Goal: Task Accomplishment & Management: Use online tool/utility

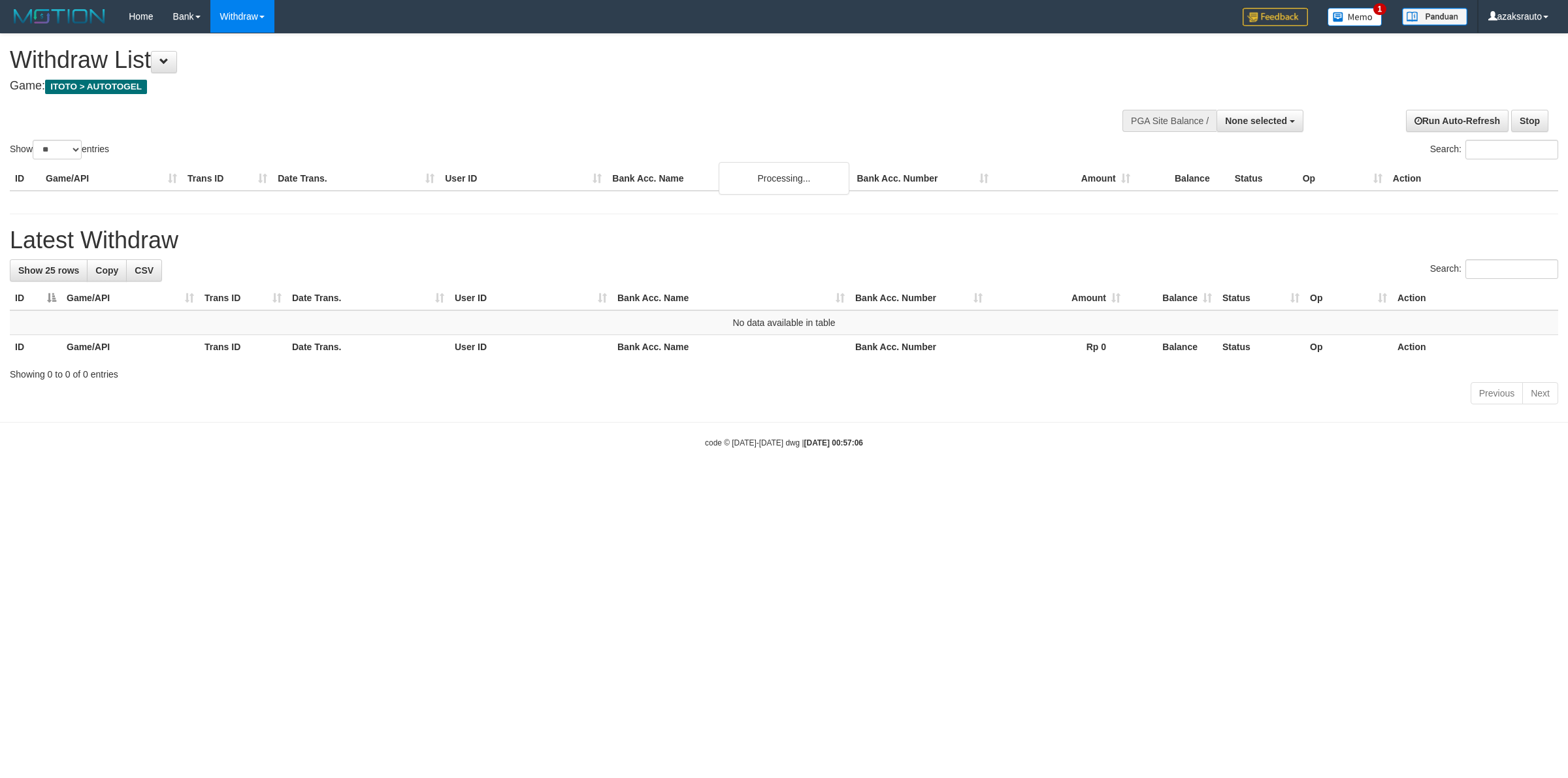
select select
select select "**"
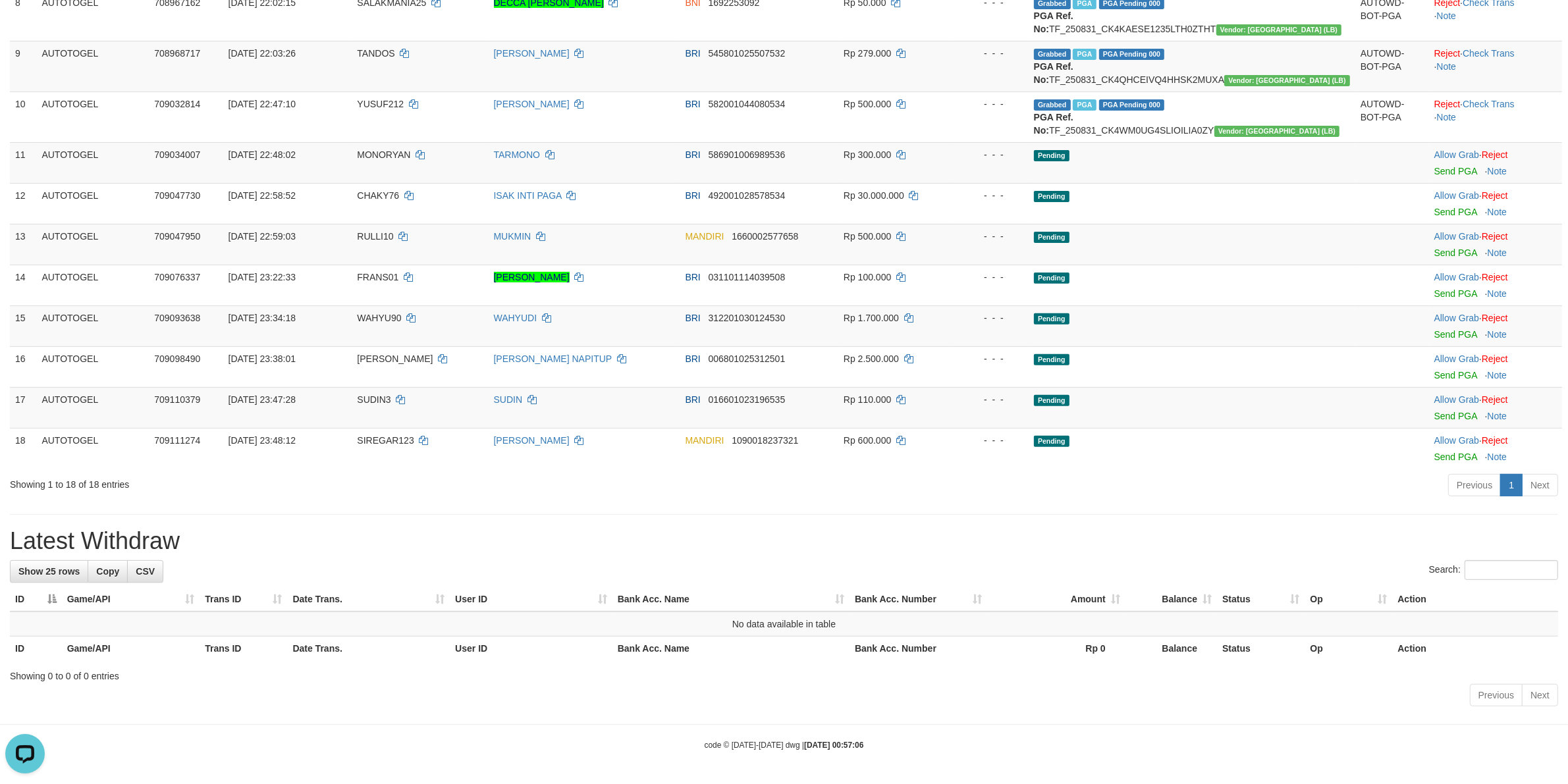
scroll to position [524, 0]
click at [1535, 488] on link "Next" at bounding box center [1540, 485] width 36 height 22
click at [1542, 486] on link "Next" at bounding box center [1540, 485] width 36 height 22
click at [1480, 489] on link "Previous" at bounding box center [1475, 485] width 53 height 22
click at [1473, 485] on link "Previous" at bounding box center [1475, 485] width 53 height 22
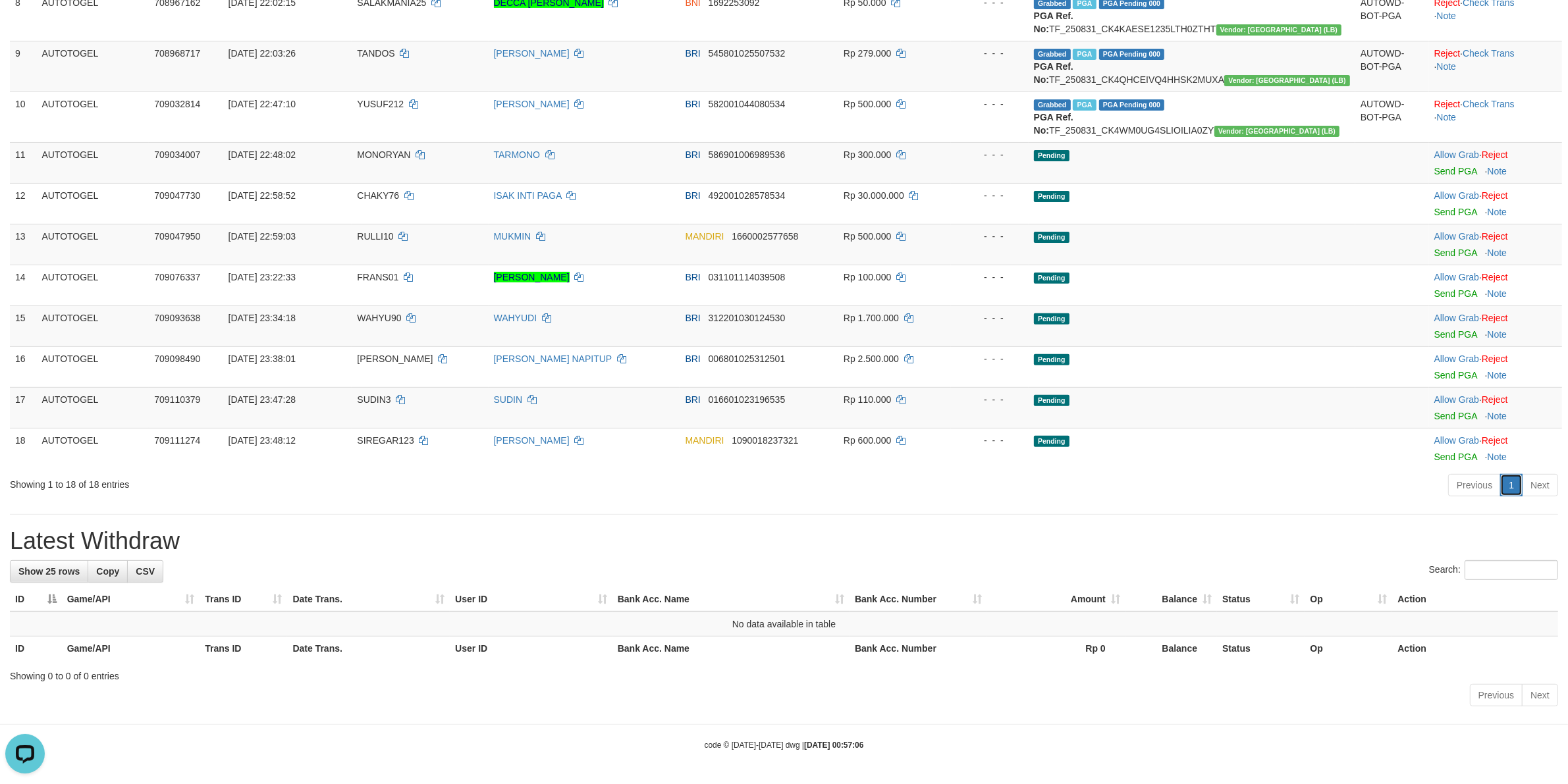
click at [1512, 488] on link "1" at bounding box center [1511, 485] width 22 height 22
click at [1531, 486] on link "Next" at bounding box center [1540, 485] width 36 height 22
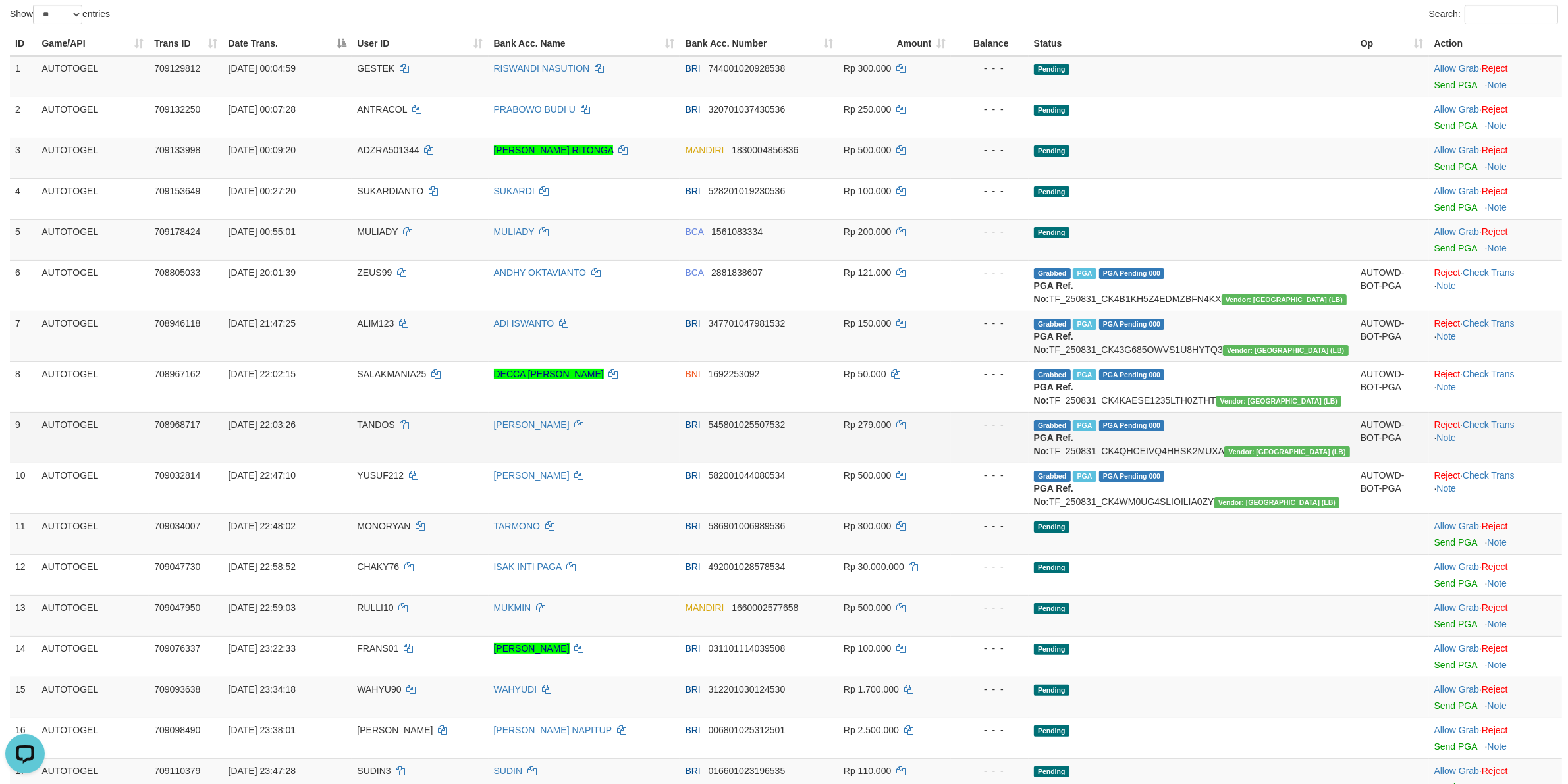
scroll to position [30, 0]
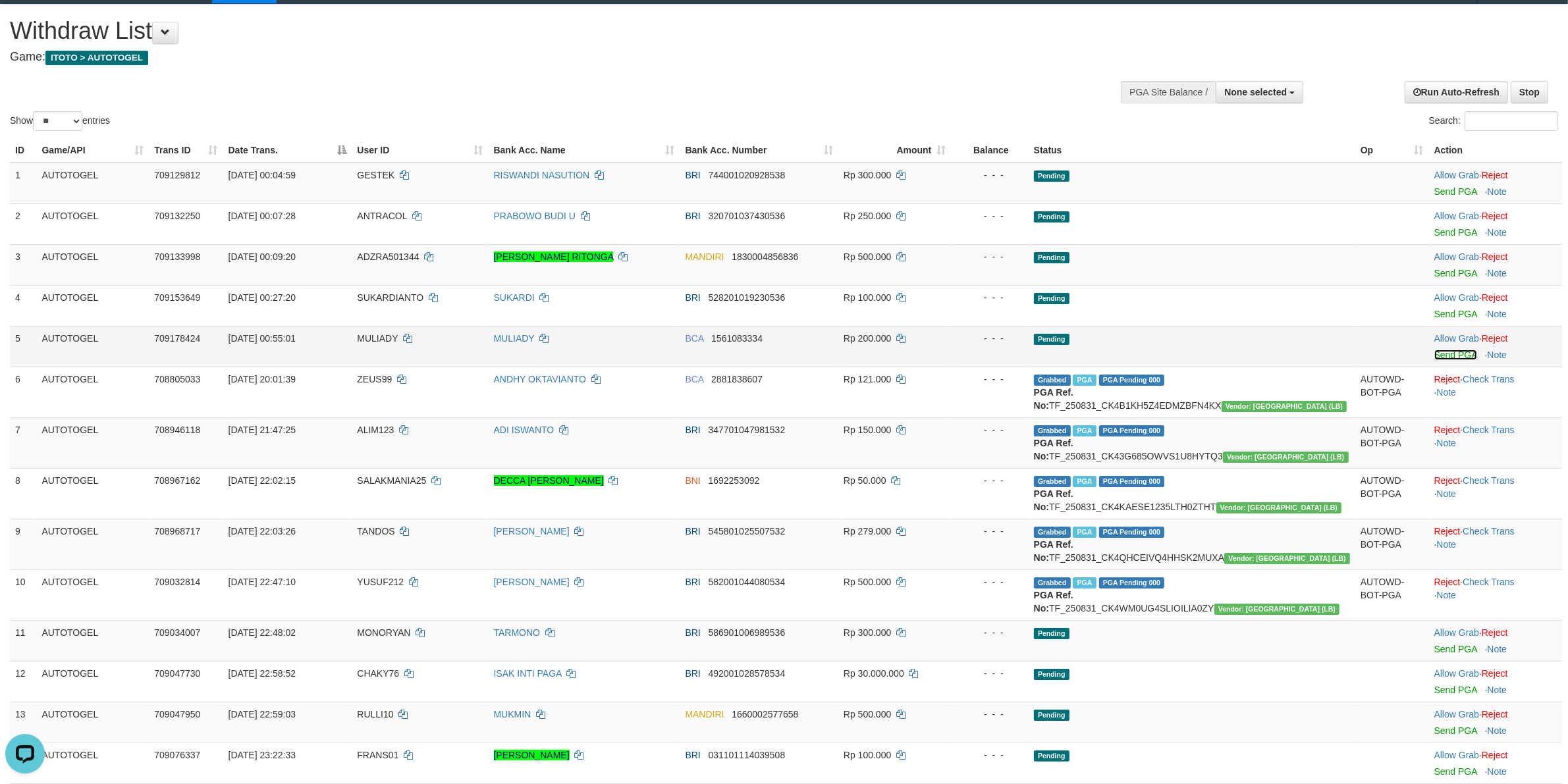
click at [1438, 354] on link "Send PGA" at bounding box center [1455, 354] width 42 height 10
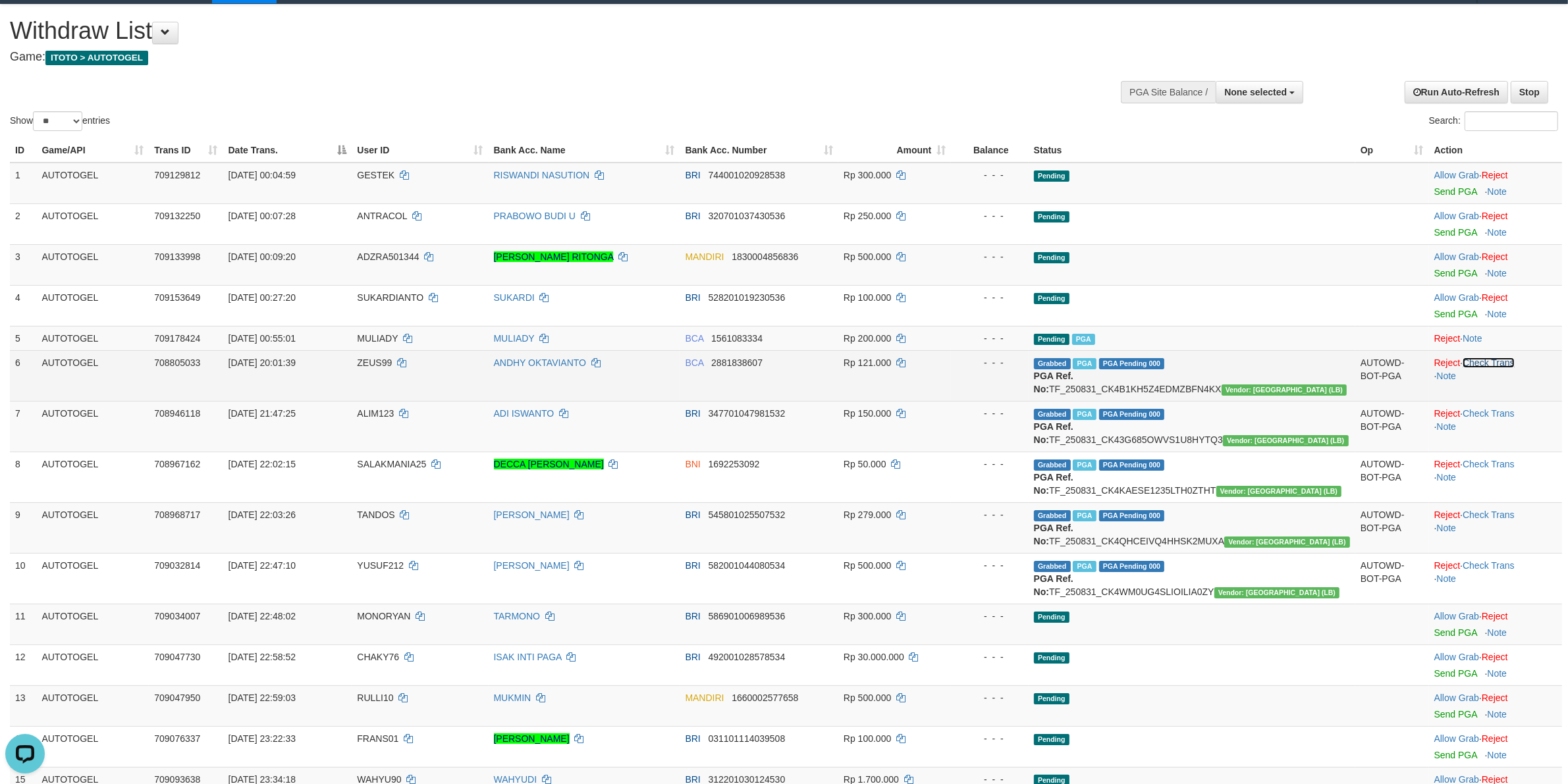
click at [1500, 363] on link "Check Trans" at bounding box center [1489, 363] width 52 height 10
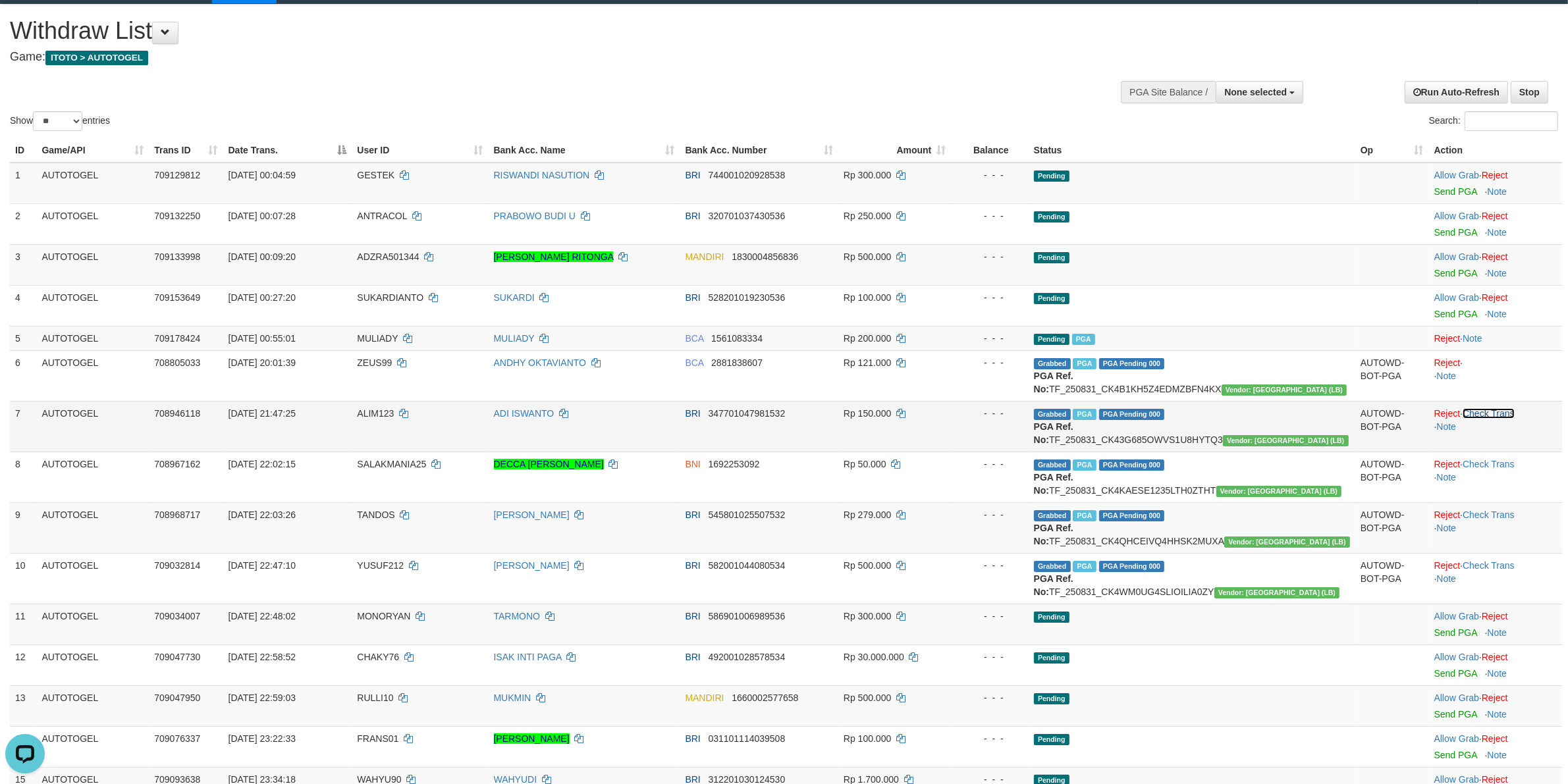
click at [1495, 416] on link "Check Trans" at bounding box center [1489, 413] width 52 height 10
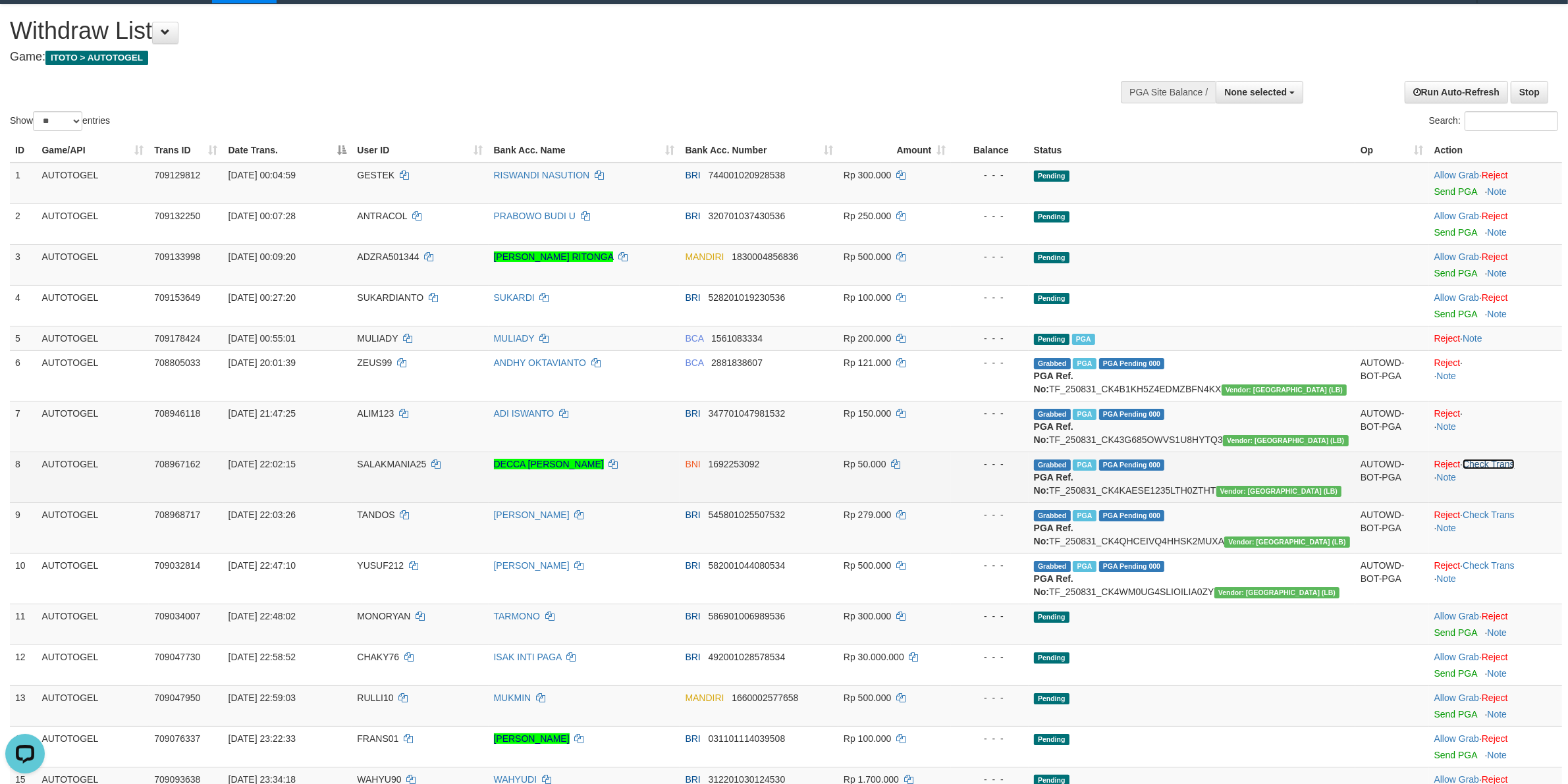
click at [1503, 465] on link "Check Trans" at bounding box center [1489, 464] width 52 height 10
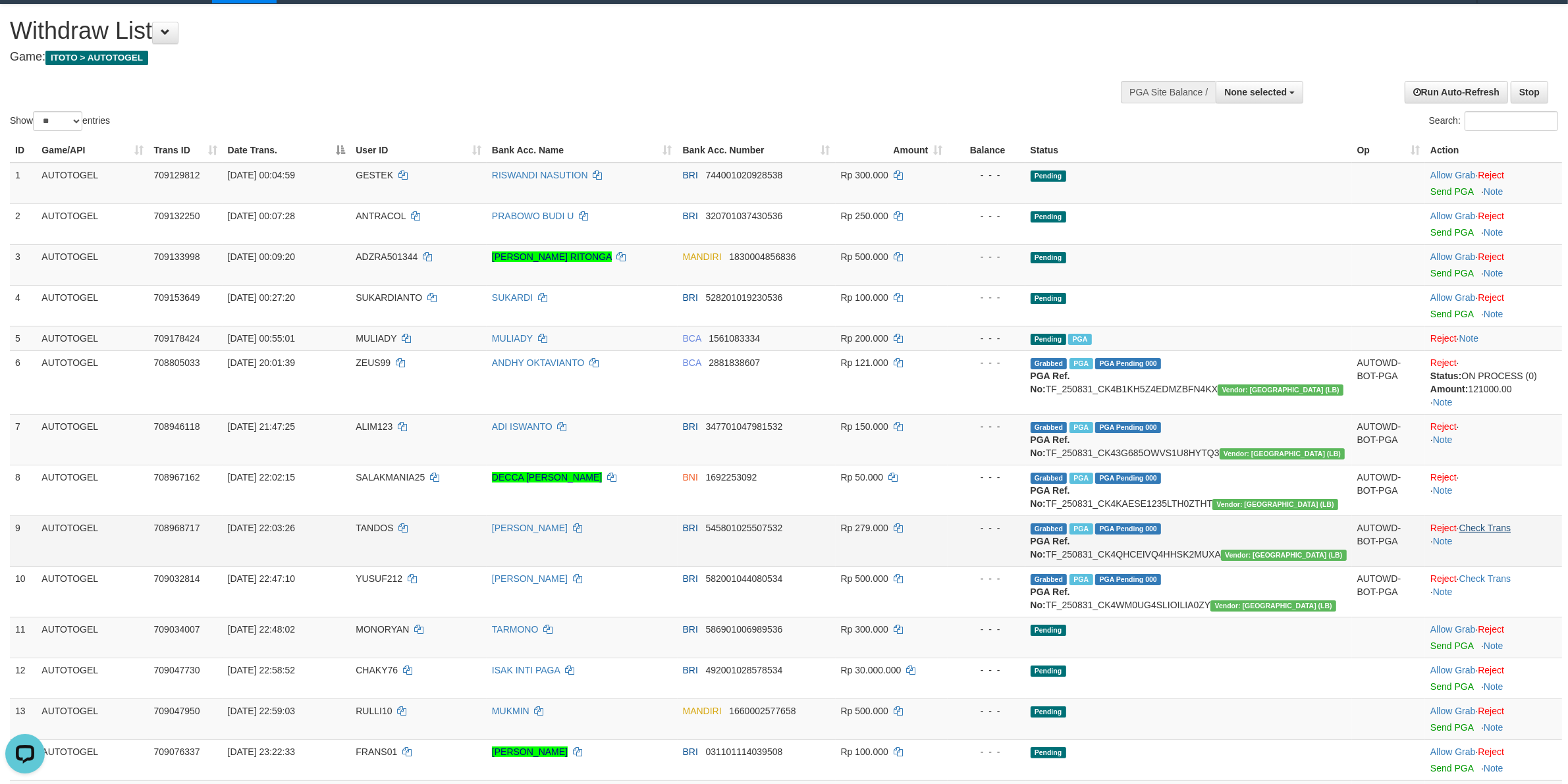
click at [1492, 517] on td "Reject · Check Trans · Note" at bounding box center [1493, 541] width 137 height 51
click at [1498, 530] on link "Check Trans" at bounding box center [1485, 528] width 52 height 10
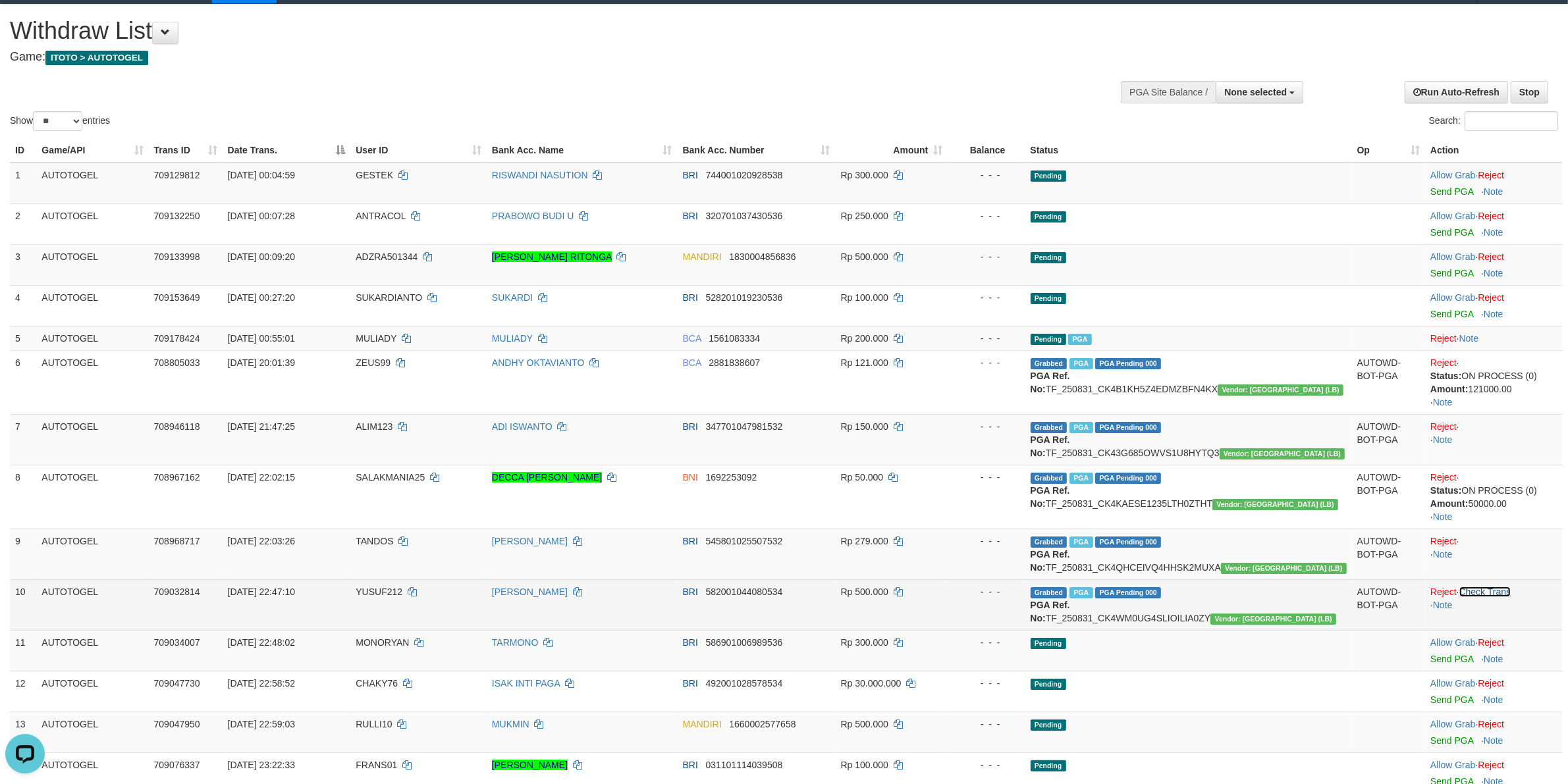
click at [1503, 597] on link "Check Trans" at bounding box center [1485, 592] width 52 height 10
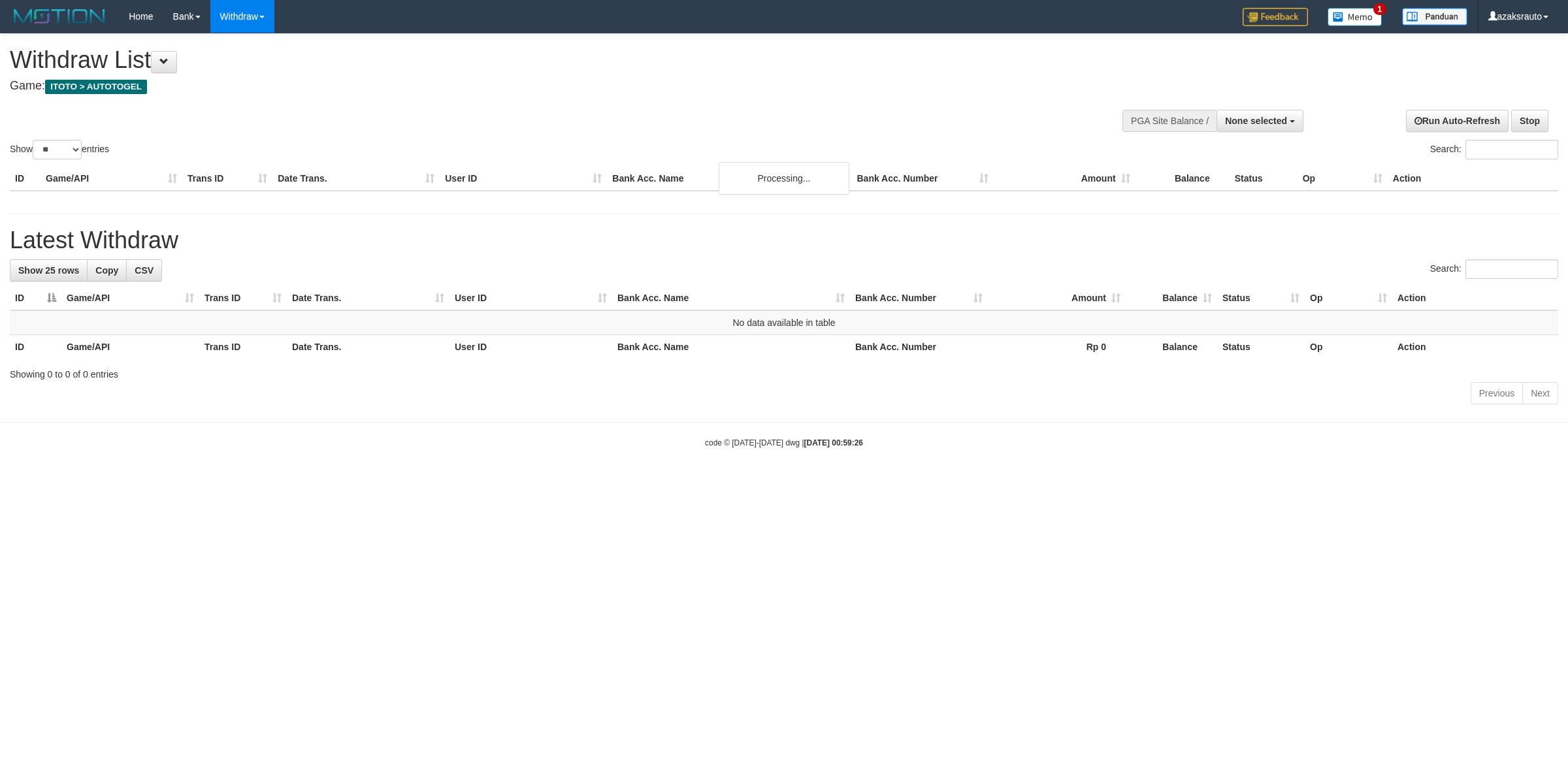
select select
select select "**"
select select
select select "**"
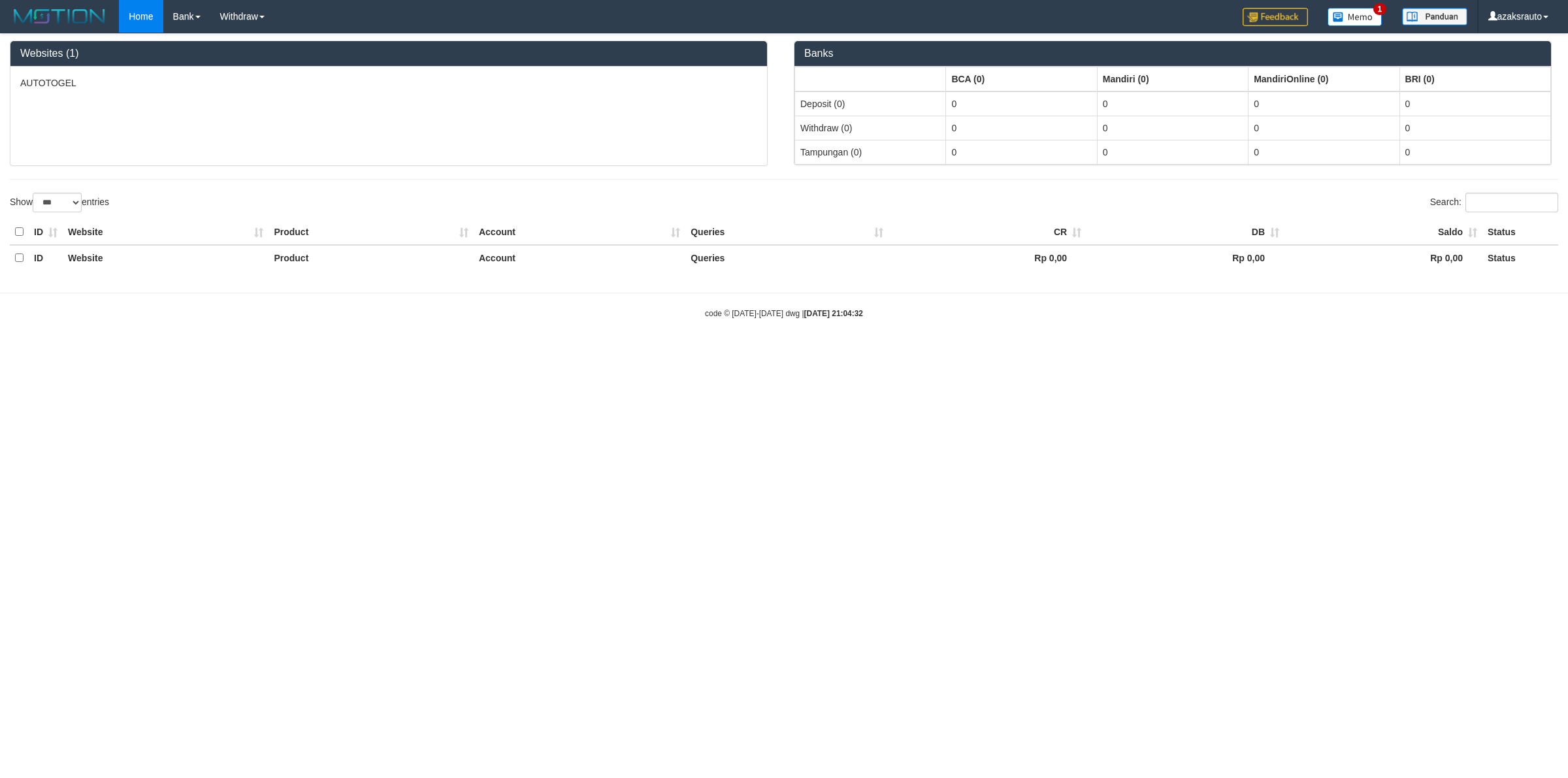
select select "***"
click at [86, 201] on label "Show ** ** ** *** *** entries" at bounding box center [59, 202] width 99 height 19
click at [82, 201] on select "** ** ** *** ***" at bounding box center [57, 202] width 49 height 19
click at [73, 205] on select "** ** ** *** ***" at bounding box center [57, 202] width 49 height 19
click at [127, 202] on div "Show ** ** ** *** *** entries" at bounding box center [392, 204] width 765 height 23
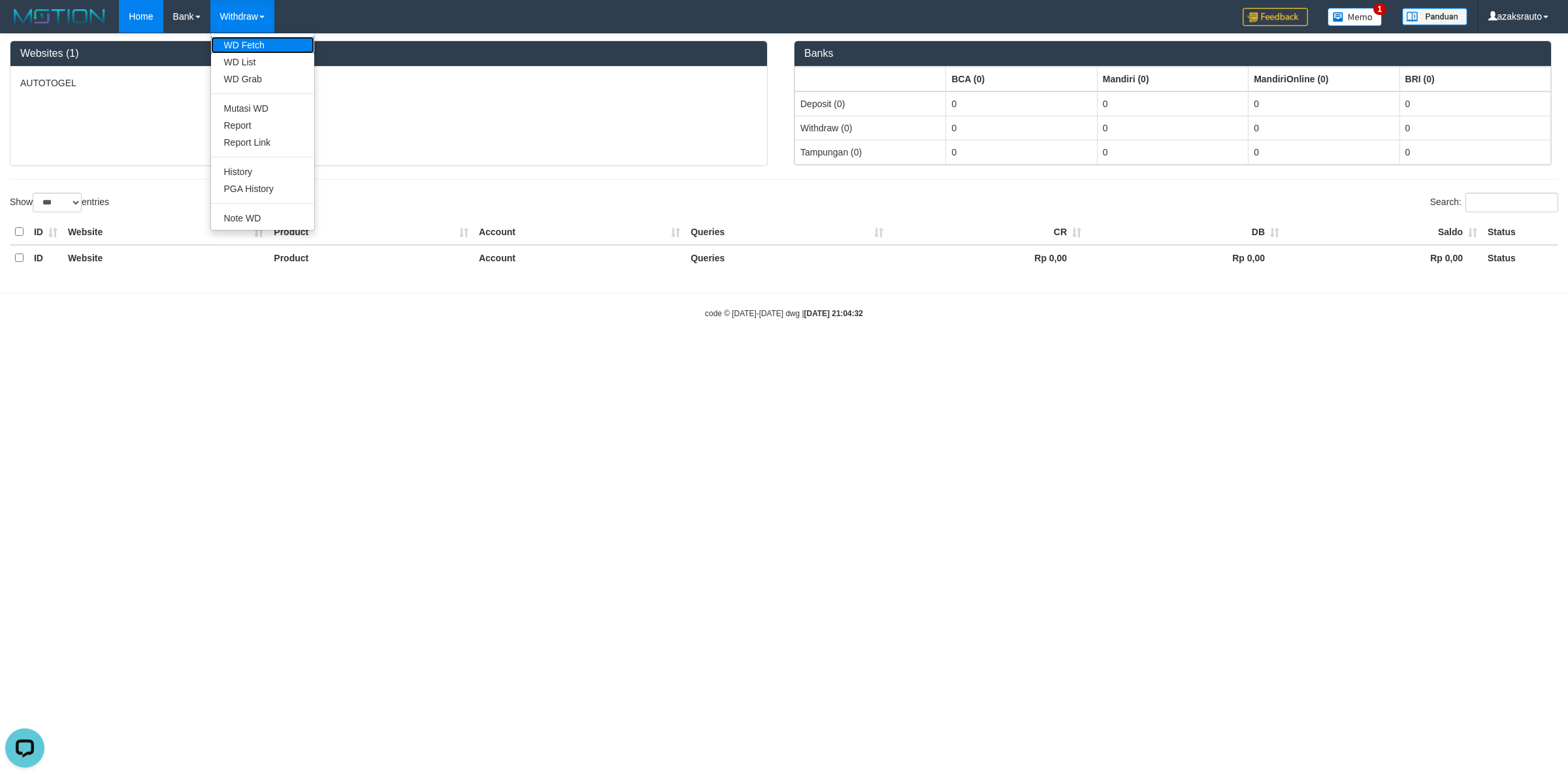
click at [243, 48] on link "WD Fetch" at bounding box center [262, 45] width 103 height 17
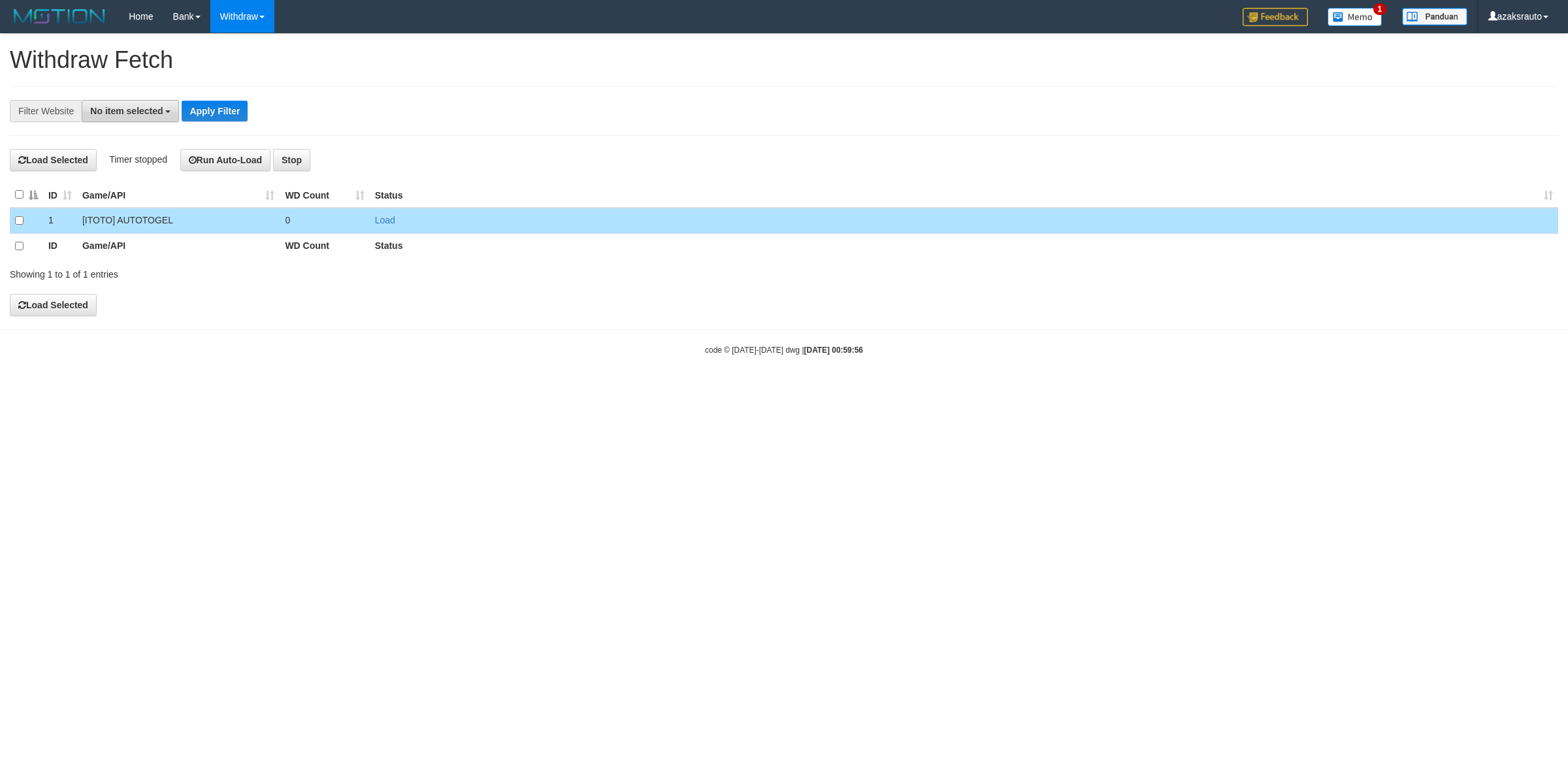
click at [141, 109] on span "No item selected" at bounding box center [126, 111] width 73 height 10
click at [146, 198] on label "[ITOTO] AUTOTOGEL" at bounding box center [145, 198] width 126 height 18
select select "***"
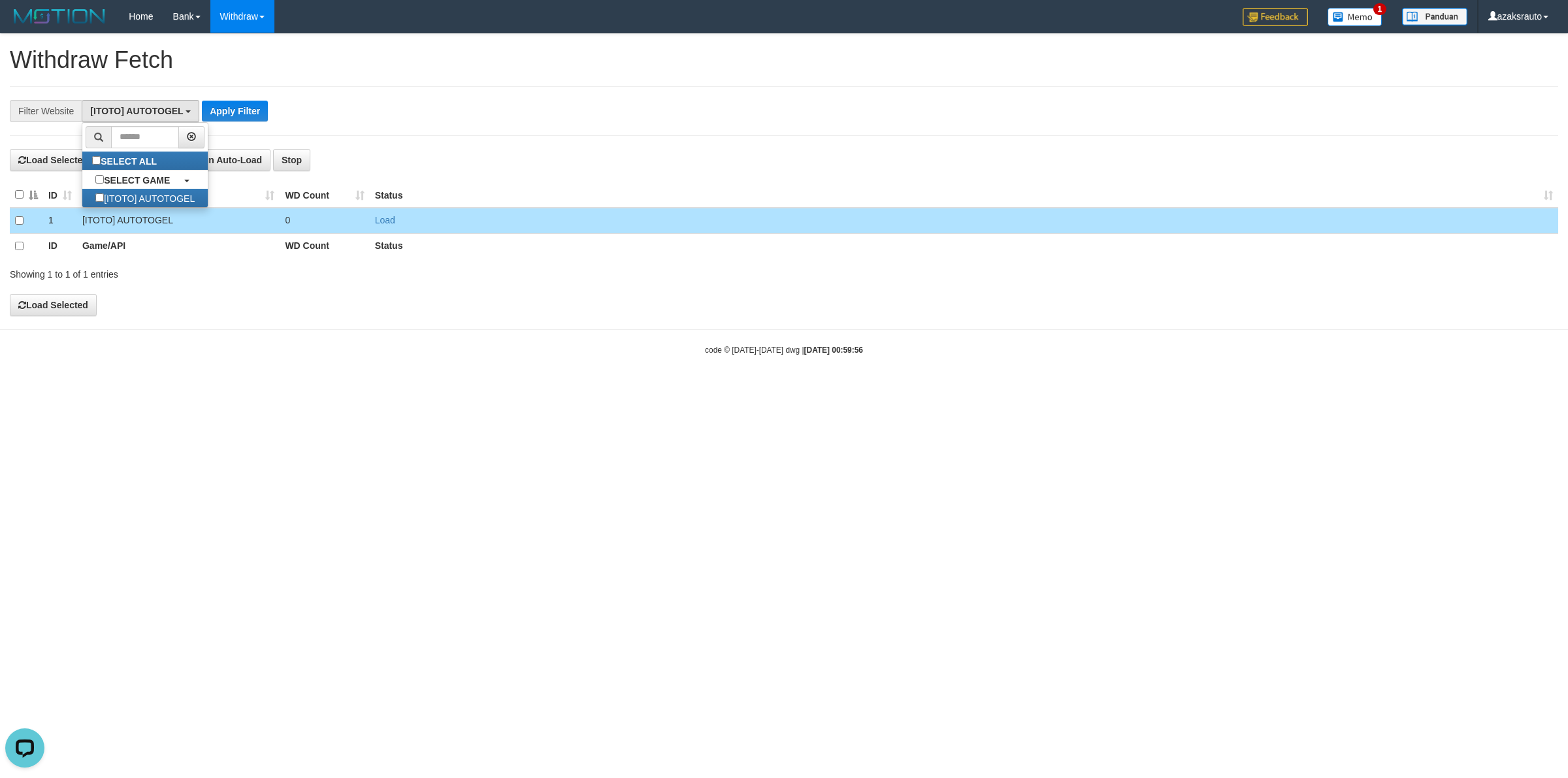
click at [202, 80] on div "**********" at bounding box center [784, 175] width 1568 height 282
click at [147, 115] on span "[ITOTO] AUTOTOGEL" at bounding box center [137, 111] width 93 height 10
click at [122, 200] on label "[ITOTO] AUTOTOGEL" at bounding box center [145, 198] width 126 height 18
select select
click at [160, 113] on span "No item selected" at bounding box center [126, 111] width 73 height 10
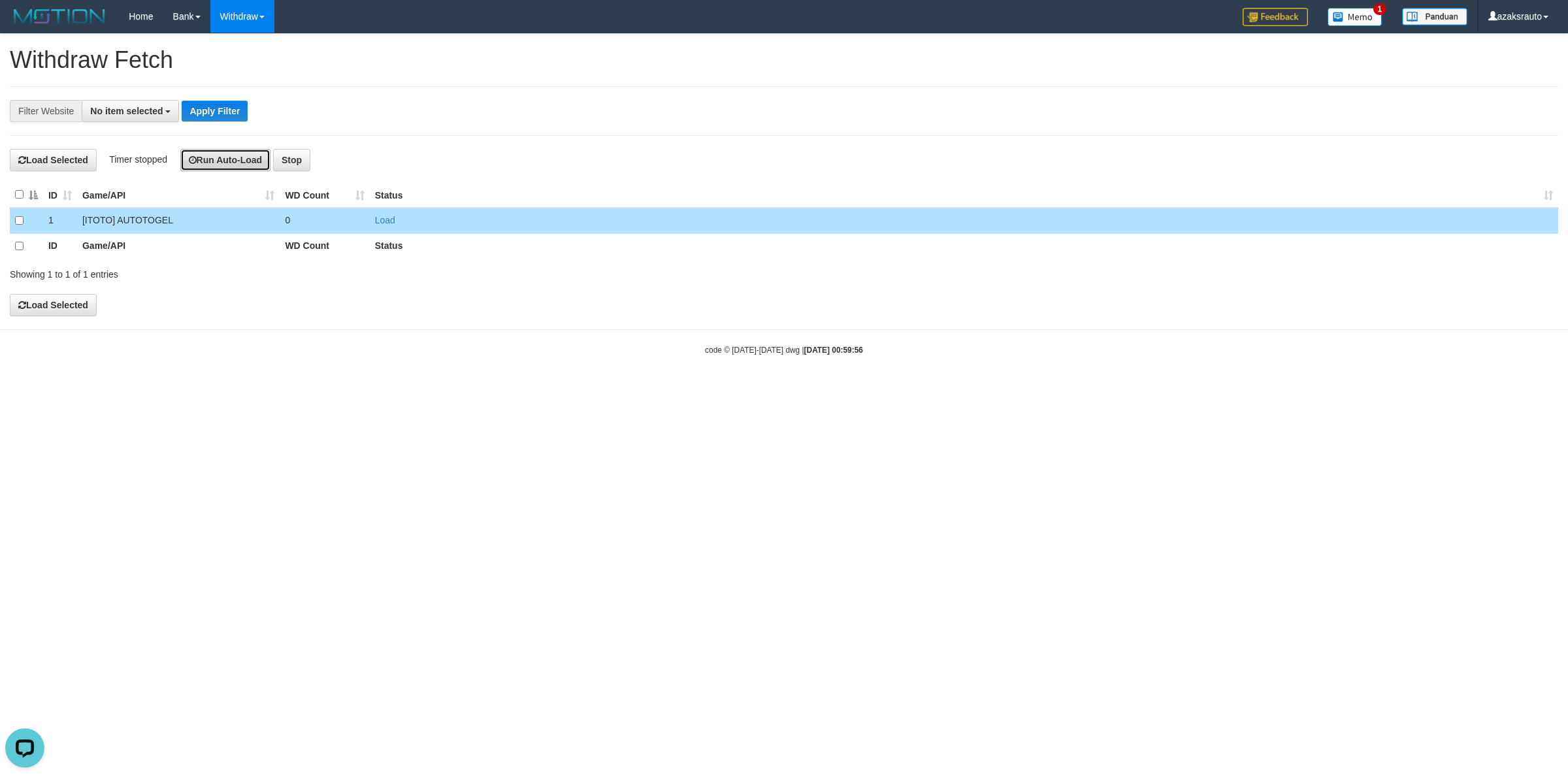
click at [224, 164] on button "Run Auto-Load" at bounding box center [225, 160] width 90 height 22
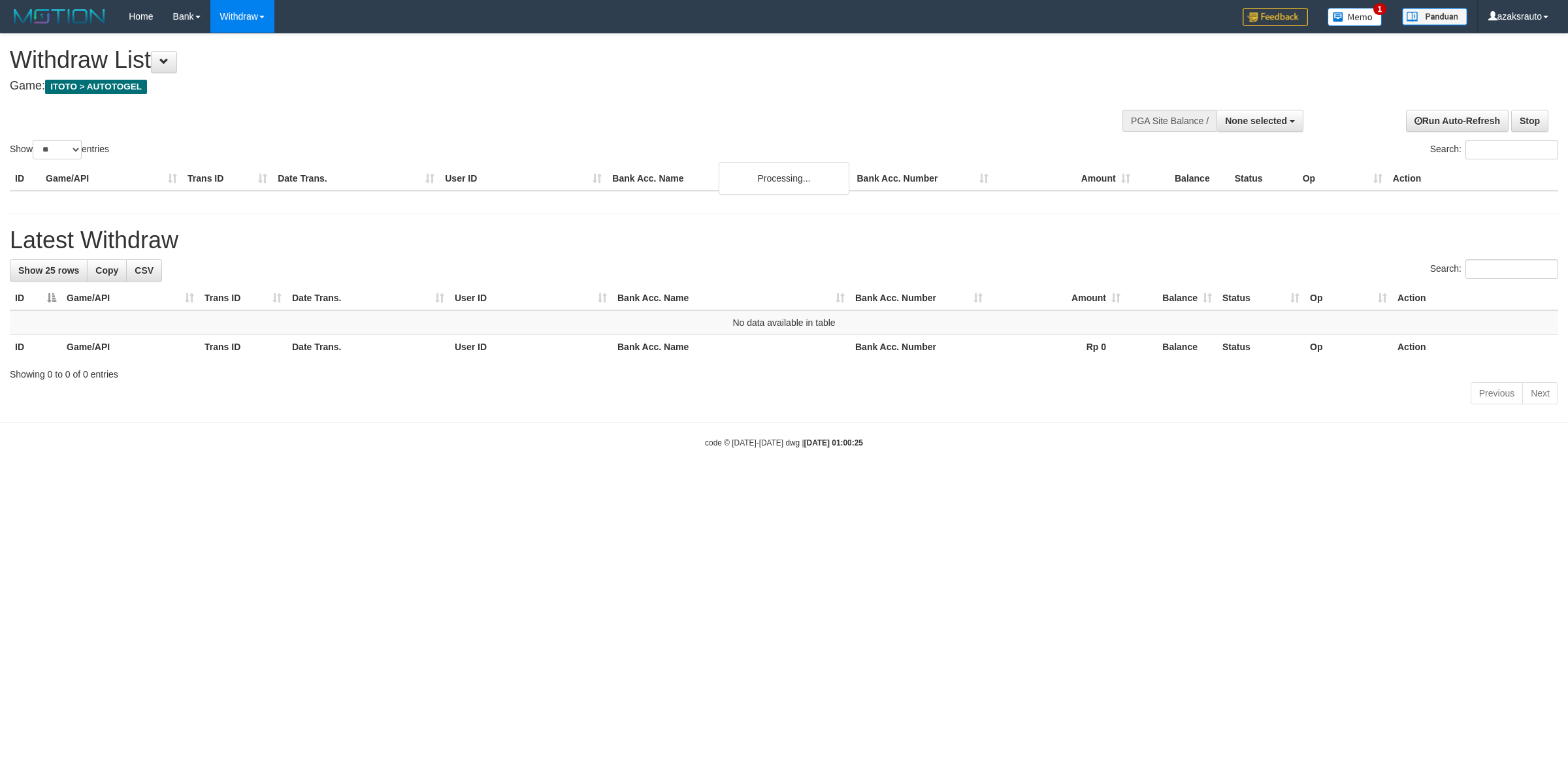
select select
select select "**"
select select
select select "**"
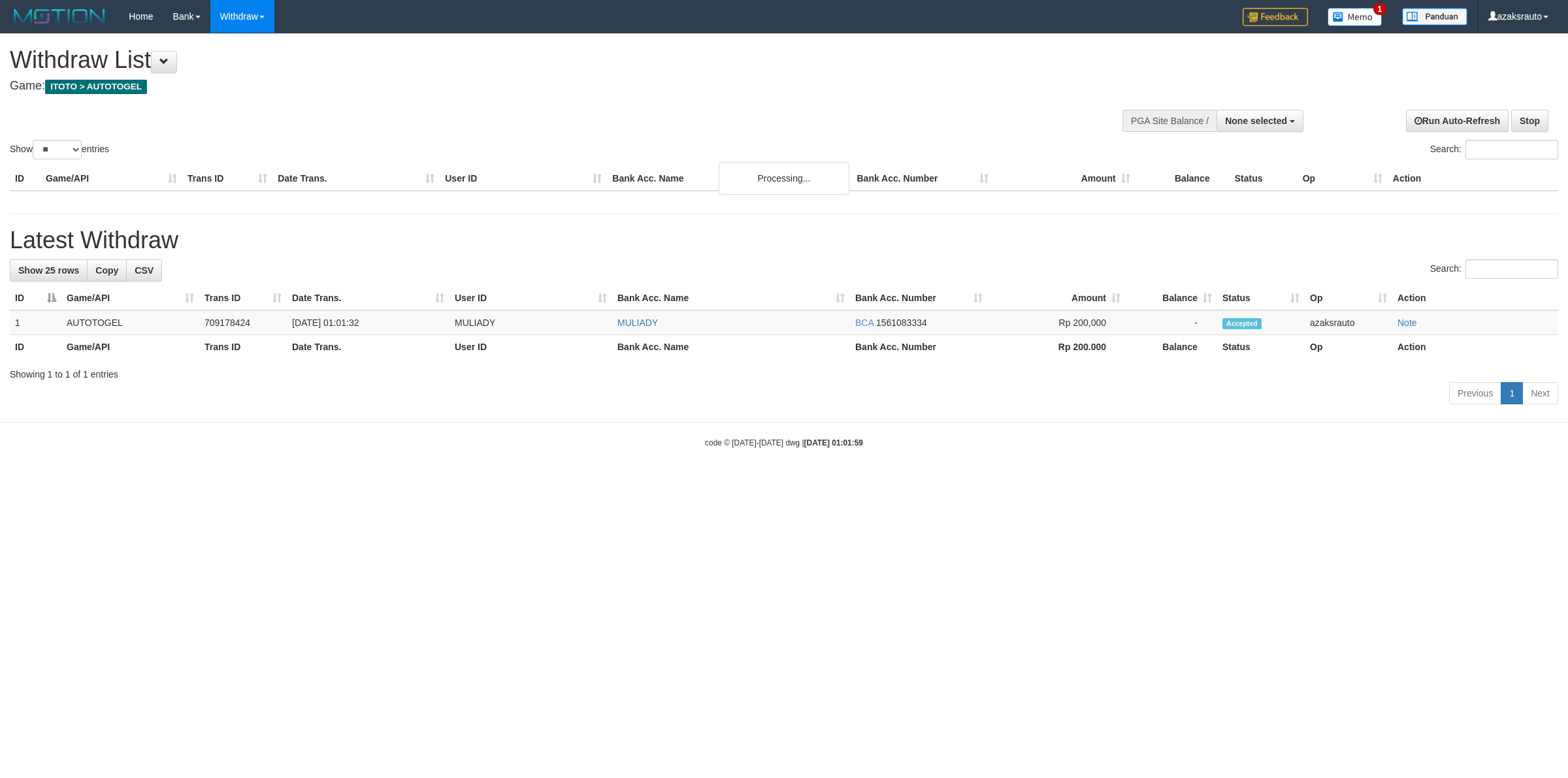
select select
select select "**"
select select
select select "**"
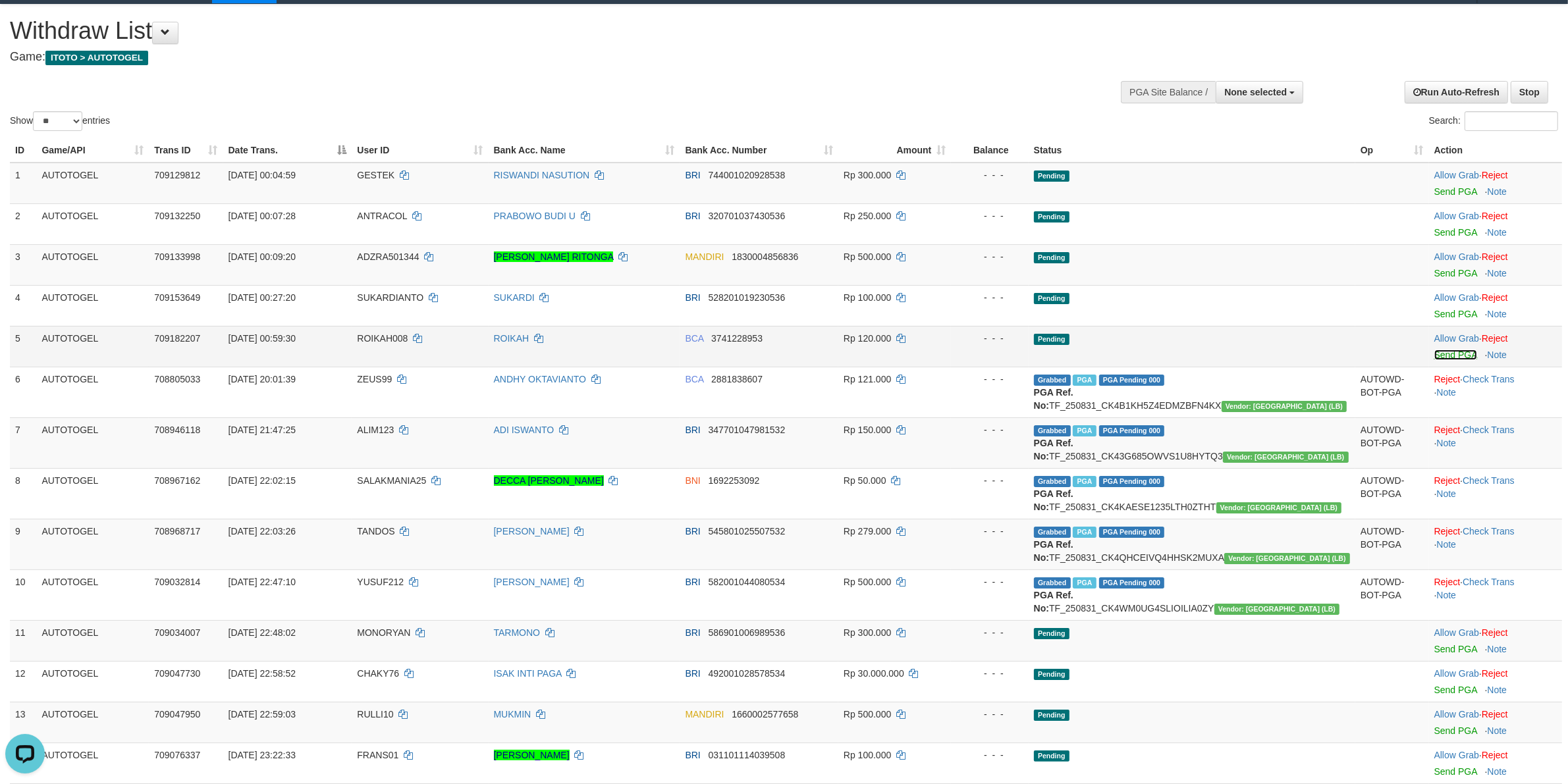
click at [1436, 356] on link "Send PGA" at bounding box center [1455, 354] width 42 height 10
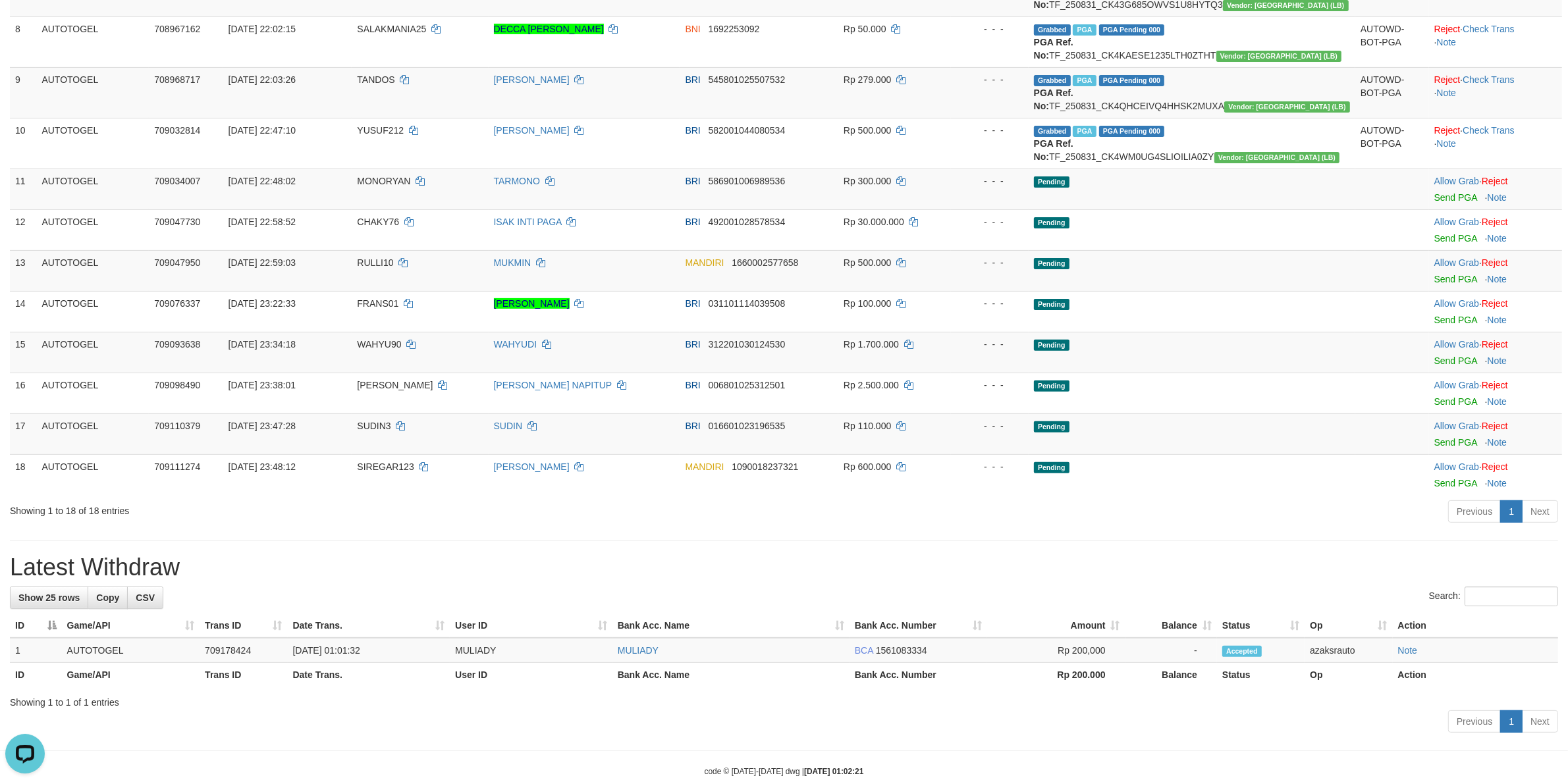
scroll to position [507, 0]
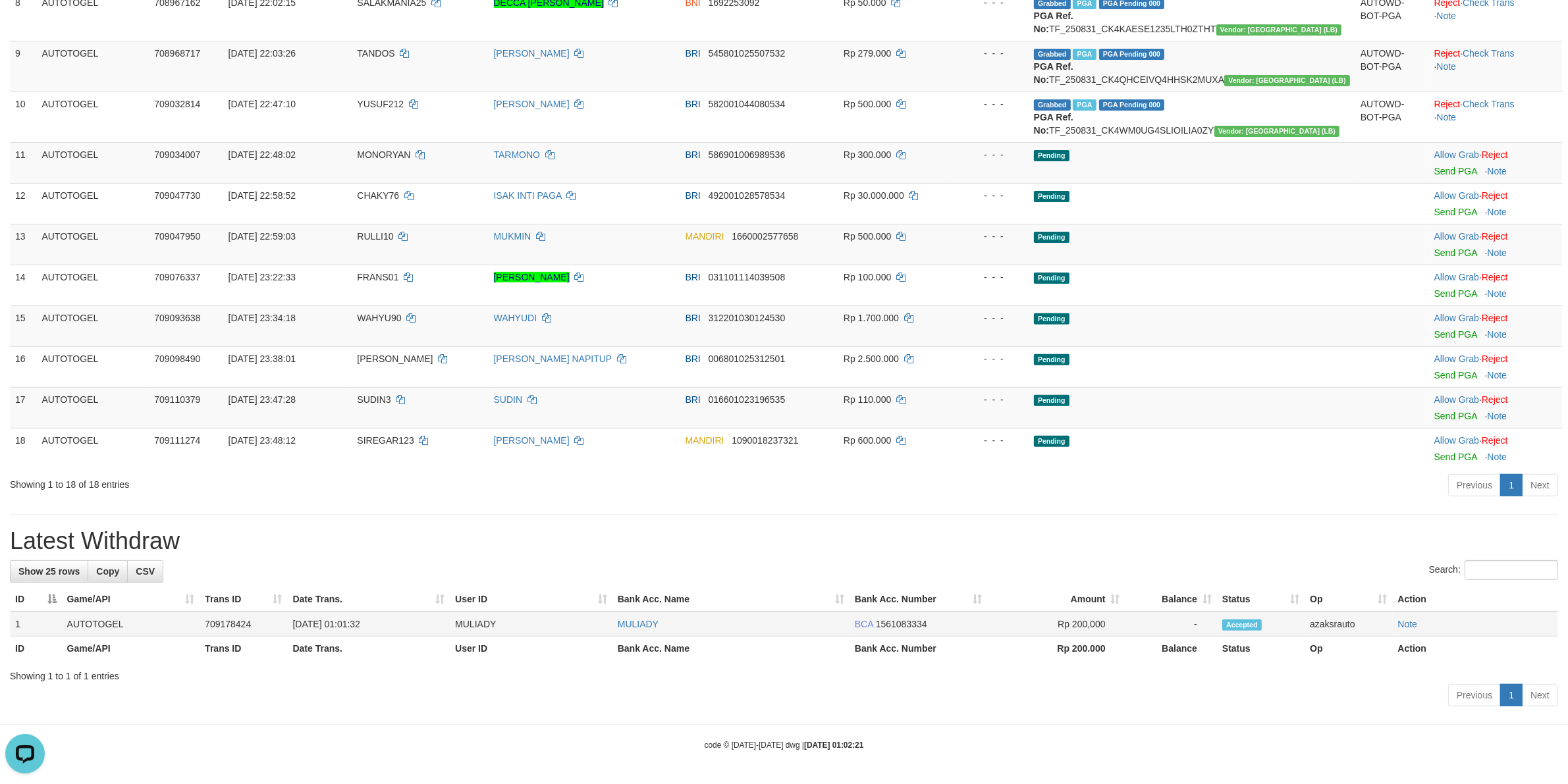
click at [347, 623] on td "[DATE] 01:01:32" at bounding box center [369, 625] width 163 height 25
click at [381, 623] on td "[DATE] 01:01:32" at bounding box center [369, 625] width 163 height 25
copy td "01:01:32"
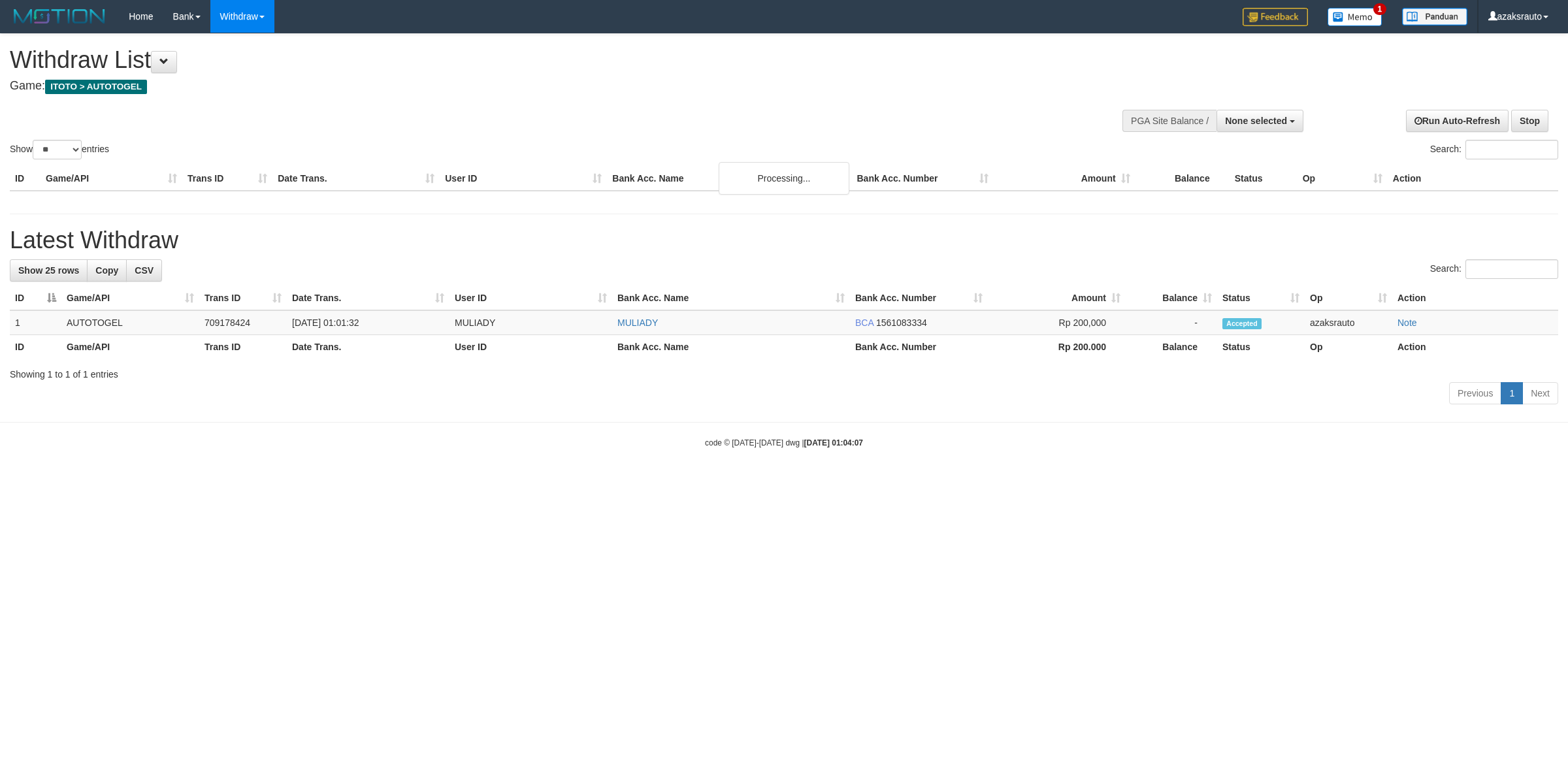
select select
select select "**"
select select
select select "**"
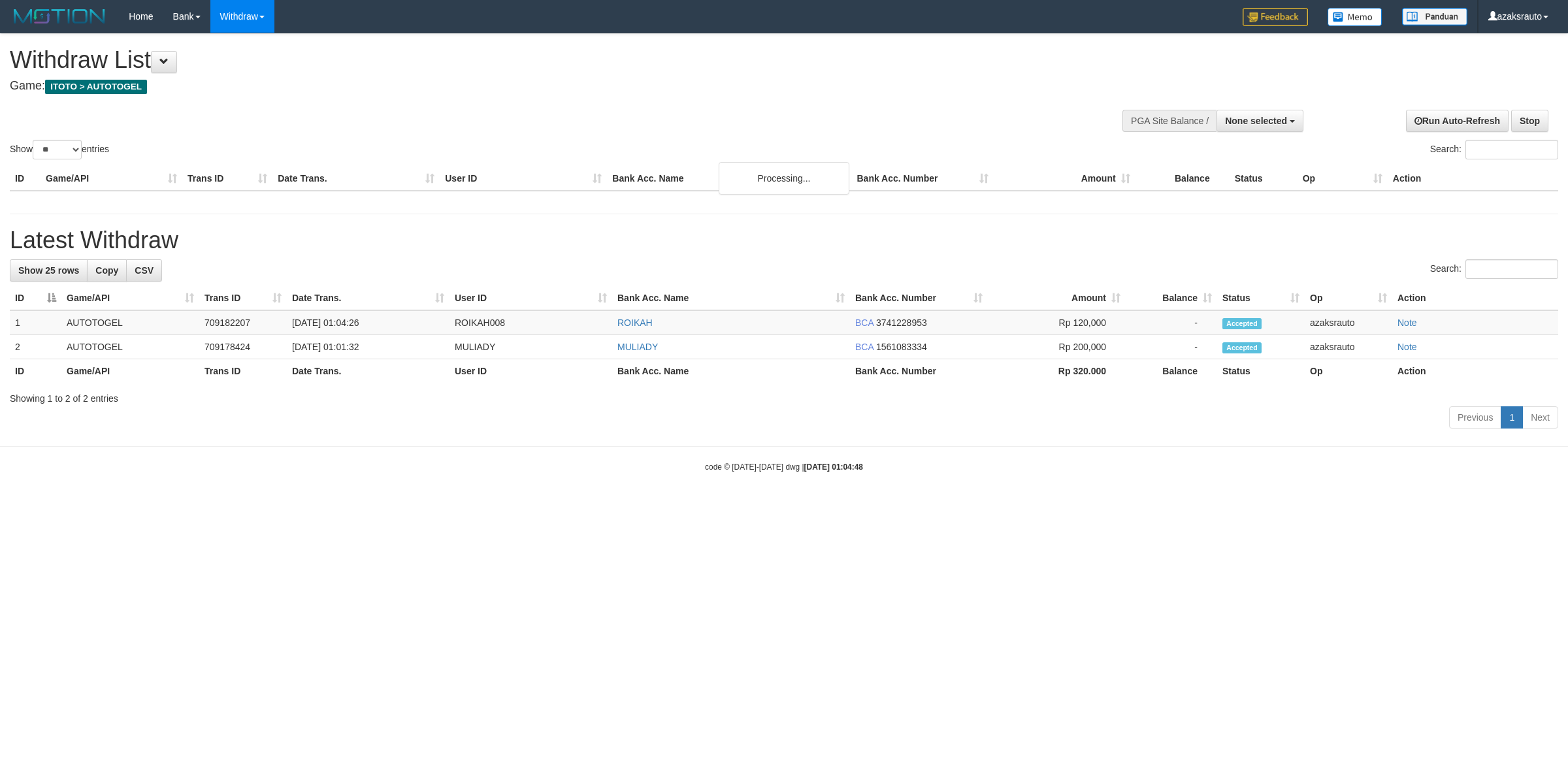
select select
select select "**"
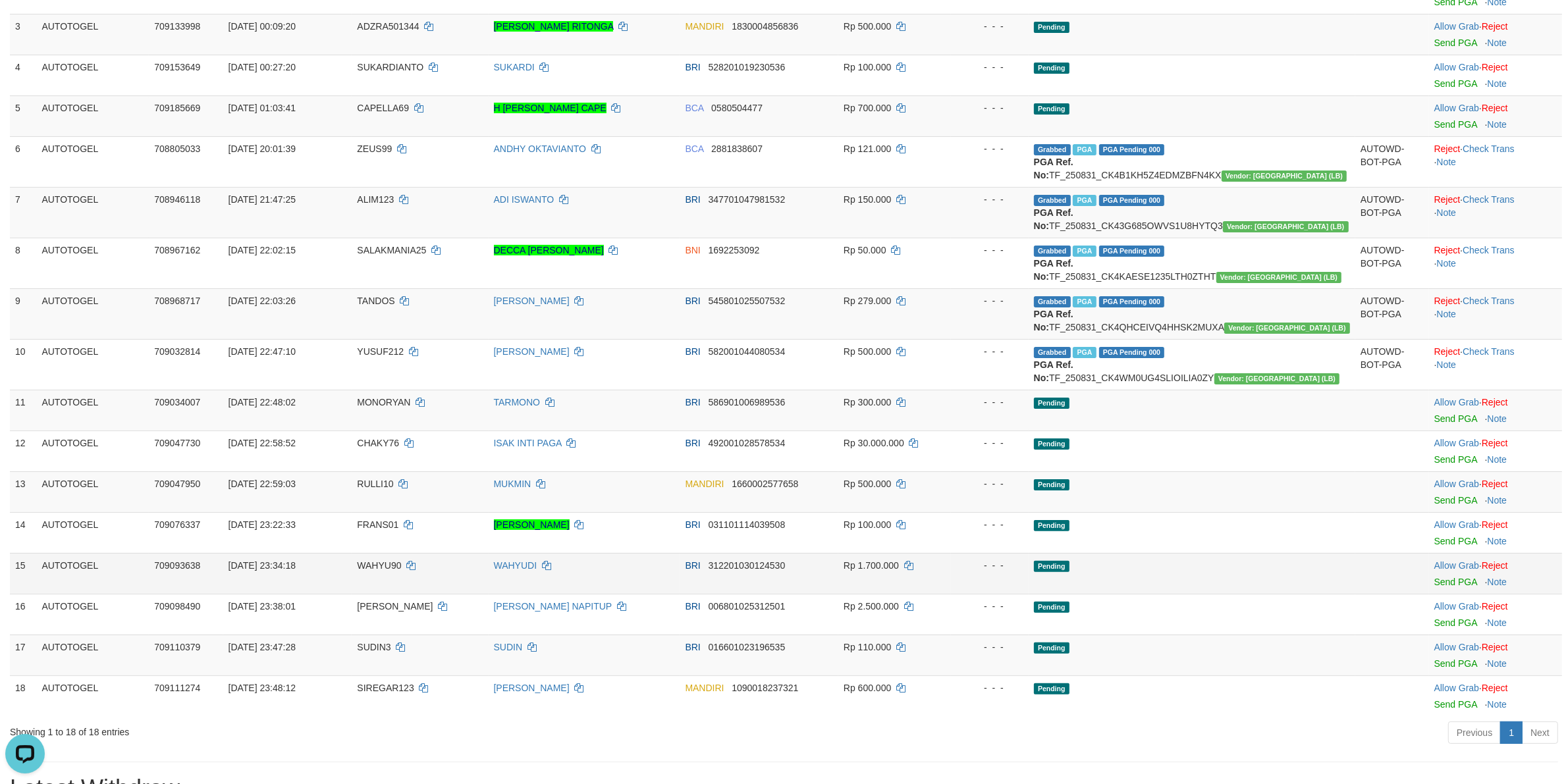
scroll to position [548, 0]
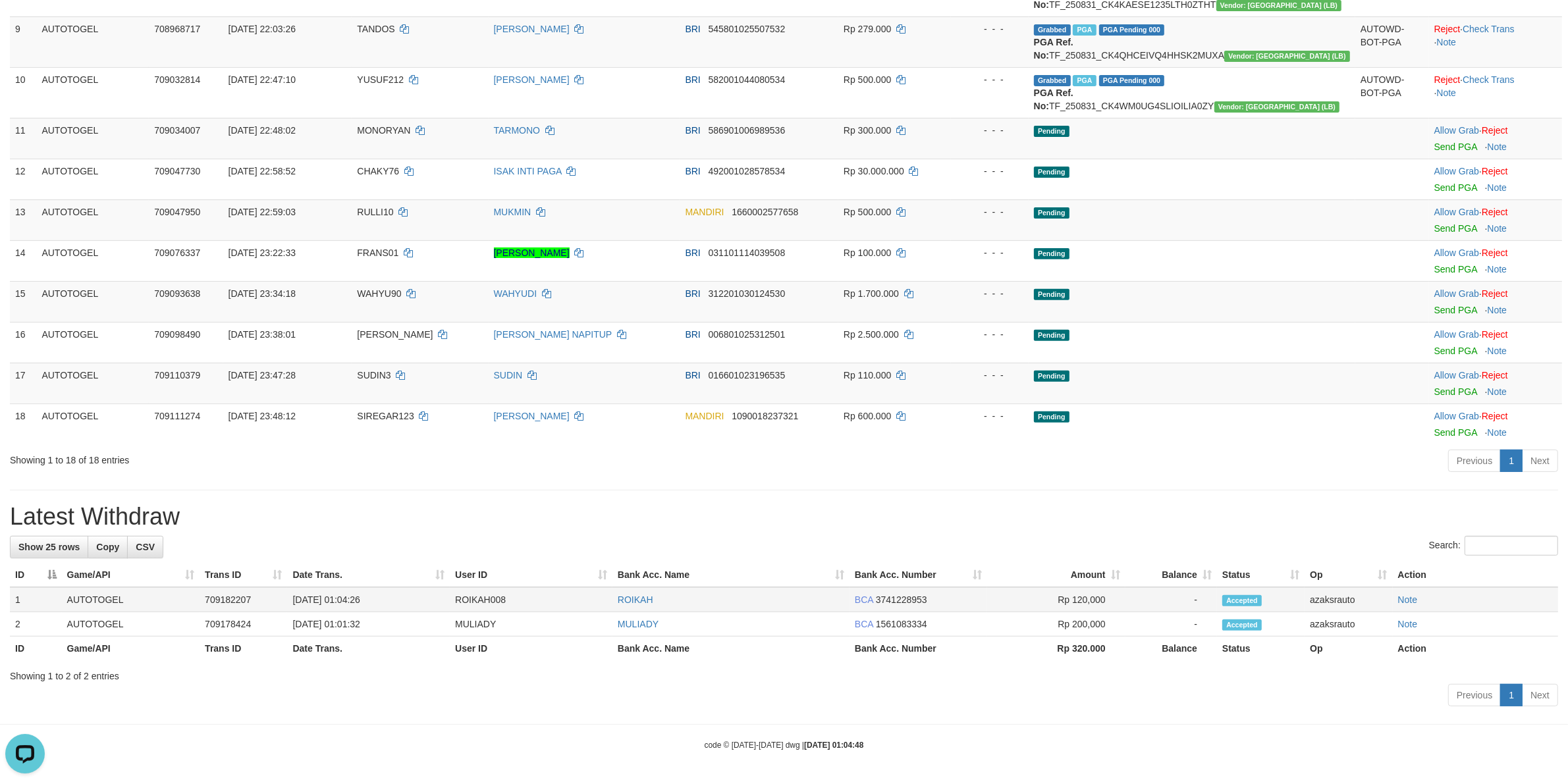
click at [349, 598] on td "[DATE] 01:04:26" at bounding box center [368, 600] width 163 height 25
click at [347, 598] on td "[DATE] 01:04:26" at bounding box center [368, 600] width 163 height 25
drag, startPoint x: 374, startPoint y: 598, endPoint x: 389, endPoint y: 604, distance: 16.2
click at [376, 599] on td "[DATE] 01:04:26" at bounding box center [368, 600] width 163 height 25
copy td "01:04:26"
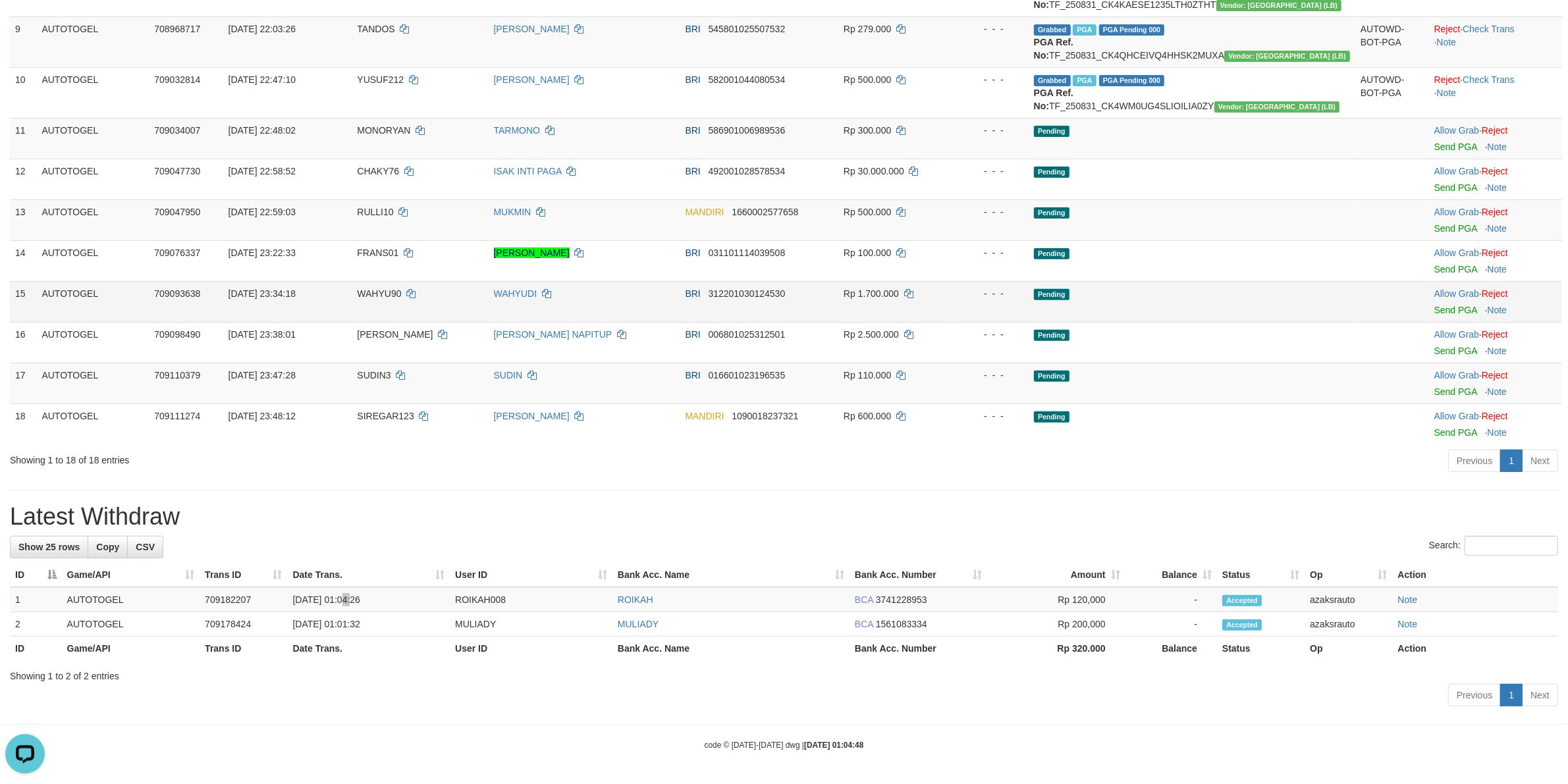
scroll to position [0, 0]
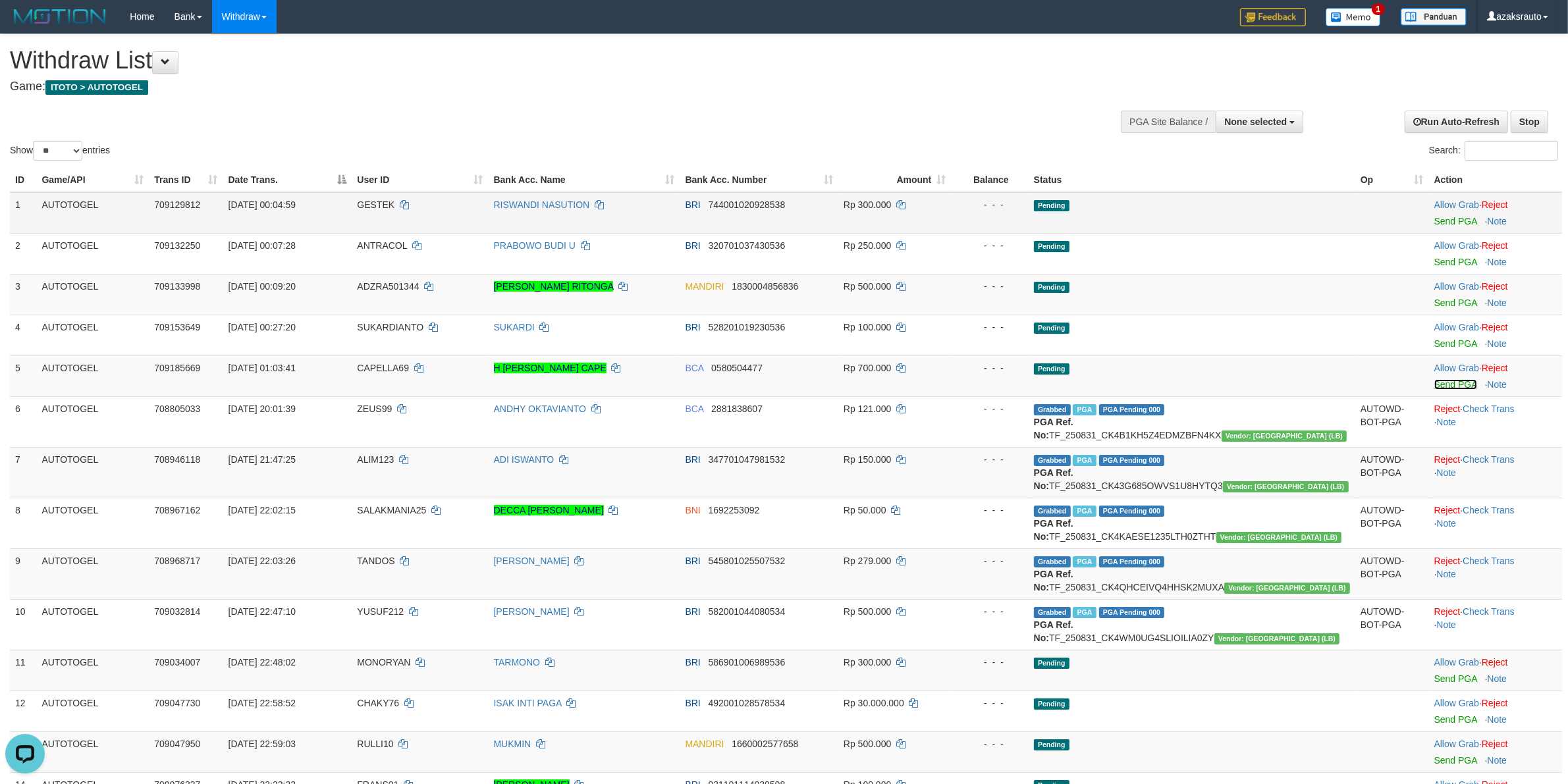
drag, startPoint x: 1439, startPoint y: 382, endPoint x: 868, endPoint y: 228, distance: 591.4
click at [1439, 382] on link "Send PGA" at bounding box center [1455, 384] width 42 height 10
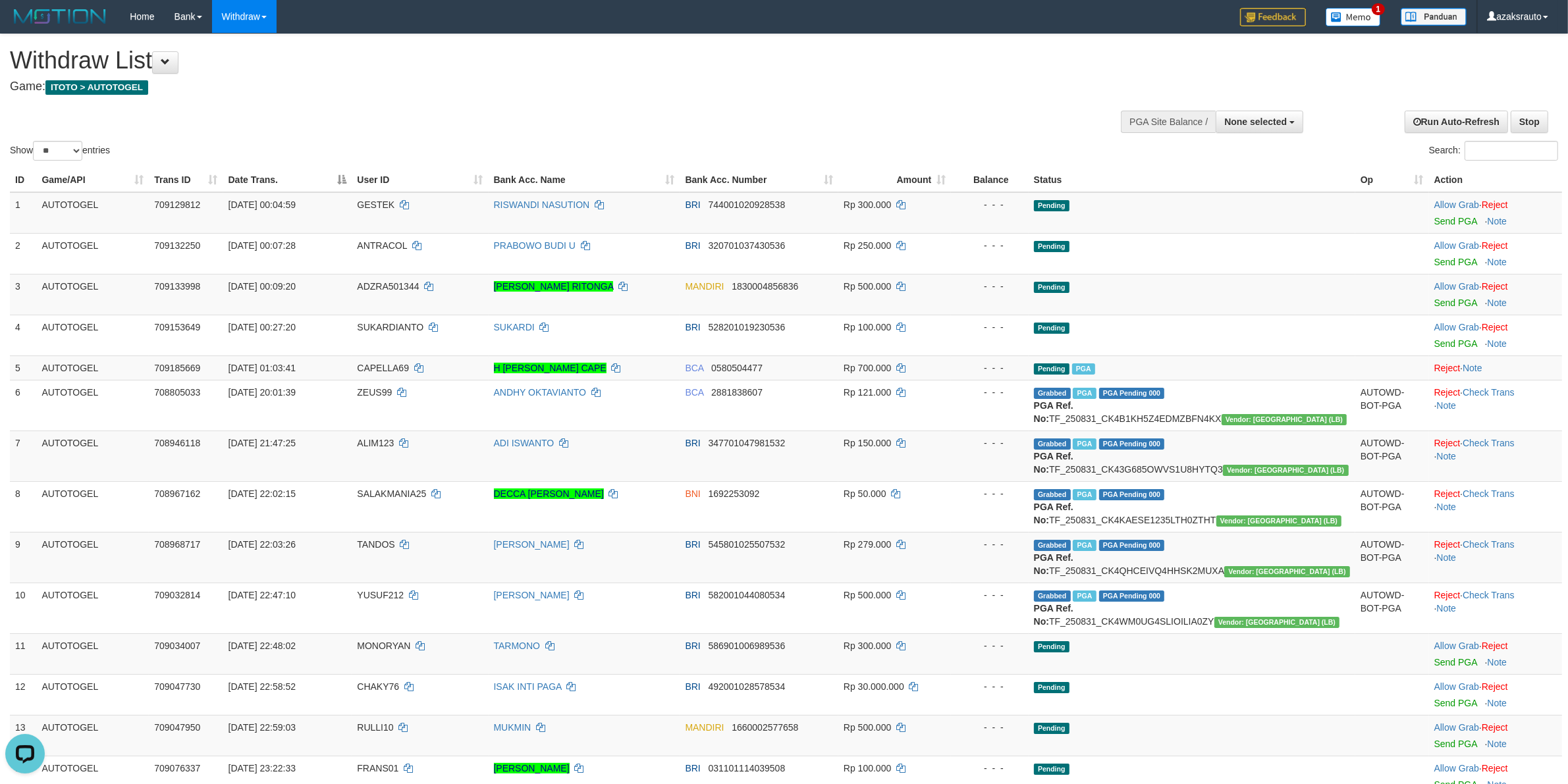
click at [813, 109] on div "Show ** ** ** *** entries Search:" at bounding box center [784, 98] width 1568 height 129
click at [814, 101] on div "Show ** ** ** *** entries Search:" at bounding box center [784, 98] width 1568 height 129
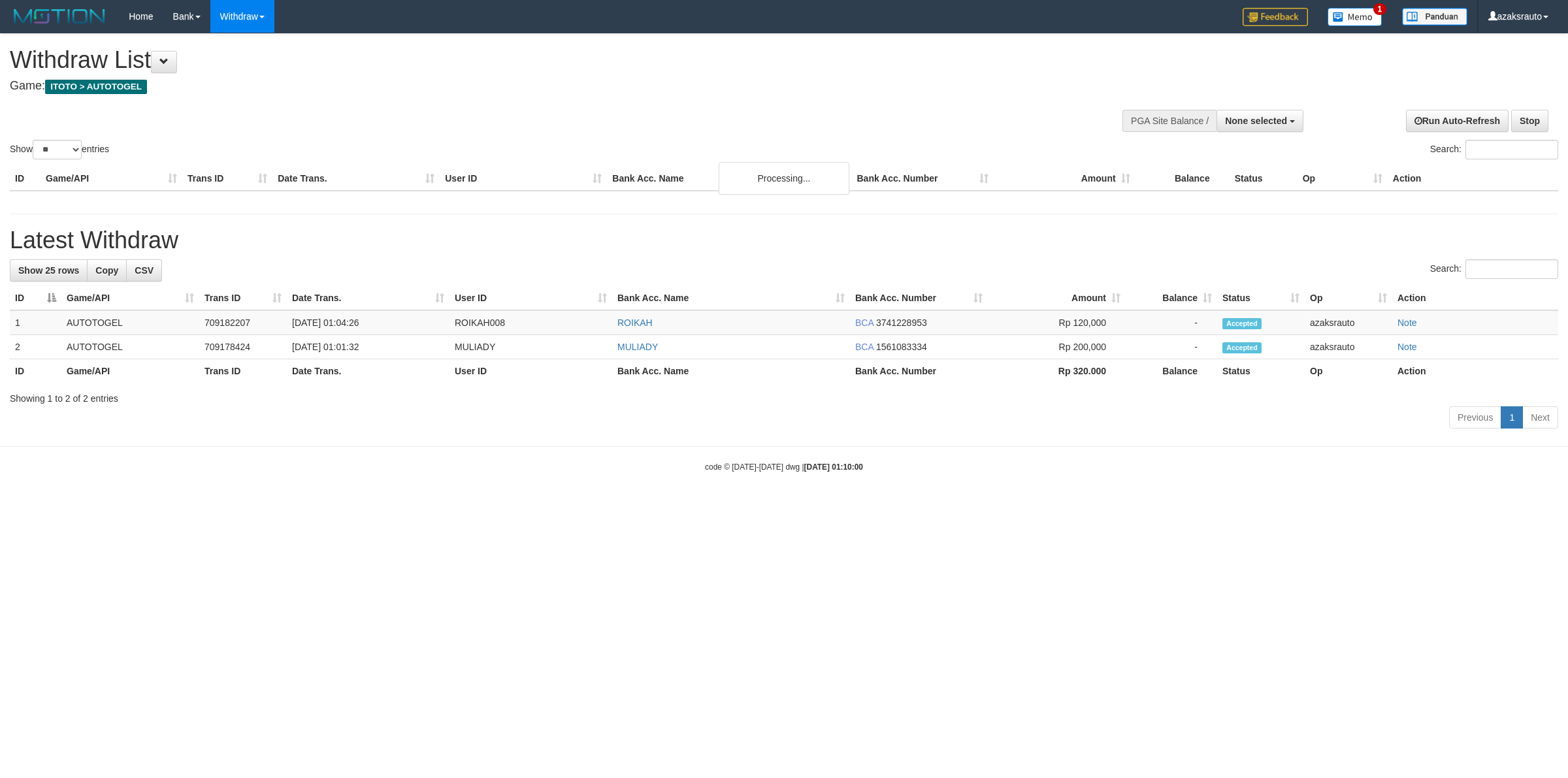
select select
select select "**"
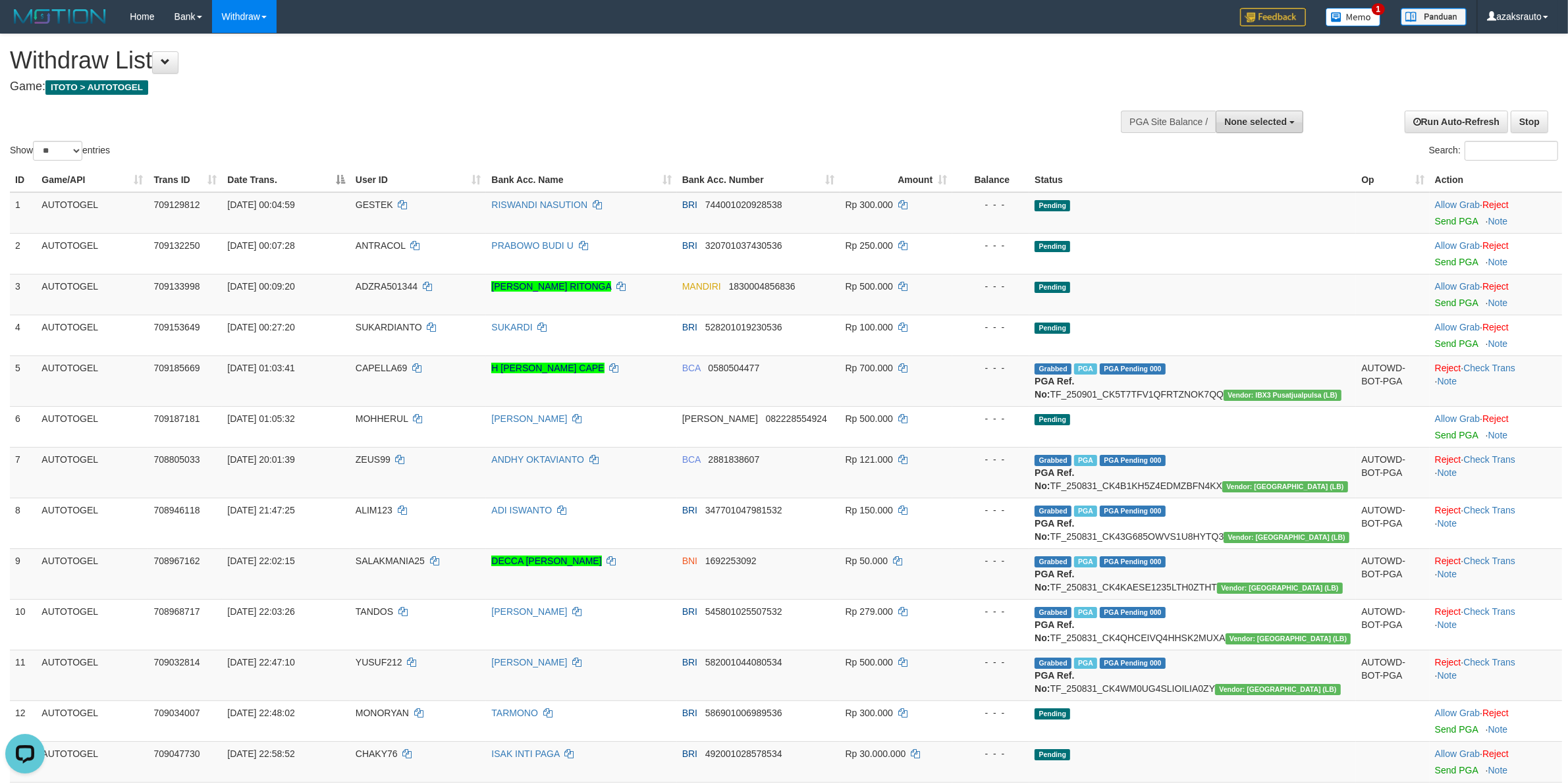
click at [1262, 120] on span "None selected" at bounding box center [1255, 121] width 63 height 10
click at [1223, 189] on label "[ITOTO] AUTOTOGEL" at bounding box center [1237, 188] width 131 height 17
select select "***"
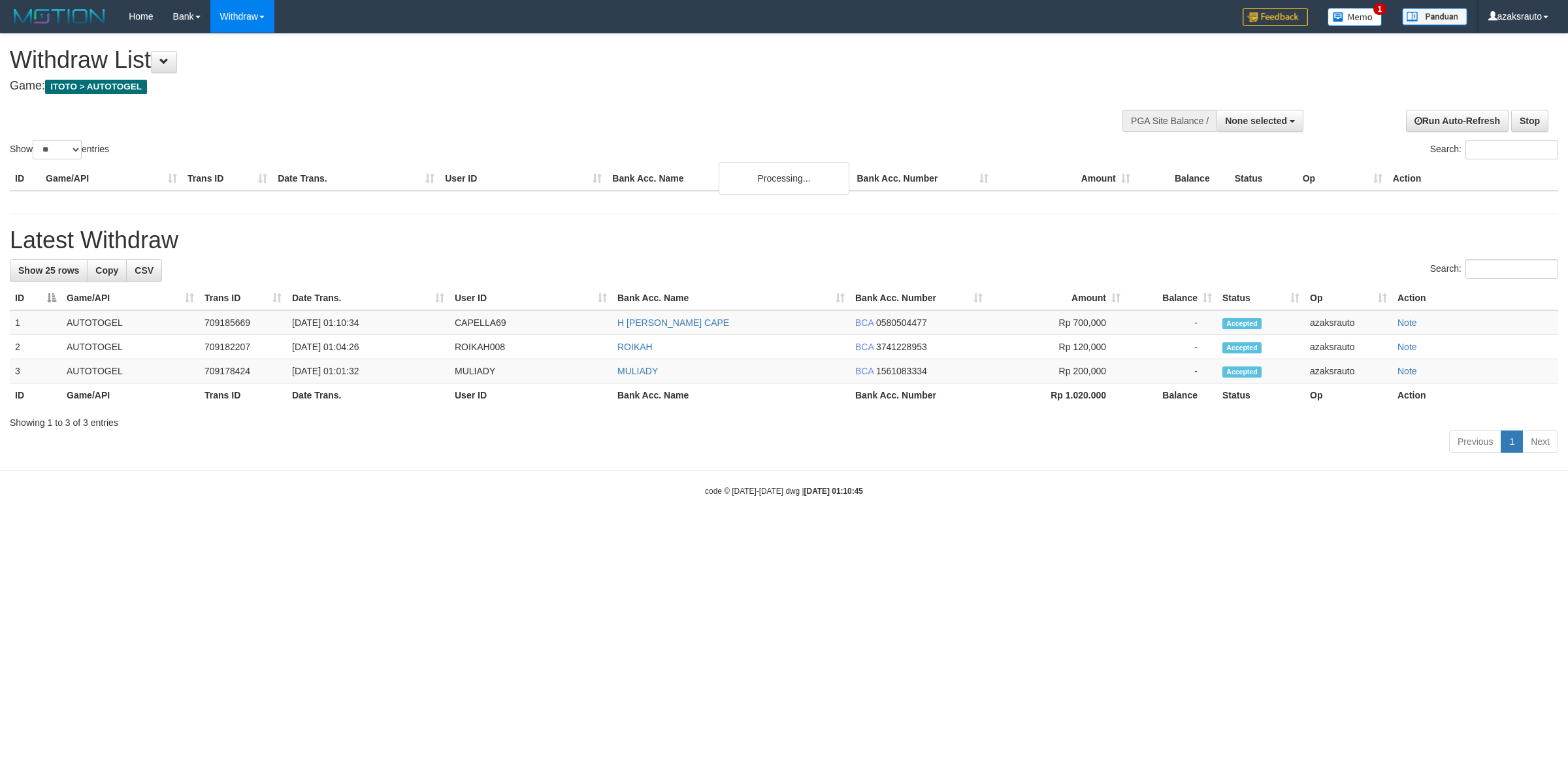
select select
select select "**"
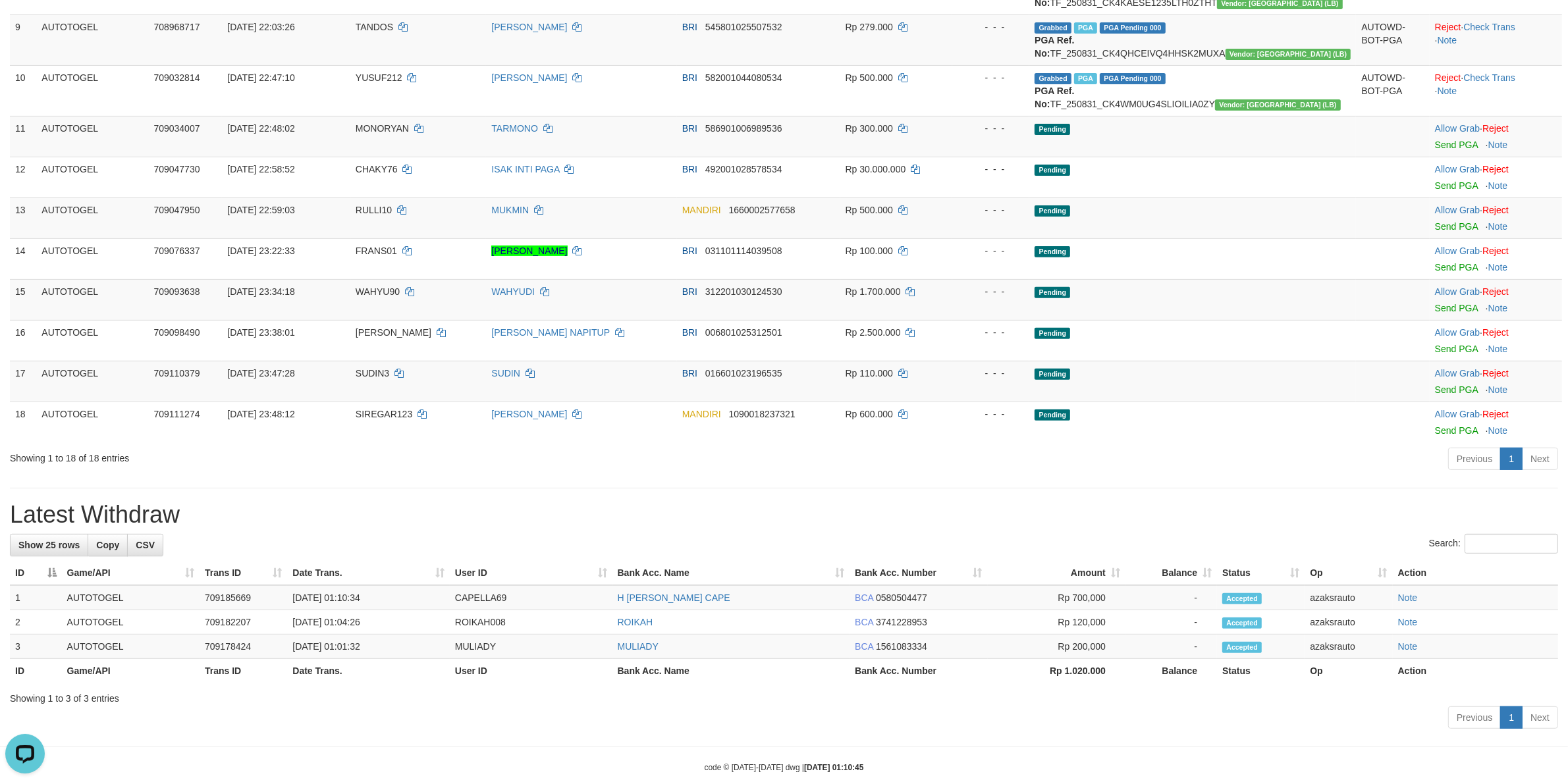
scroll to position [573, 0]
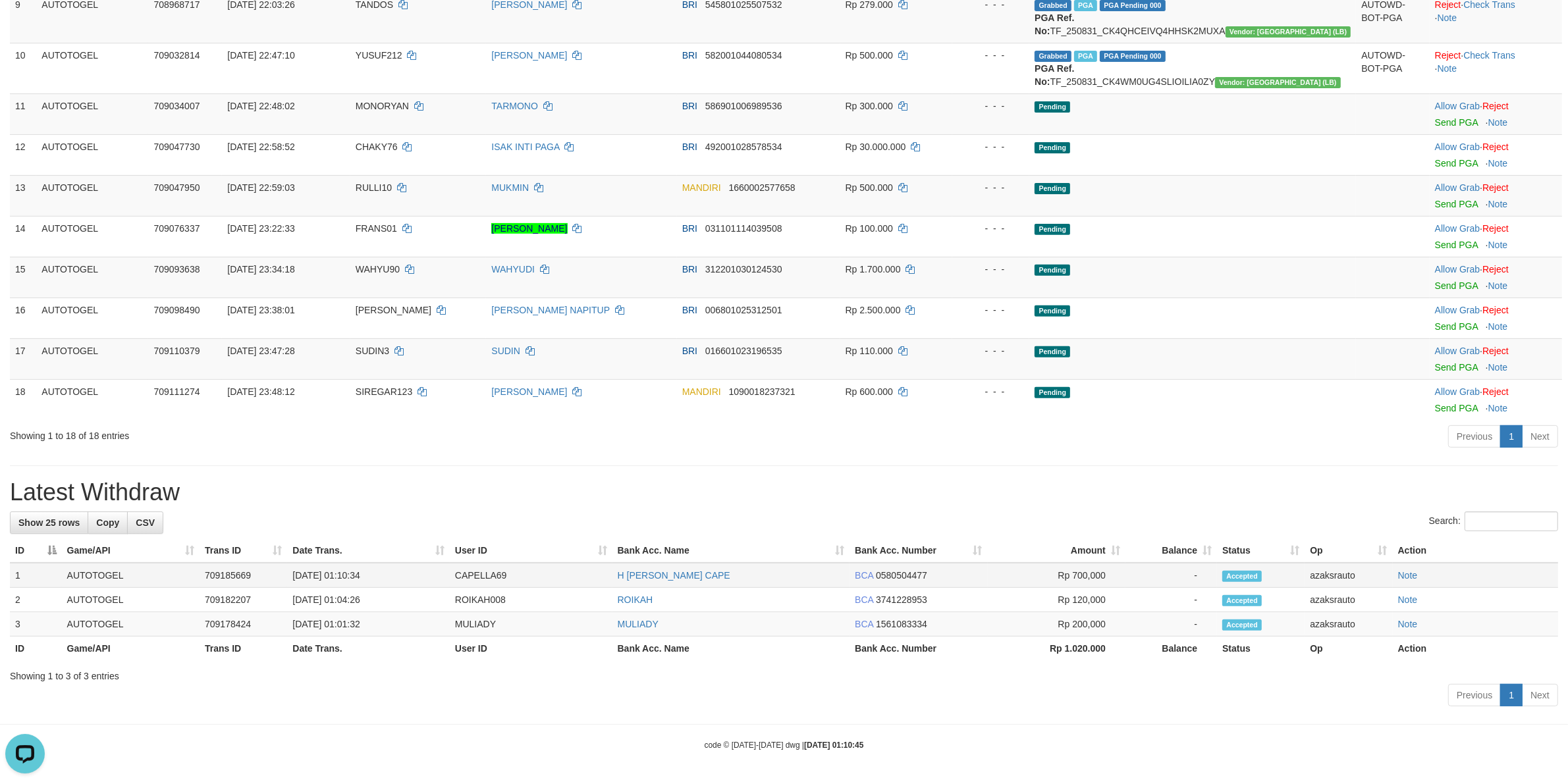
click at [345, 572] on td "[DATE] 01:10:34" at bounding box center [368, 576] width 163 height 25
click at [380, 574] on td "[DATE] 01:10:34" at bounding box center [368, 576] width 163 height 25
copy td "01:10:34"
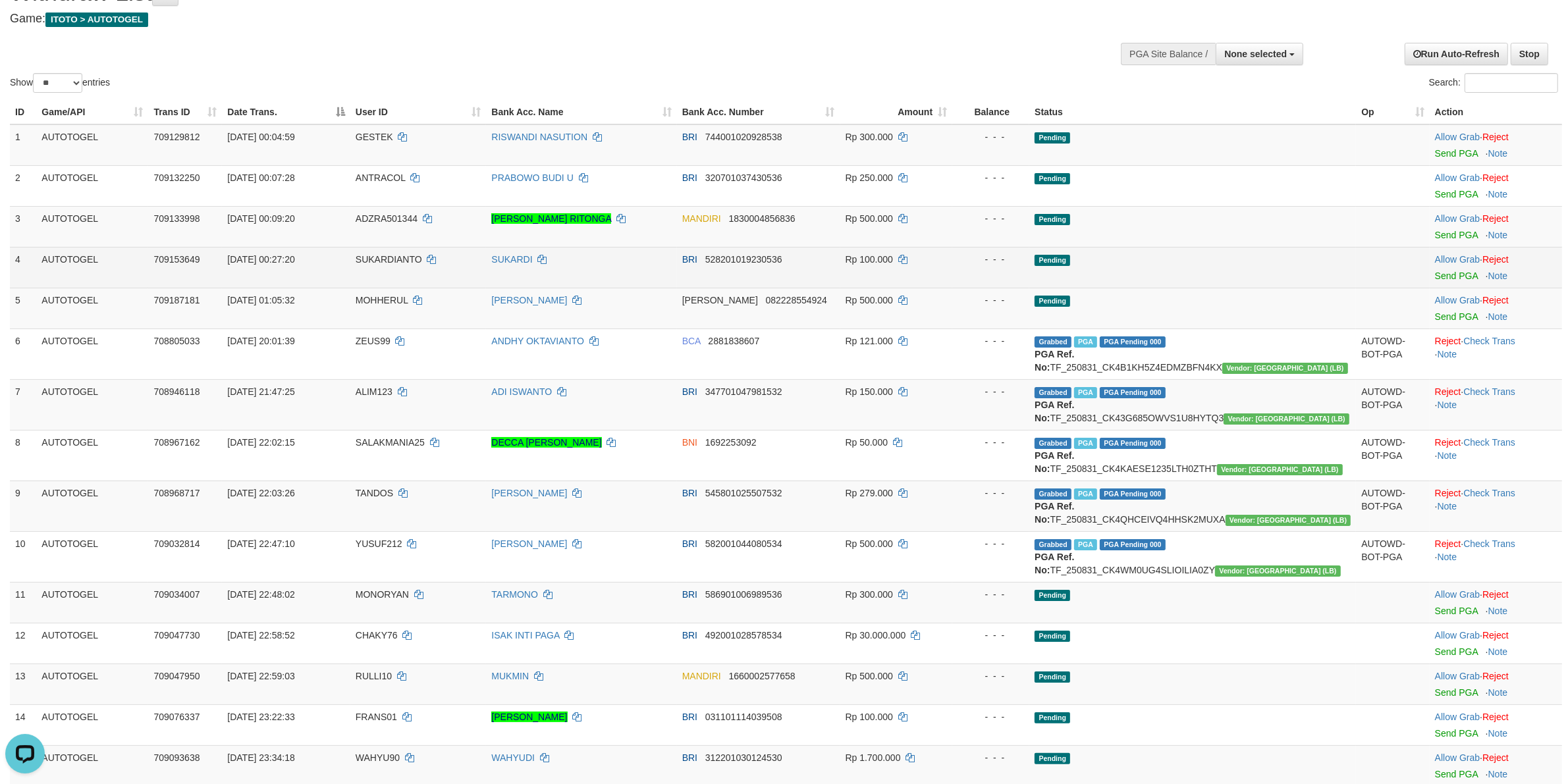
scroll to position [0, 0]
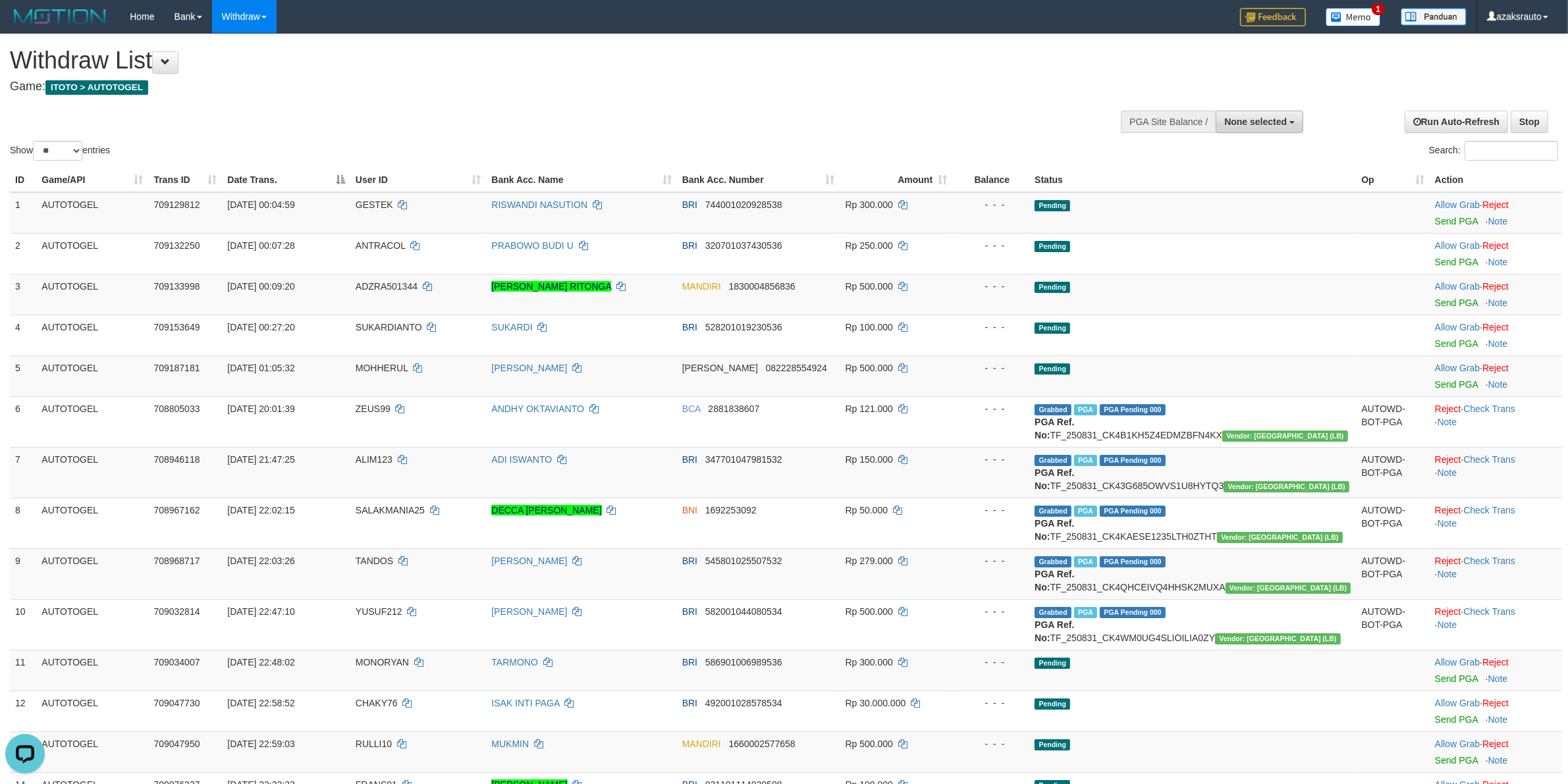
click at [1246, 117] on span "None selected" at bounding box center [1255, 121] width 63 height 10
click at [1218, 186] on label "[ITOTO] AUTOTOGEL" at bounding box center [1237, 188] width 131 height 17
select select "***"
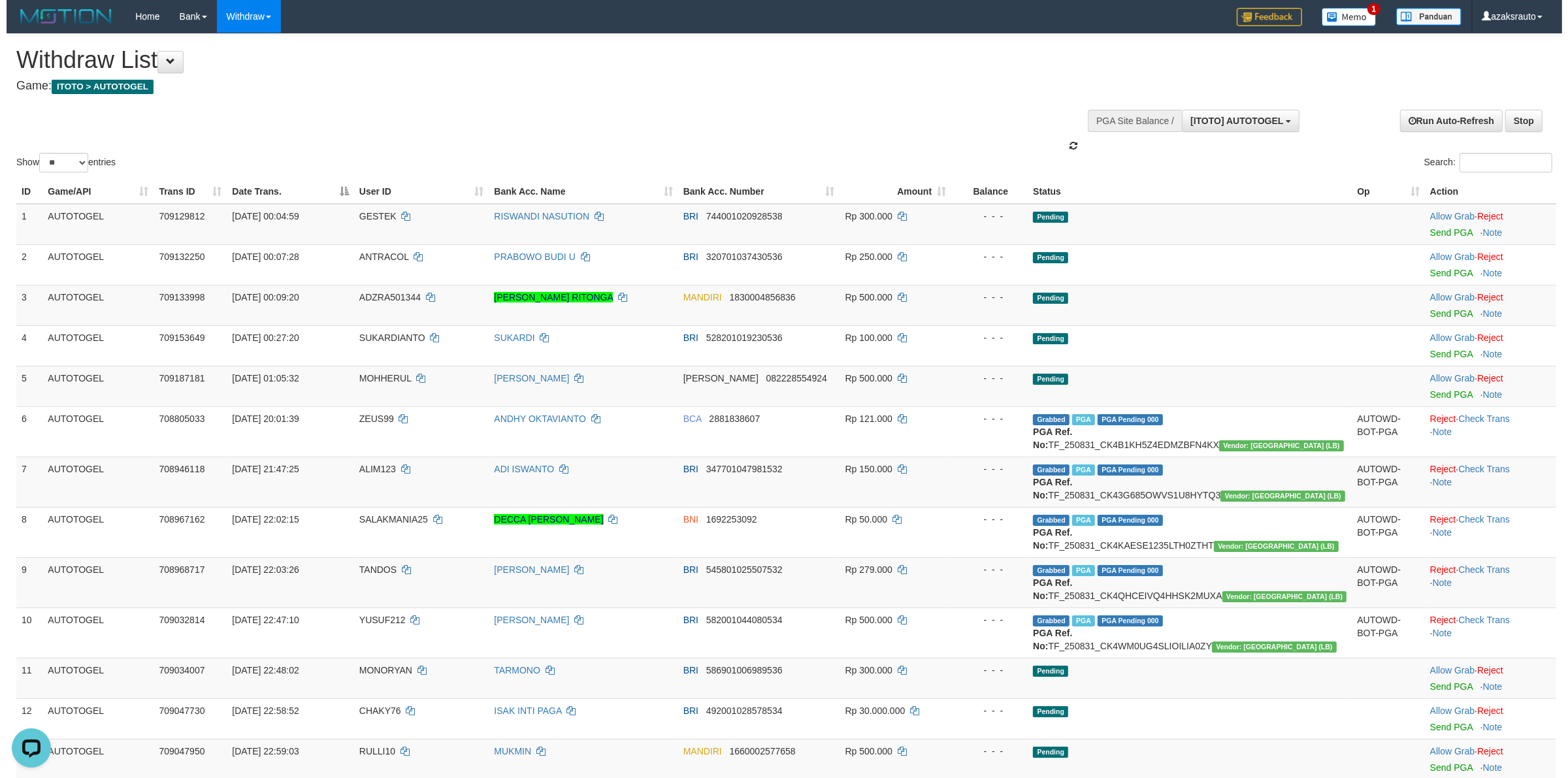
scroll to position [11, 0]
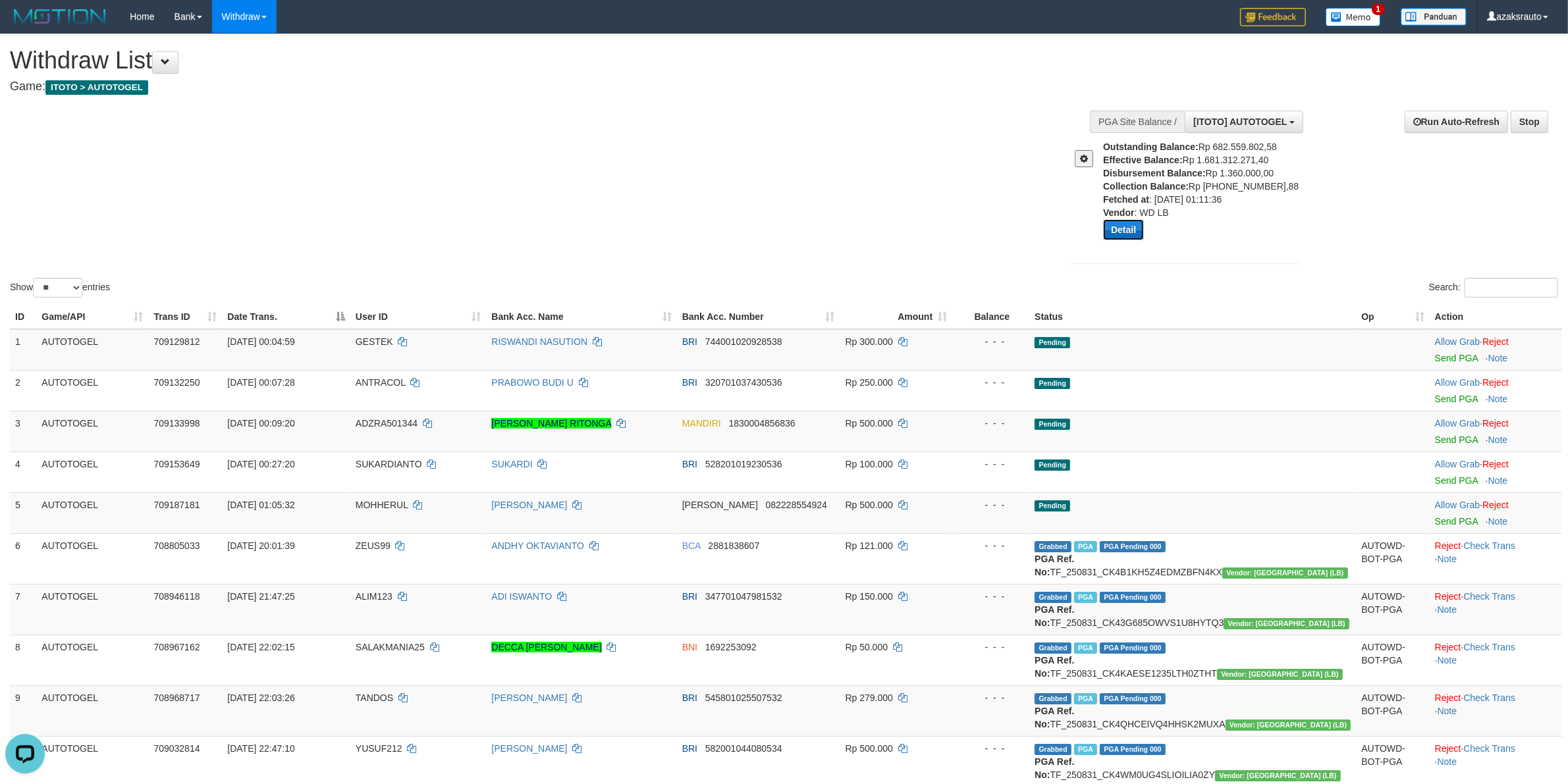
click at [1134, 230] on button "Detail" at bounding box center [1123, 230] width 41 height 21
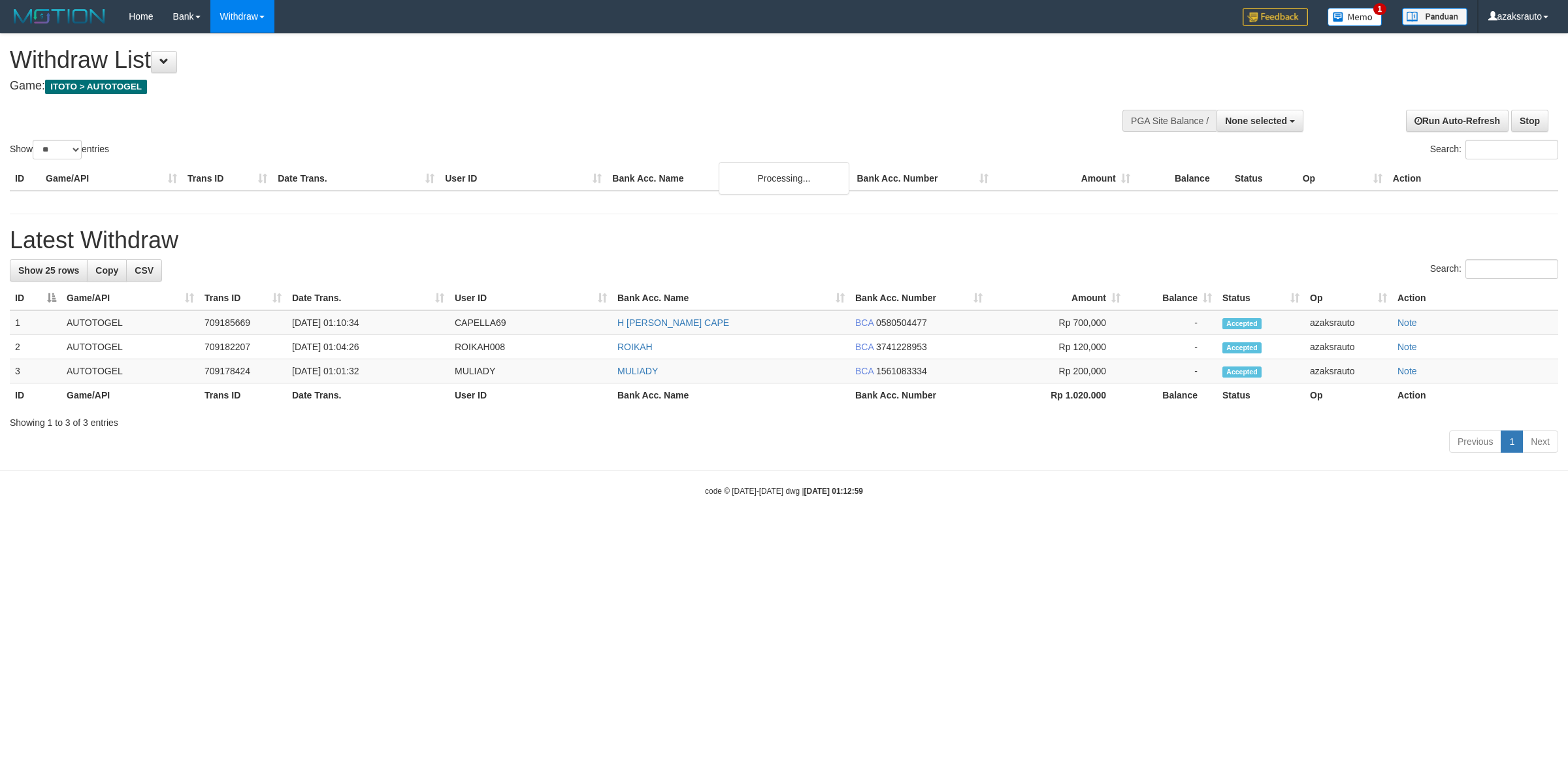
select select
select select "**"
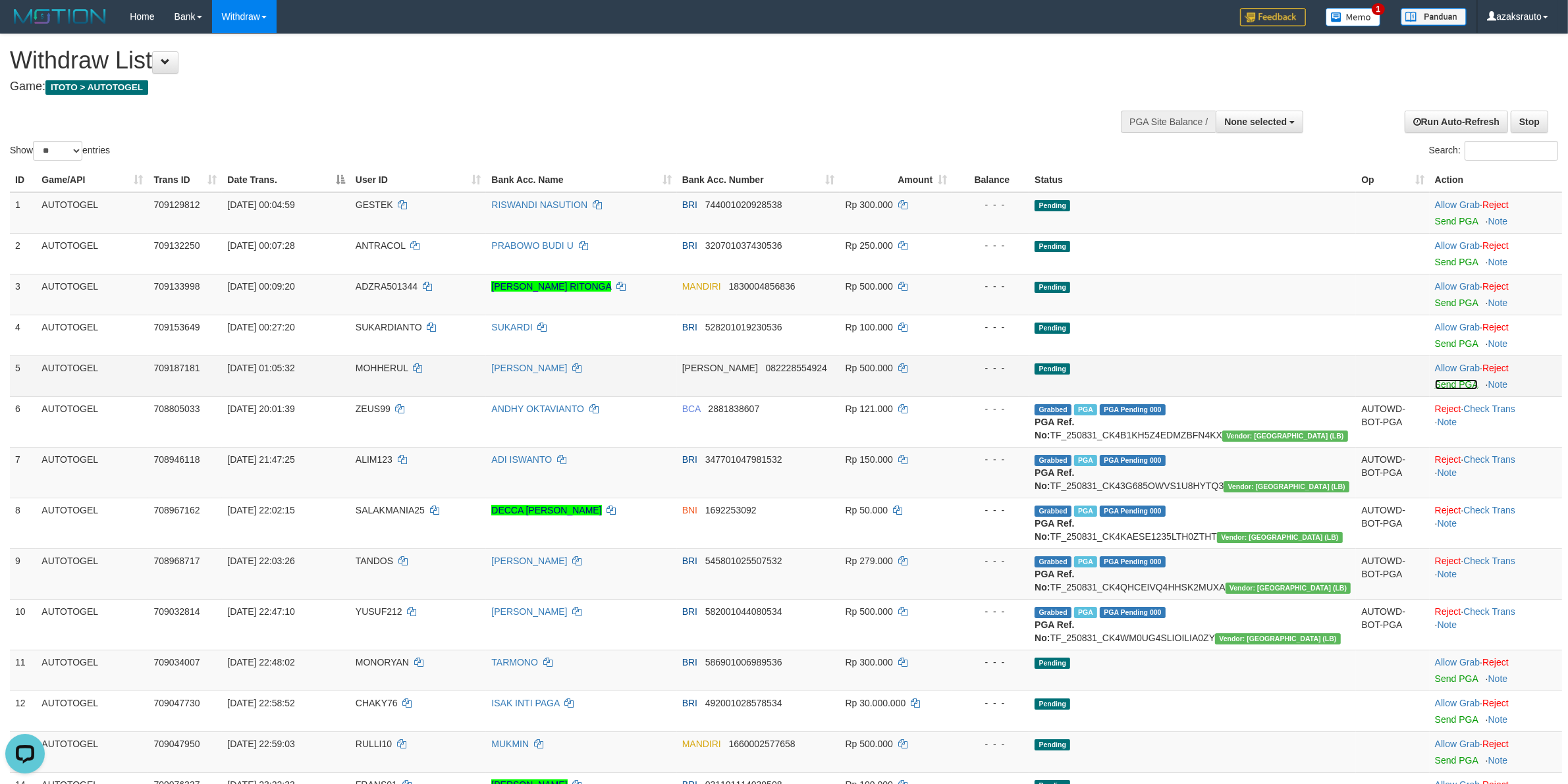
click at [1438, 386] on link "Send PGA" at bounding box center [1456, 384] width 42 height 10
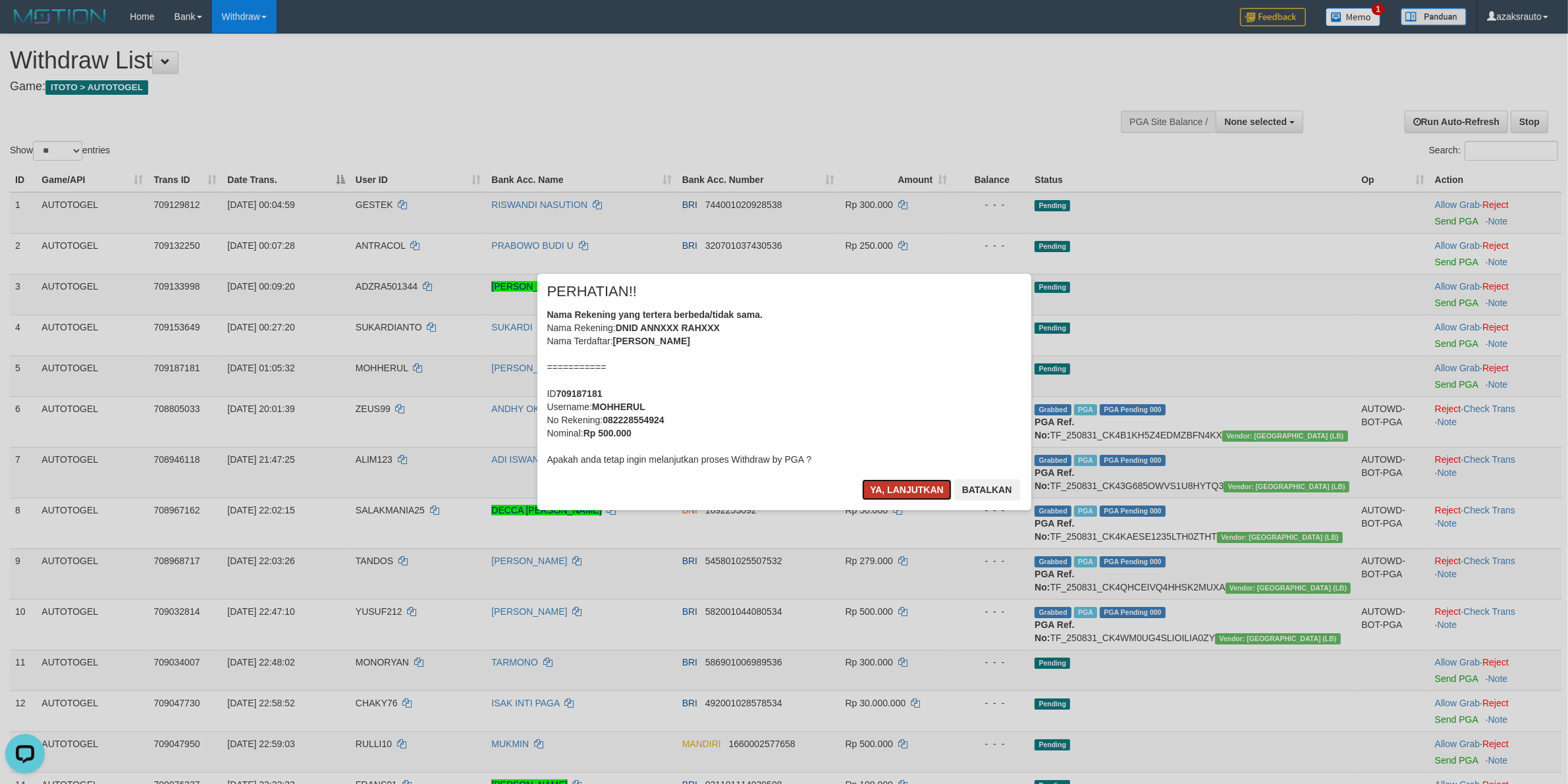
click at [905, 492] on button "Ya, lanjutkan" at bounding box center [907, 490] width 90 height 21
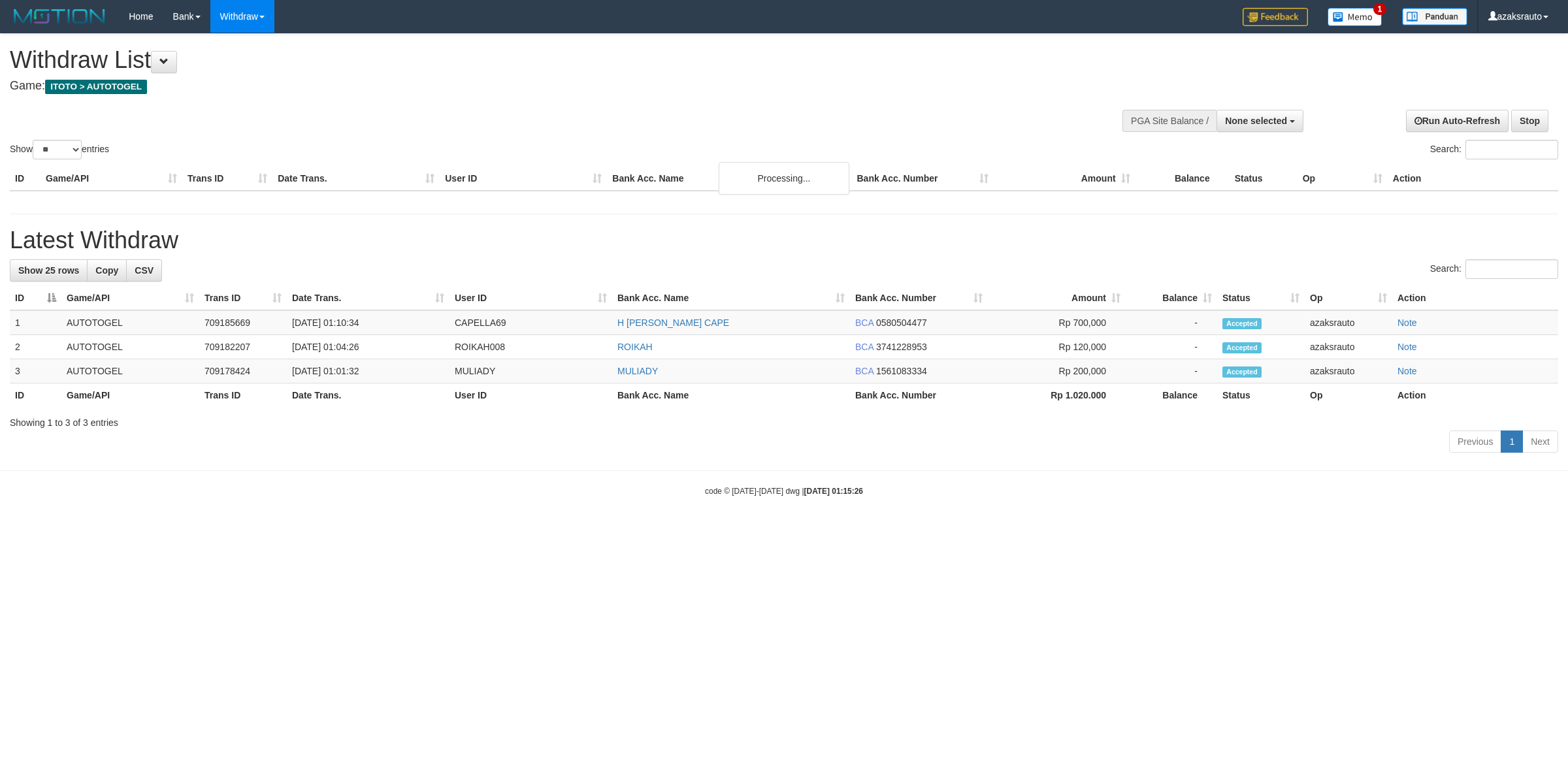
select select
select select "**"
select select
select select "**"
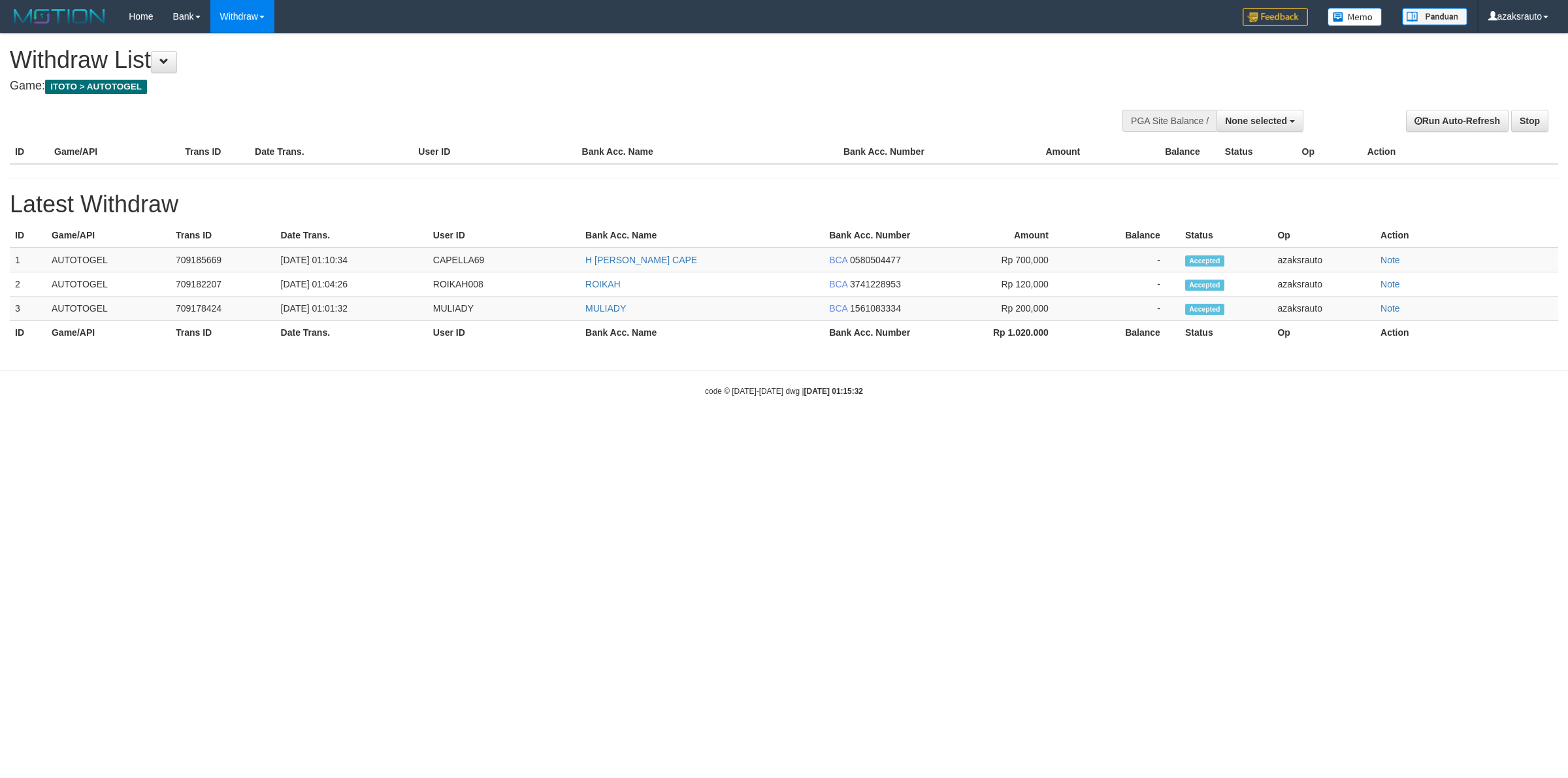
select select
select select "**"
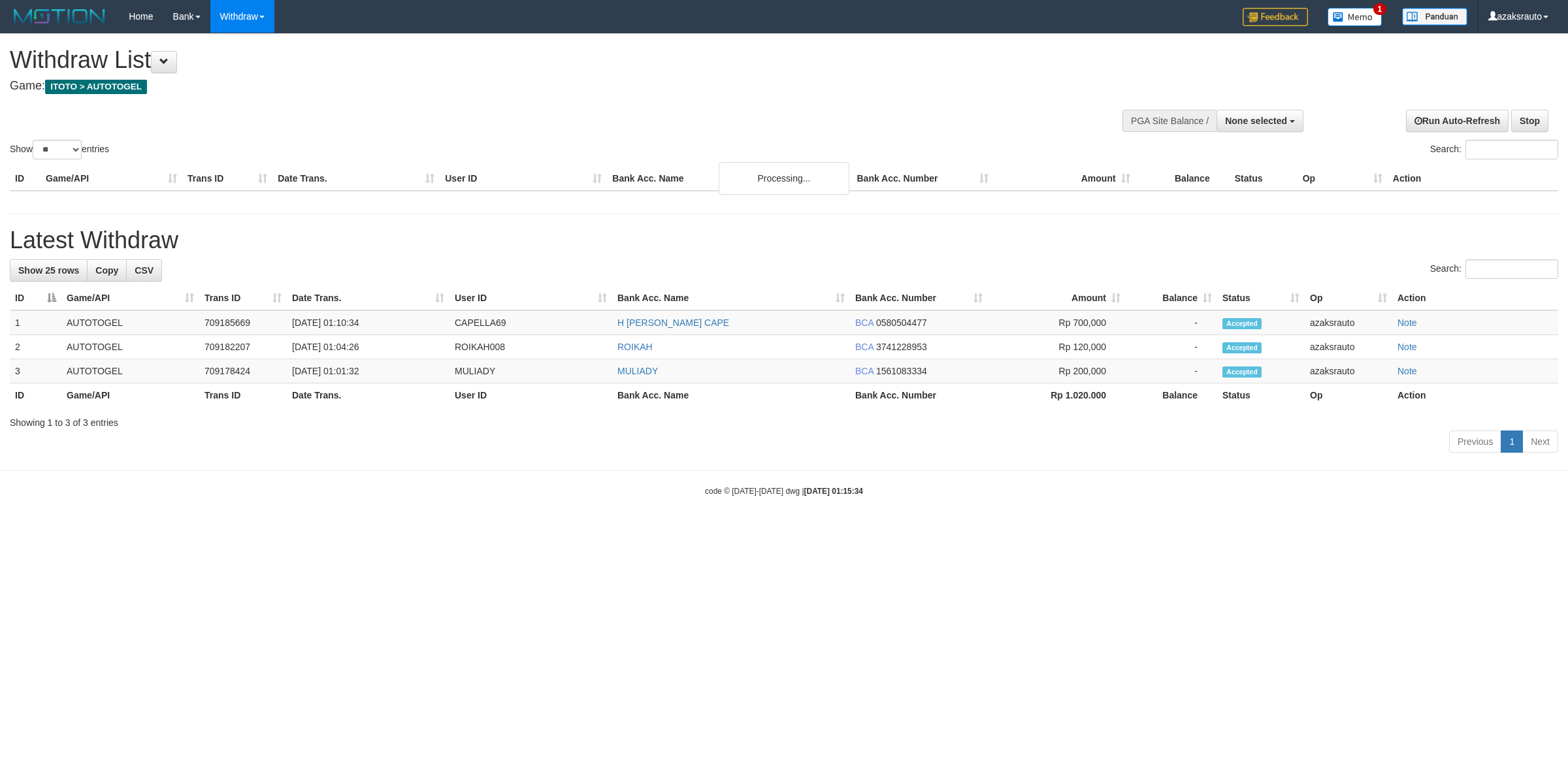
select select
select select "**"
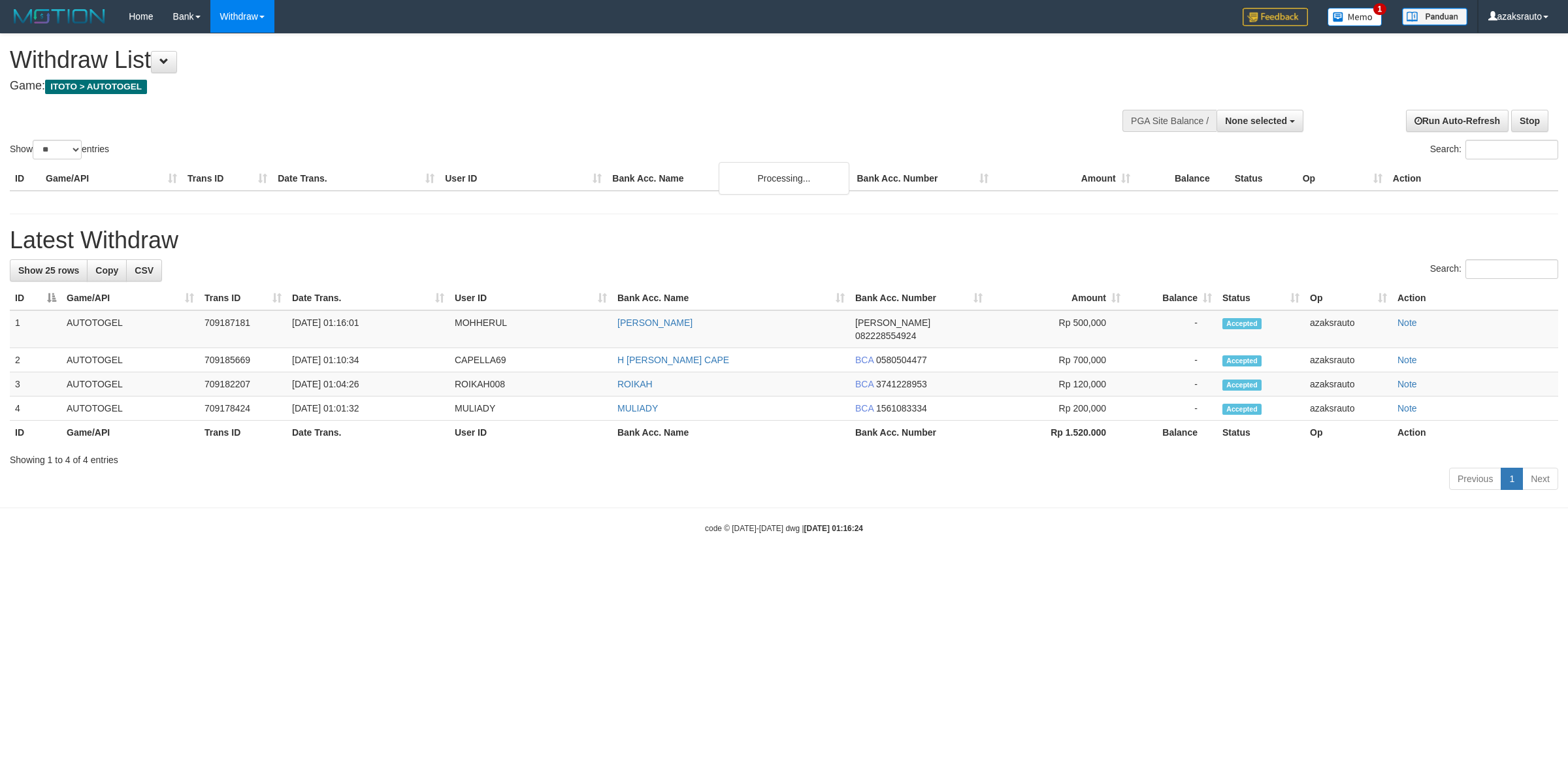
select select
select select "**"
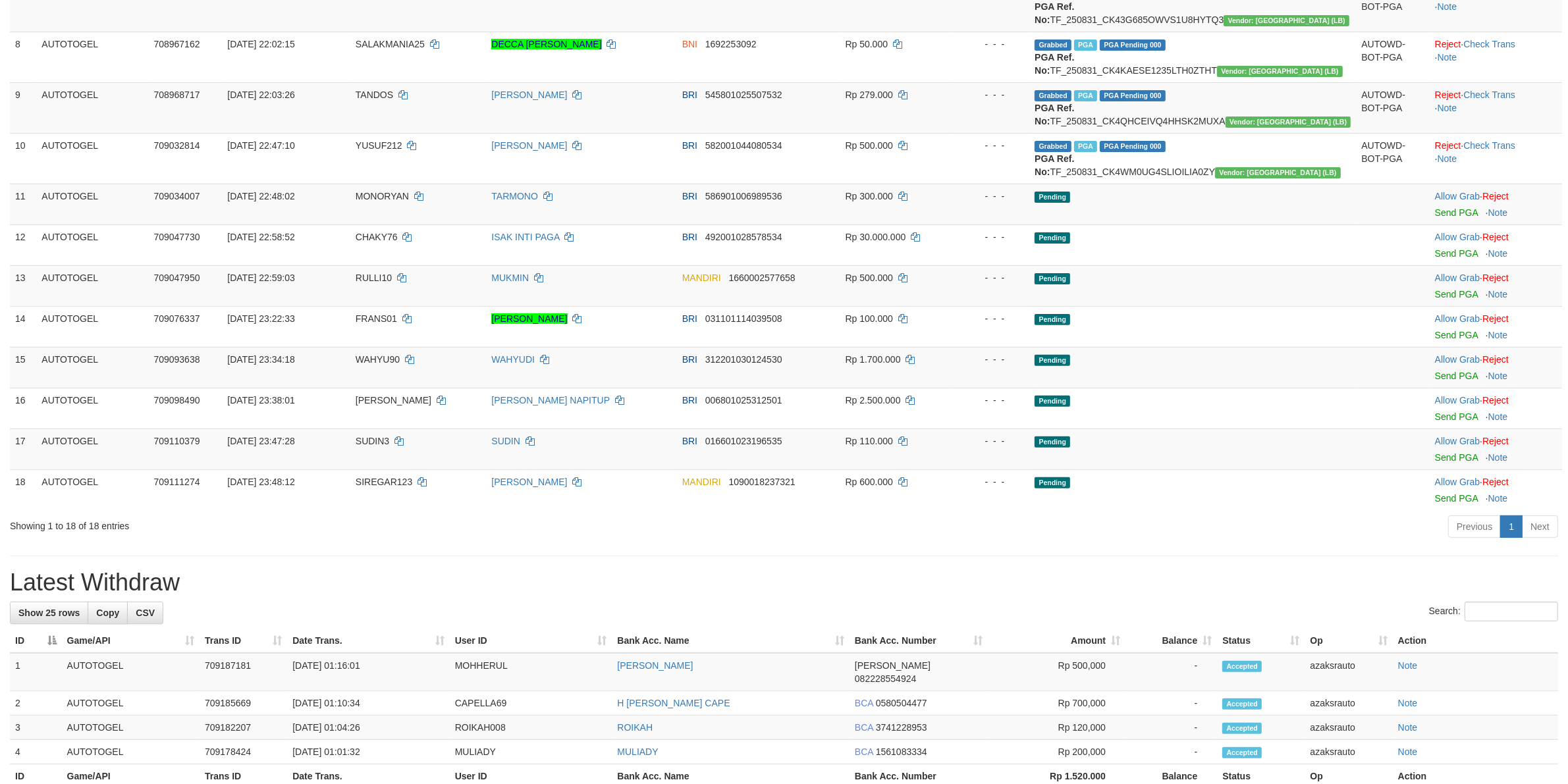
scroll to position [597, 0]
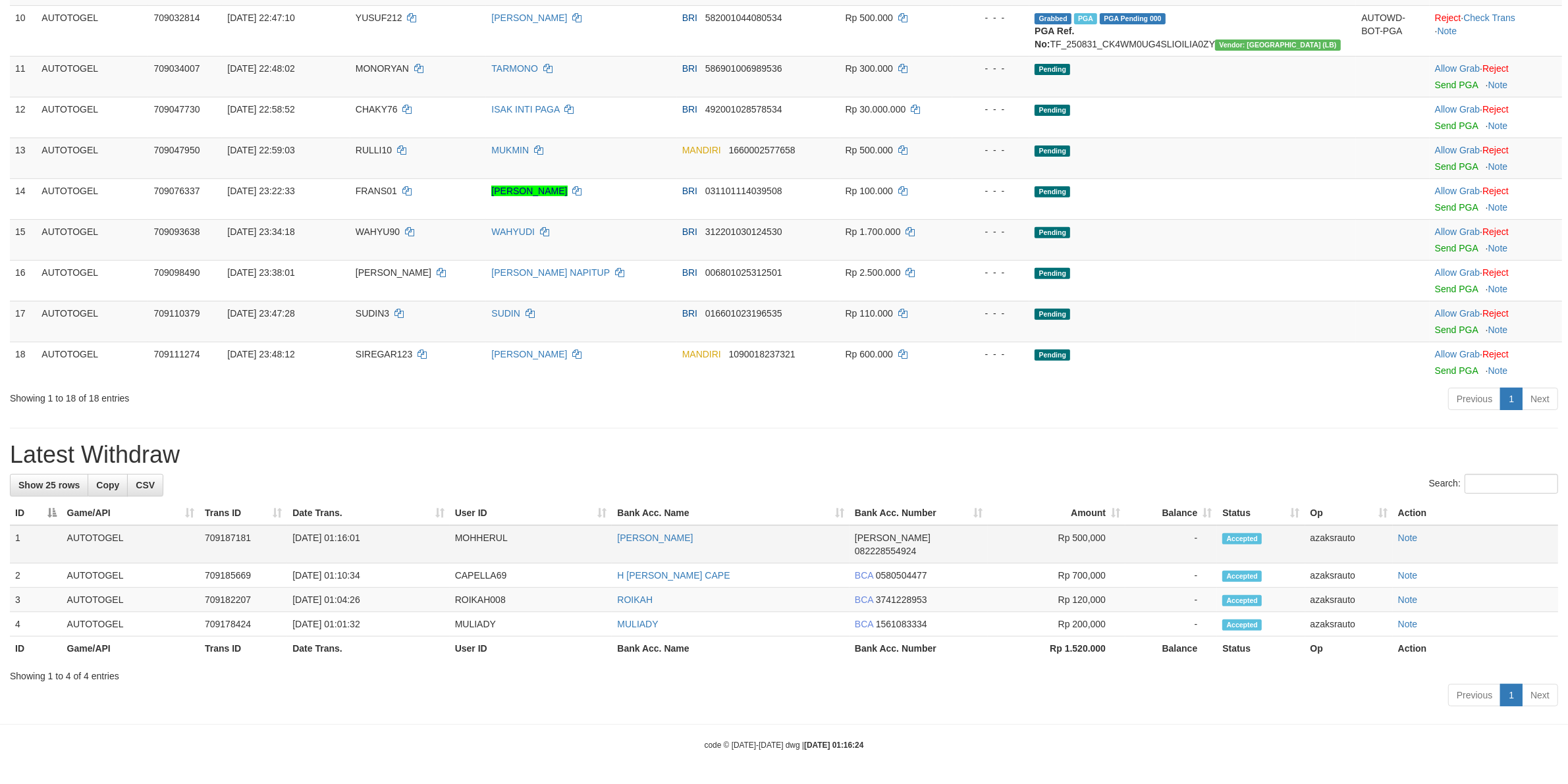
click at [344, 554] on td "[DATE] 01:16:01" at bounding box center [368, 544] width 162 height 38
click at [390, 552] on td "[DATE] 01:16:01" at bounding box center [368, 544] width 162 height 38
copy td "01:16:01"
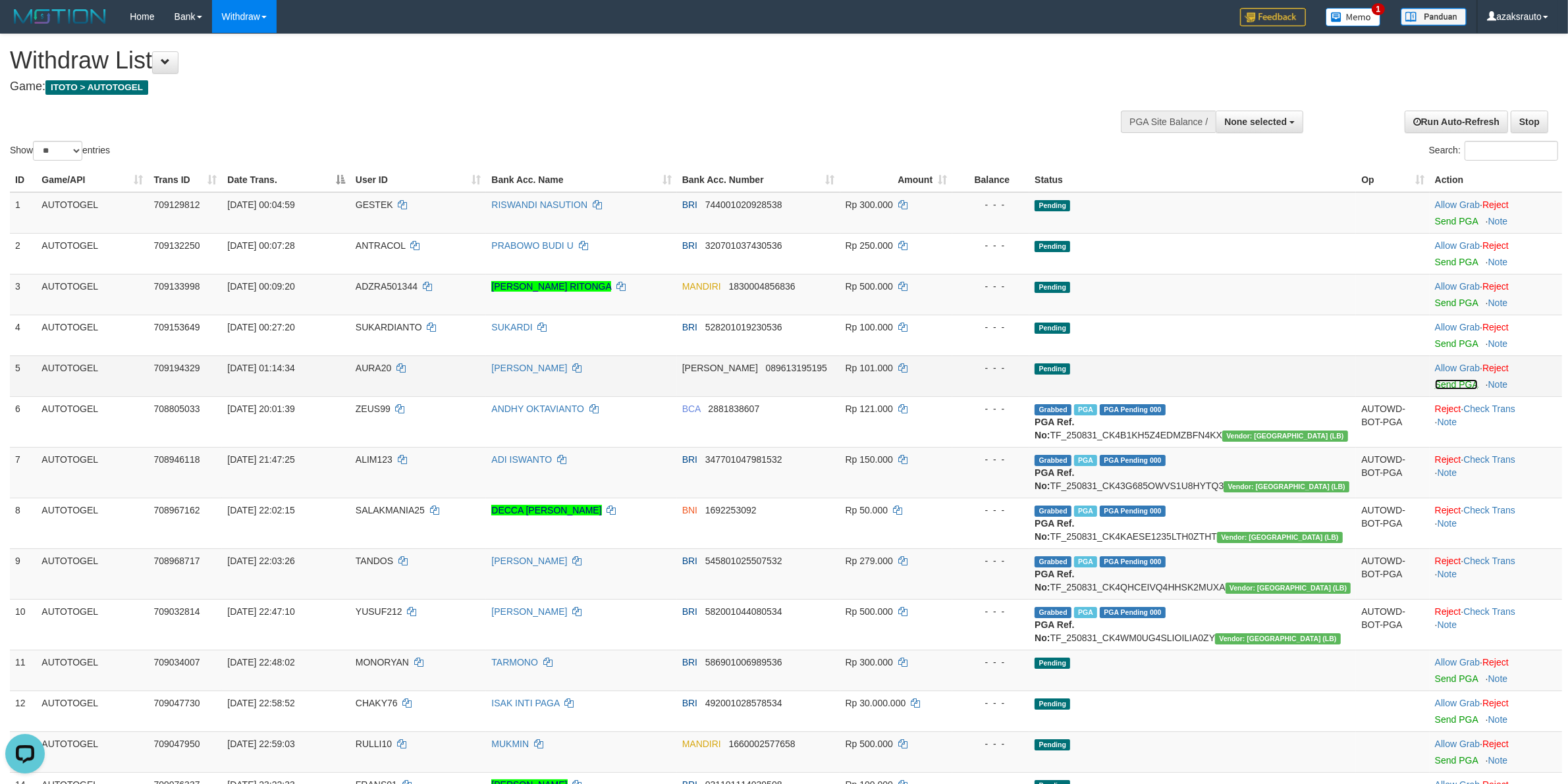
click at [1443, 381] on link "Send PGA" at bounding box center [1456, 384] width 42 height 10
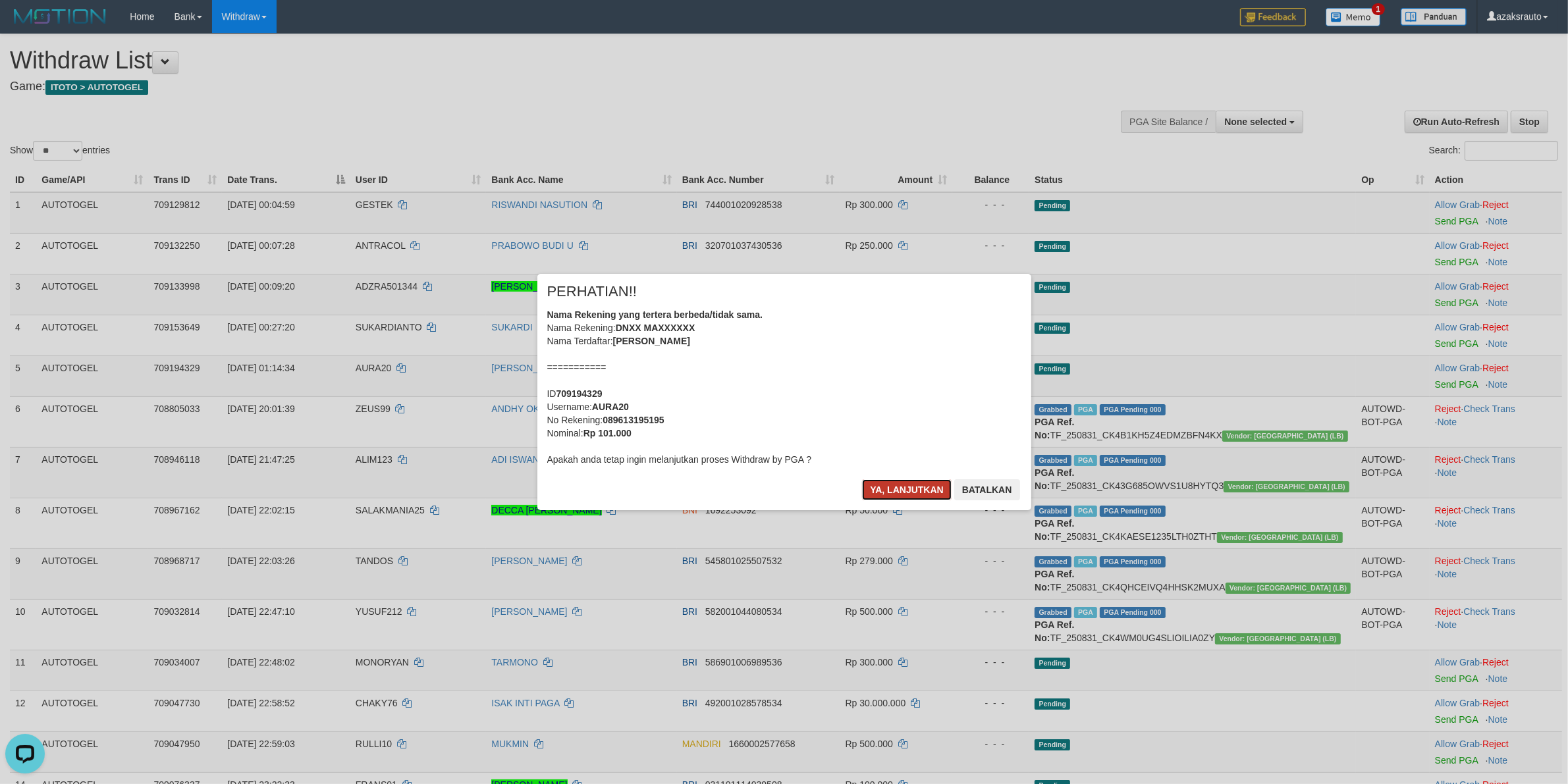
click at [902, 492] on button "Ya, lanjutkan" at bounding box center [907, 490] width 90 height 21
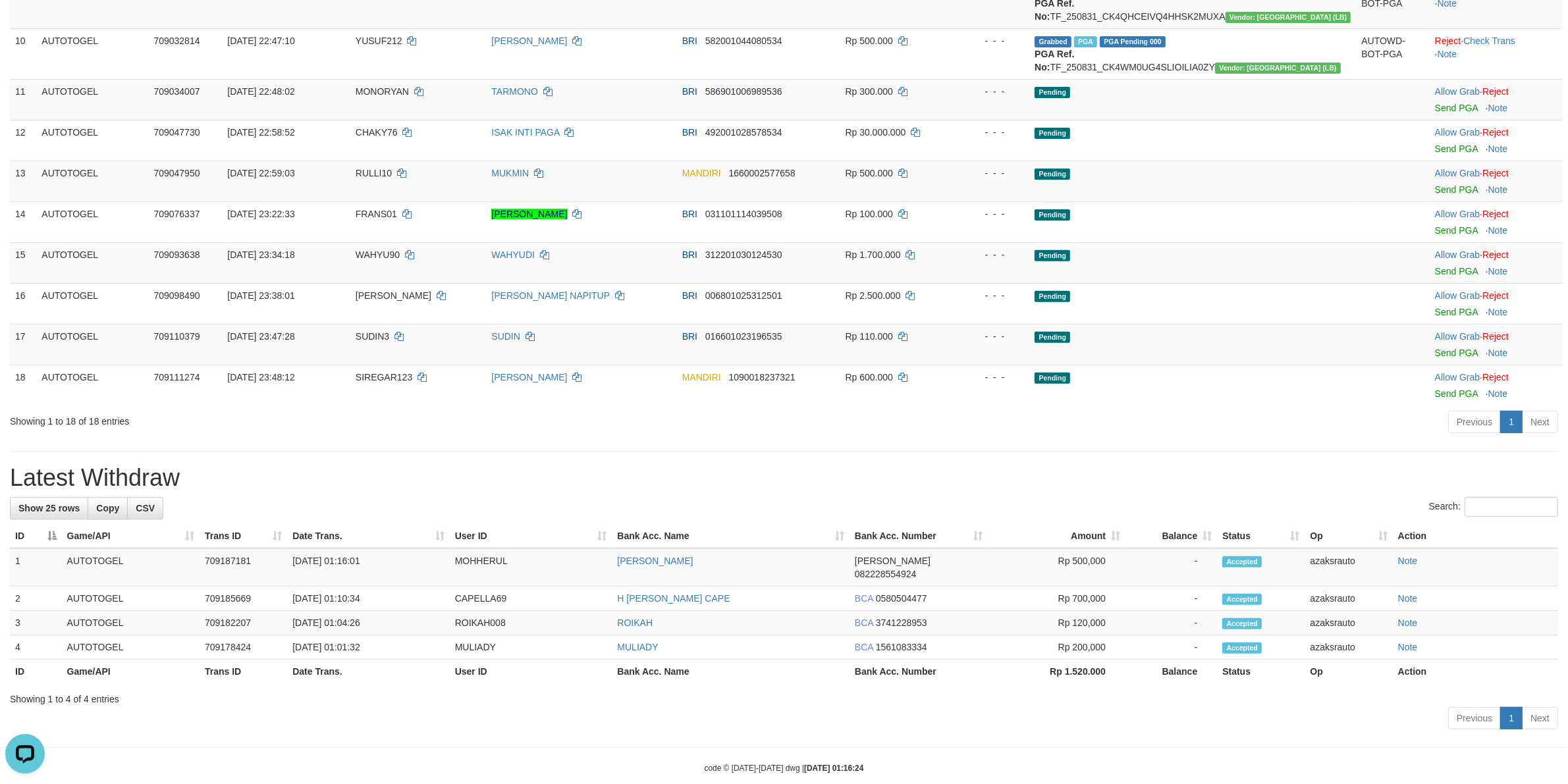
scroll to position [581, 0]
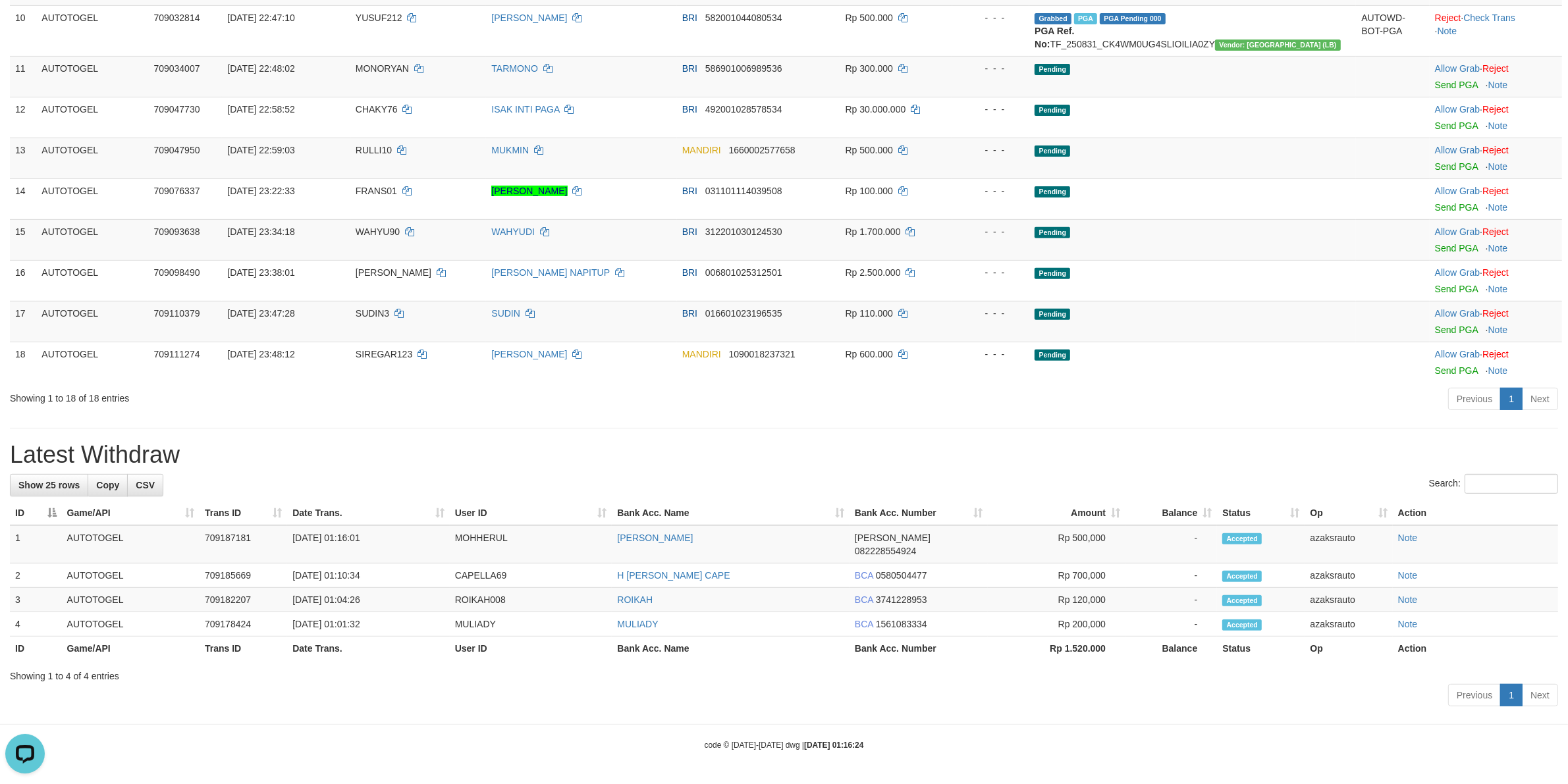
click at [861, 460] on h1 "Latest Withdraw" at bounding box center [783, 455] width 1548 height 26
click at [1005, 431] on div "**********" at bounding box center [784, 84] width 1568 height 1255
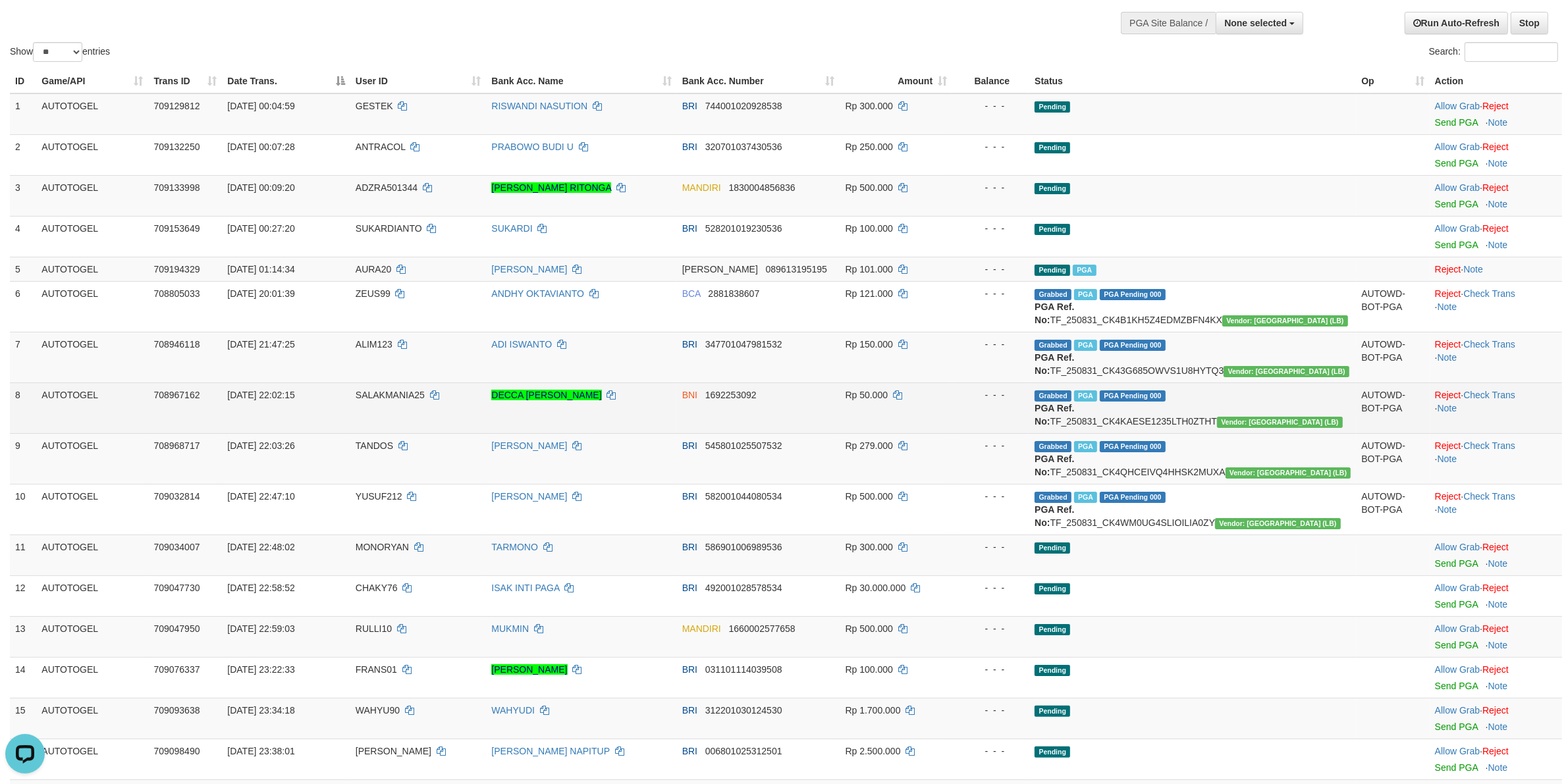
scroll to position [87, 0]
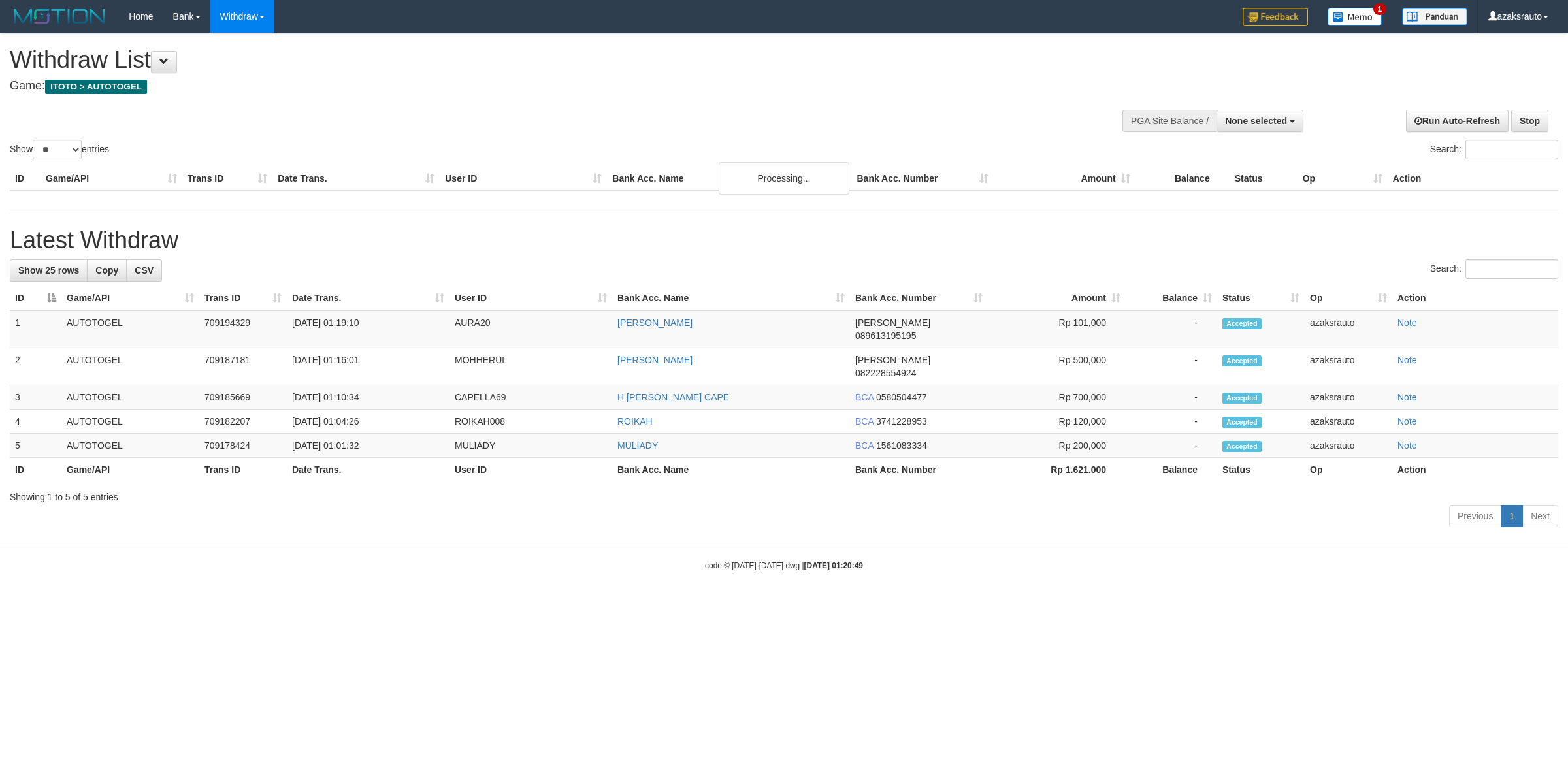
select select
select select "**"
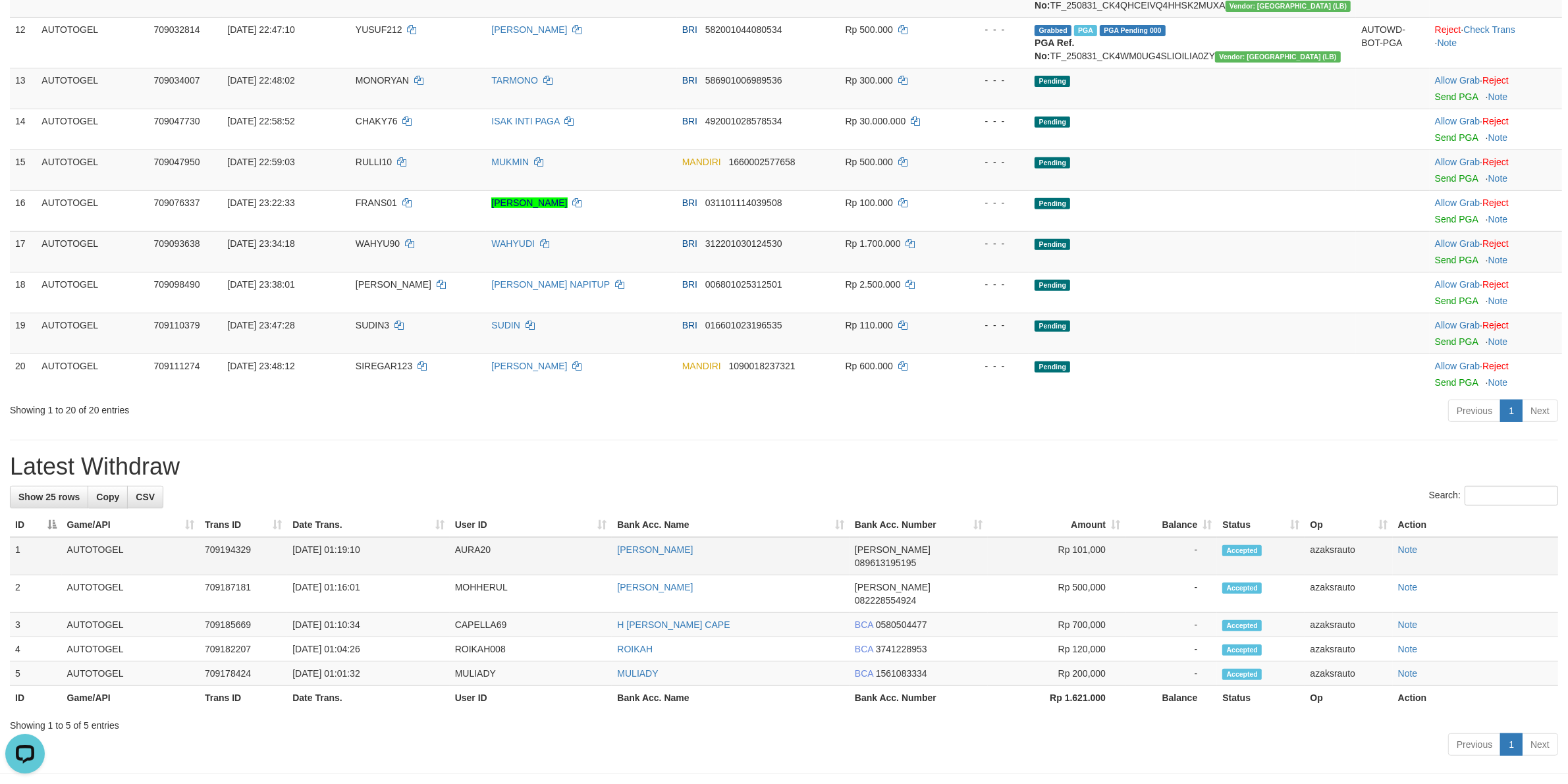
click at [346, 565] on td "[DATE] 01:19:10" at bounding box center [368, 556] width 162 height 38
click at [376, 565] on td "01/09/2025 01:19:10" at bounding box center [368, 556] width 162 height 38
copy td "01:19:10"
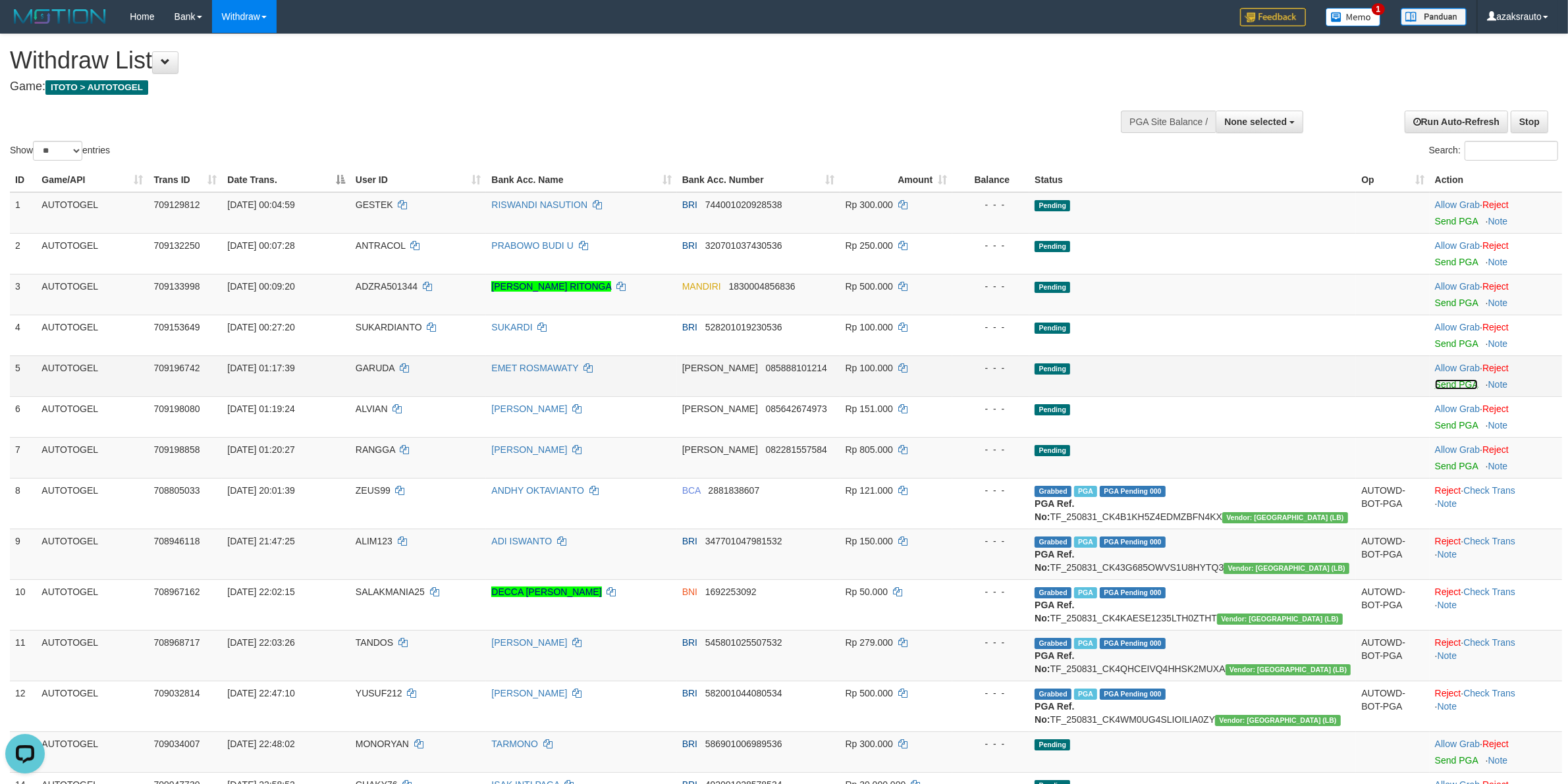
click at [1439, 382] on link "Send PGA" at bounding box center [1456, 384] width 42 height 10
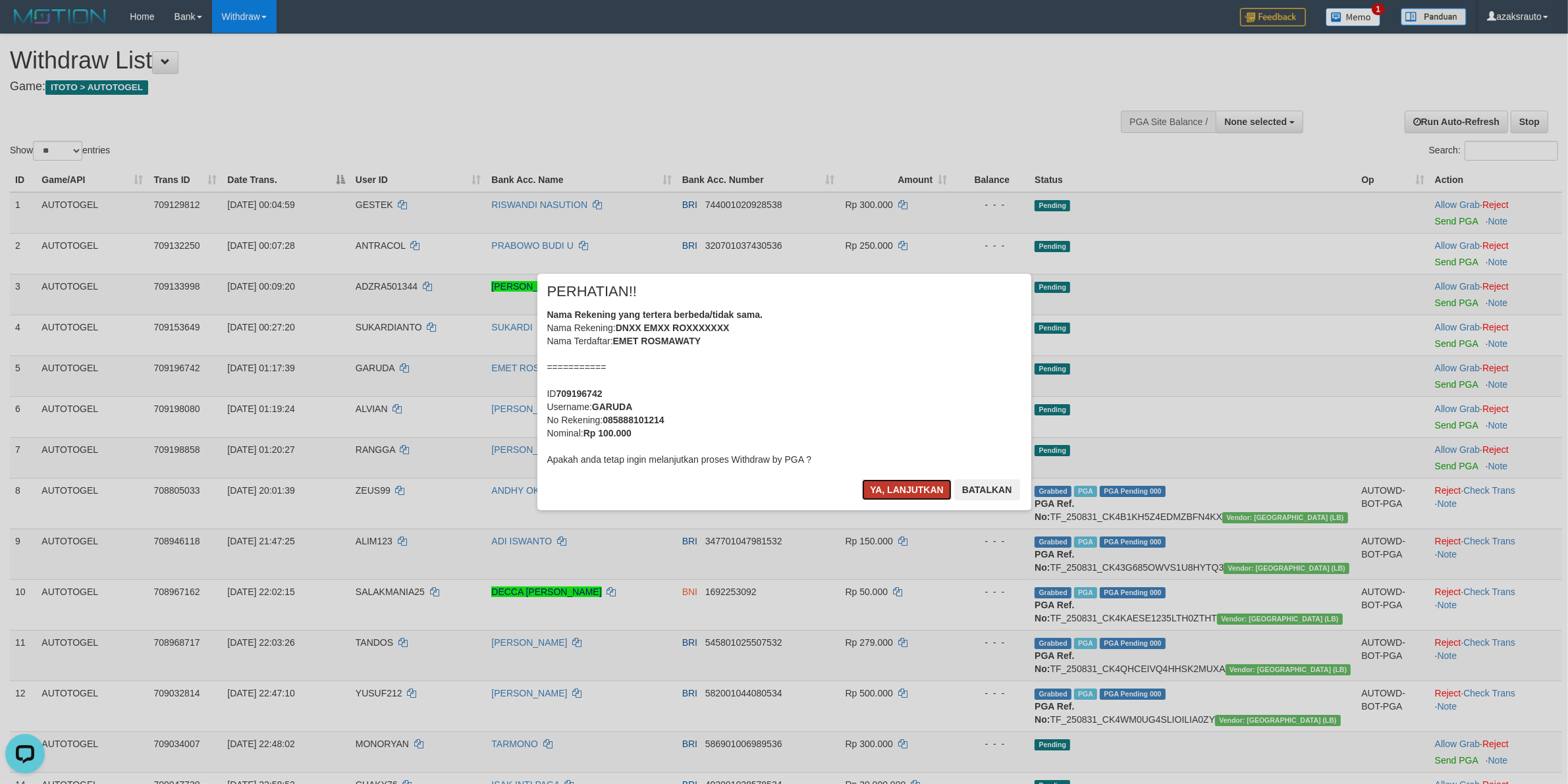
click at [911, 488] on button "Ya, lanjutkan" at bounding box center [907, 490] width 90 height 21
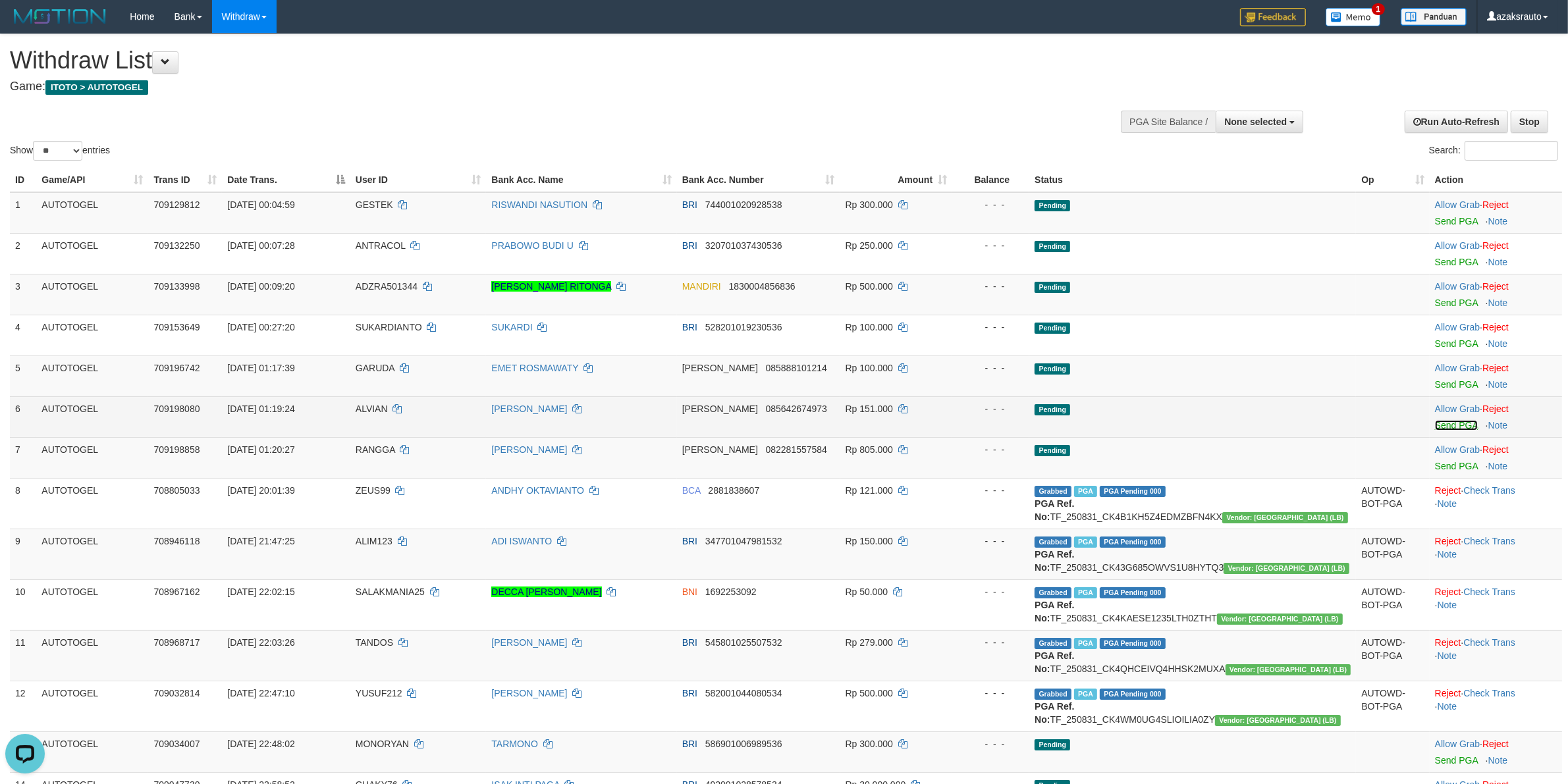
click at [1435, 428] on link "Send PGA" at bounding box center [1456, 425] width 42 height 10
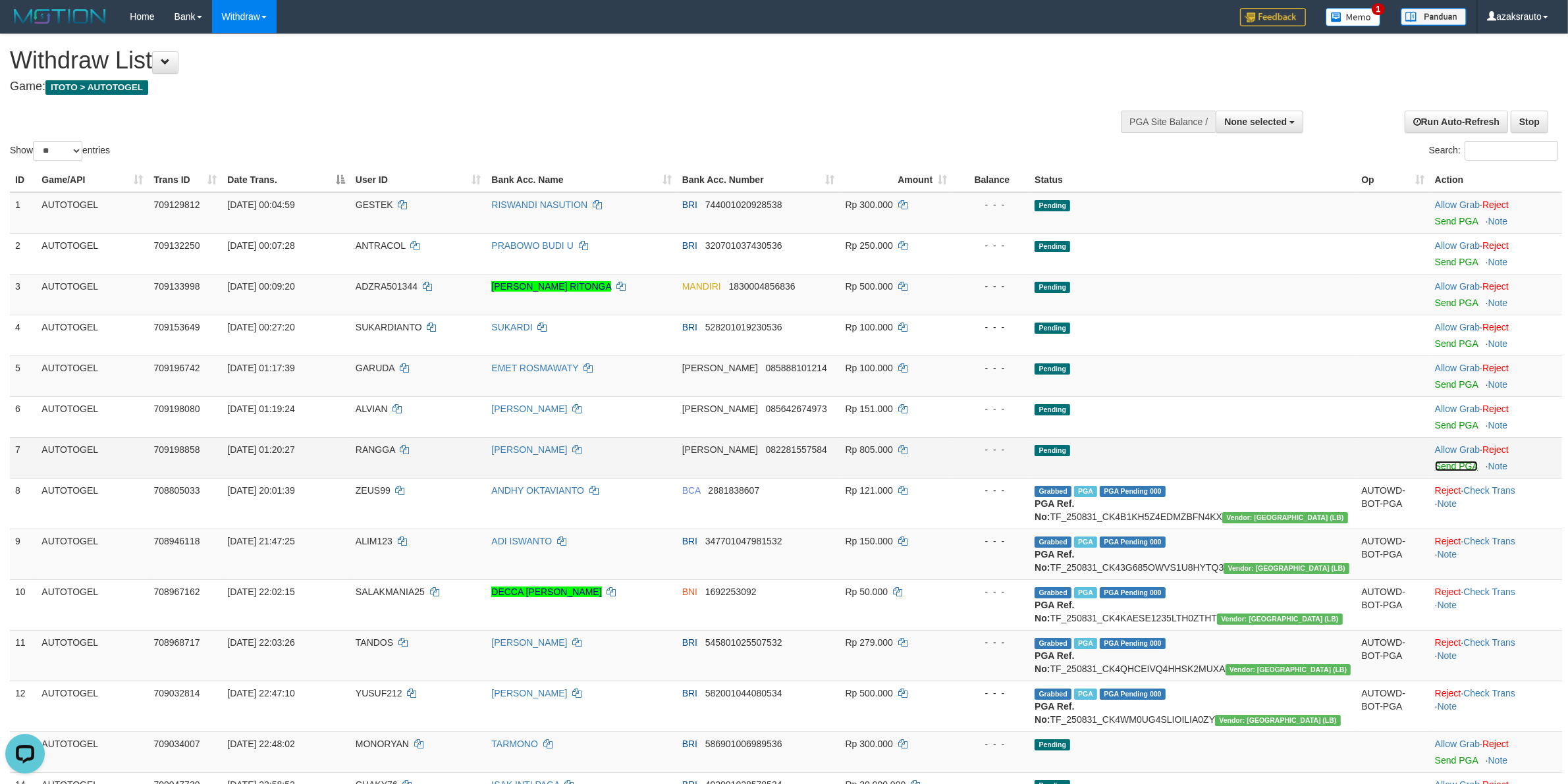
drag, startPoint x: 1432, startPoint y: 466, endPoint x: 854, endPoint y: 232, distance: 623.6
click at [1435, 467] on link "Send PGA" at bounding box center [1456, 466] width 42 height 10
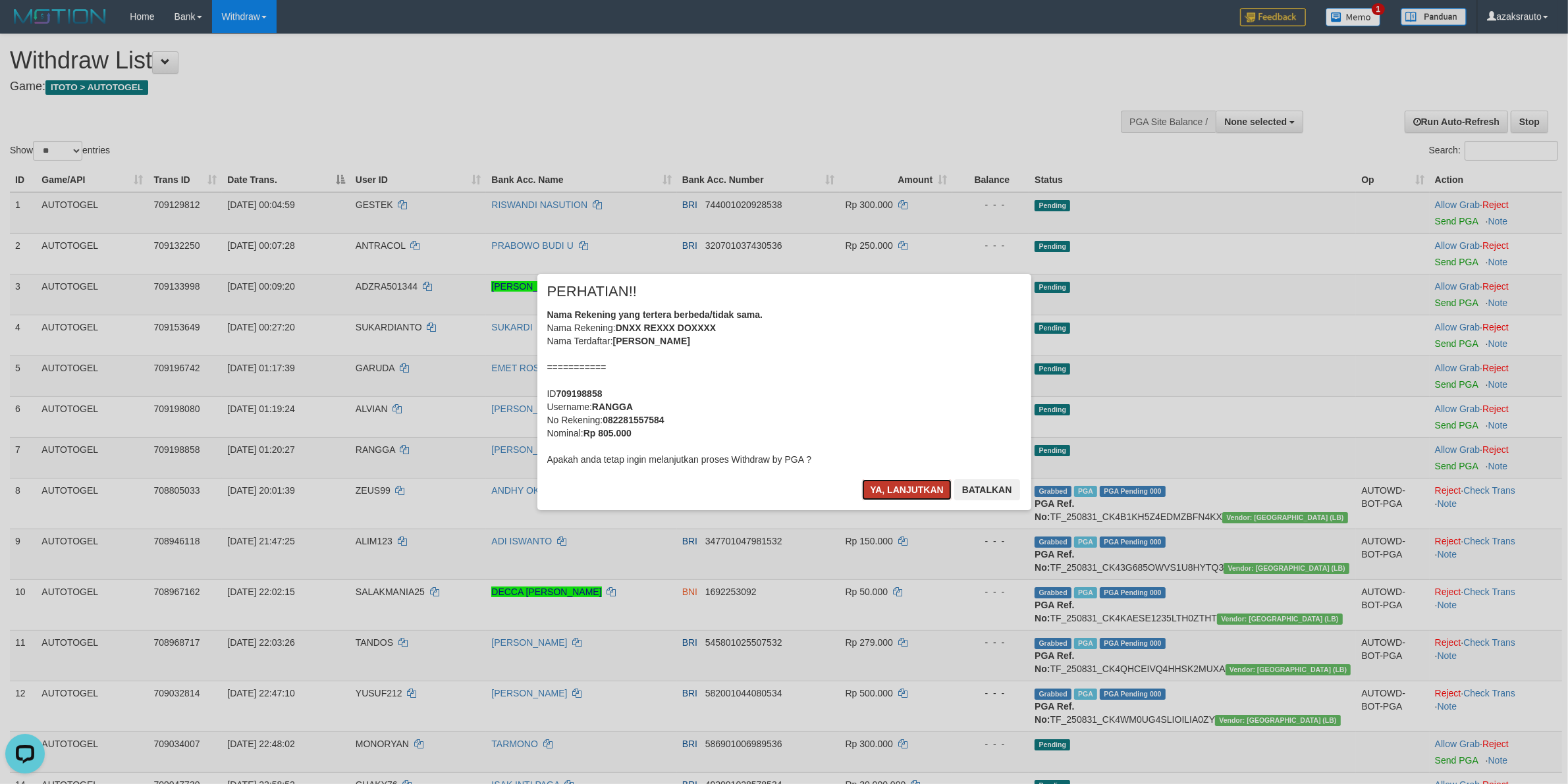
click at [882, 488] on button "Ya, lanjutkan" at bounding box center [907, 490] width 90 height 21
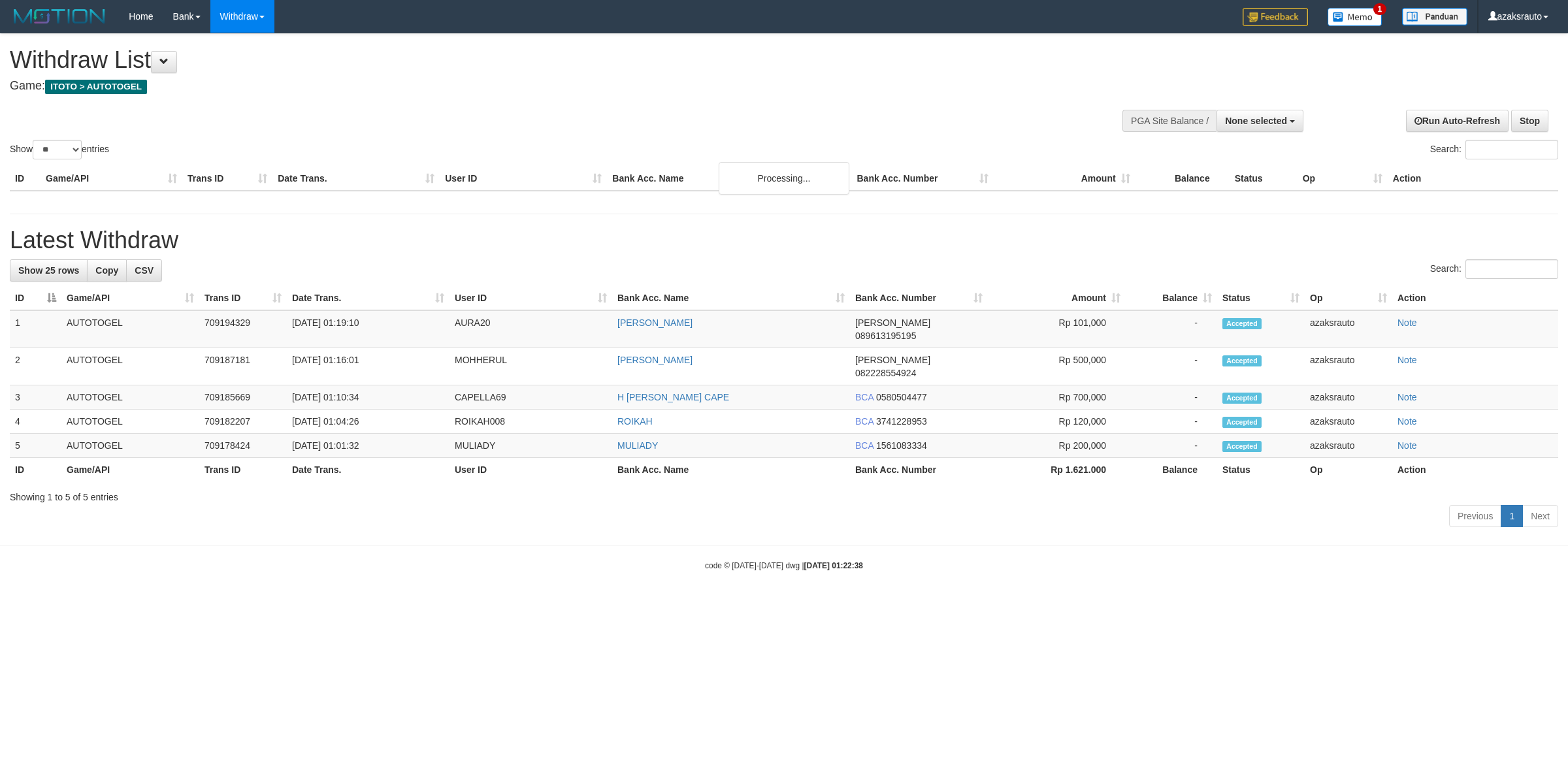
select select
select select "**"
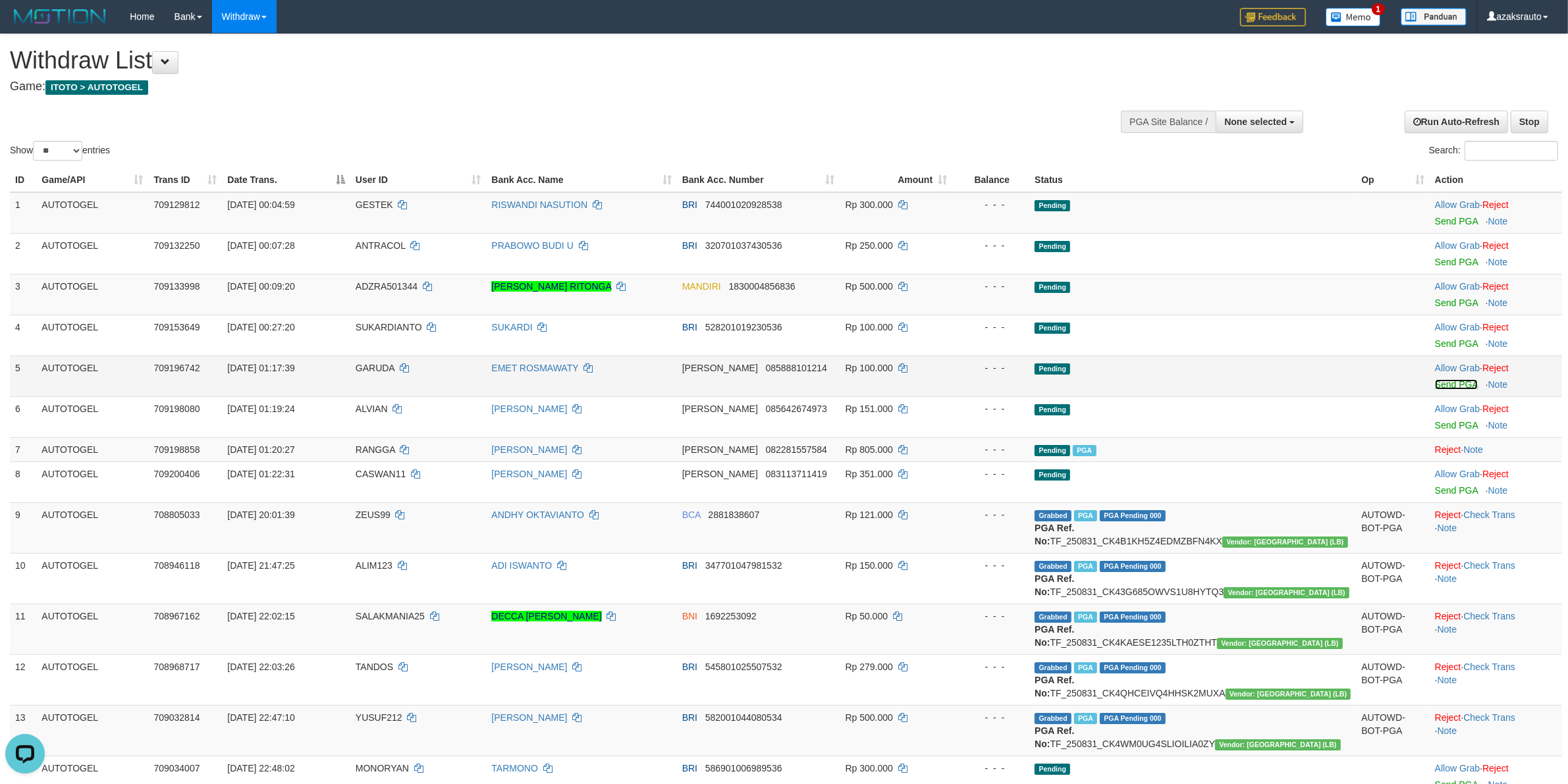
click at [1435, 385] on link "Send PGA" at bounding box center [1456, 384] width 42 height 10
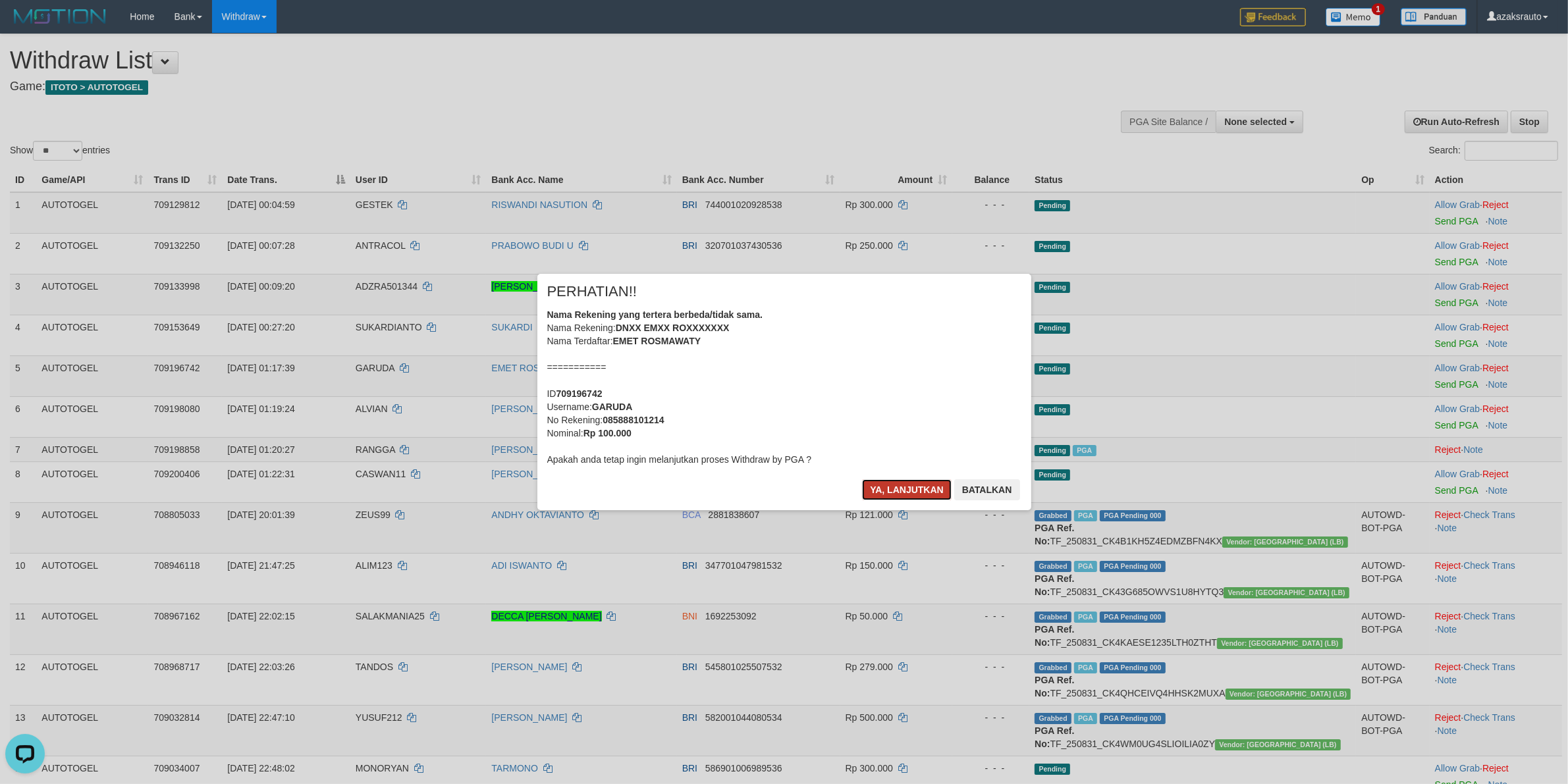
click at [887, 491] on button "Ya, lanjutkan" at bounding box center [907, 490] width 90 height 21
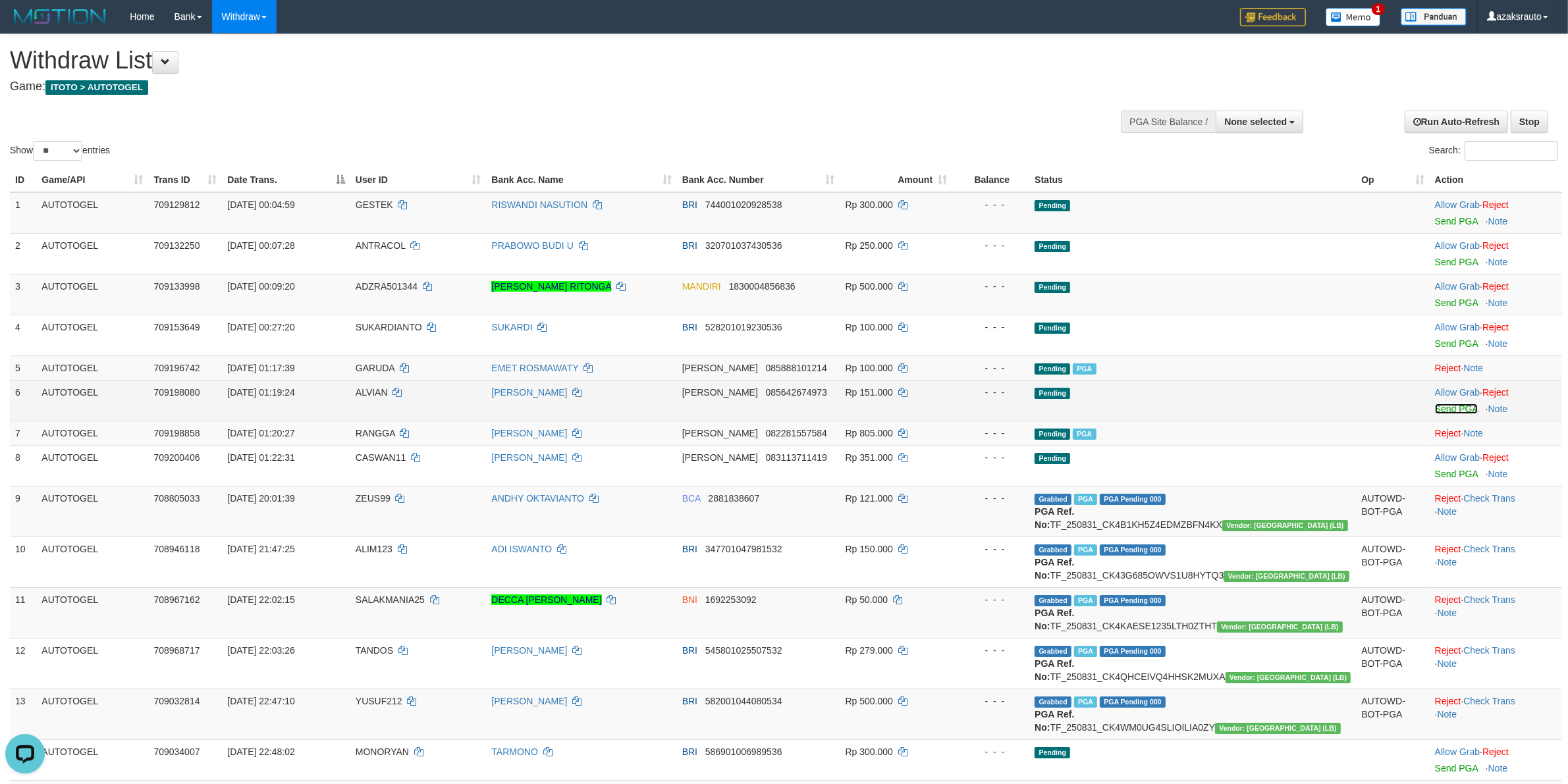
click at [1435, 409] on link "Send PGA" at bounding box center [1456, 409] width 42 height 10
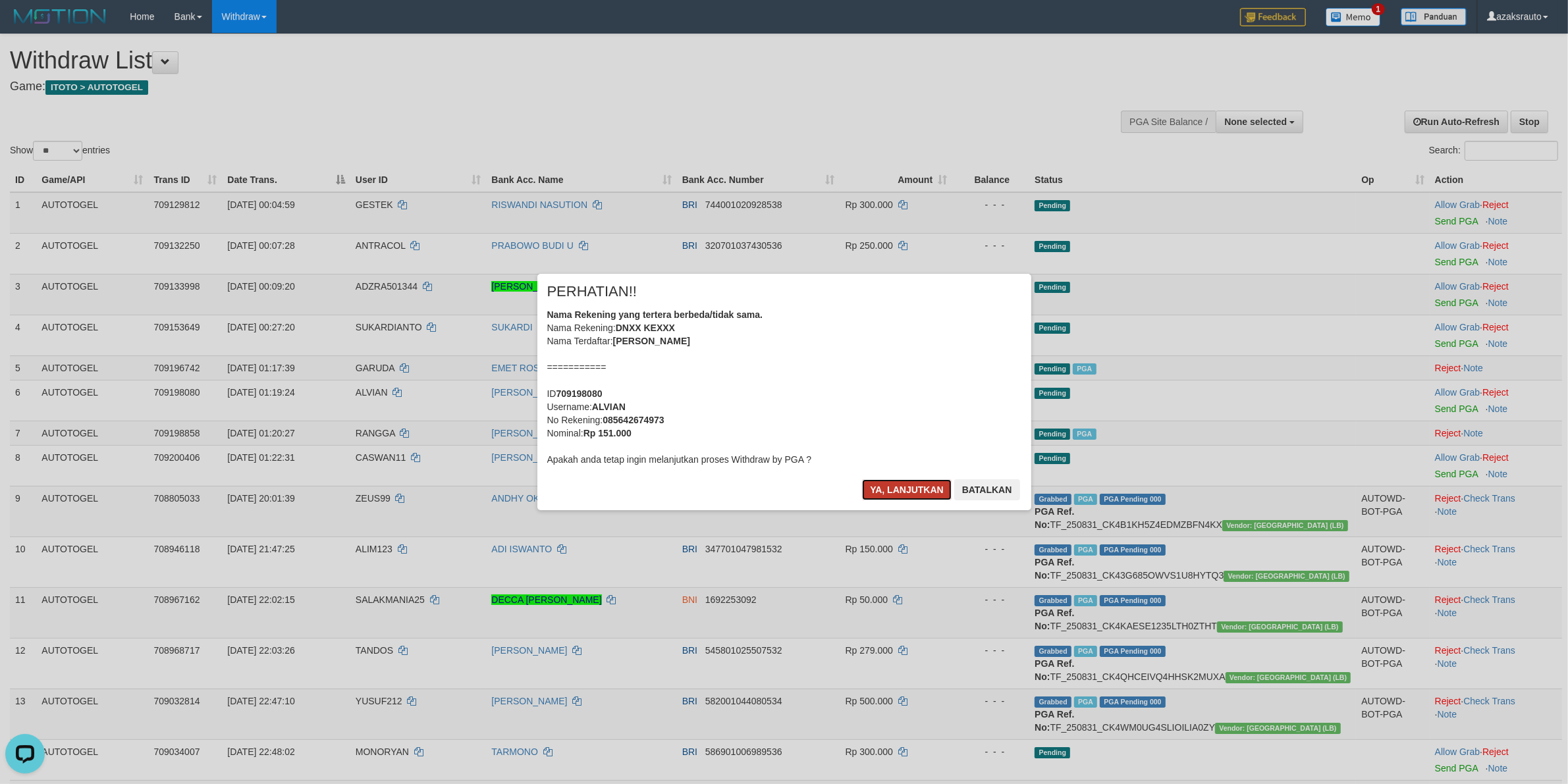
click at [889, 488] on button "Ya, lanjutkan" at bounding box center [907, 490] width 90 height 21
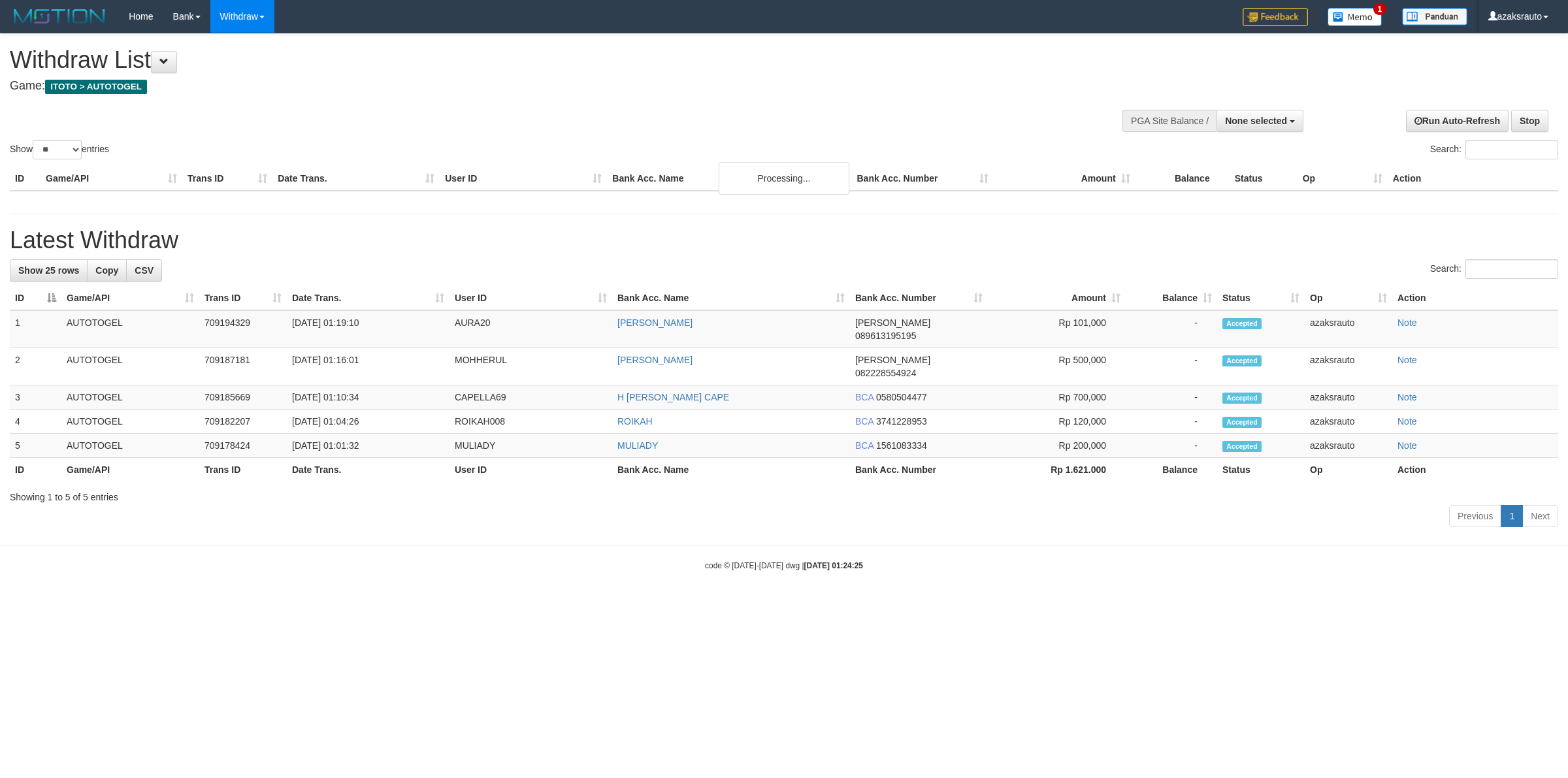
select select
select select "**"
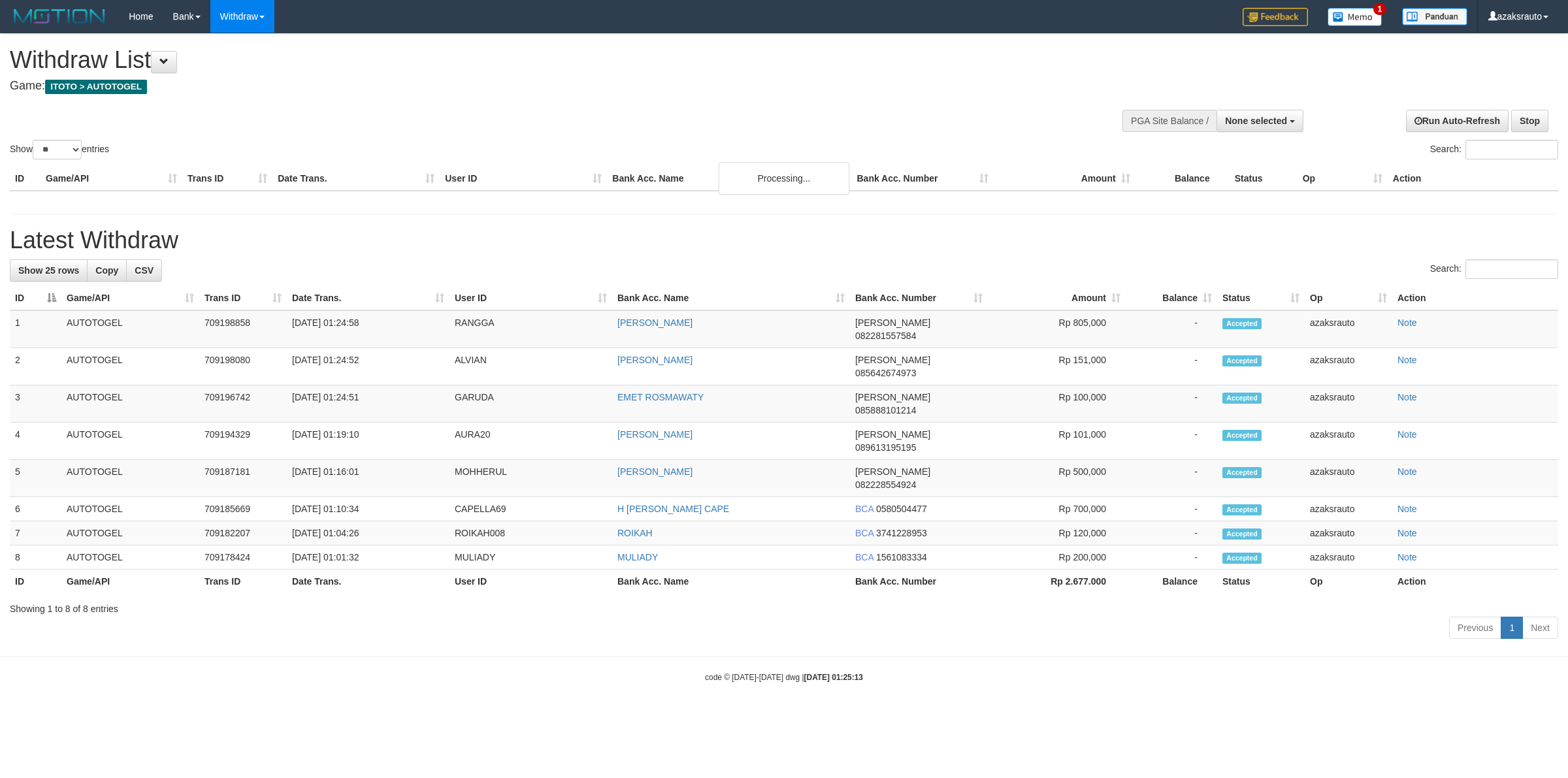
select select
select select "**"
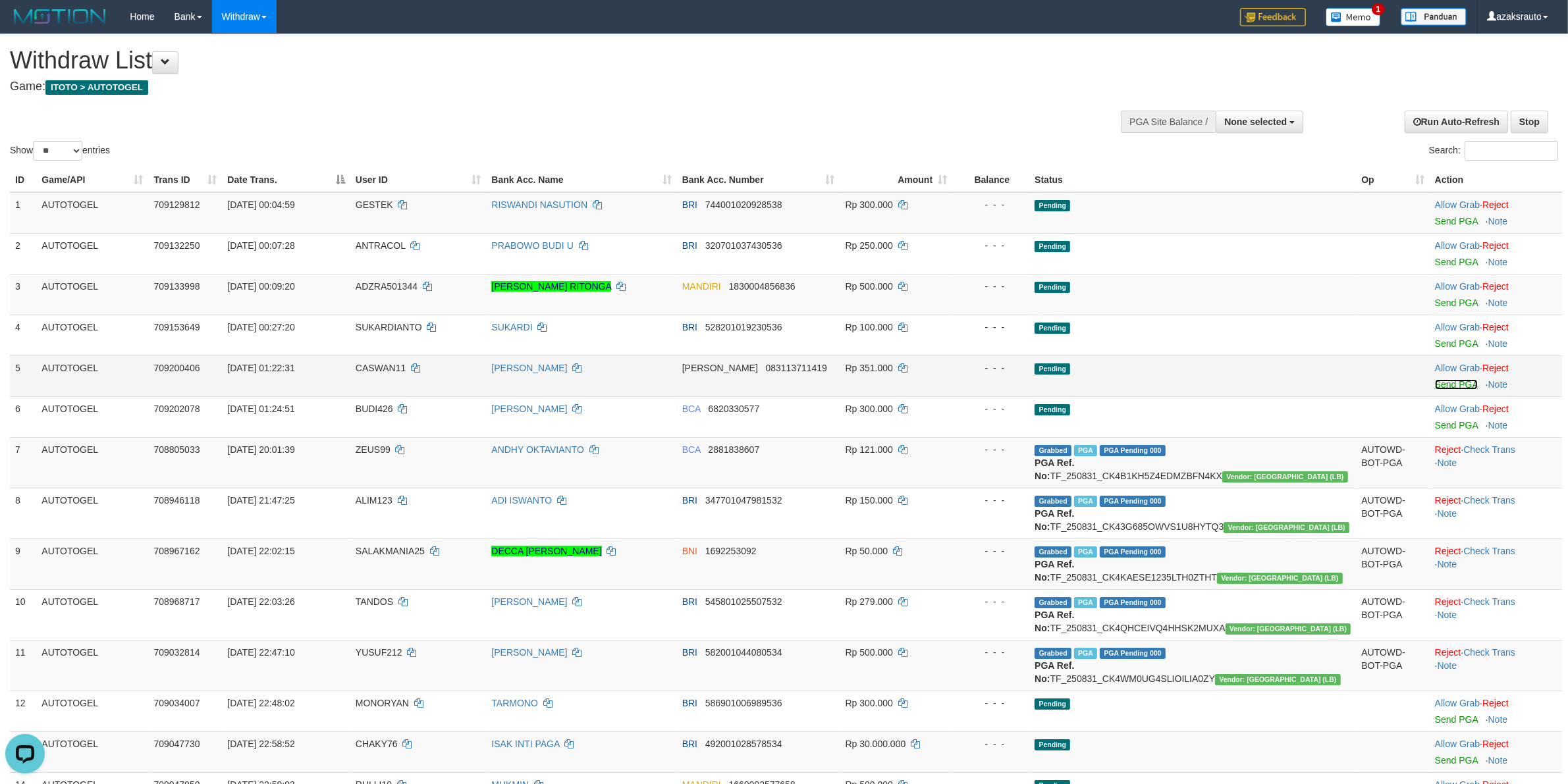
click at [1435, 387] on link "Send PGA" at bounding box center [1456, 384] width 42 height 10
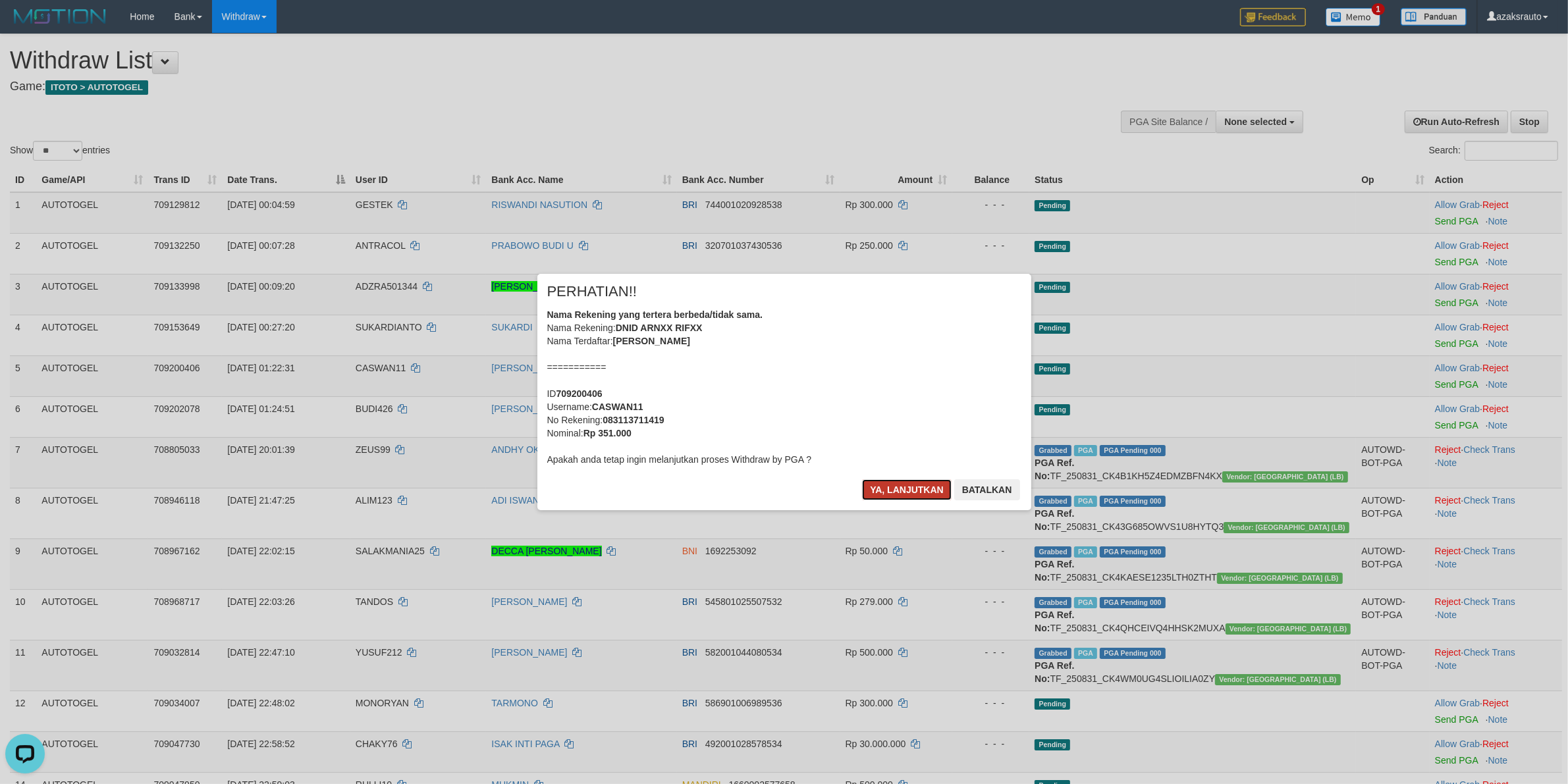
click at [894, 492] on button "Ya, lanjutkan" at bounding box center [907, 490] width 90 height 21
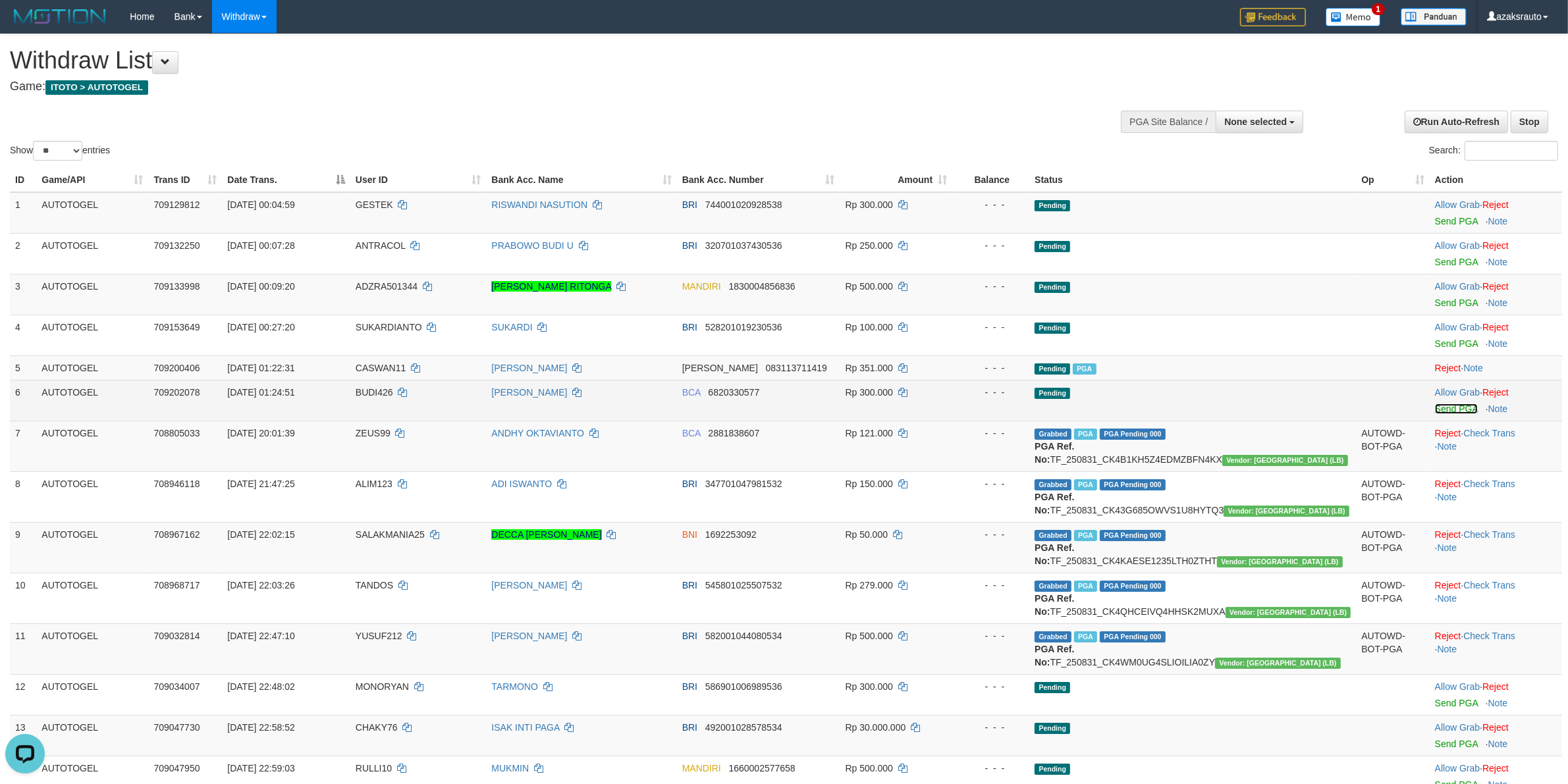
click at [1435, 408] on link "Send PGA" at bounding box center [1456, 409] width 42 height 10
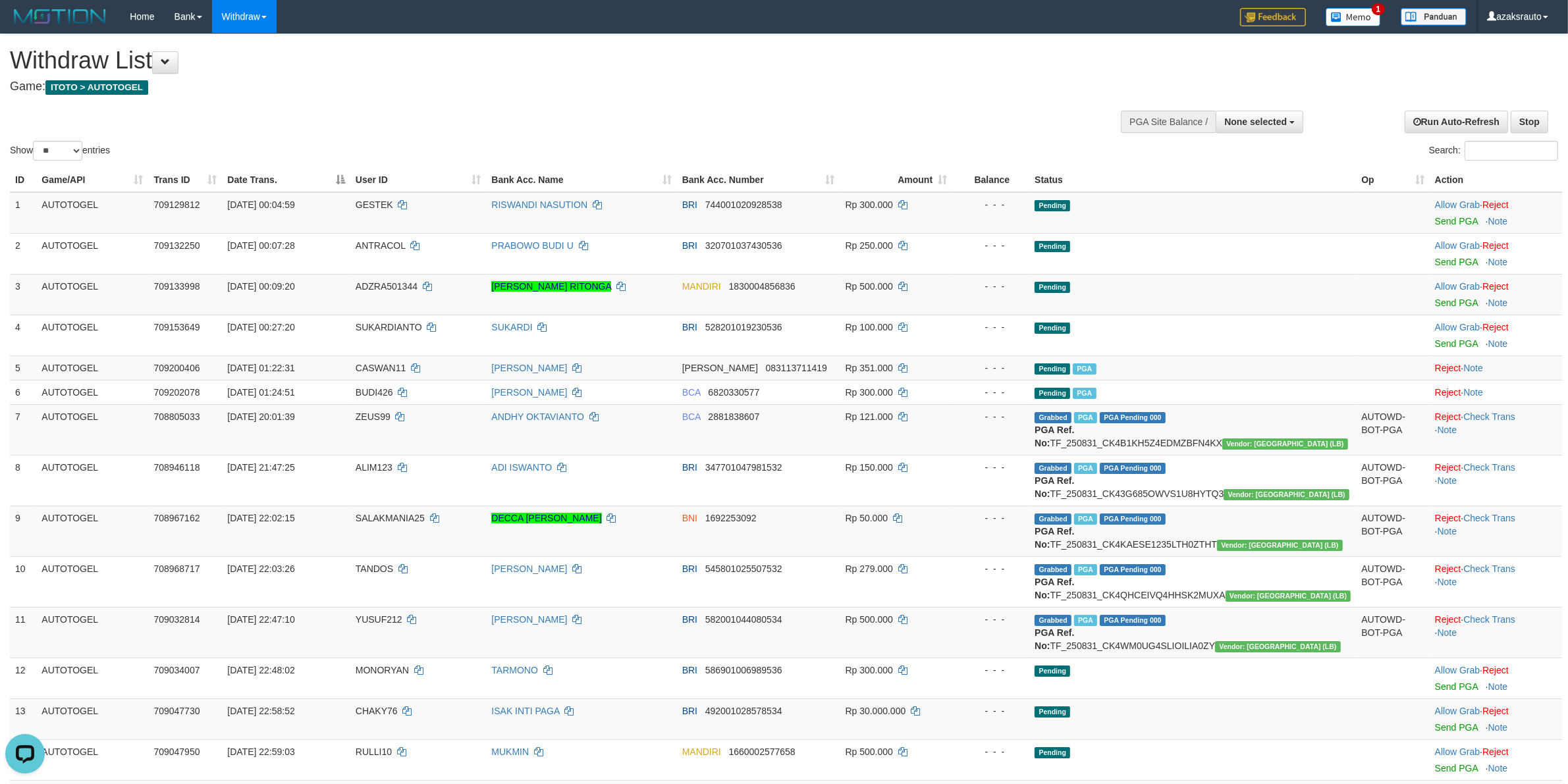
scroll to position [703, 0]
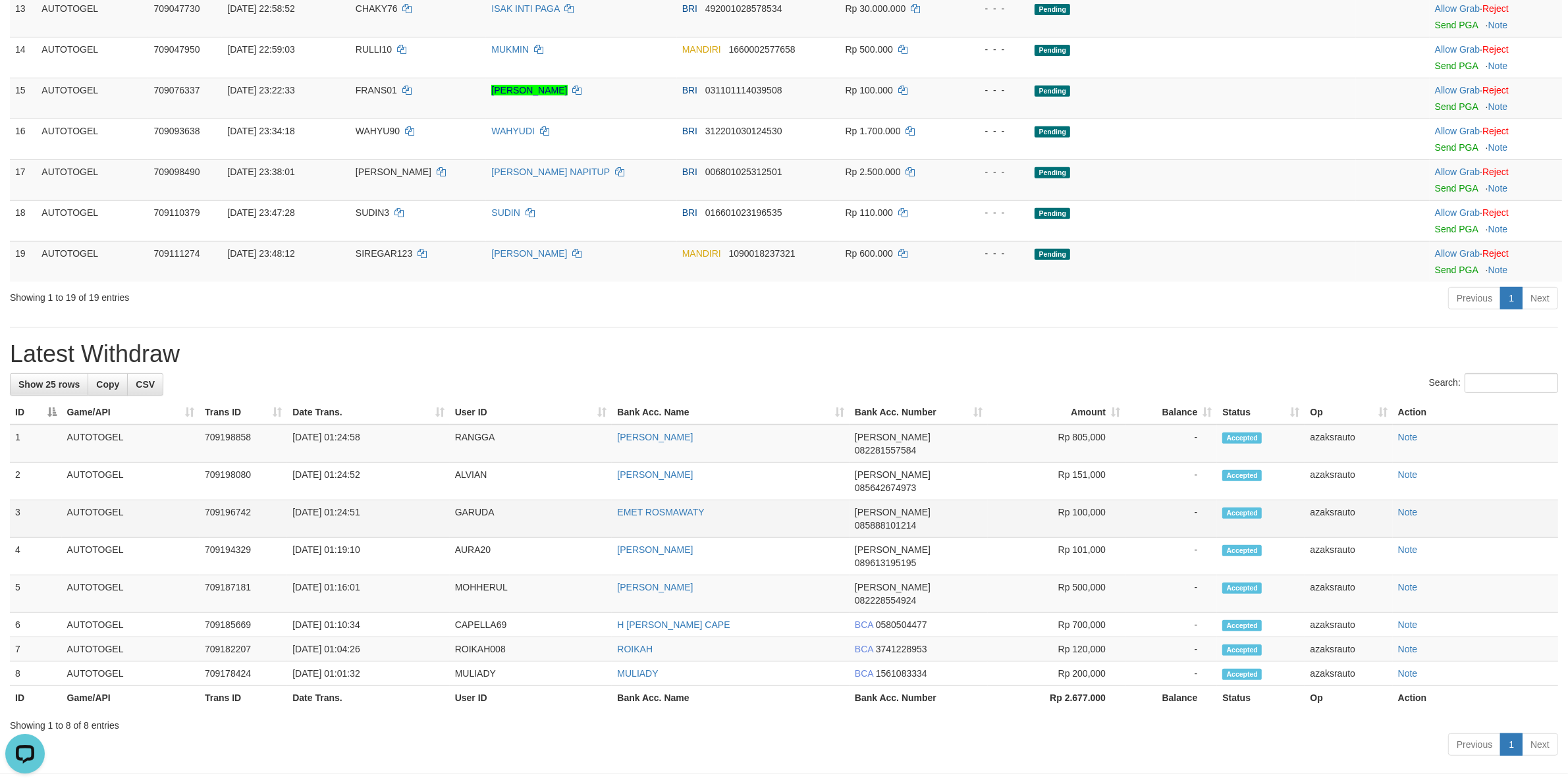
click at [345, 501] on td "[DATE] 01:24:51" at bounding box center [368, 519] width 162 height 38
click at [392, 501] on td "[DATE] 01:24:51" at bounding box center [368, 519] width 162 height 38
copy td "01:24:51"
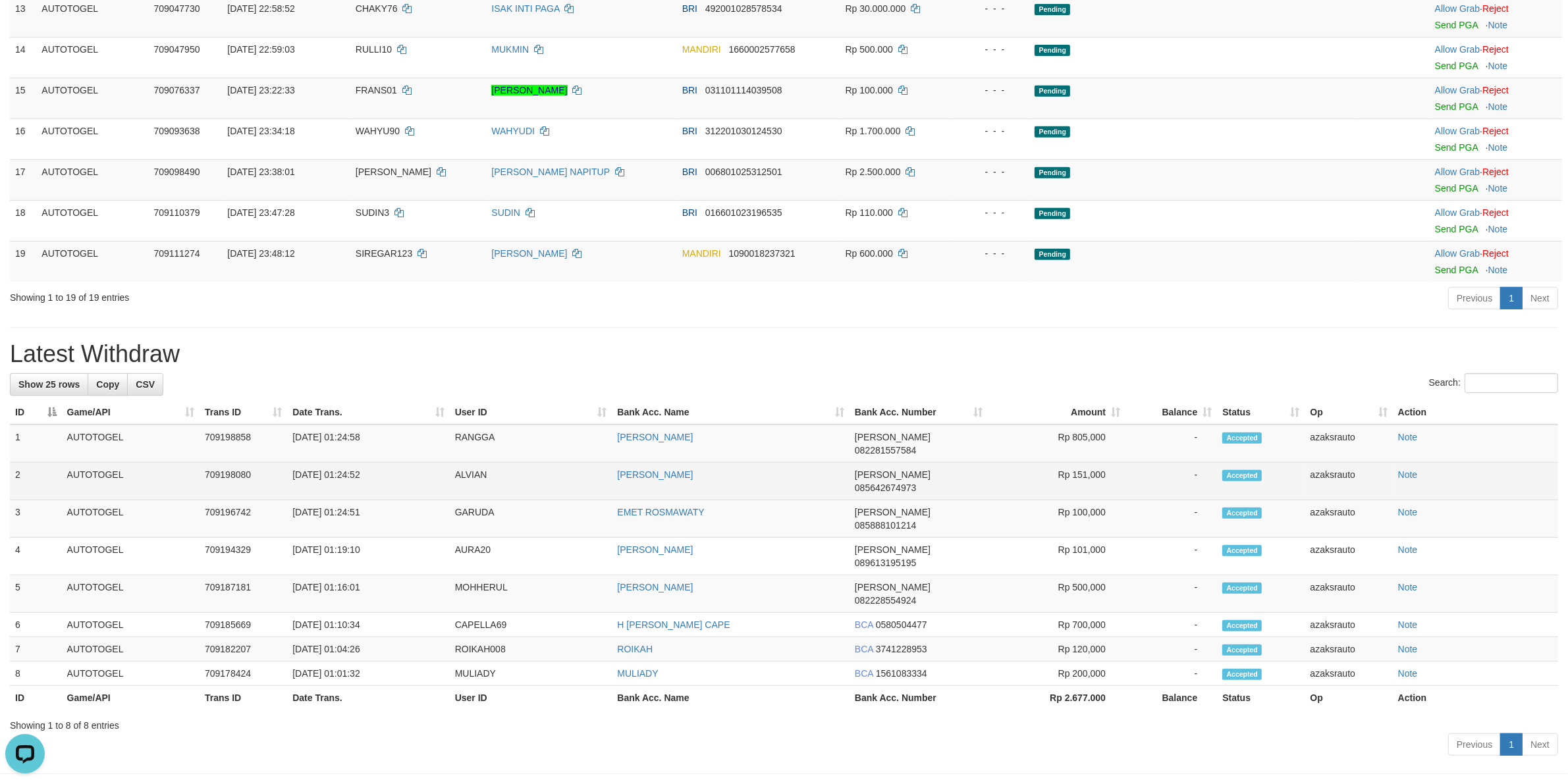
click at [350, 475] on td "[DATE] 01:24:52" at bounding box center [368, 482] width 162 height 38
click at [380, 473] on td "[DATE] 01:24:52" at bounding box center [368, 482] width 162 height 38
click at [350, 474] on td "[DATE] 01:24:52" at bounding box center [368, 482] width 162 height 38
click at [347, 475] on td "[DATE] 01:24:52" at bounding box center [368, 482] width 162 height 38
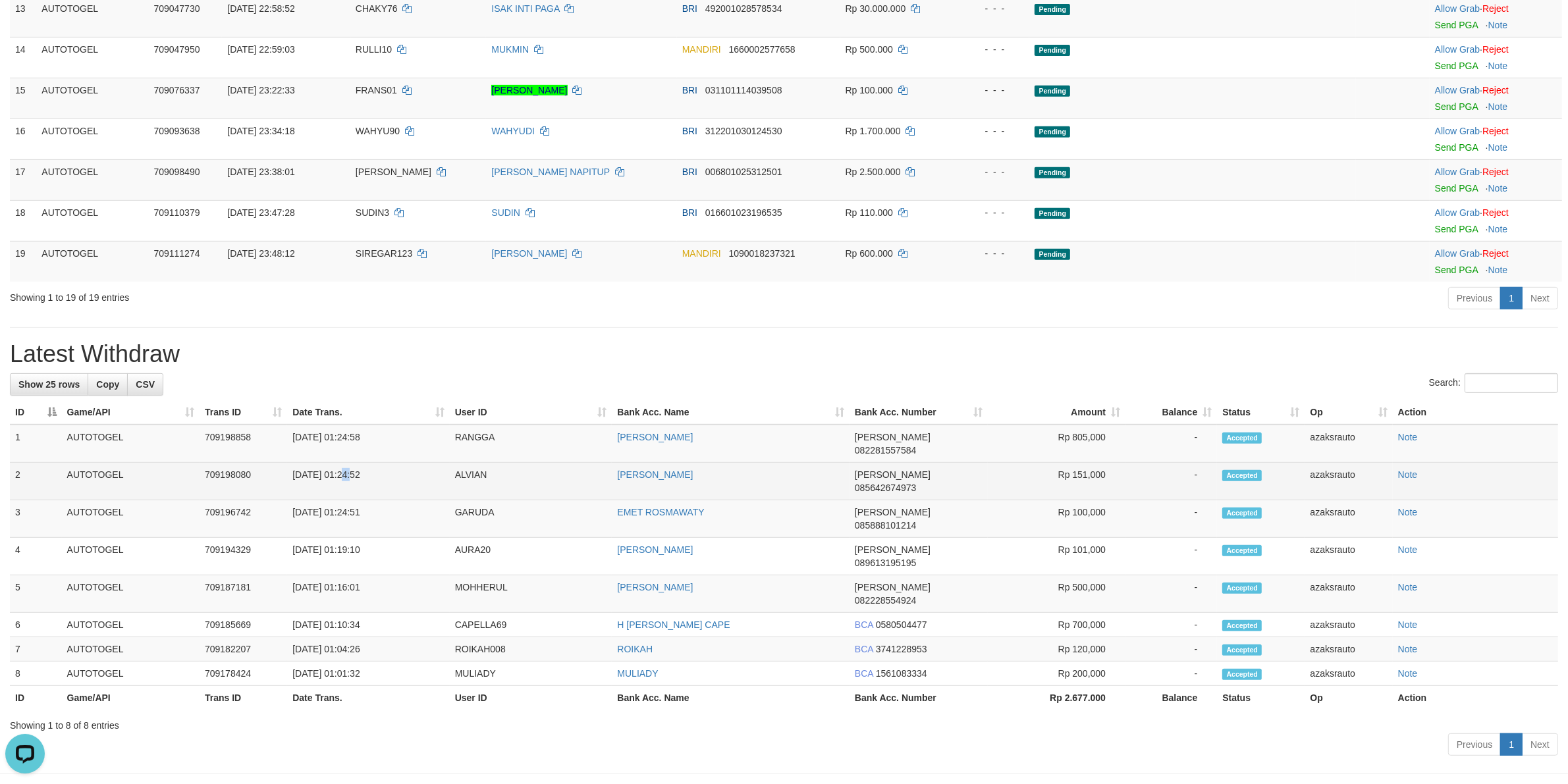
click at [347, 475] on td "[DATE] 01:24:52" at bounding box center [368, 482] width 162 height 38
click at [379, 478] on td "[DATE] 01:24:52" at bounding box center [368, 482] width 162 height 38
copy td "01:24:52"
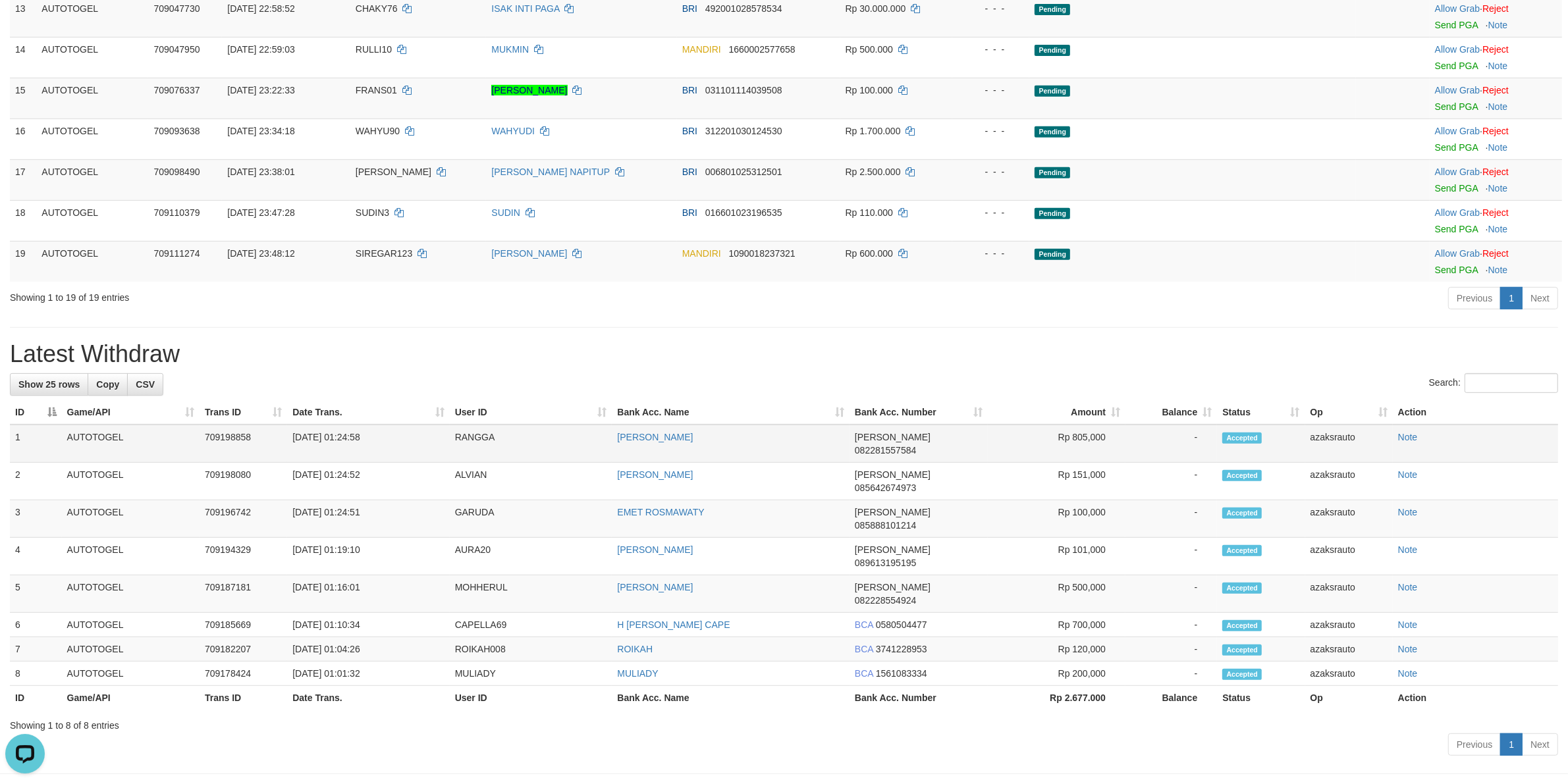
click at [346, 450] on td "[DATE] 01:24:58" at bounding box center [368, 444] width 162 height 38
click at [381, 450] on td "[DATE] 01:24:58" at bounding box center [368, 444] width 162 height 38
copy td "01:24:58"
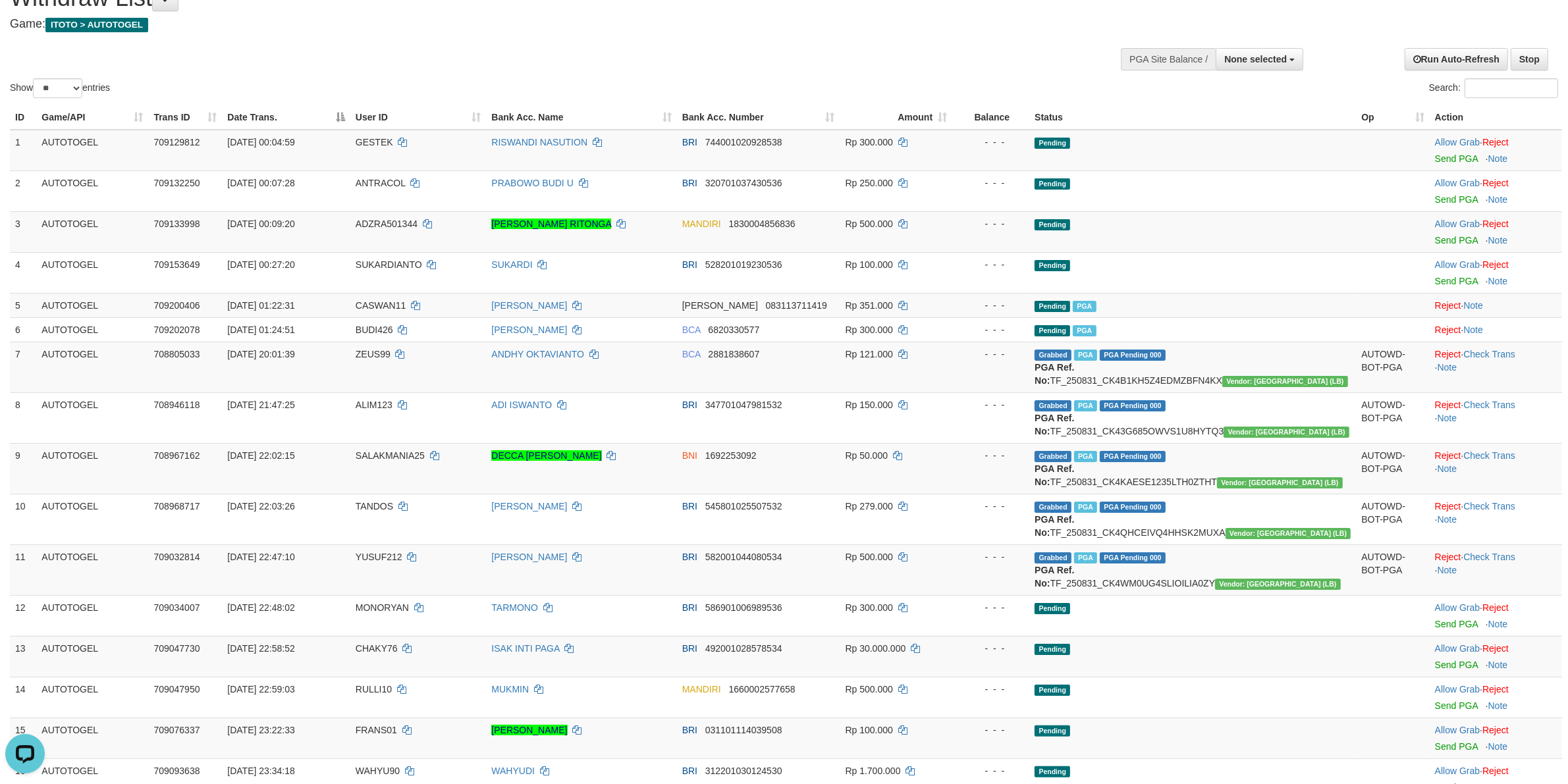
scroll to position [0, 0]
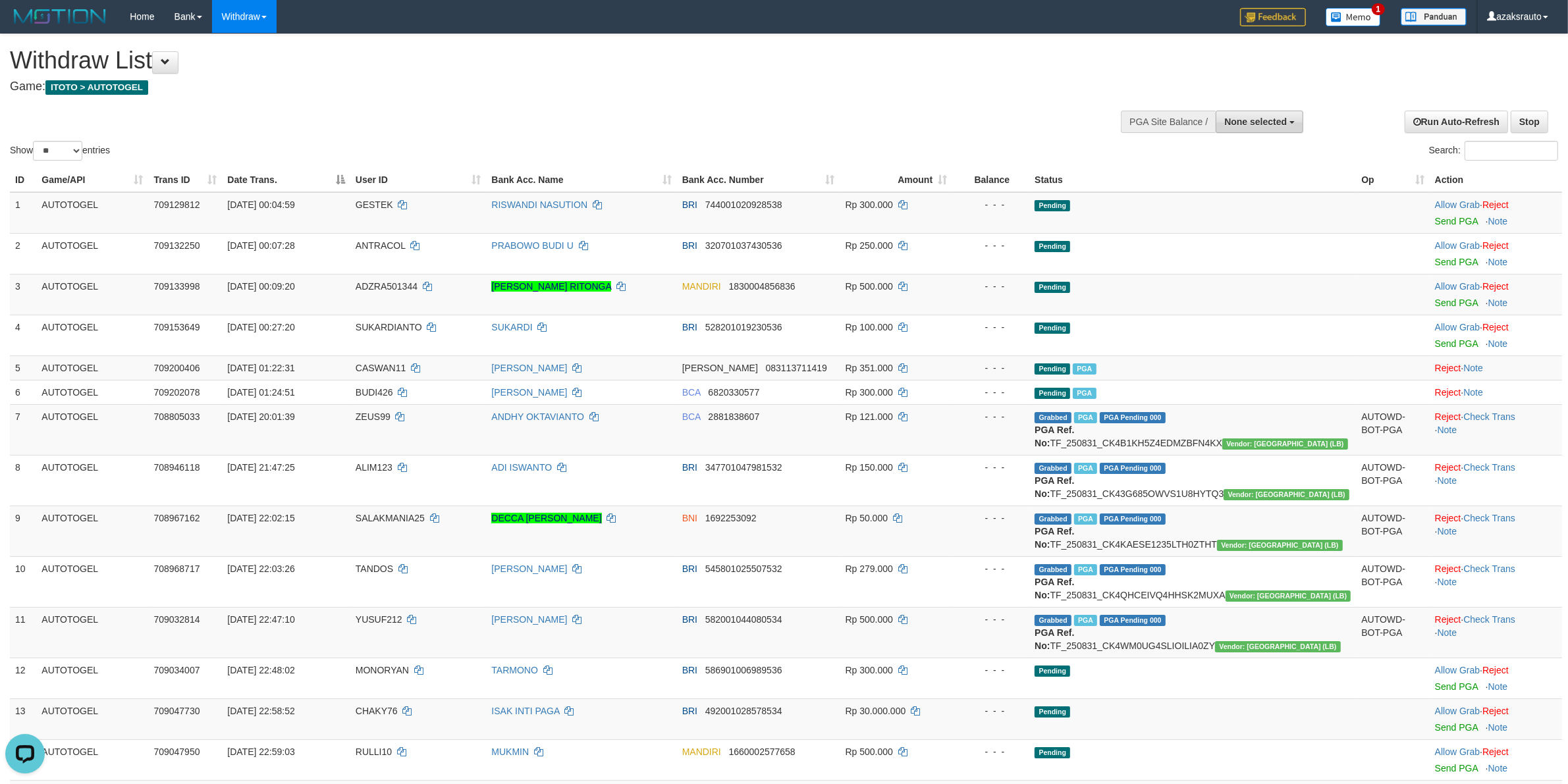
click at [1251, 118] on span "None selected" at bounding box center [1255, 121] width 63 height 10
click at [1200, 182] on label "[ITOTO] AUTOTOGEL" at bounding box center [1237, 188] width 131 height 17
select select "***"
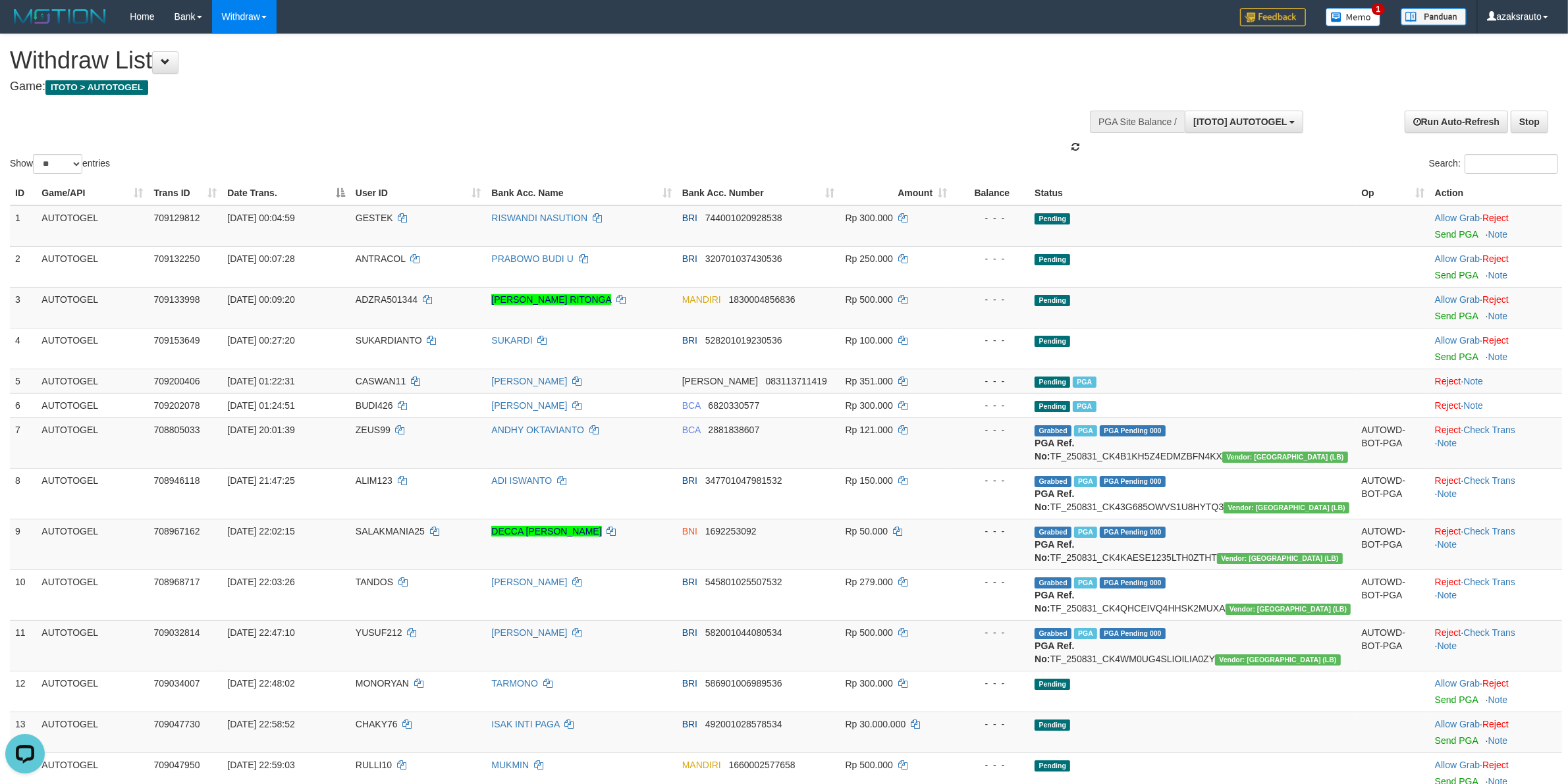
scroll to position [11, 0]
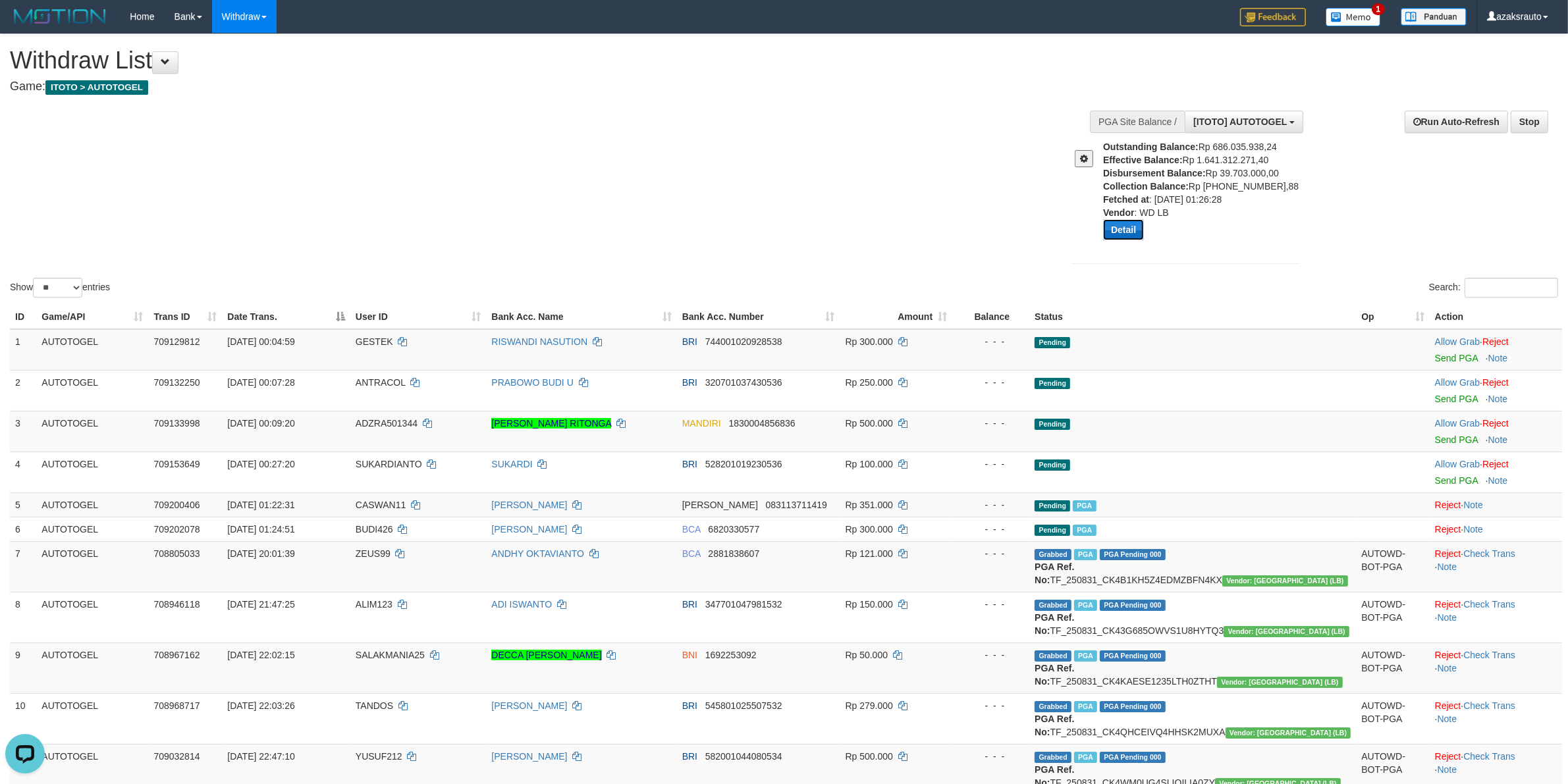
click at [1124, 230] on button "Detail" at bounding box center [1123, 230] width 41 height 21
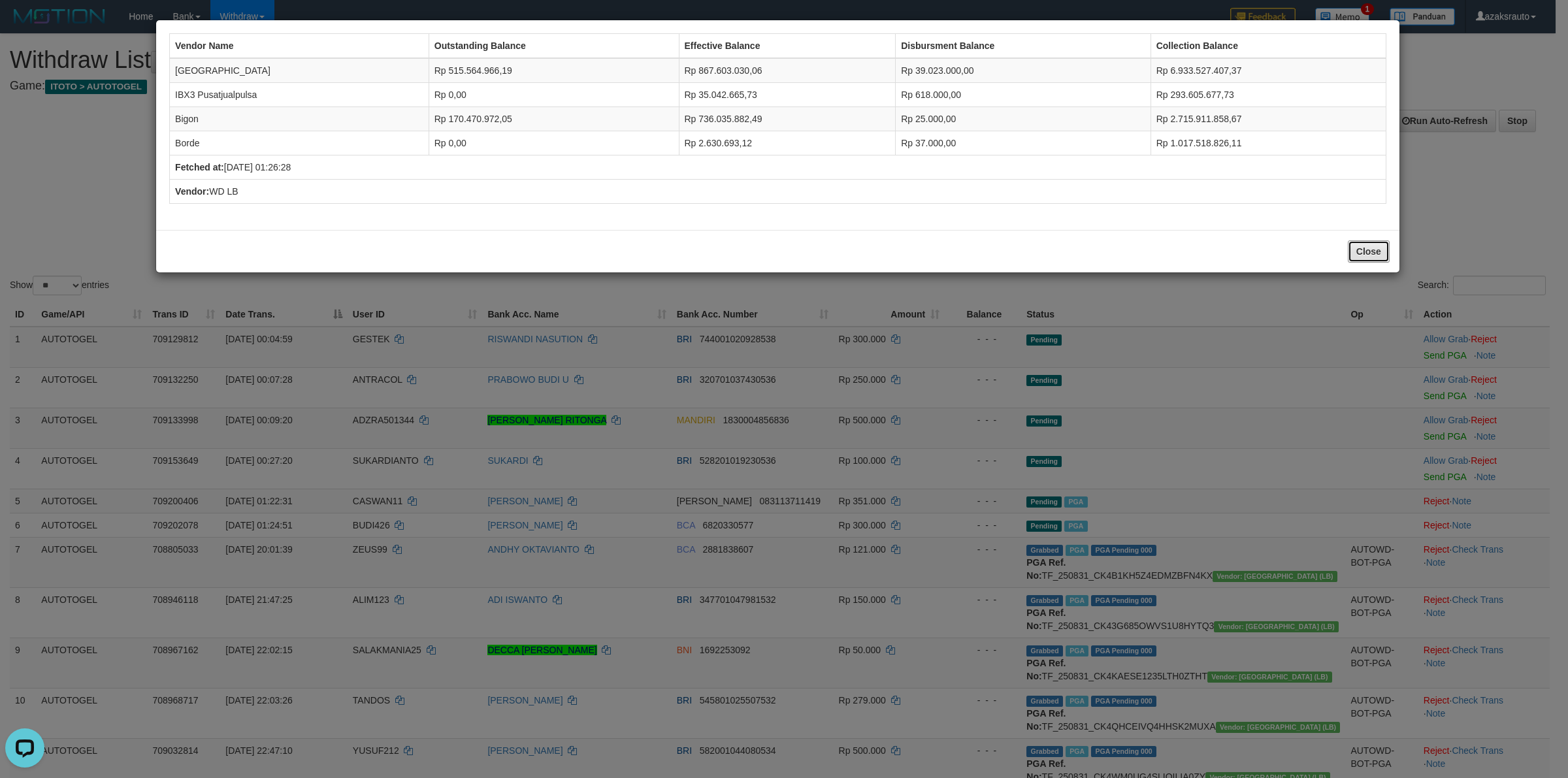
click at [1363, 249] on button "Close" at bounding box center [1368, 252] width 42 height 22
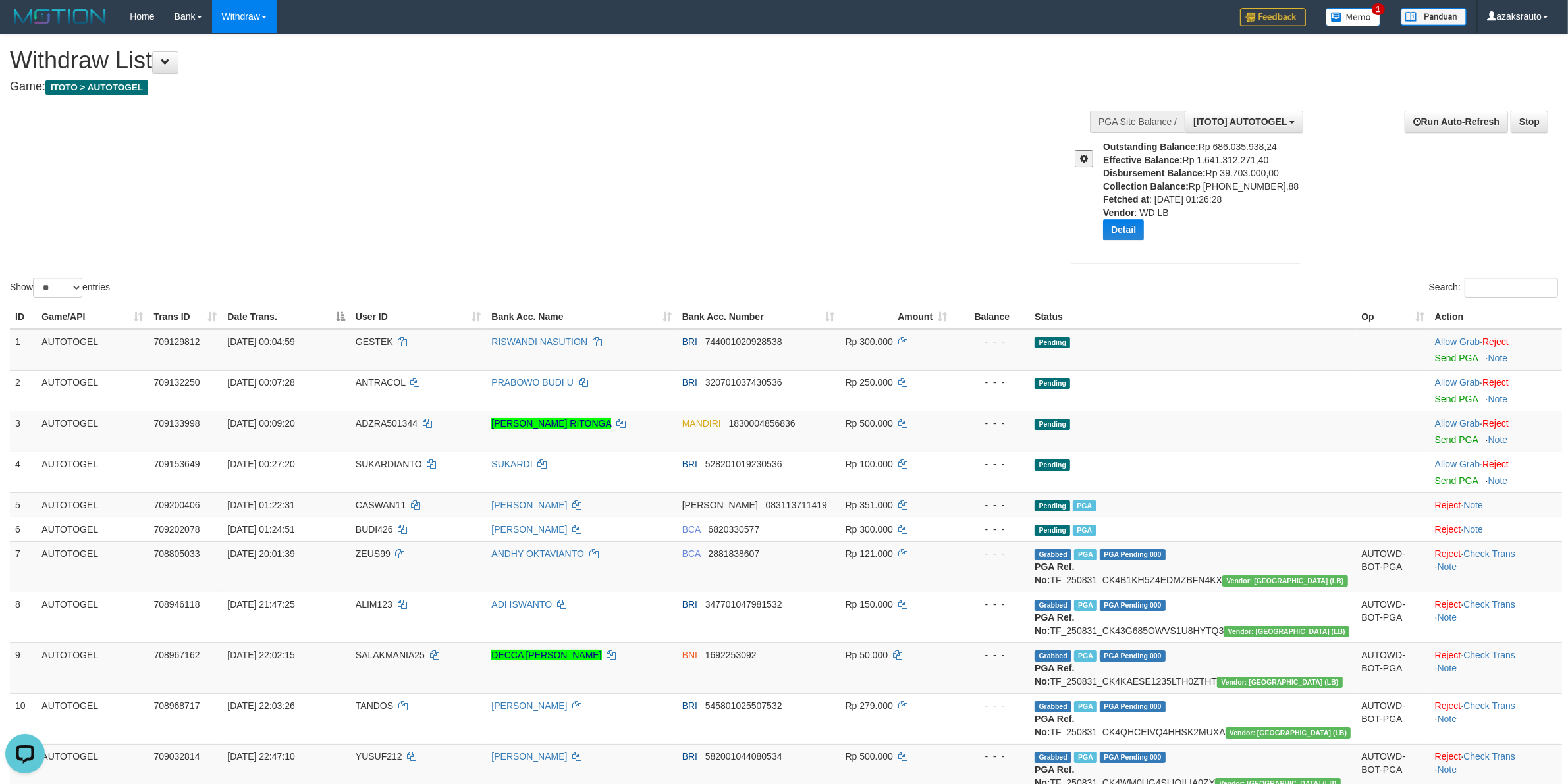
click at [758, 227] on div "Show ** ** ** *** entries Search:" at bounding box center [784, 167] width 1568 height 266
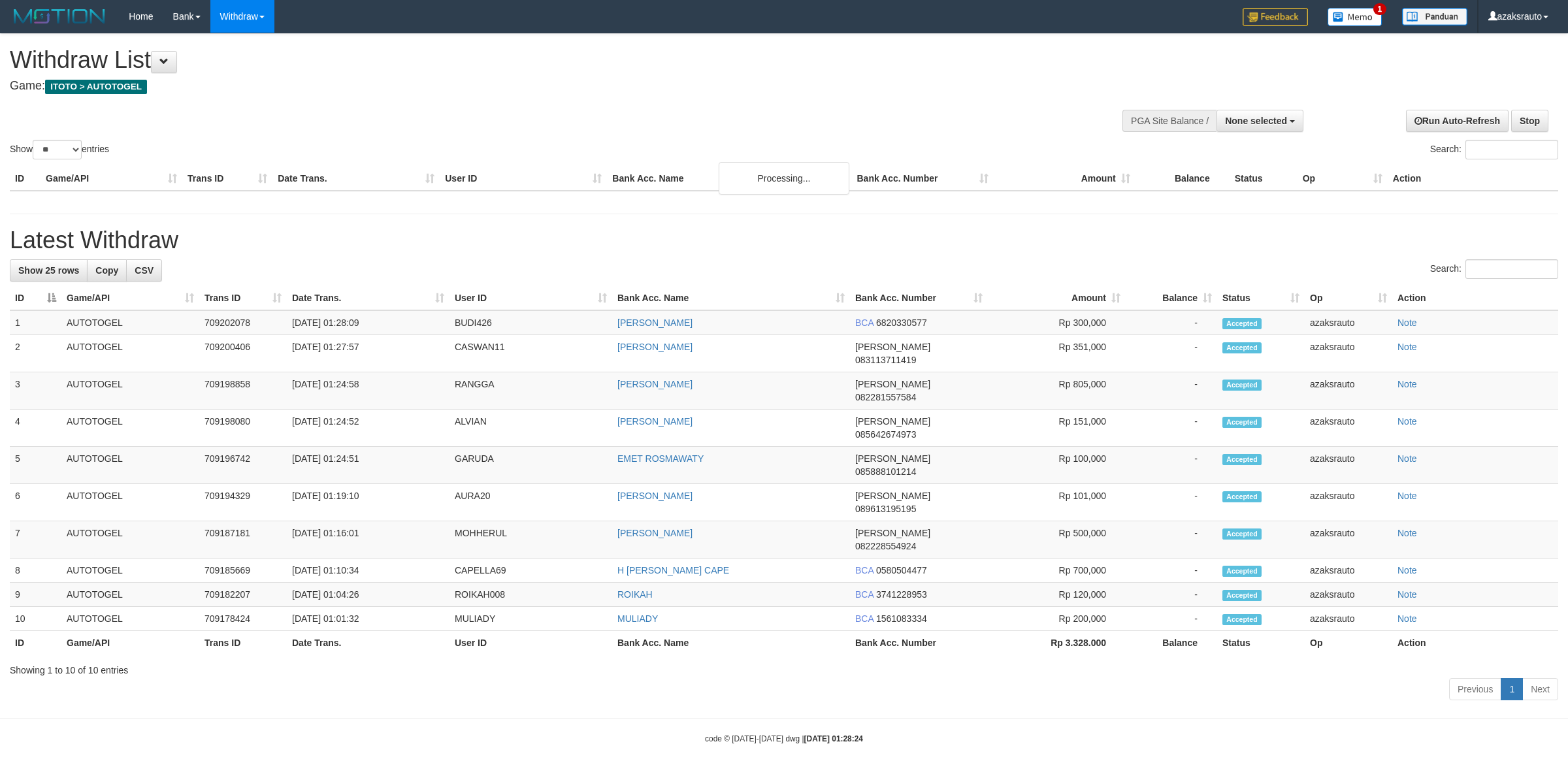
select select
select select "**"
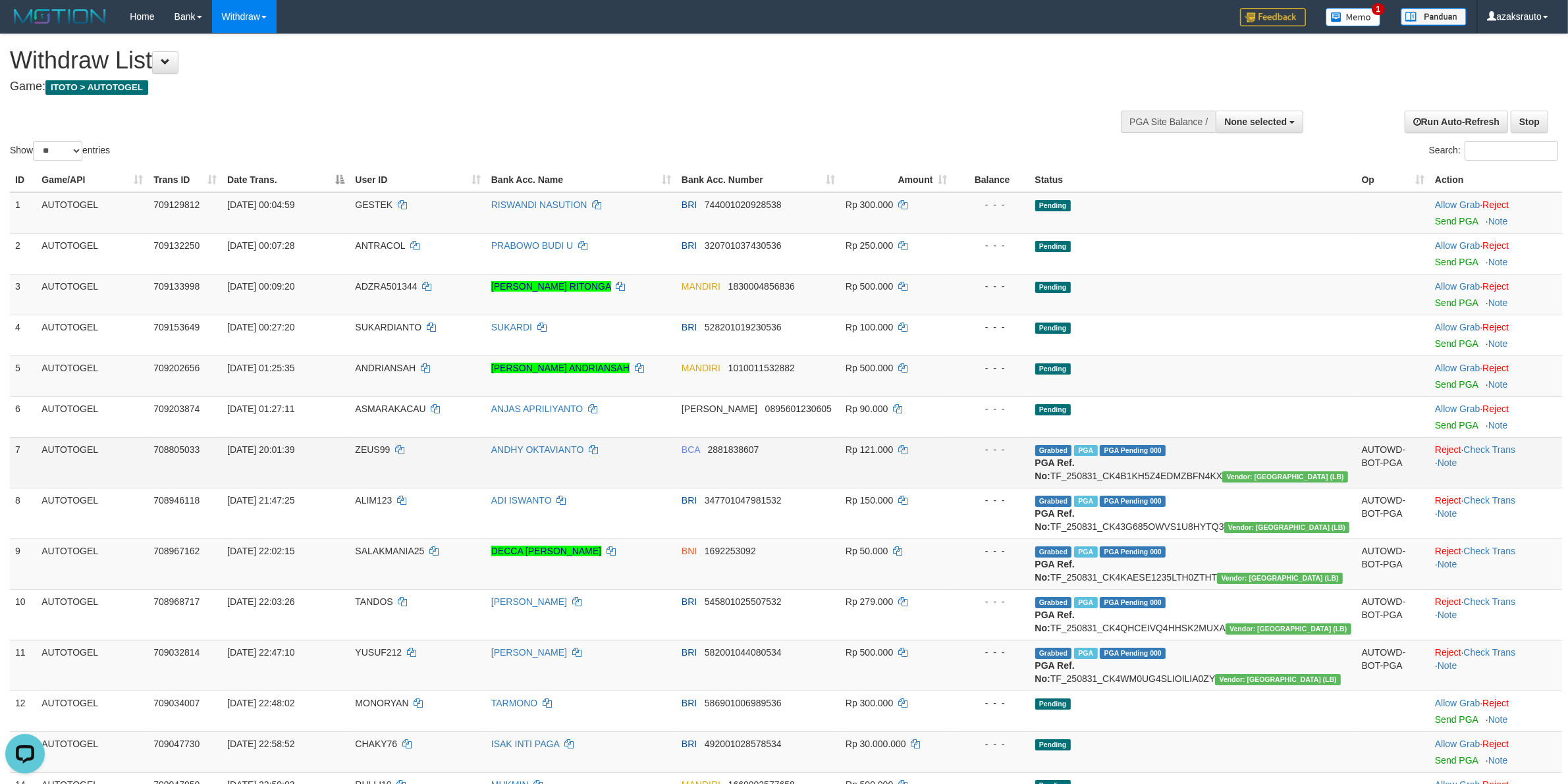
scroll to position [785, 0]
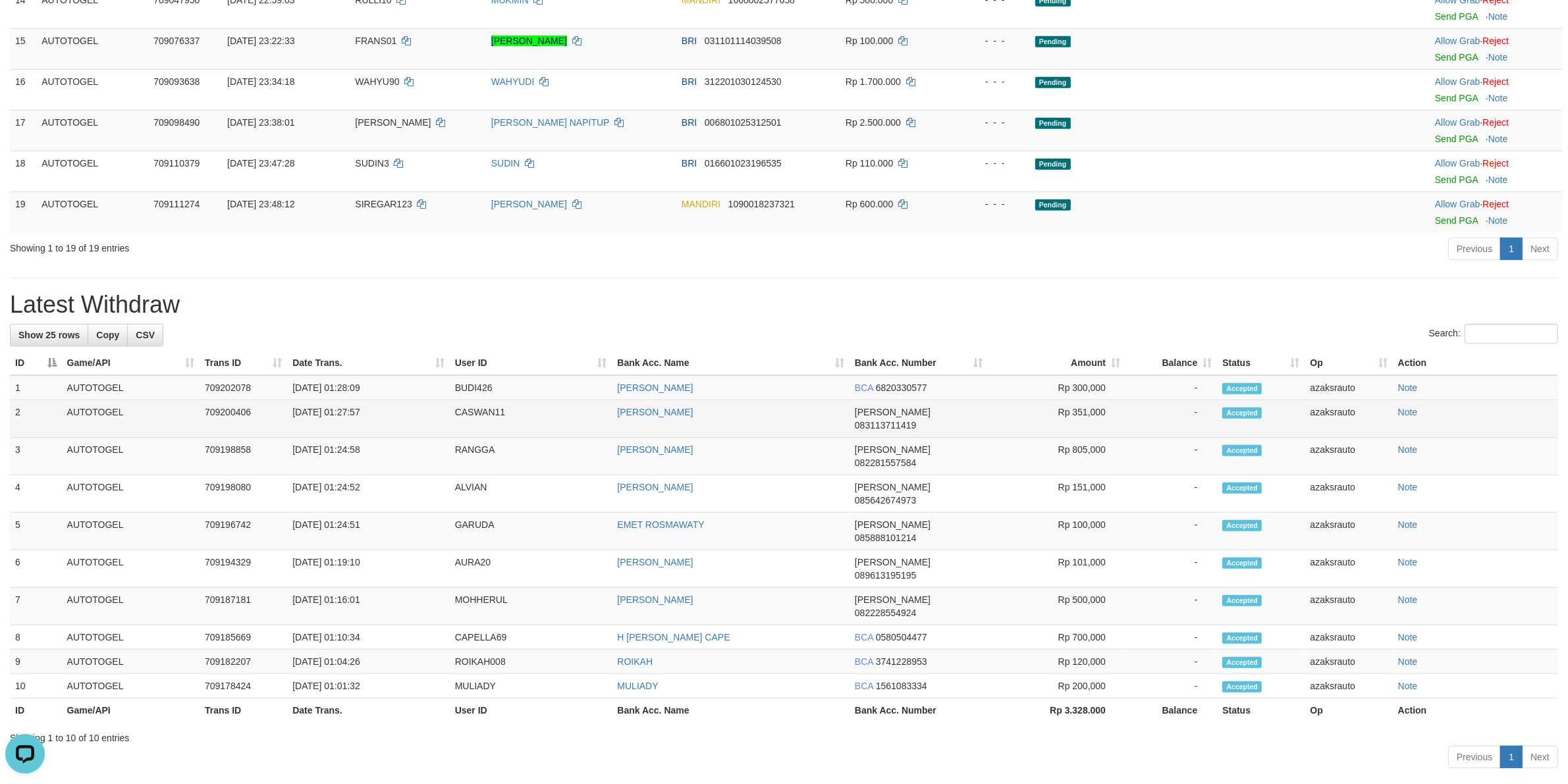
click at [343, 429] on td "[DATE] 01:27:57" at bounding box center [368, 419] width 162 height 38
click at [353, 427] on td "[DATE] 01:27:57" at bounding box center [368, 419] width 162 height 38
click at [380, 427] on td "[DATE] 01:27:57" at bounding box center [368, 419] width 162 height 38
copy td "01:27:57"
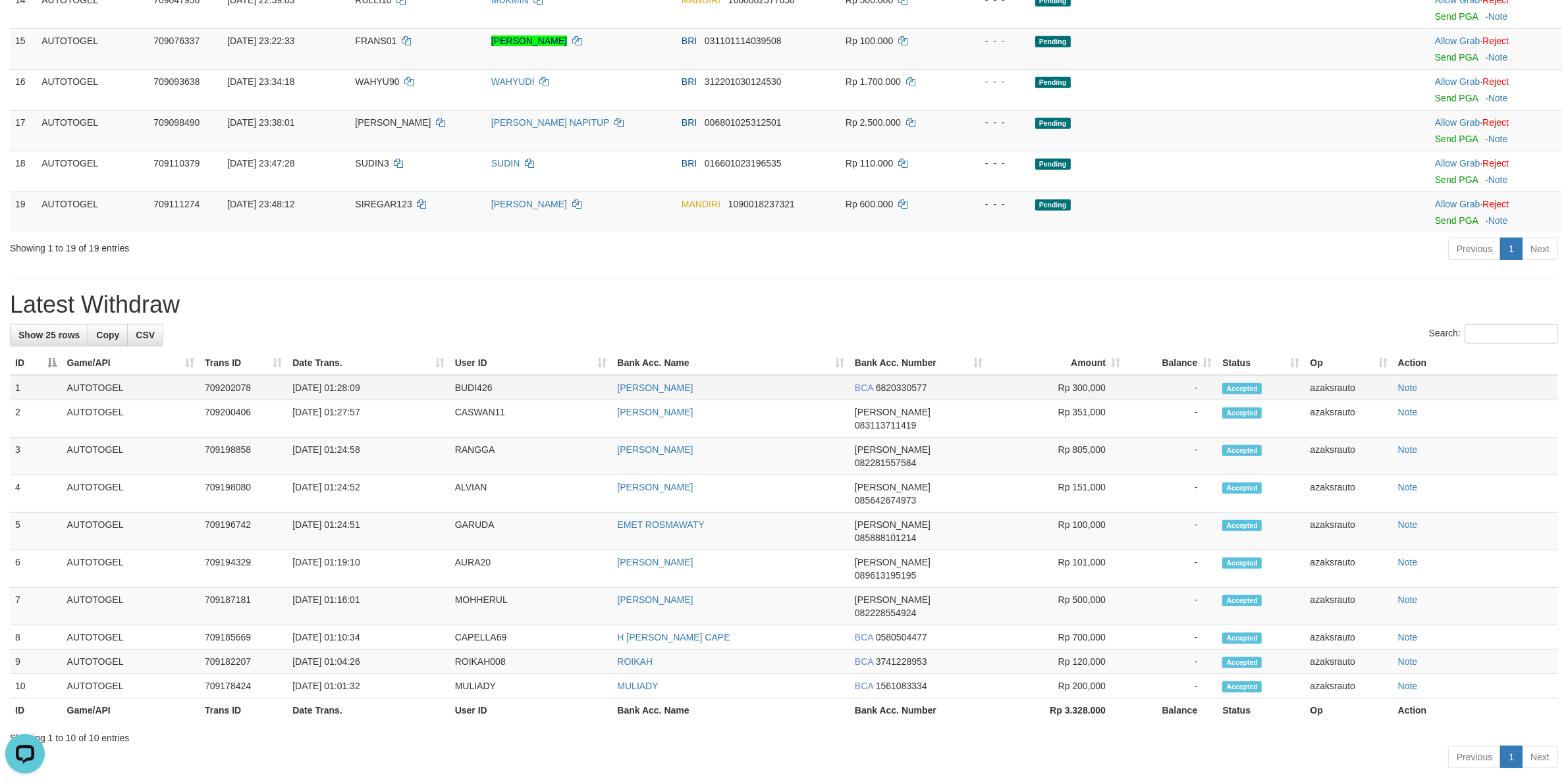
click at [346, 399] on td "[DATE] 01:28:09" at bounding box center [368, 388] width 162 height 25
click at [366, 399] on td "[DATE] 01:28:09" at bounding box center [368, 388] width 162 height 25
copy td "01:28:09"
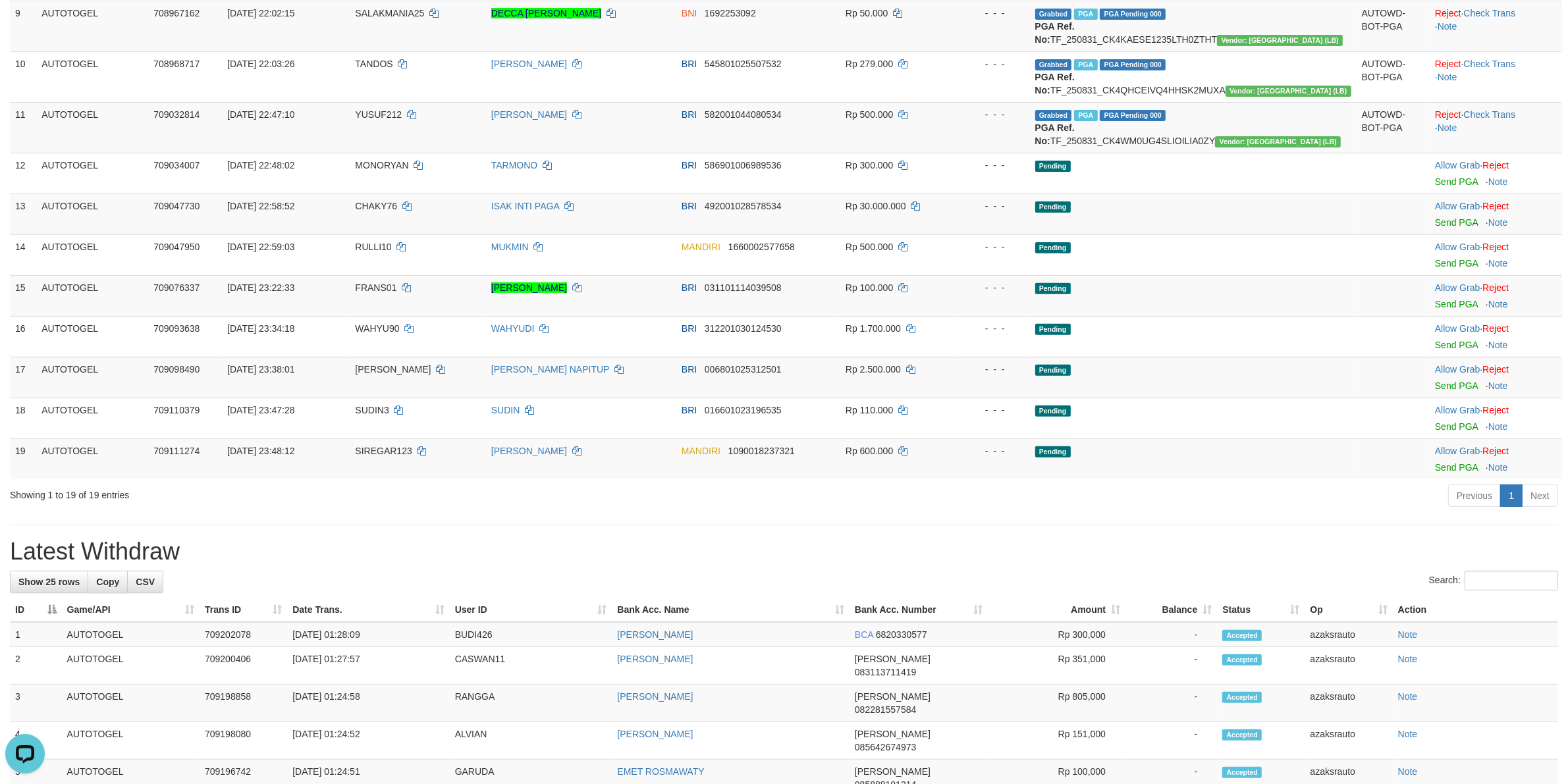
scroll to position [17, 0]
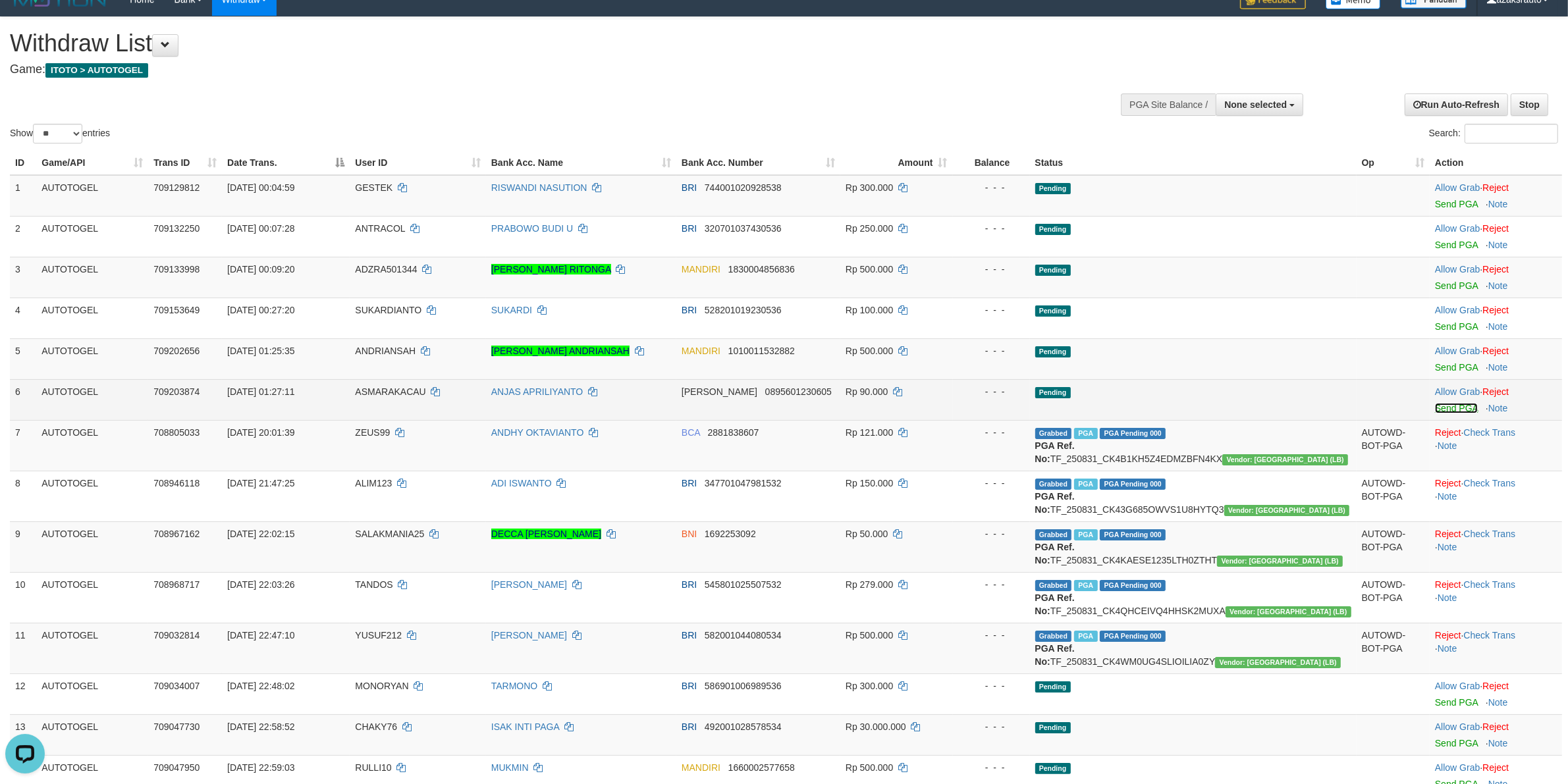
click at [1442, 407] on link "Send PGA" at bounding box center [1456, 408] width 42 height 10
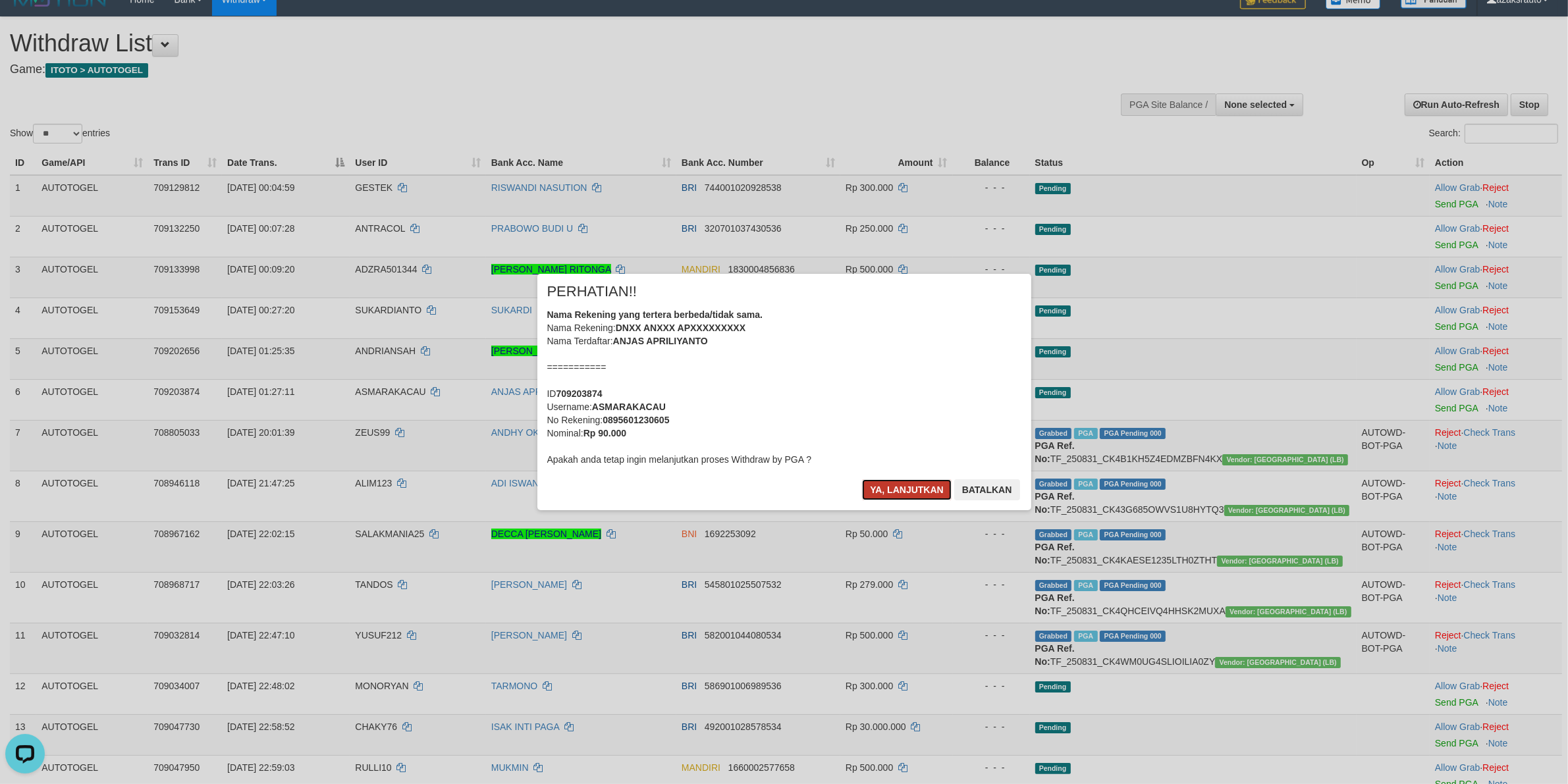
click at [891, 494] on button "Ya, lanjutkan" at bounding box center [907, 490] width 90 height 21
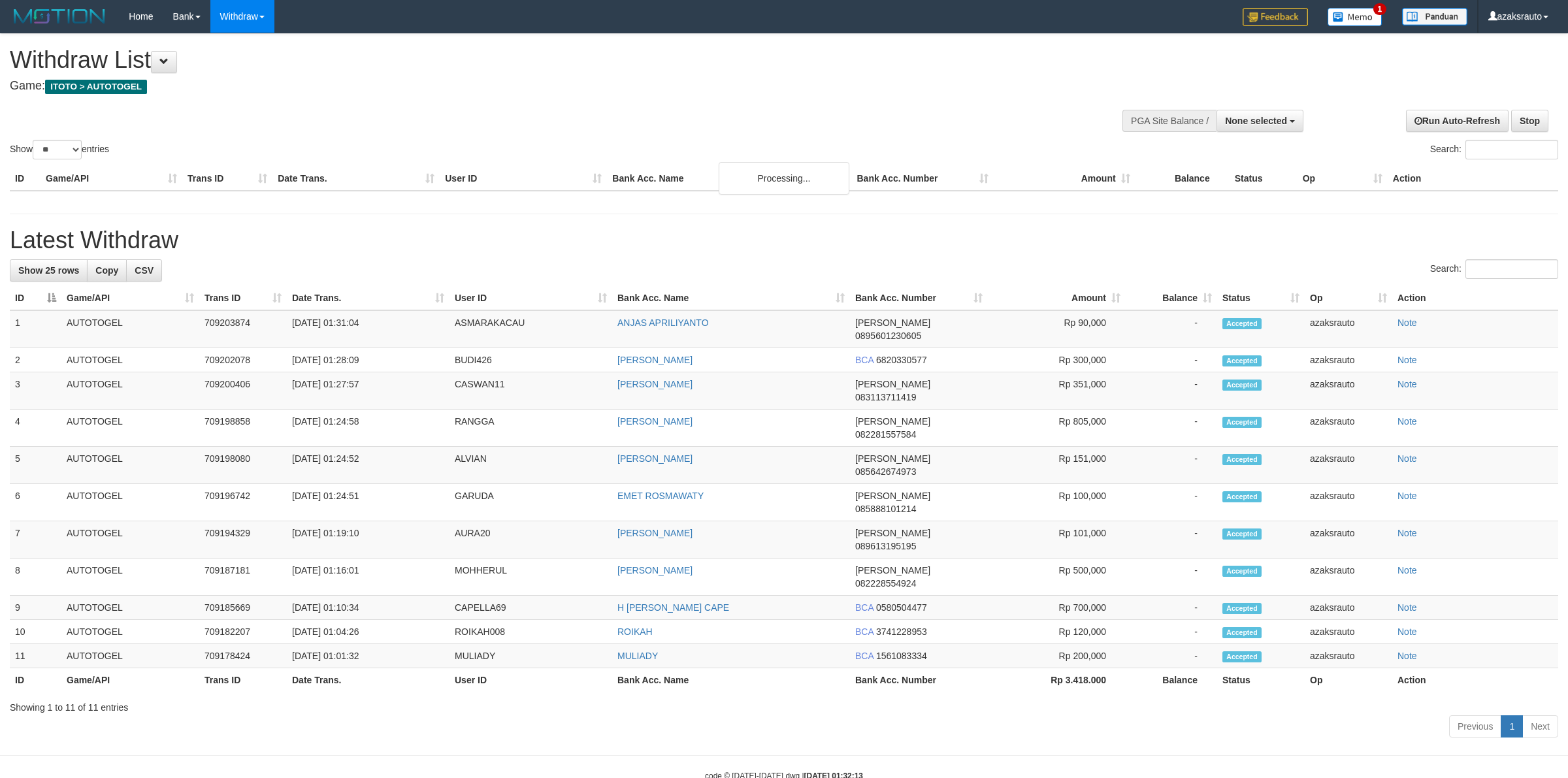
select select
select select "**"
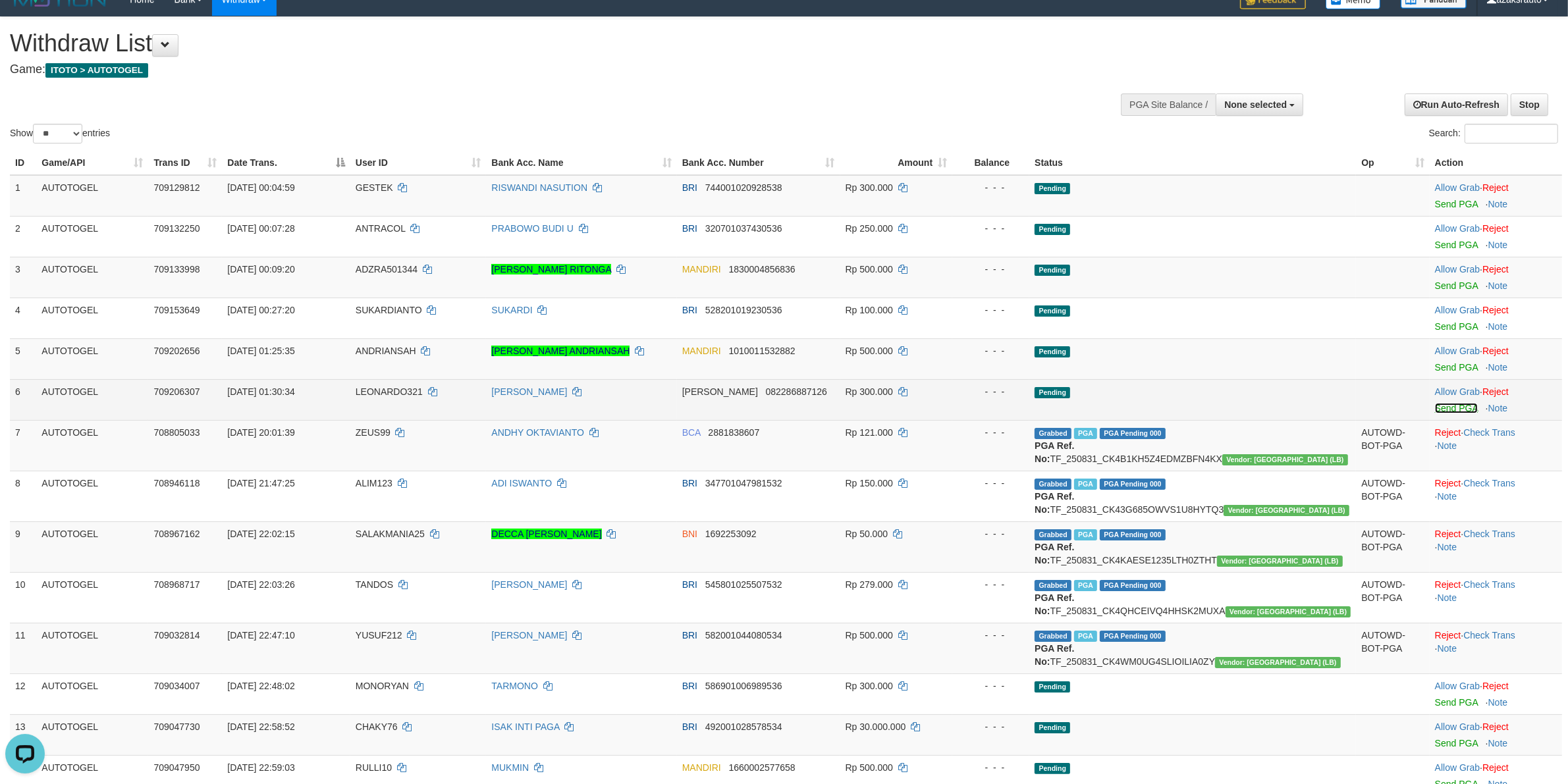
click at [1435, 412] on link "Send PGA" at bounding box center [1456, 408] width 42 height 10
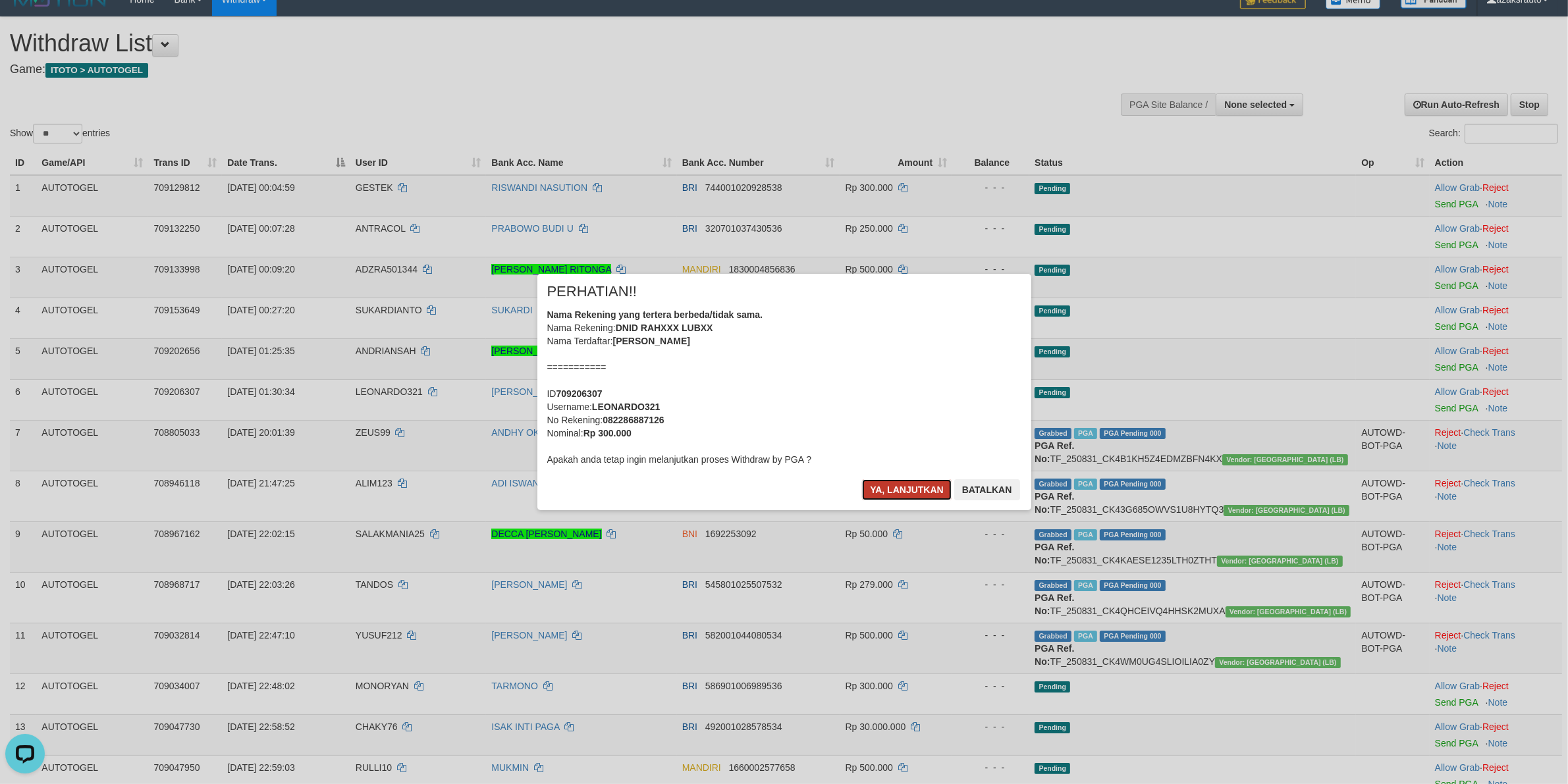
click at [880, 492] on button "Ya, lanjutkan" at bounding box center [907, 490] width 90 height 21
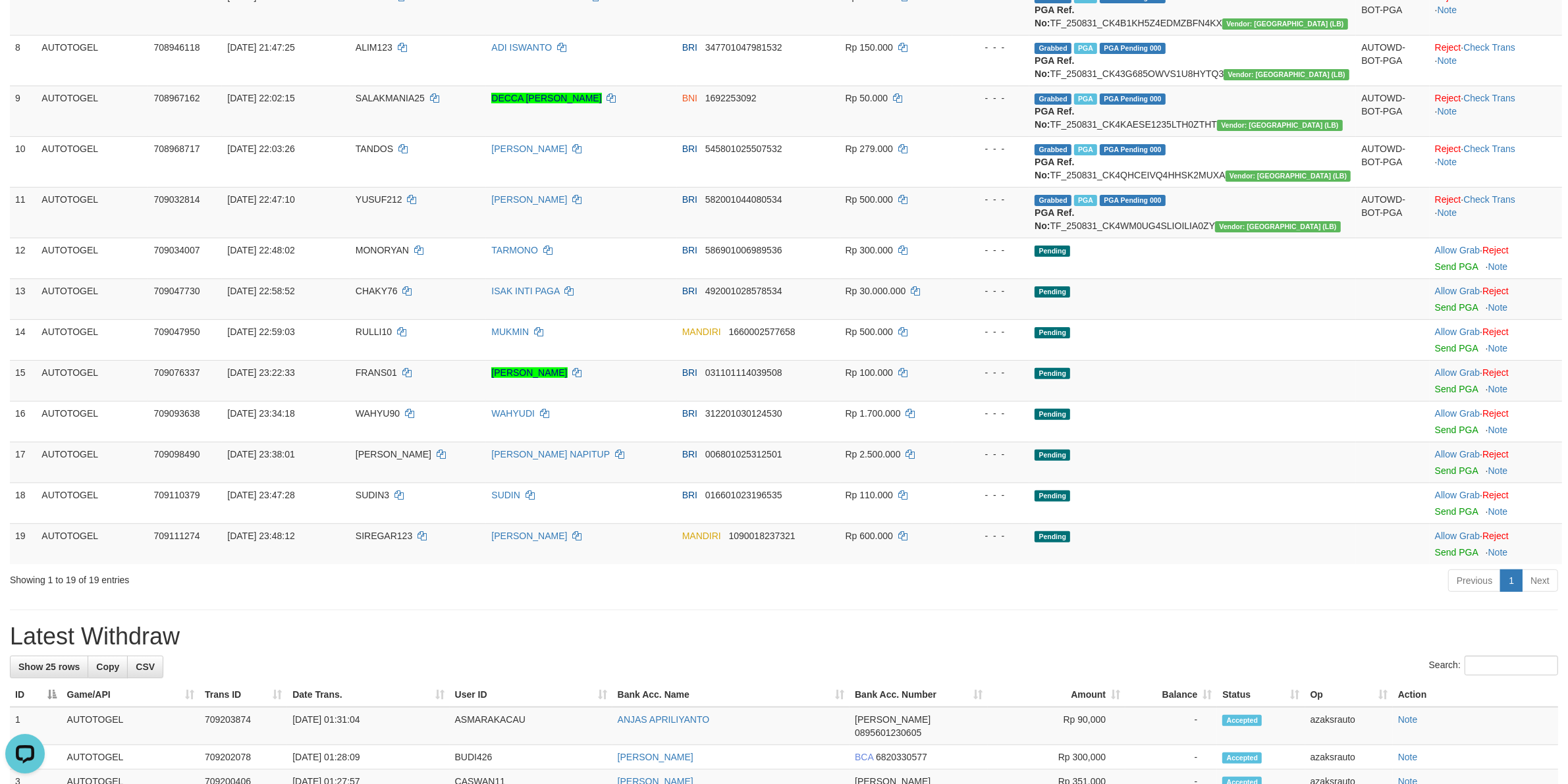
scroll to position [593, 0]
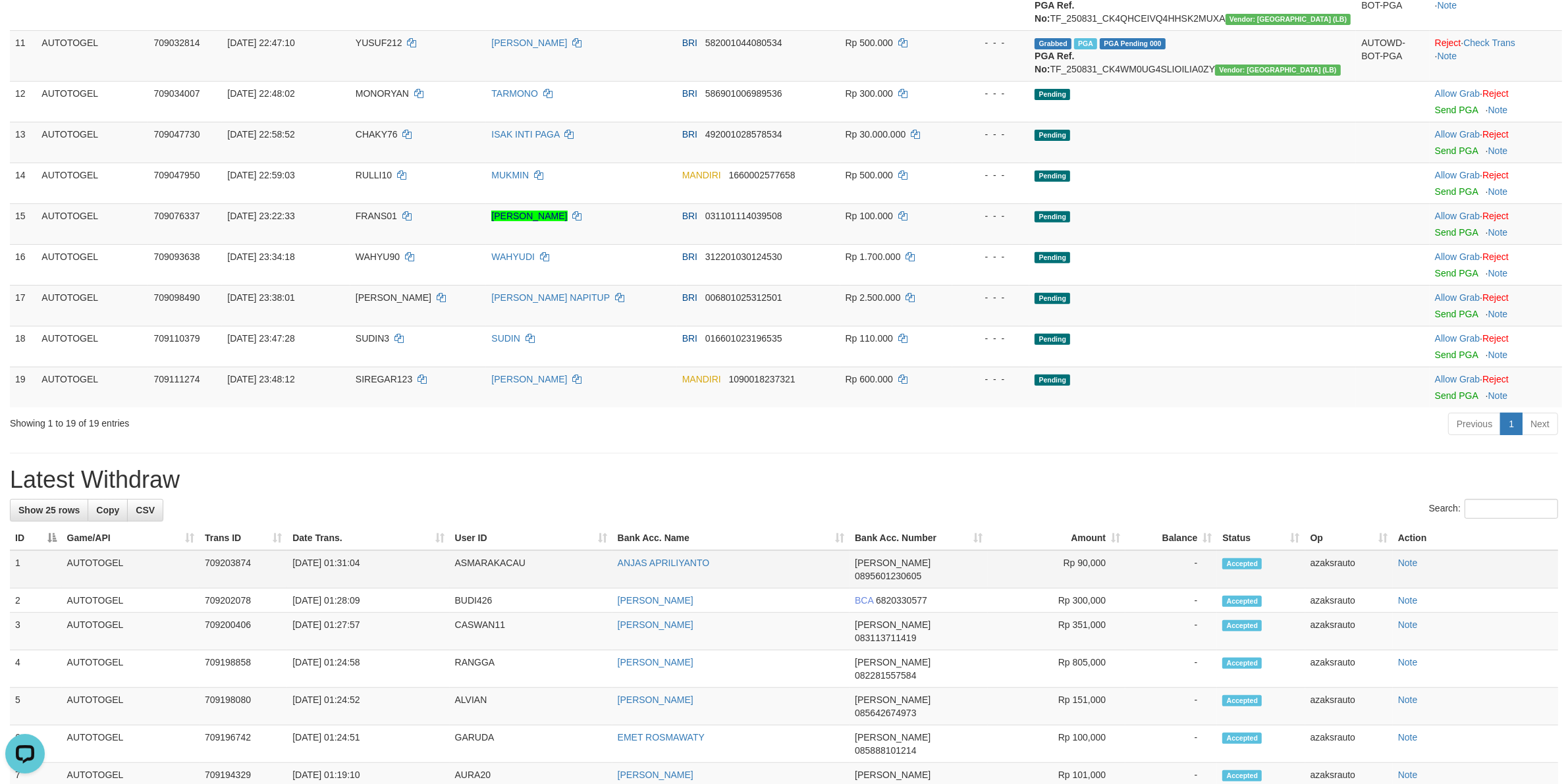
click at [346, 579] on td "[DATE] 01:31:04" at bounding box center [368, 570] width 162 height 38
click at [385, 580] on td "[DATE] 01:31:04" at bounding box center [368, 570] width 162 height 38
copy td "01:31:04"
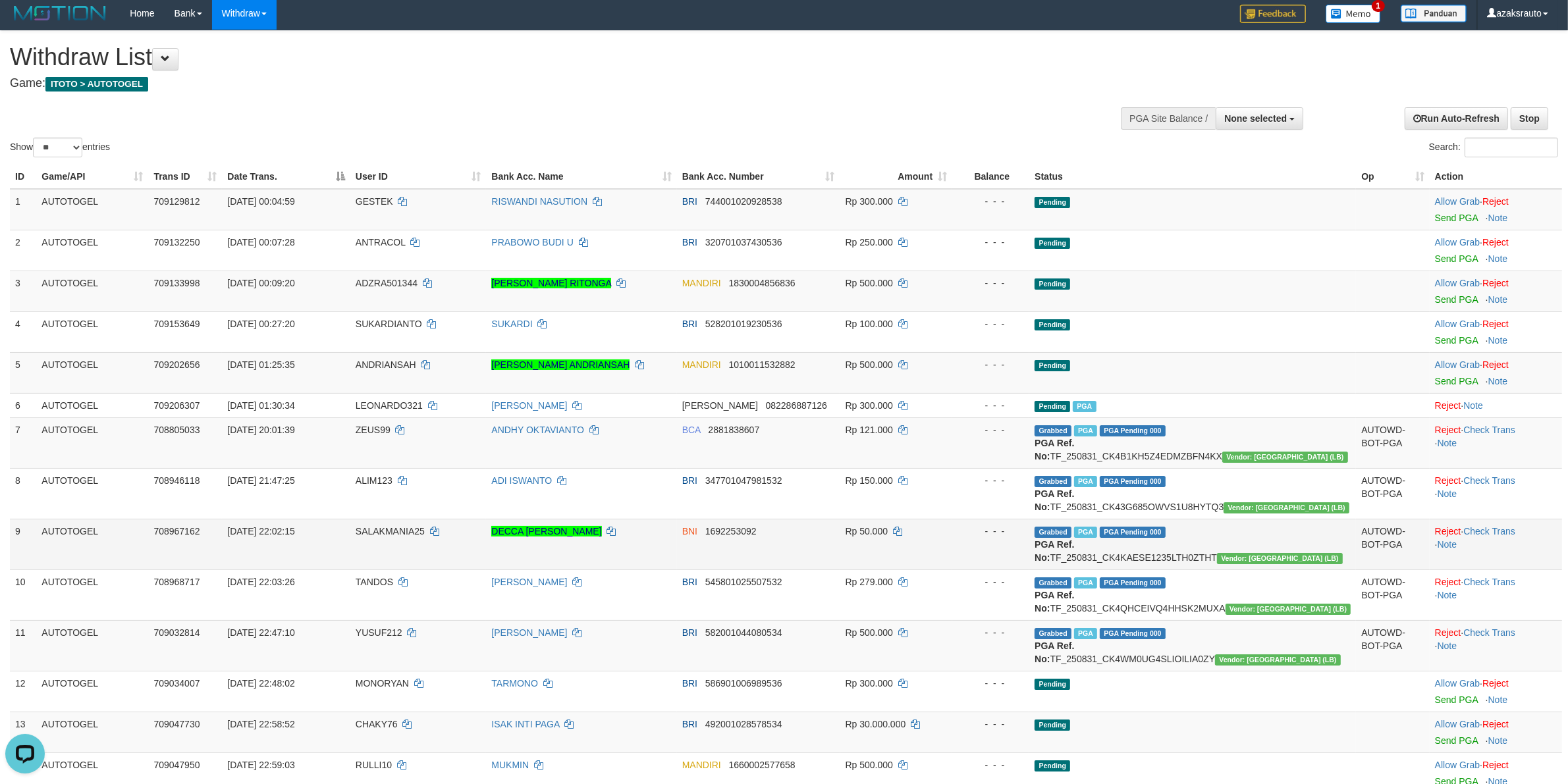
scroll to position [0, 0]
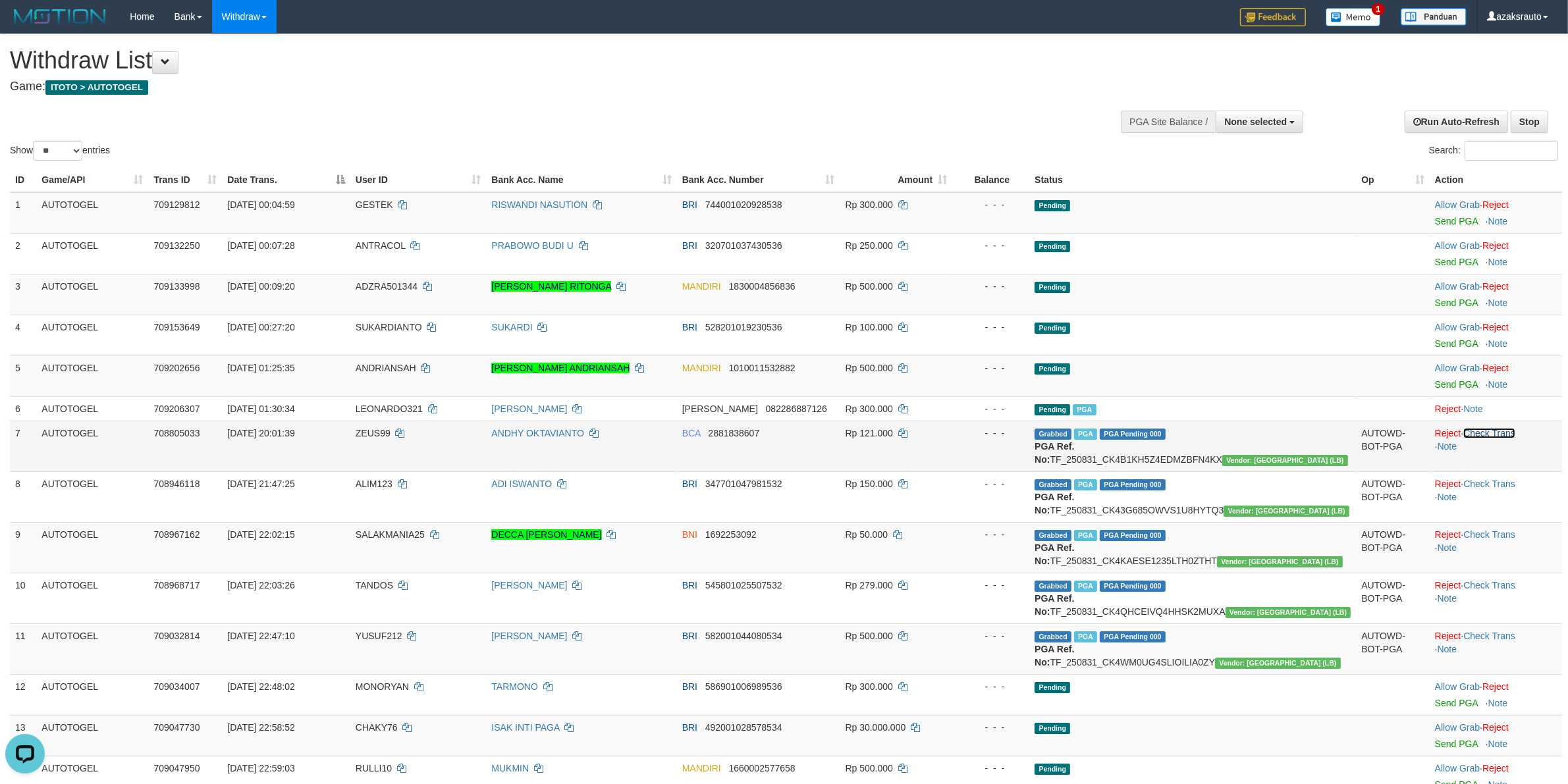
click at [1489, 429] on link "Check Trans" at bounding box center [1489, 433] width 52 height 10
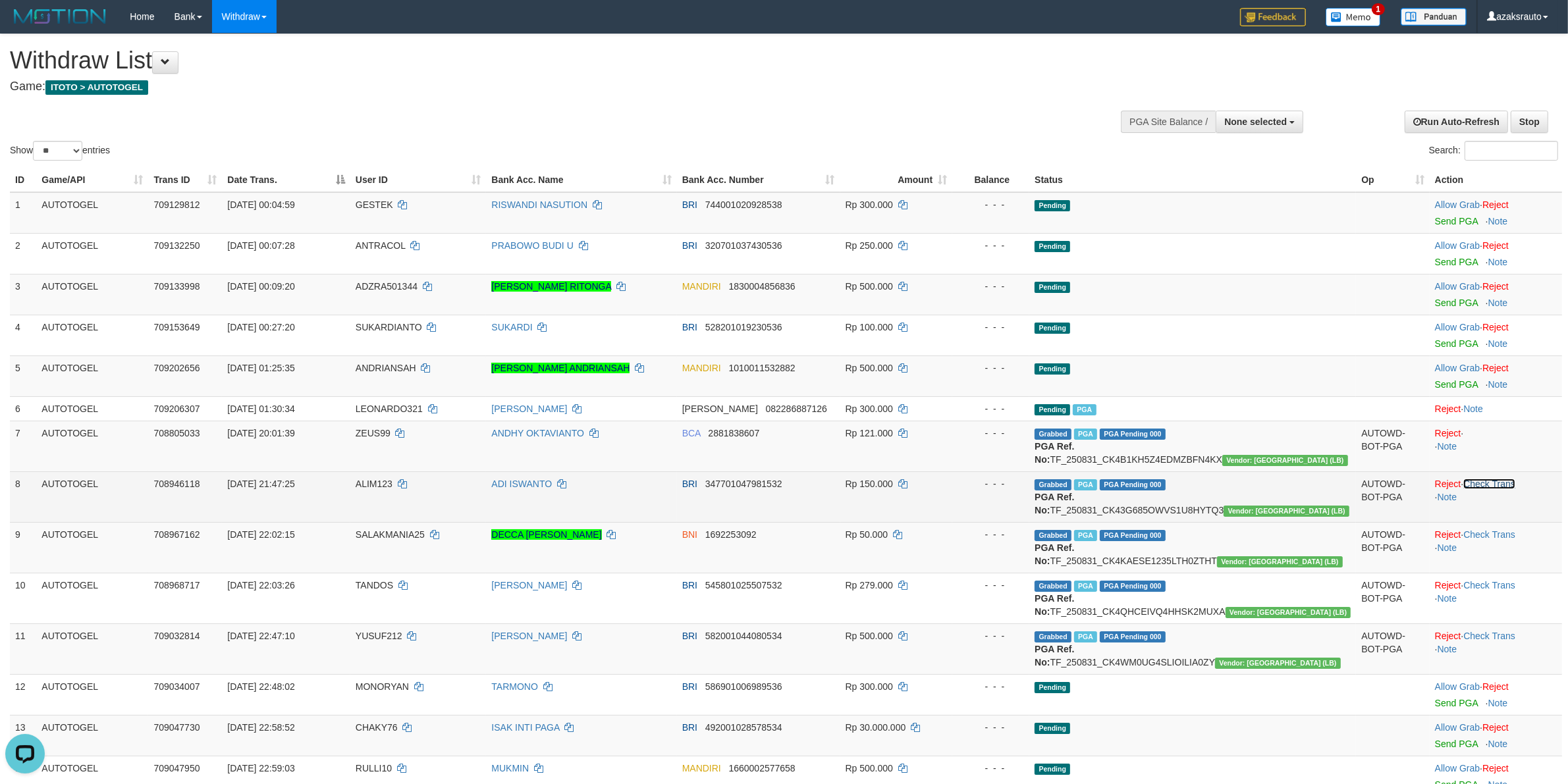
click at [1499, 484] on link "Check Trans" at bounding box center [1489, 484] width 52 height 10
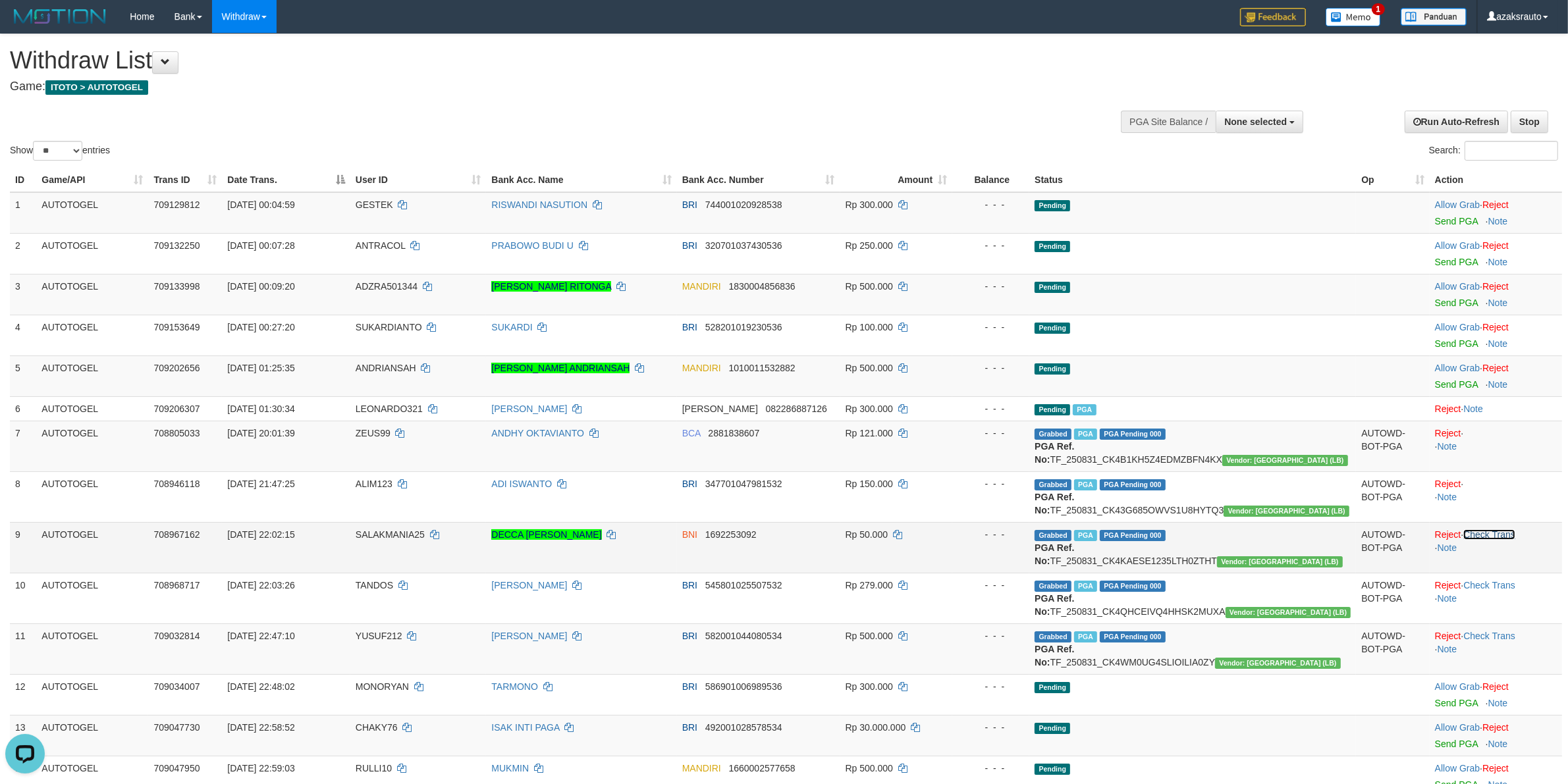
click at [1505, 537] on link "Check Trans" at bounding box center [1489, 534] width 52 height 10
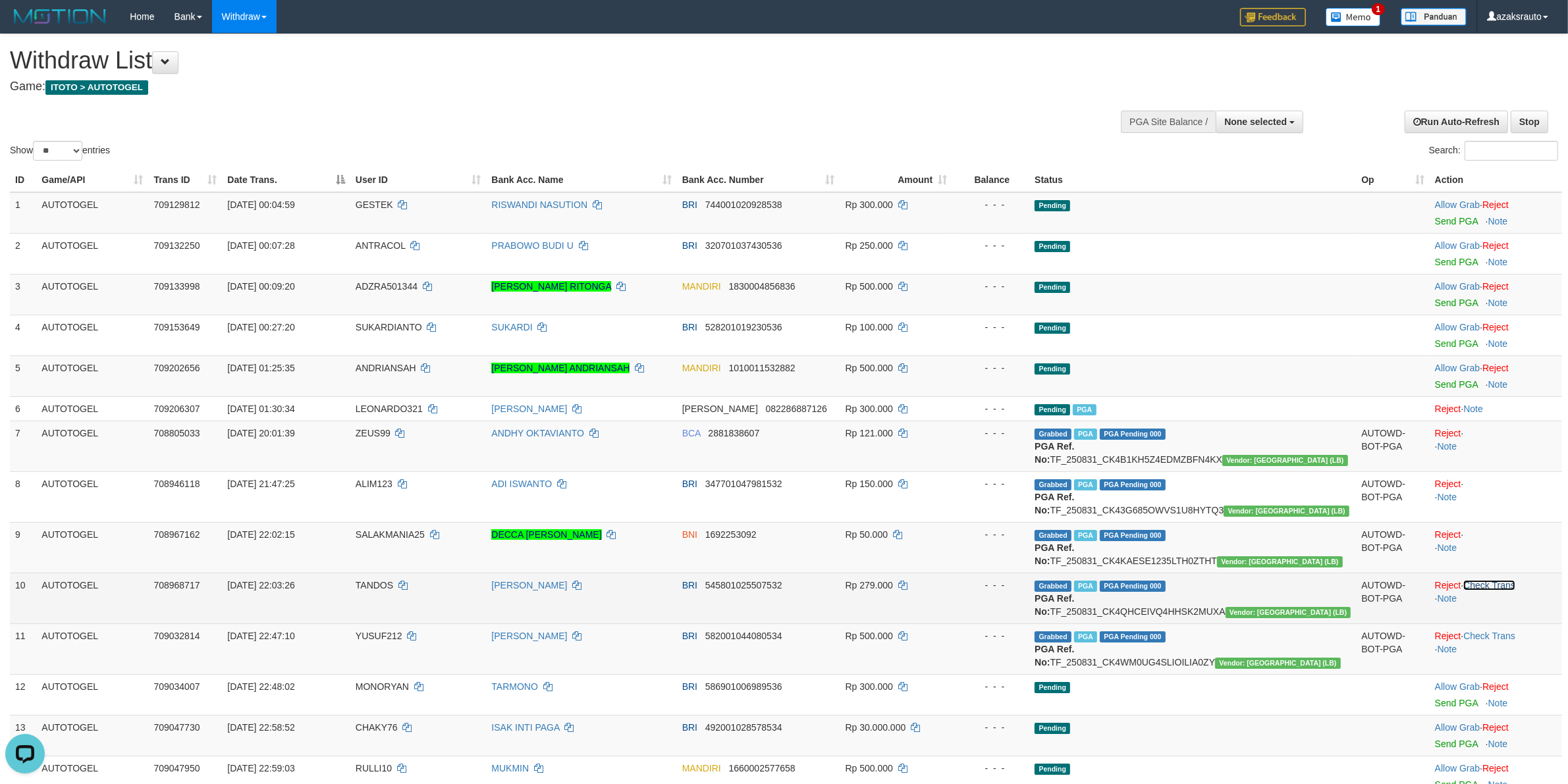
click at [1503, 586] on link "Check Trans" at bounding box center [1489, 585] width 52 height 10
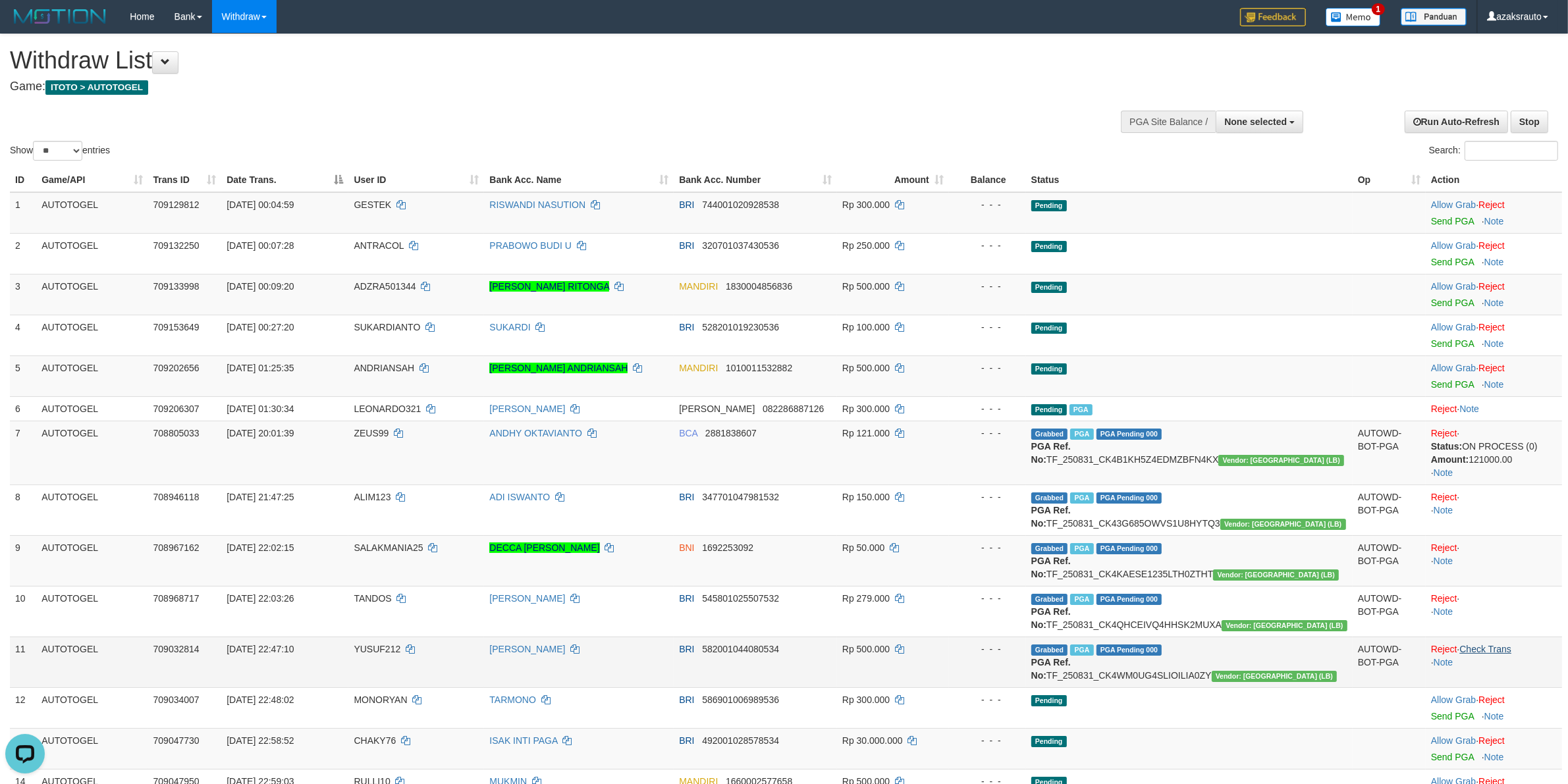
click at [1490, 652] on td "Reject · Check Trans · Note" at bounding box center [1494, 662] width 136 height 51
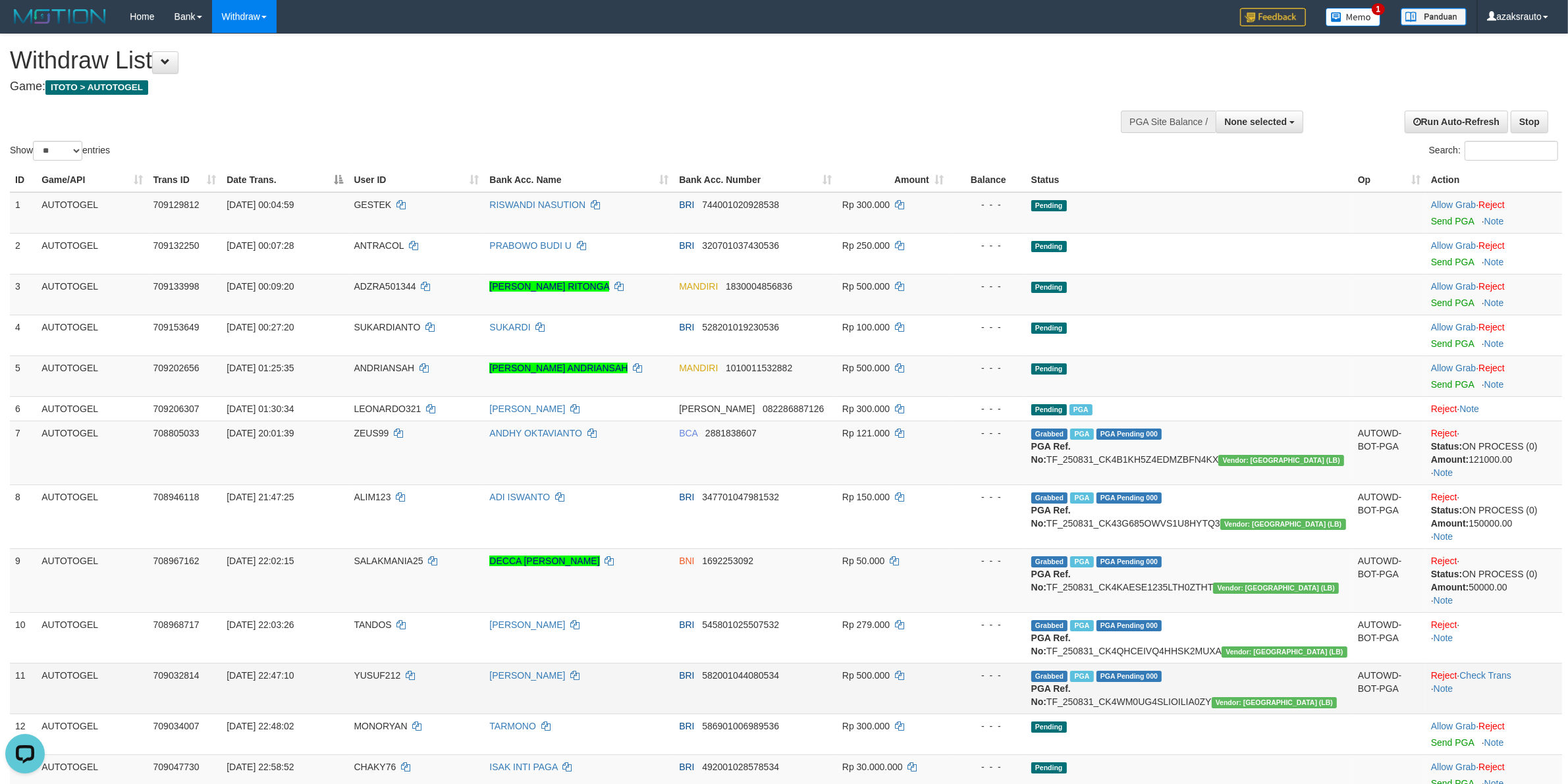
click at [1499, 679] on td "Reject · Check Trans · Note" at bounding box center [1494, 688] width 136 height 51
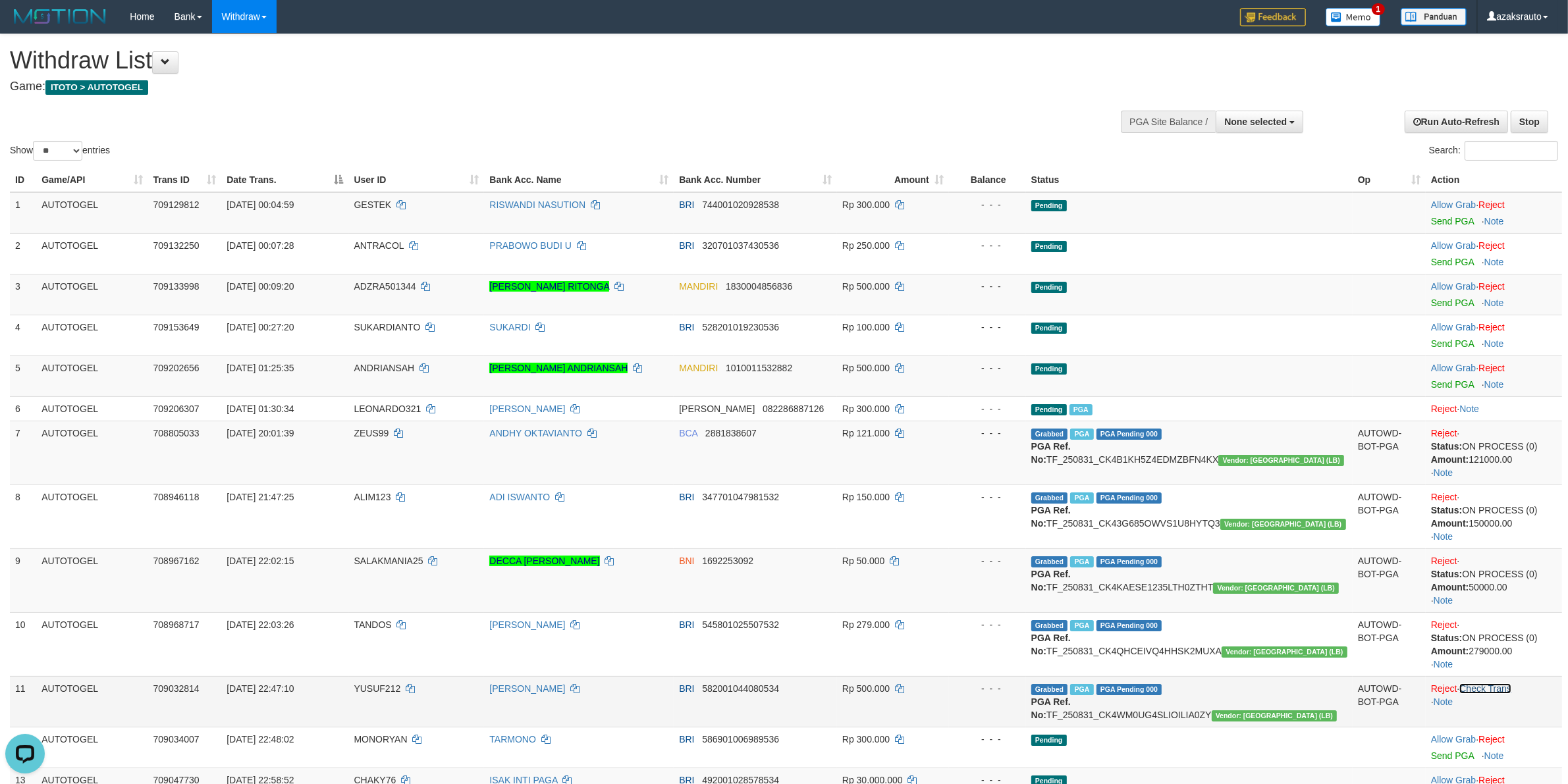
click at [1502, 692] on link "Check Trans" at bounding box center [1485, 689] width 52 height 10
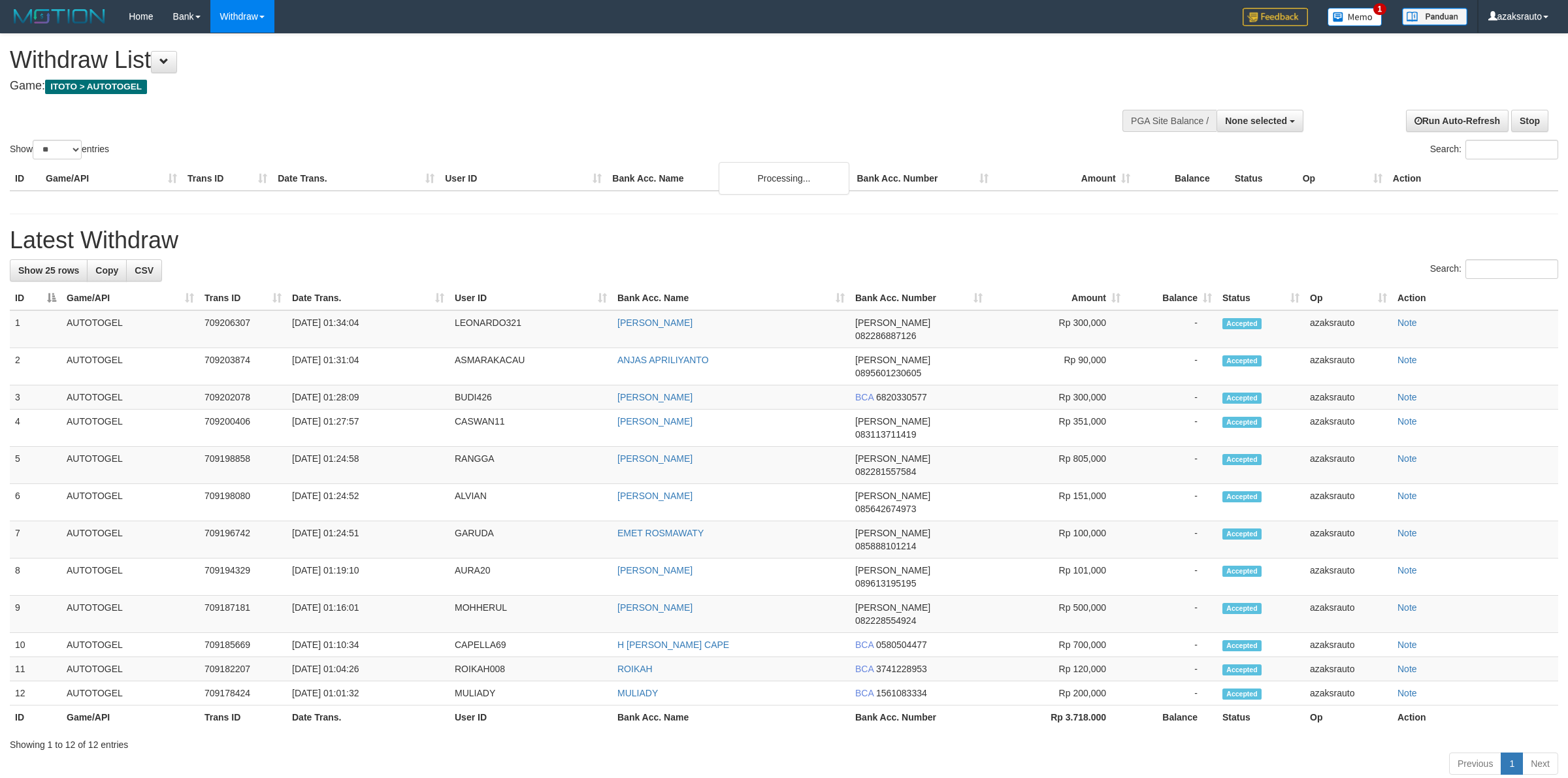
select select
select select "**"
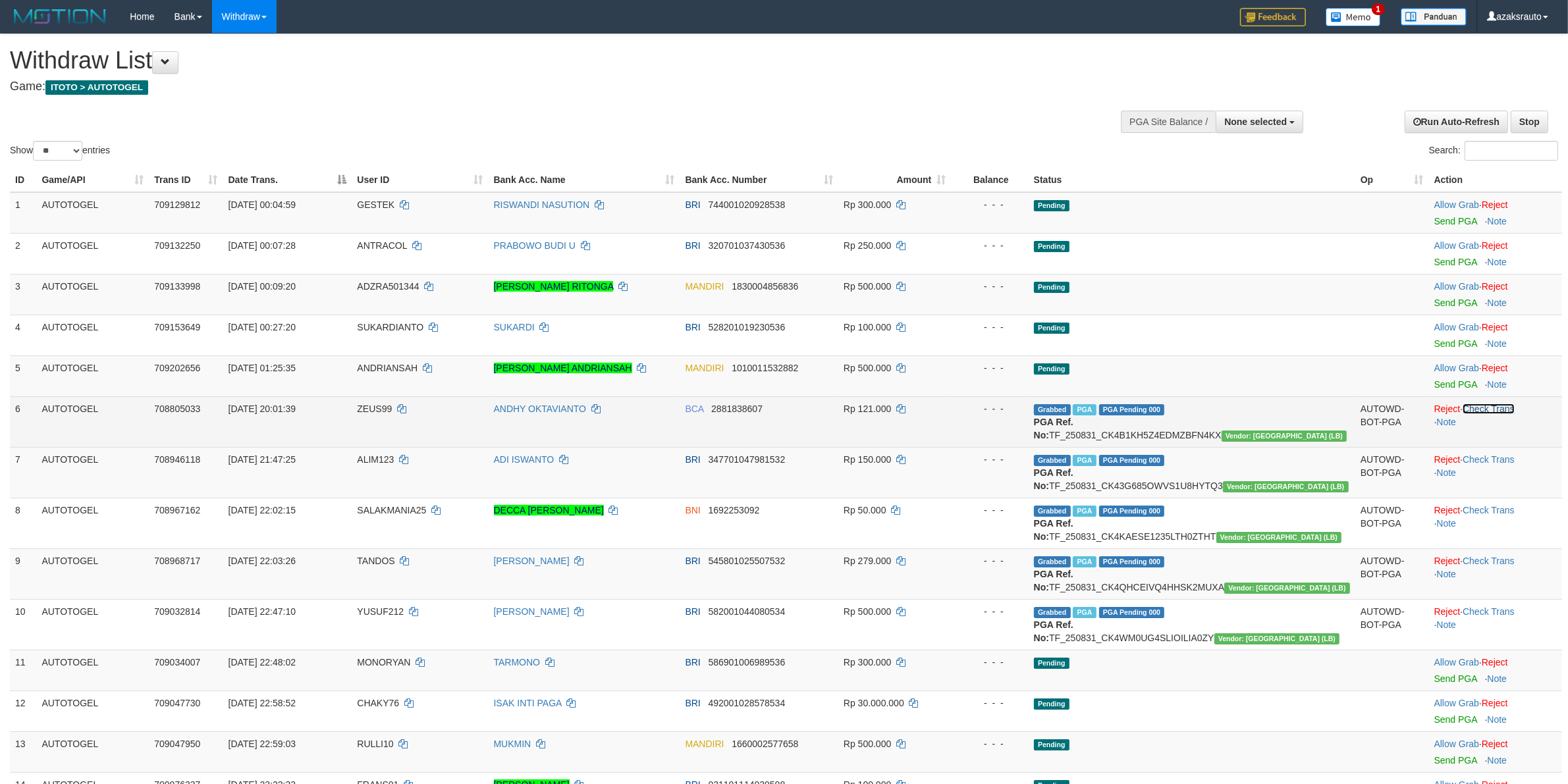
click at [1503, 409] on link "Check Trans" at bounding box center [1489, 409] width 52 height 10
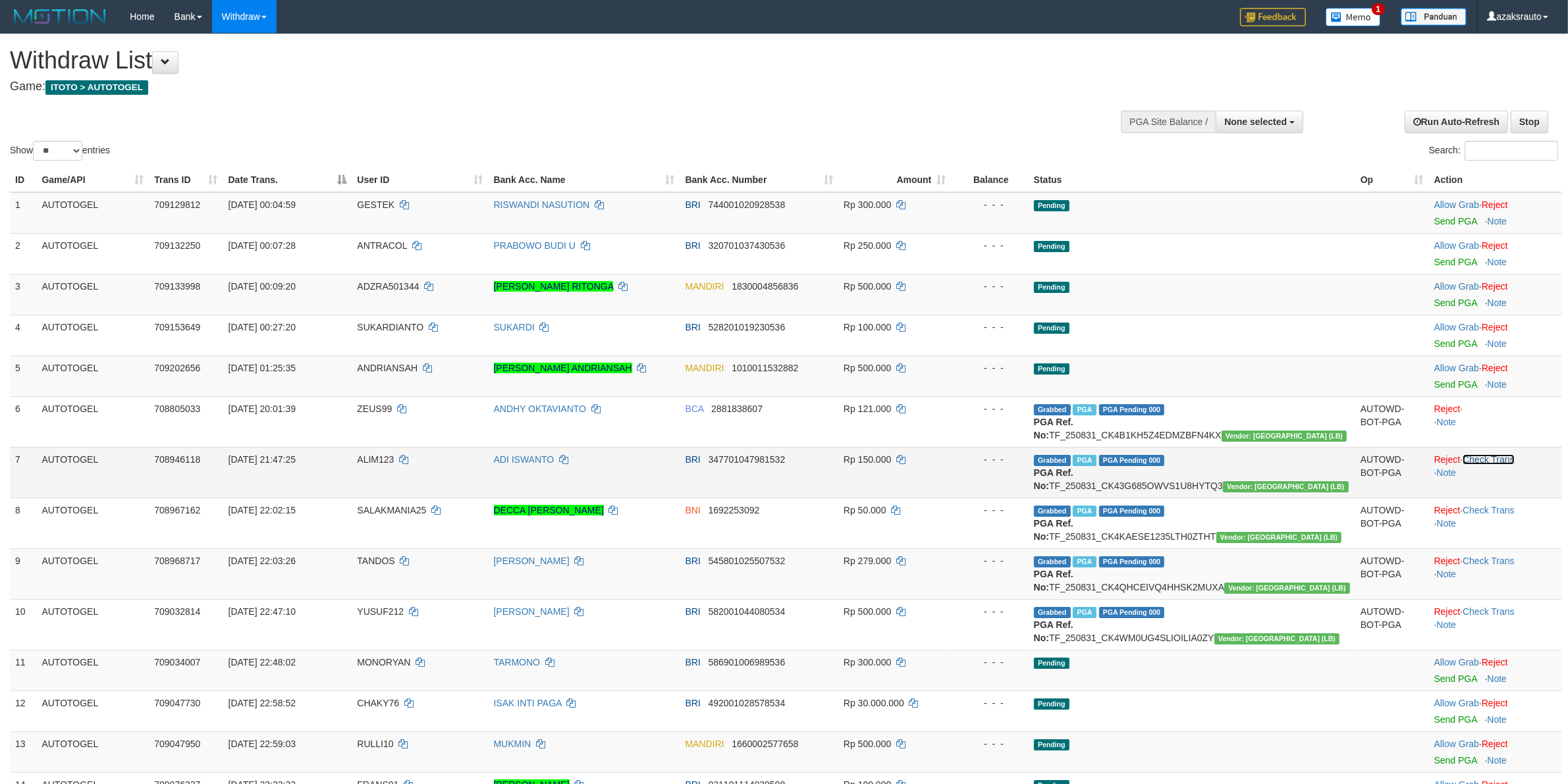
click at [1486, 461] on link "Check Trans" at bounding box center [1489, 460] width 52 height 10
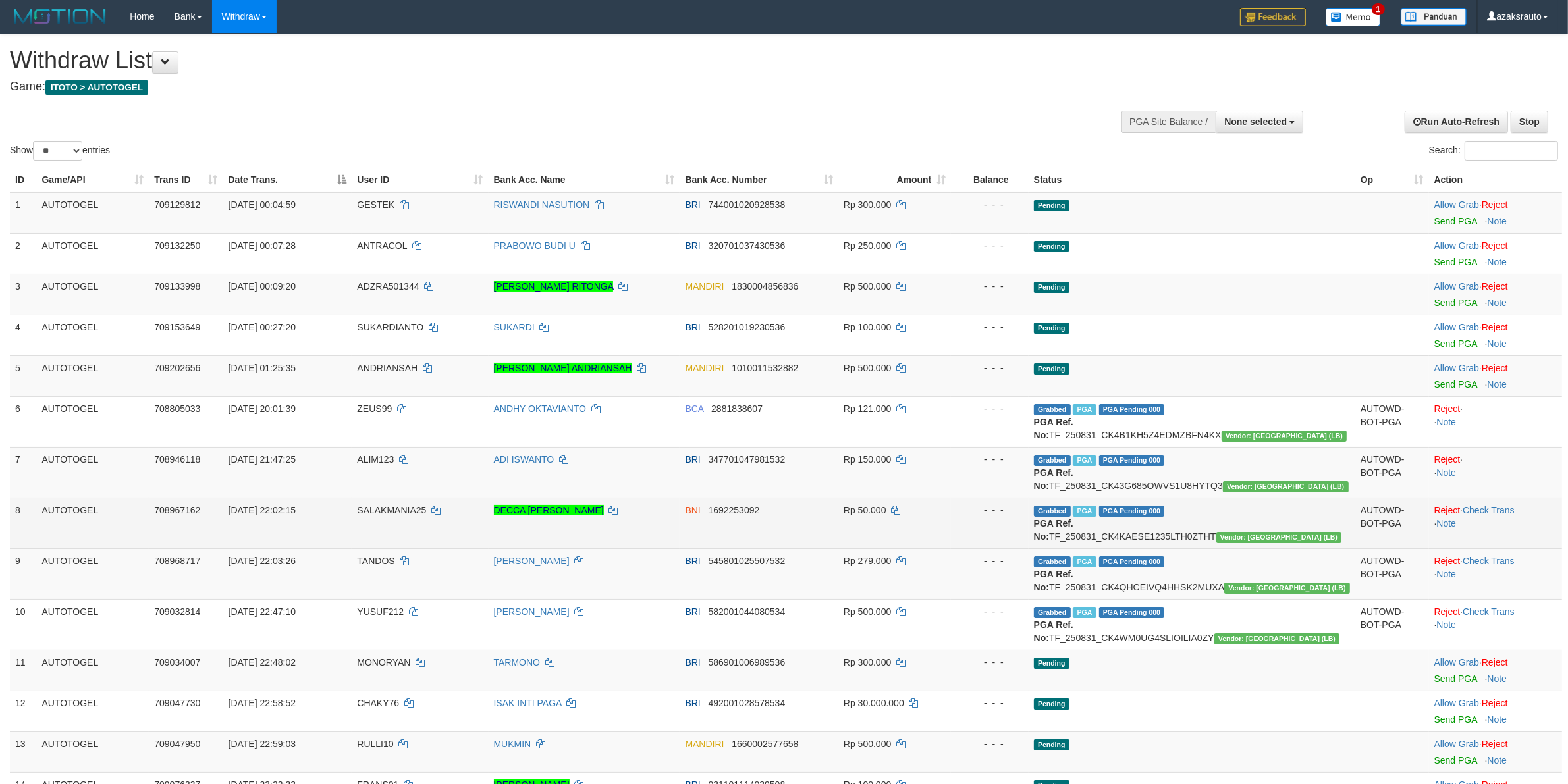
click at [1490, 517] on td "Reject · Check Trans · Note" at bounding box center [1495, 523] width 133 height 51
click at [1478, 511] on link "Check Trans" at bounding box center [1489, 510] width 52 height 10
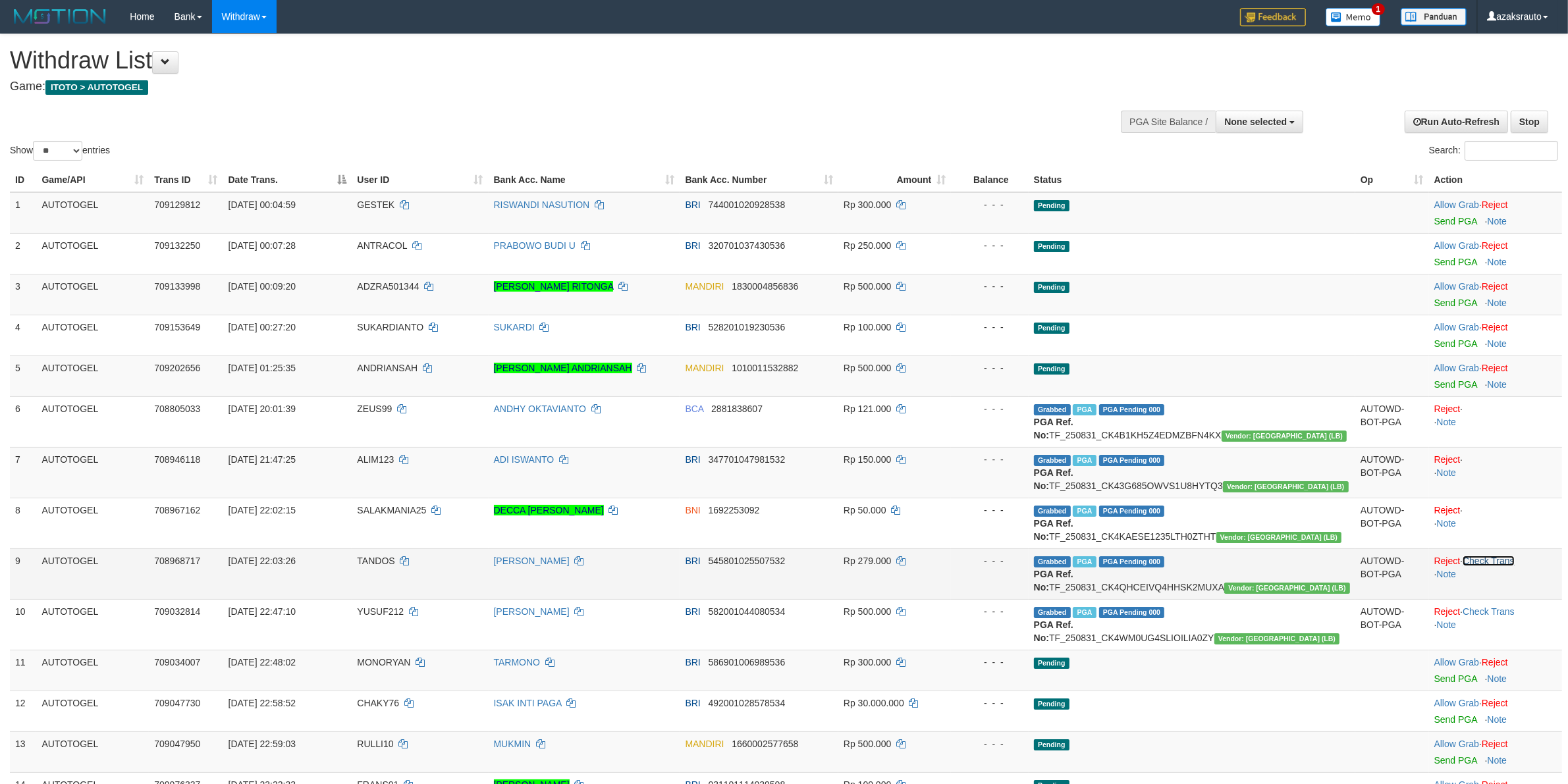
click at [1479, 564] on td "Reject · Check Trans · Note" at bounding box center [1495, 574] width 133 height 51
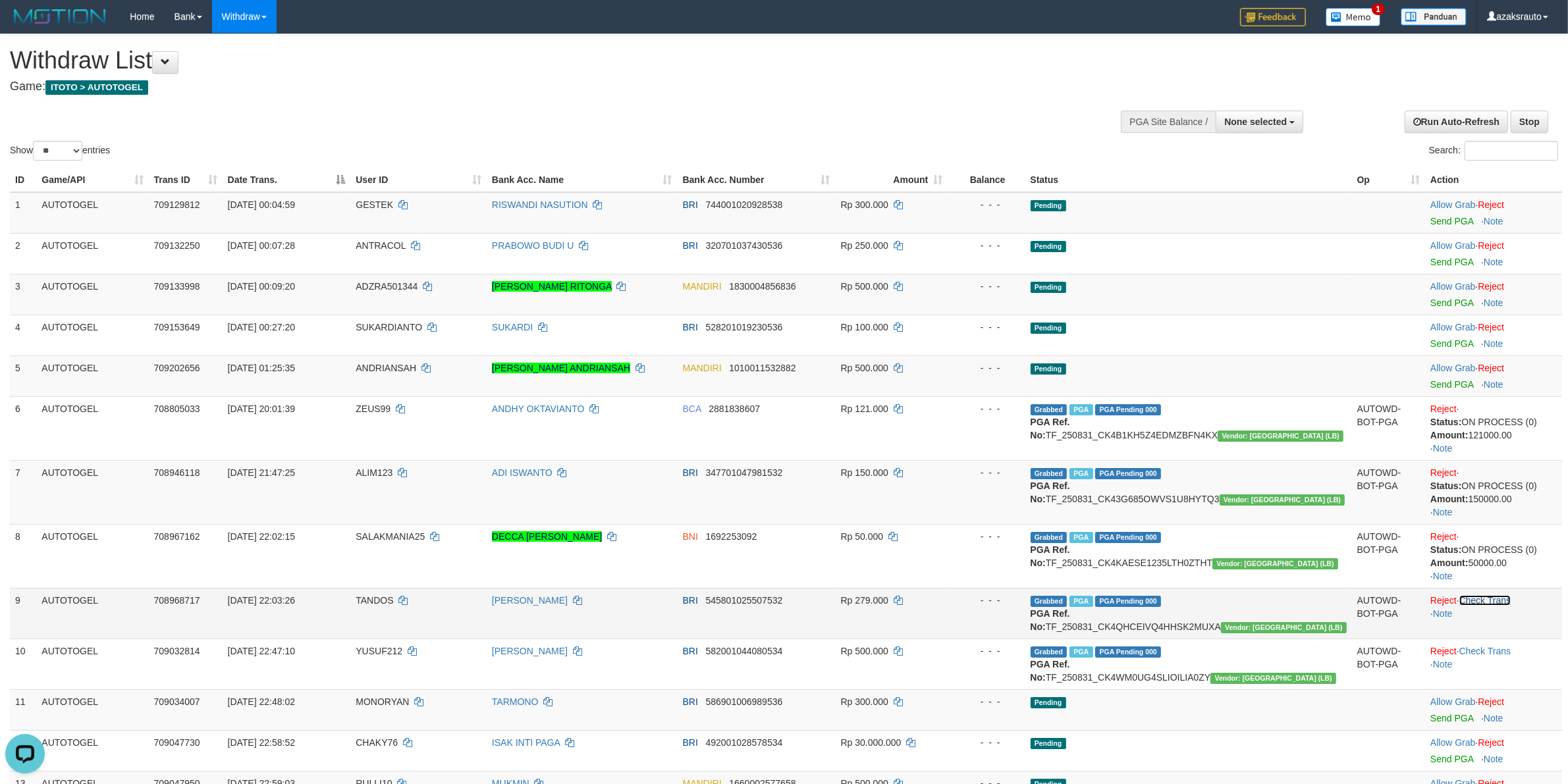
click at [1498, 601] on link "Check Trans" at bounding box center [1485, 600] width 52 height 10
click at [1498, 601] on td "Reject · Check Trans · Note" at bounding box center [1493, 613] width 137 height 51
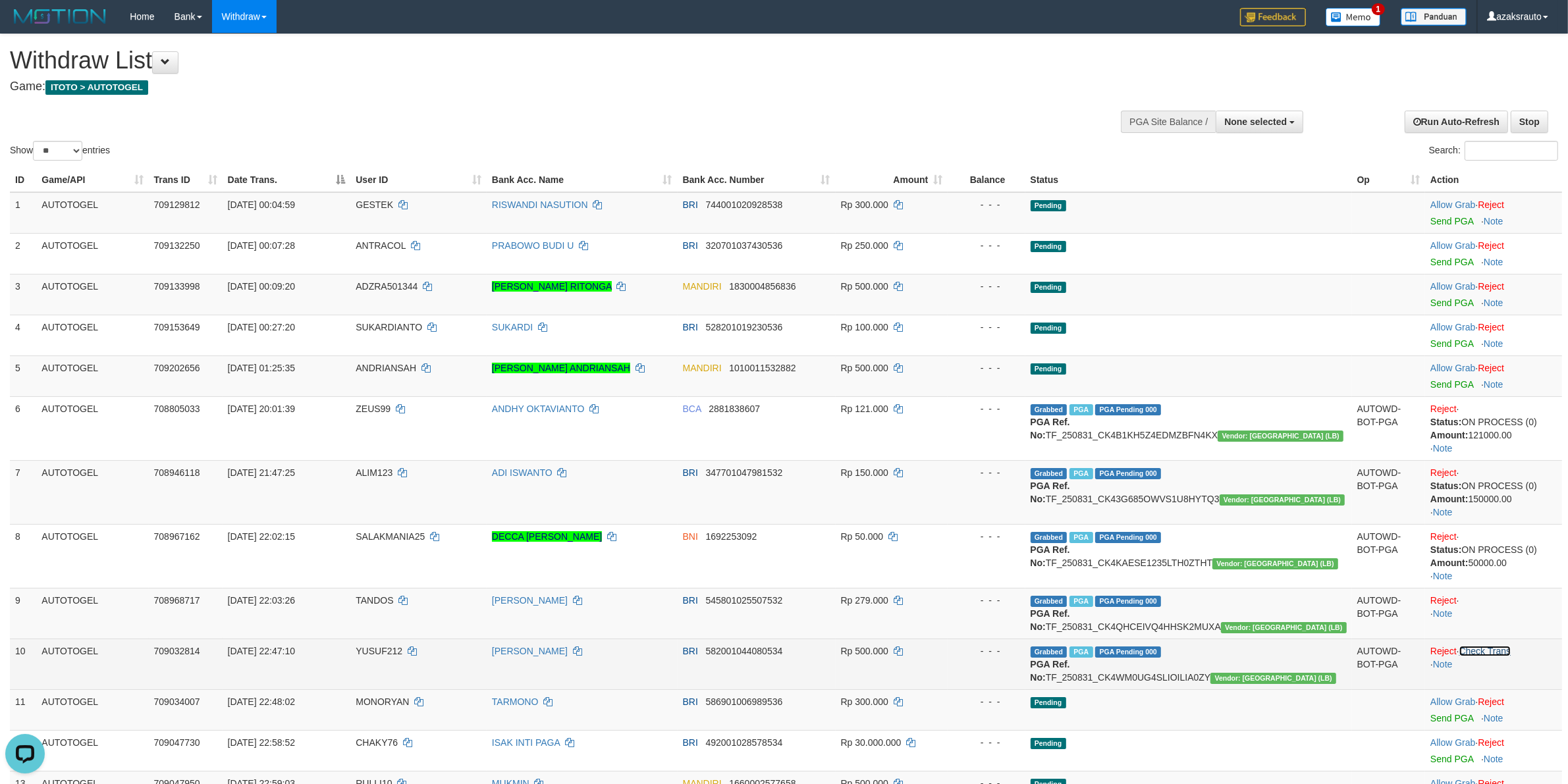
click at [1487, 657] on link "Check Trans" at bounding box center [1485, 651] width 52 height 10
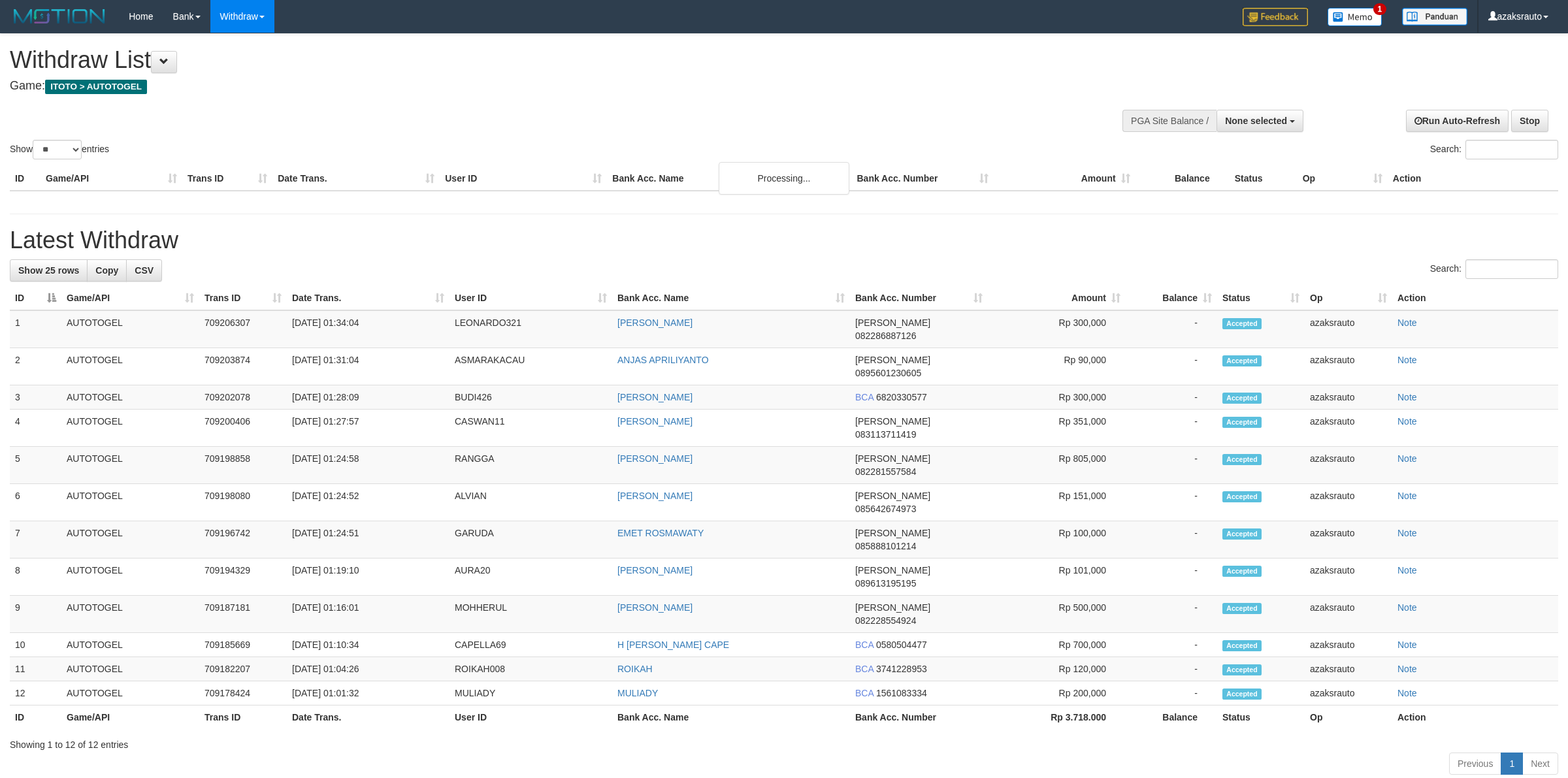
select select
select select "**"
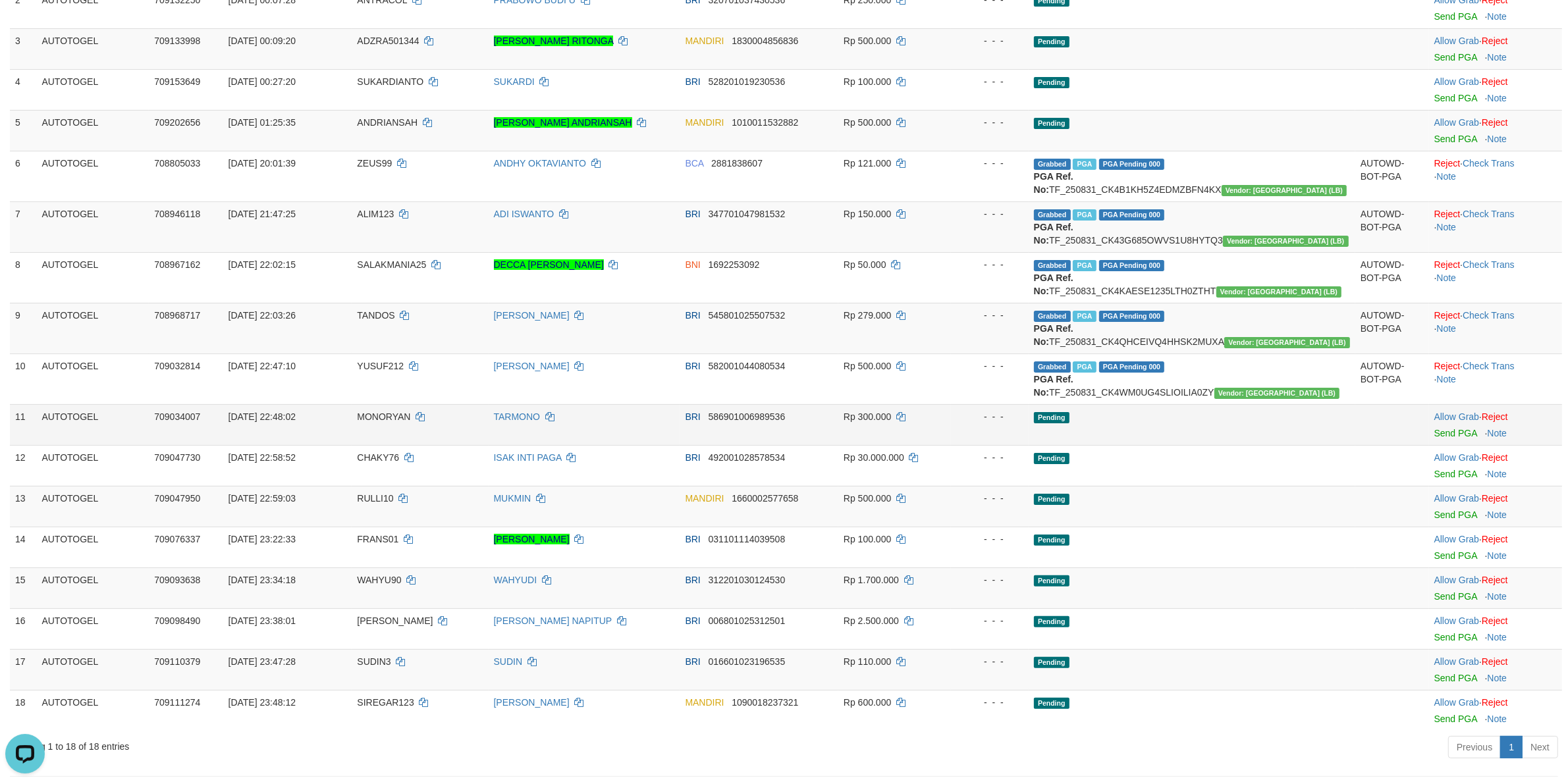
scroll to position [109, 0]
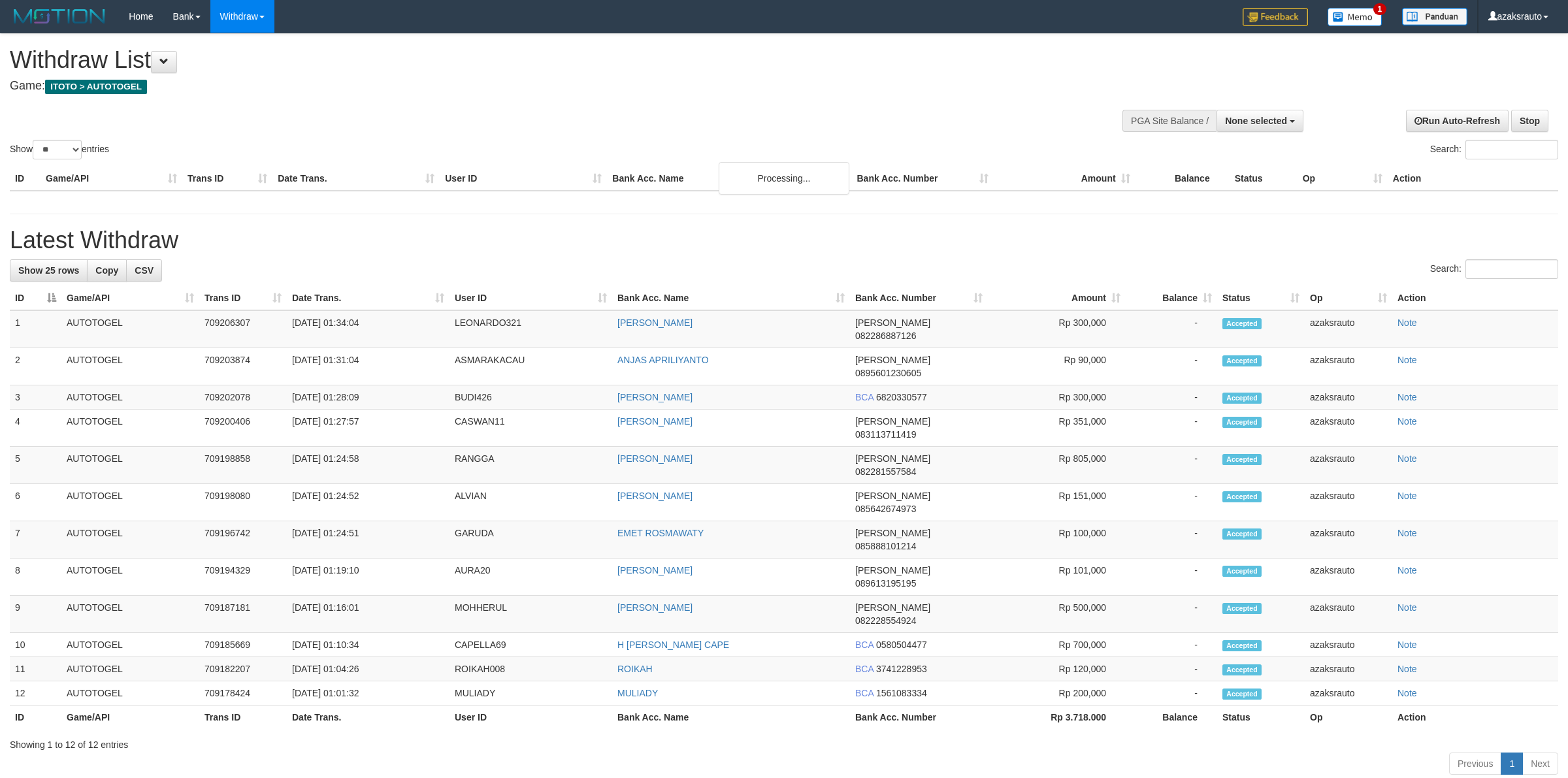
select select
select select "**"
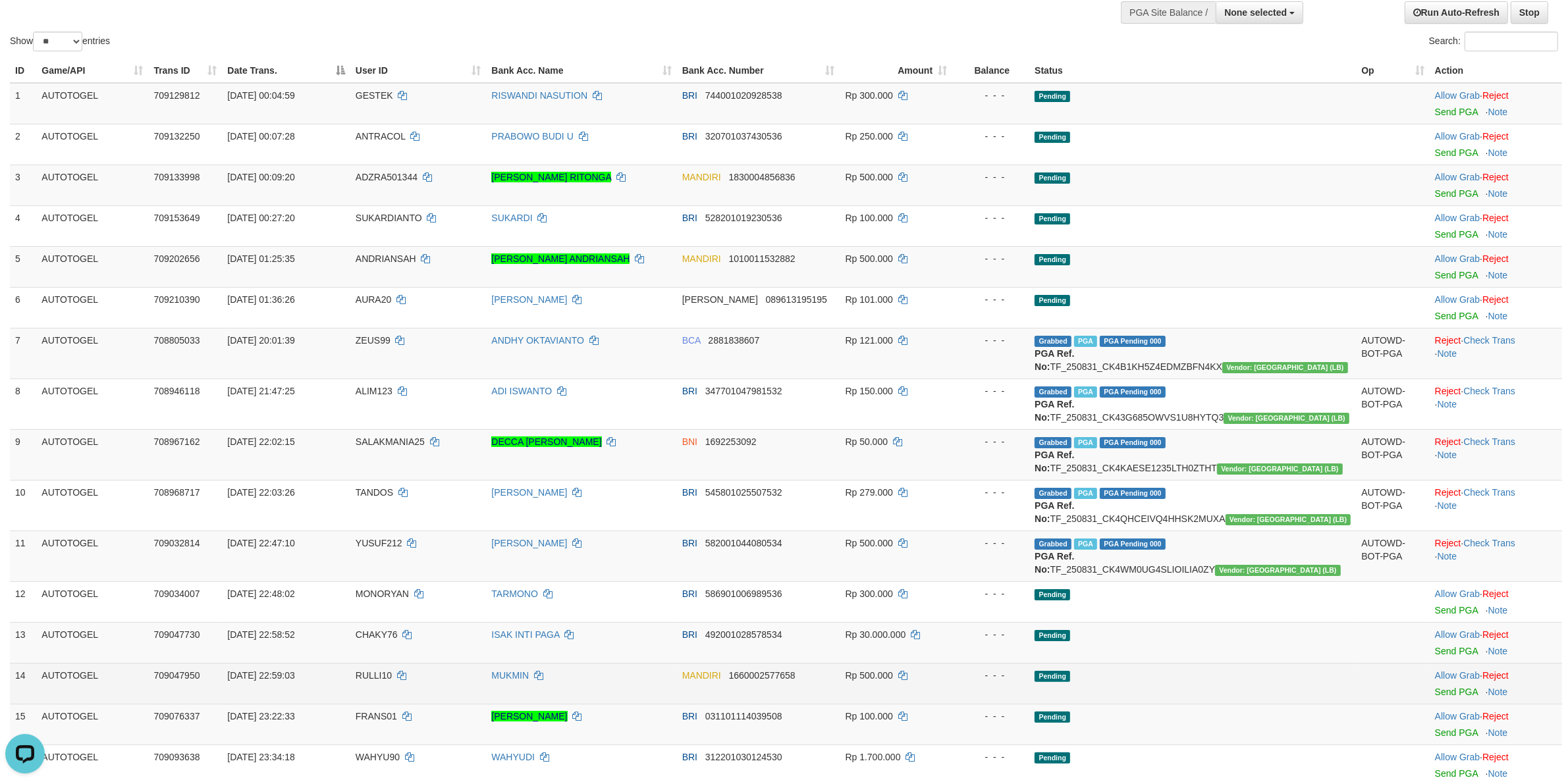
scroll to position [795, 0]
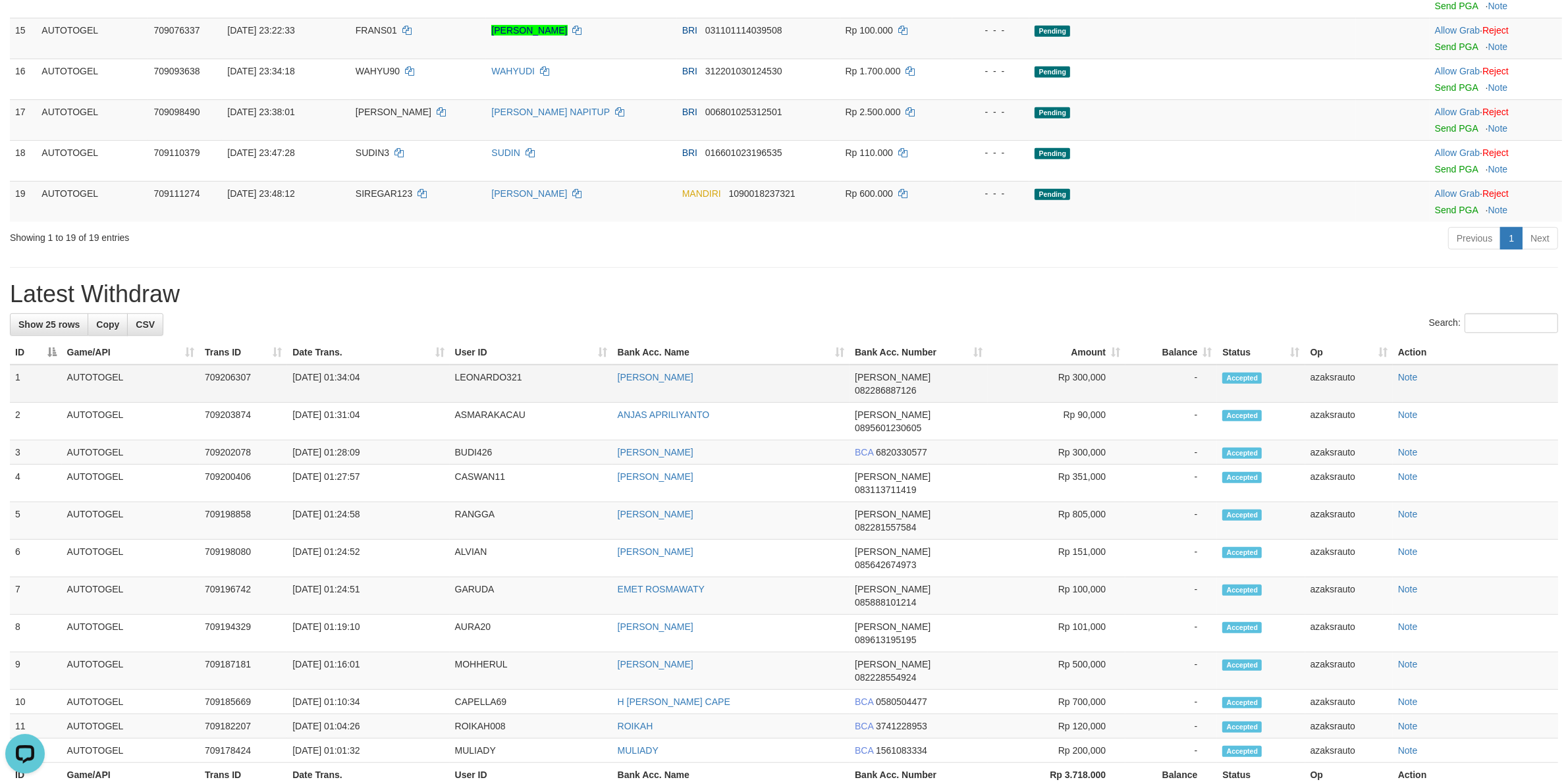
click at [343, 393] on td "[DATE] 01:34:04" at bounding box center [368, 384] width 162 height 38
click at [398, 394] on td "[DATE] 01:34:04" at bounding box center [368, 384] width 162 height 38
copy td "01:34:04"
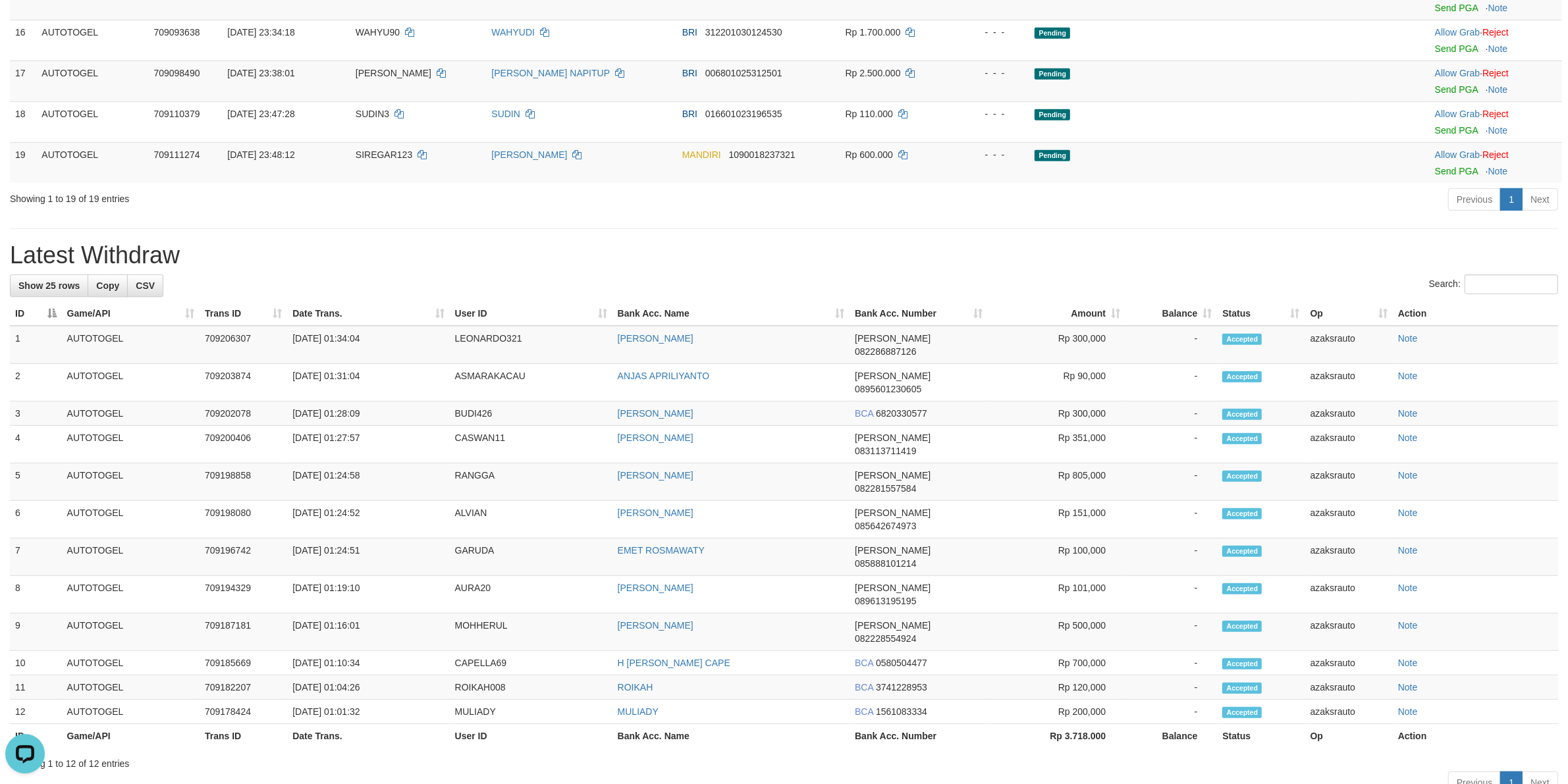
scroll to position [17, 0]
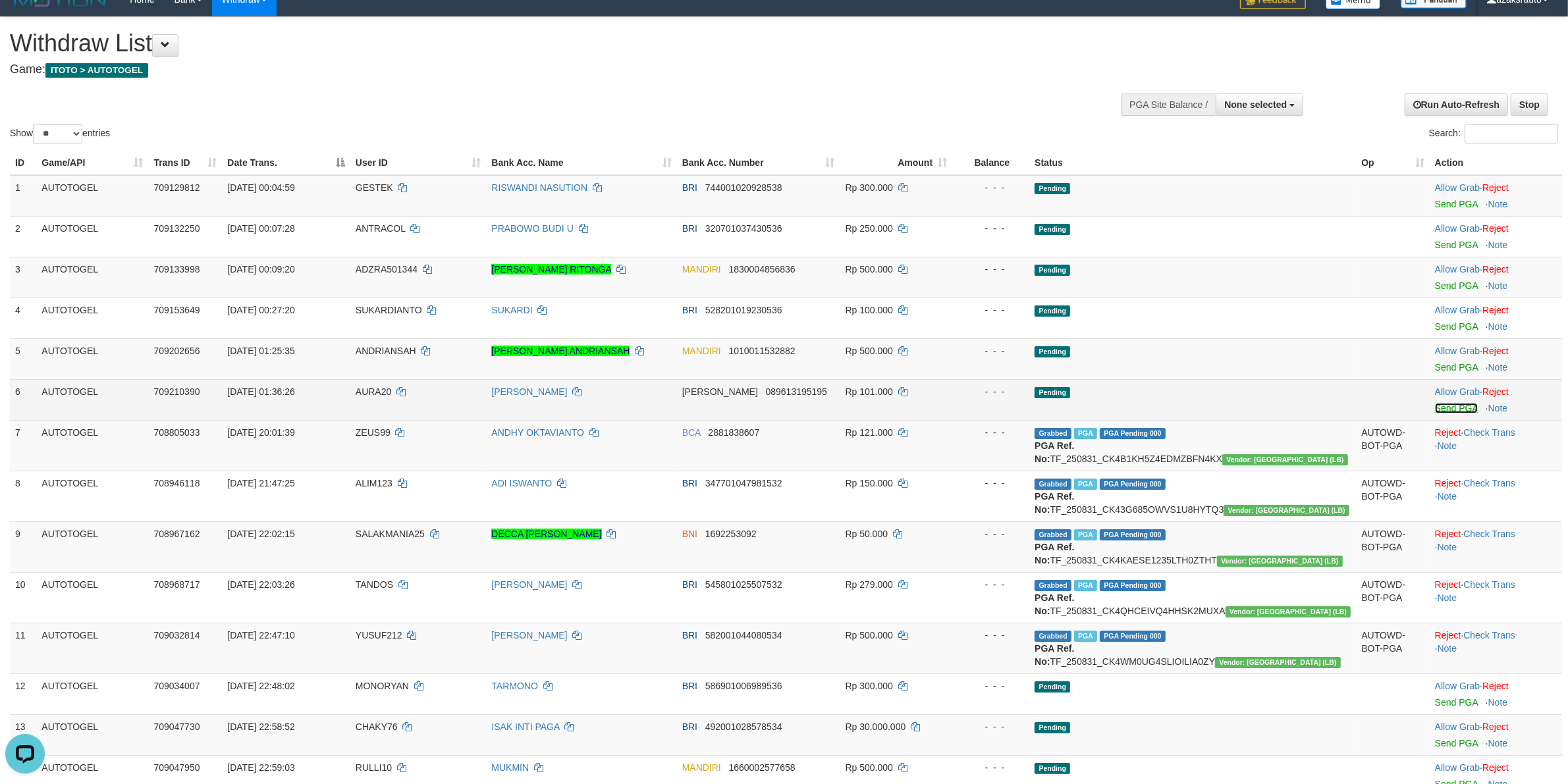
click at [1435, 407] on link "Send PGA" at bounding box center [1456, 408] width 42 height 10
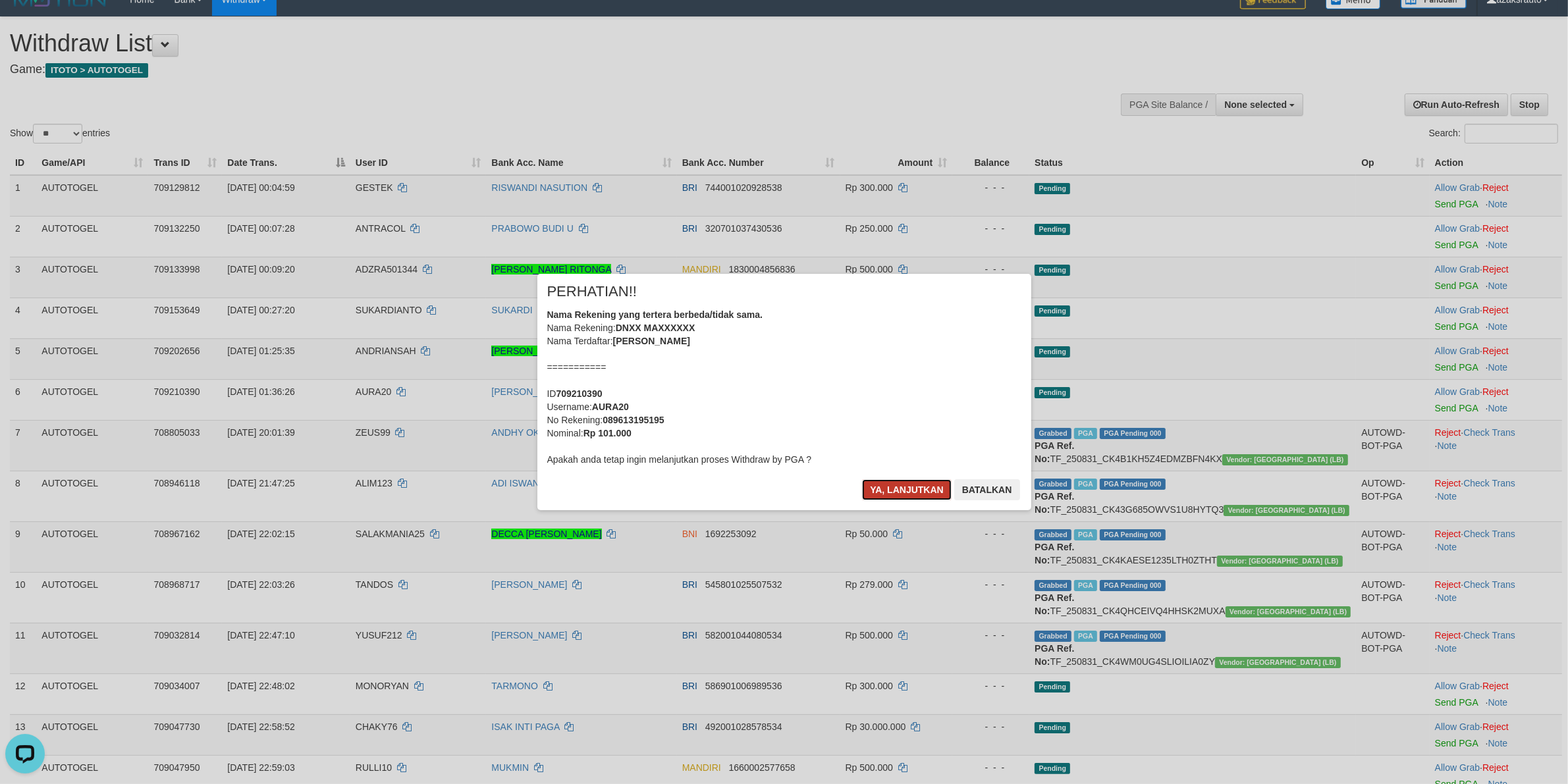
click at [907, 494] on button "Ya, lanjutkan" at bounding box center [907, 490] width 90 height 21
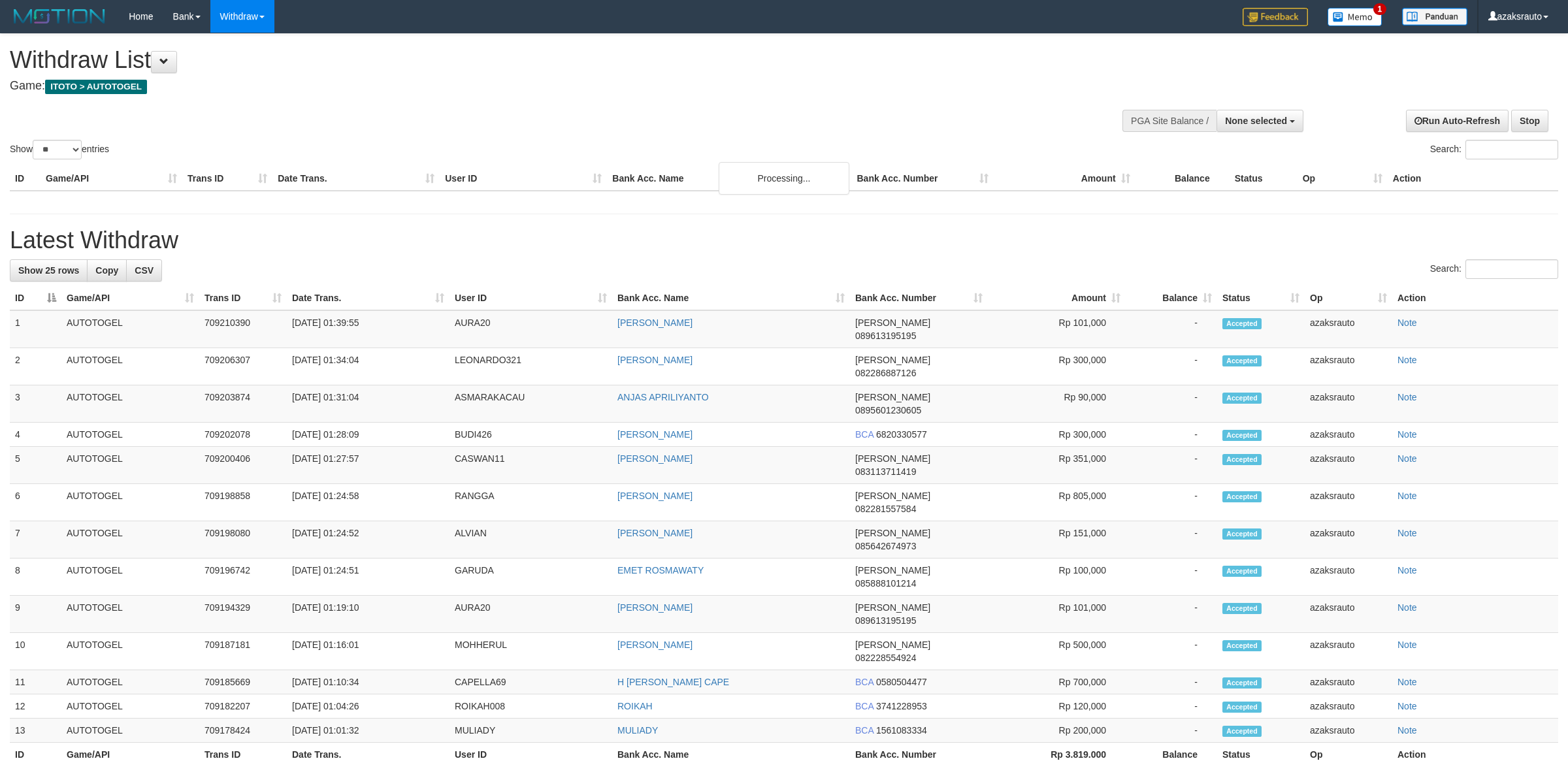
select select
select select "**"
select select
select select "**"
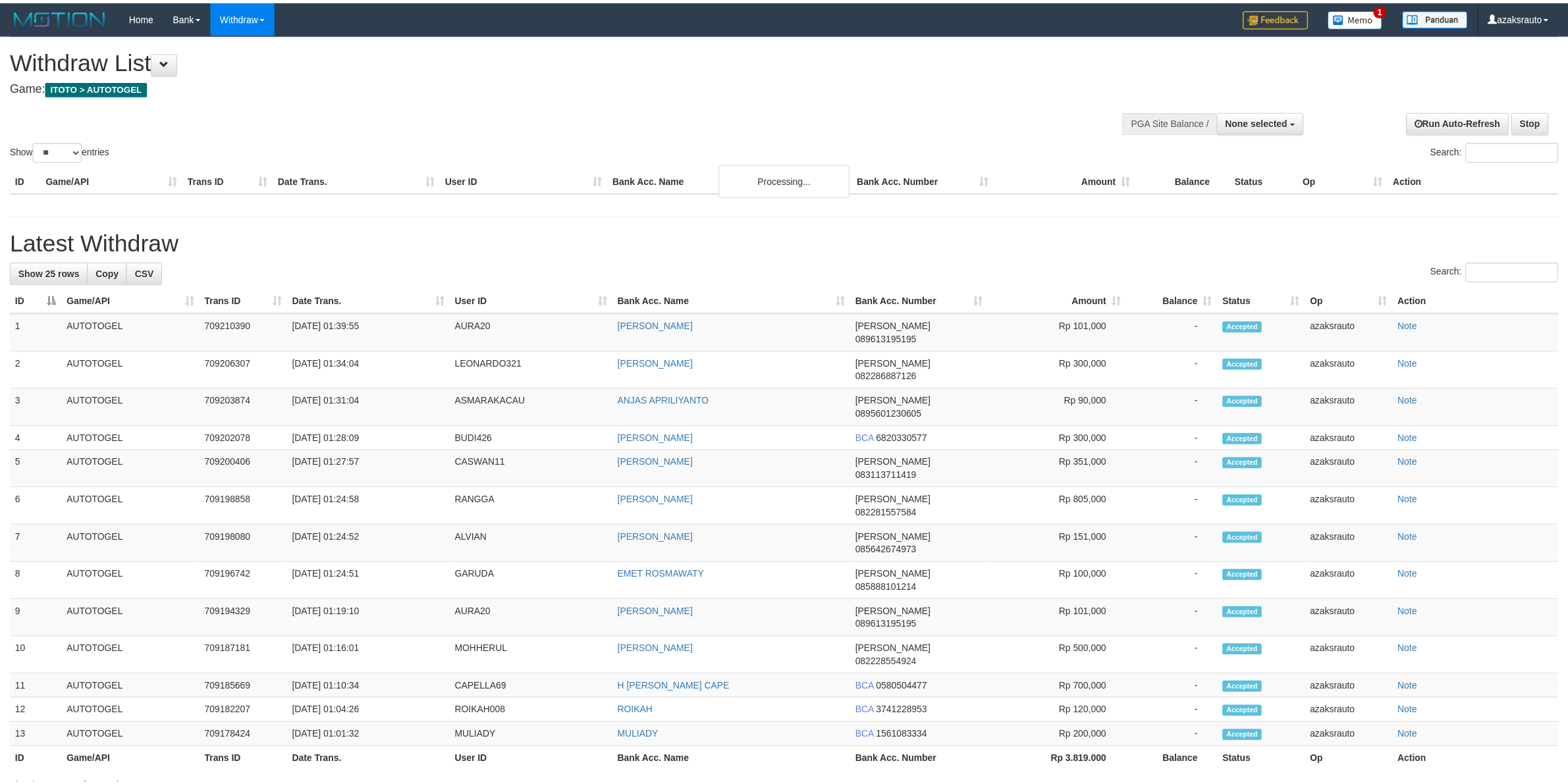
scroll to position [17, 0]
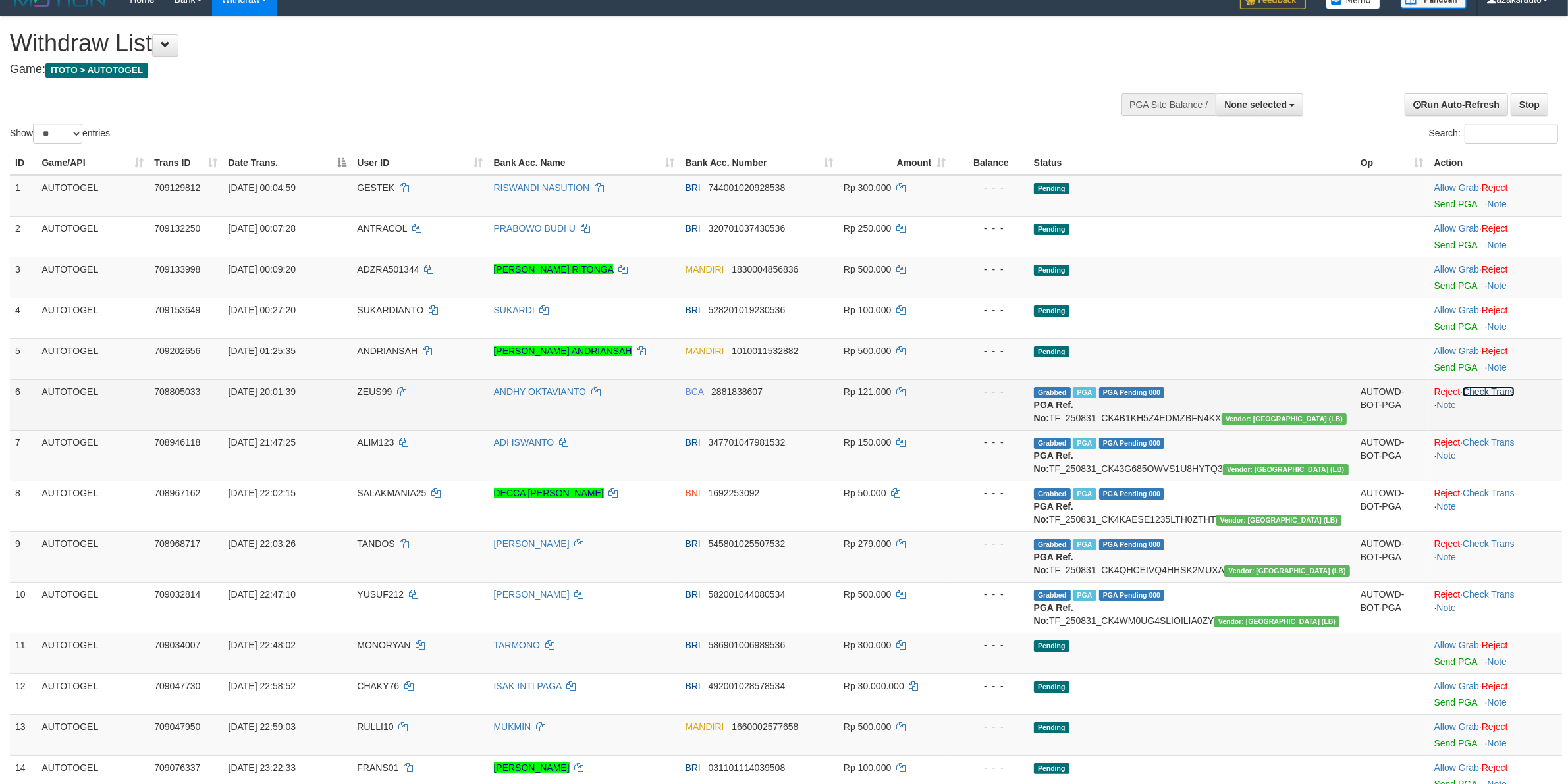
click at [1478, 391] on link "Check Trans" at bounding box center [1489, 391] width 52 height 10
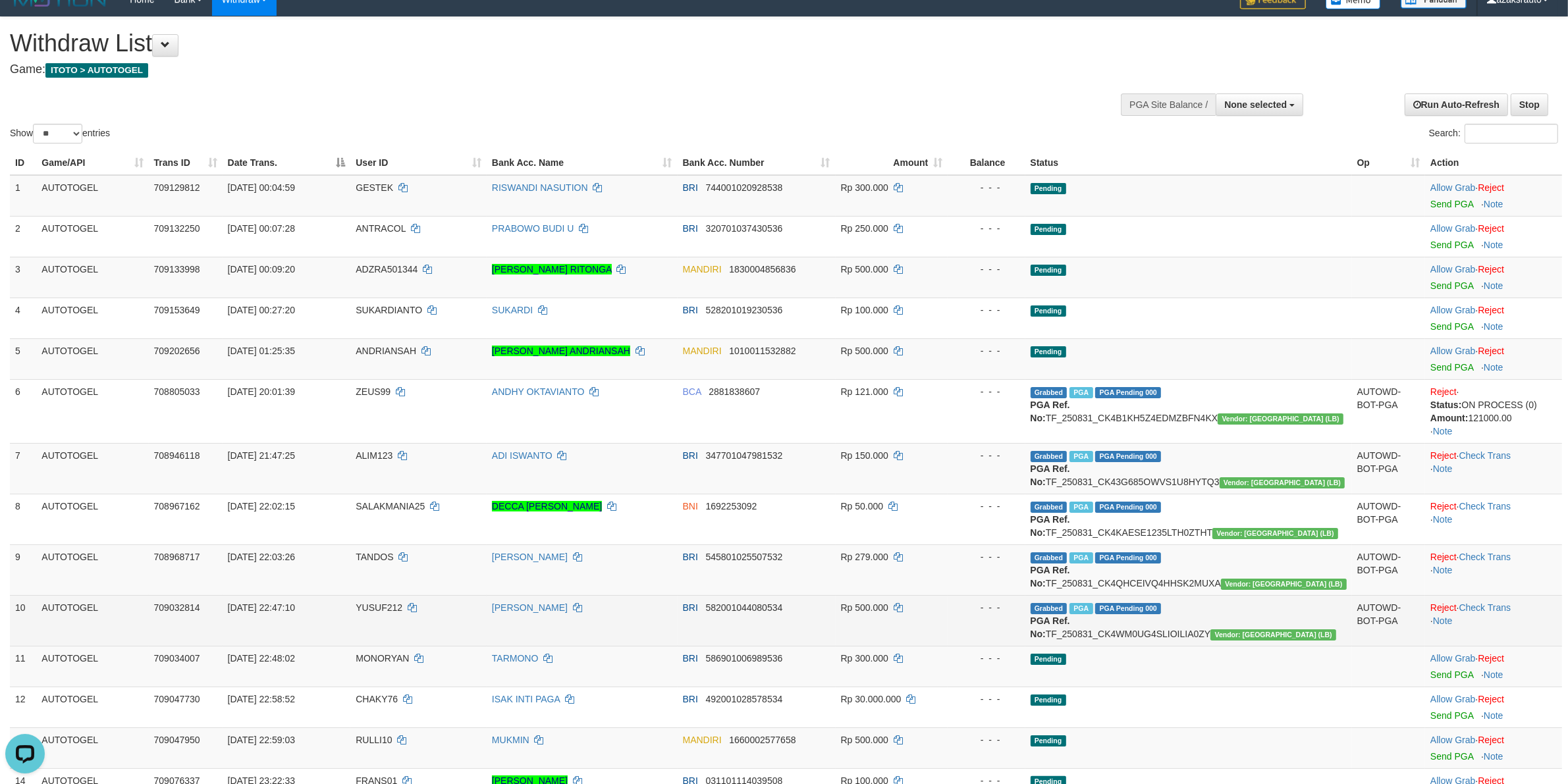
scroll to position [0, 0]
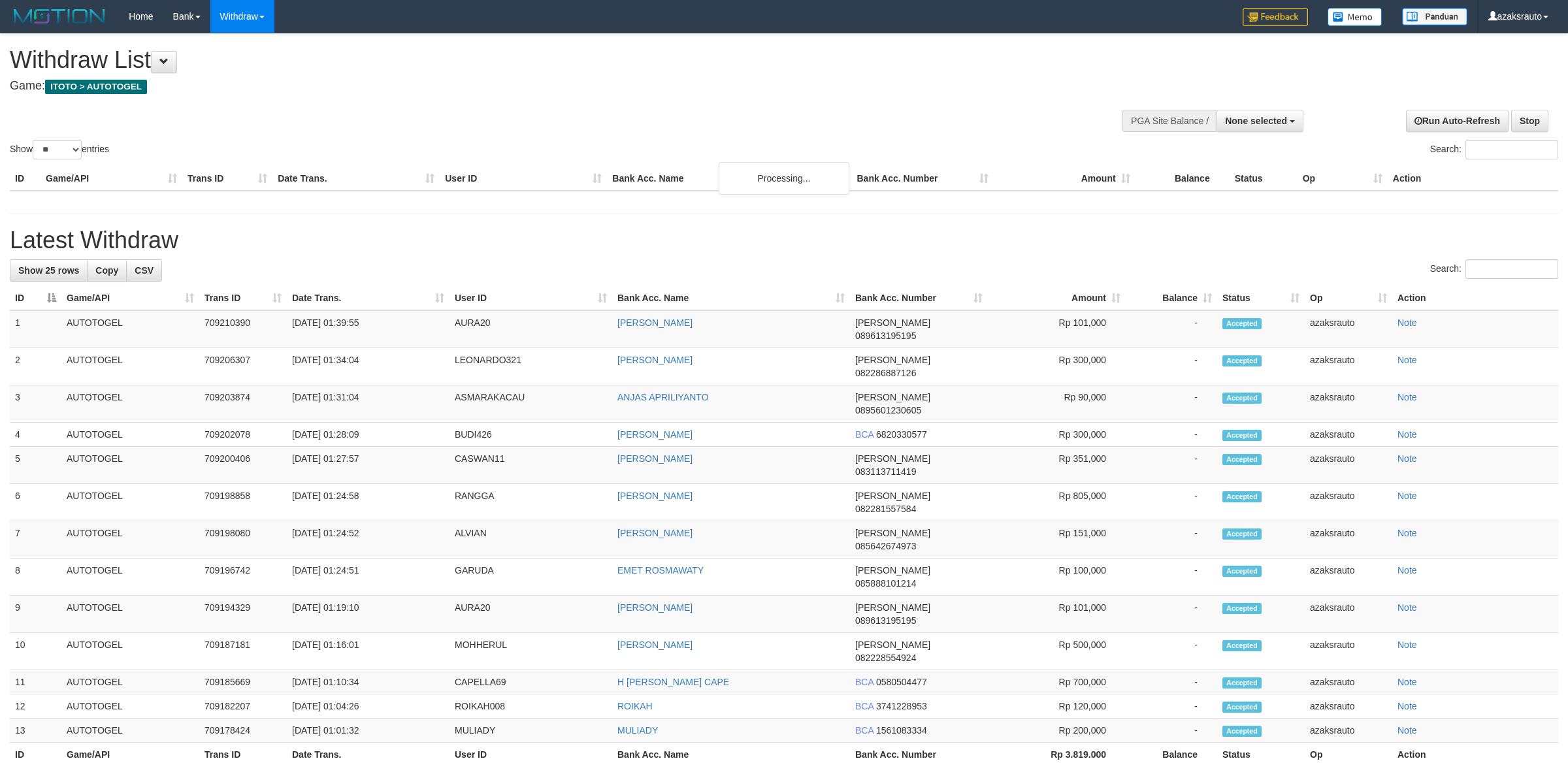
select select
select select "**"
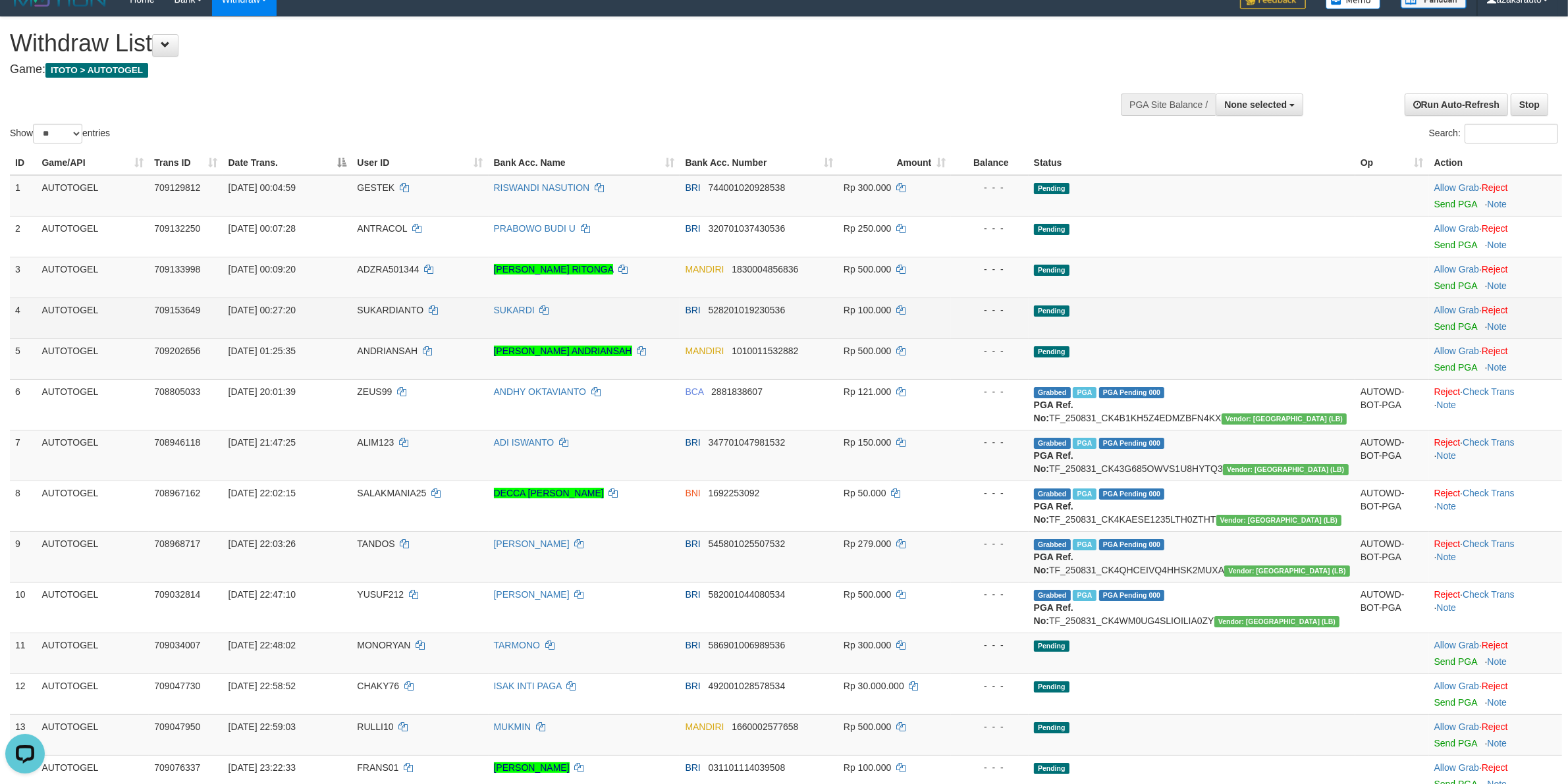
scroll to position [17, 0]
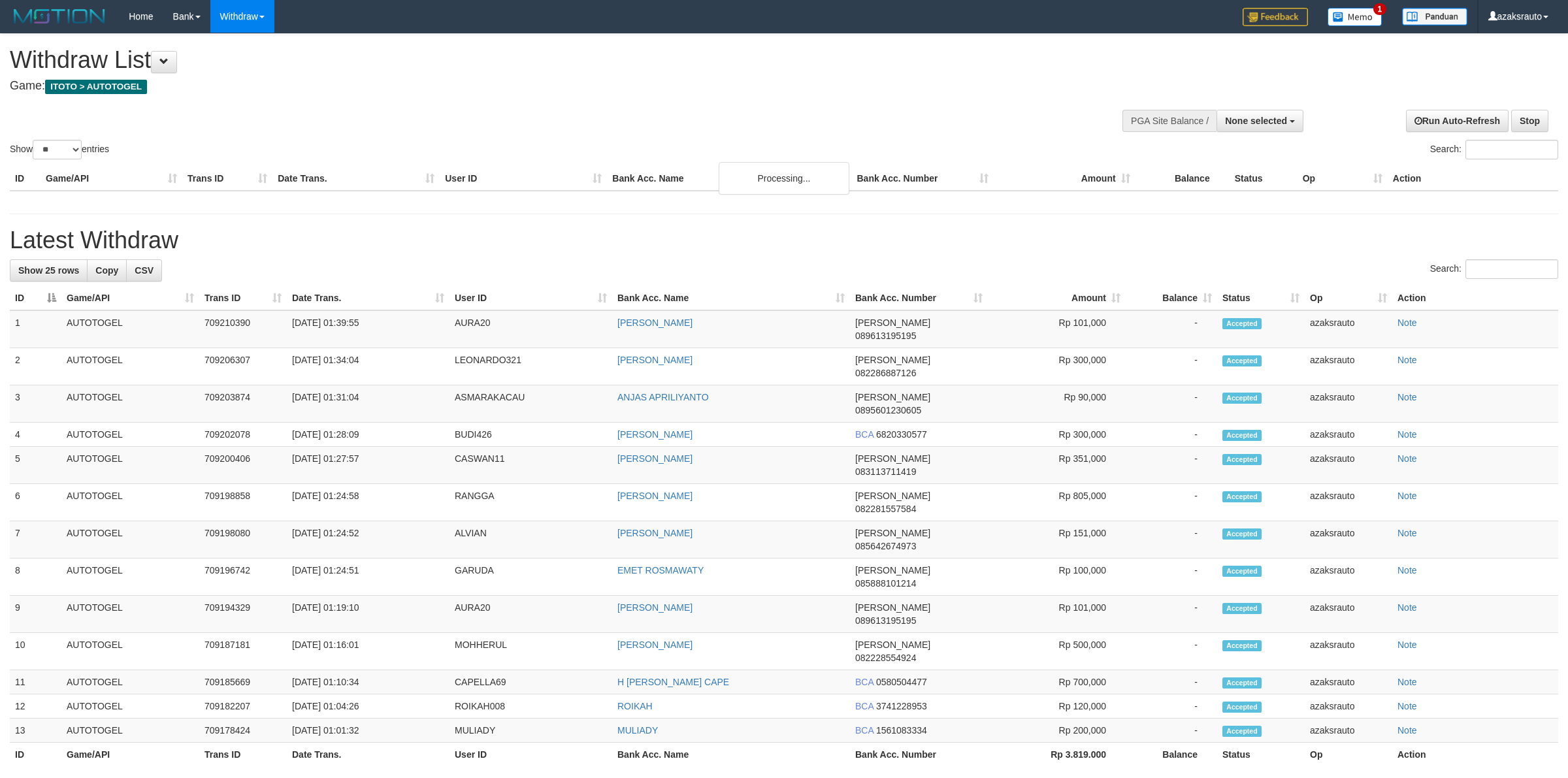
select select
select select "**"
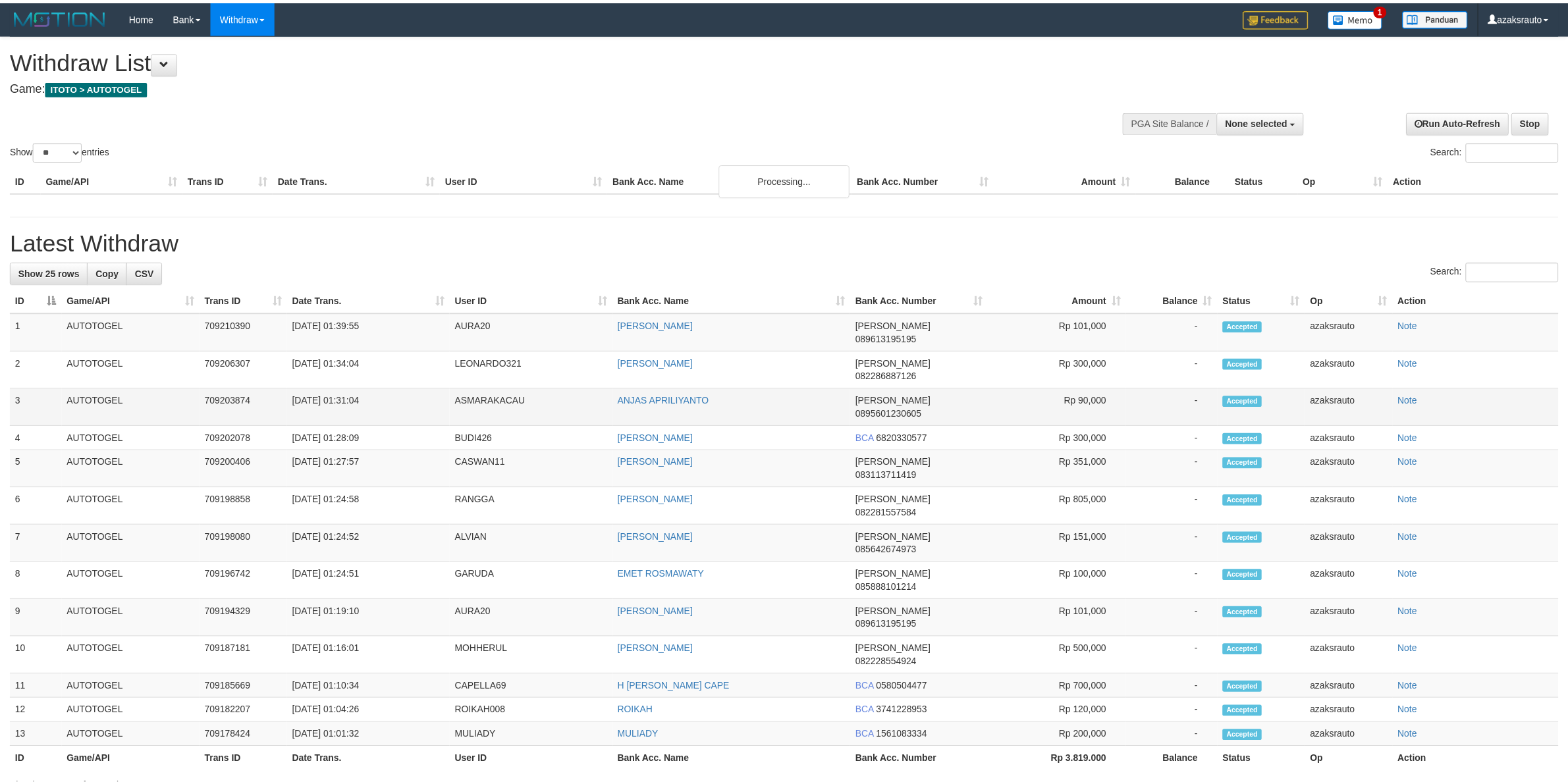
scroll to position [17, 0]
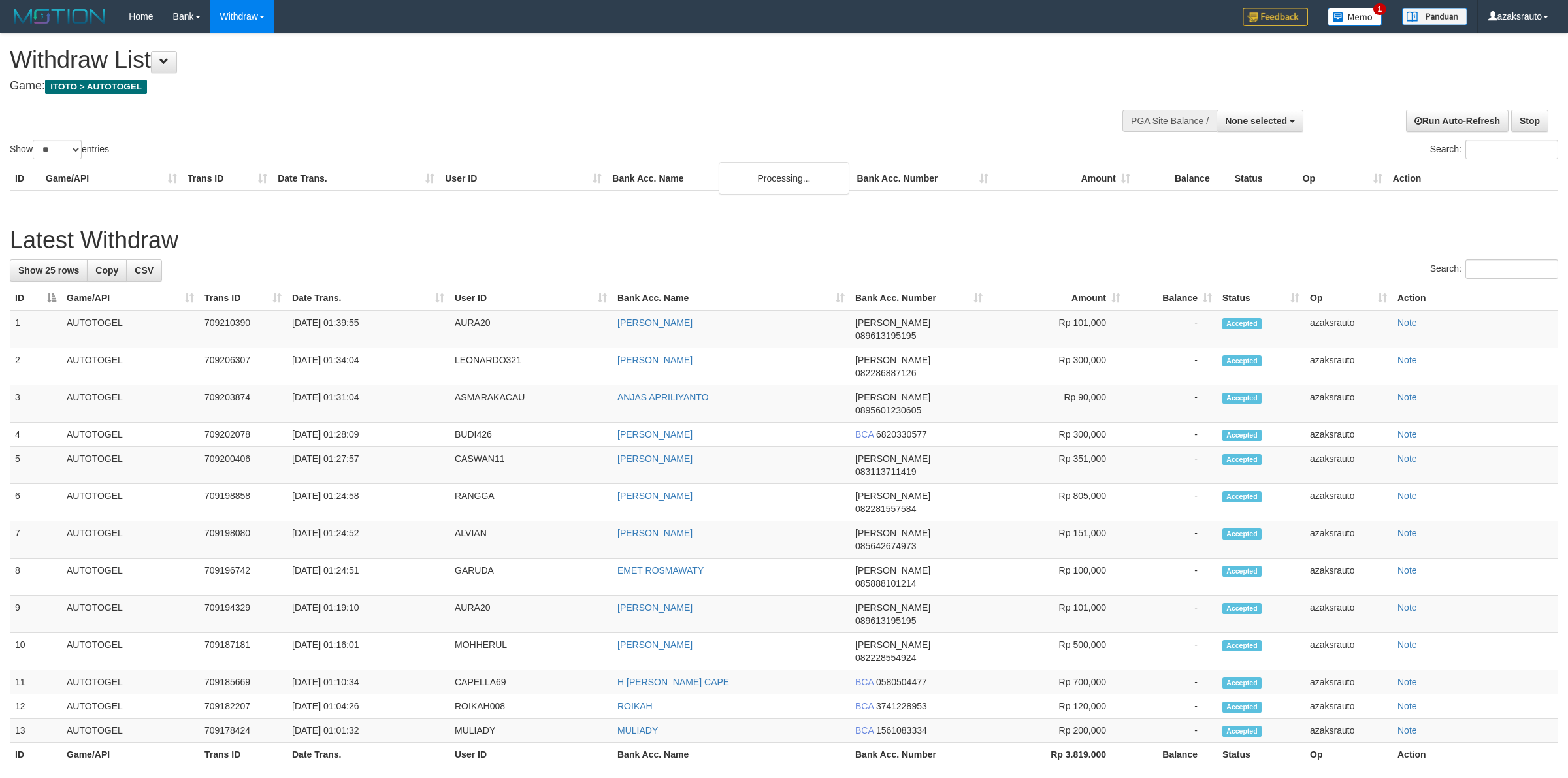
select select
select select "**"
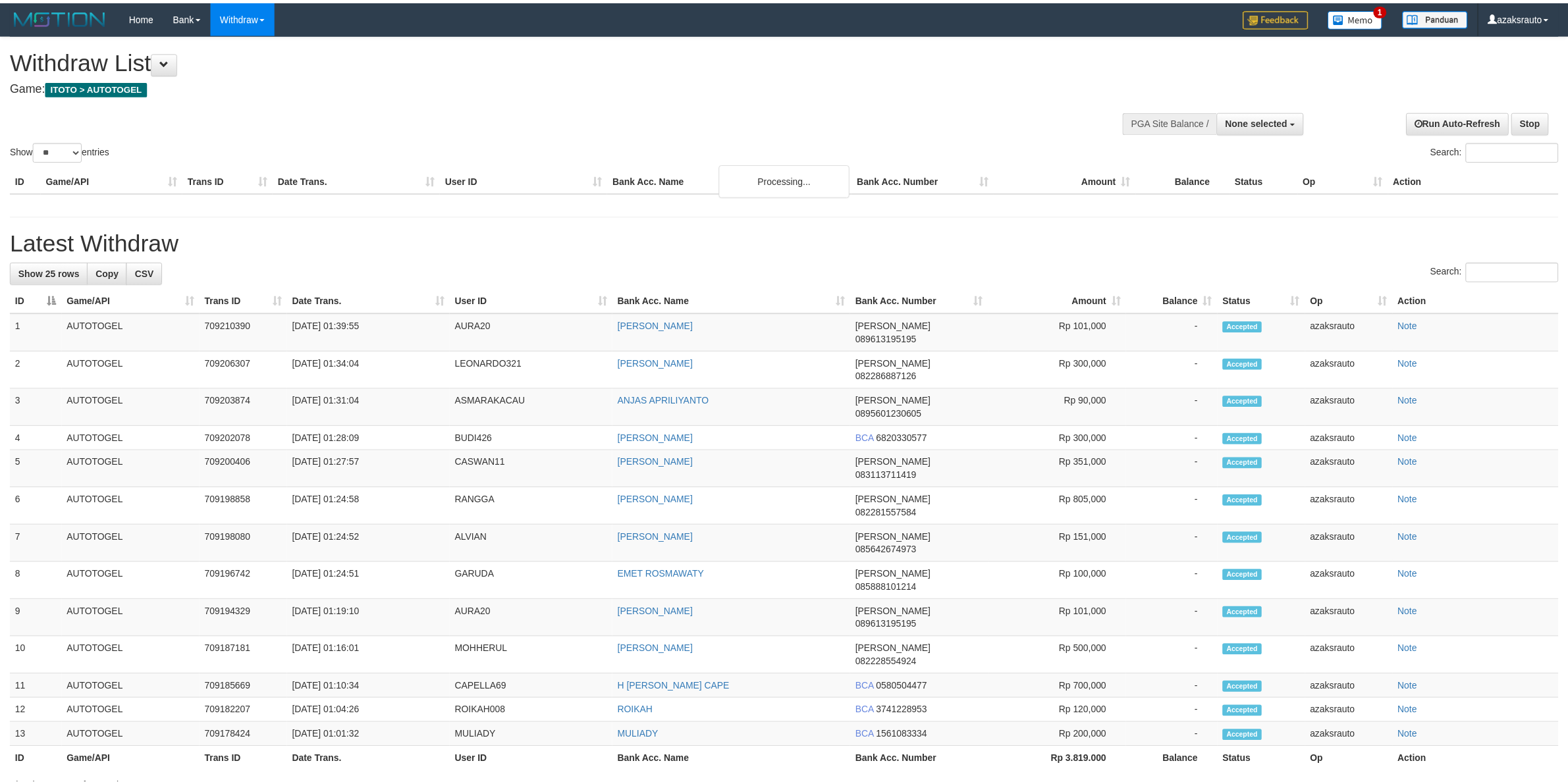
scroll to position [17, 0]
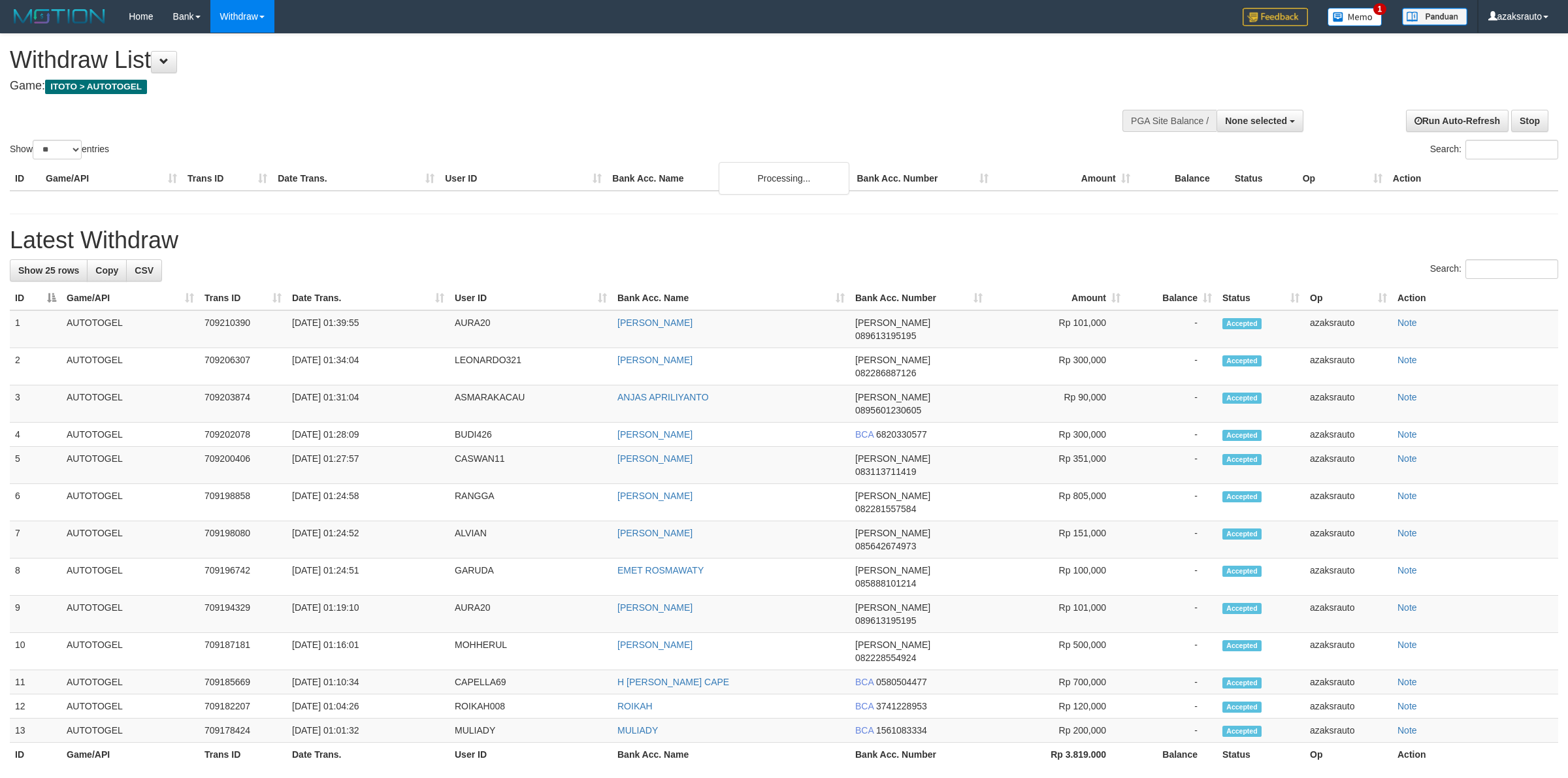
select select
select select "**"
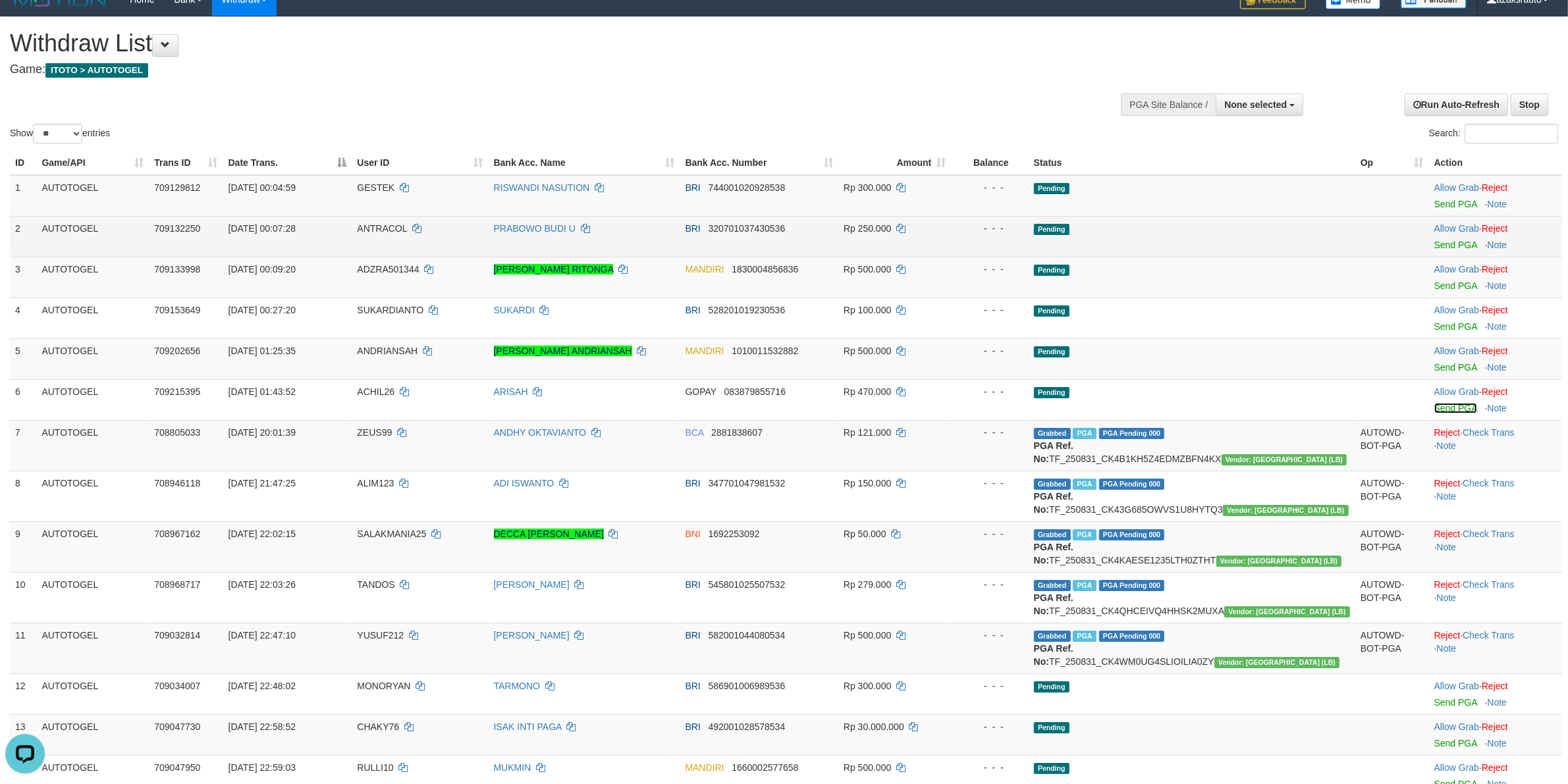
click at [1438, 408] on link "Send PGA" at bounding box center [1455, 408] width 42 height 10
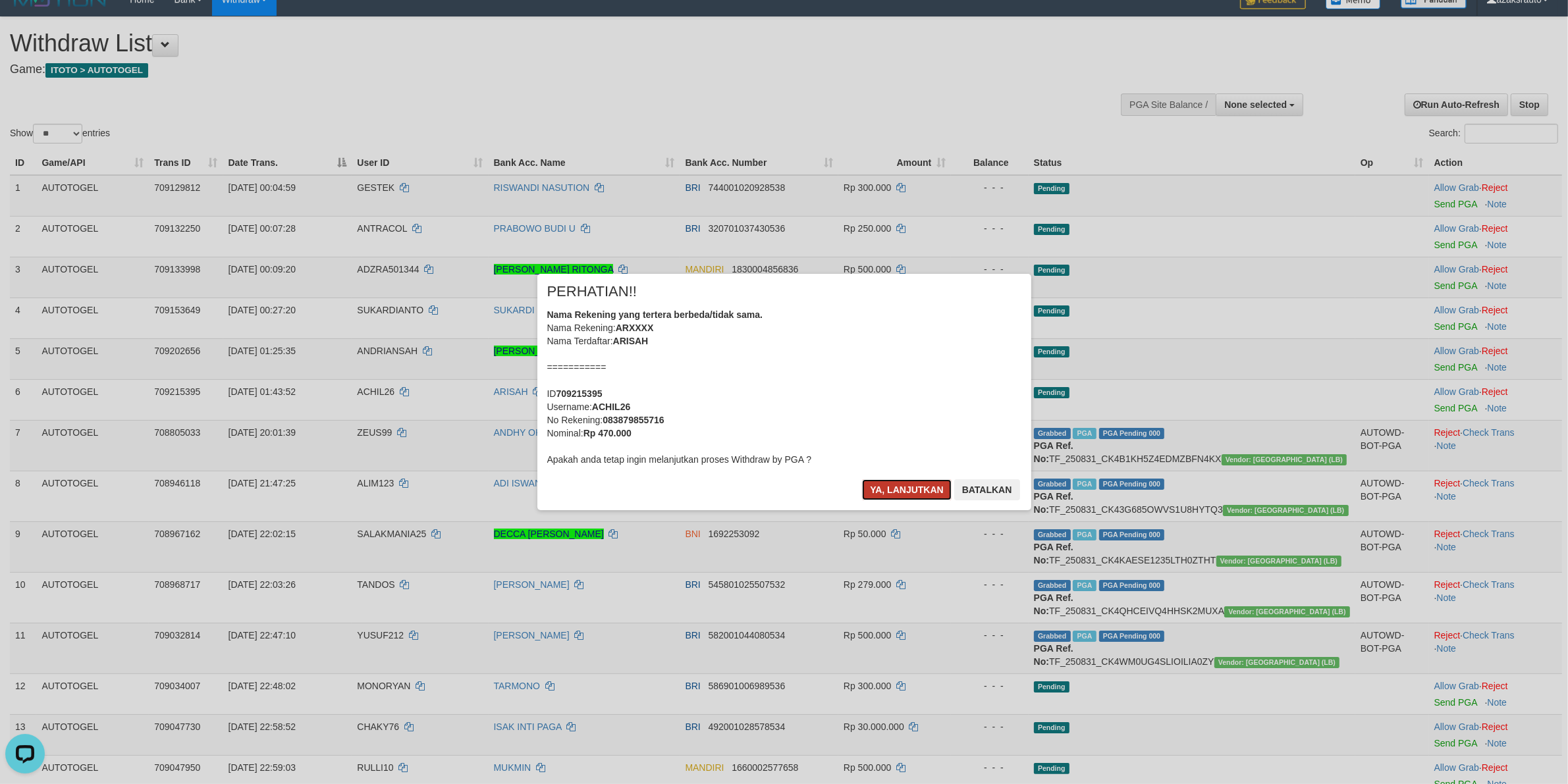
click at [887, 496] on button "Ya, lanjutkan" at bounding box center [907, 490] width 90 height 21
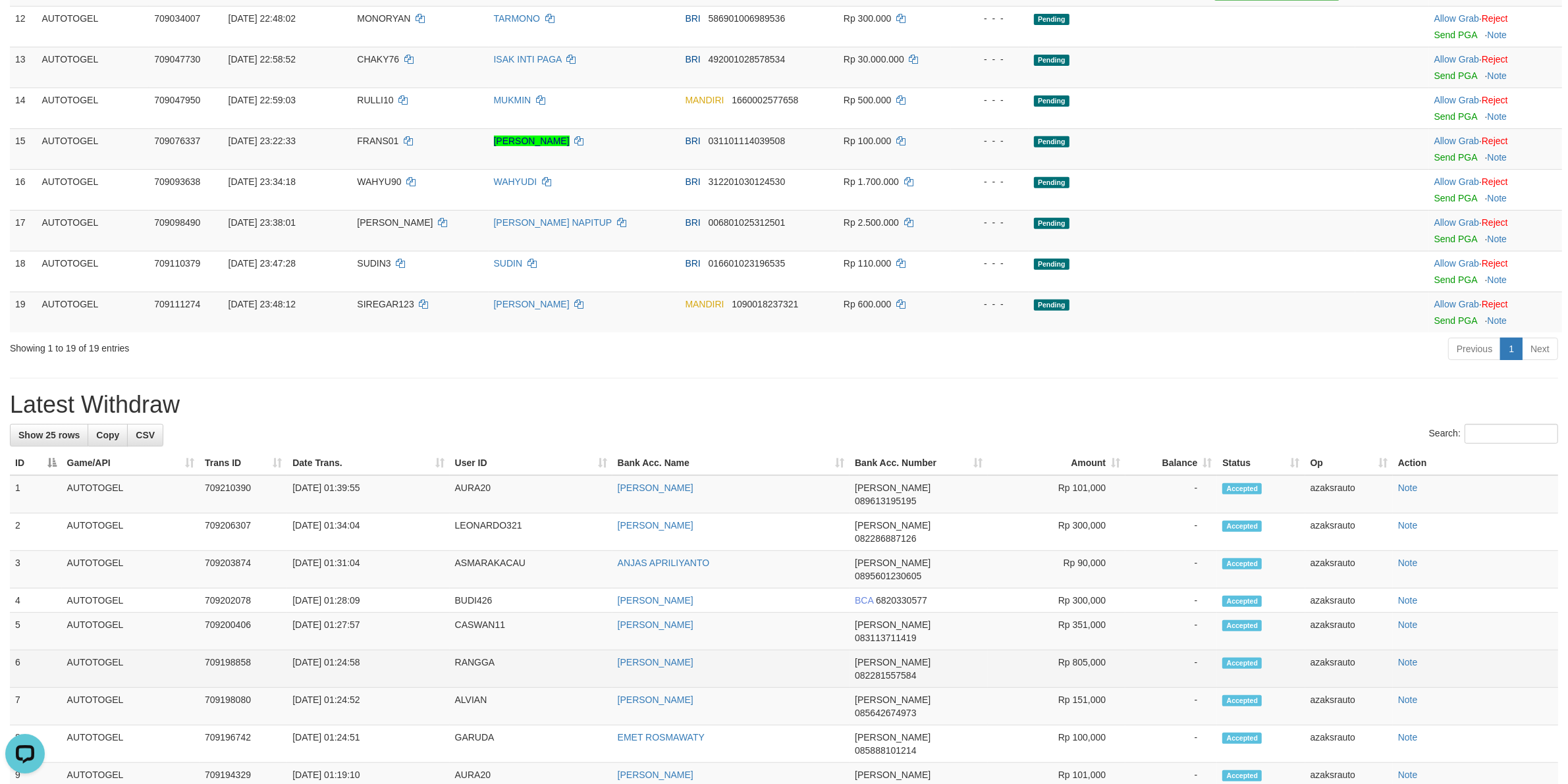
scroll to position [758, 0]
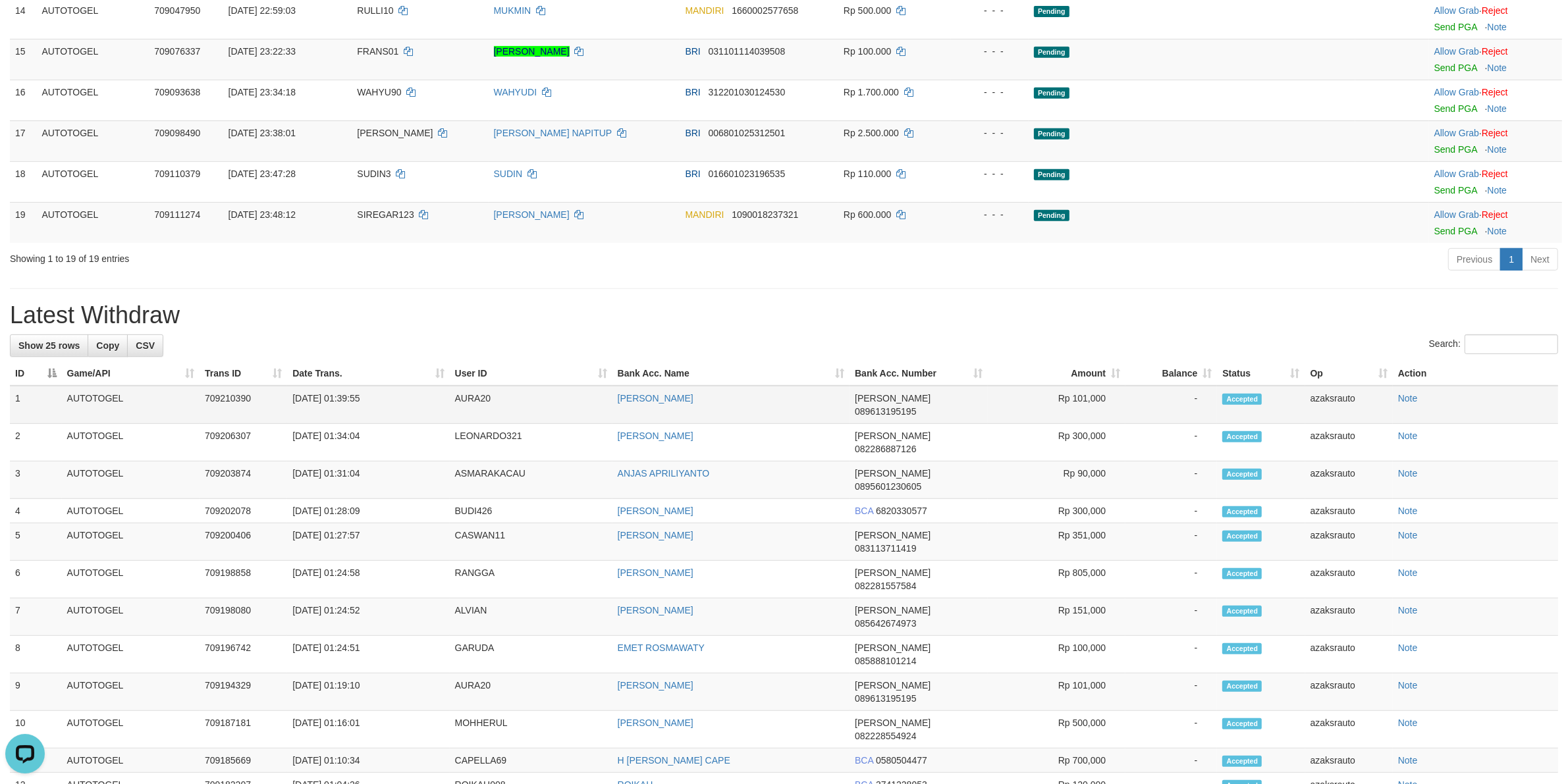
click at [345, 416] on td "[DATE] 01:39:55" at bounding box center [368, 405] width 162 height 38
click at [392, 414] on td "[DATE] 01:39:55" at bounding box center [368, 405] width 162 height 38
copy td "01:39:55"
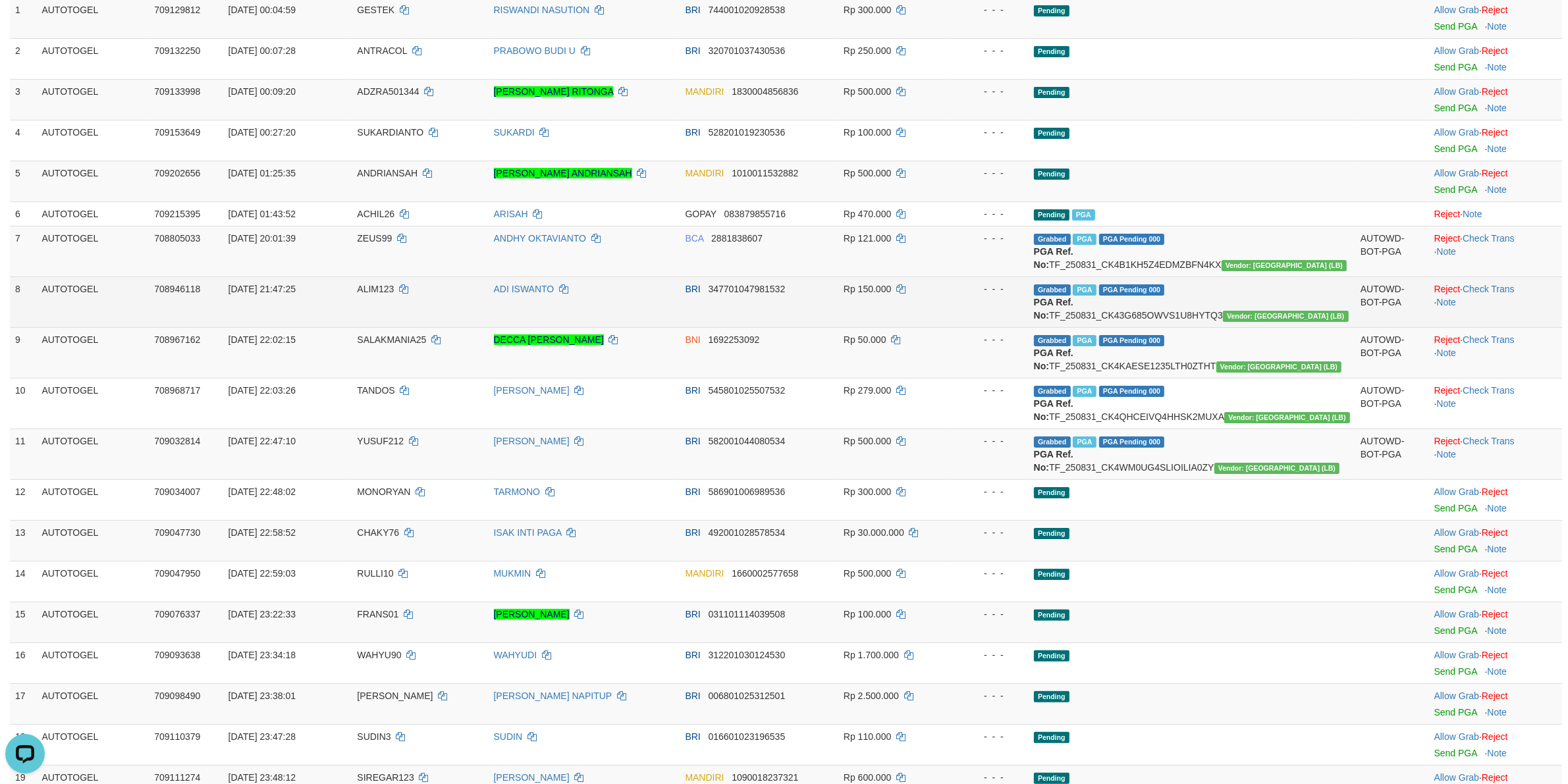
scroll to position [182, 0]
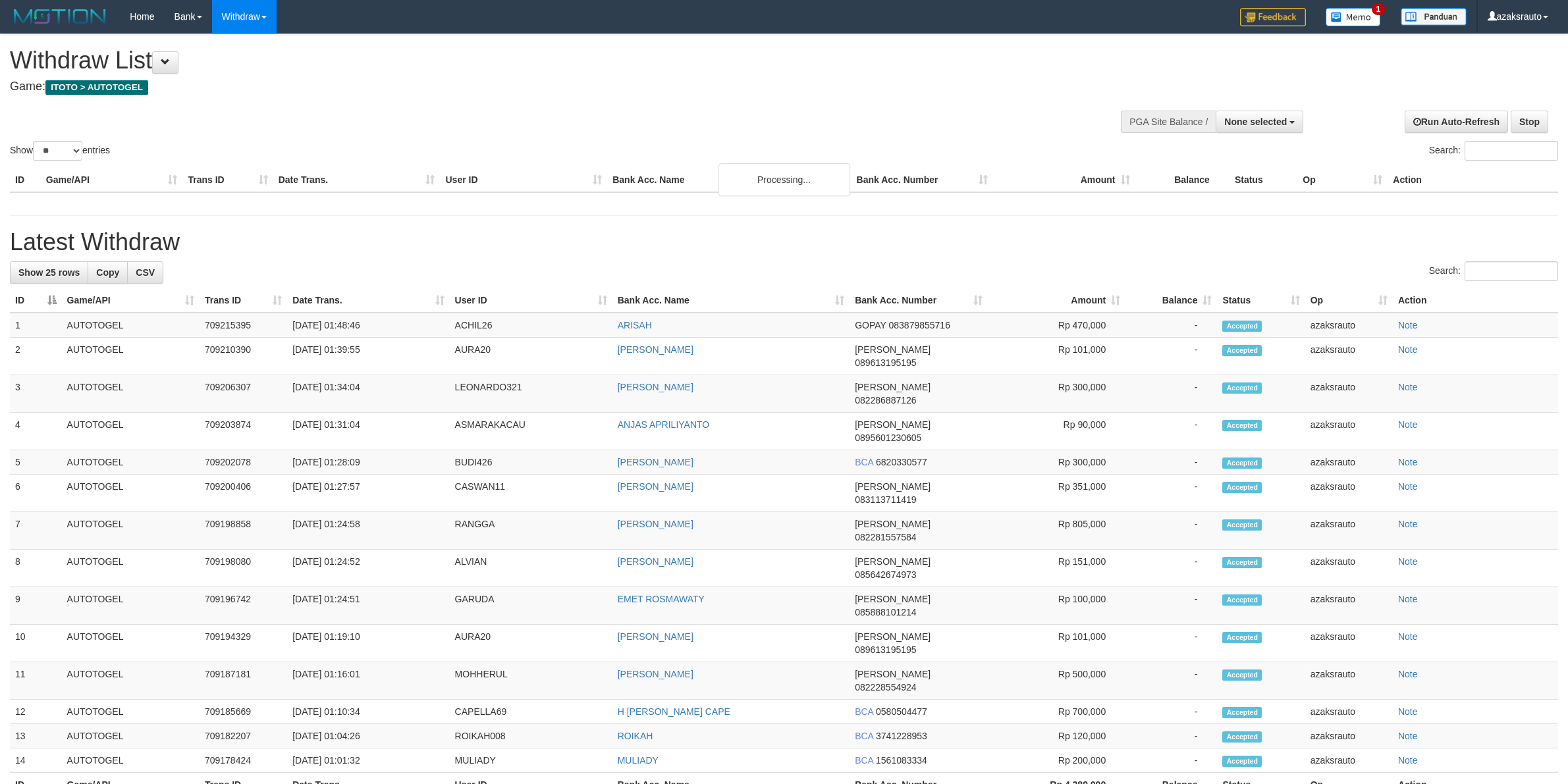
select select
select select "**"
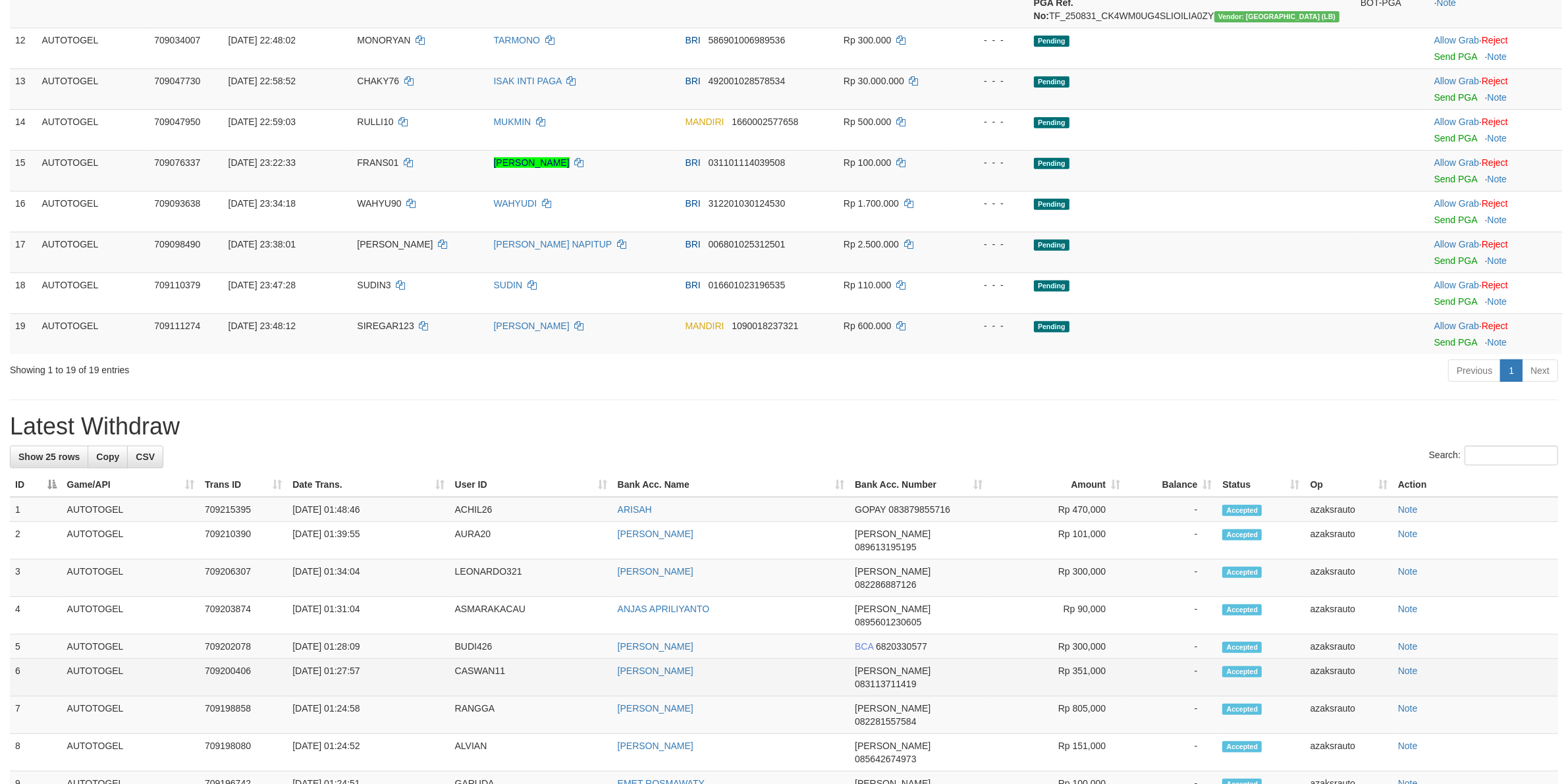
scroll to position [751, 0]
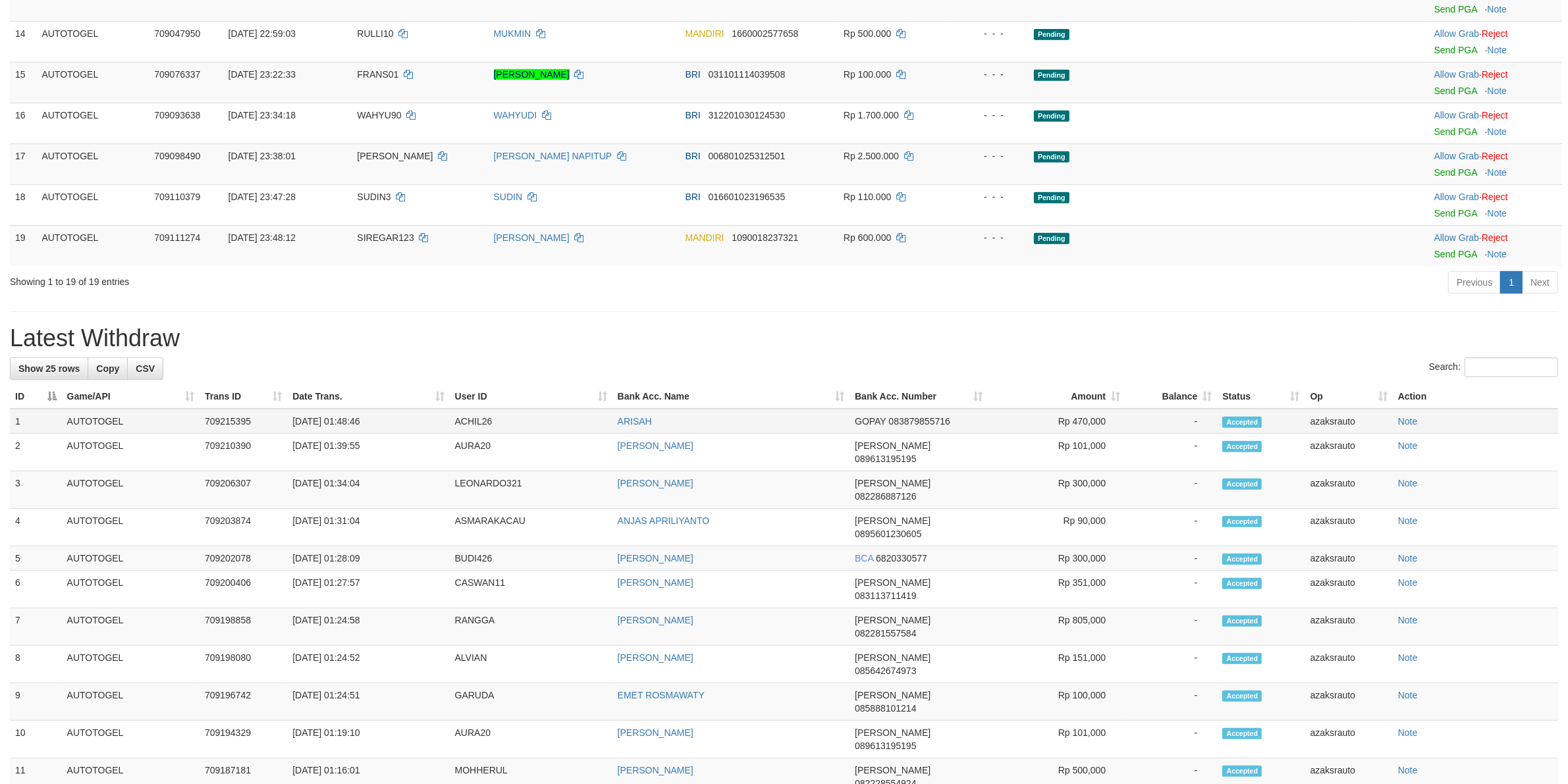
click at [343, 434] on td "[DATE] 01:48:46" at bounding box center [368, 421] width 162 height 25
drag, startPoint x: 343, startPoint y: 439, endPoint x: 411, endPoint y: 443, distance: 68.1
click at [346, 434] on td "[DATE] 01:48:46" at bounding box center [368, 421] width 162 height 25
click at [408, 434] on td "[DATE] 01:48:46" at bounding box center [368, 421] width 162 height 25
copy td "01:48:46"
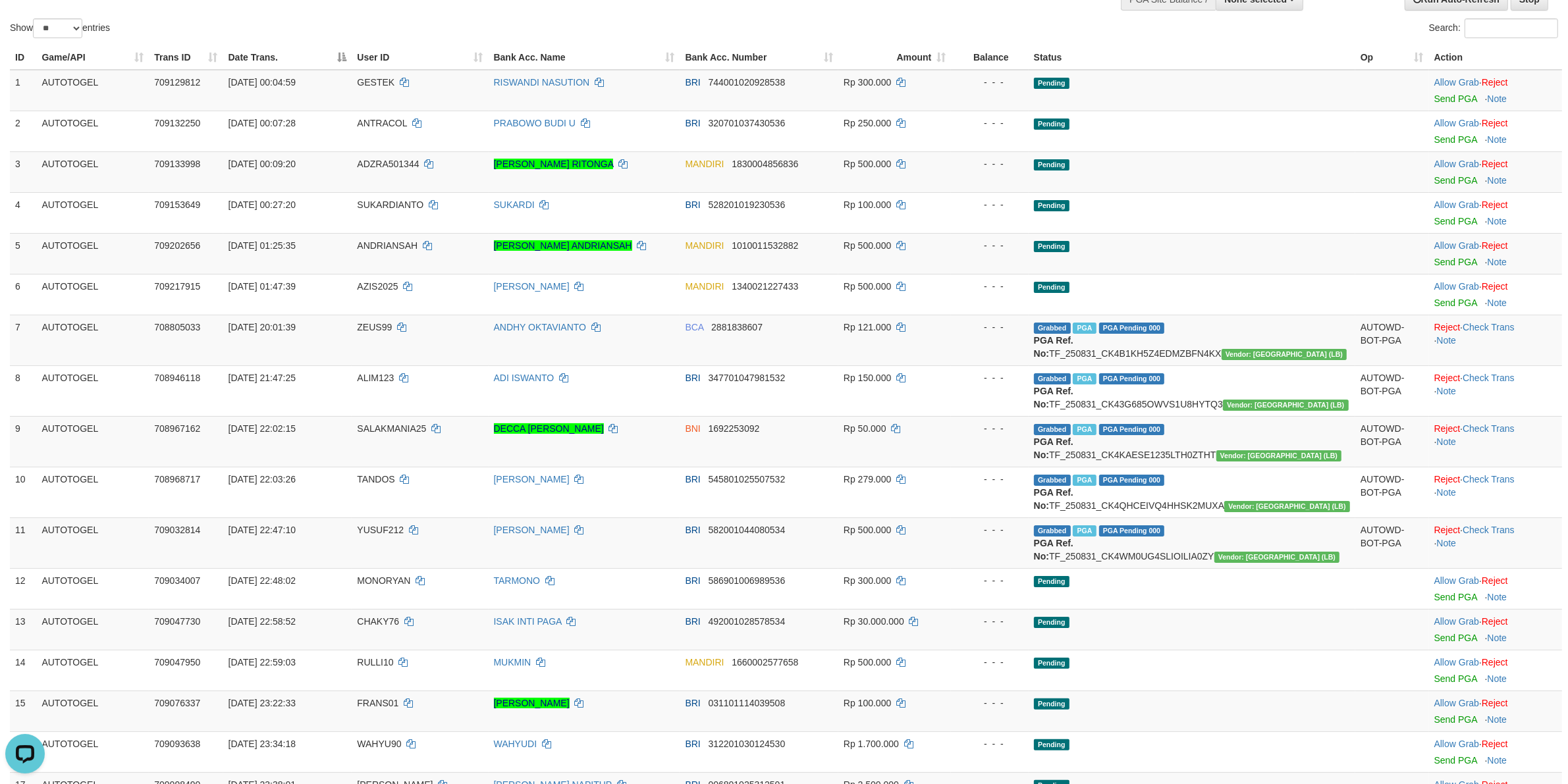
scroll to position [0, 0]
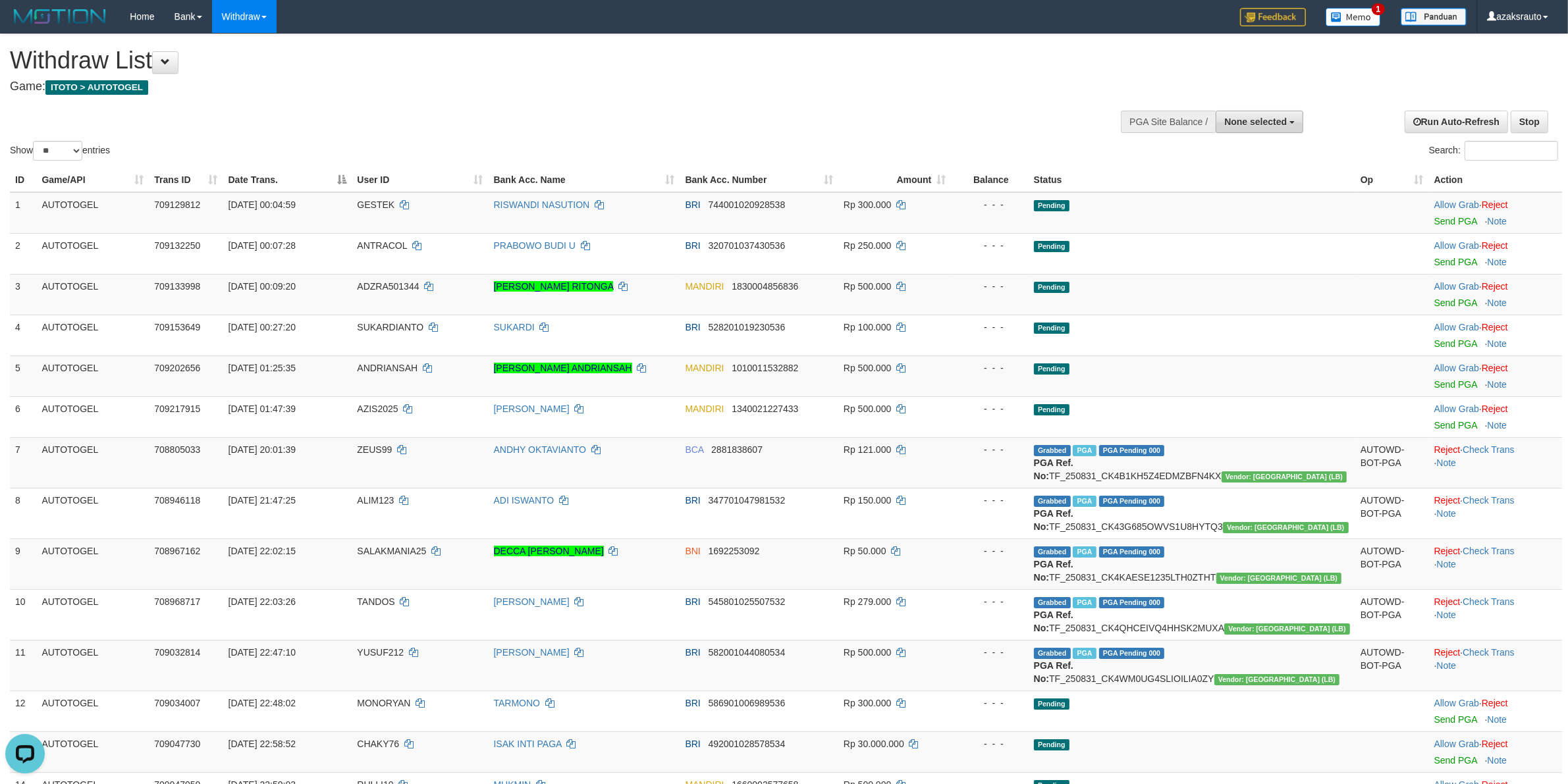
click at [1253, 123] on span "None selected" at bounding box center [1255, 121] width 63 height 10
click at [1221, 189] on label "[ITOTO] AUTOTOGEL" at bounding box center [1237, 188] width 131 height 17
select select "***"
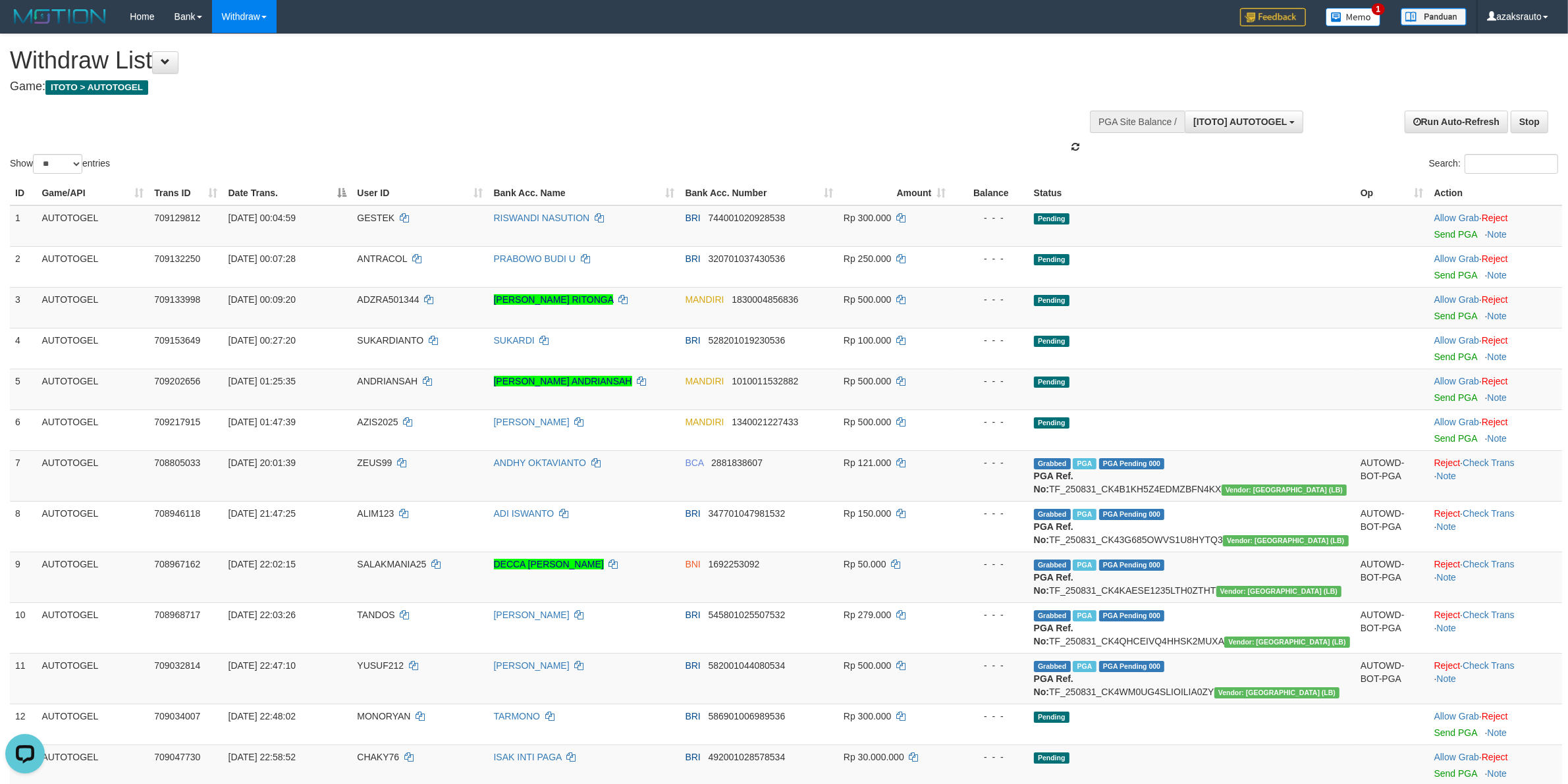
scroll to position [11, 0]
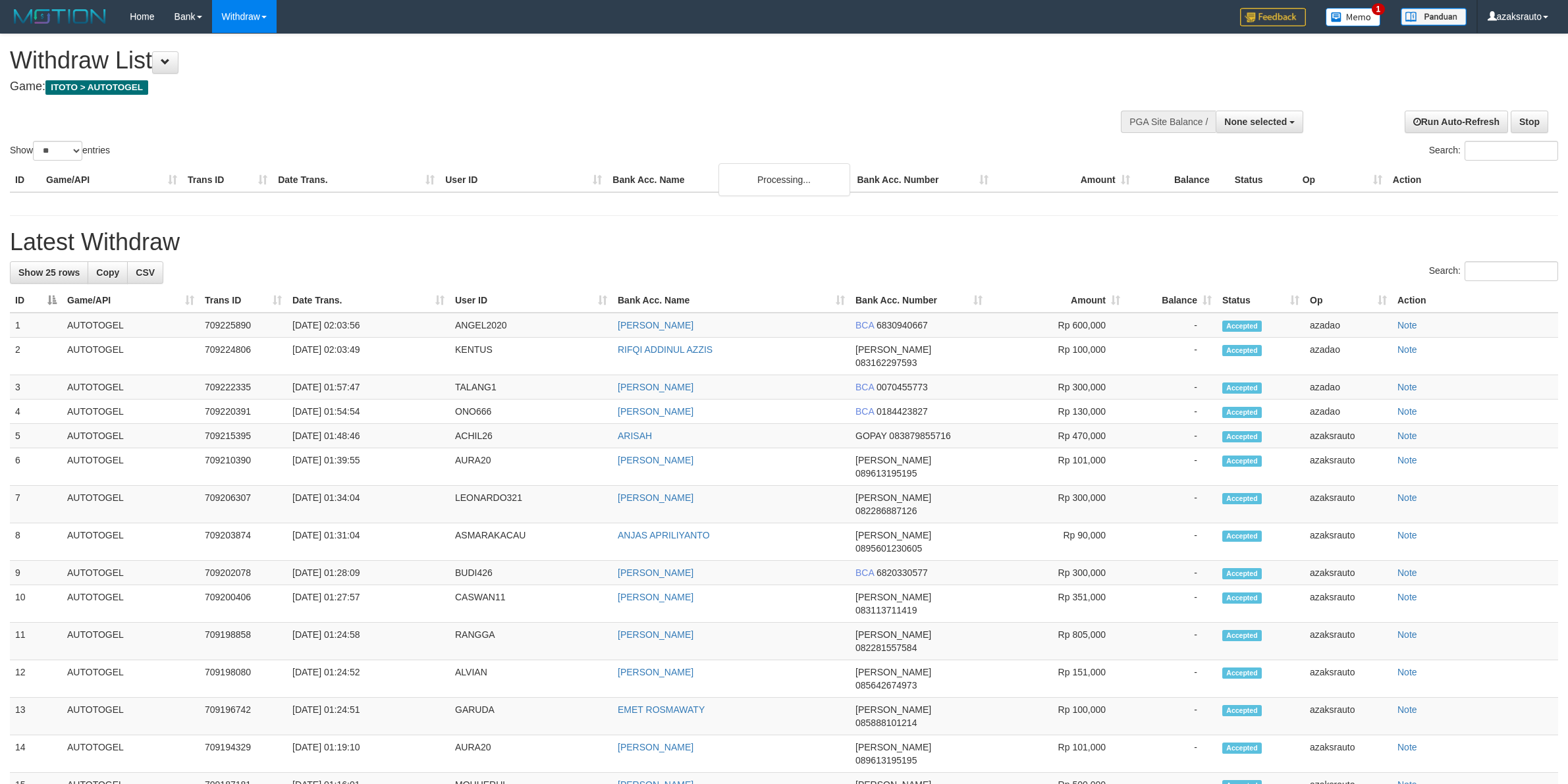
select select
select select "**"
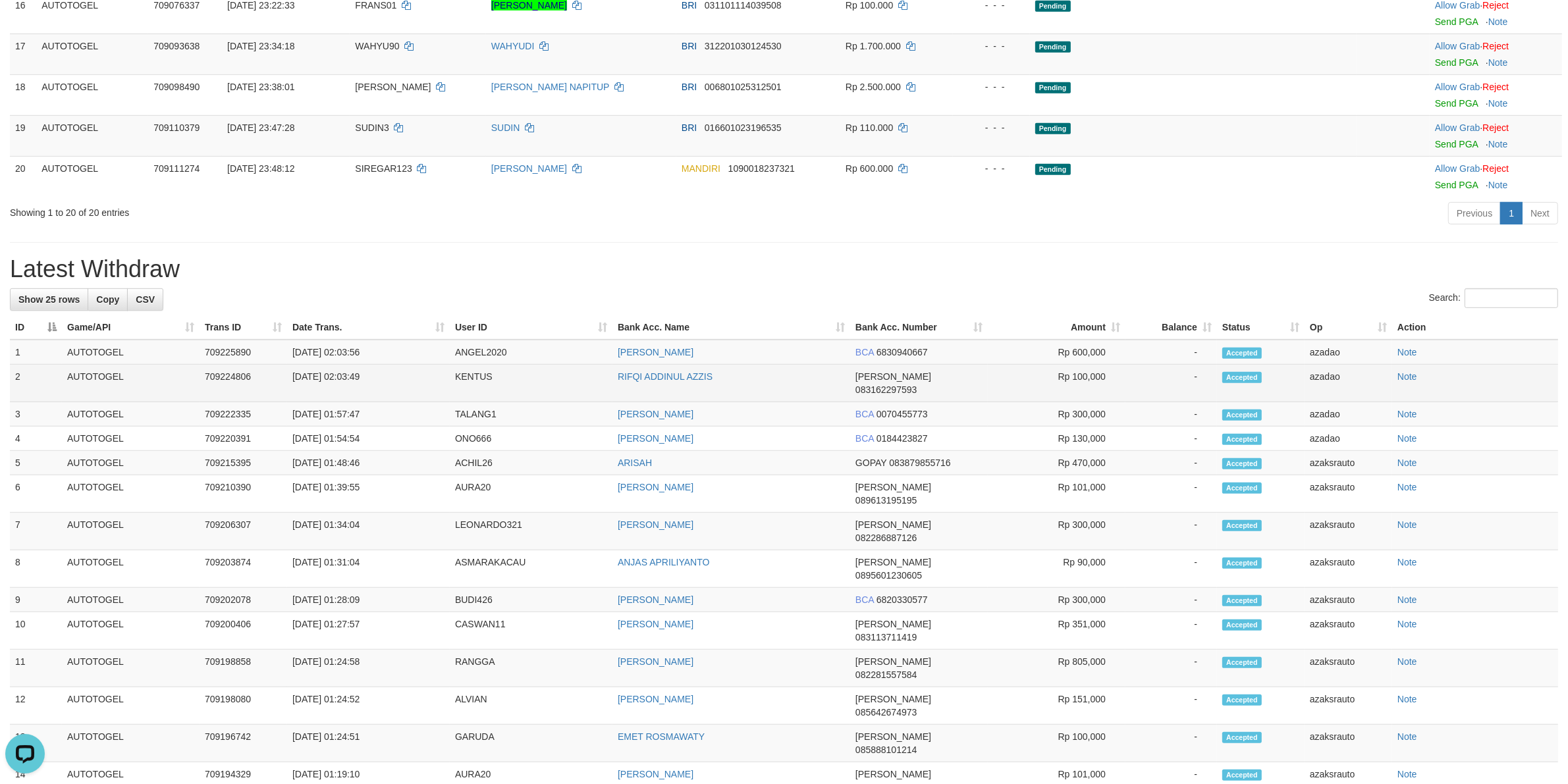
click at [345, 395] on td "[DATE] 02:03:49" at bounding box center [368, 384] width 163 height 38
click at [373, 393] on td "[DATE] 02:03:49" at bounding box center [368, 384] width 163 height 38
copy td "02:03:49"
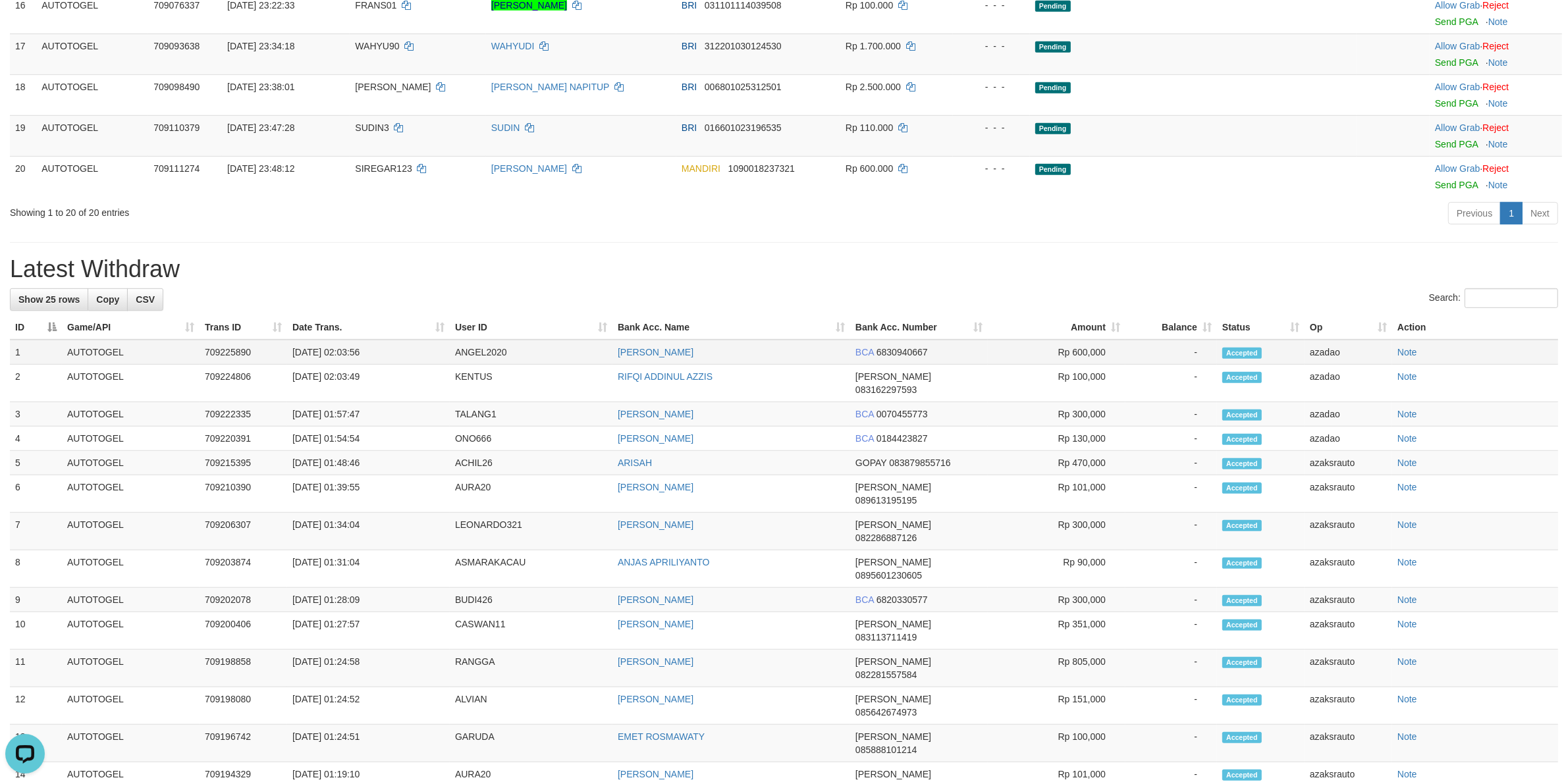
click at [343, 365] on td "[DATE] 02:03:56" at bounding box center [368, 352] width 163 height 25
click at [379, 365] on td "[DATE] 02:03:56" at bounding box center [368, 352] width 163 height 25
copy td "02:03:56"
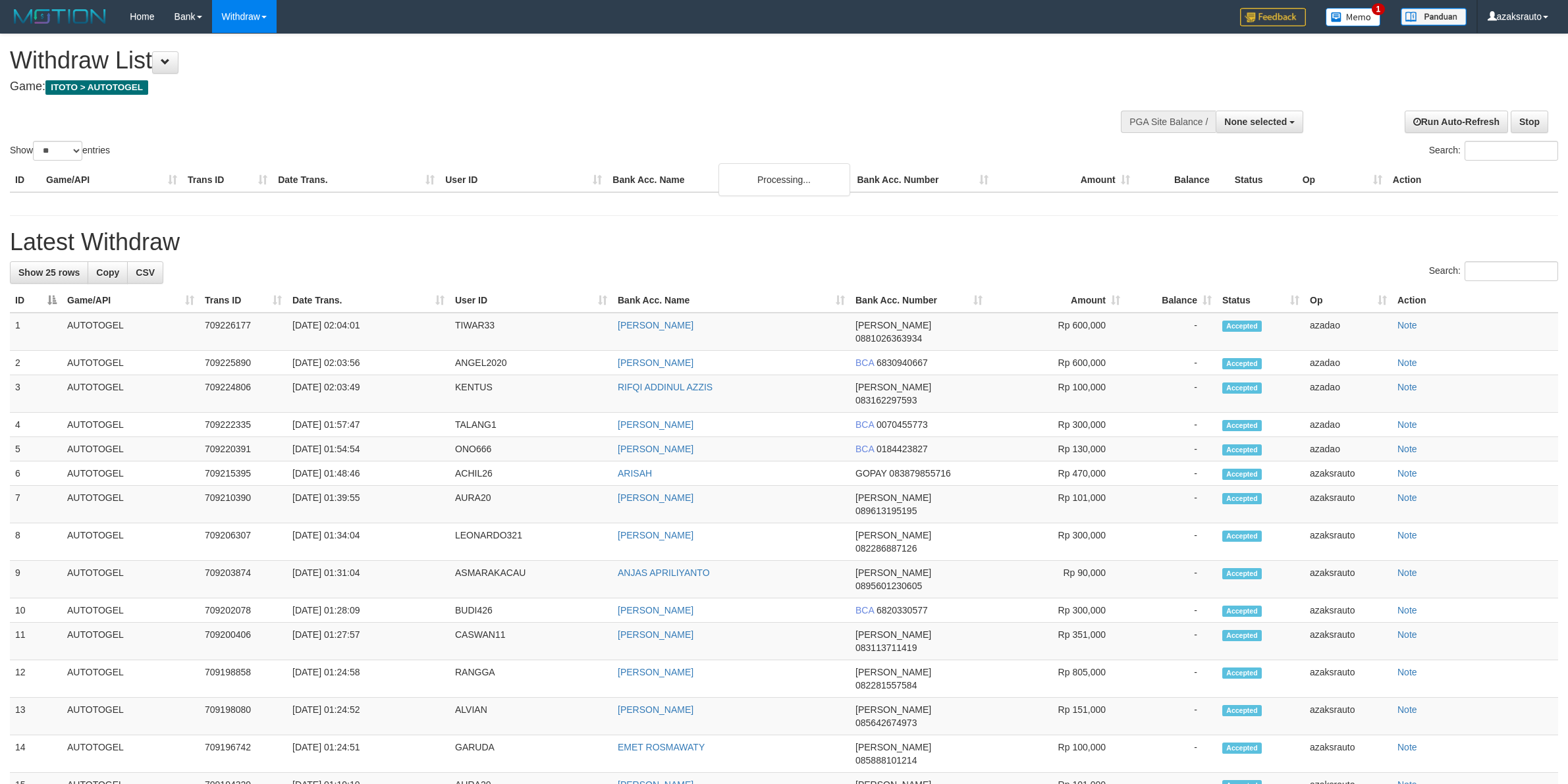
select select
select select "**"
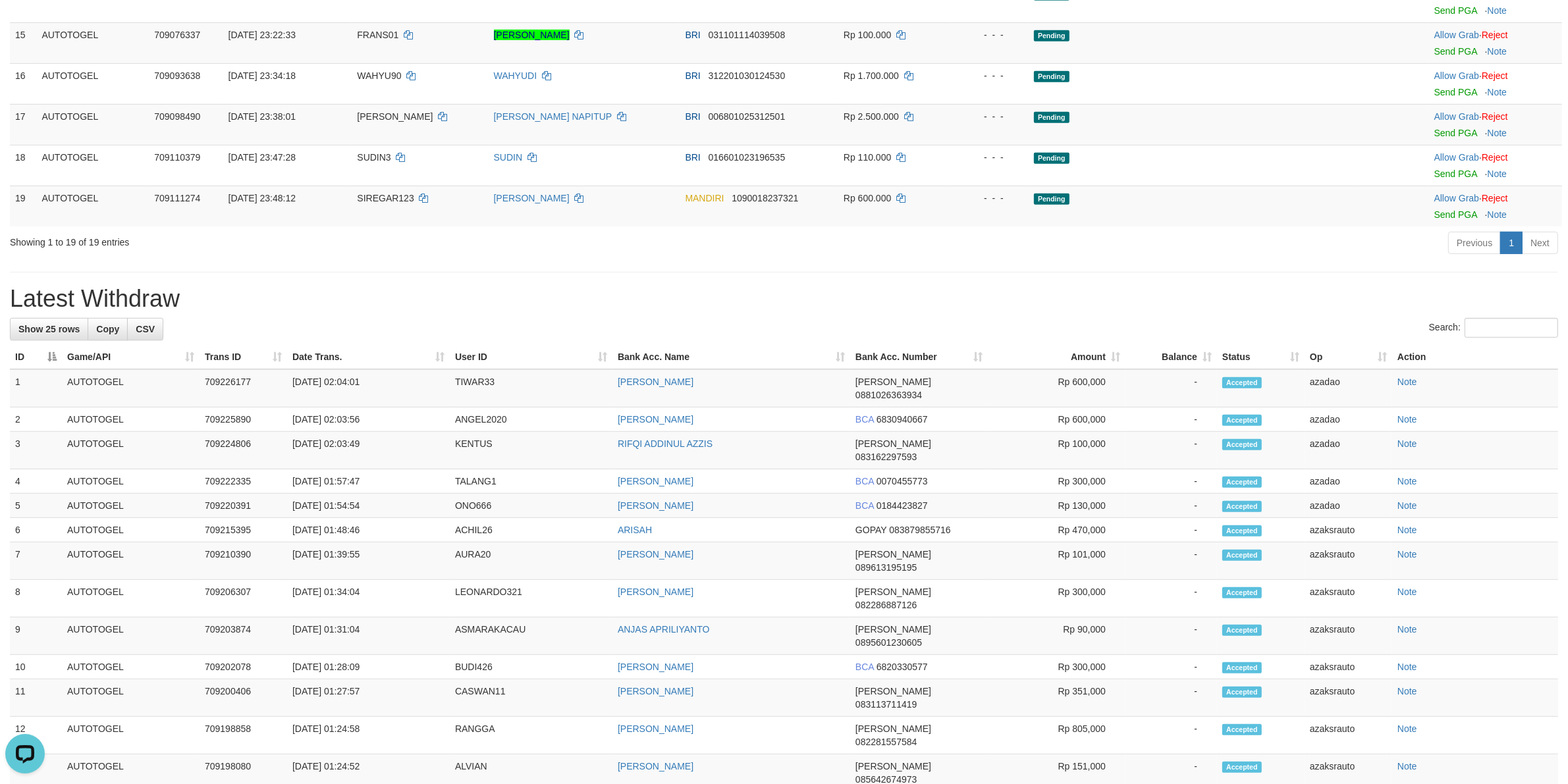
scroll to position [795, 0]
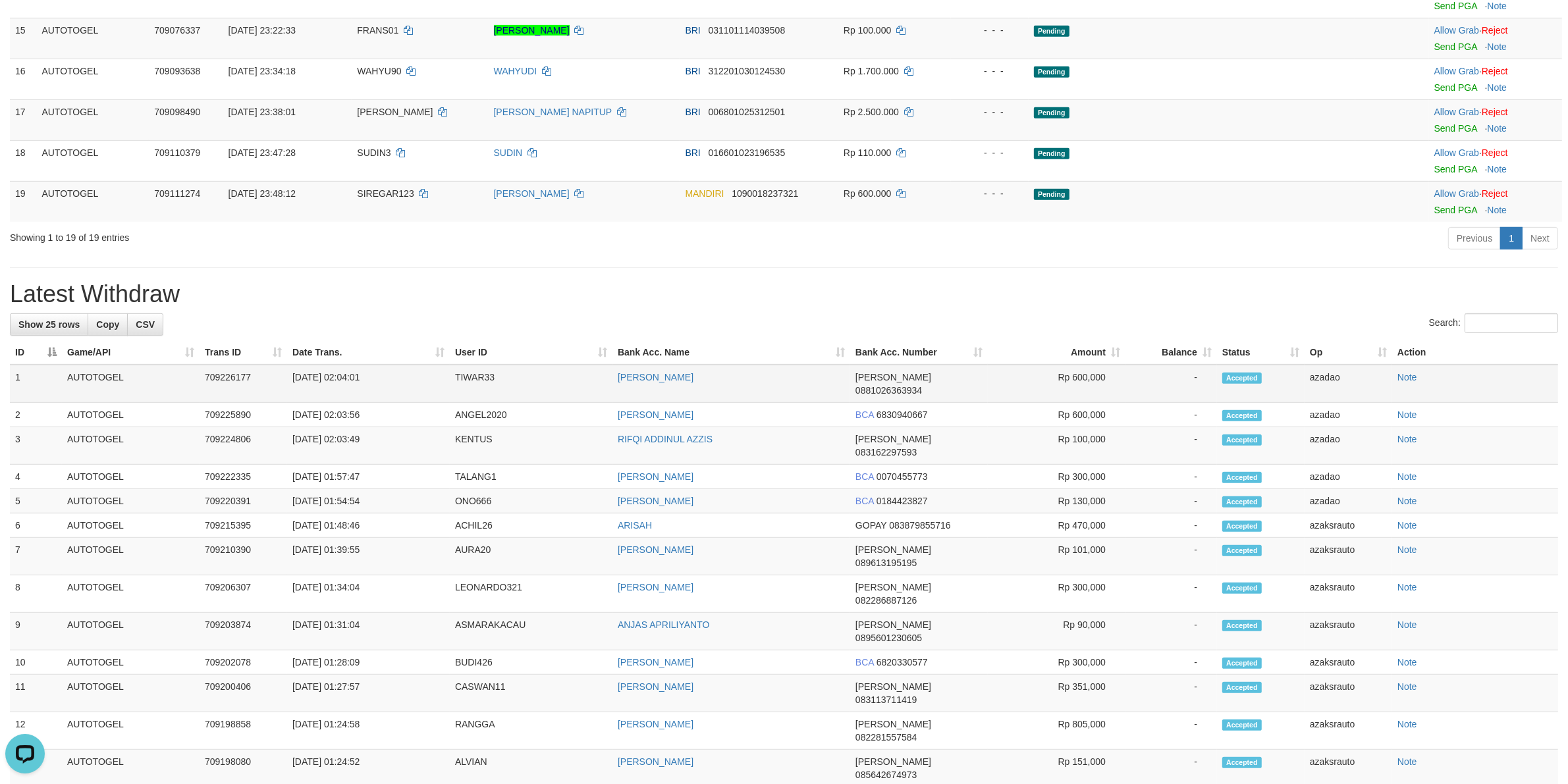
click at [347, 394] on td "[DATE] 02:04:01" at bounding box center [368, 384] width 163 height 38
click at [389, 392] on td "[DATE] 02:04:01" at bounding box center [368, 384] width 163 height 38
copy td "02:04:01"
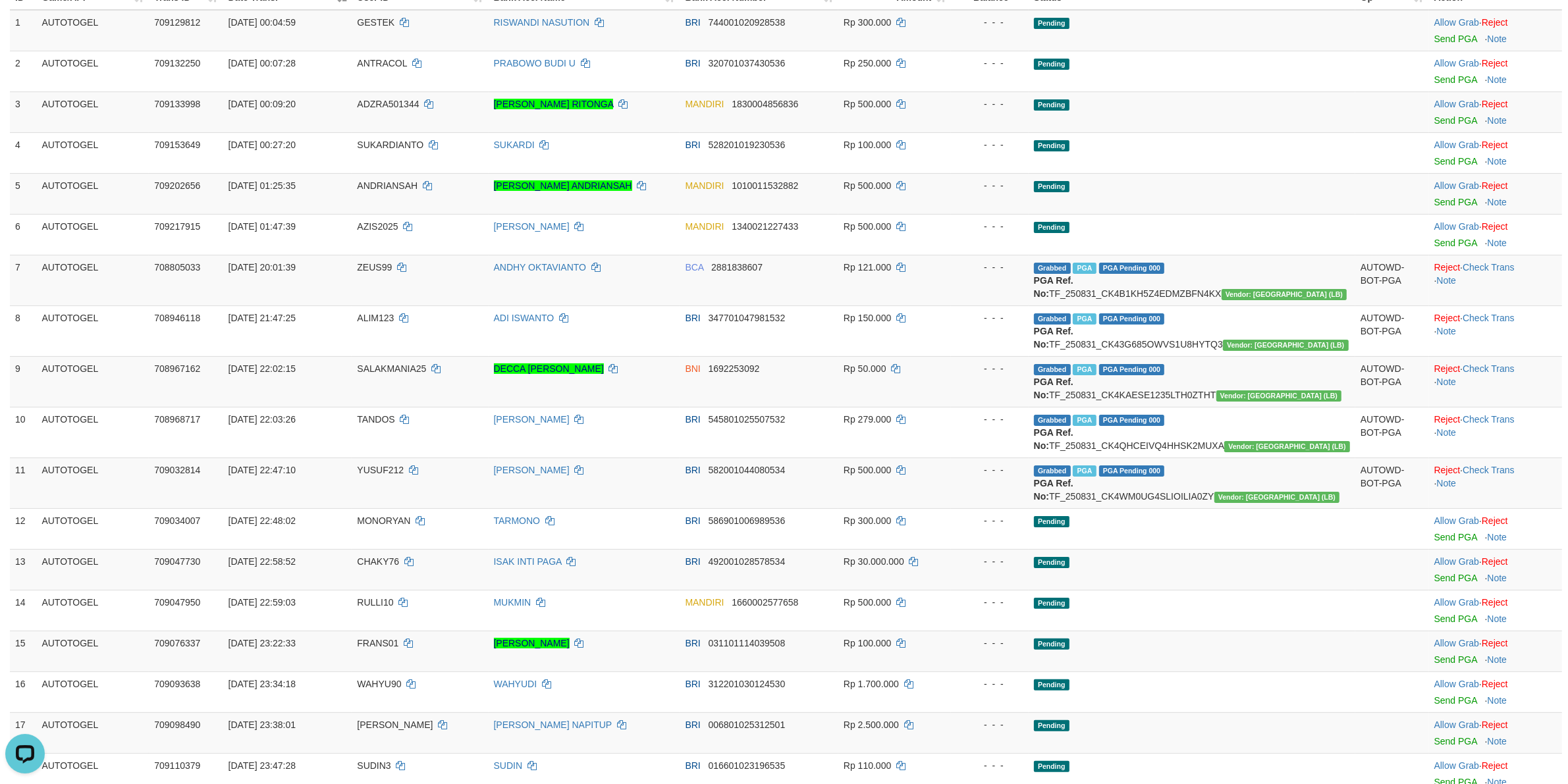
scroll to position [0, 0]
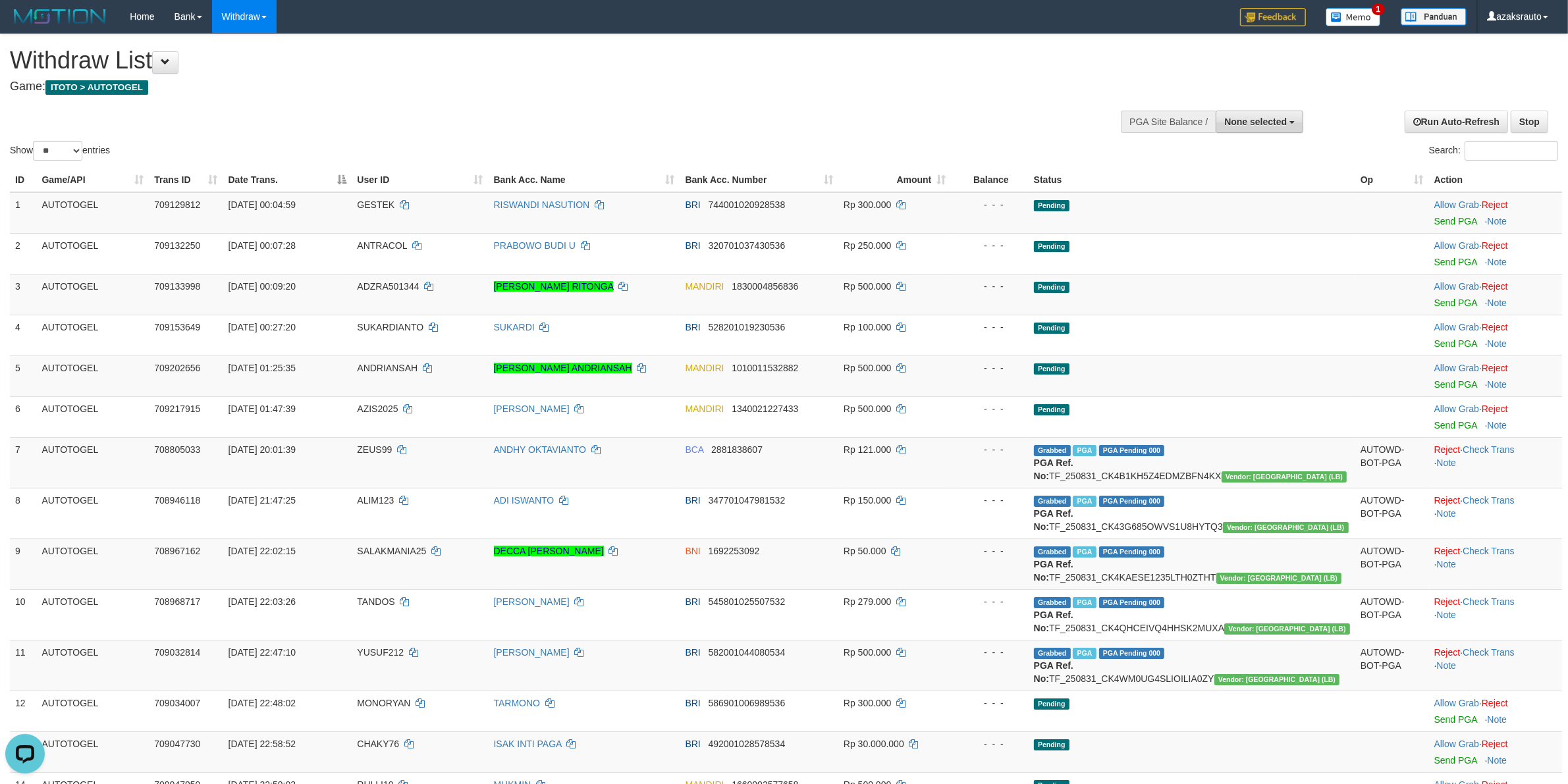
click at [1235, 126] on span "None selected" at bounding box center [1255, 121] width 63 height 10
click at [1220, 186] on label "[ITOTO] AUTOTOGEL" at bounding box center [1237, 188] width 131 height 17
select select "***"
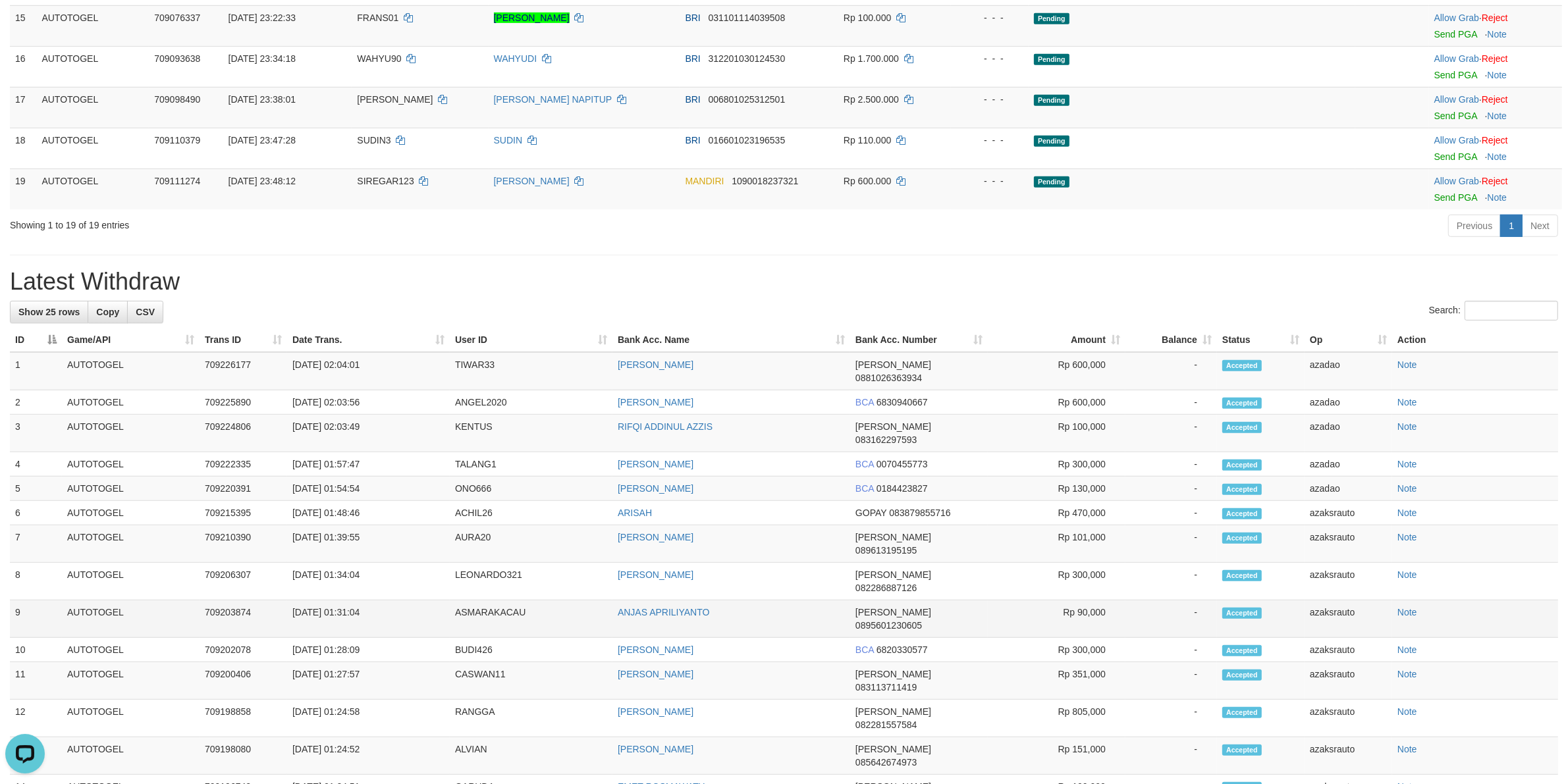
scroll to position [1070, 0]
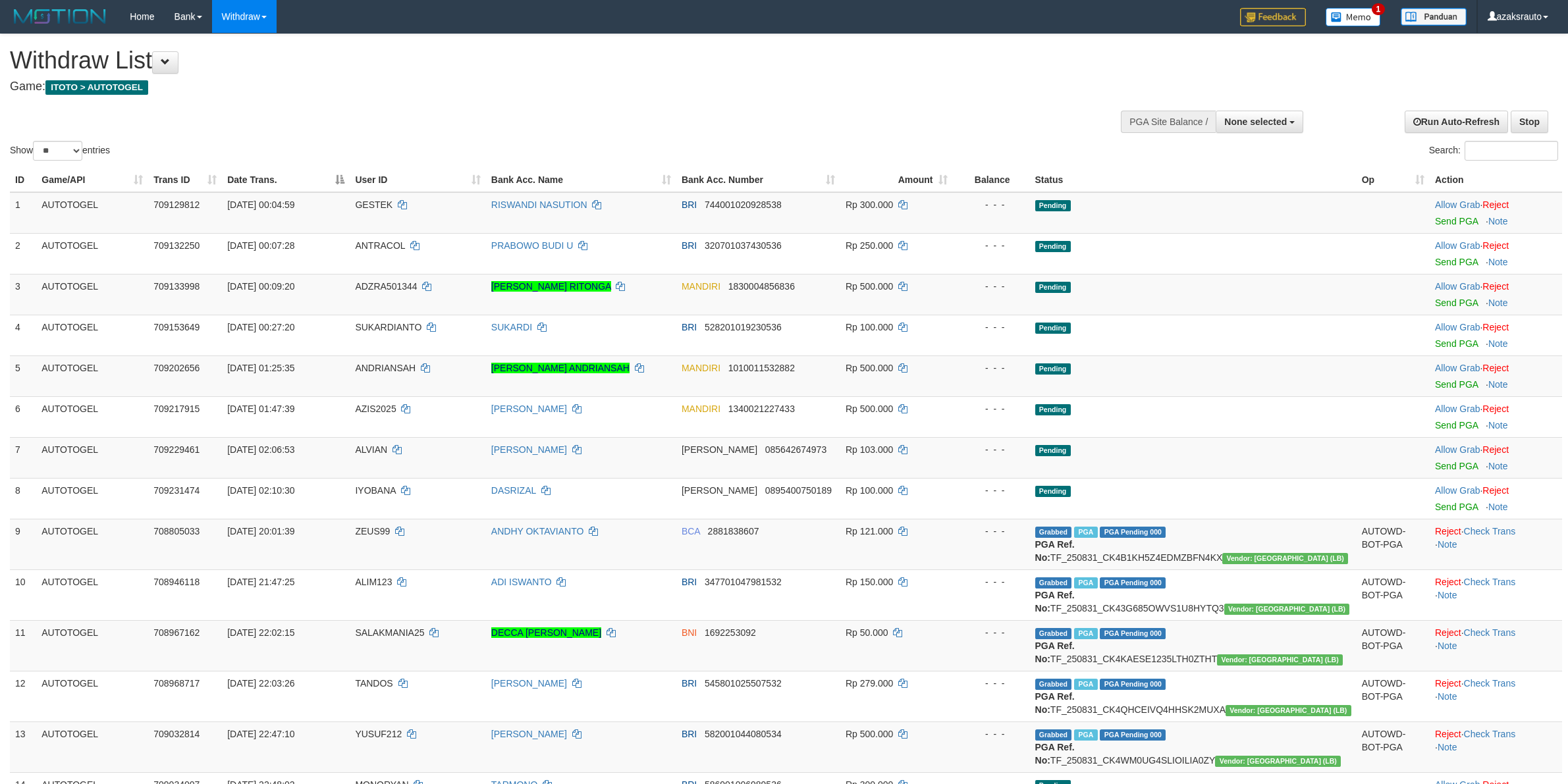
select select
select select "**"
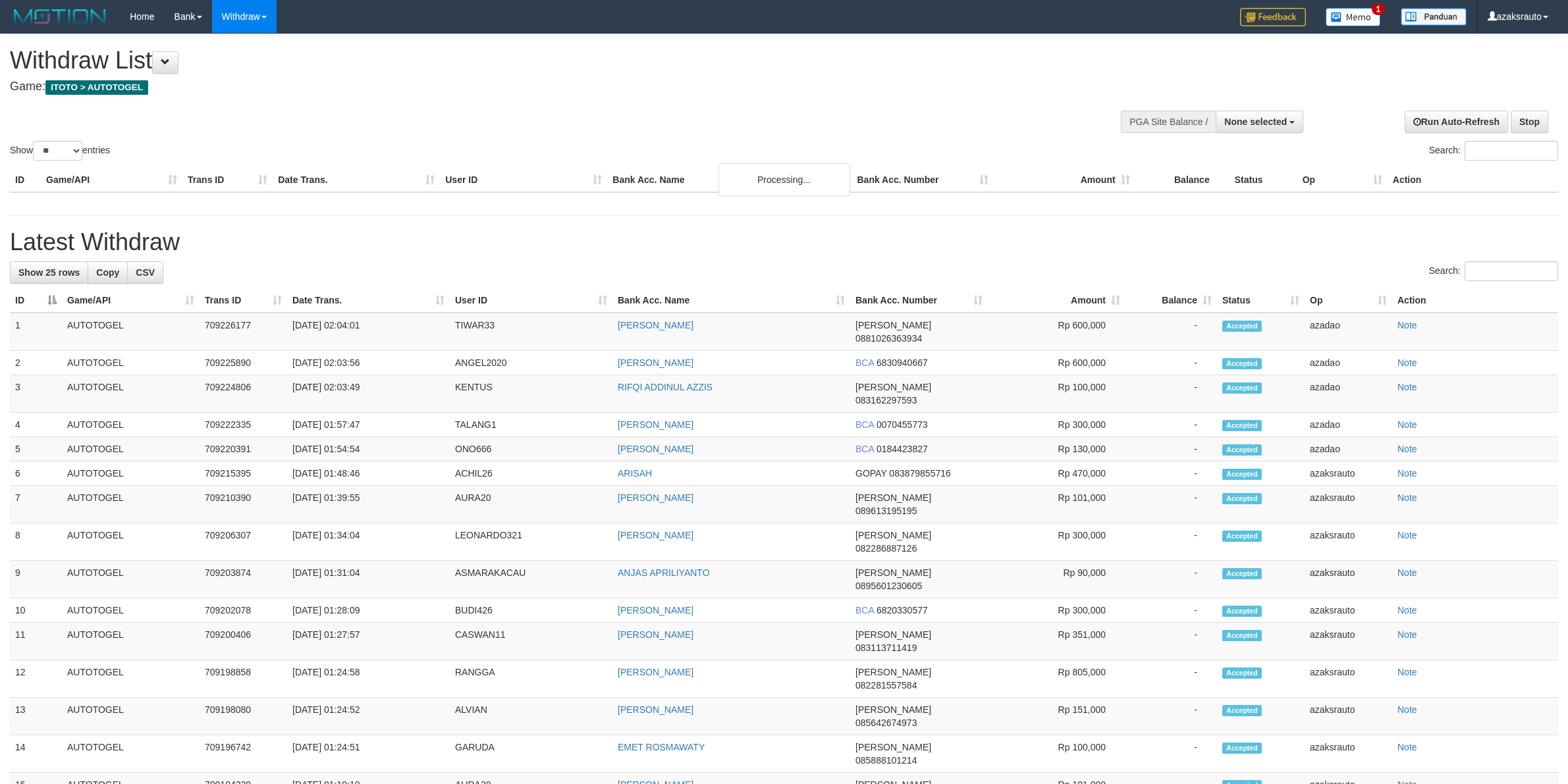
select select
select select "**"
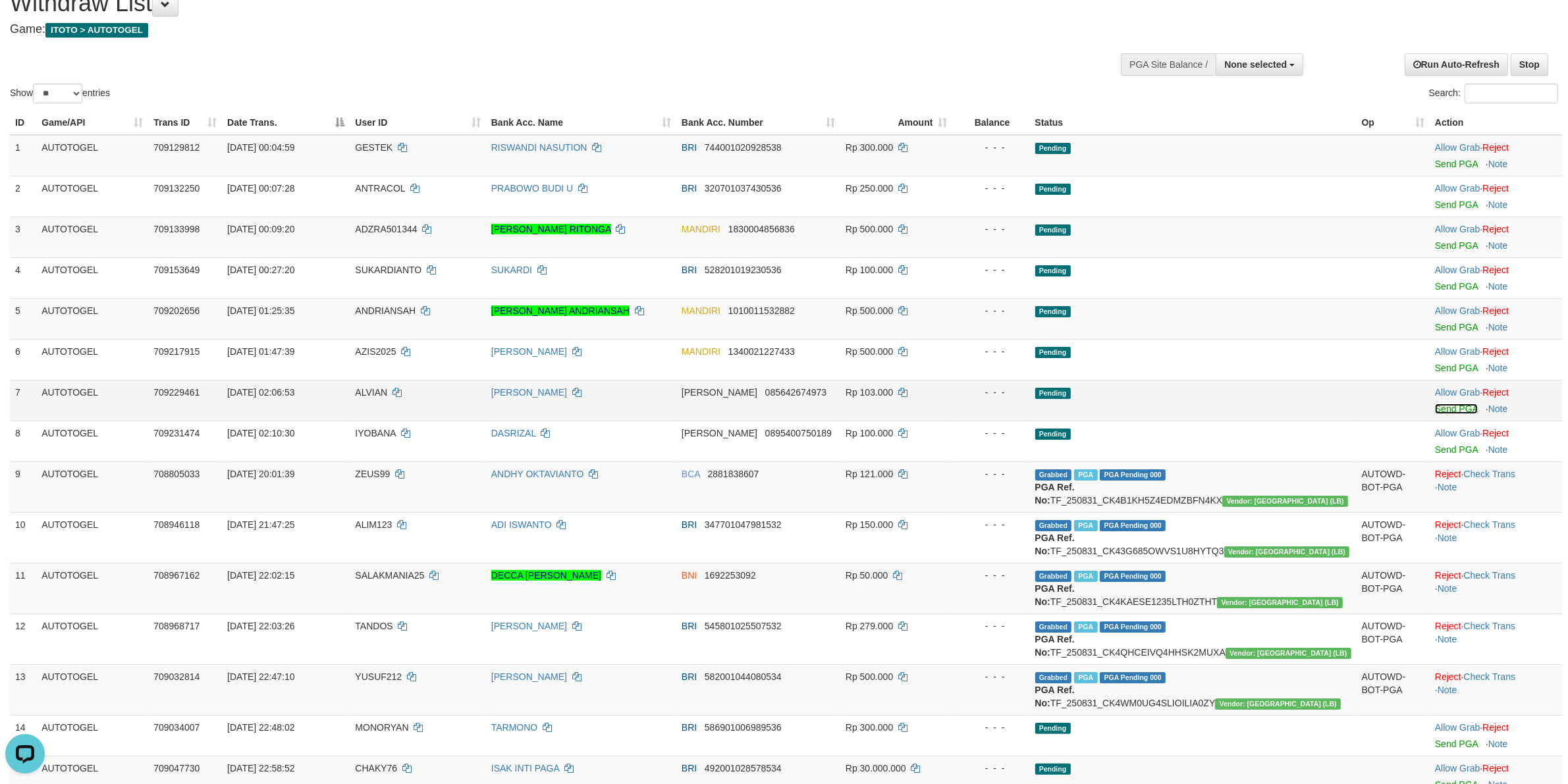
click at [1440, 408] on link "Send PGA" at bounding box center [1456, 409] width 42 height 10
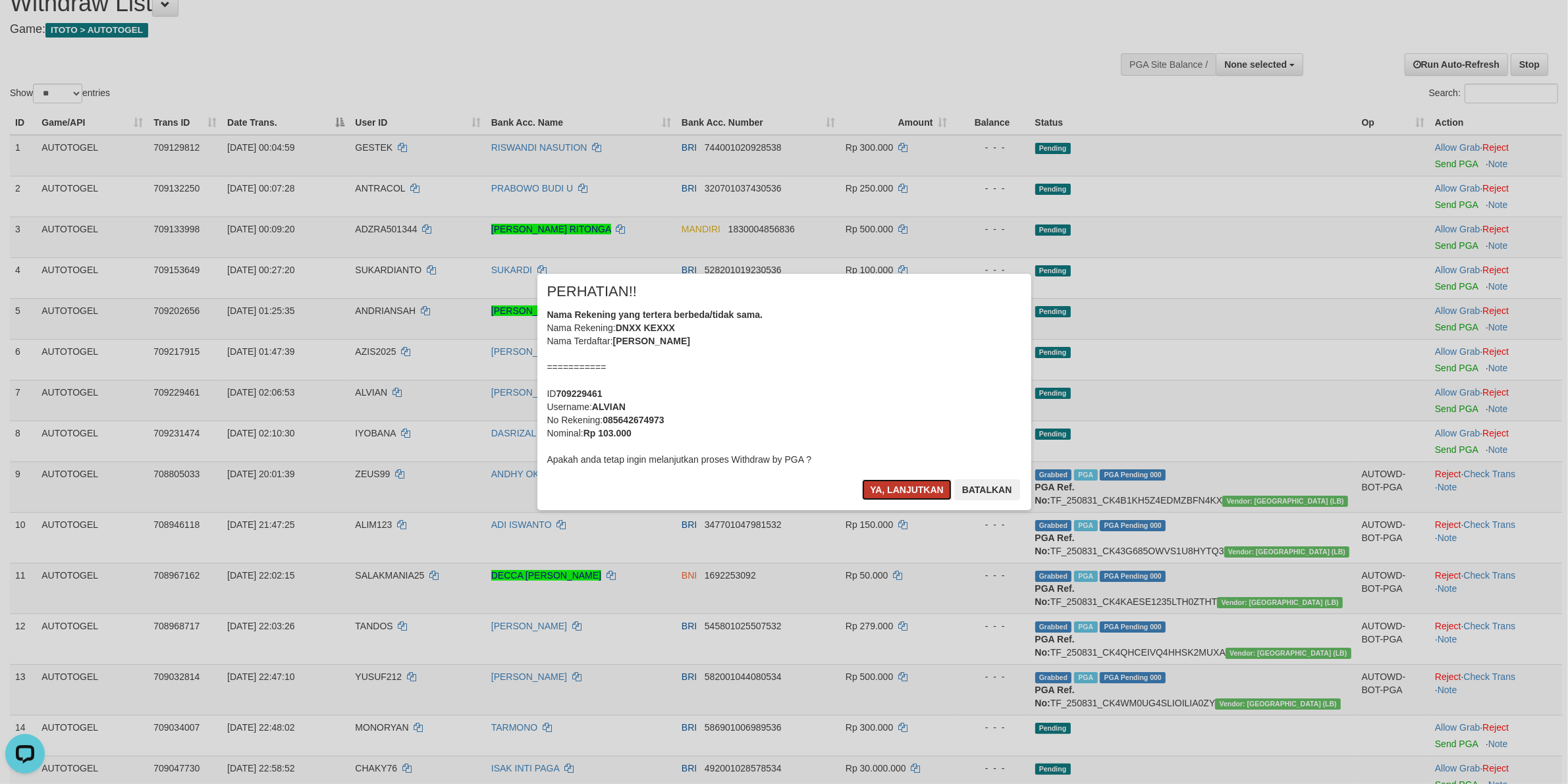
click at [893, 492] on button "Ya, lanjutkan" at bounding box center [907, 490] width 90 height 21
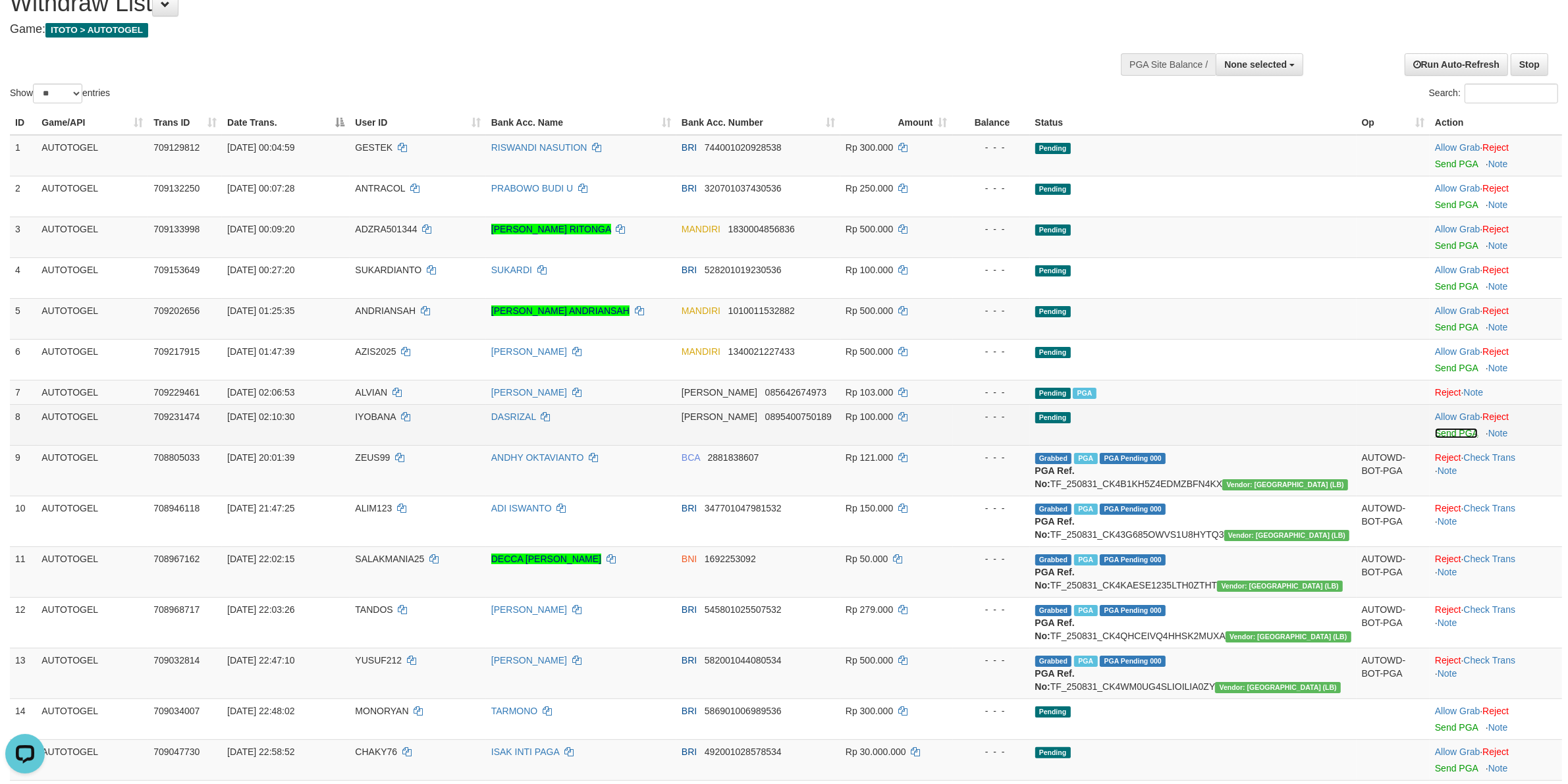
click at [1440, 436] on link "Send PGA" at bounding box center [1456, 433] width 42 height 10
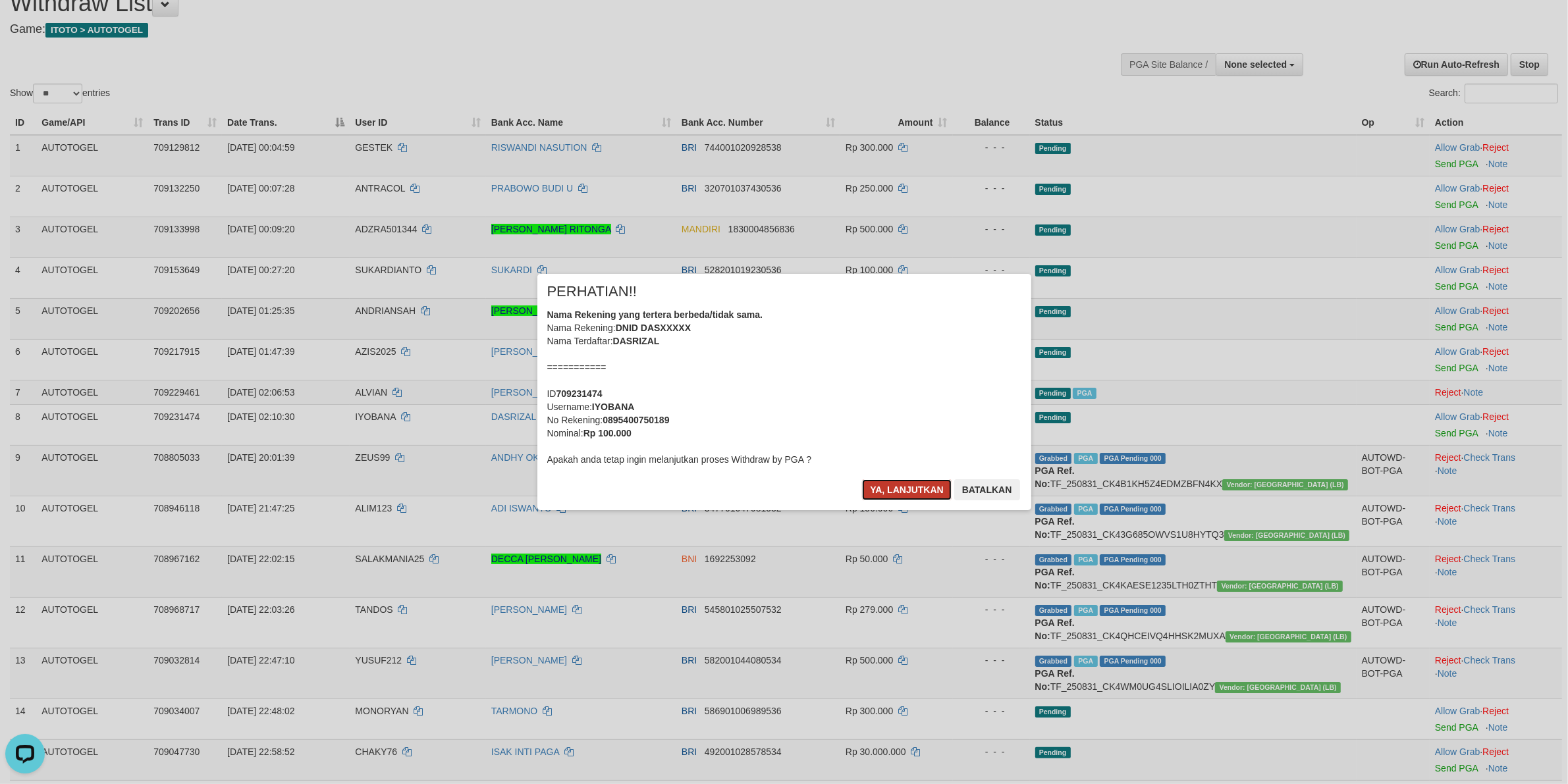
click at [900, 492] on button "Ya, lanjutkan" at bounding box center [907, 490] width 90 height 21
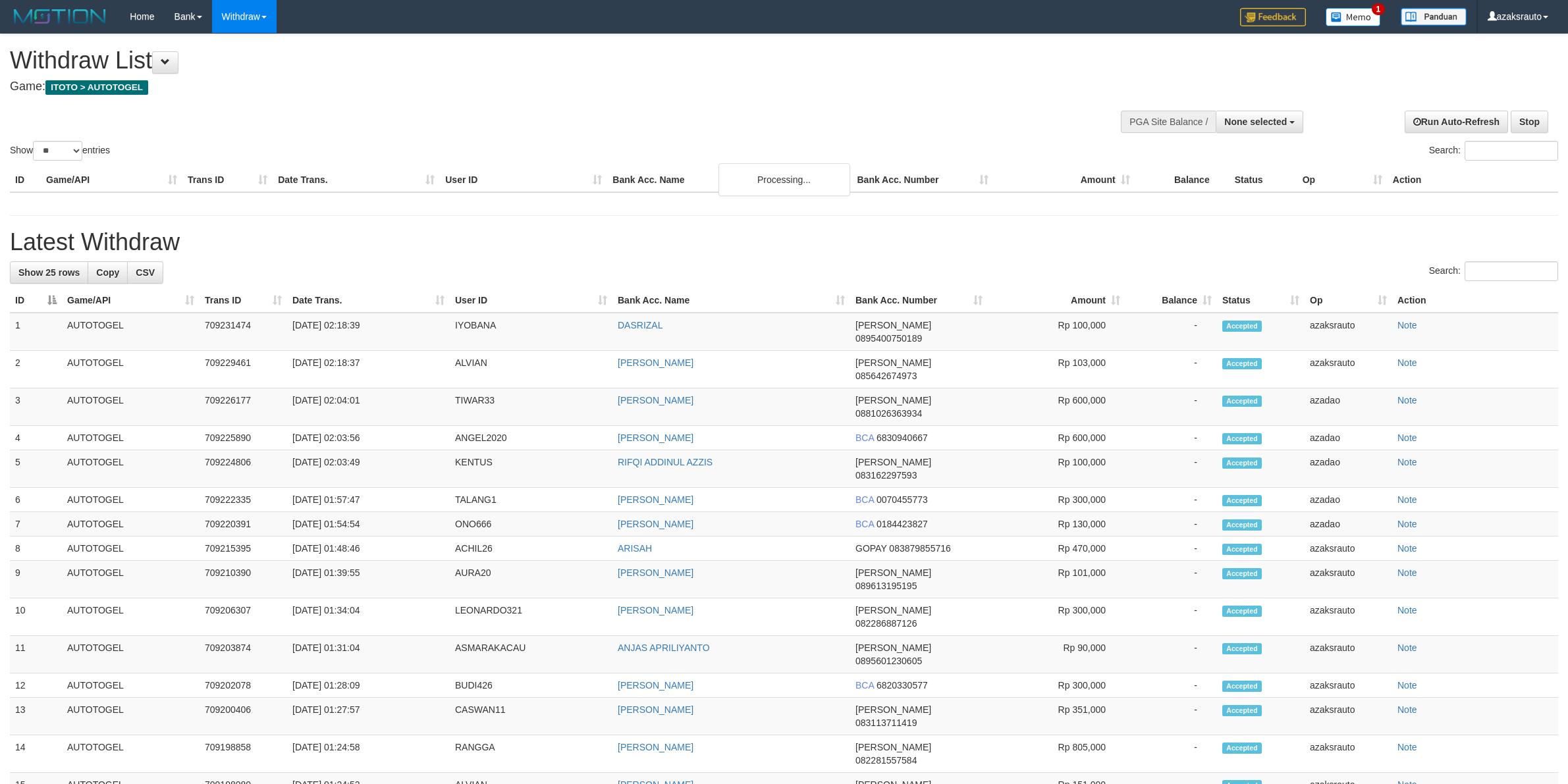
select select
select select "**"
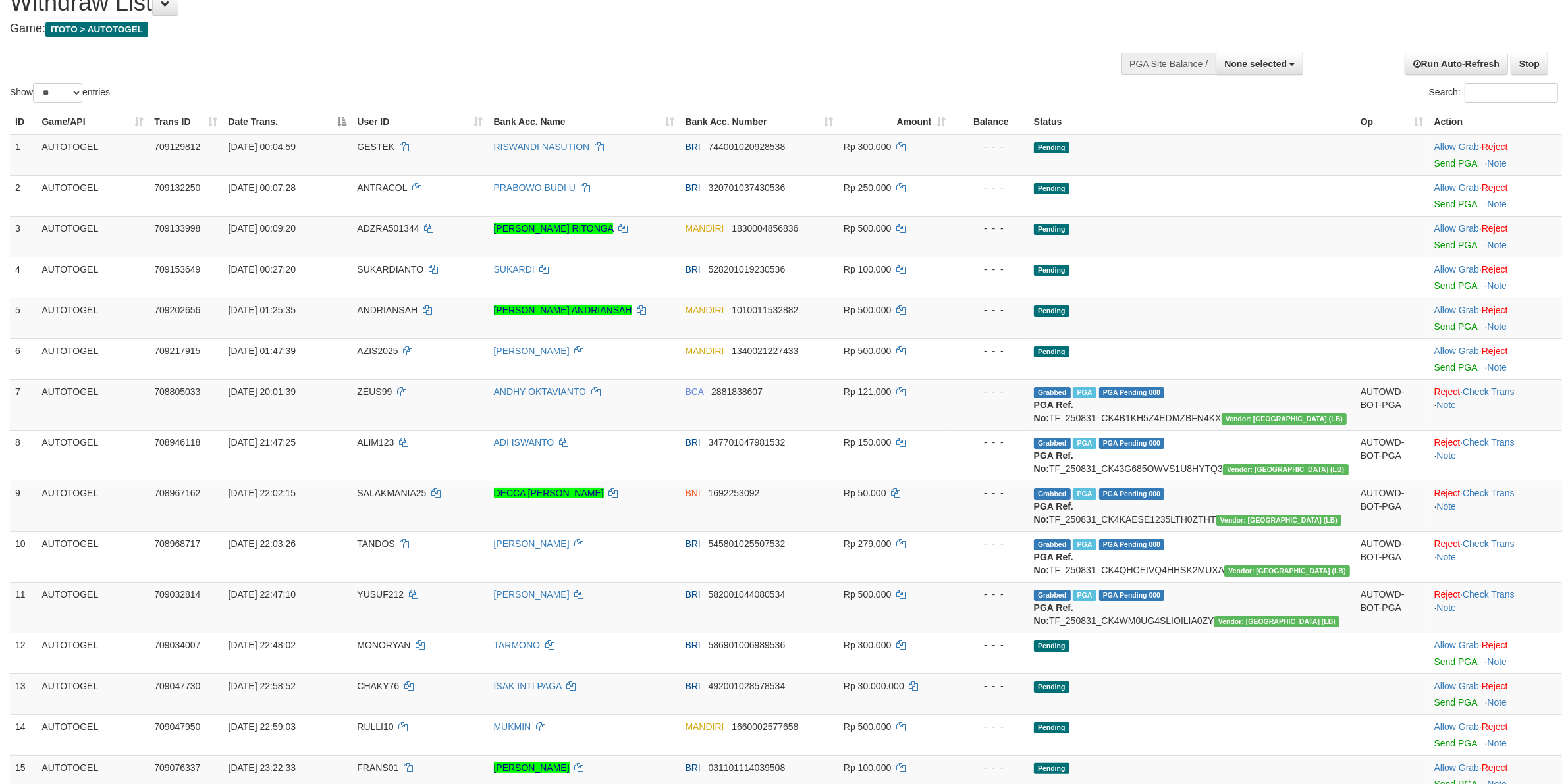
scroll to position [820, 0]
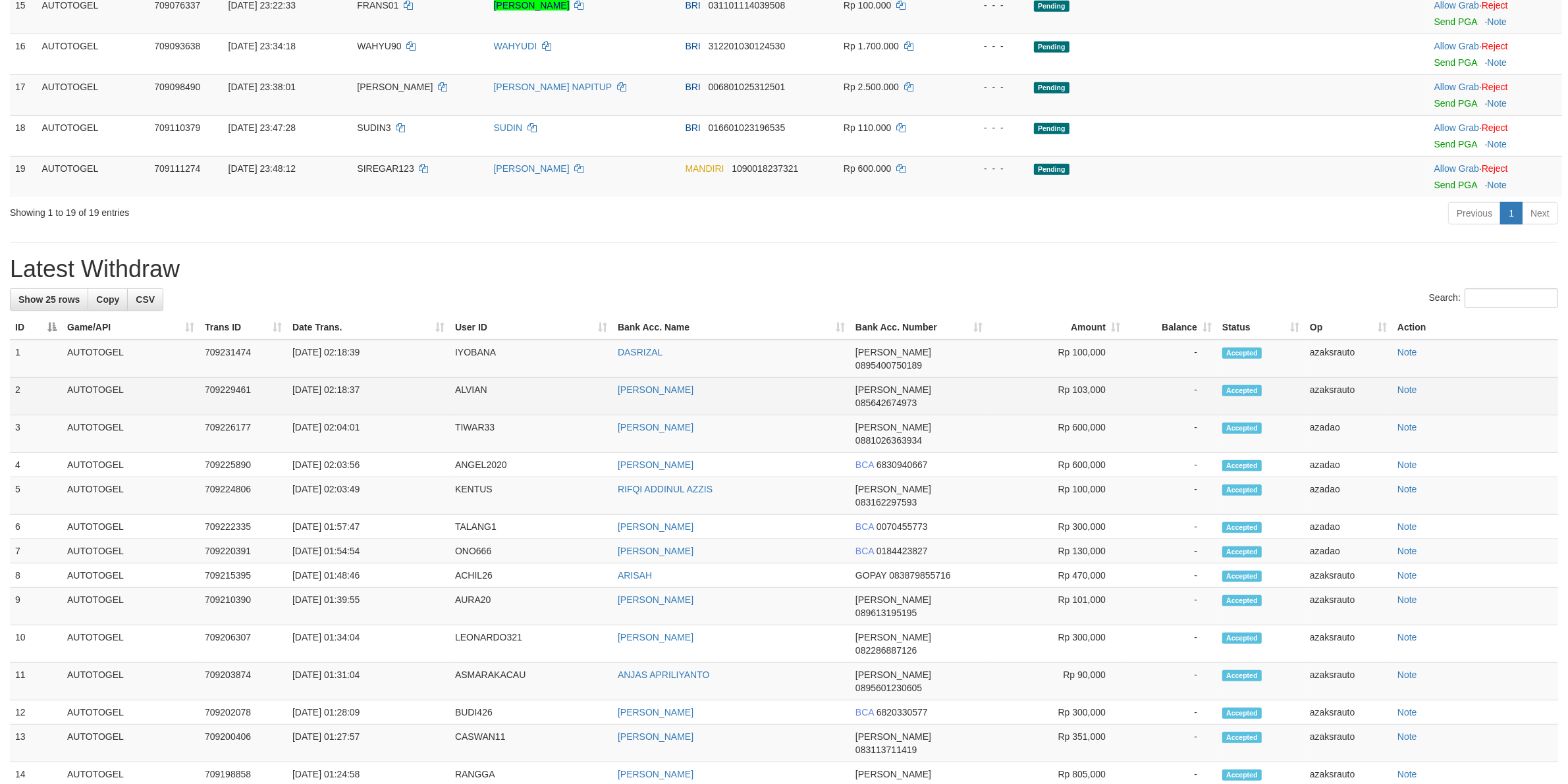
click at [343, 391] on td "[DATE] 02:18:37" at bounding box center [368, 397] width 163 height 38
click at [379, 390] on td "[DATE] 02:18:37" at bounding box center [368, 397] width 163 height 38
copy td "02:18:37"
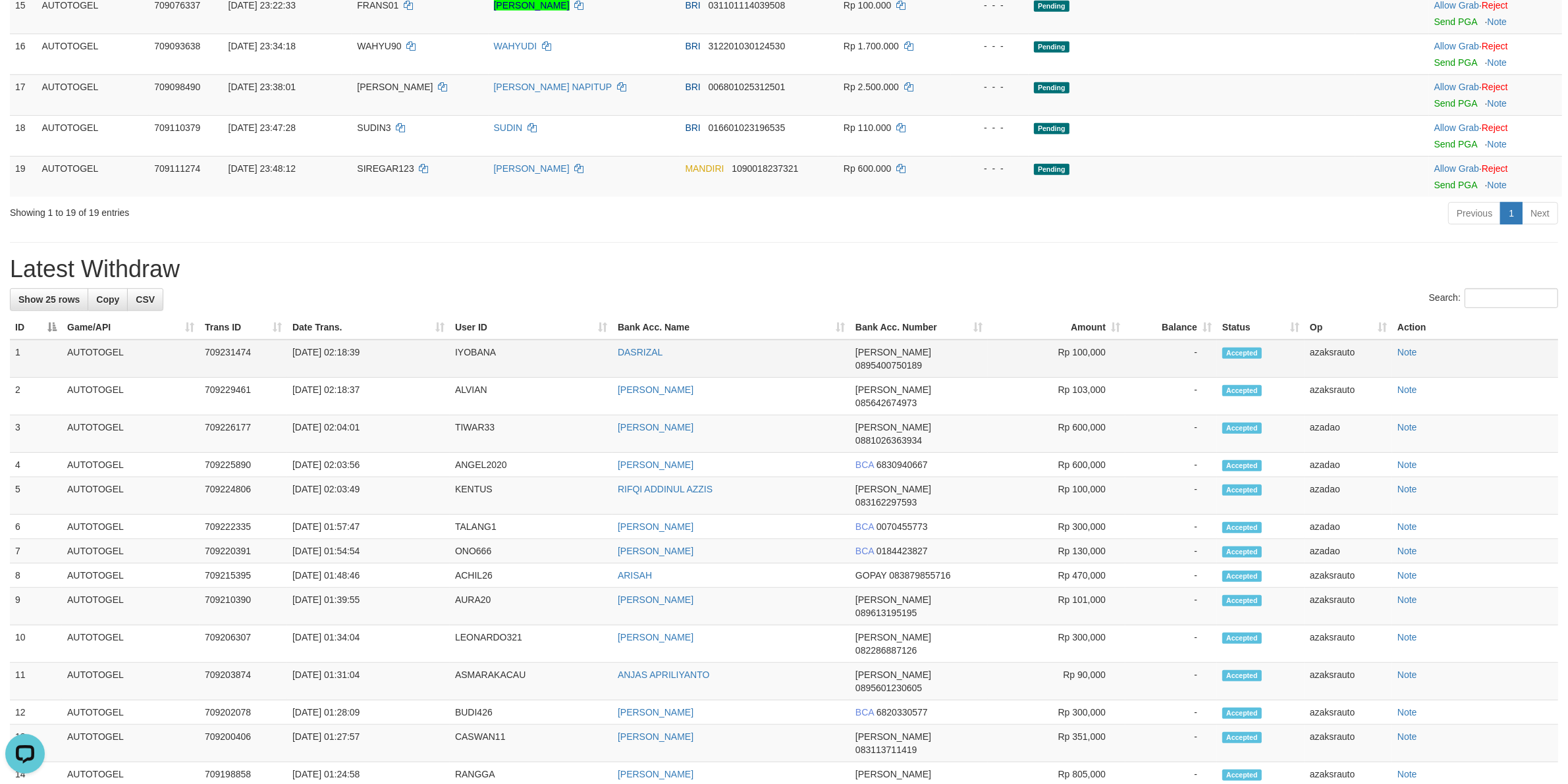
click at [346, 366] on td "[DATE] 02:18:39" at bounding box center [368, 359] width 163 height 38
click at [366, 366] on td "[DATE] 02:18:39" at bounding box center [368, 359] width 163 height 38
copy td "02:18:39"
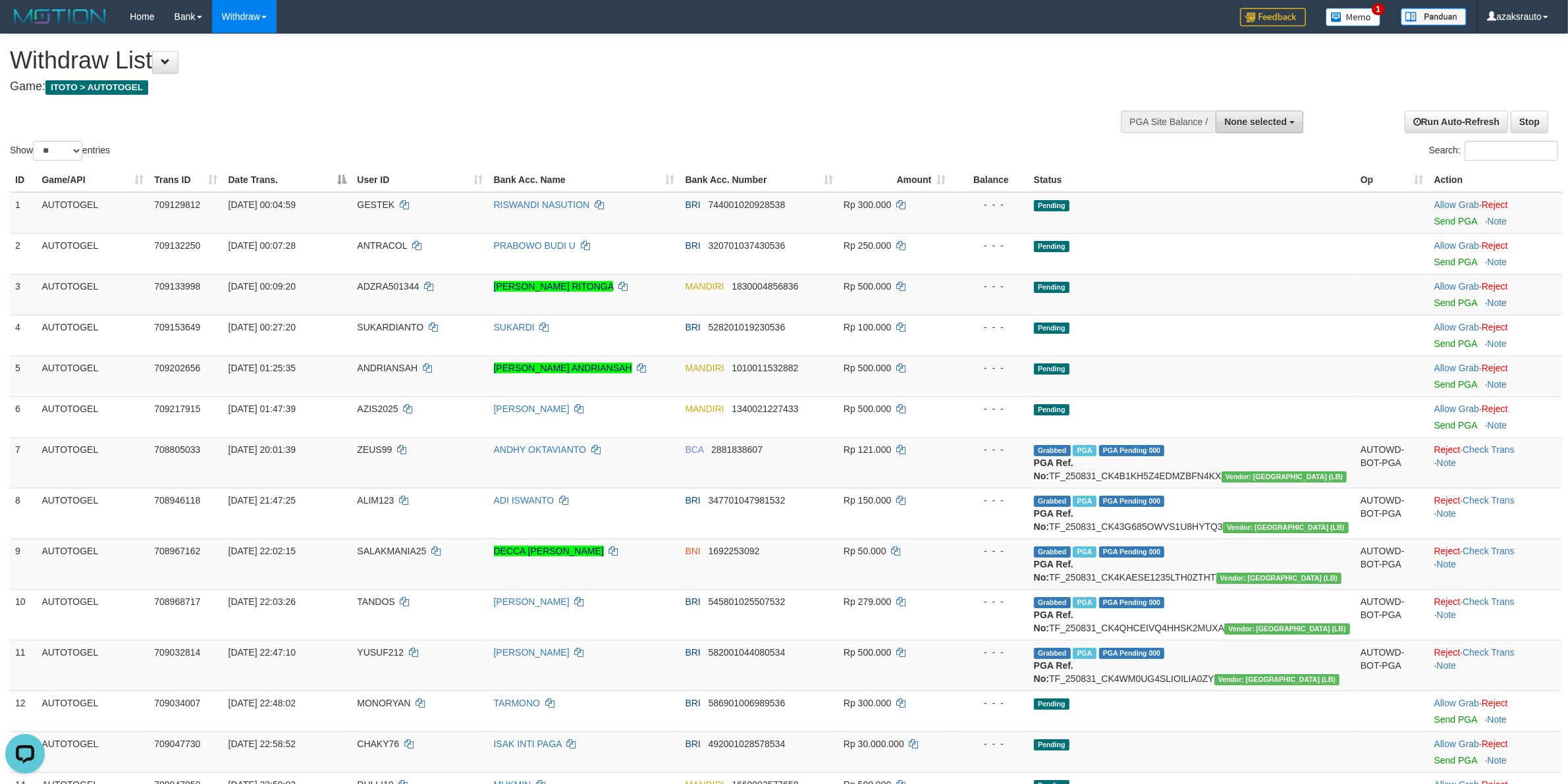
click at [1266, 120] on span "None selected" at bounding box center [1255, 121] width 63 height 10
select select "***"
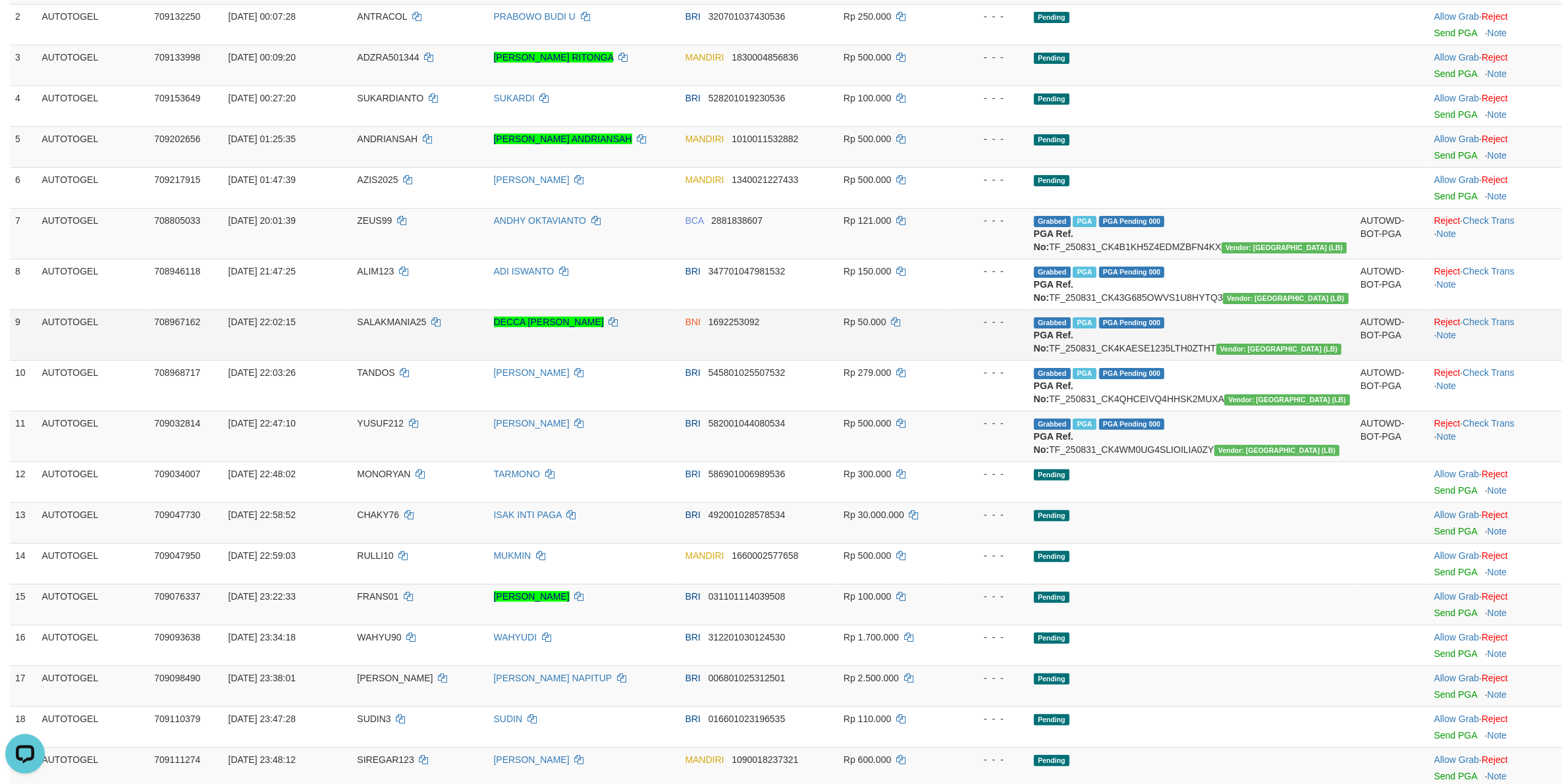
scroll to position [329, 0]
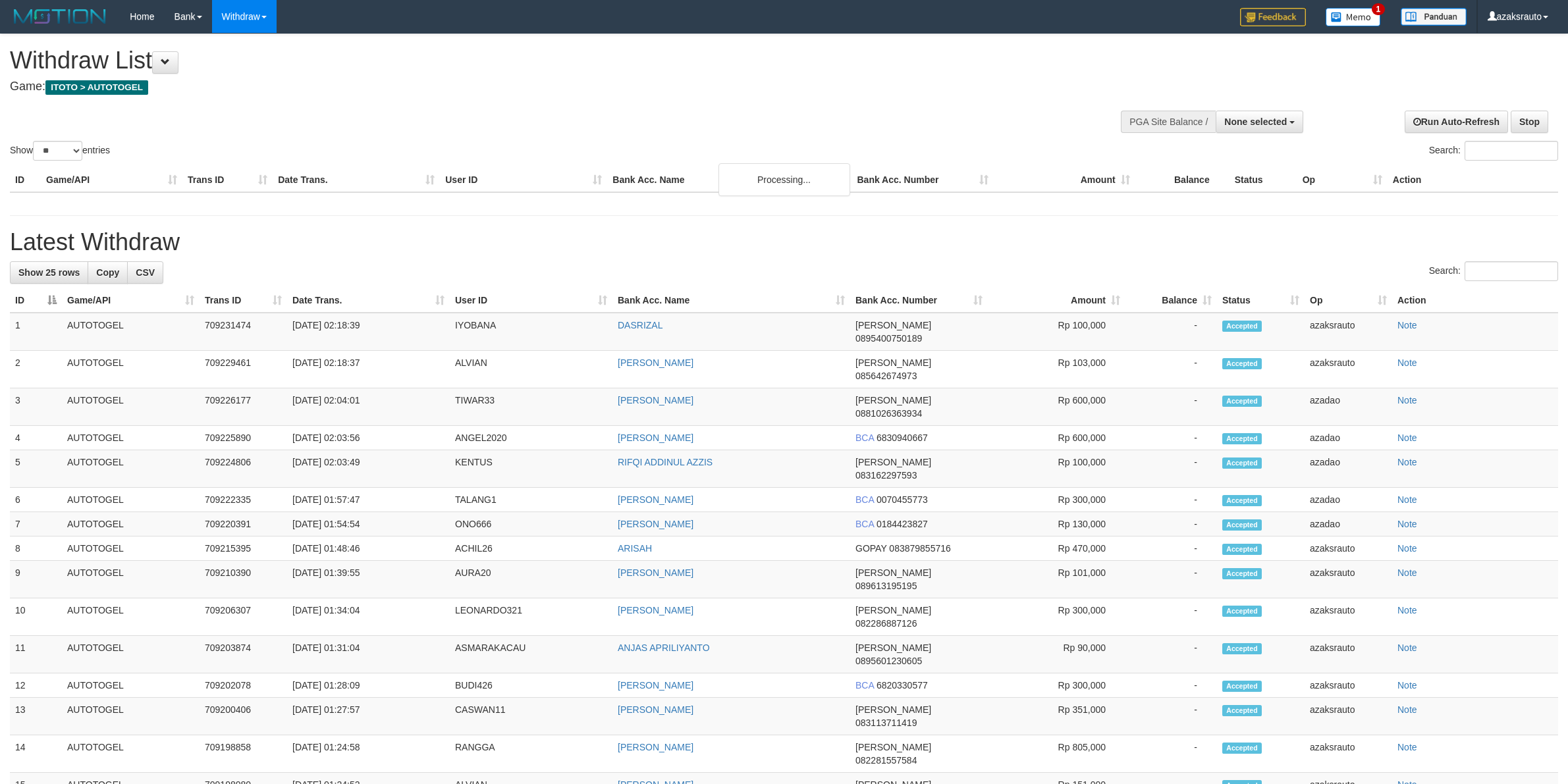
select select
select select "**"
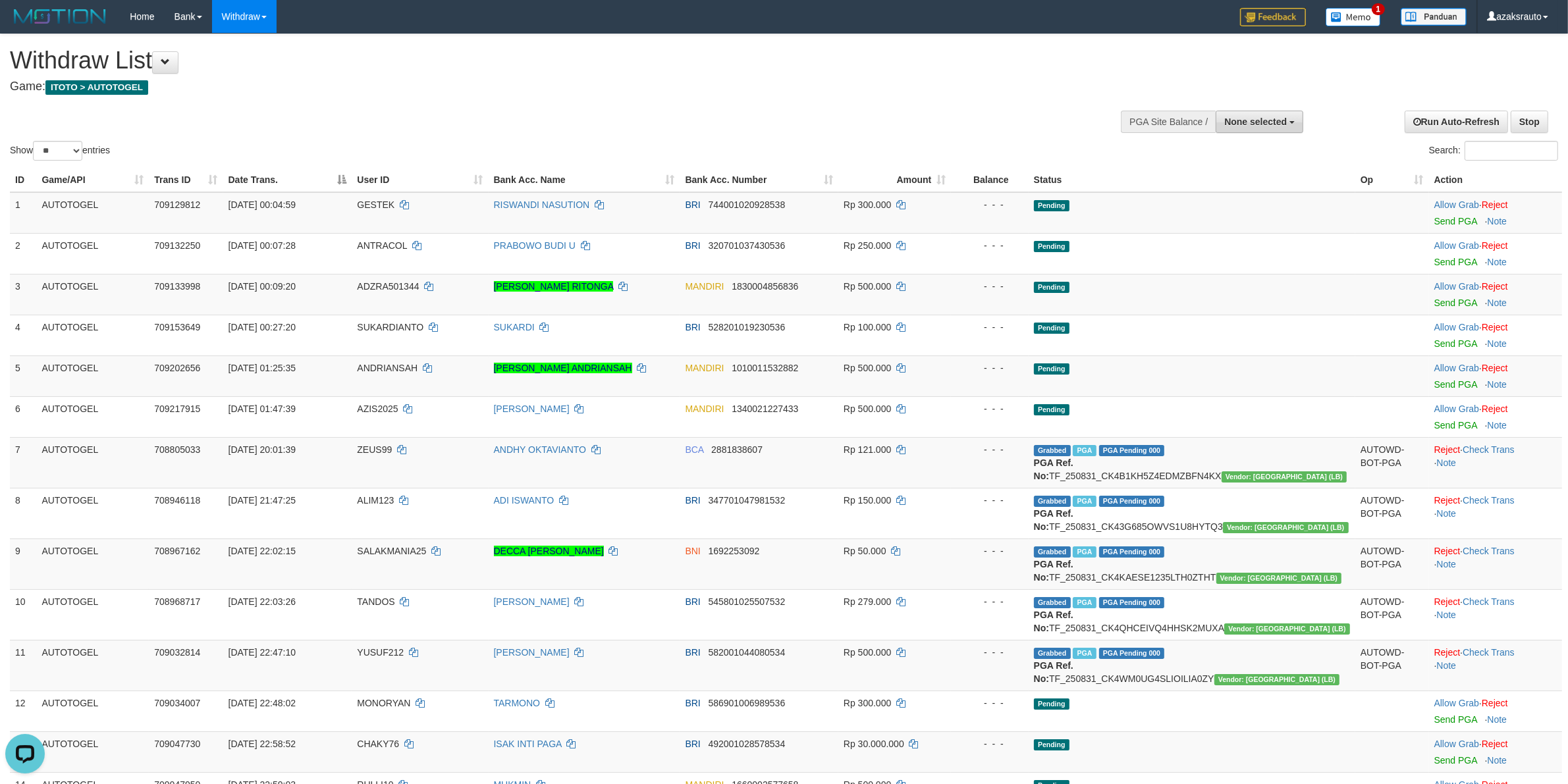
click at [1246, 123] on span "None selected" at bounding box center [1255, 121] width 63 height 10
drag, startPoint x: 1233, startPoint y: 189, endPoint x: 1223, endPoint y: 188, distance: 10.0
click at [1232, 189] on label "[ITOTO] AUTOTOGEL" at bounding box center [1237, 188] width 131 height 17
select select "***"
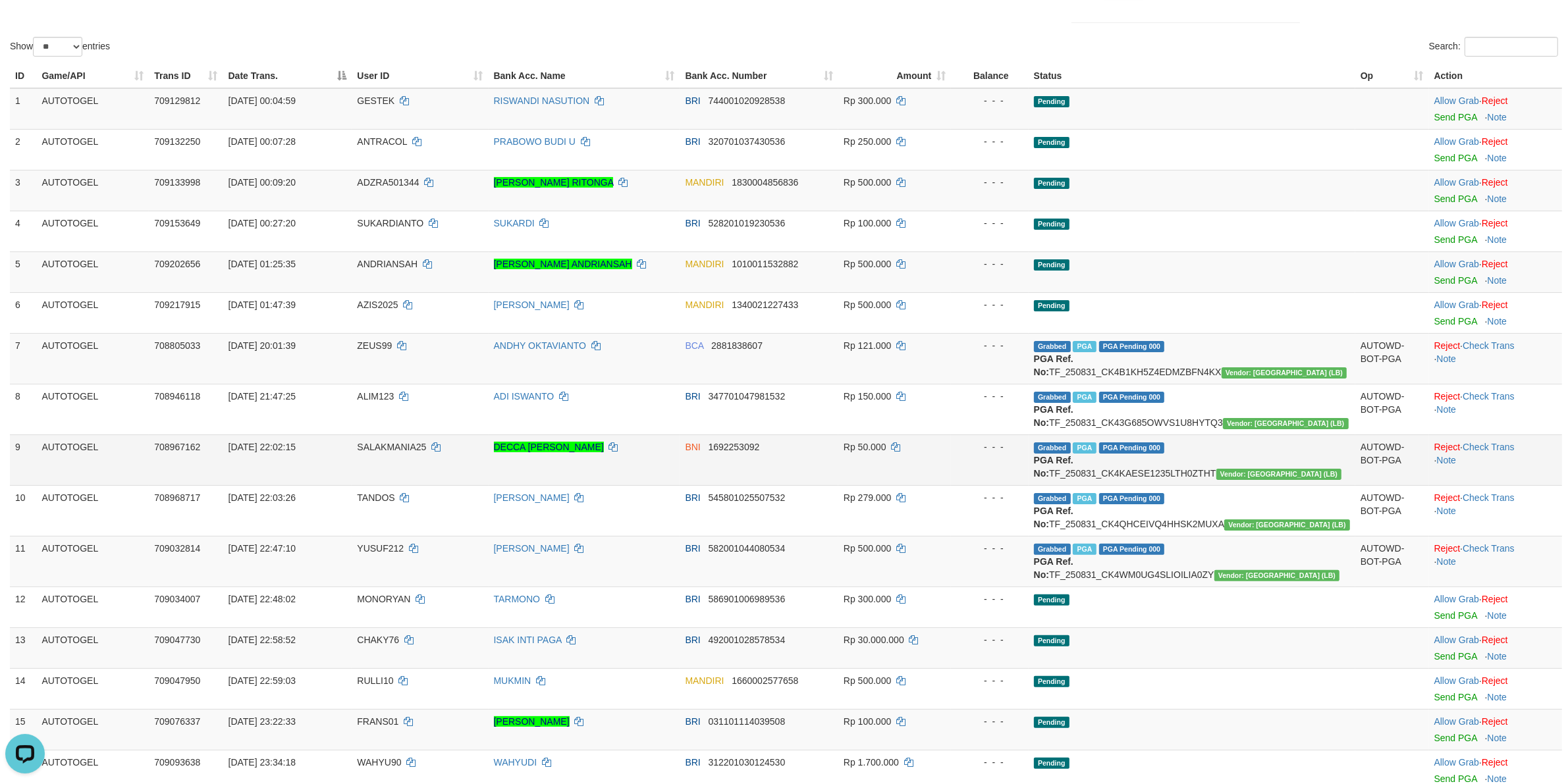
scroll to position [247, 0]
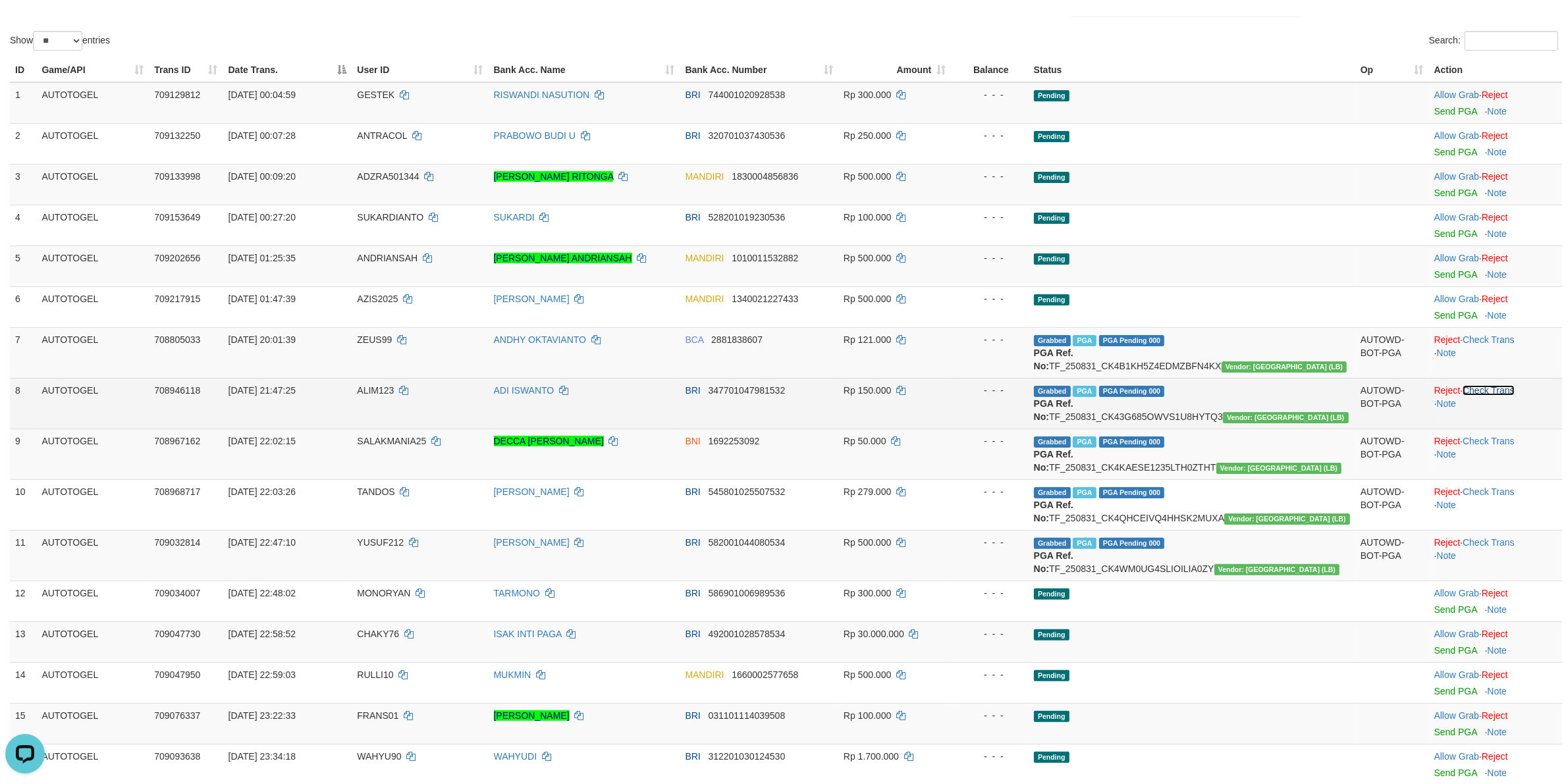
click at [1490, 393] on link "Check Trans" at bounding box center [1489, 390] width 52 height 10
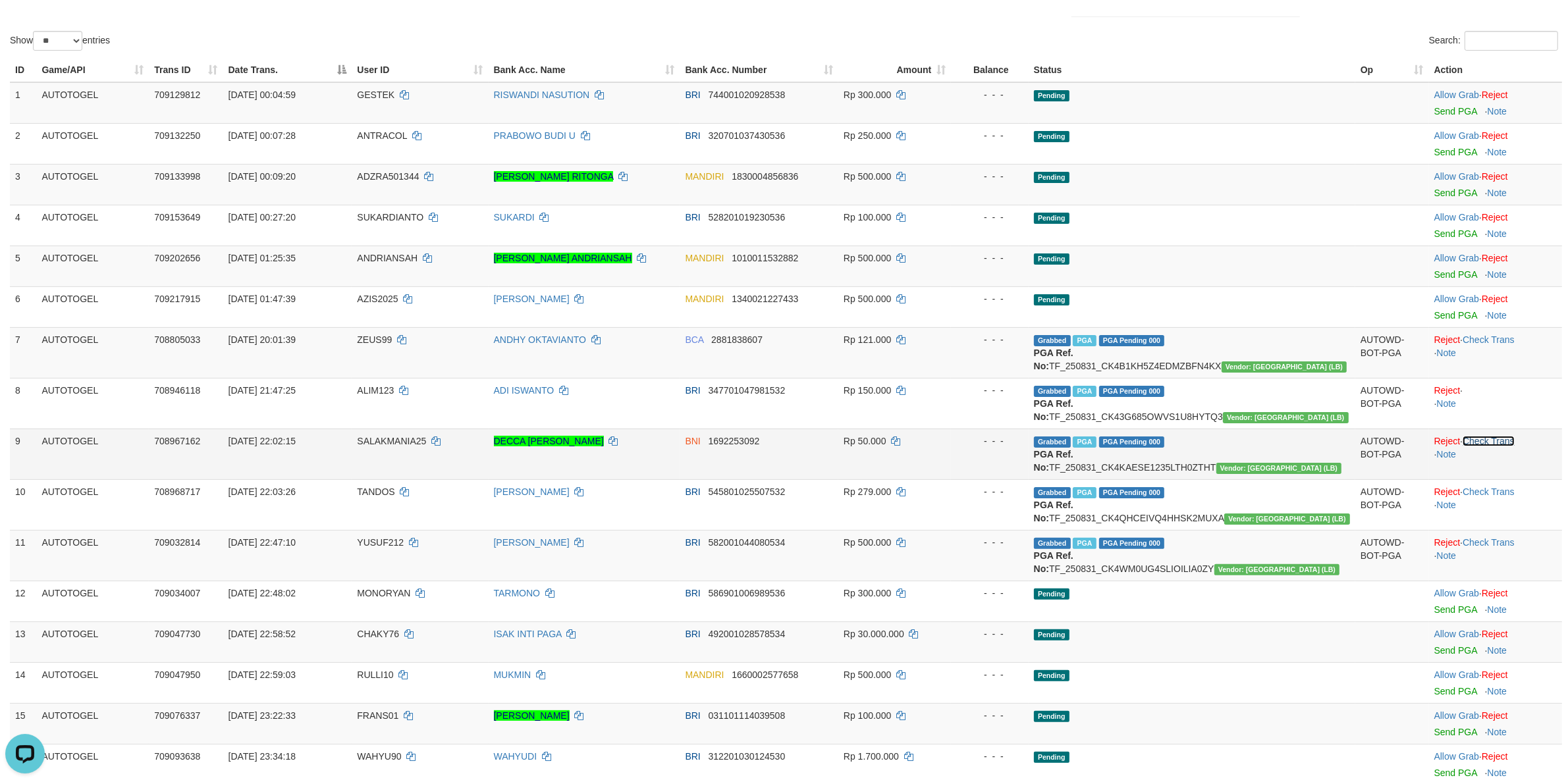
click at [1493, 442] on link "Check Trans" at bounding box center [1489, 441] width 52 height 10
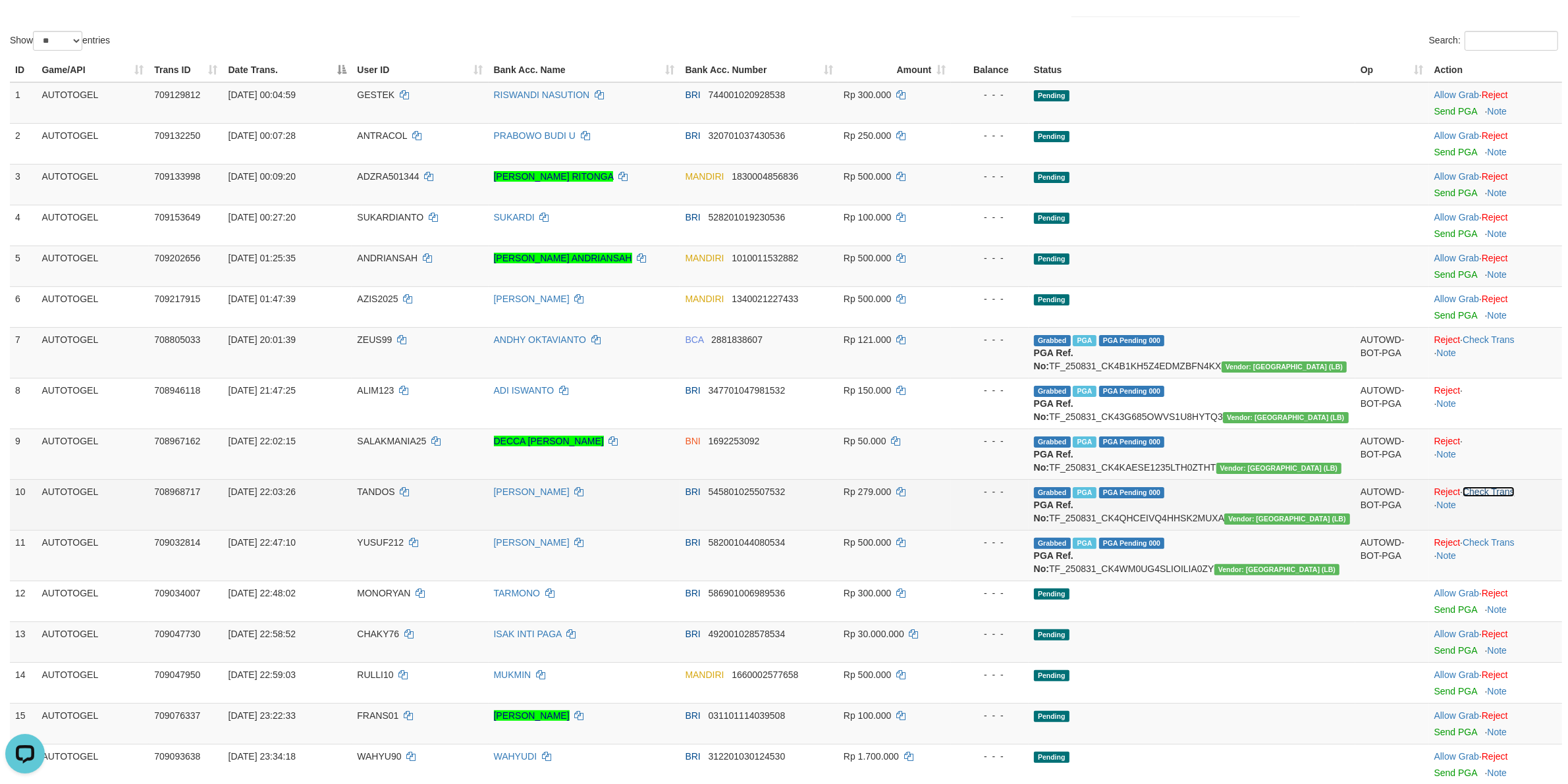
click at [1501, 494] on link "Check Trans" at bounding box center [1489, 492] width 52 height 10
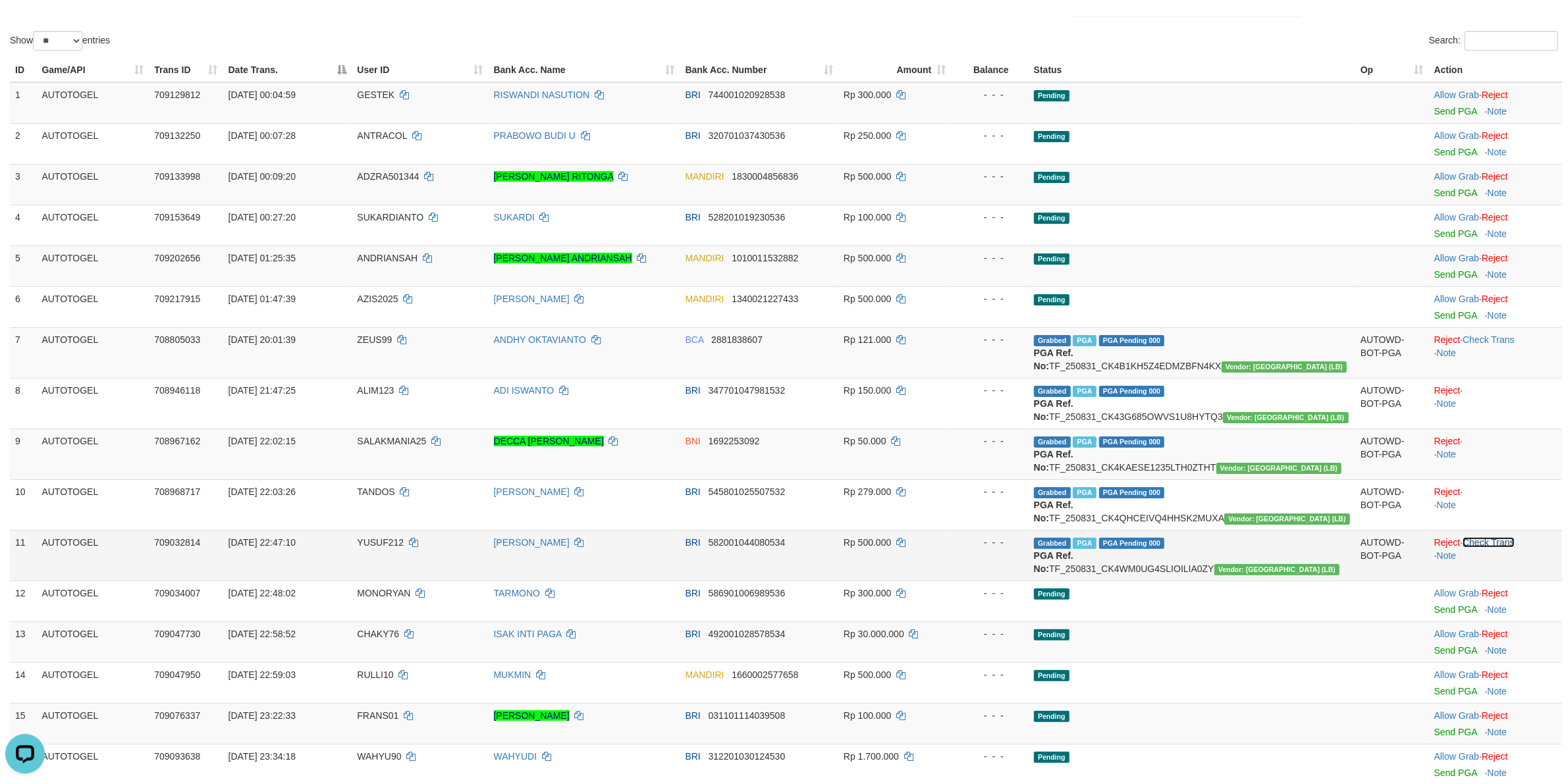
click at [1499, 548] on link "Check Trans" at bounding box center [1489, 542] width 52 height 10
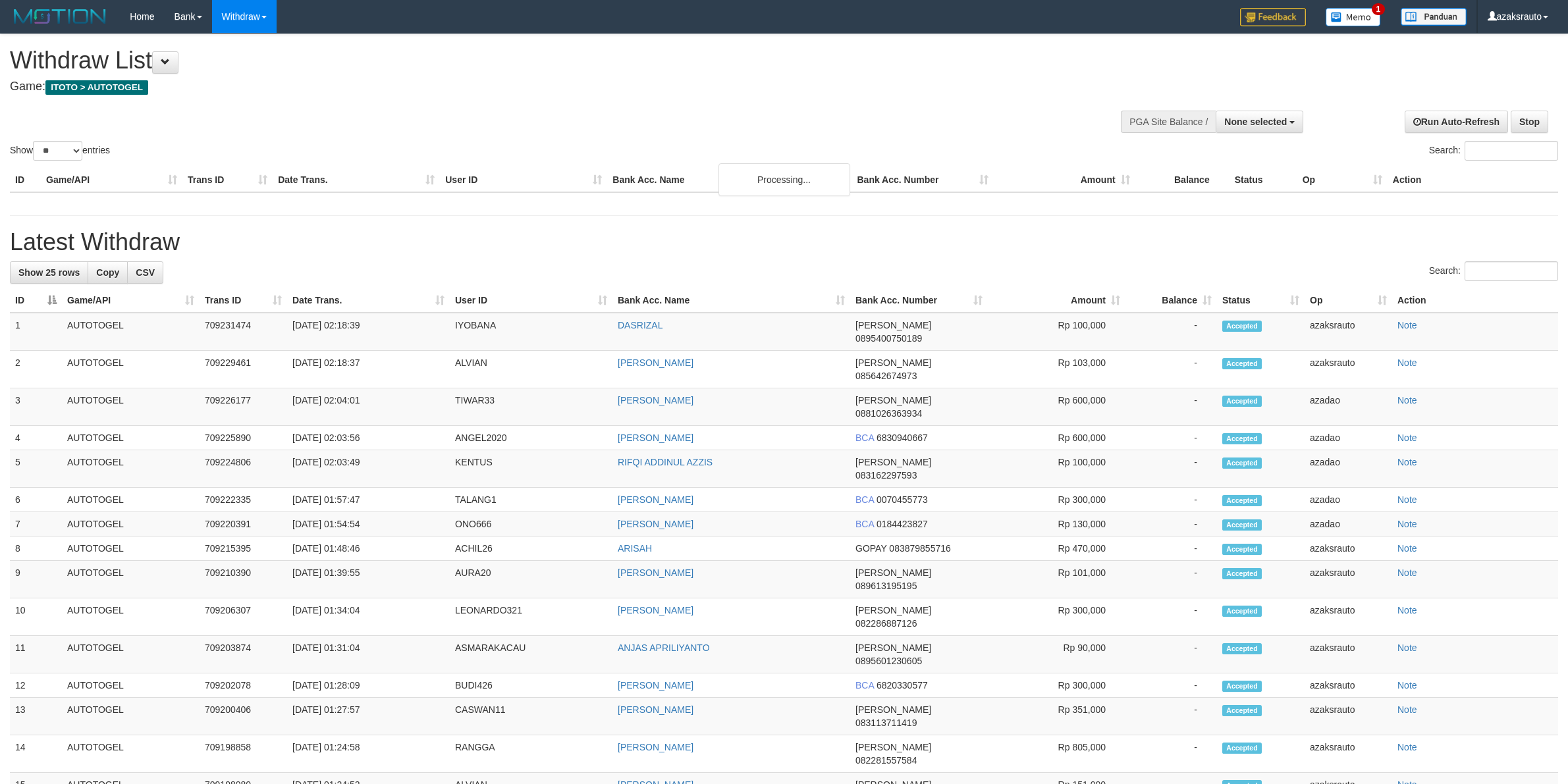
select select
select select "**"
select select
select select "**"
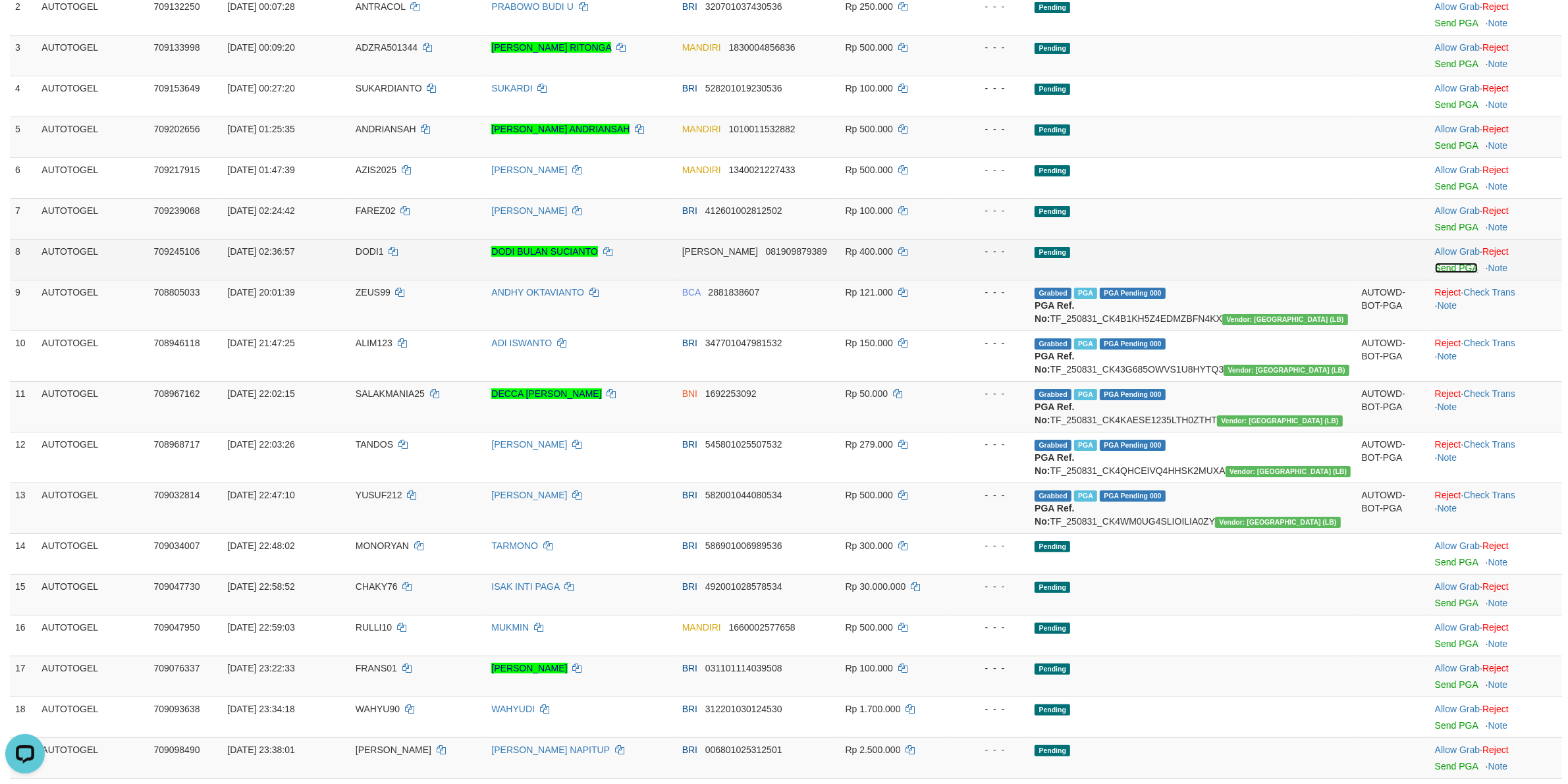
click at [1435, 272] on link "Send PGA" at bounding box center [1456, 267] width 42 height 10
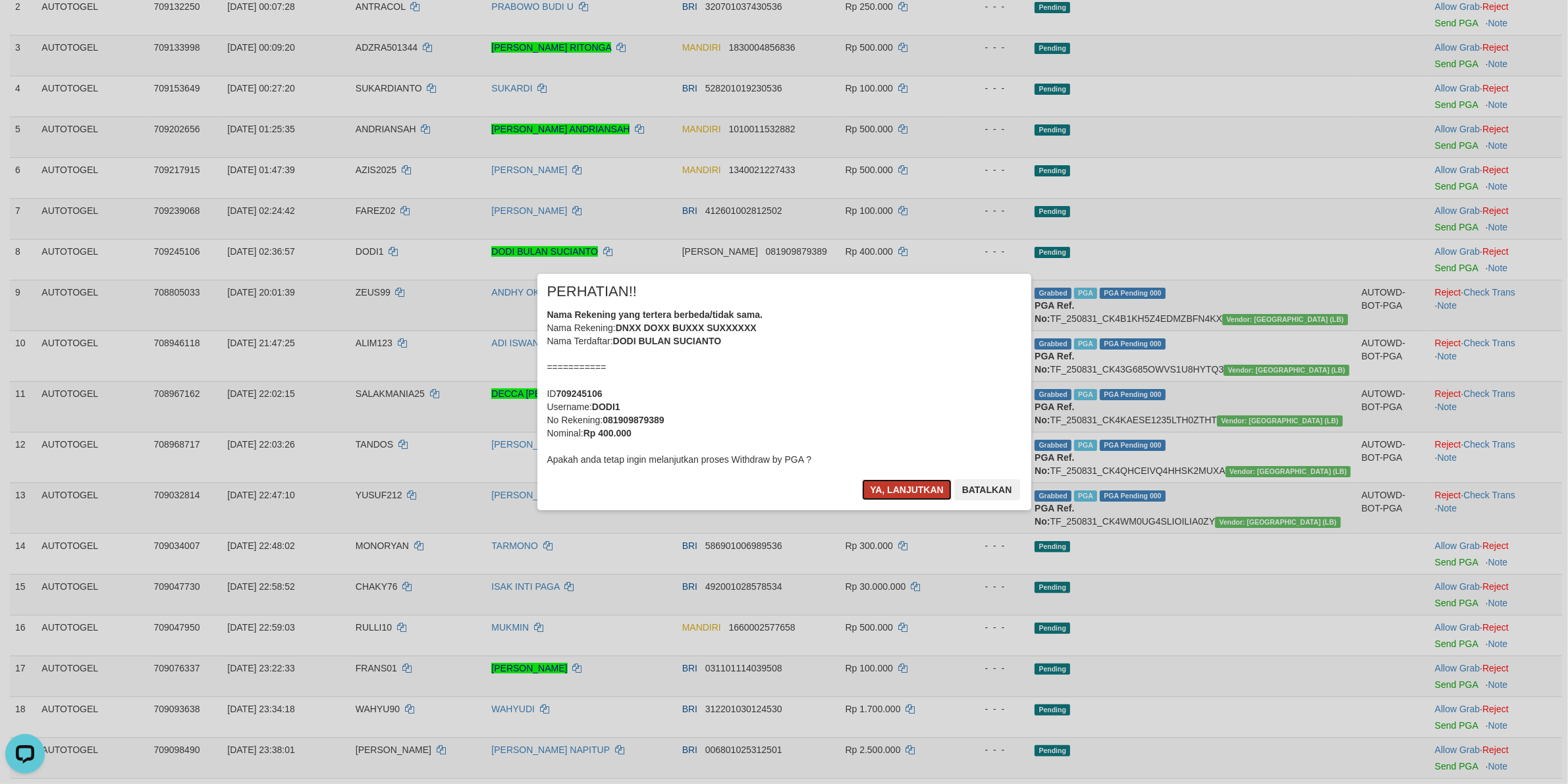
click at [878, 495] on button "Ya, lanjutkan" at bounding box center [907, 490] width 90 height 21
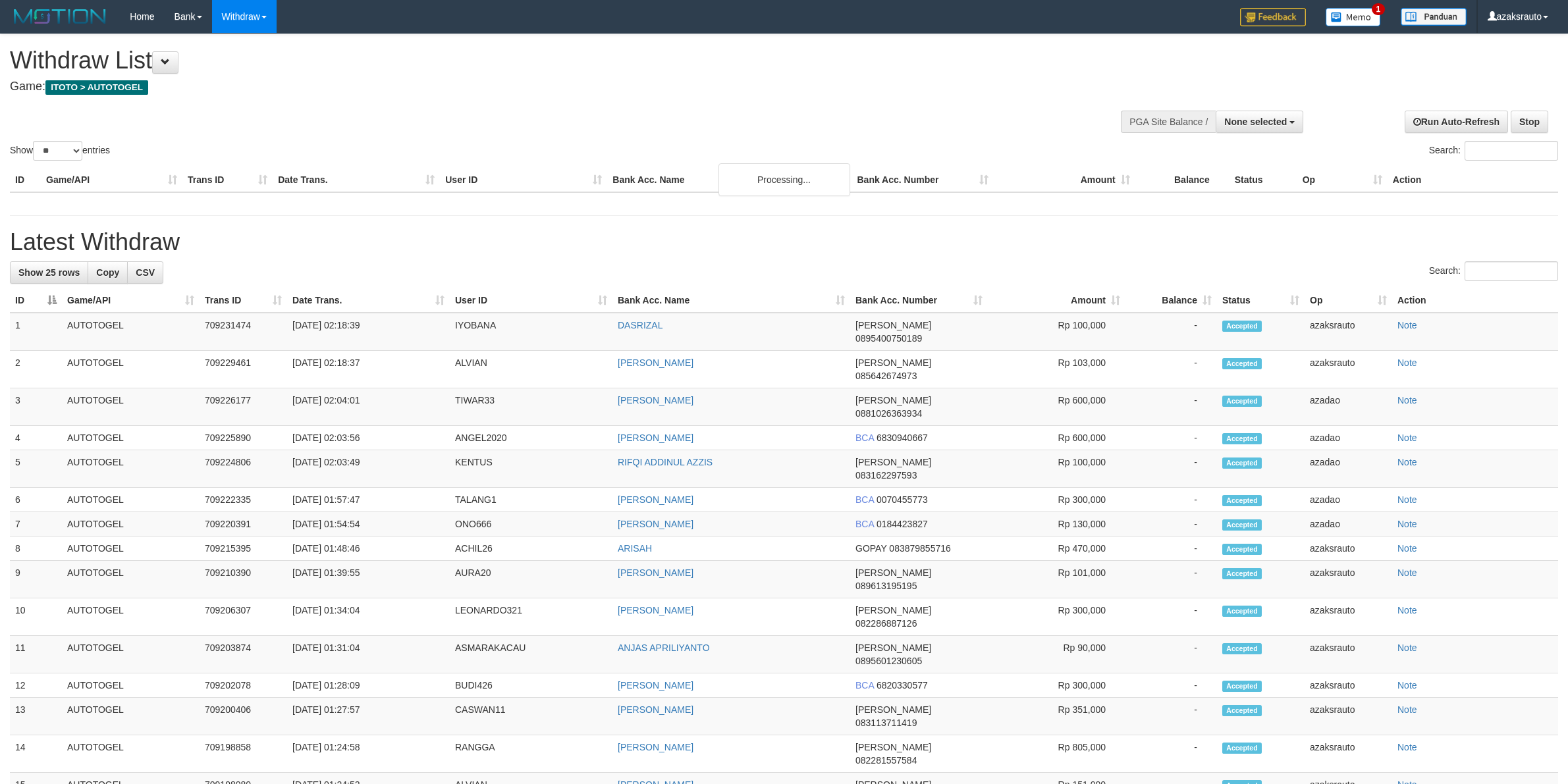
select select
select select "**"
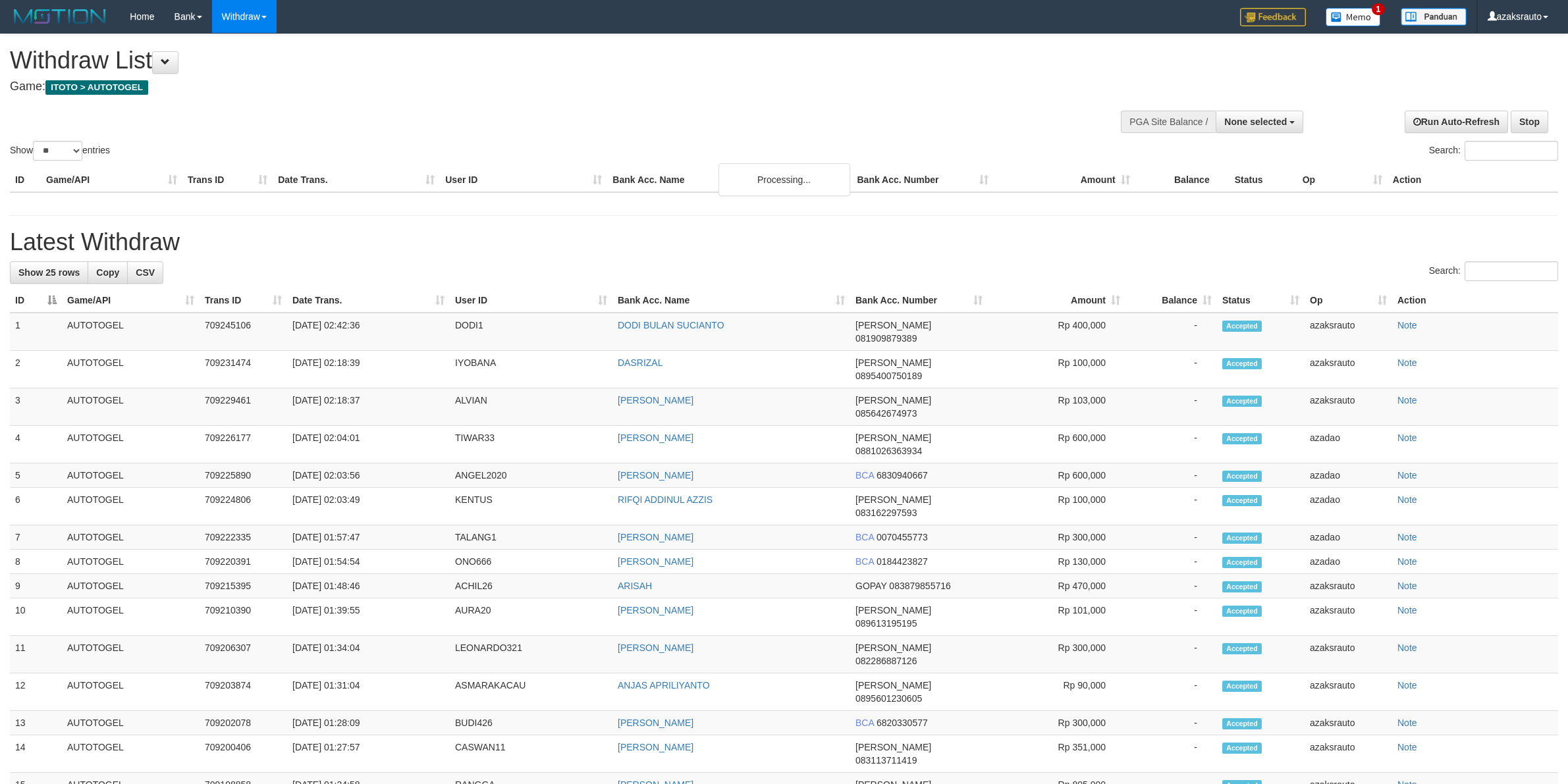
select select
select select "**"
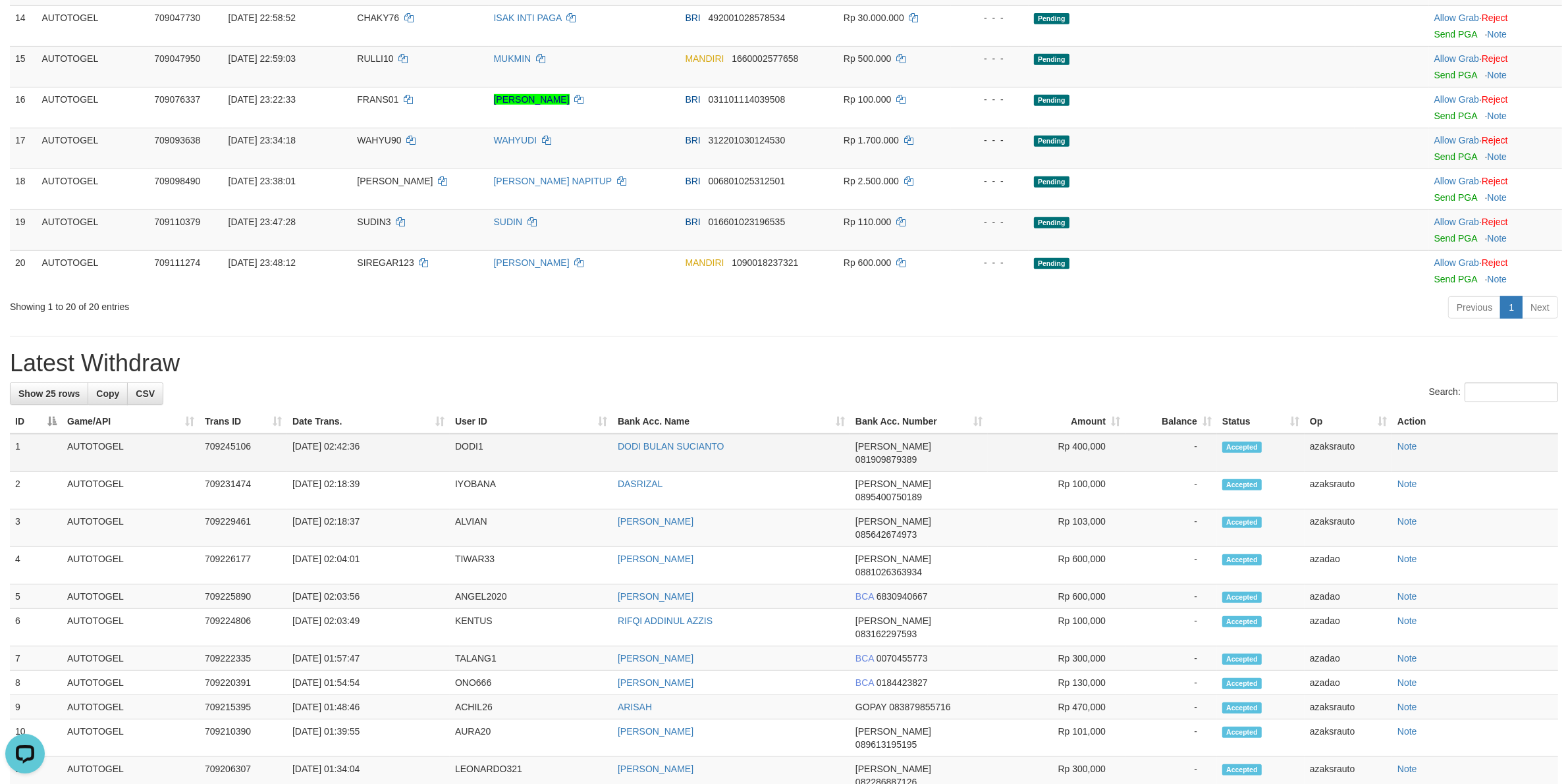
click at [350, 463] on td "[DATE] 02:42:36" at bounding box center [368, 453] width 163 height 38
click at [346, 463] on td "[DATE] 02:42:36" at bounding box center [368, 453] width 163 height 38
click at [370, 462] on td "[DATE] 02:42:36" at bounding box center [368, 453] width 163 height 38
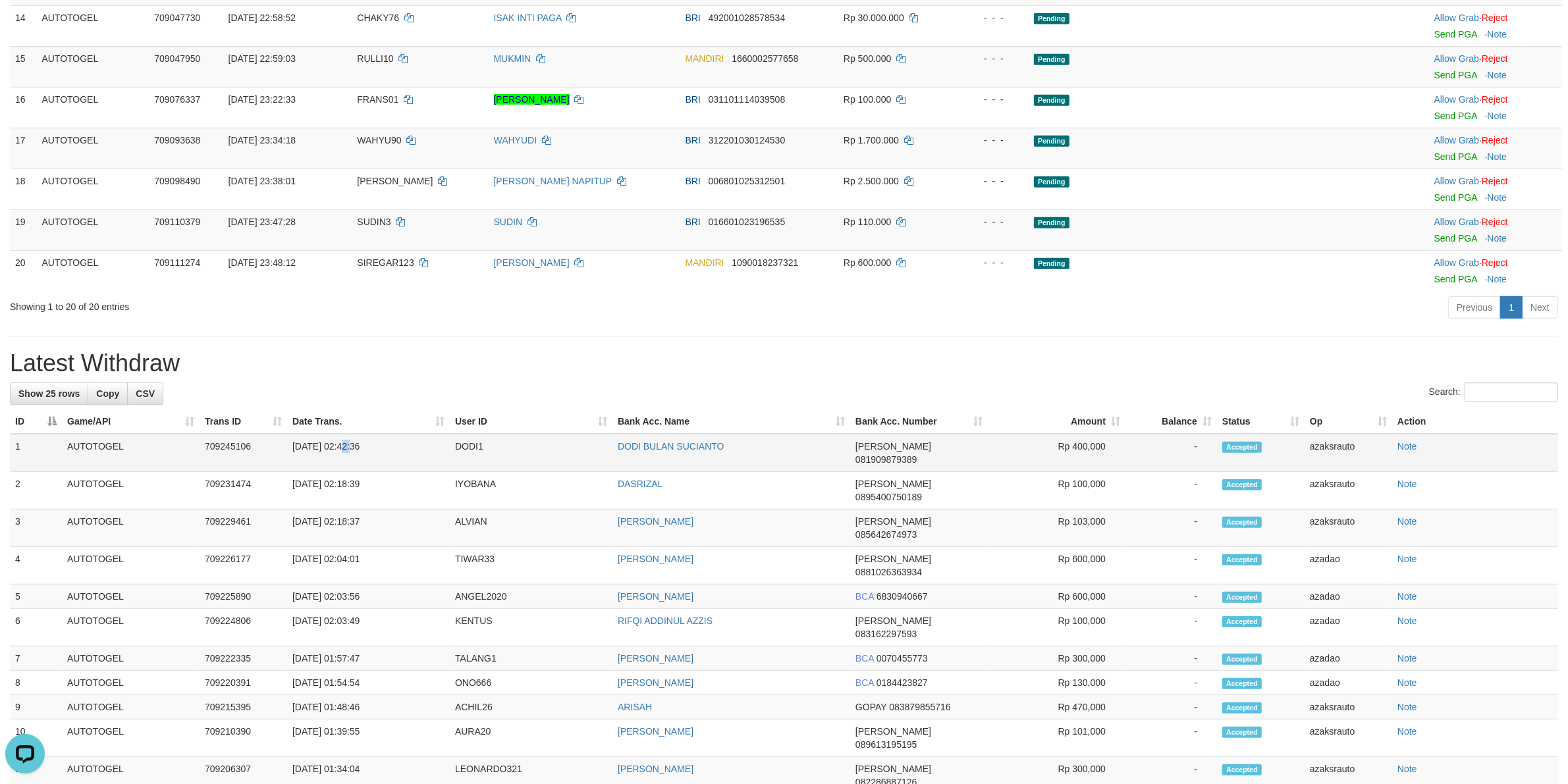
copy td "02:42:36"
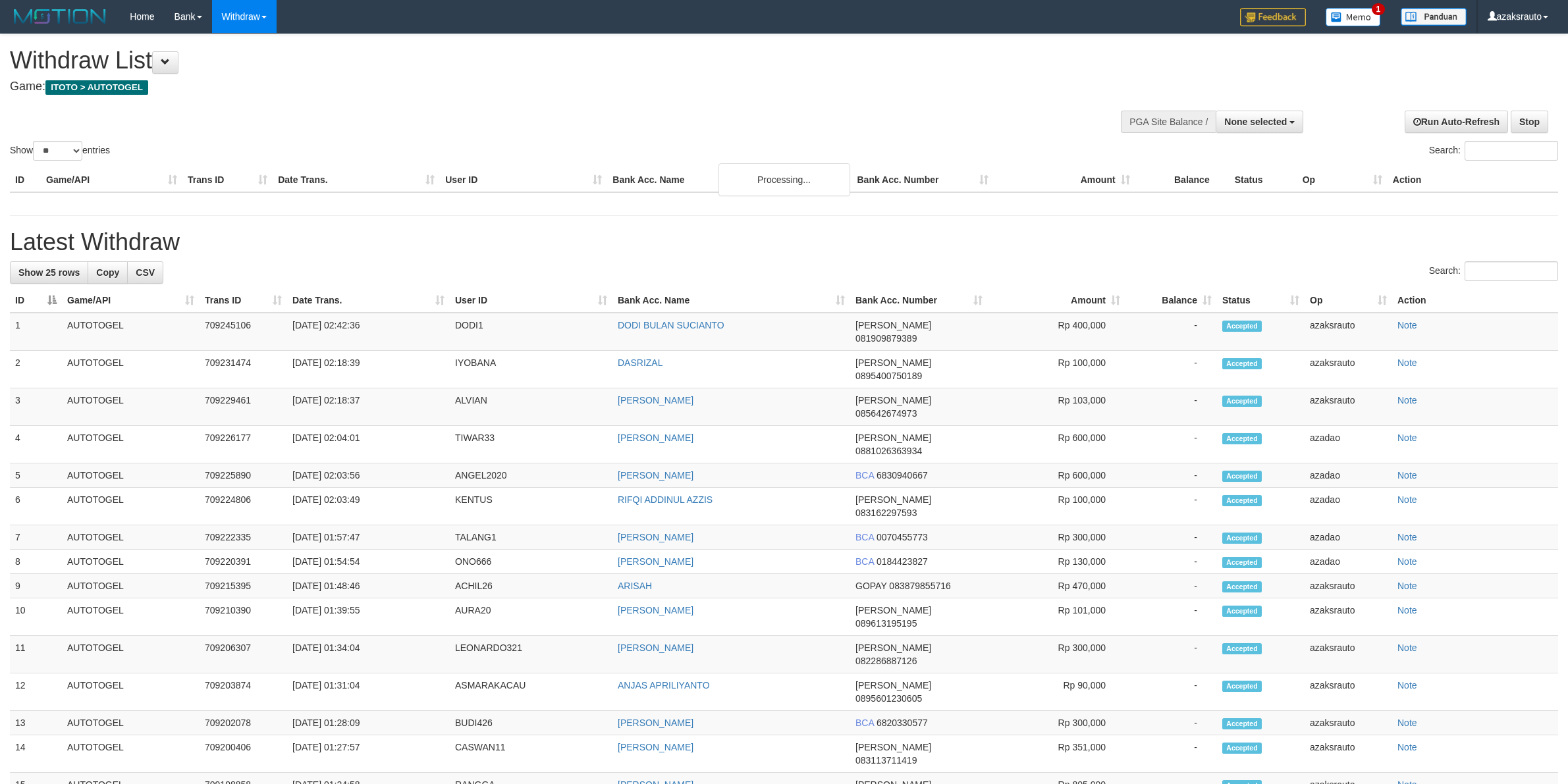
select select
select select "**"
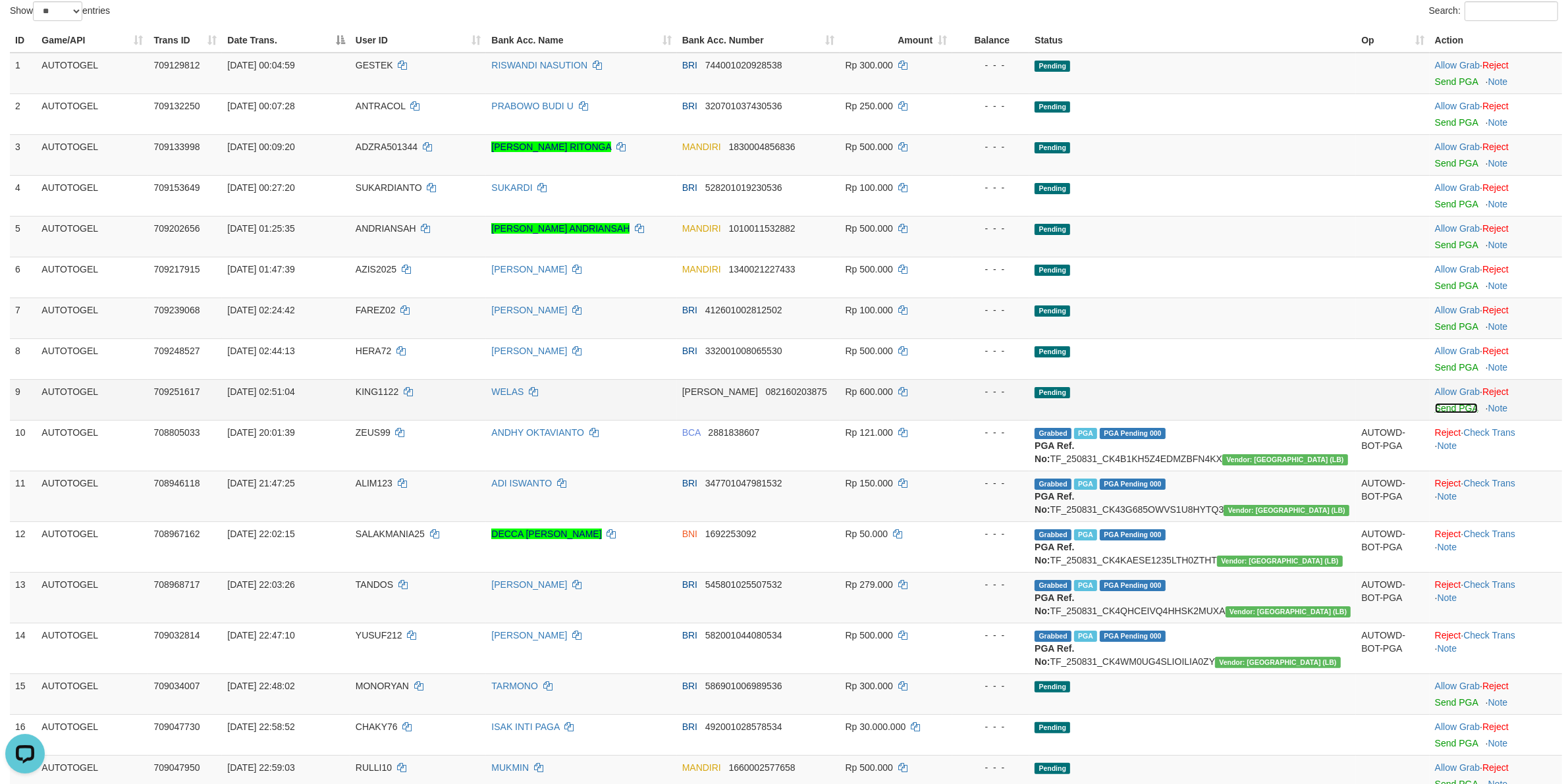
click at [1435, 409] on link "Send PGA" at bounding box center [1456, 408] width 42 height 10
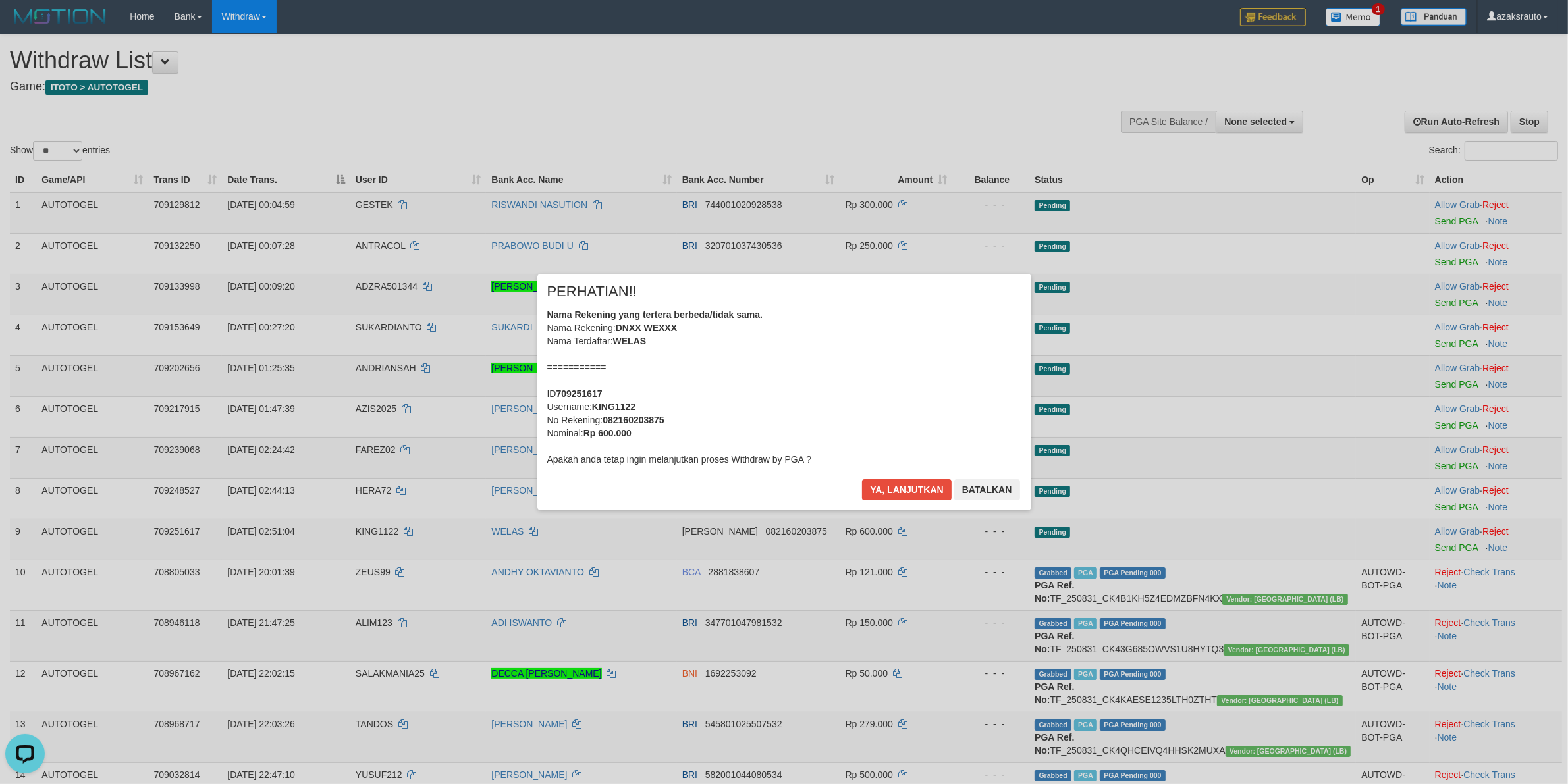
scroll to position [494, 0]
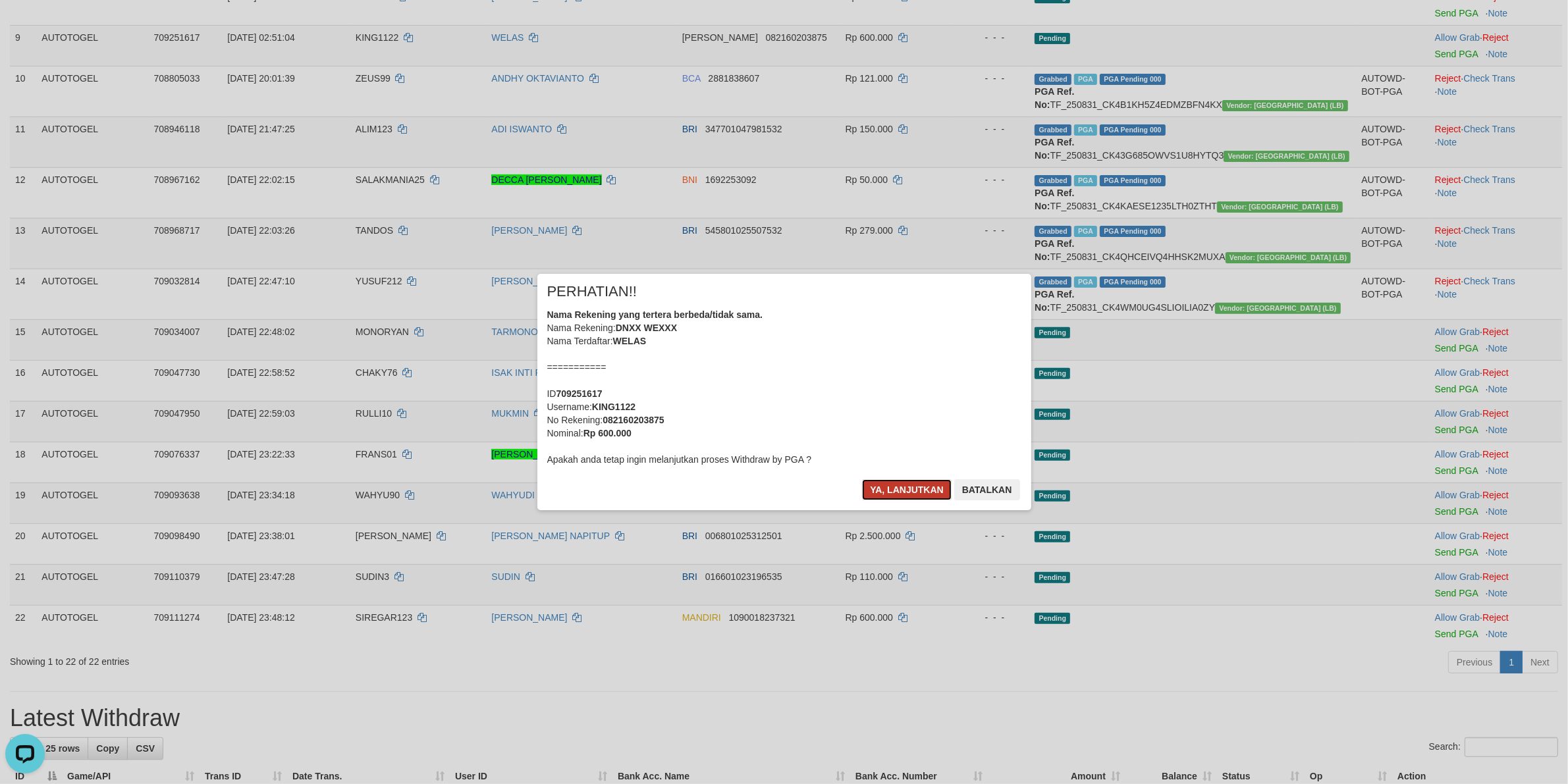
click at [880, 487] on button "Ya, lanjutkan" at bounding box center [907, 490] width 90 height 21
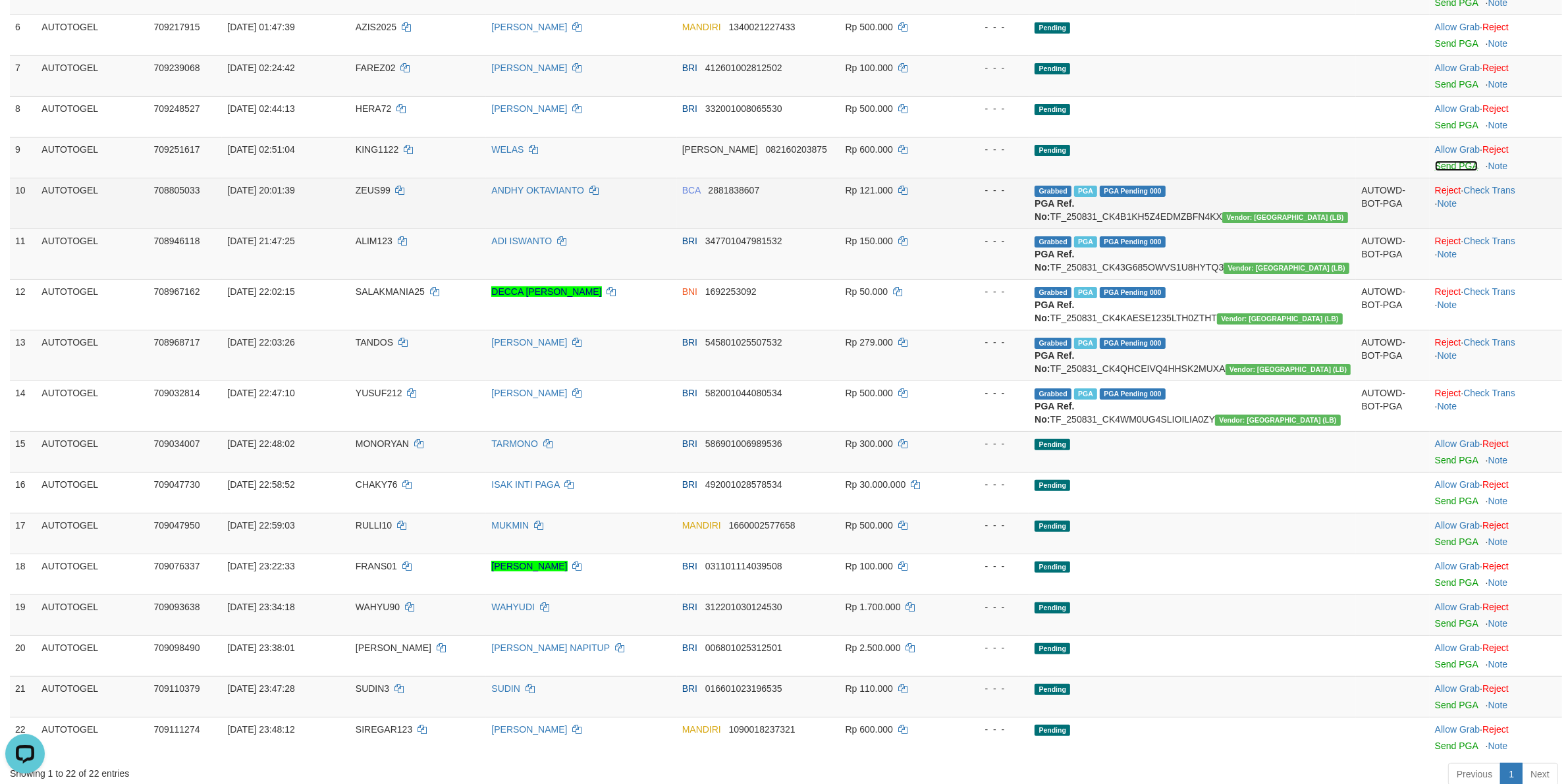
scroll to position [164, 0]
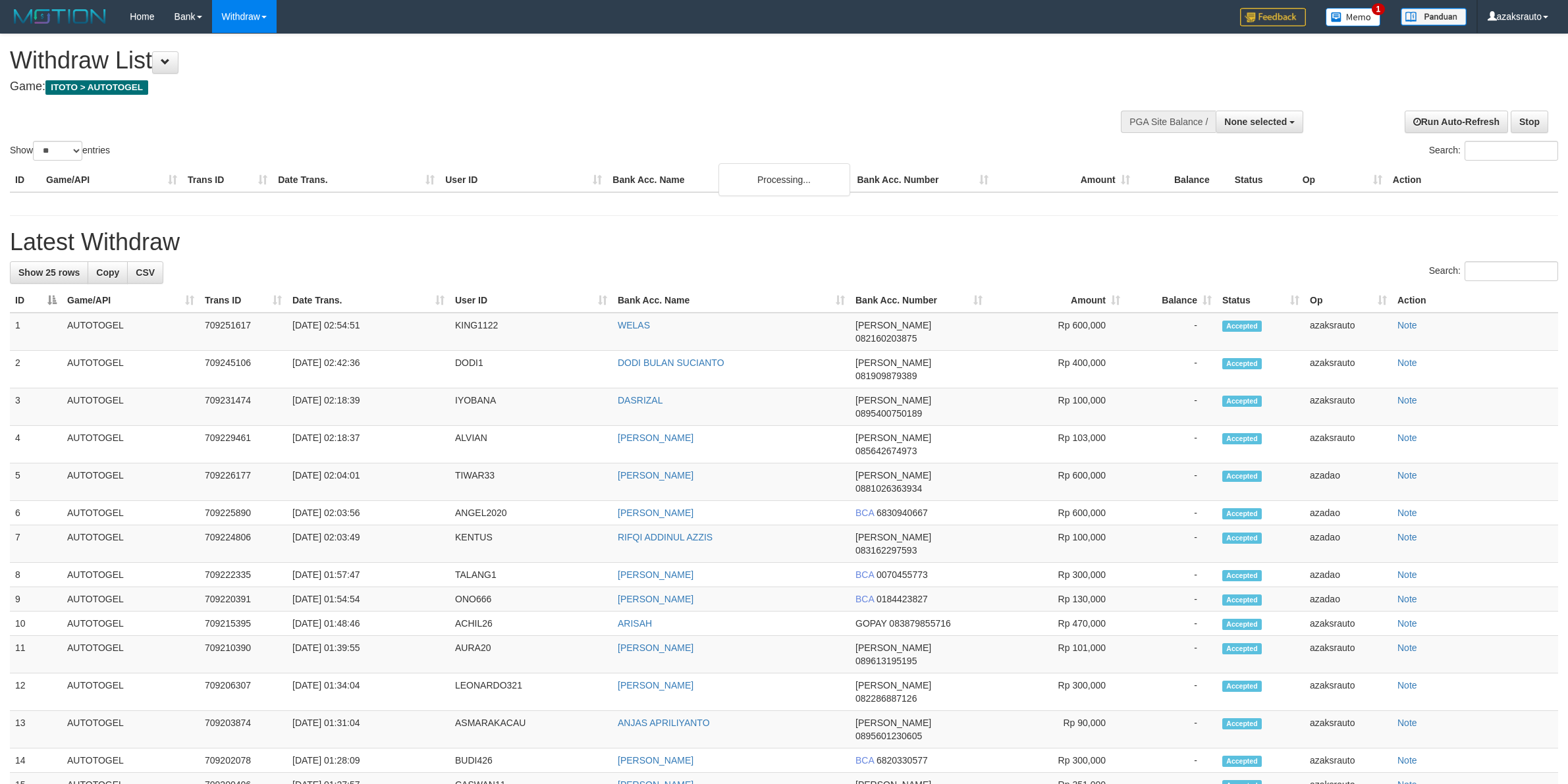
select select
select select "**"
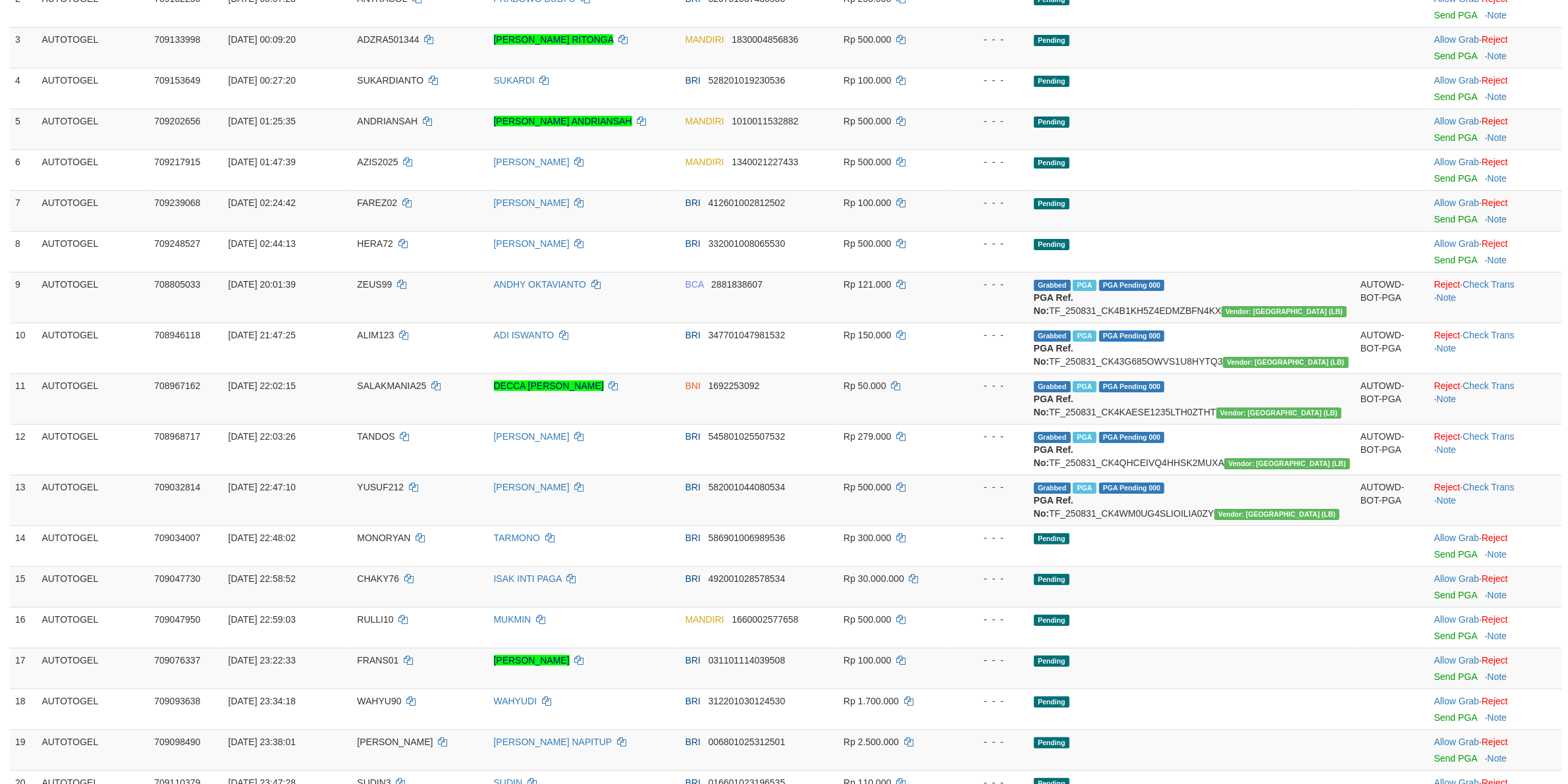
scroll to position [878, 0]
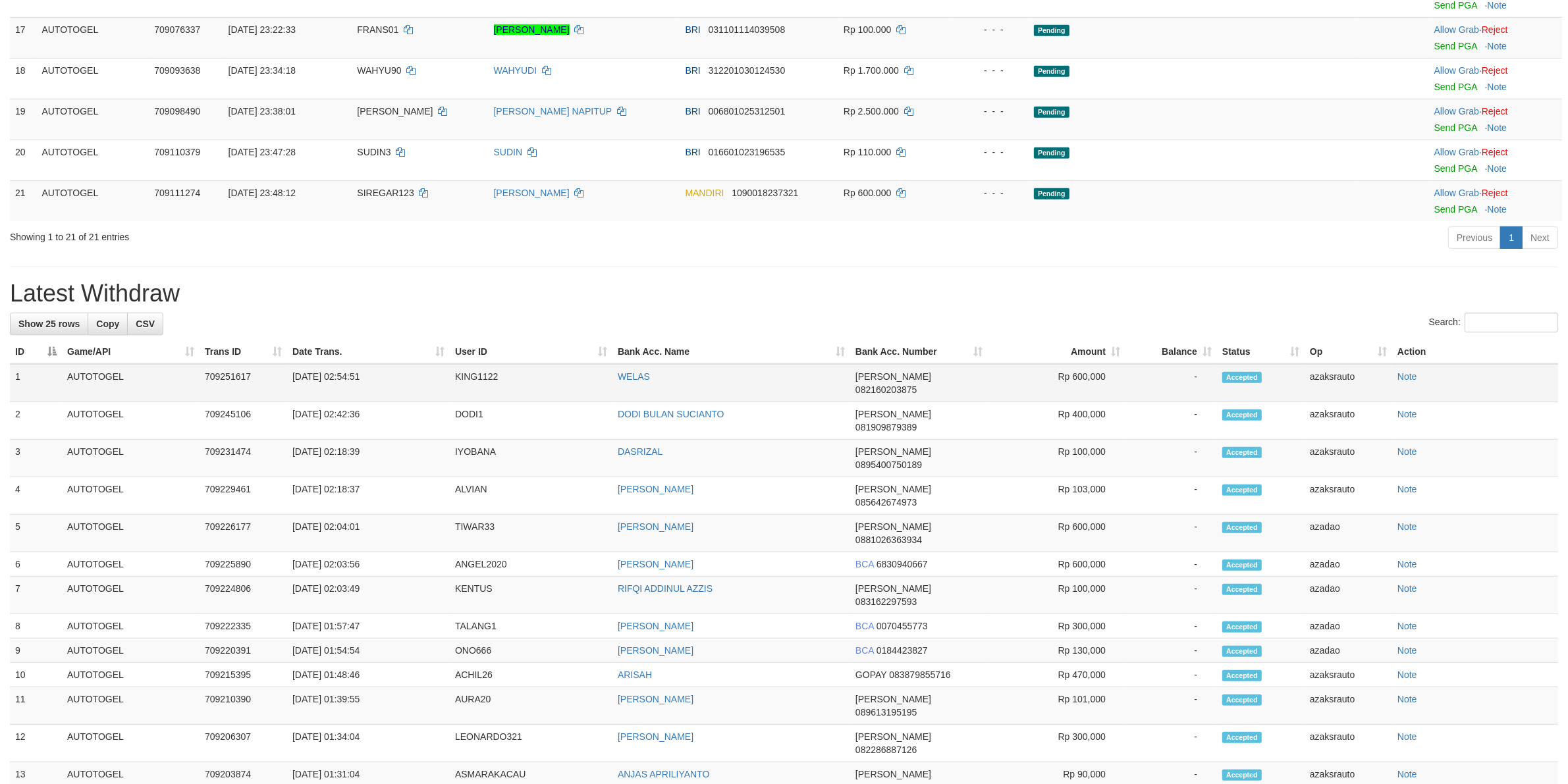
click at [343, 390] on td "[DATE] 02:54:51" at bounding box center [368, 383] width 163 height 38
click at [380, 389] on td "[DATE] 02:54:51" at bounding box center [368, 383] width 163 height 38
click at [347, 392] on td "[DATE] 02:54:51" at bounding box center [368, 383] width 163 height 38
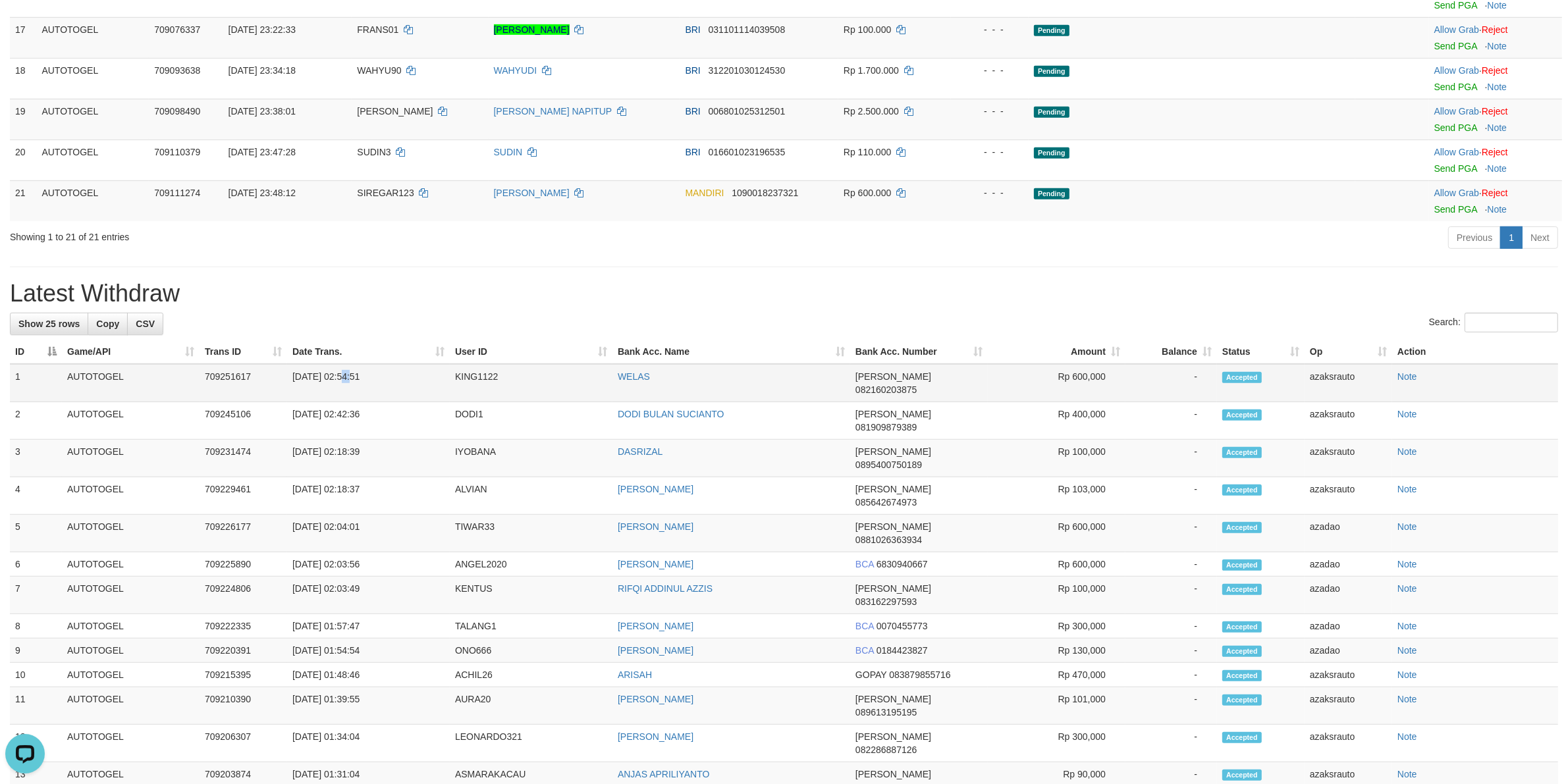
scroll to position [0, 0]
click at [382, 392] on td "[DATE] 02:54:51" at bounding box center [368, 383] width 163 height 38
copy td "02:54:51"
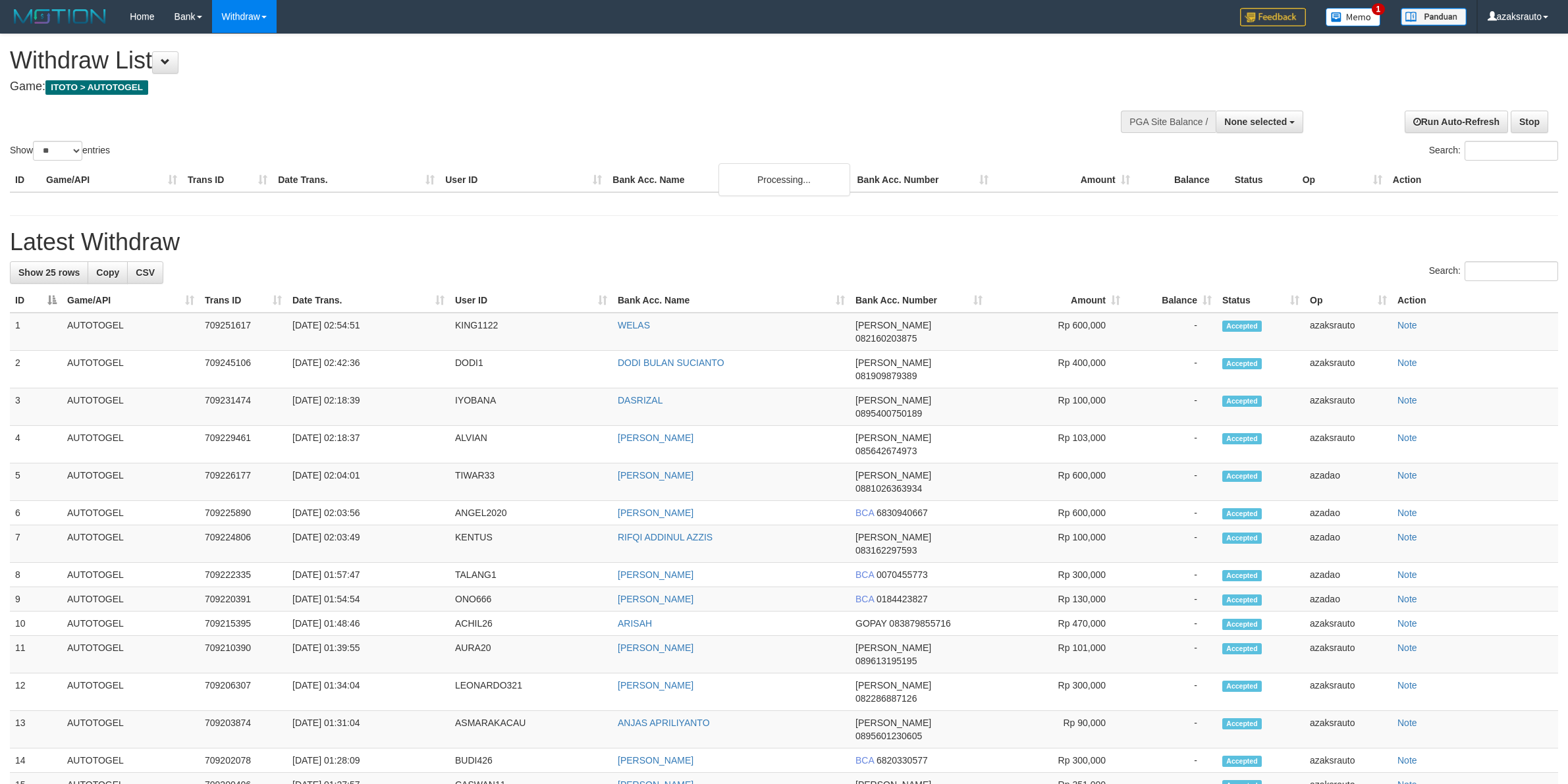
select select
select select "**"
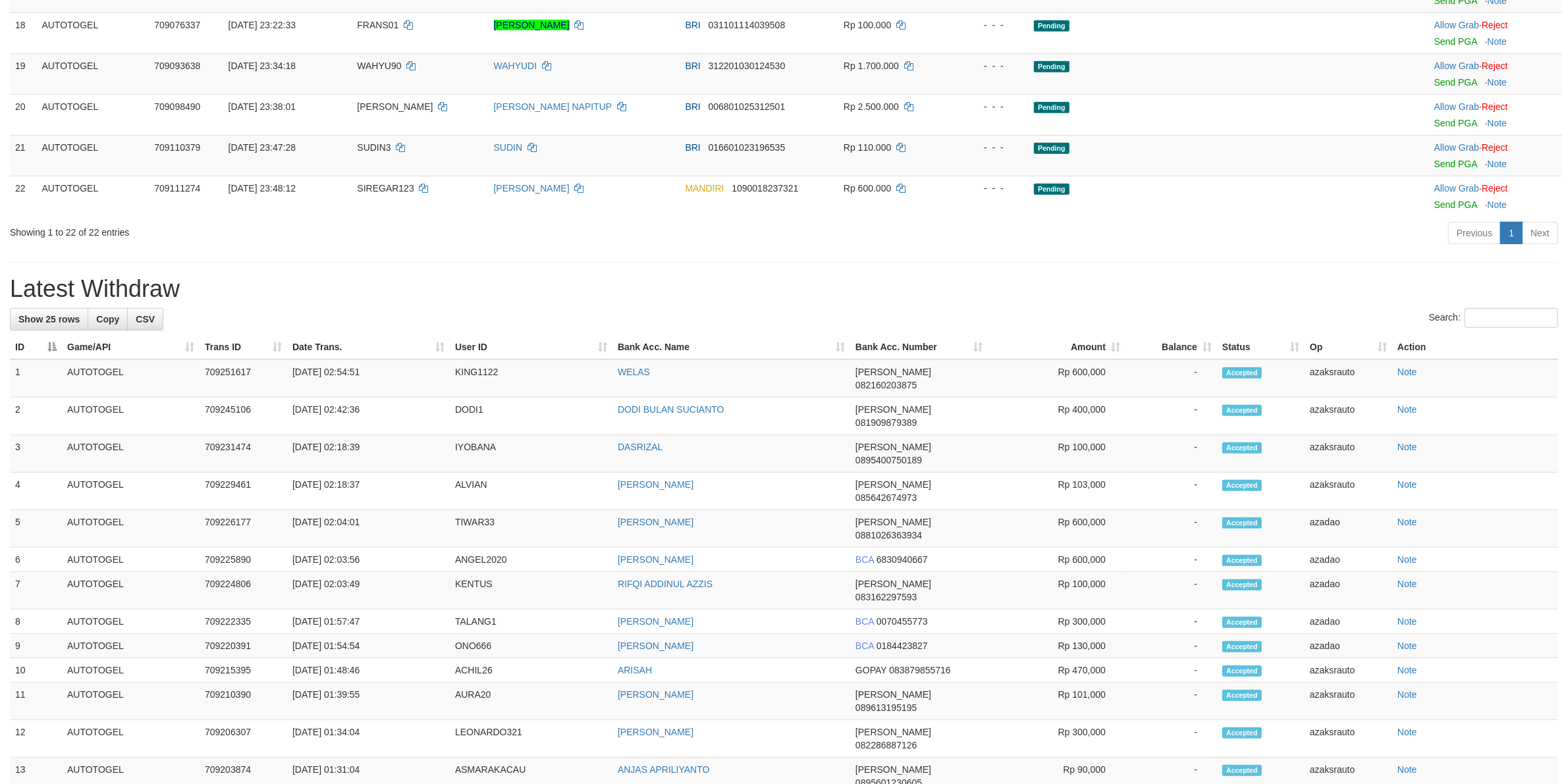
scroll to position [139, 0]
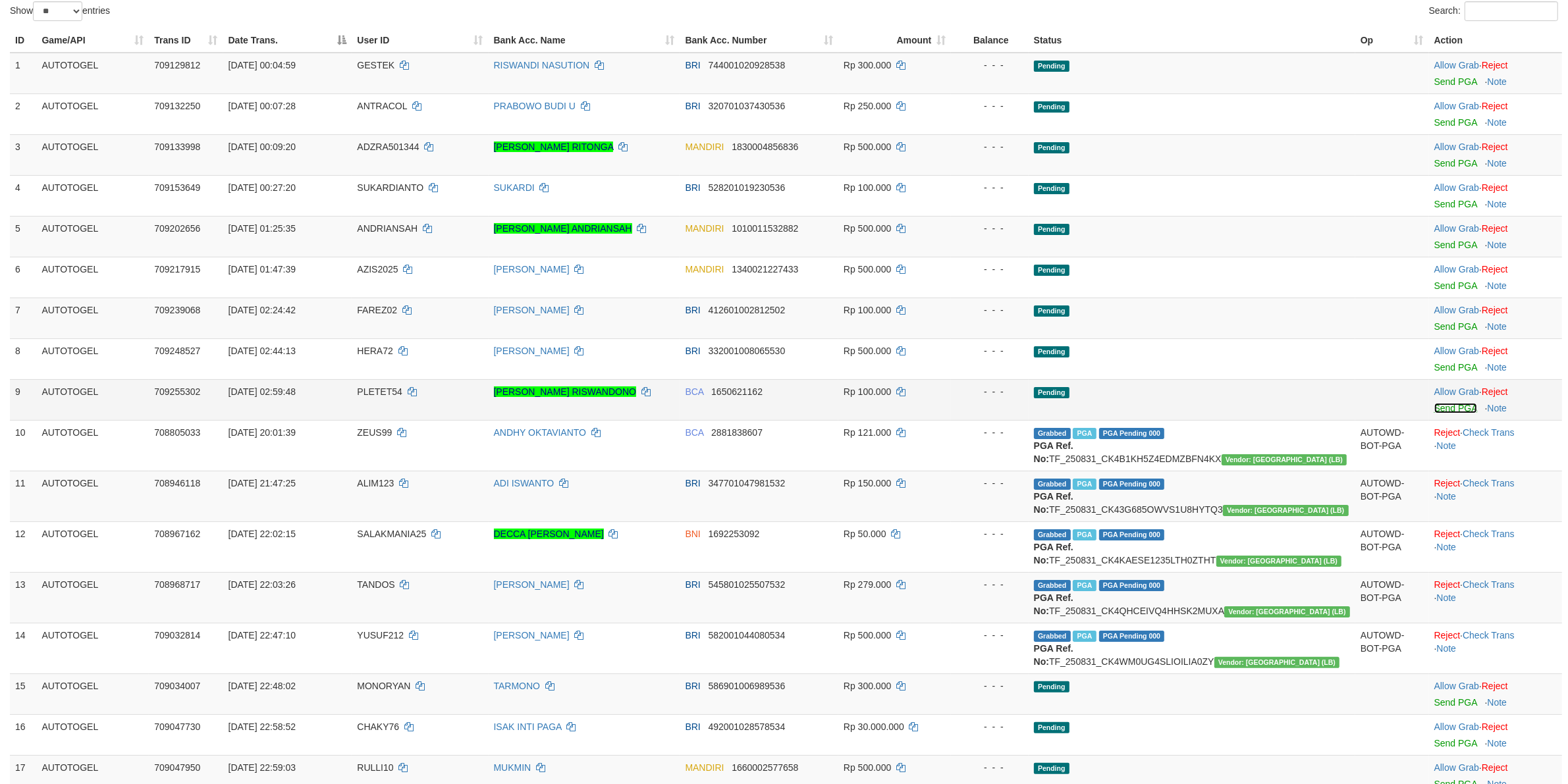
click at [1434, 409] on link "Send PGA" at bounding box center [1455, 408] width 42 height 10
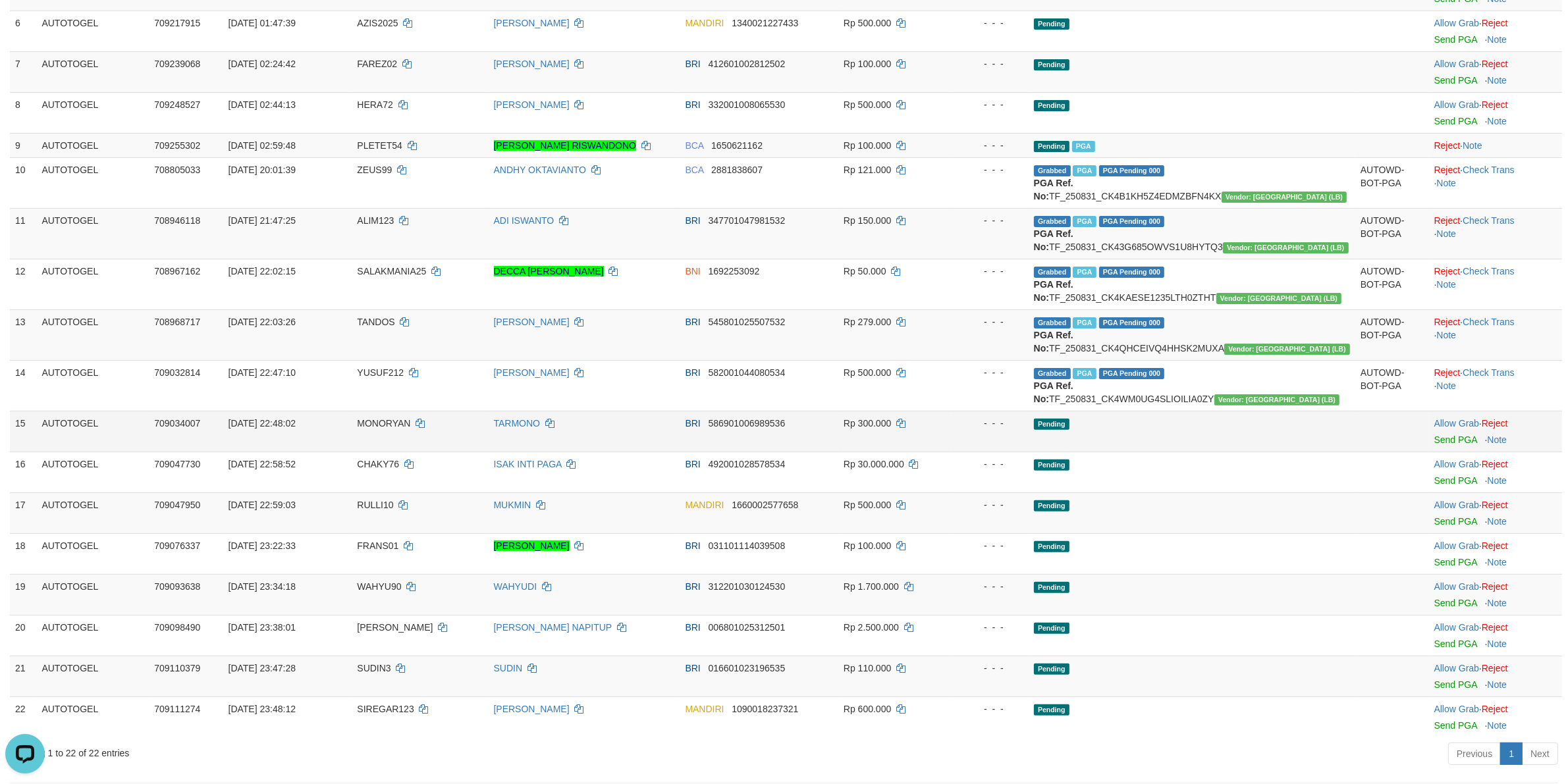
scroll to position [386, 0]
click at [1438, 444] on link "Send PGA" at bounding box center [1455, 439] width 42 height 10
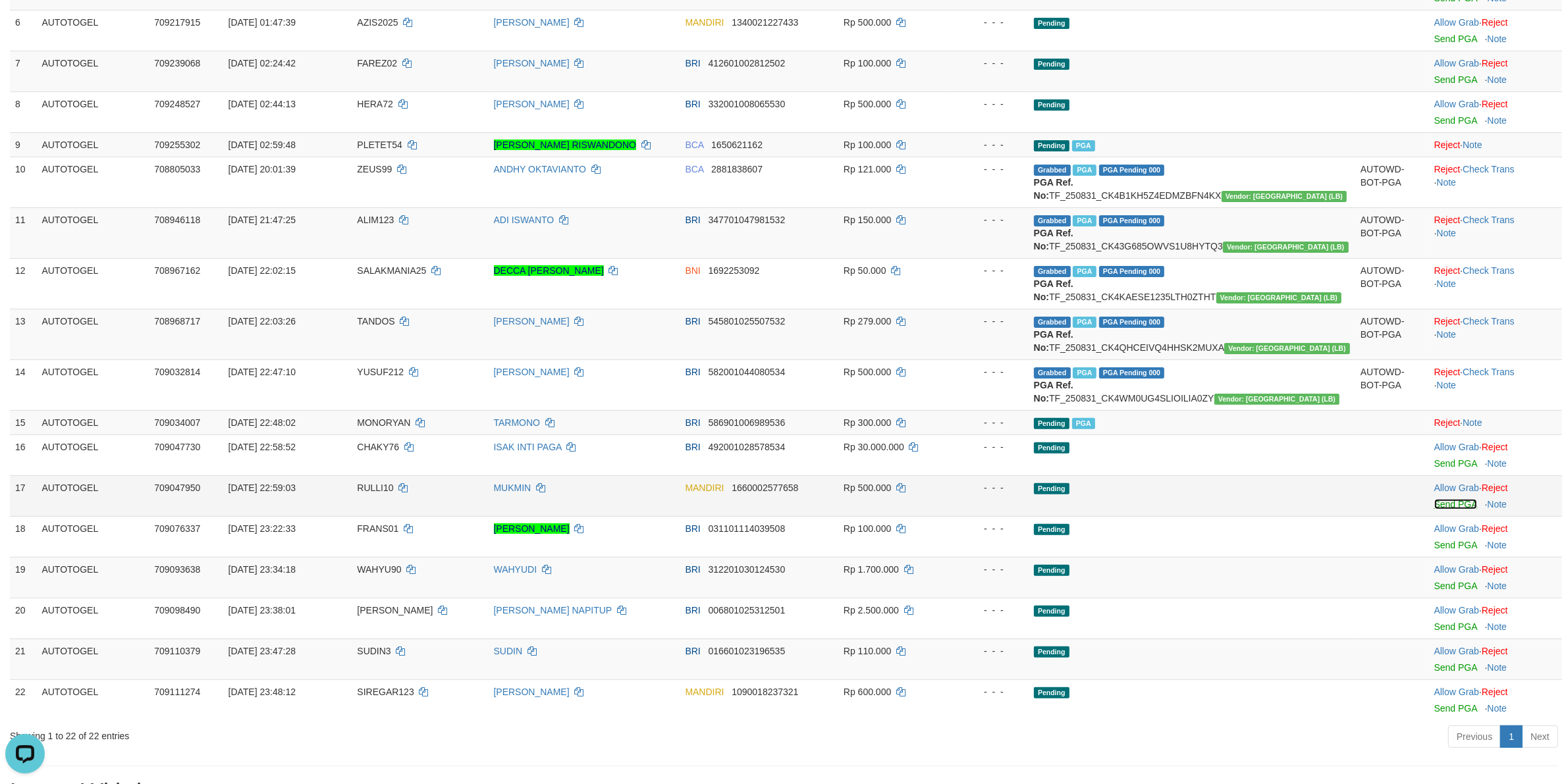
click at [1440, 510] on link "Send PGA" at bounding box center [1455, 504] width 42 height 10
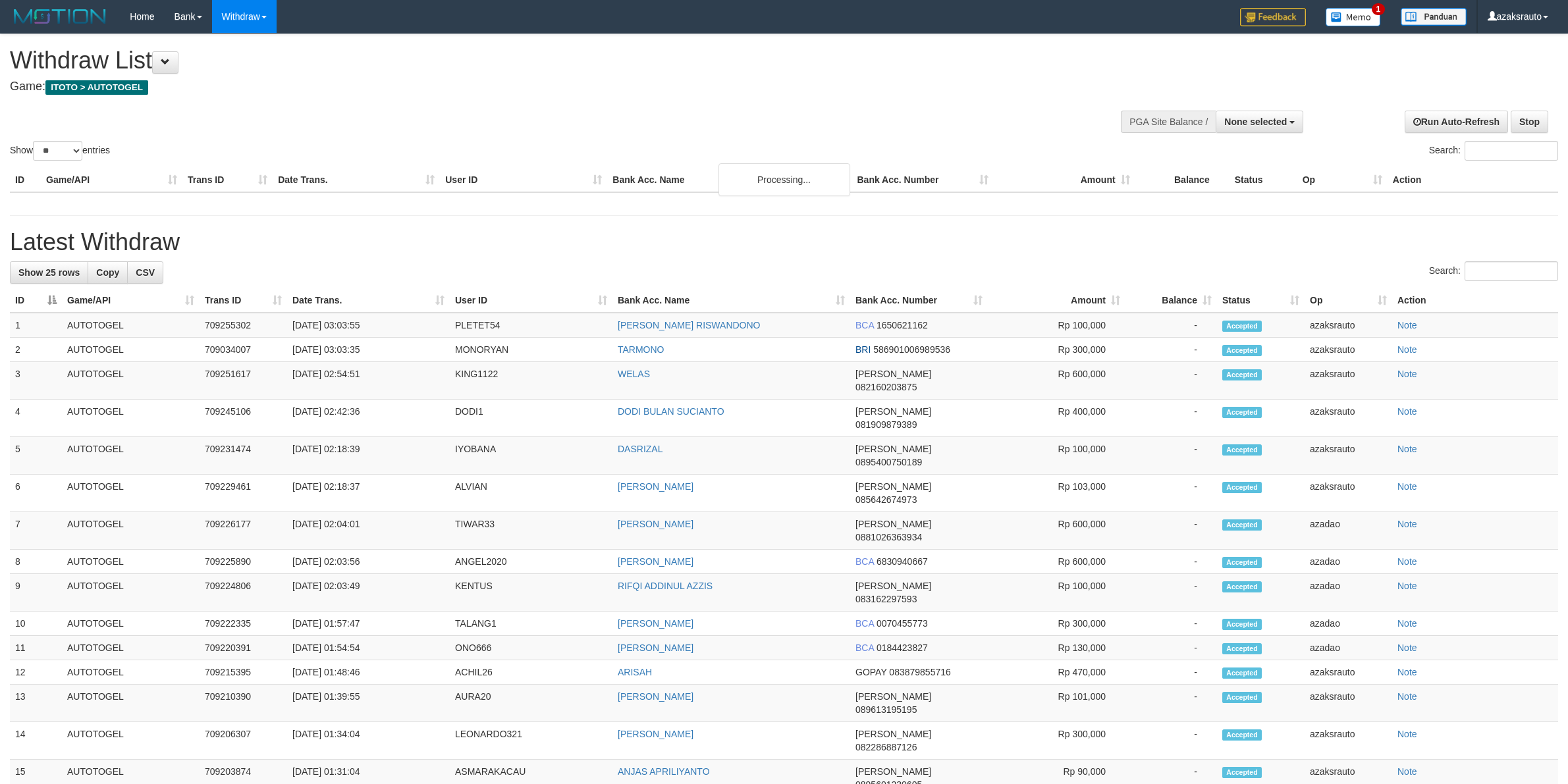
select select
select select "**"
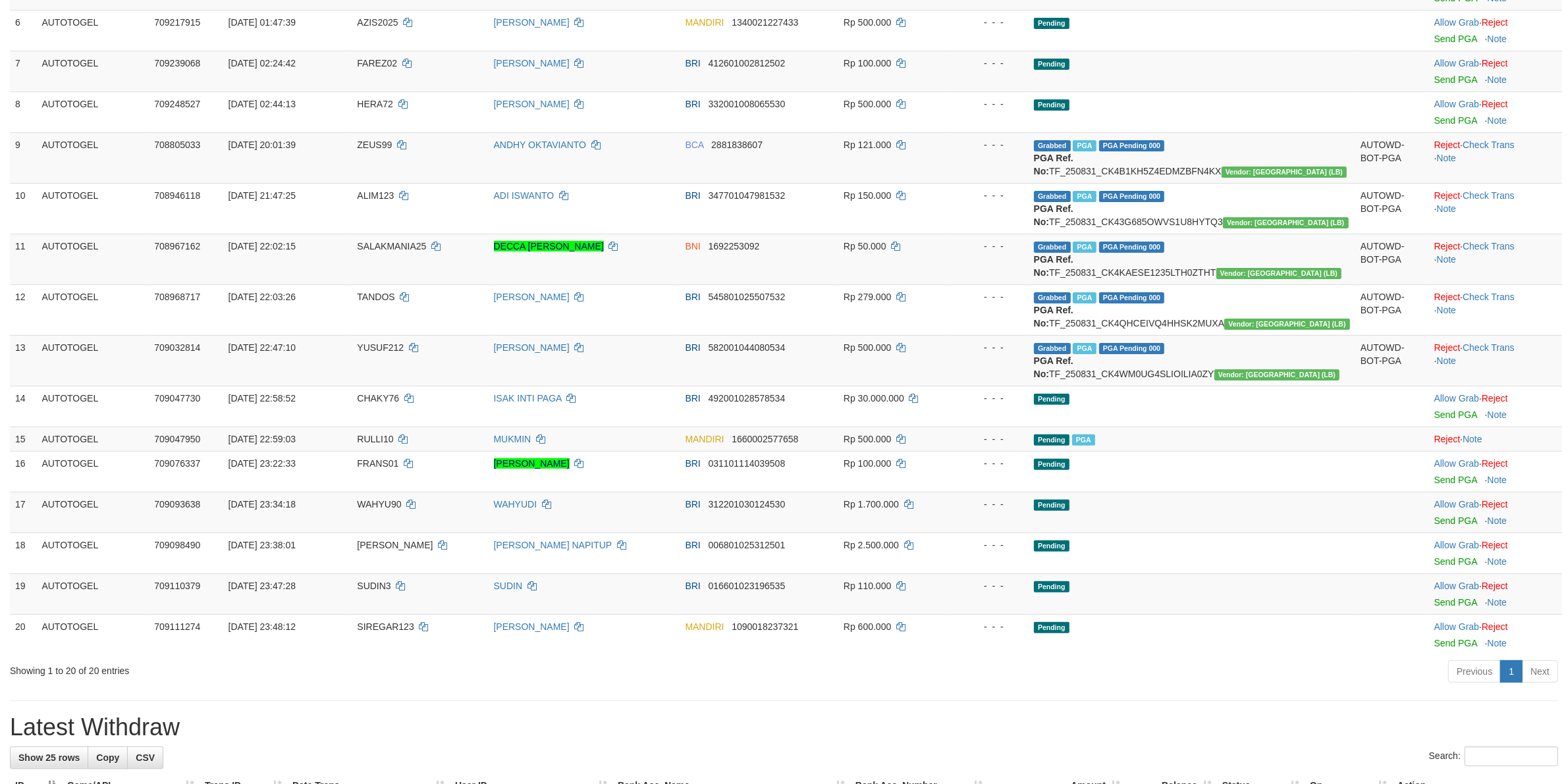
scroll to position [845, 0]
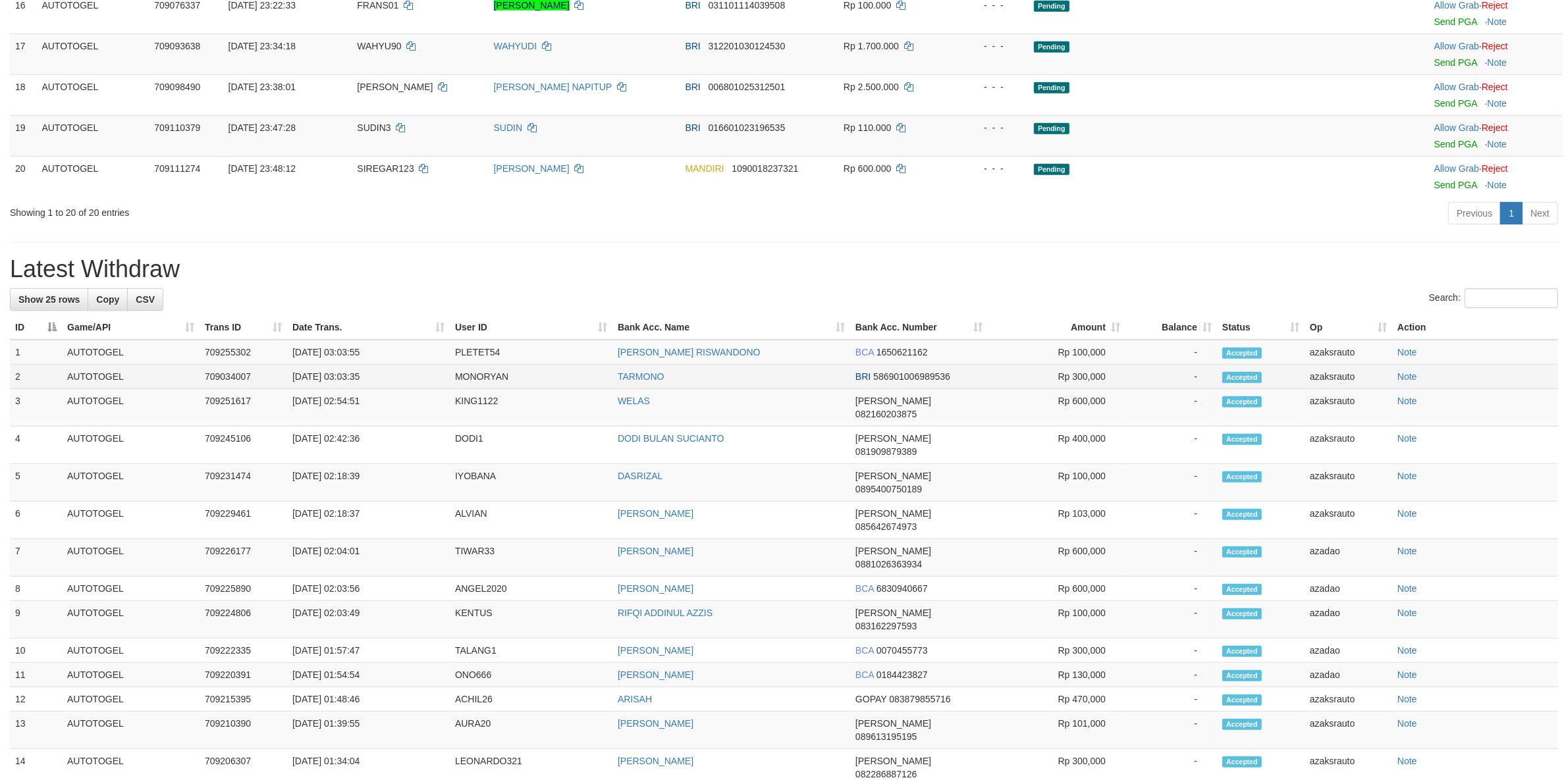
click at [343, 389] on td "[DATE] 03:03:35" at bounding box center [368, 377] width 163 height 24
click at [385, 389] on td "[DATE] 03:03:35" at bounding box center [368, 377] width 163 height 24
copy td "03:03:35"
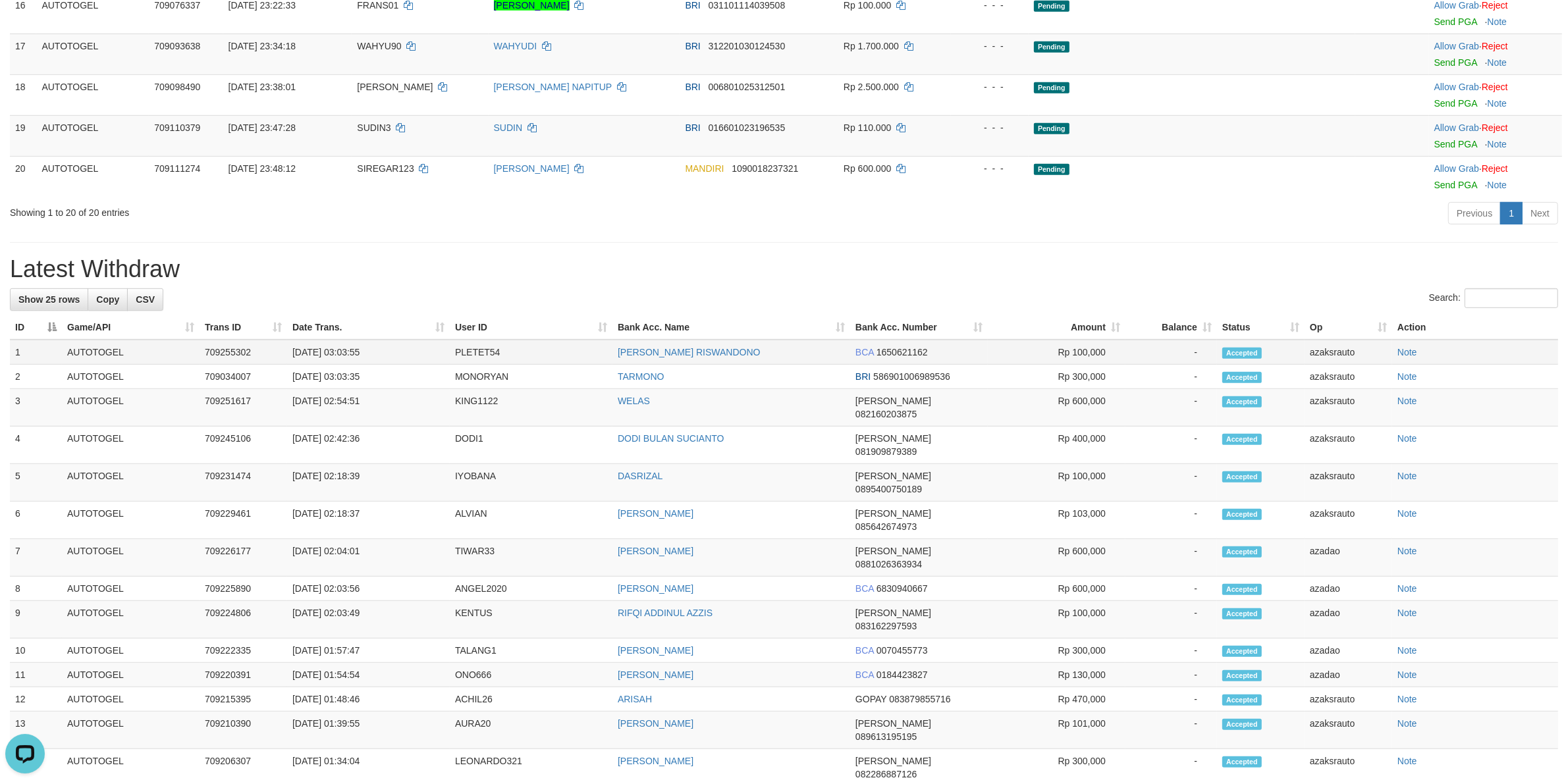
click at [341, 365] on td "[DATE] 03:03:55" at bounding box center [368, 352] width 163 height 25
click at [386, 365] on td "[DATE] 03:03:55" at bounding box center [368, 352] width 163 height 25
copy td "03:03:55"
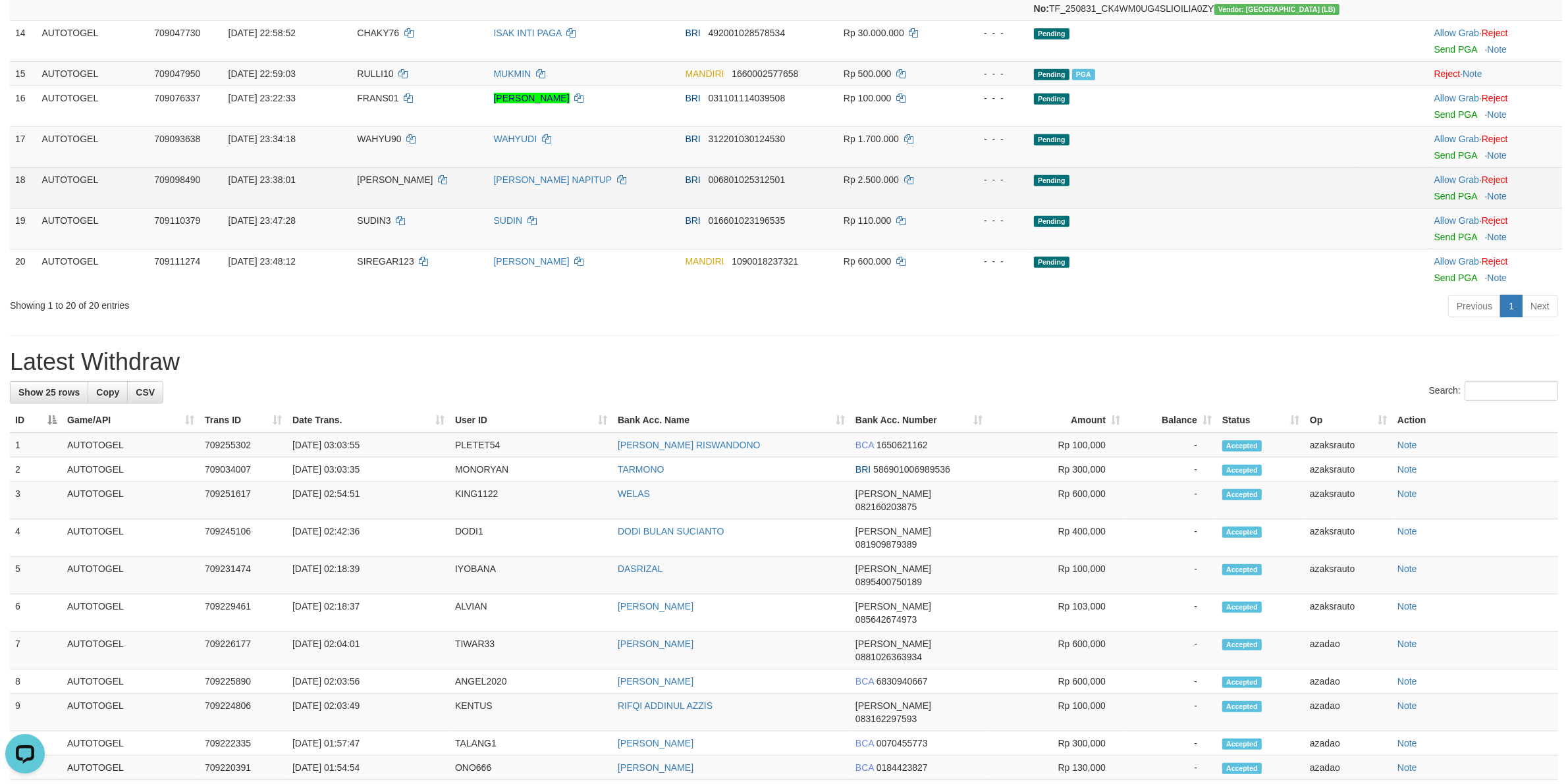
scroll to position [598, 0]
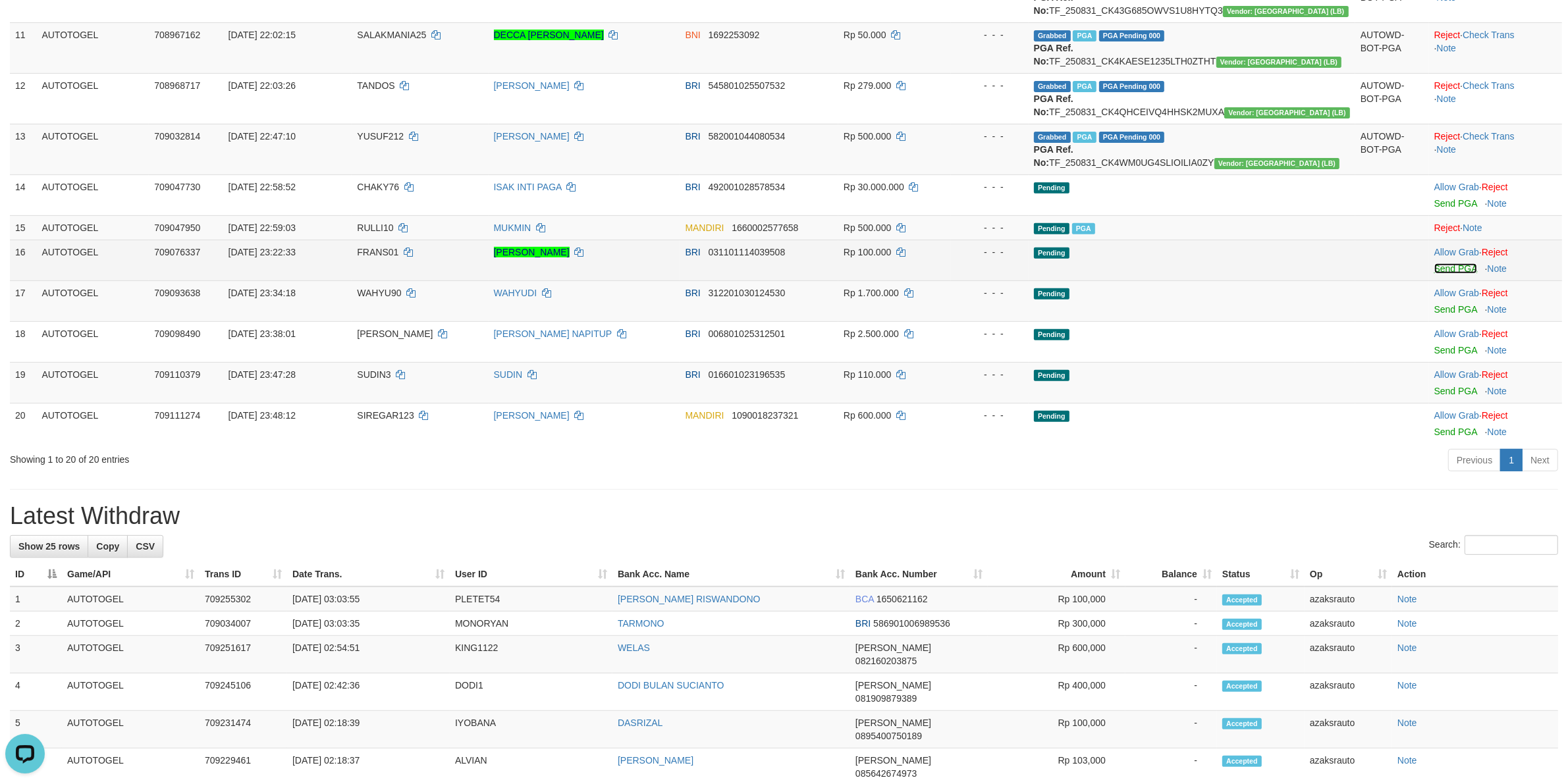
click at [1434, 274] on link "Send PGA" at bounding box center [1455, 268] width 42 height 10
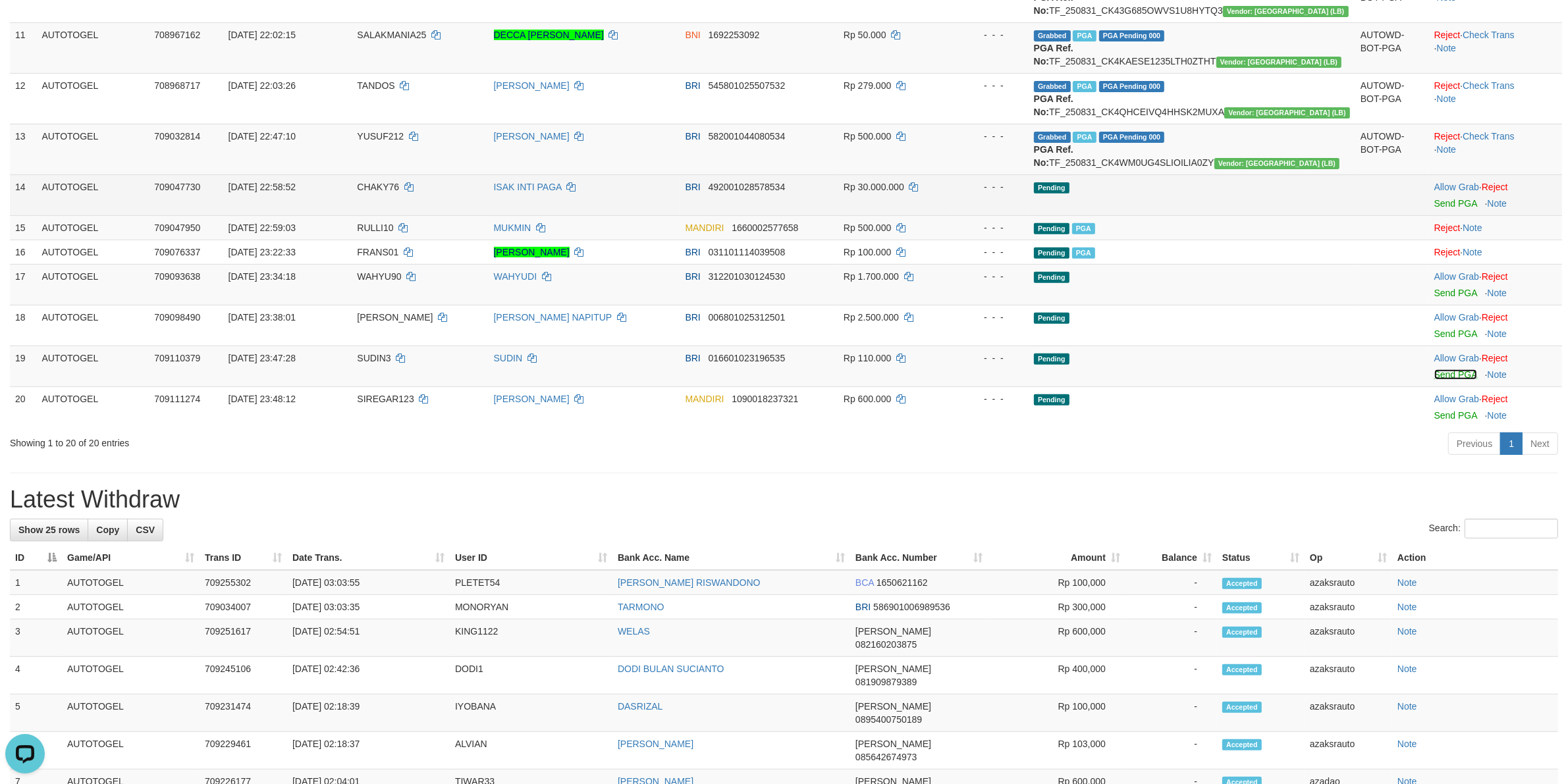
drag, startPoint x: 1429, startPoint y: 393, endPoint x: 854, endPoint y: 221, distance: 600.2
click at [1434, 380] on link "Send PGA" at bounding box center [1455, 375] width 42 height 10
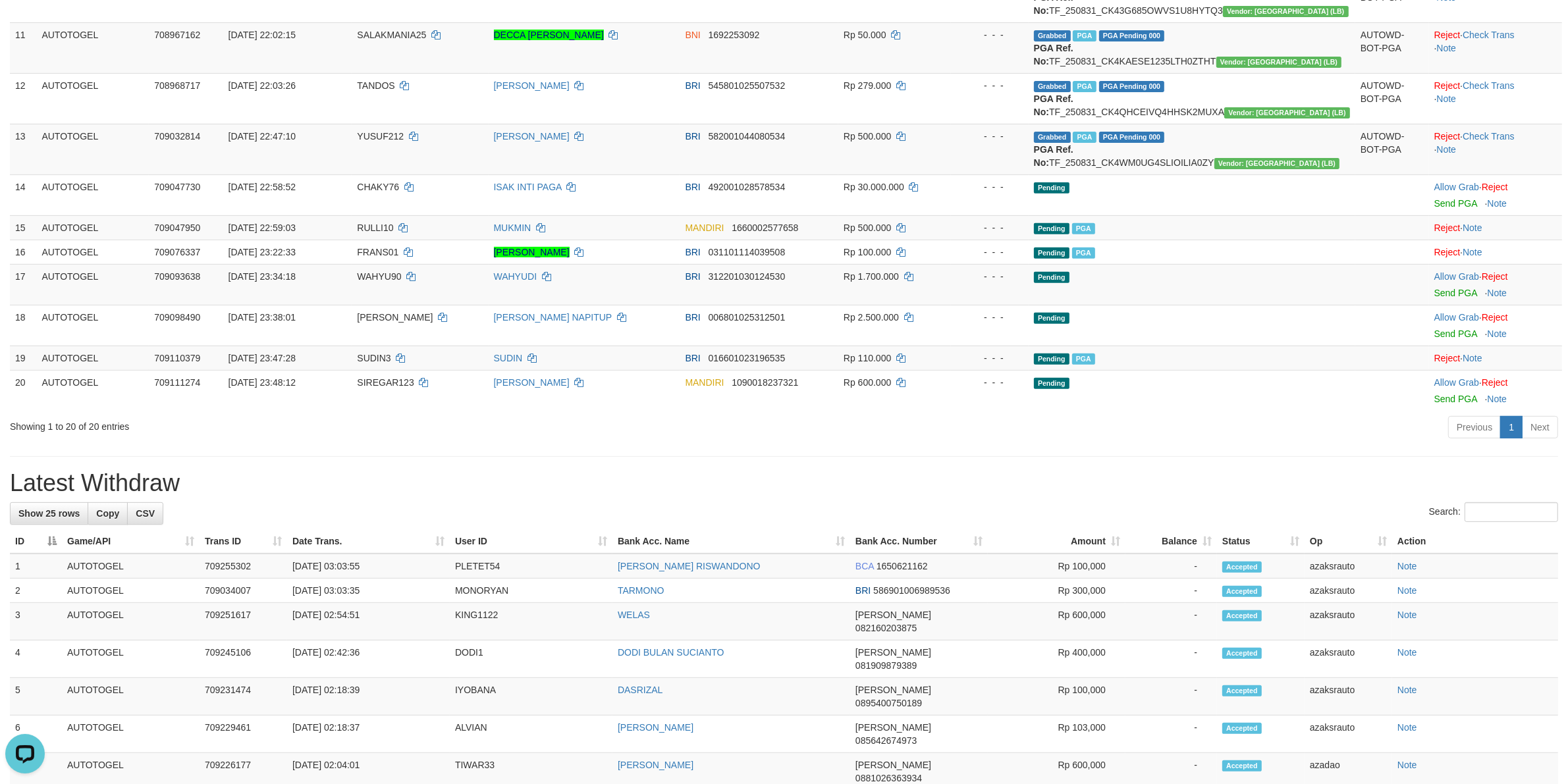
scroll to position [0, 0]
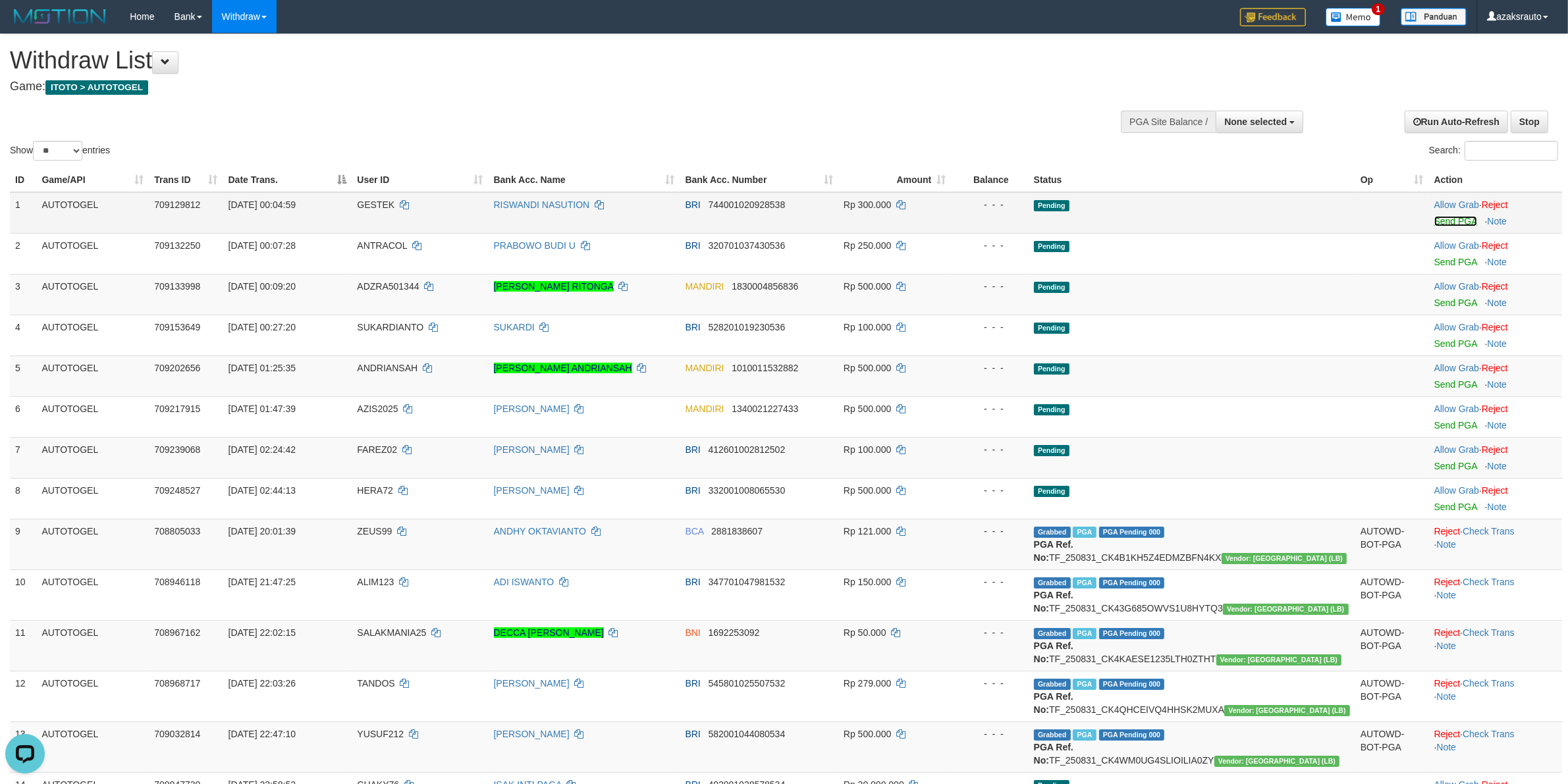
click at [1441, 221] on link "Send PGA" at bounding box center [1455, 221] width 42 height 10
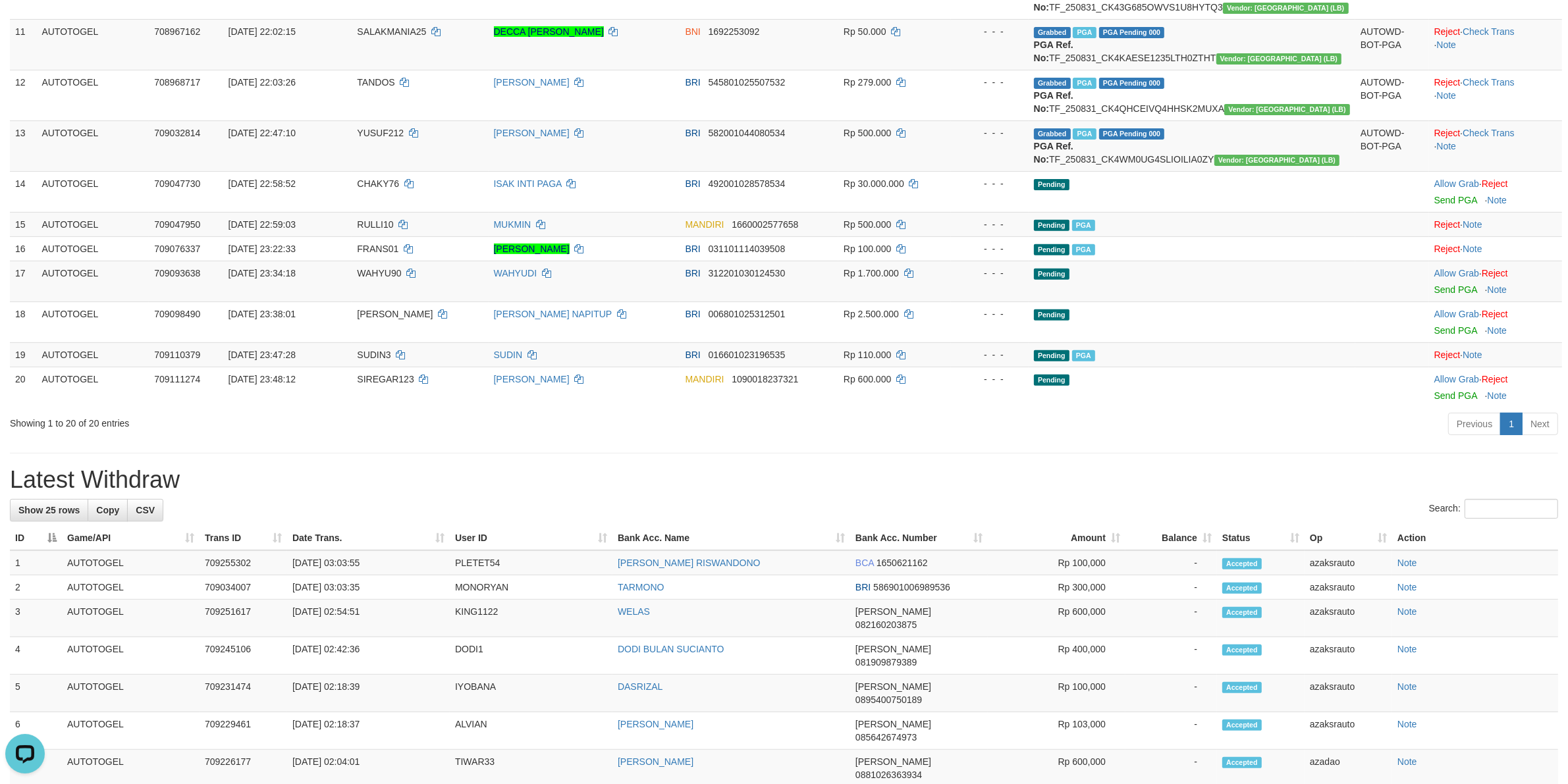
scroll to position [577, 0]
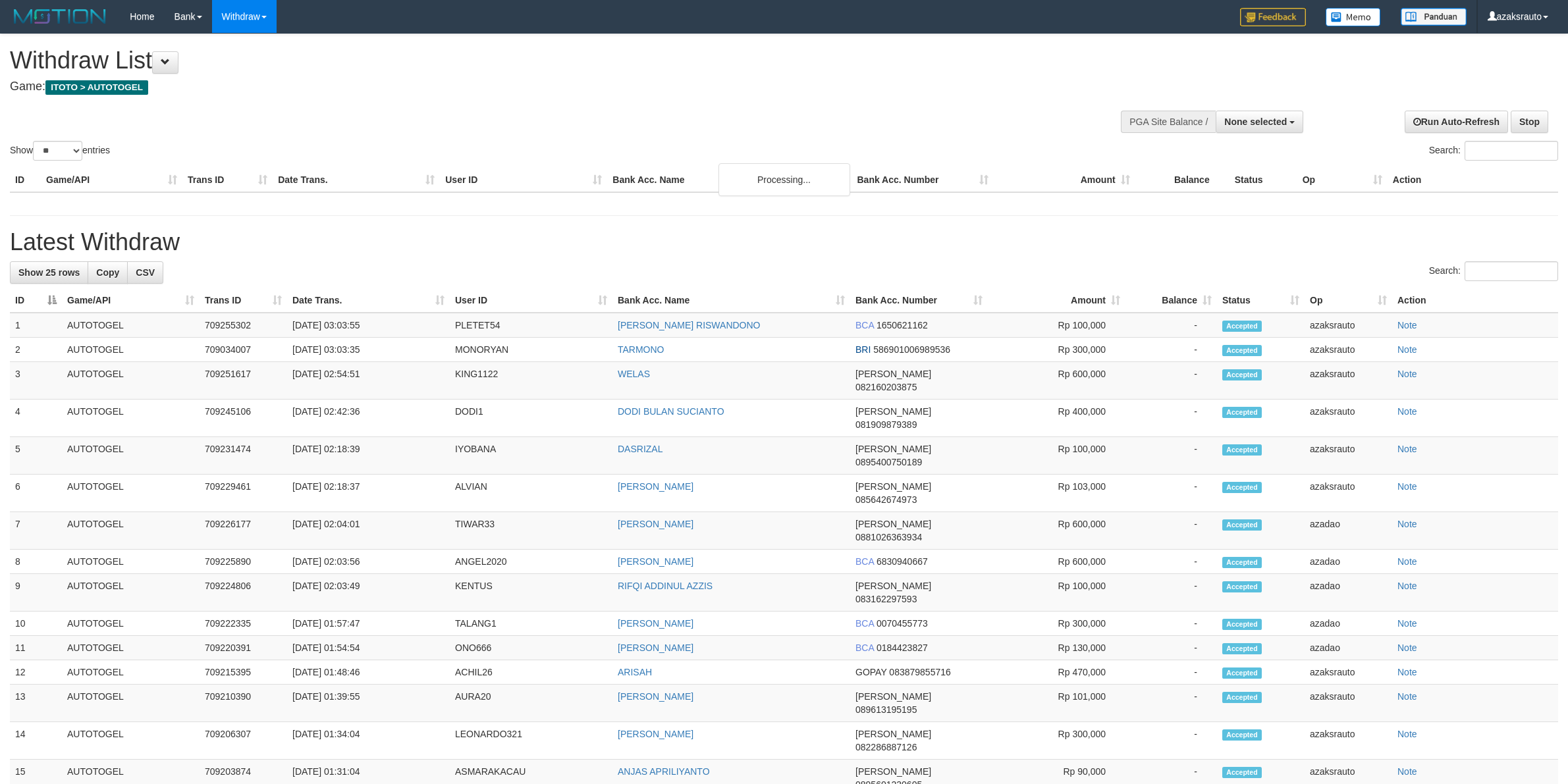
select select
select select "**"
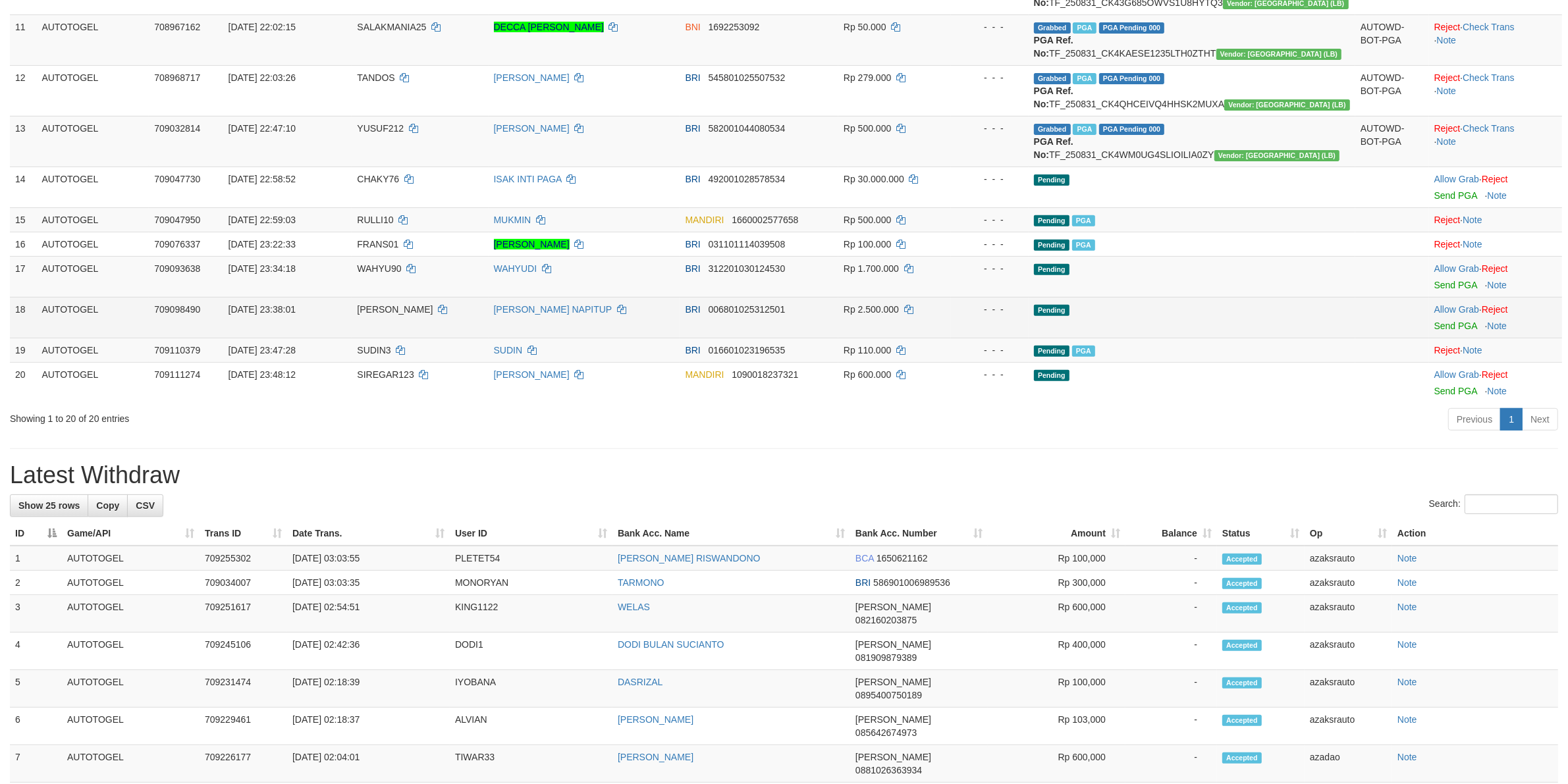
scroll to position [577, 0]
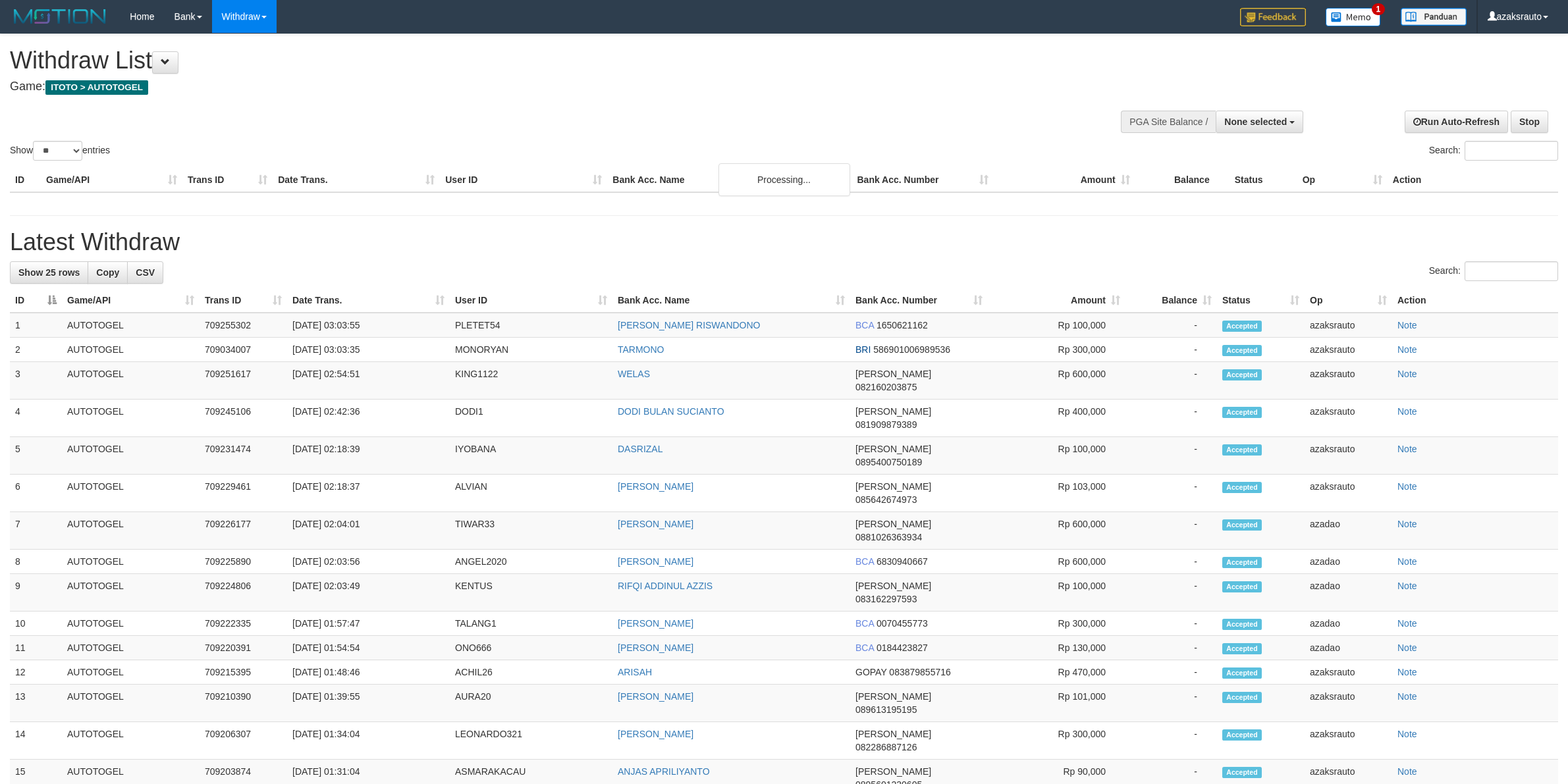
select select
select select "**"
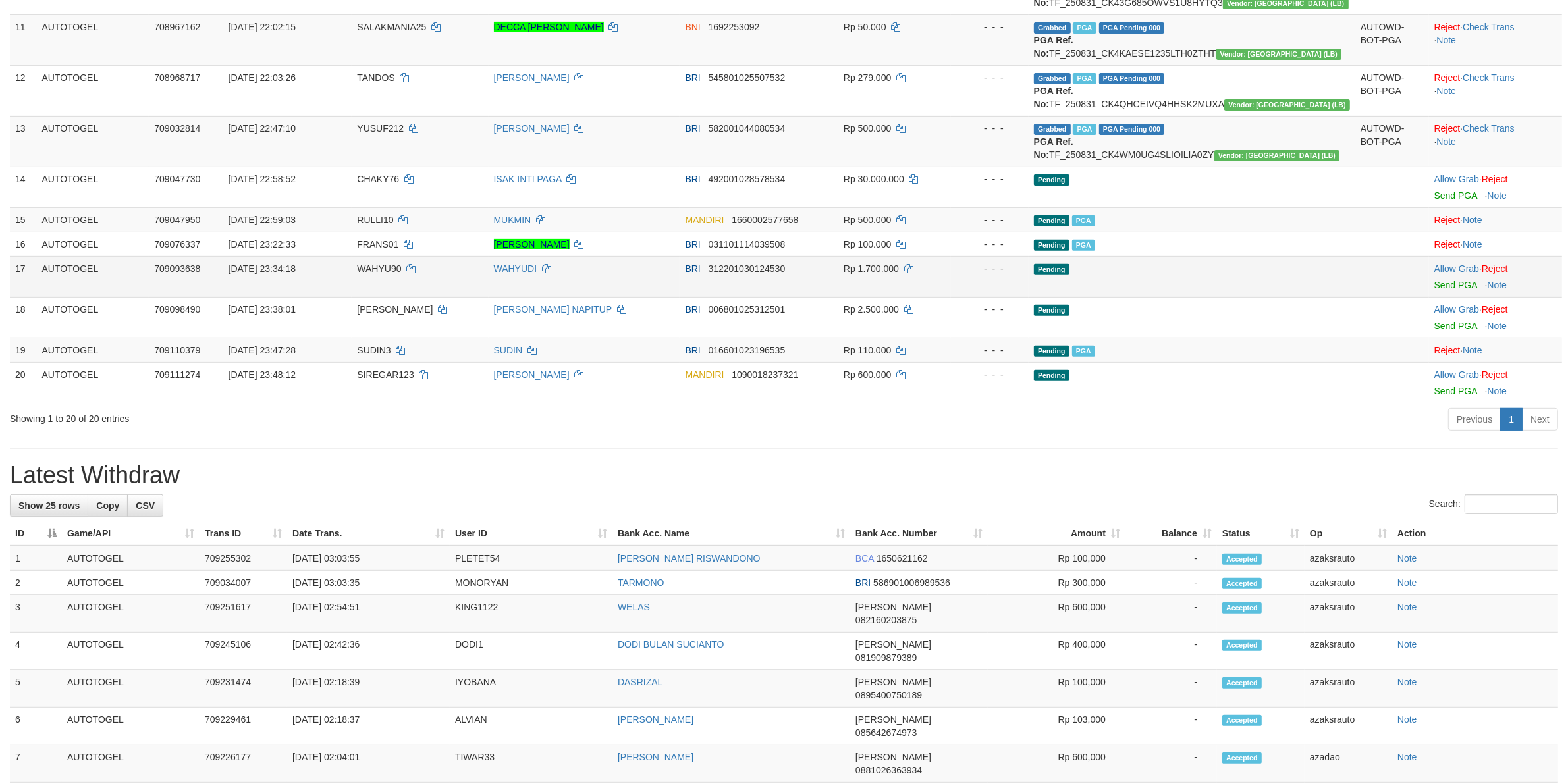
scroll to position [577, 0]
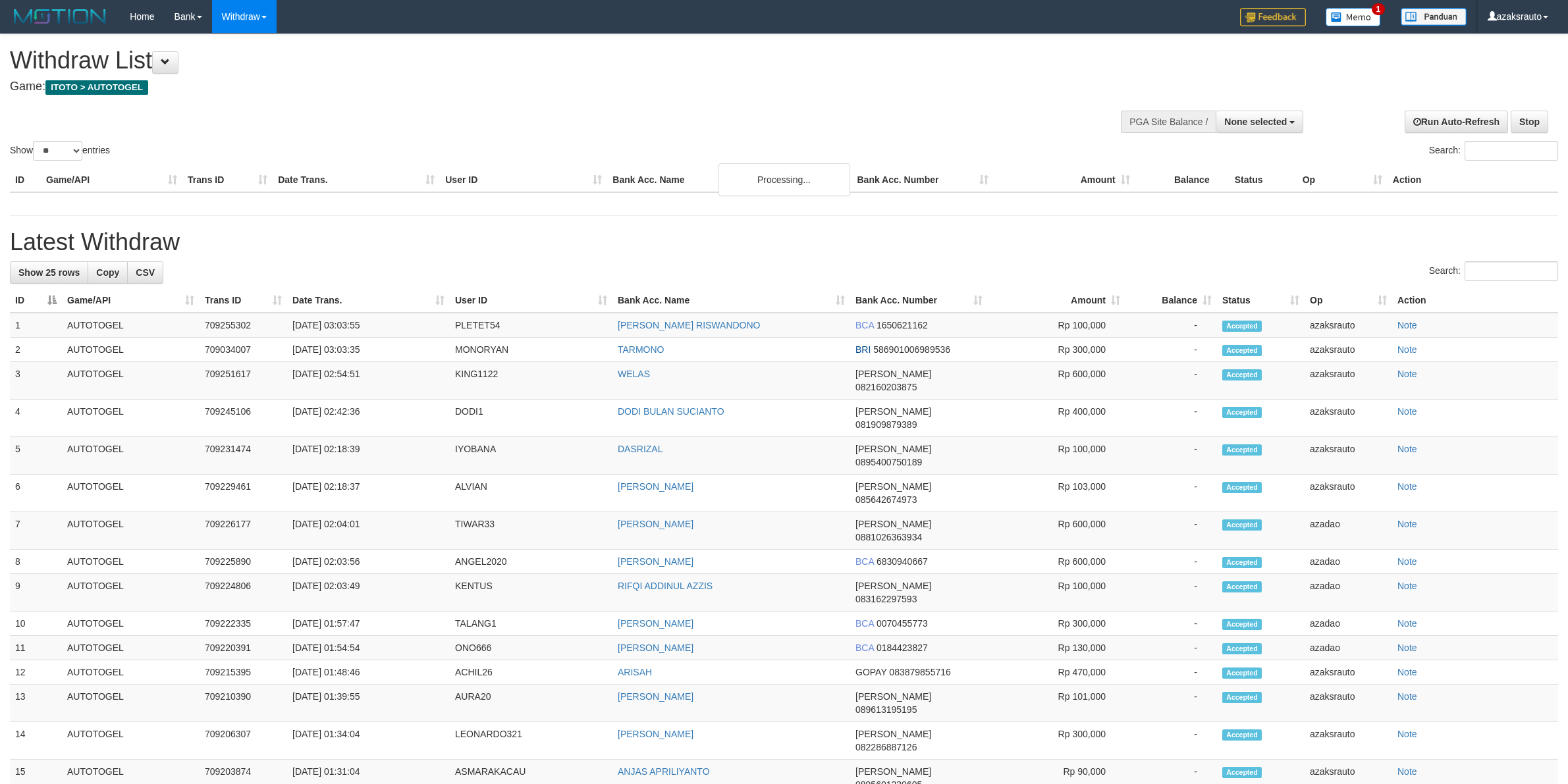
select select
select select "**"
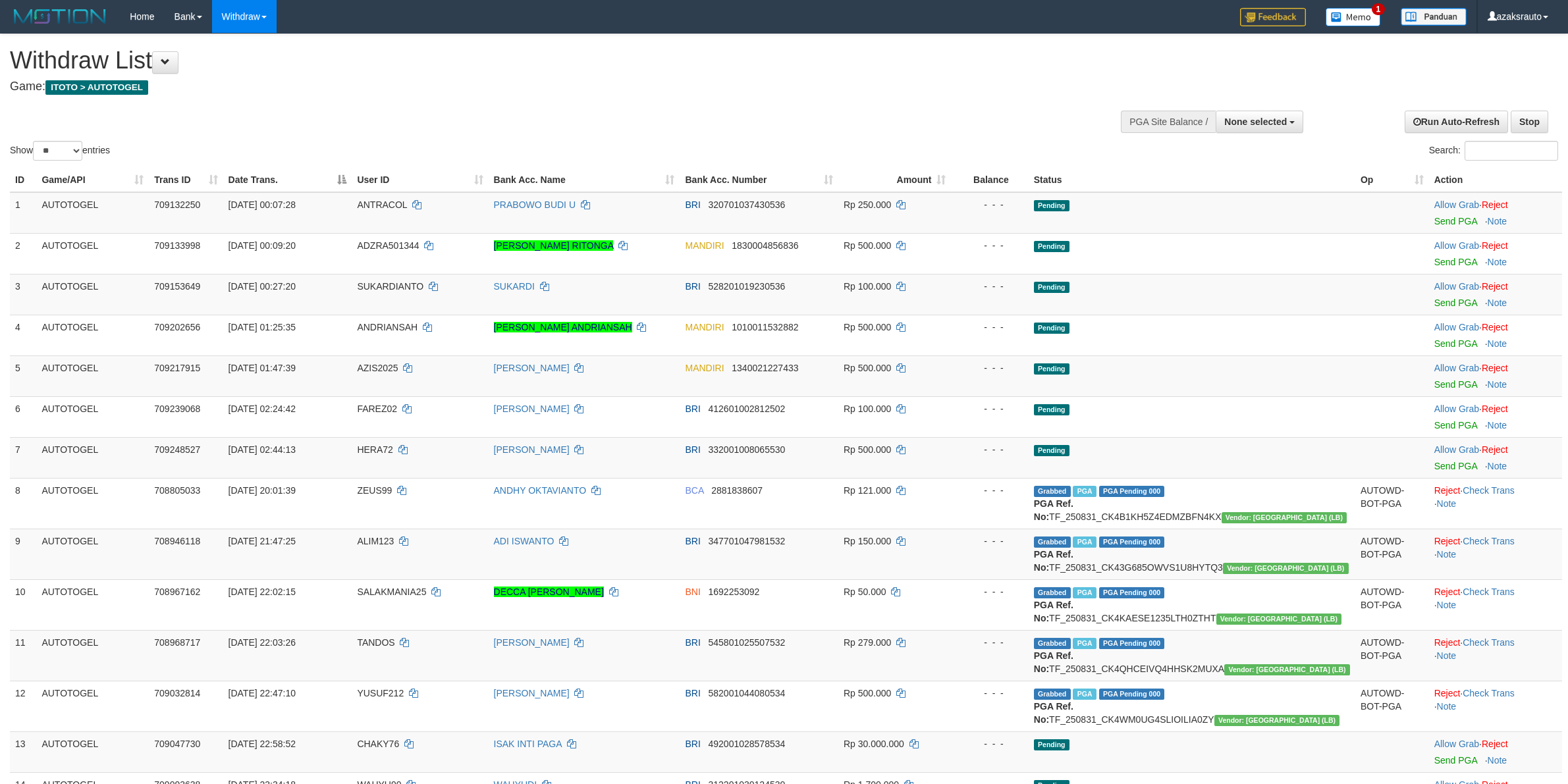
select select
select select "**"
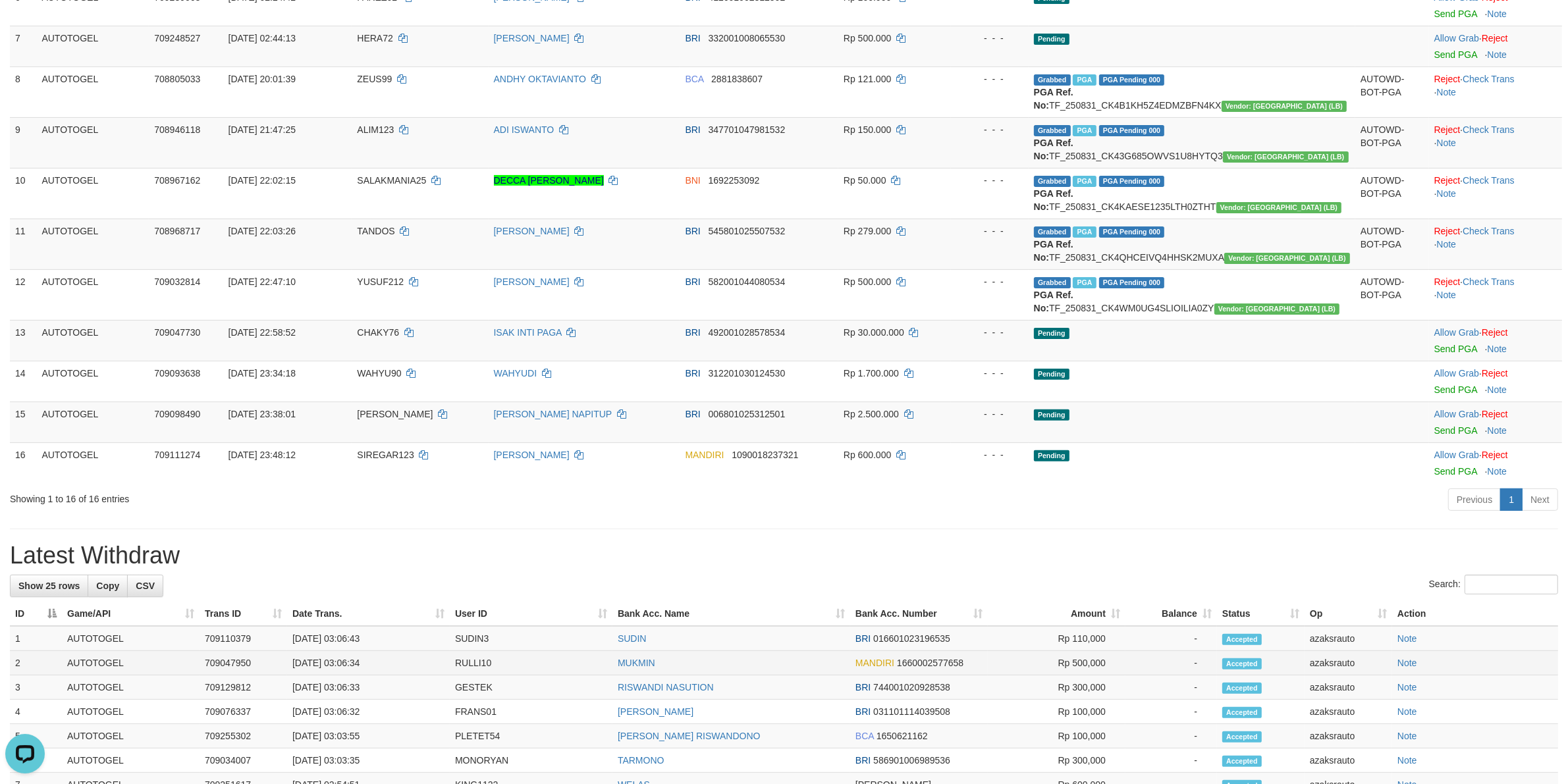
click at [346, 675] on td "01/09/2025 03:06:34" at bounding box center [368, 663] width 163 height 24
click at [381, 675] on td "01/09/2025 03:06:34" at bounding box center [368, 663] width 163 height 24
copy td "03:06:34"
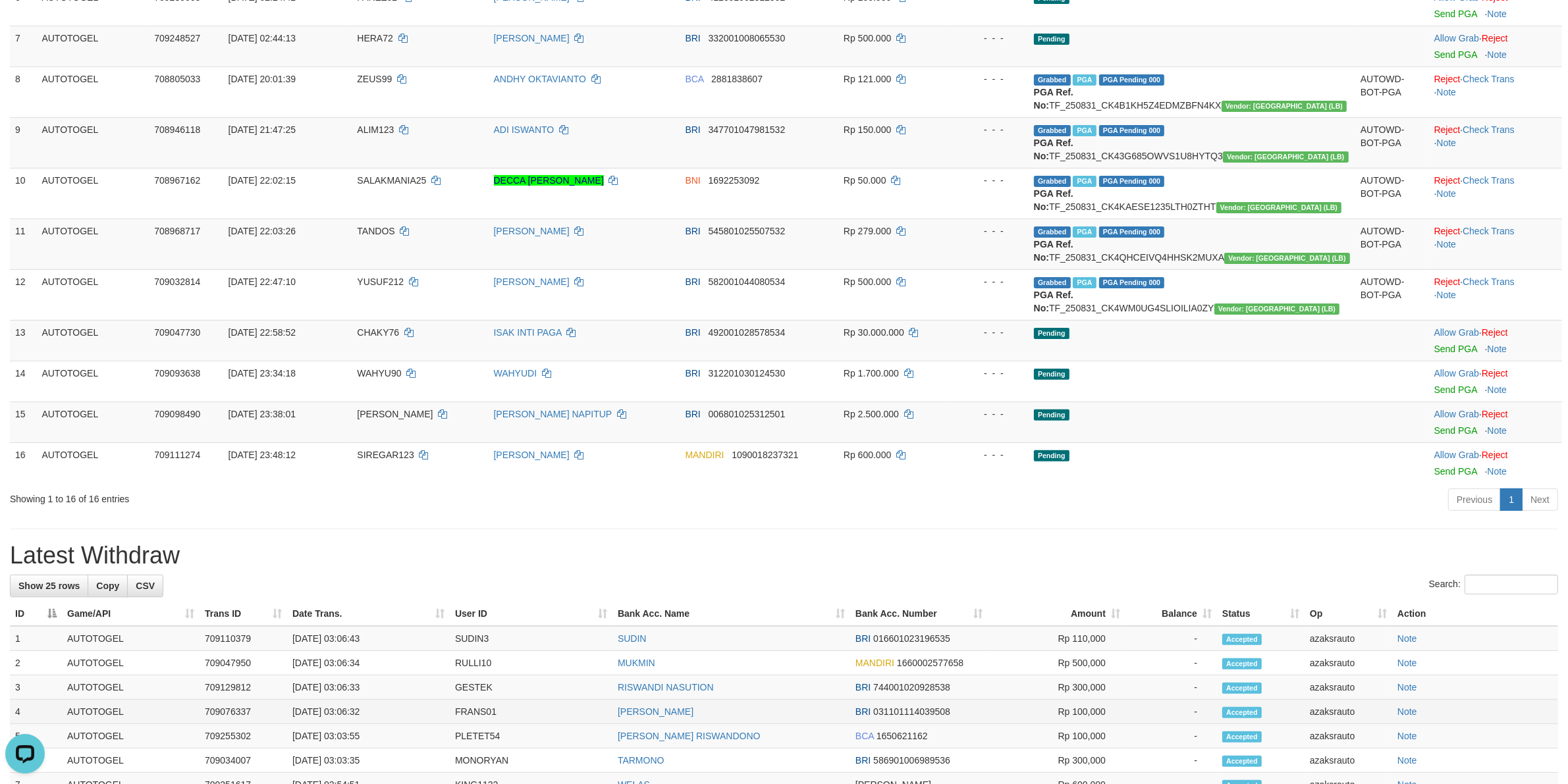
click at [346, 724] on td "01/09/2025 03:06:32" at bounding box center [368, 712] width 163 height 24
click at [346, 724] on td "[DATE] 03:06:32" at bounding box center [368, 712] width 163 height 24
click at [391, 724] on td "[DATE] 03:06:32" at bounding box center [368, 712] width 163 height 24
copy td "03:06:32"
click at [343, 651] on td "[DATE] 03:06:43" at bounding box center [368, 638] width 163 height 25
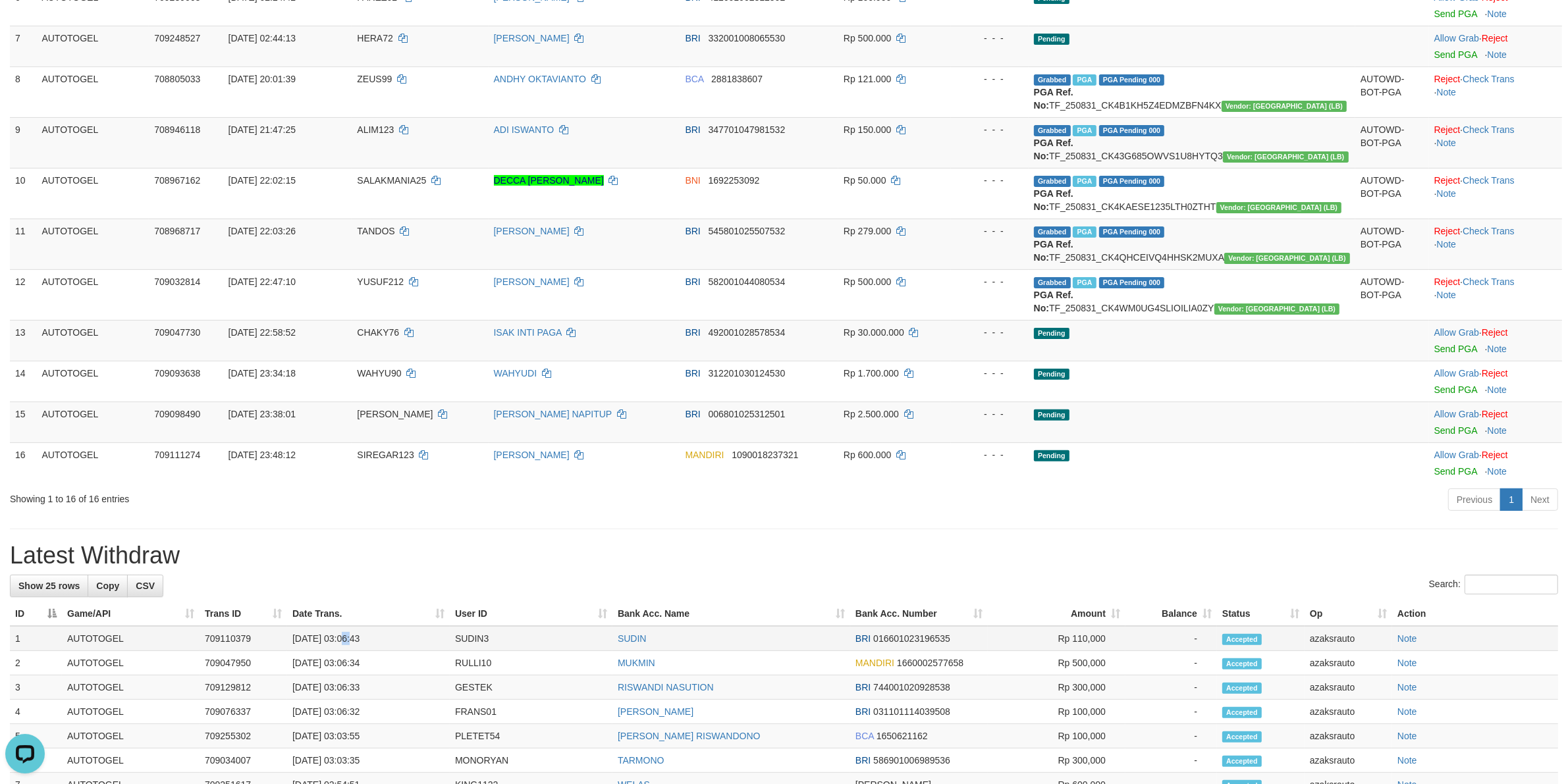
drag, startPoint x: 343, startPoint y: 653, endPoint x: 376, endPoint y: 653, distance: 33.0
click at [344, 651] on td "[DATE] 03:06:43" at bounding box center [368, 638] width 163 height 25
click at [377, 651] on td "[DATE] 03:06:43" at bounding box center [368, 638] width 163 height 25
copy td "03:06:43"
click at [345, 700] on td "[DATE] 03:06:33" at bounding box center [368, 687] width 163 height 24
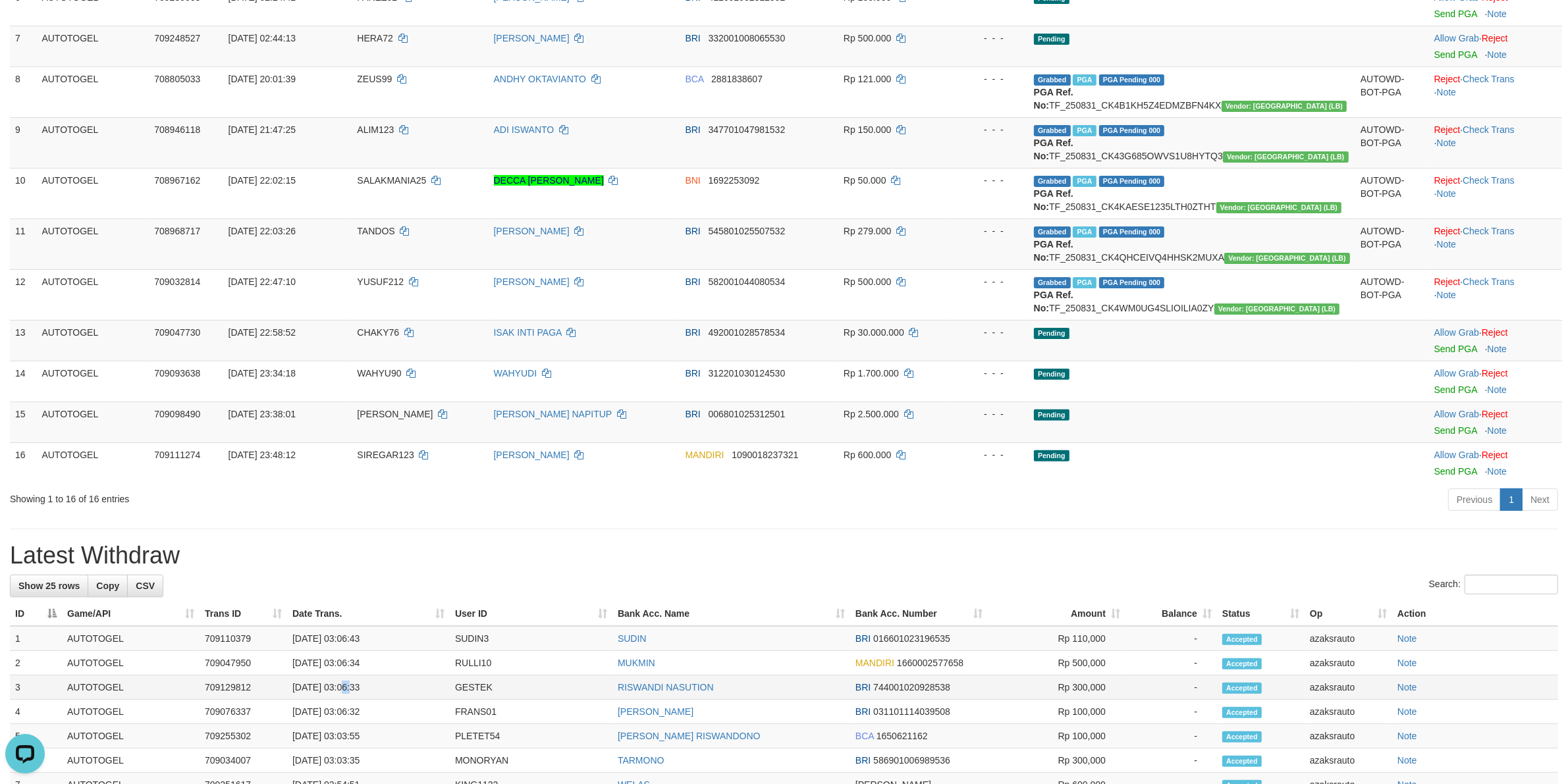
drag, startPoint x: 345, startPoint y: 705, endPoint x: 375, endPoint y: 705, distance: 30.0
click at [346, 700] on td "[DATE] 03:06:33" at bounding box center [368, 687] width 163 height 24
click at [377, 700] on td "[DATE] 03:06:33" at bounding box center [368, 687] width 163 height 24
copy td "03:06:33"
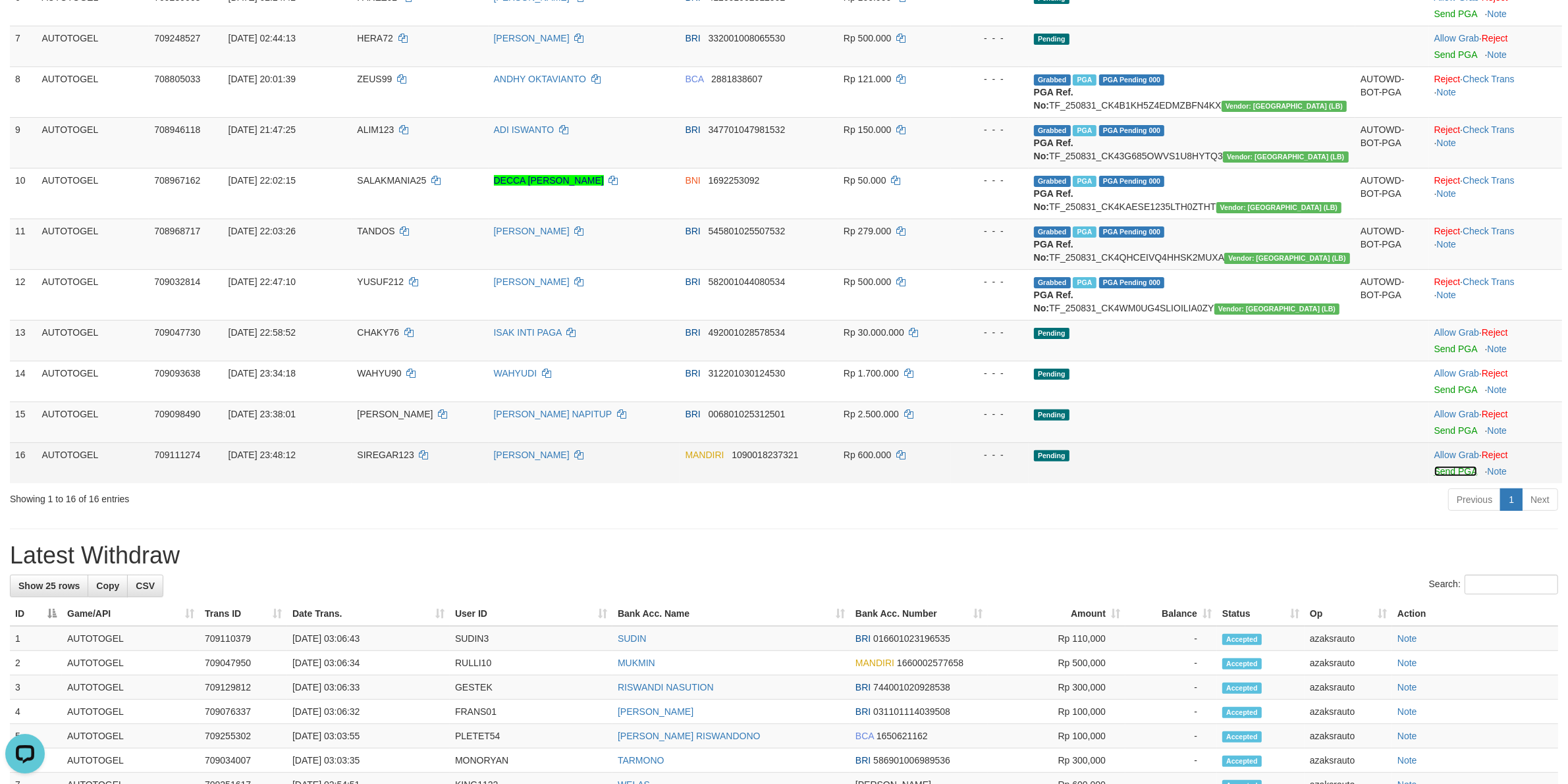
click at [1434, 477] on link "Send PGA" at bounding box center [1455, 471] width 42 height 10
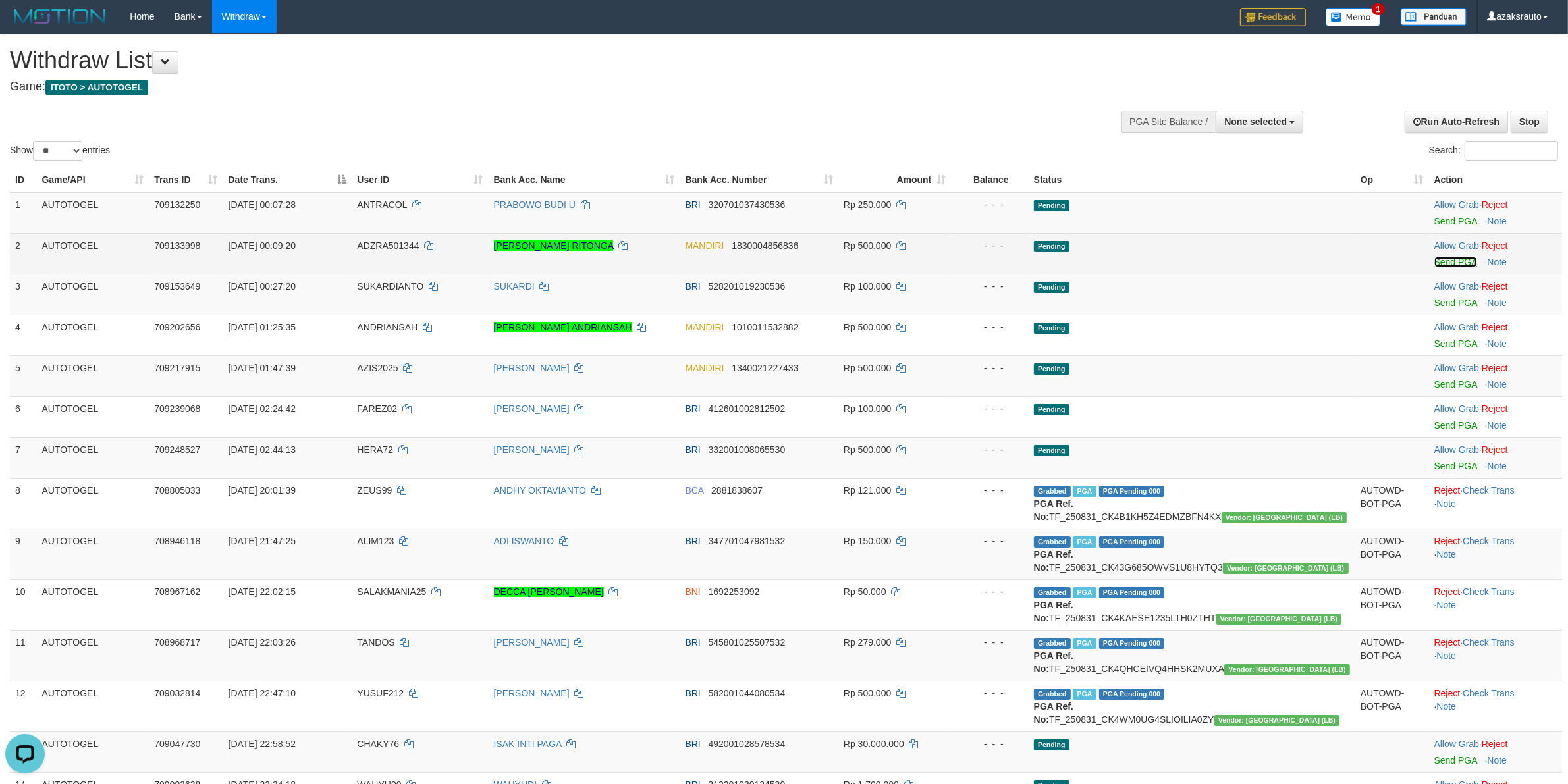
click at [1434, 261] on link "Send PGA" at bounding box center [1455, 262] width 42 height 10
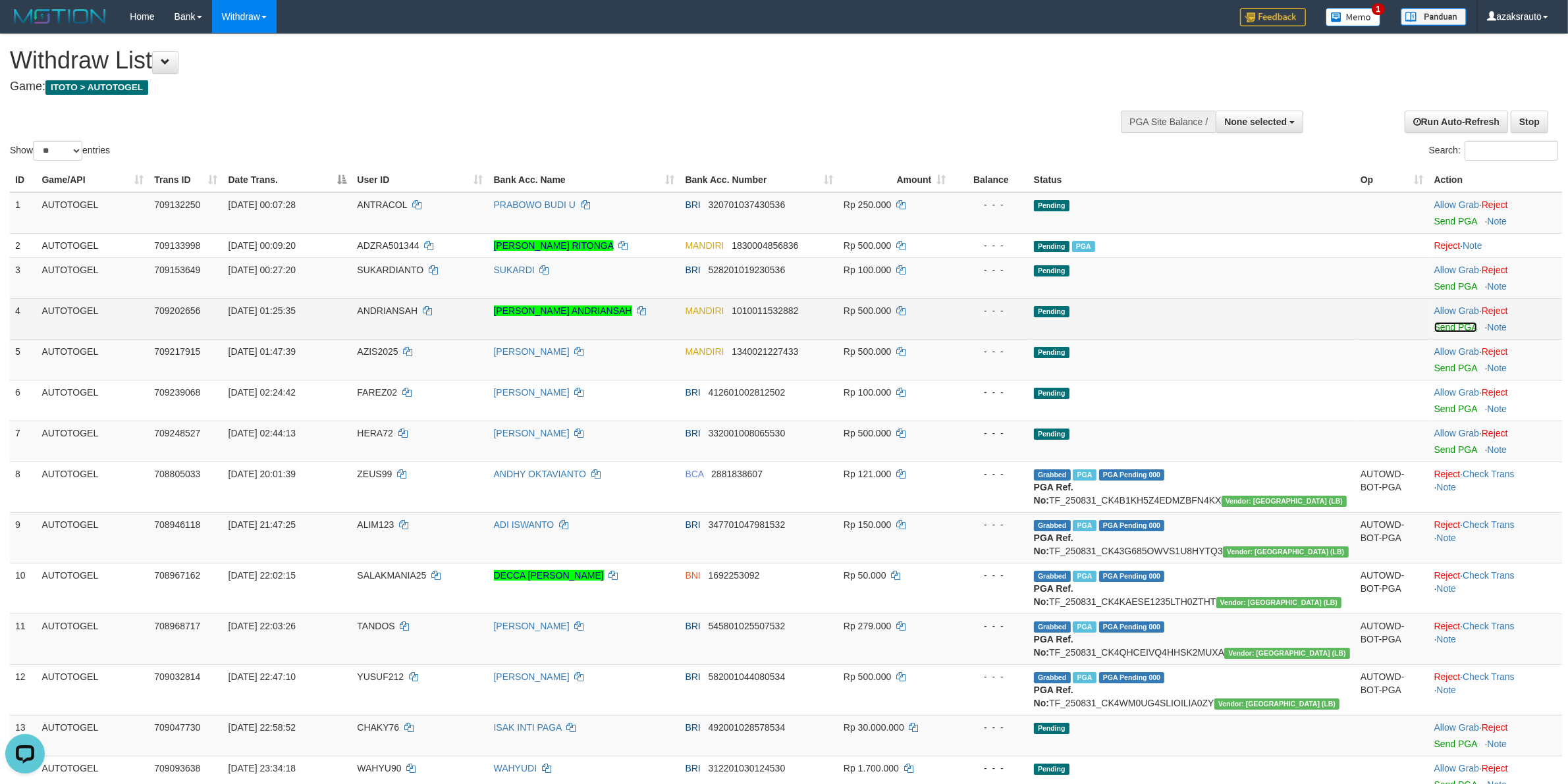
click at [1434, 330] on link "Send PGA" at bounding box center [1455, 327] width 42 height 10
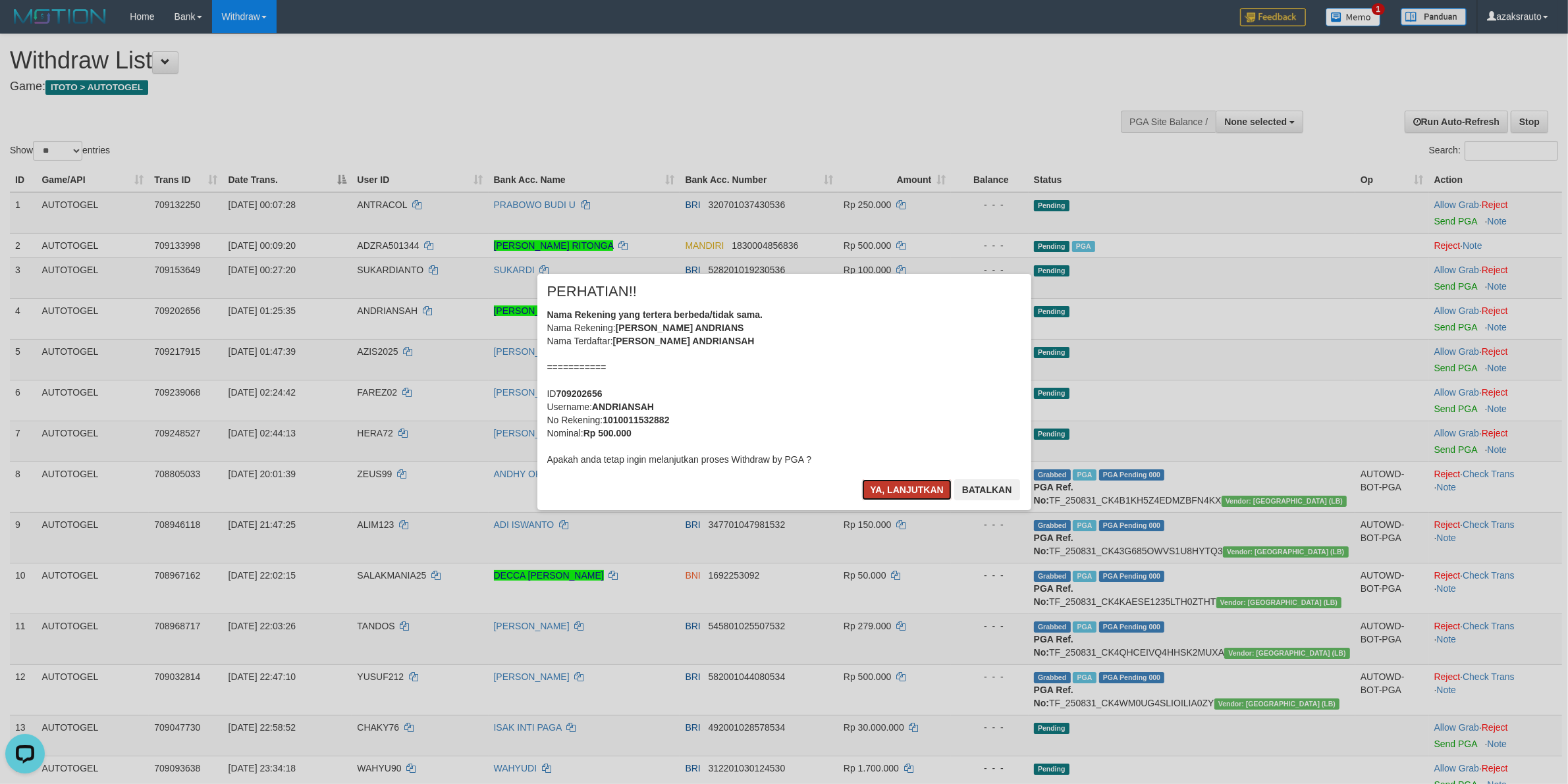
click at [881, 486] on button "Ya, lanjutkan" at bounding box center [907, 490] width 90 height 21
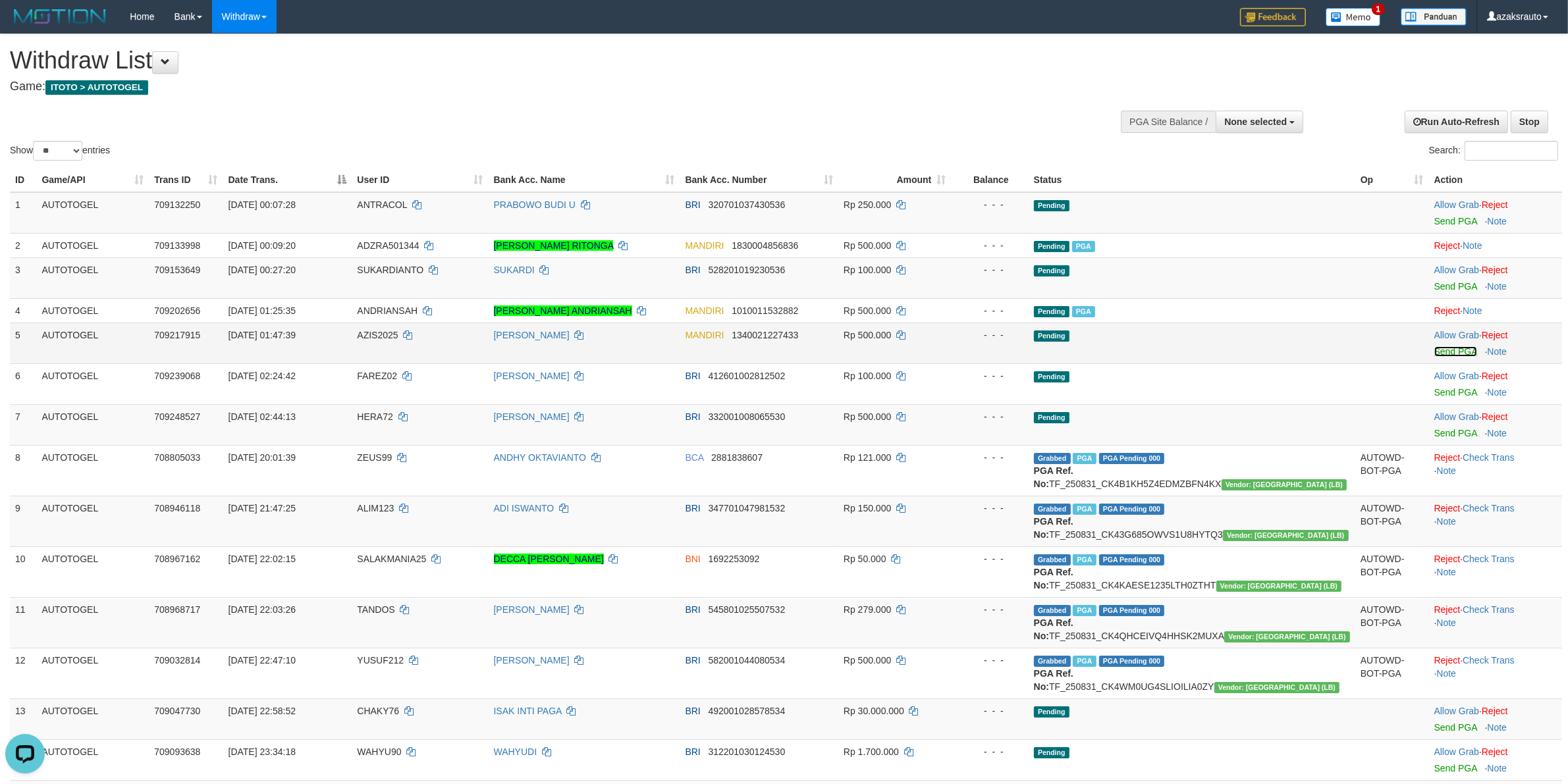
click at [1434, 354] on link "Send PGA" at bounding box center [1455, 351] width 42 height 10
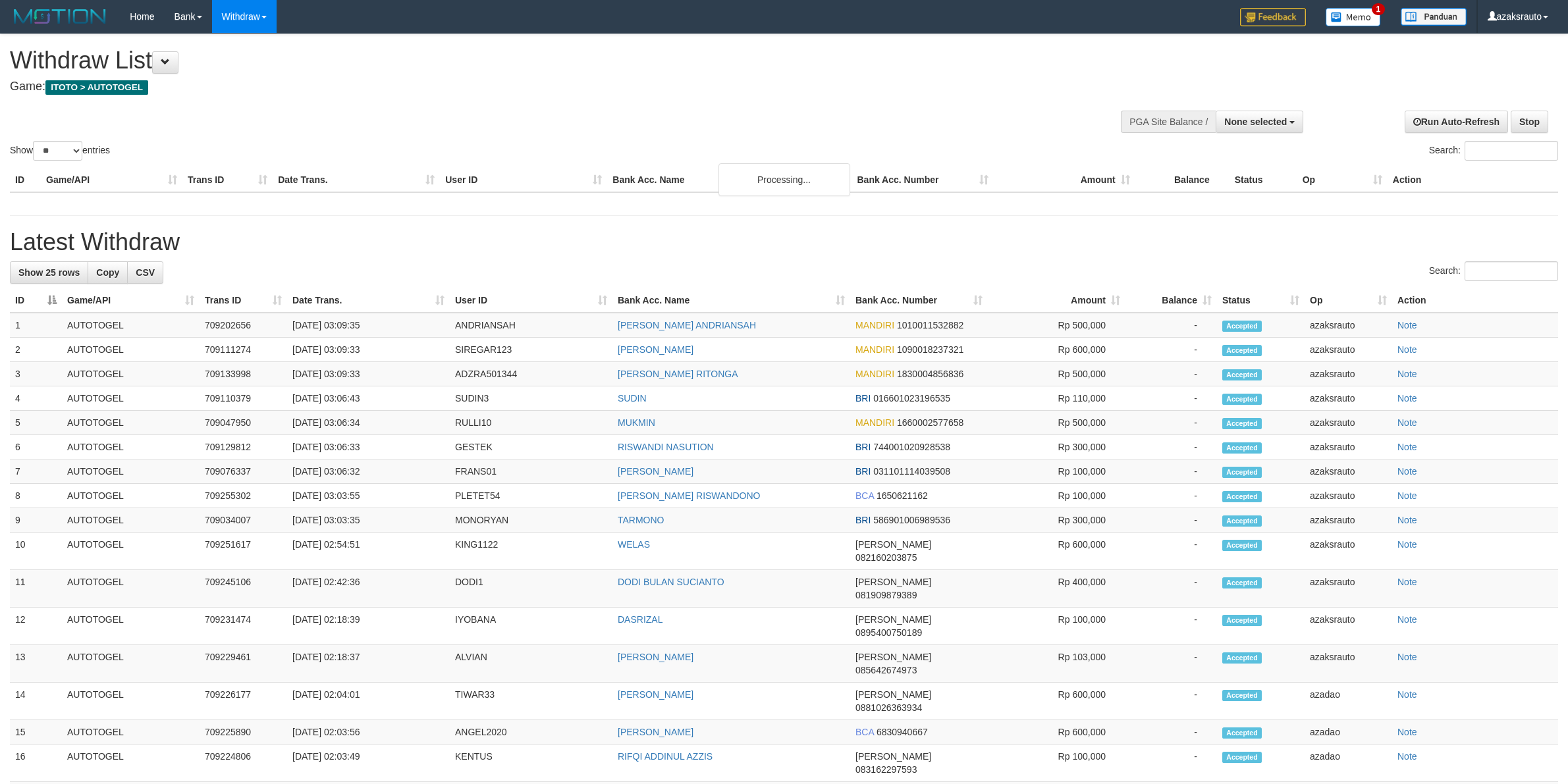
select select
select select "**"
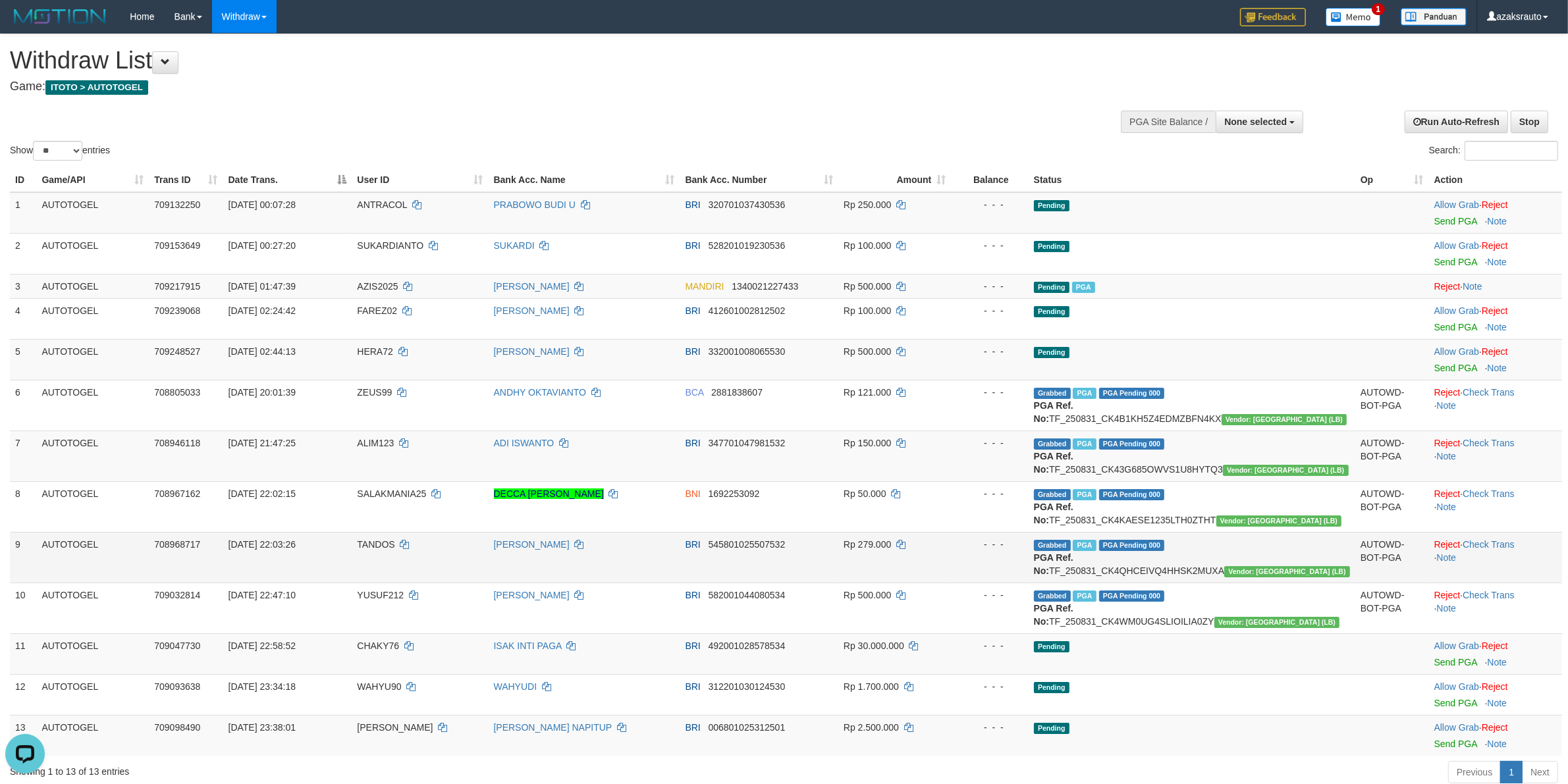
scroll to position [558, 0]
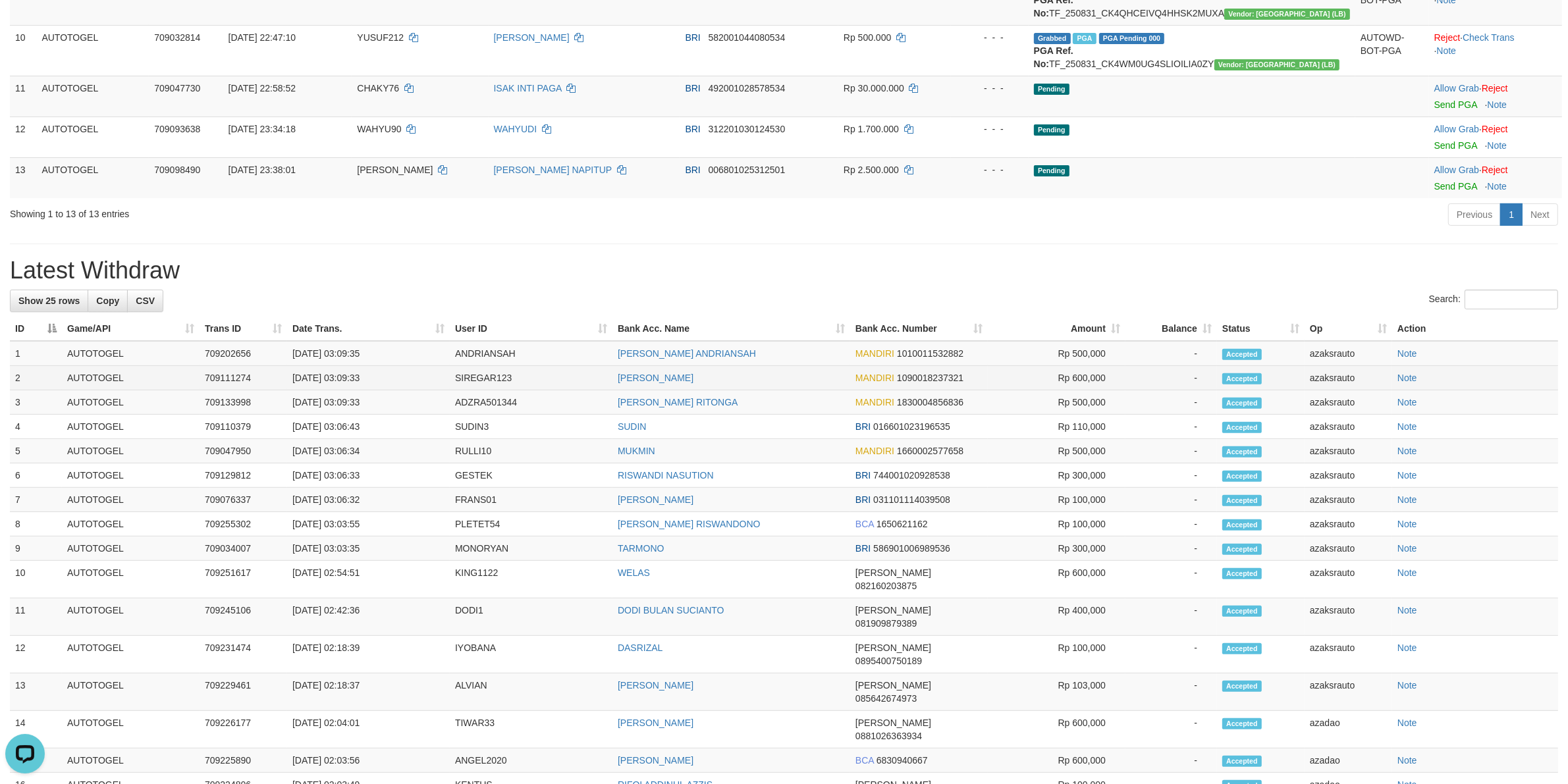
click at [344, 391] on td "[DATE] 03:09:33" at bounding box center [368, 378] width 163 height 24
click at [380, 391] on td "[DATE] 03:09:33" at bounding box center [368, 378] width 163 height 24
copy td "03:09:33"
click at [346, 415] on td "[DATE] 03:09:33" at bounding box center [368, 402] width 163 height 24
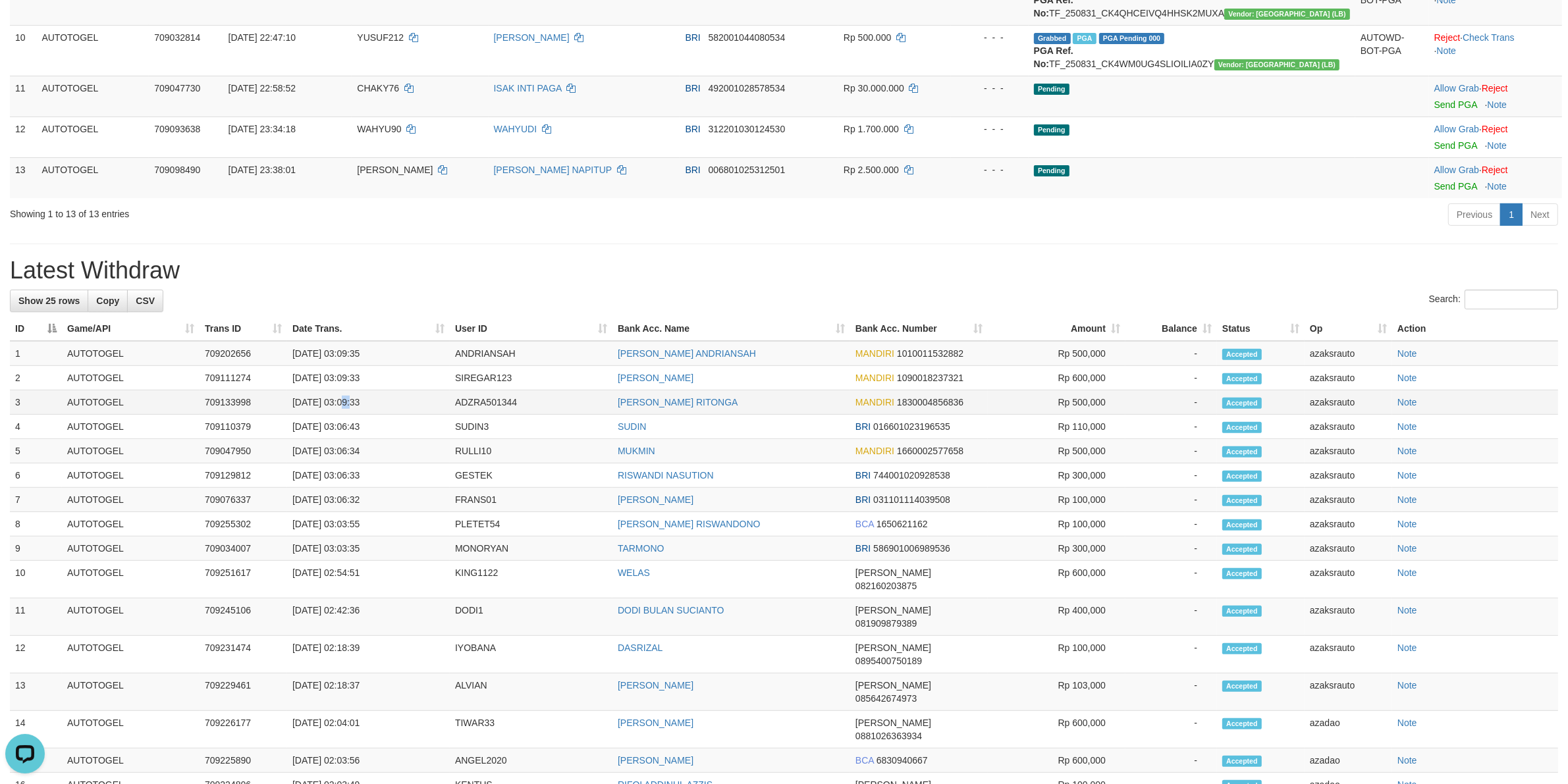
click at [346, 415] on td "[DATE] 03:09:33" at bounding box center [368, 402] width 163 height 24
click at [389, 415] on td "[DATE] 03:09:33" at bounding box center [368, 402] width 163 height 24
copy td "03:09:33"
click at [341, 366] on td "[DATE] 03:09:35" at bounding box center [368, 354] width 163 height 25
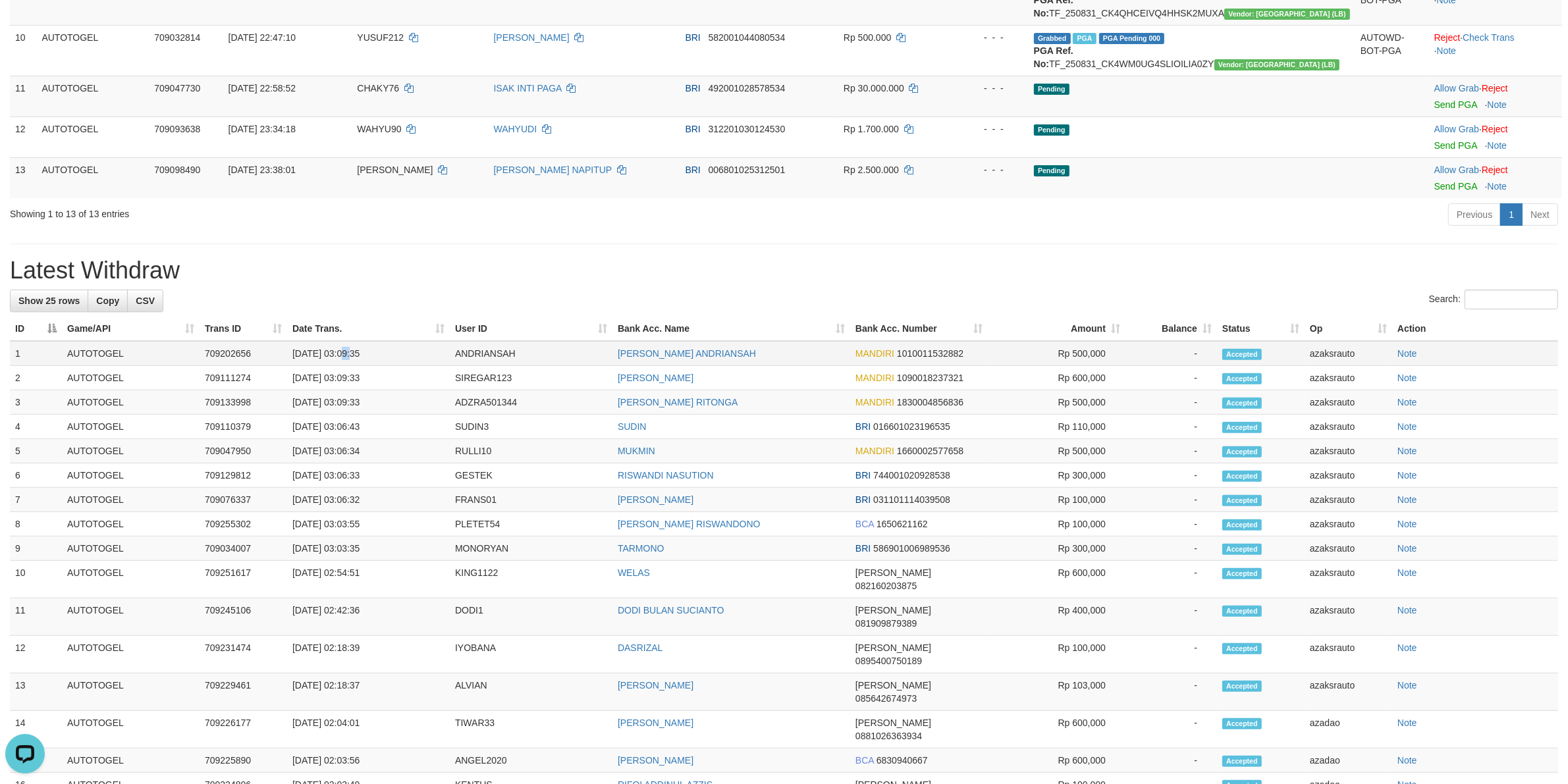
click at [379, 366] on td "[DATE] 03:09:35" at bounding box center [368, 354] width 163 height 25
copy td "03:09:35"
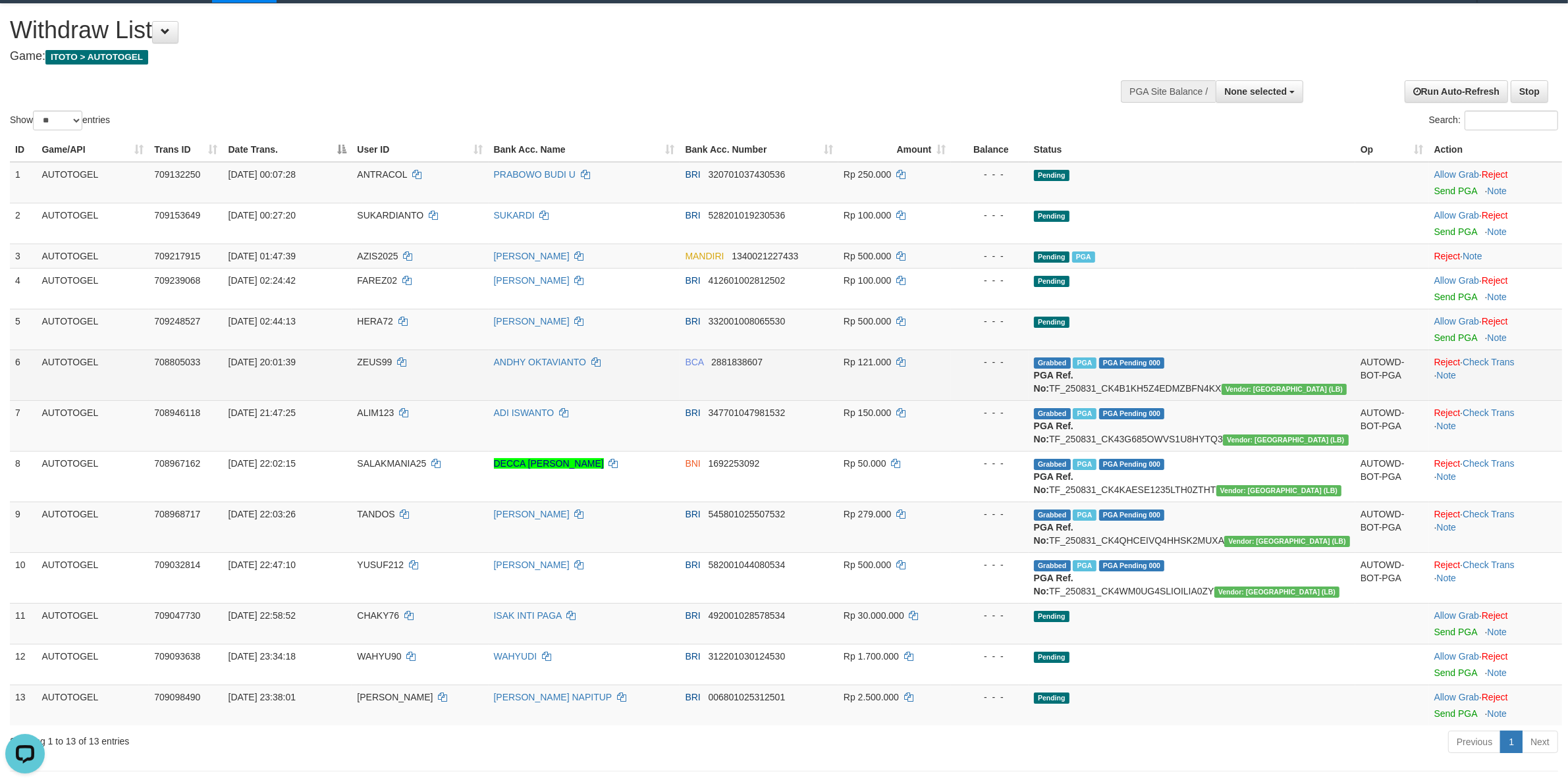
scroll to position [0, 0]
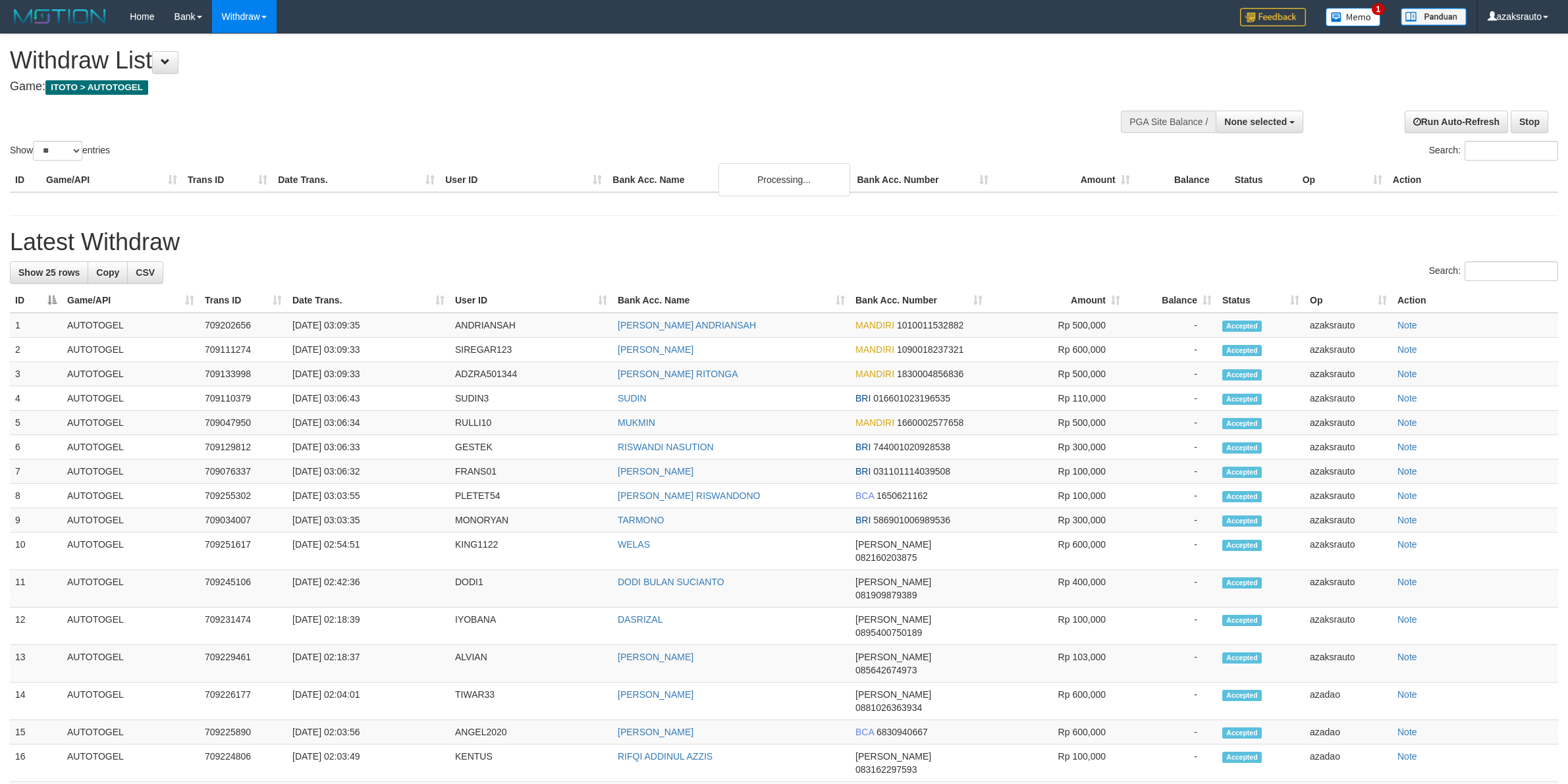
select select
select select "**"
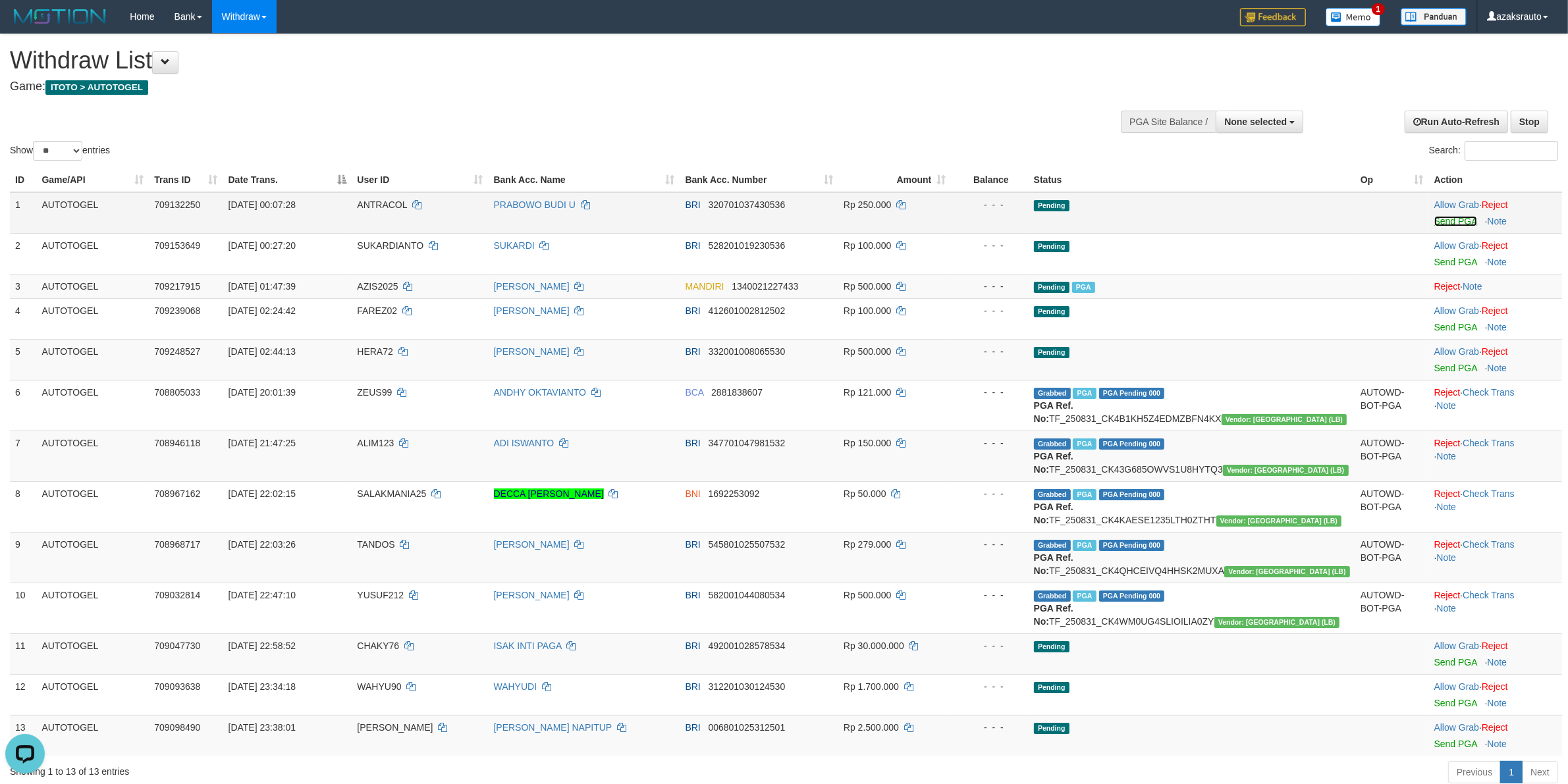
click at [1434, 221] on link "Send PGA" at bounding box center [1455, 221] width 42 height 10
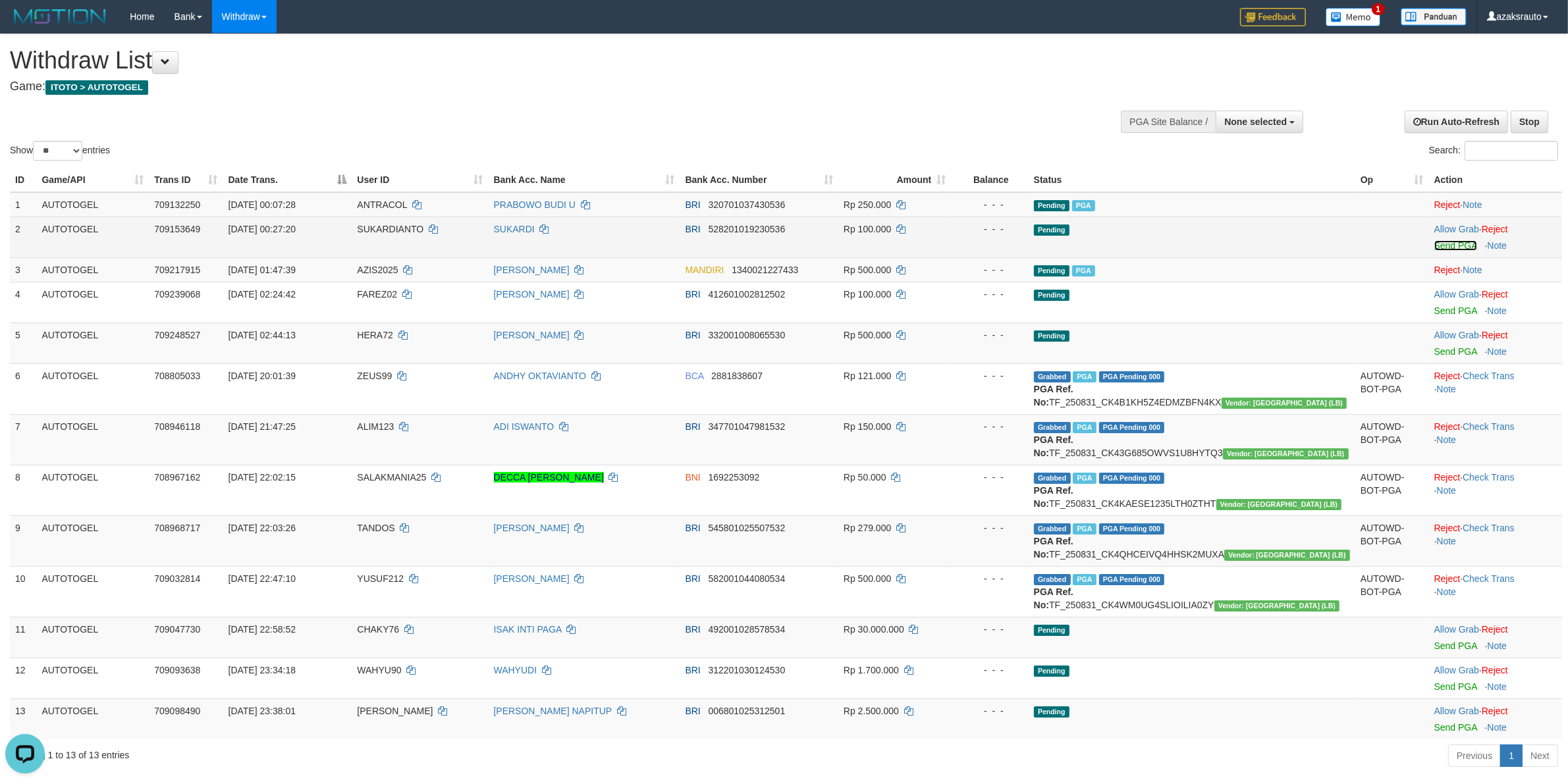
click at [1434, 248] on link "Send PGA" at bounding box center [1455, 245] width 42 height 10
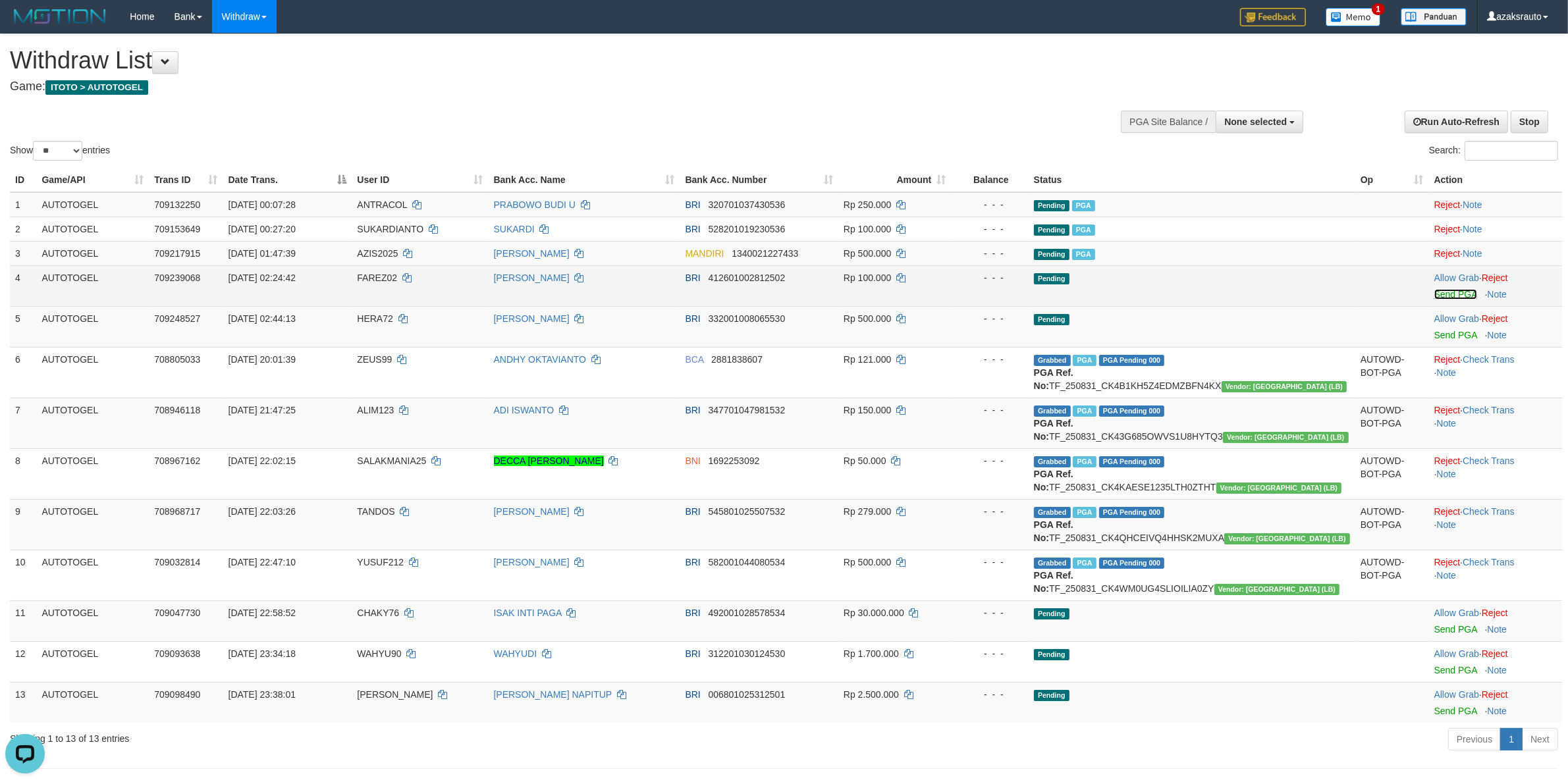
click at [1434, 292] on link "Send PGA" at bounding box center [1455, 294] width 42 height 10
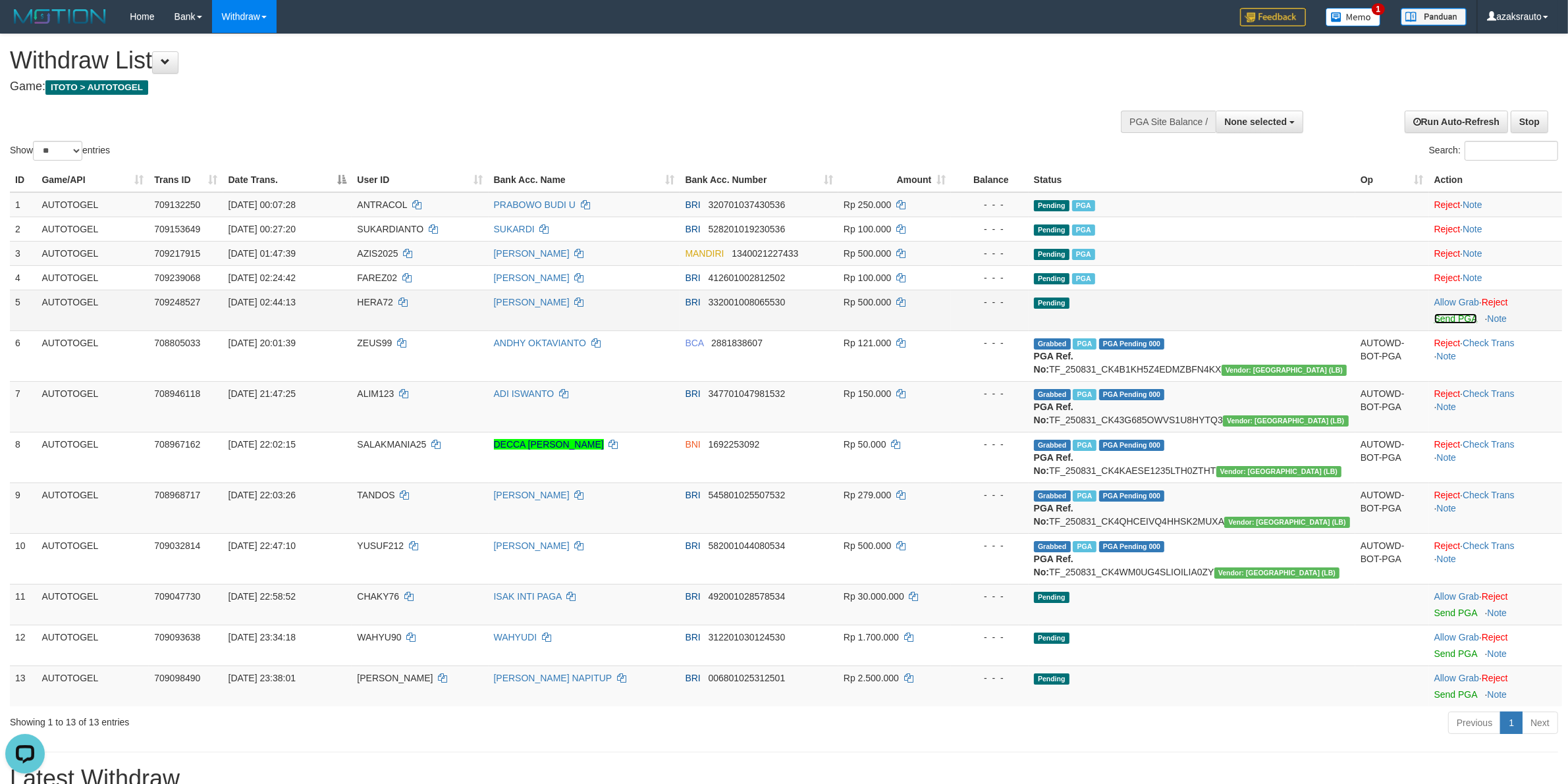
click at [1434, 321] on link "Send PGA" at bounding box center [1455, 318] width 42 height 10
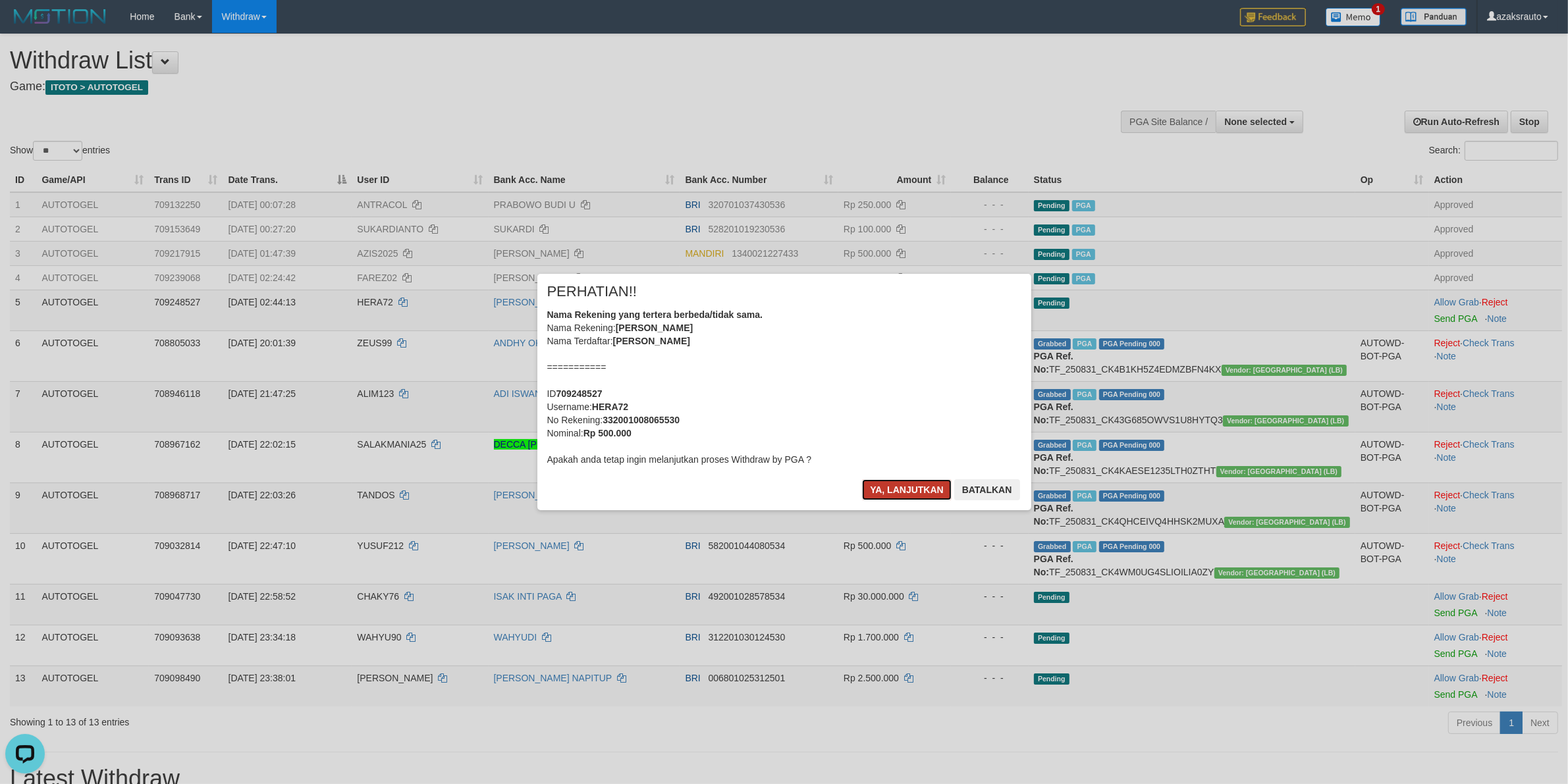
click at [907, 489] on button "Ya, lanjutkan" at bounding box center [907, 490] width 90 height 21
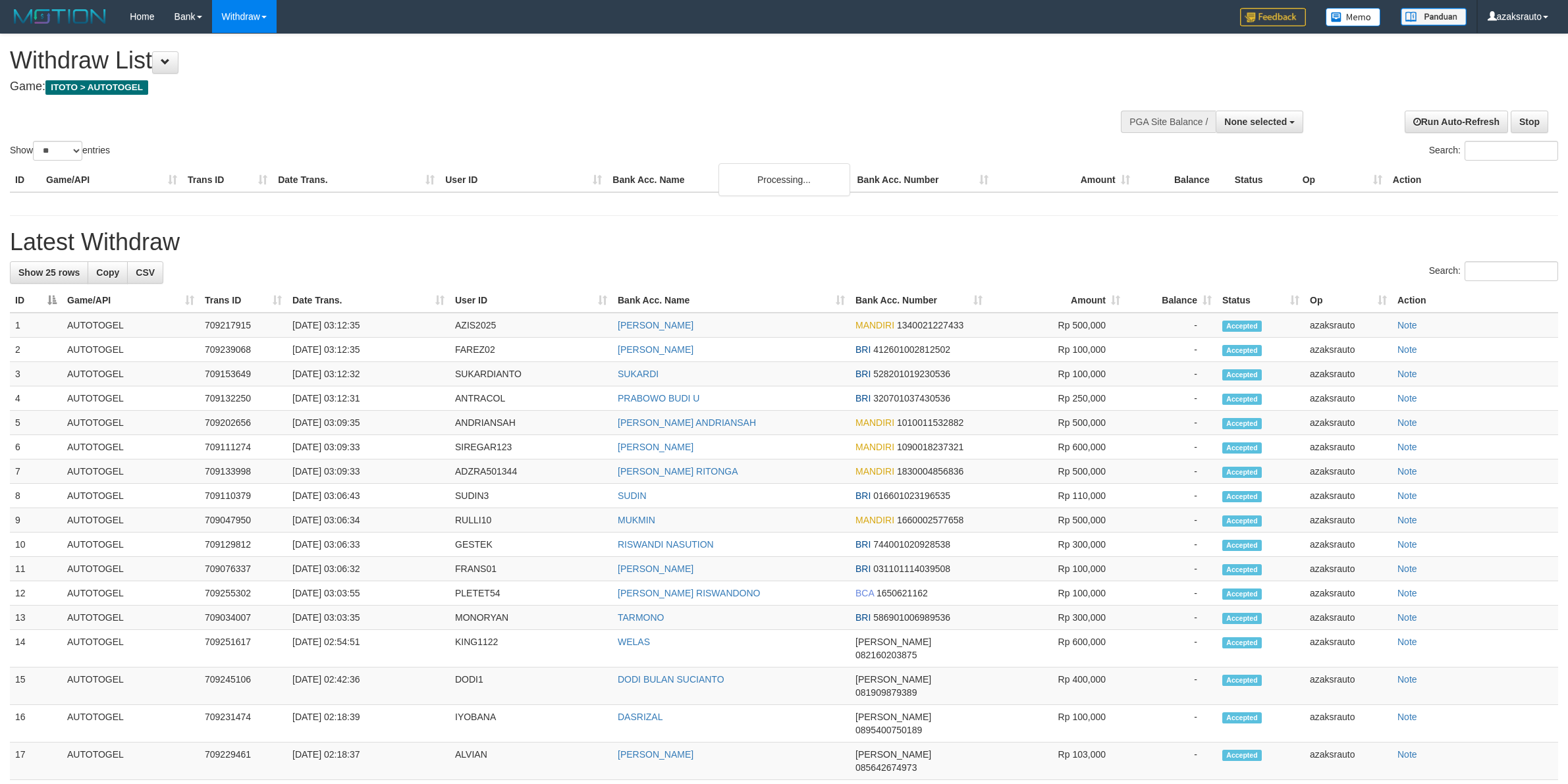
select select
select select "**"
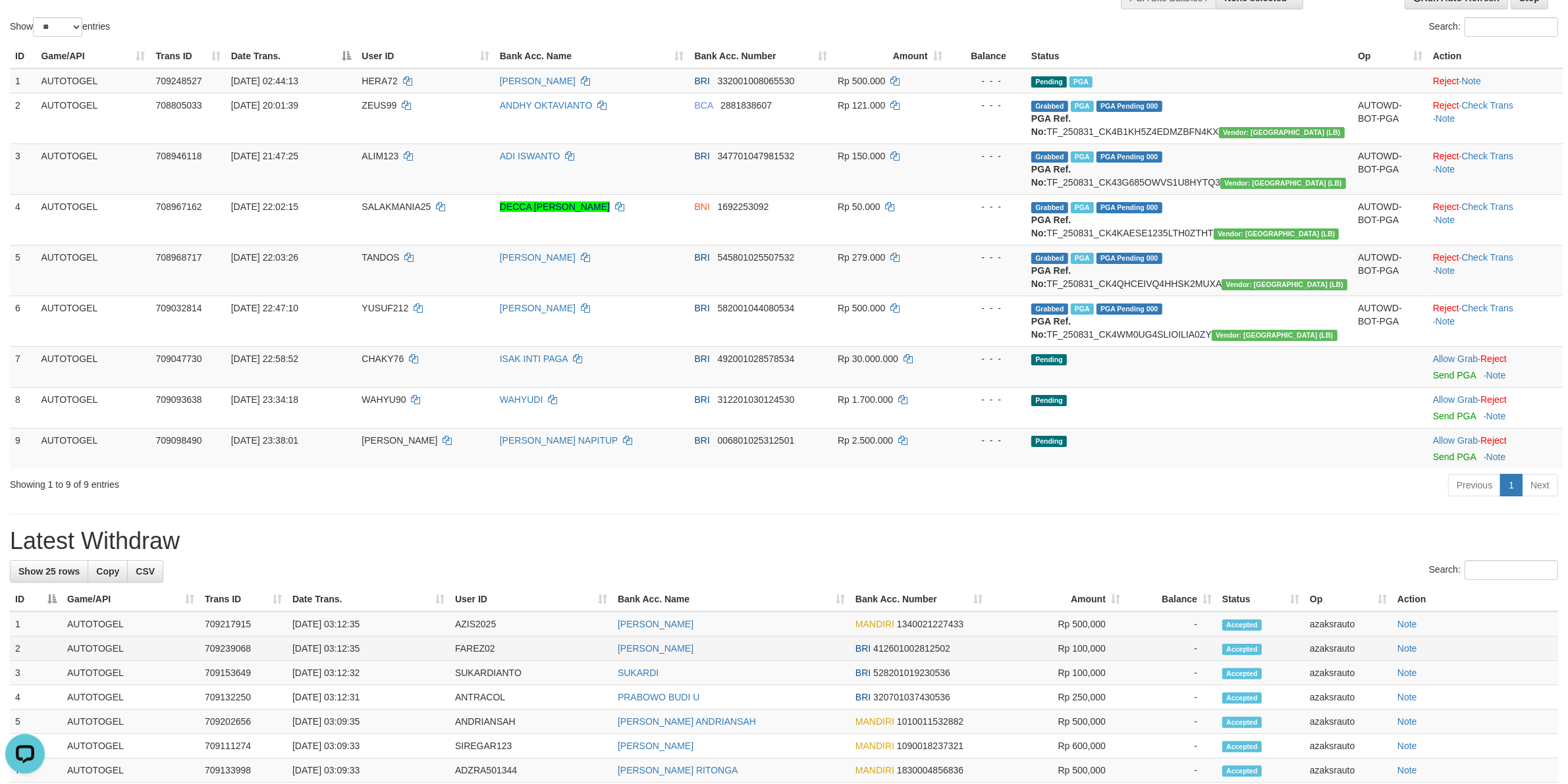
scroll to position [247, 0]
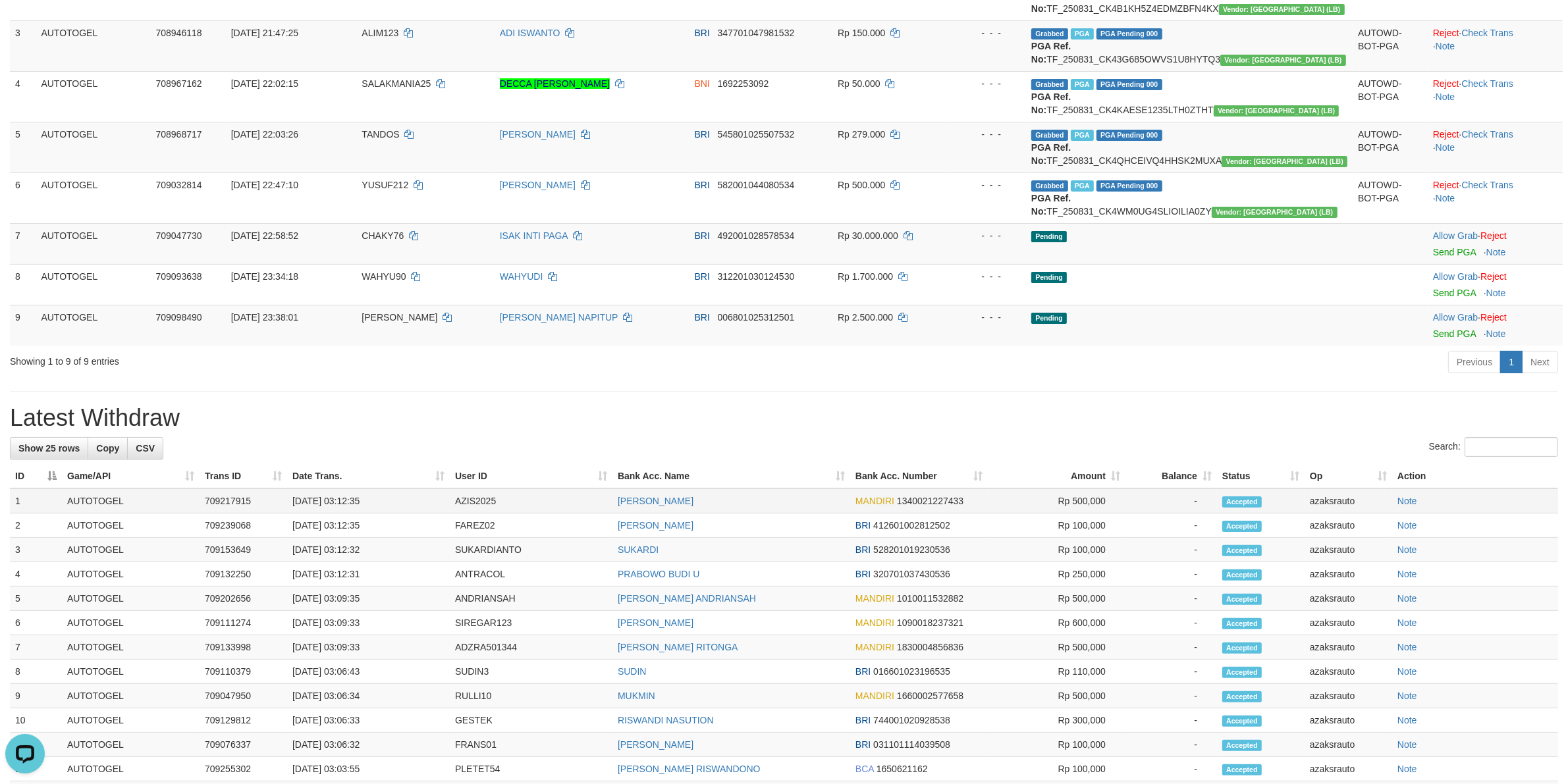
click at [347, 501] on td "[DATE] 03:12:35" at bounding box center [368, 501] width 163 height 25
click at [375, 502] on td "[DATE] 03:12:35" at bounding box center [368, 501] width 163 height 25
copy td "03:12:35"
click at [344, 577] on td "[DATE] 03:12:31" at bounding box center [368, 574] width 163 height 24
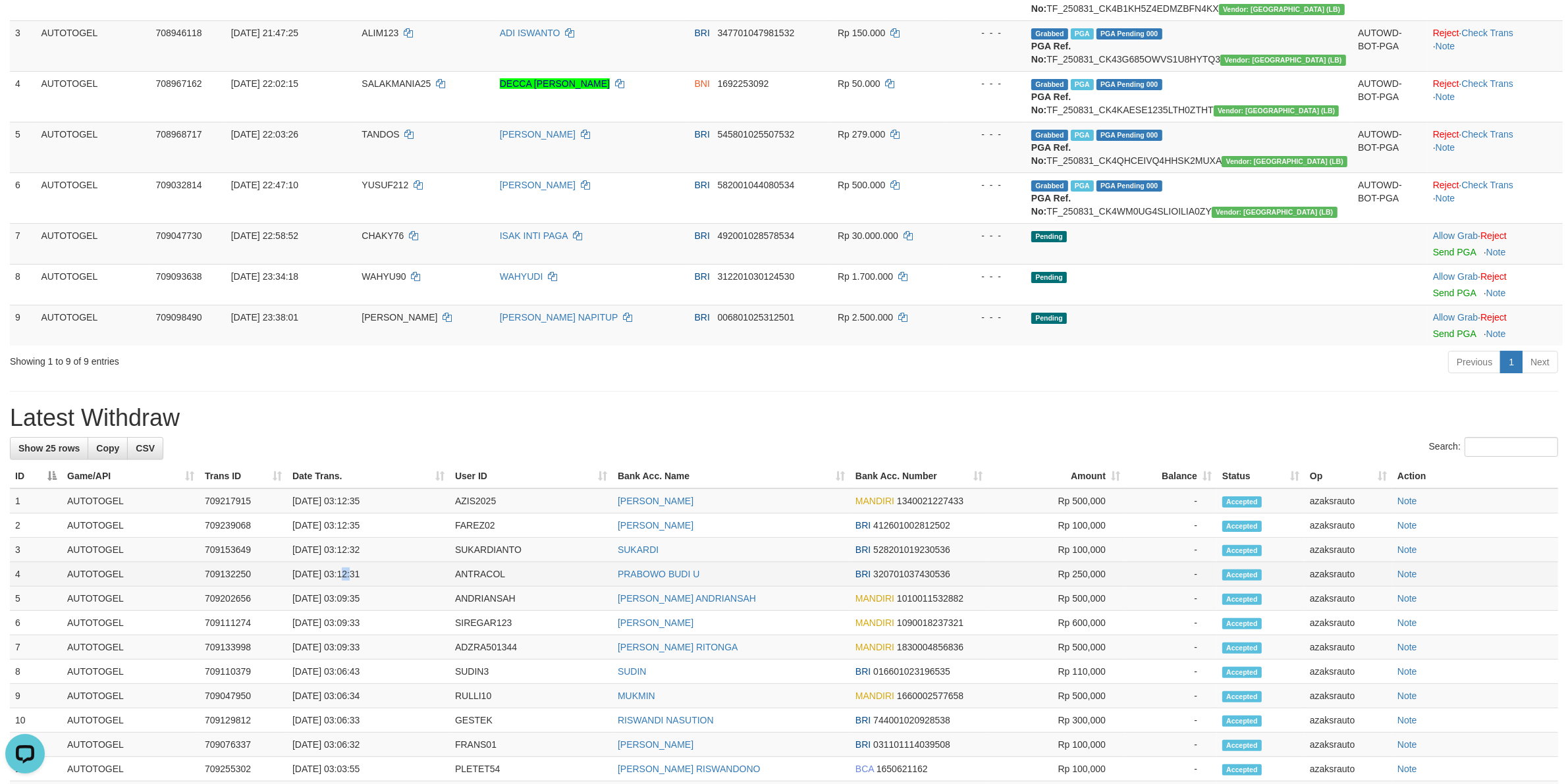
click at [344, 577] on td "[DATE] 03:12:31" at bounding box center [368, 574] width 163 height 24
click at [393, 577] on td "[DATE] 03:12:31" at bounding box center [368, 574] width 163 height 24
copy td "03:12:31"
click at [341, 547] on td "[DATE] 03:12:32" at bounding box center [368, 550] width 163 height 24
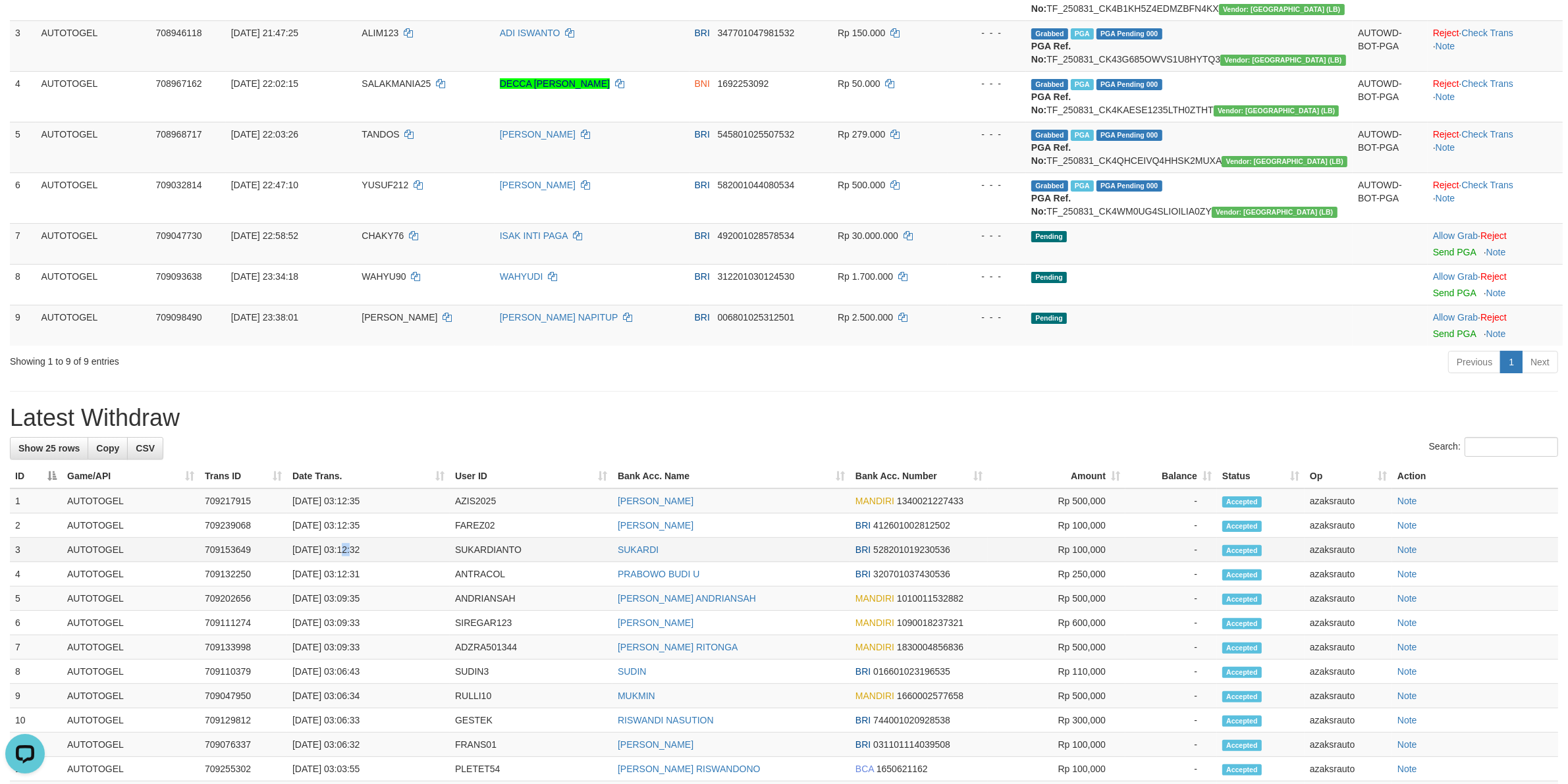
click at [387, 553] on td "[DATE] 03:12:32" at bounding box center [368, 550] width 163 height 24
copy td "03:12:32"
click at [344, 530] on td "[DATE] 03:12:35" at bounding box center [368, 526] width 163 height 24
click at [389, 527] on td "[DATE] 03:12:35" at bounding box center [368, 526] width 163 height 24
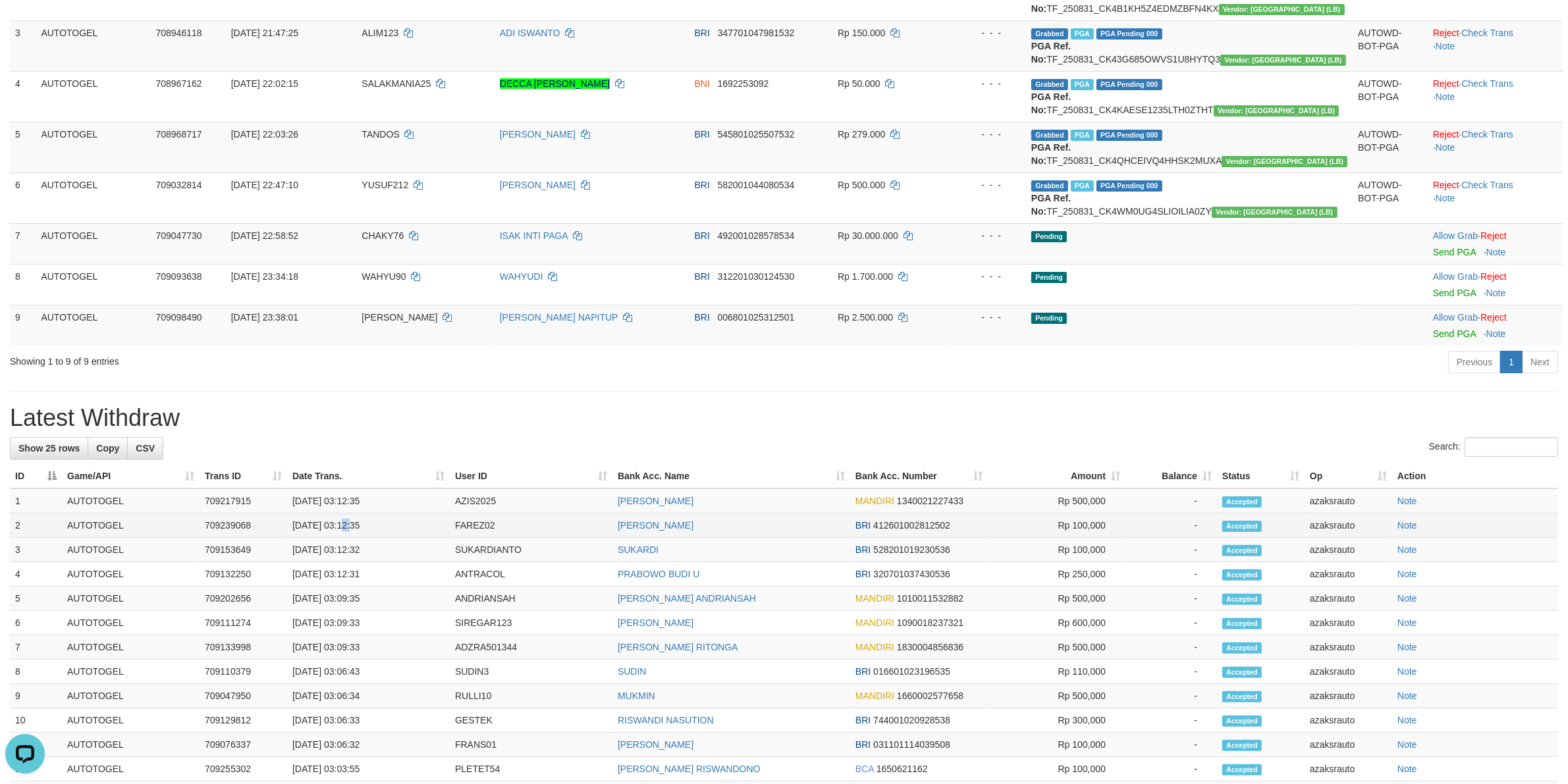
copy td "03:12:35"
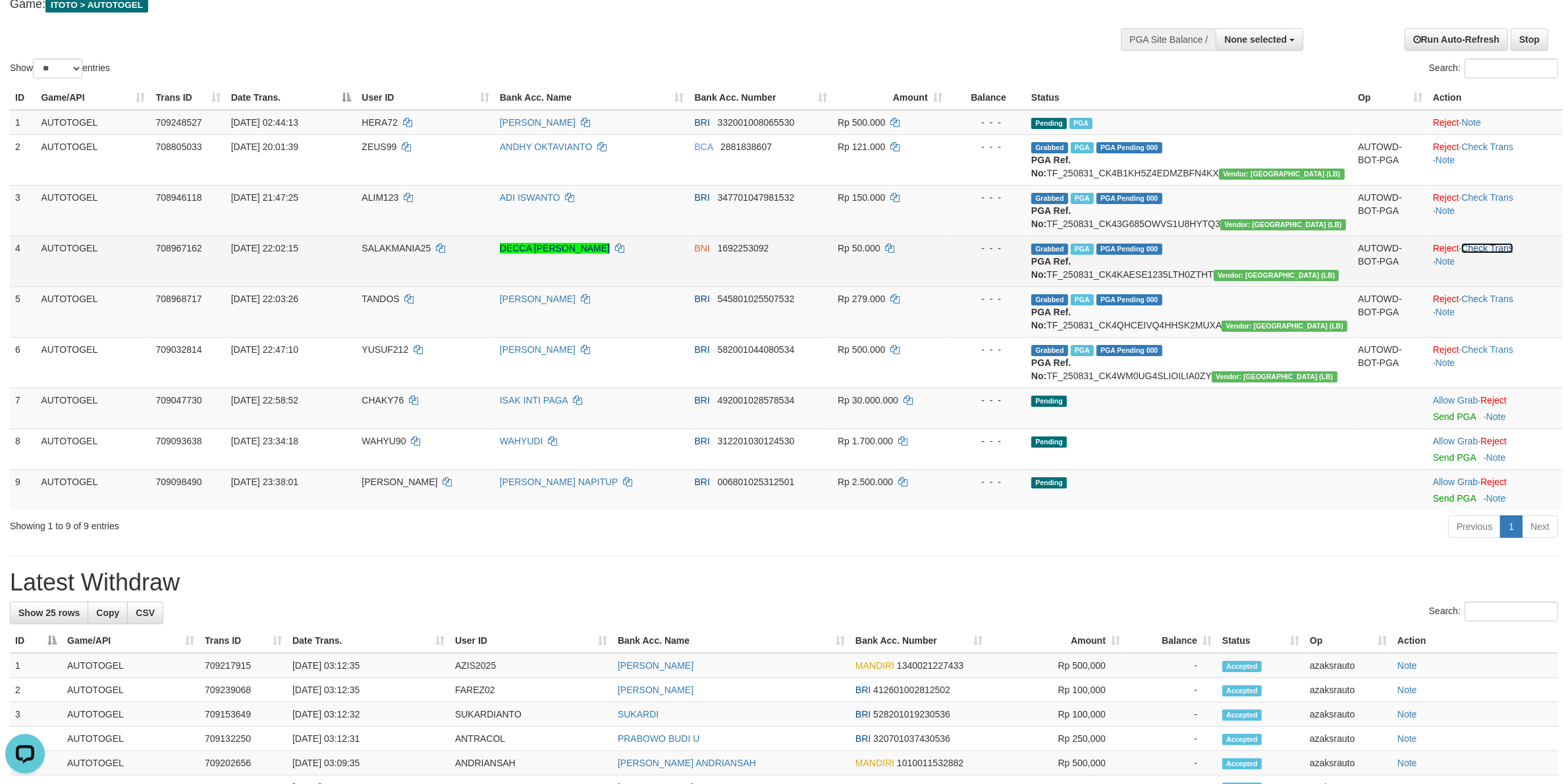
click at [1472, 250] on link "Check Trans" at bounding box center [1487, 248] width 52 height 10
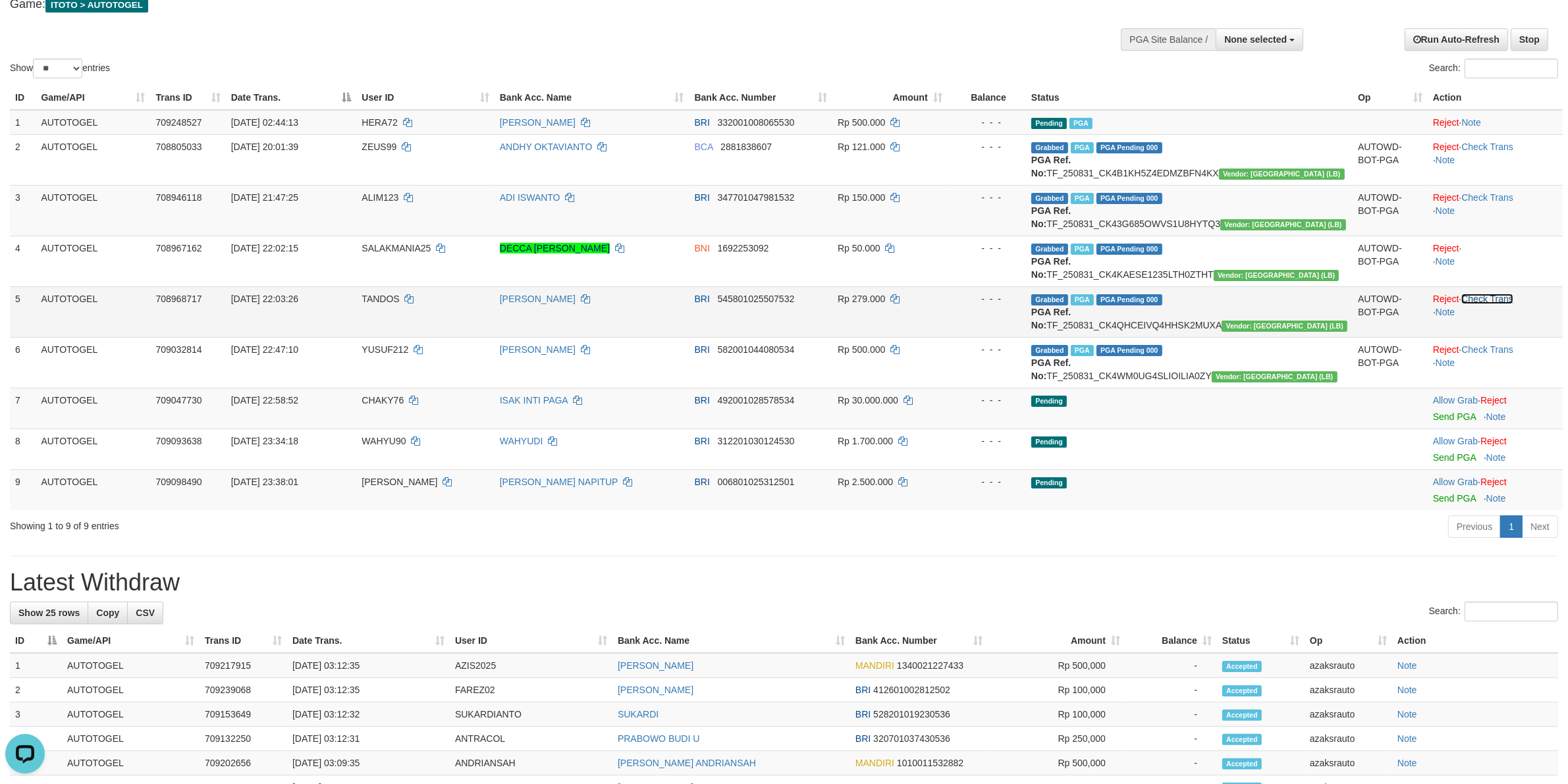
click at [1499, 300] on link "Check Trans" at bounding box center [1487, 299] width 52 height 10
drag, startPoint x: 1496, startPoint y: 352, endPoint x: 1523, endPoint y: 232, distance: 123.0
click at [1496, 351] on link "Check Trans" at bounding box center [1487, 350] width 52 height 10
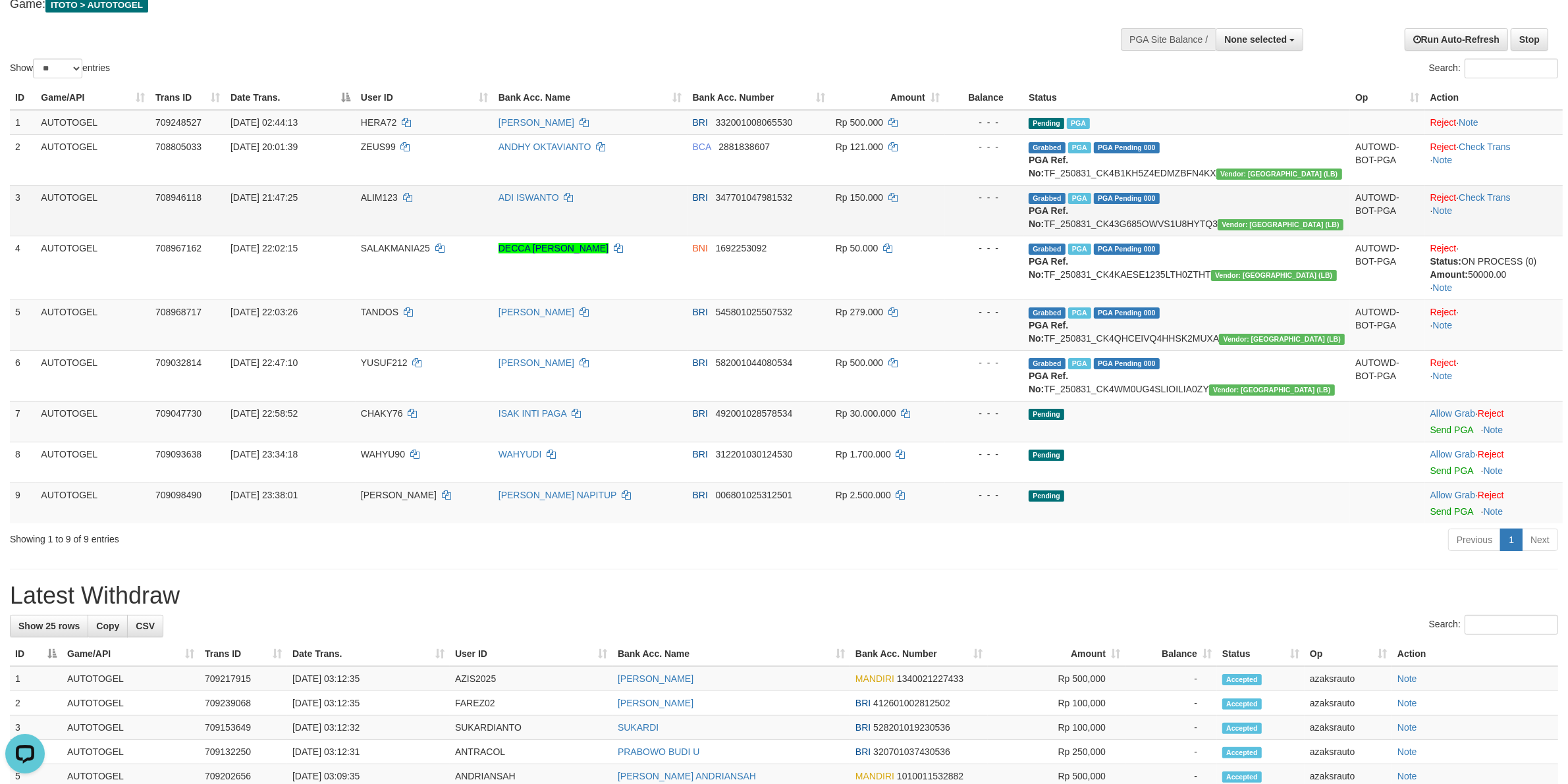
scroll to position [95, 0]
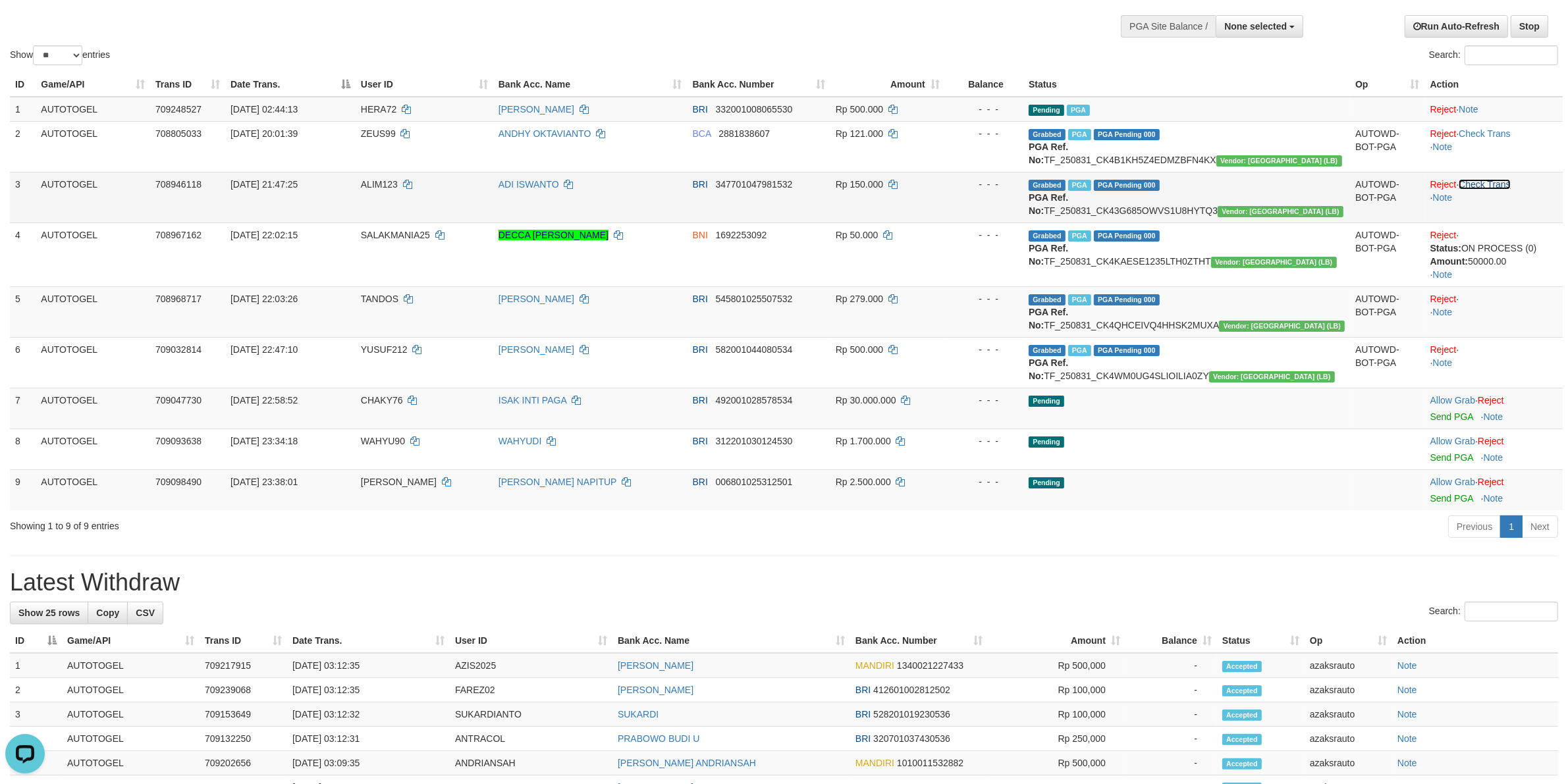
click at [1503, 181] on link "Check Trans" at bounding box center [1484, 184] width 52 height 10
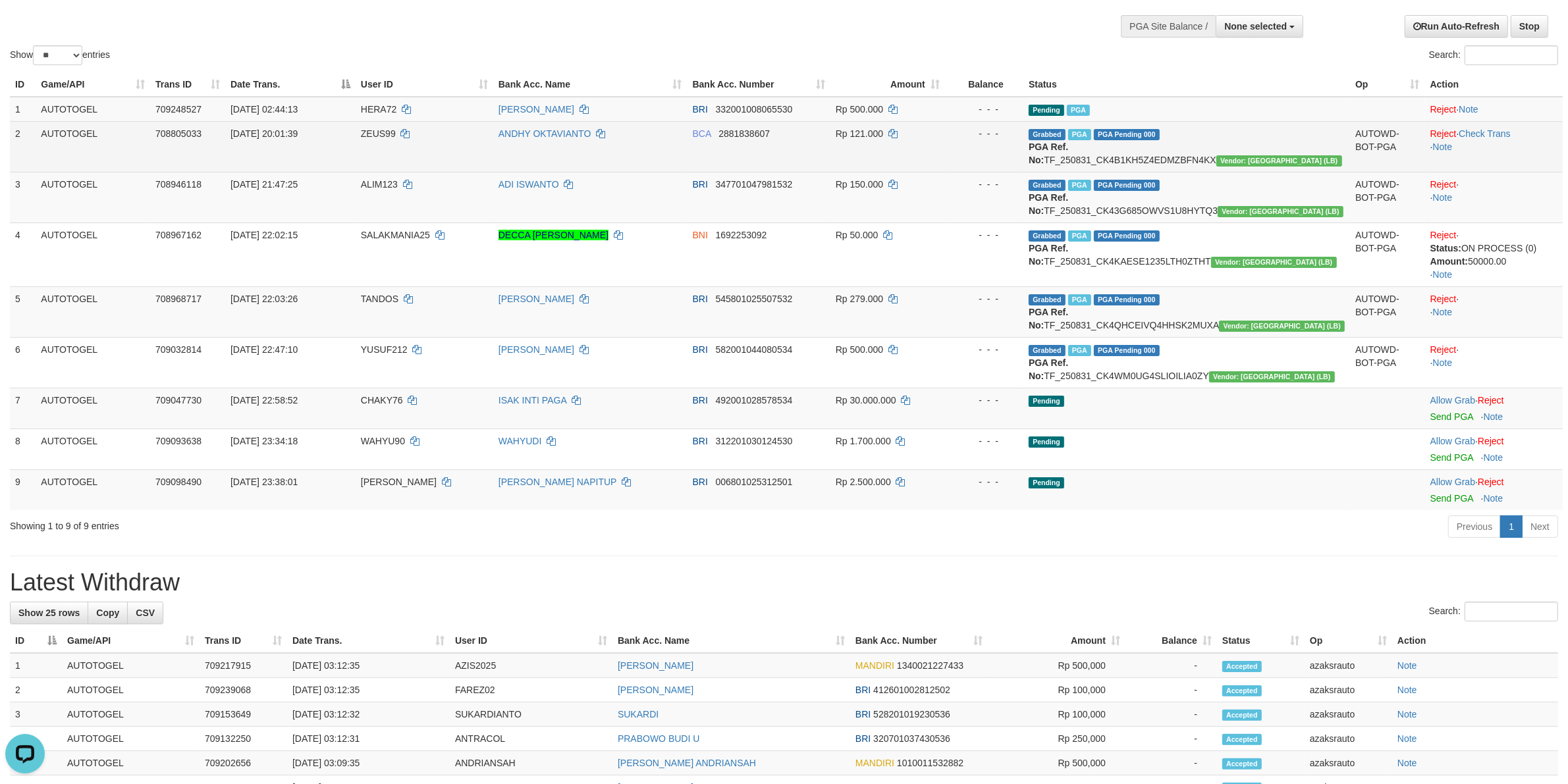
click at [1480, 139] on td "Reject · Check Trans · Note" at bounding box center [1494, 146] width 138 height 51
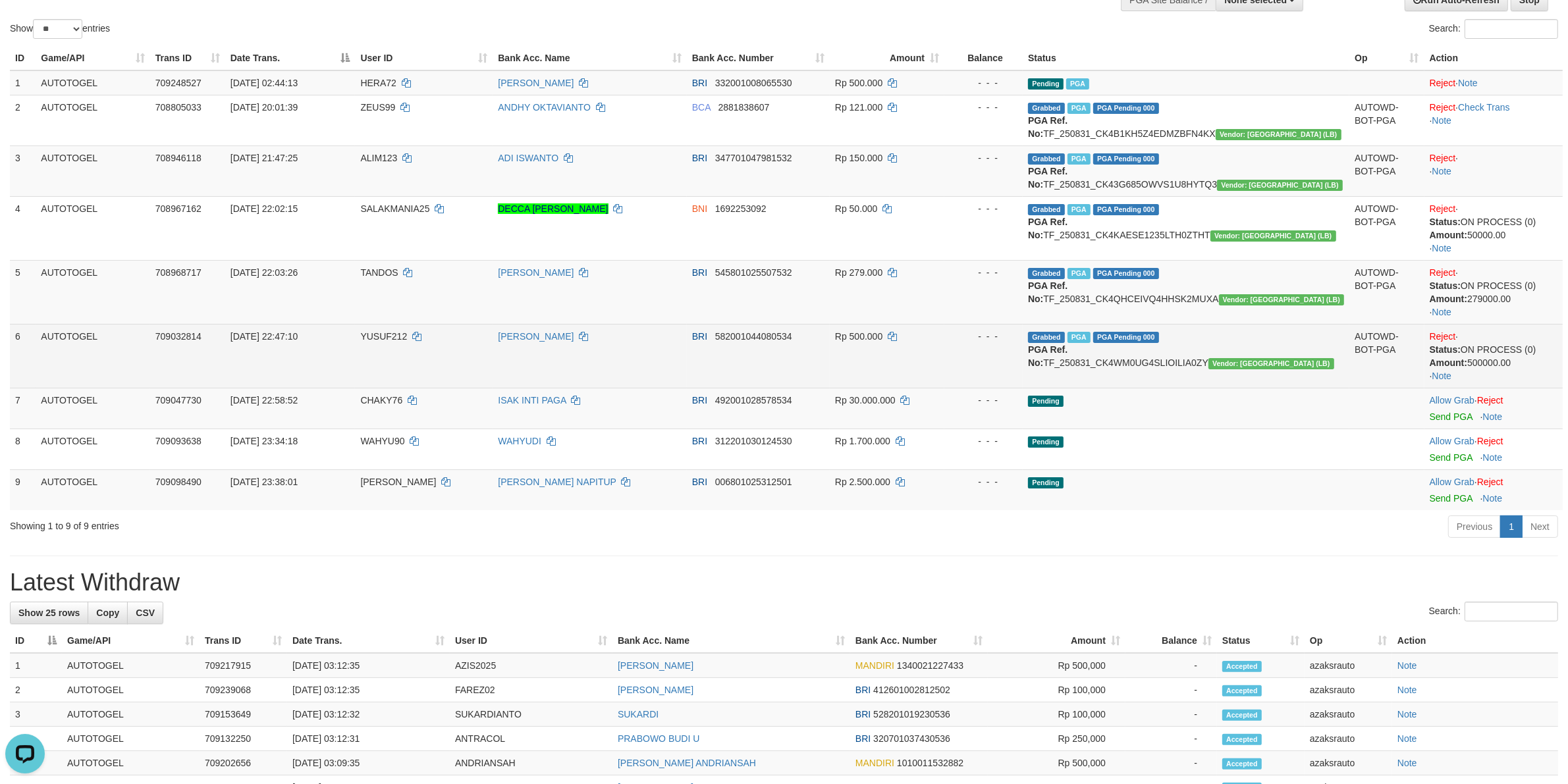
scroll to position [135, 0]
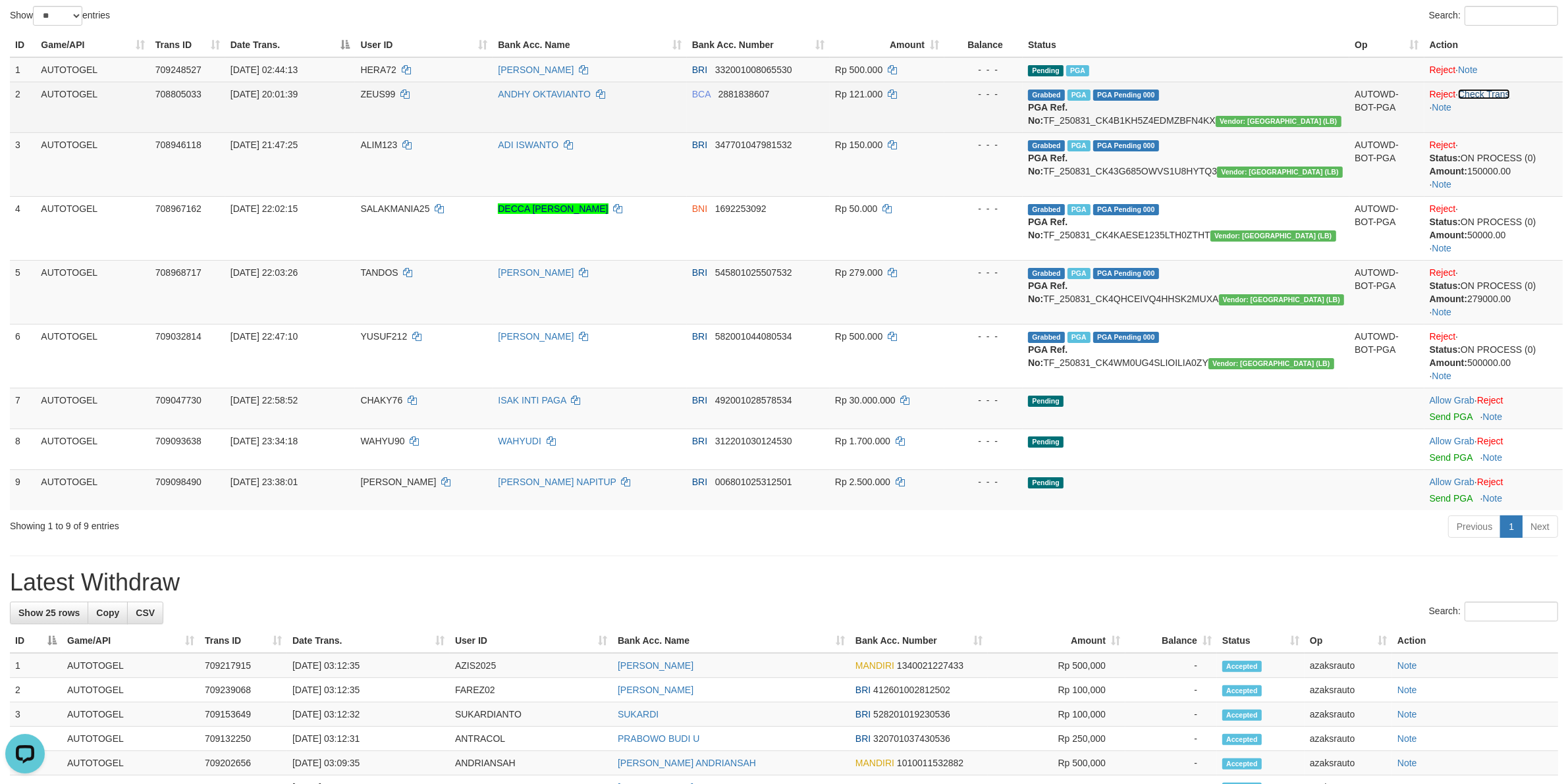
click at [1485, 95] on link "Check Trans" at bounding box center [1484, 94] width 52 height 10
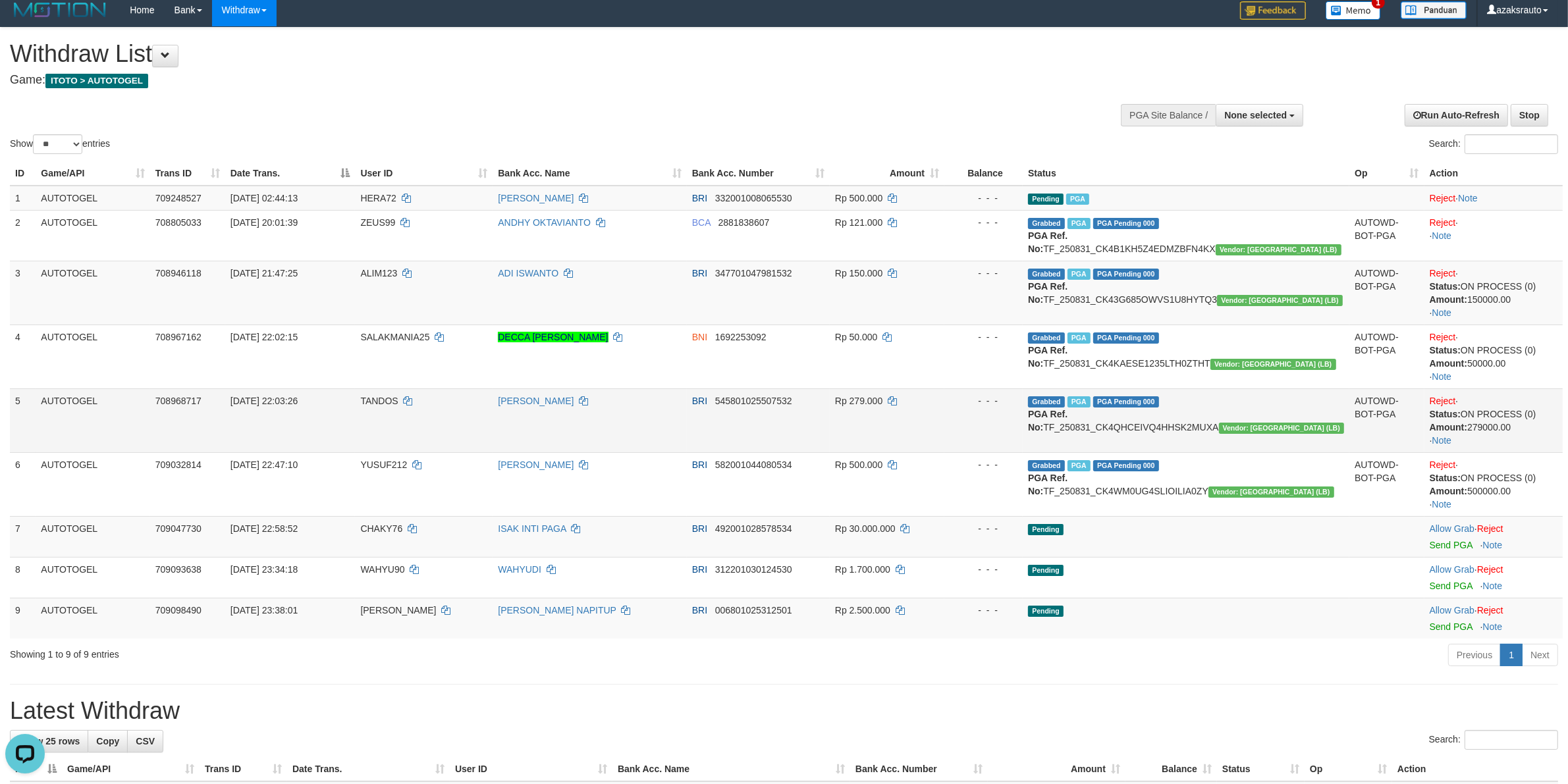
scroll to position [0, 0]
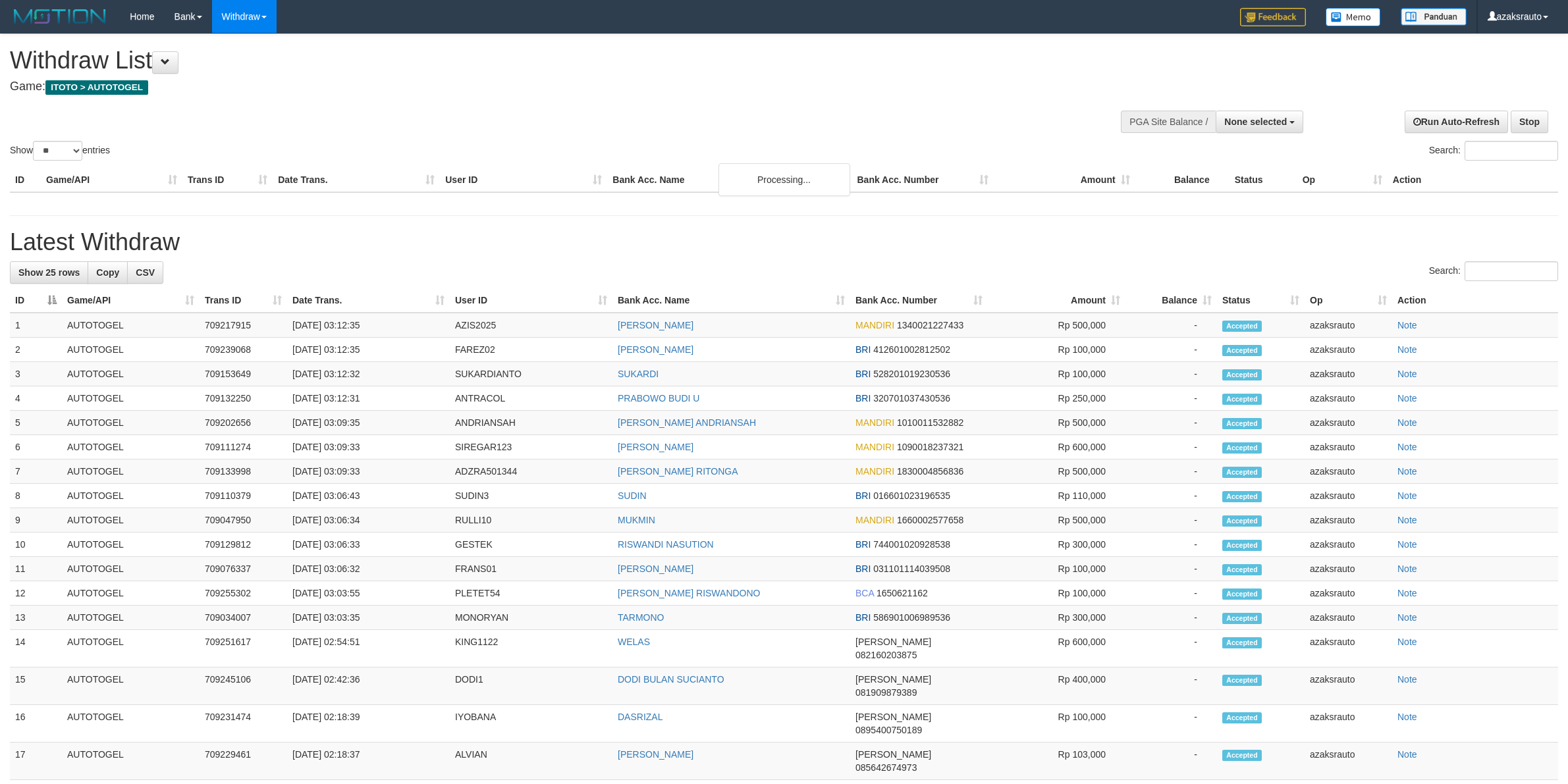
select select
select select "**"
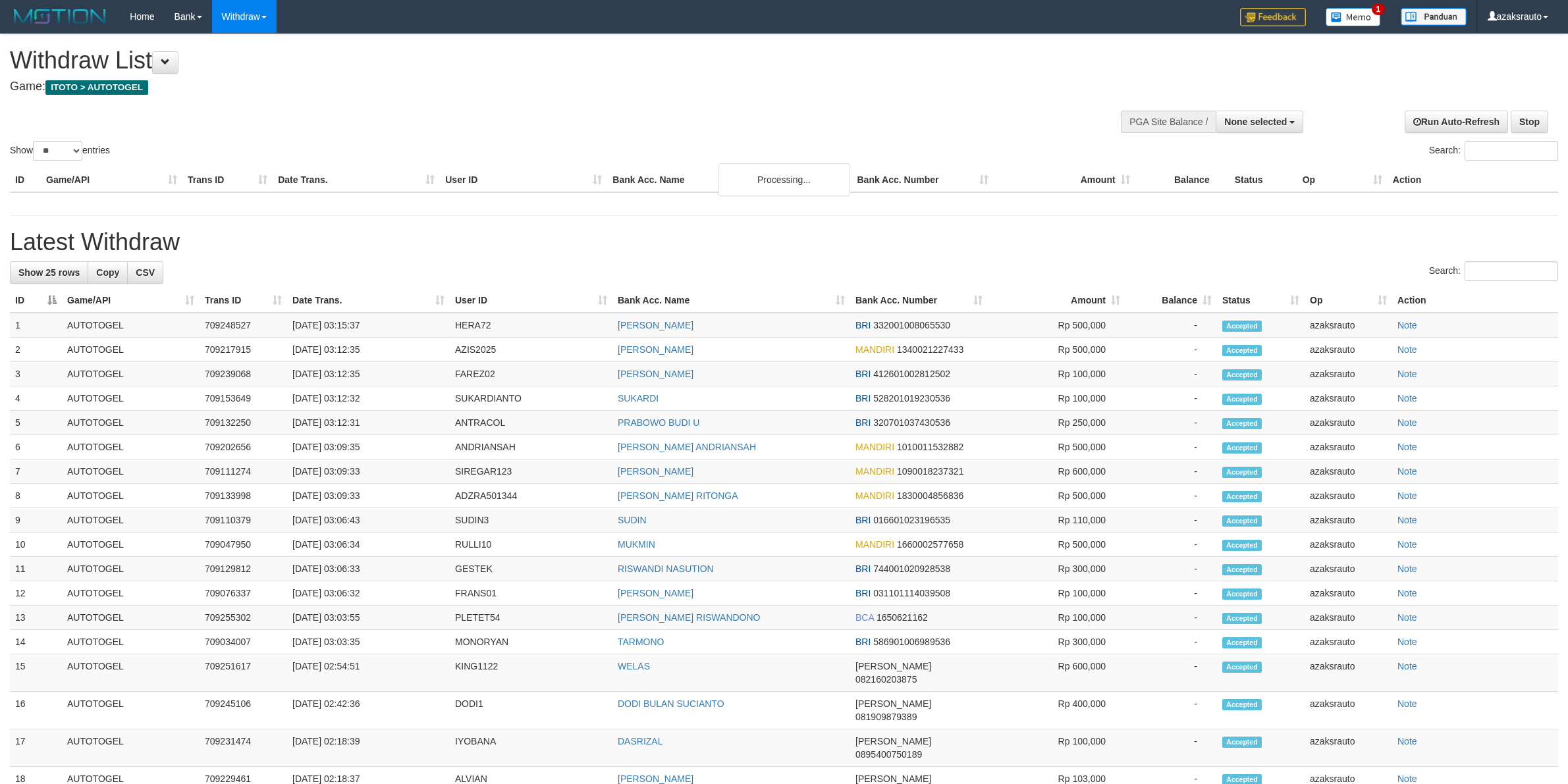
select select
select select "**"
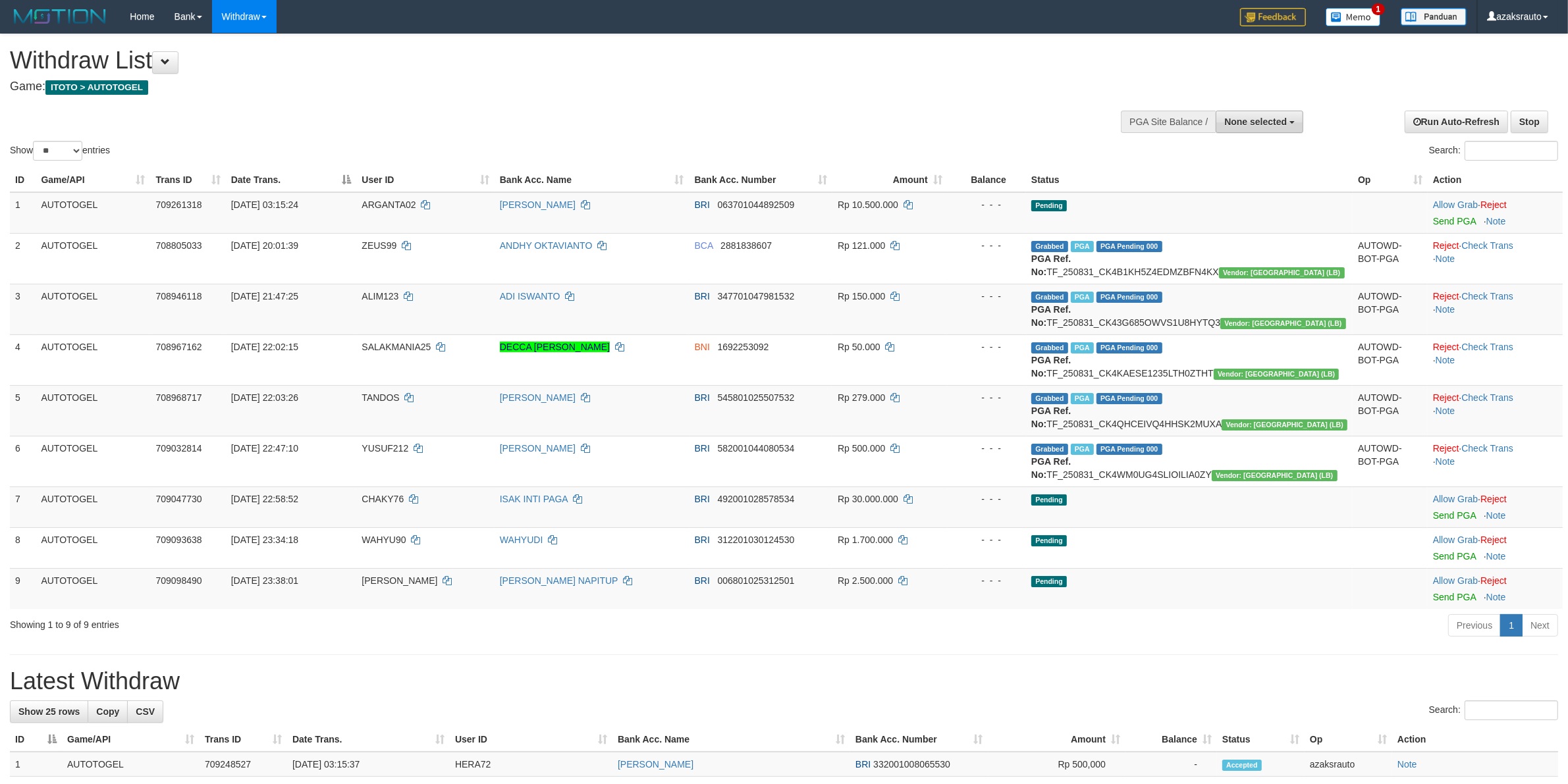
click at [1245, 127] on span "None selected" at bounding box center [1255, 121] width 63 height 10
click at [1204, 187] on label "[ITOTO] AUTOTOGEL" at bounding box center [1237, 188] width 131 height 17
select select "***"
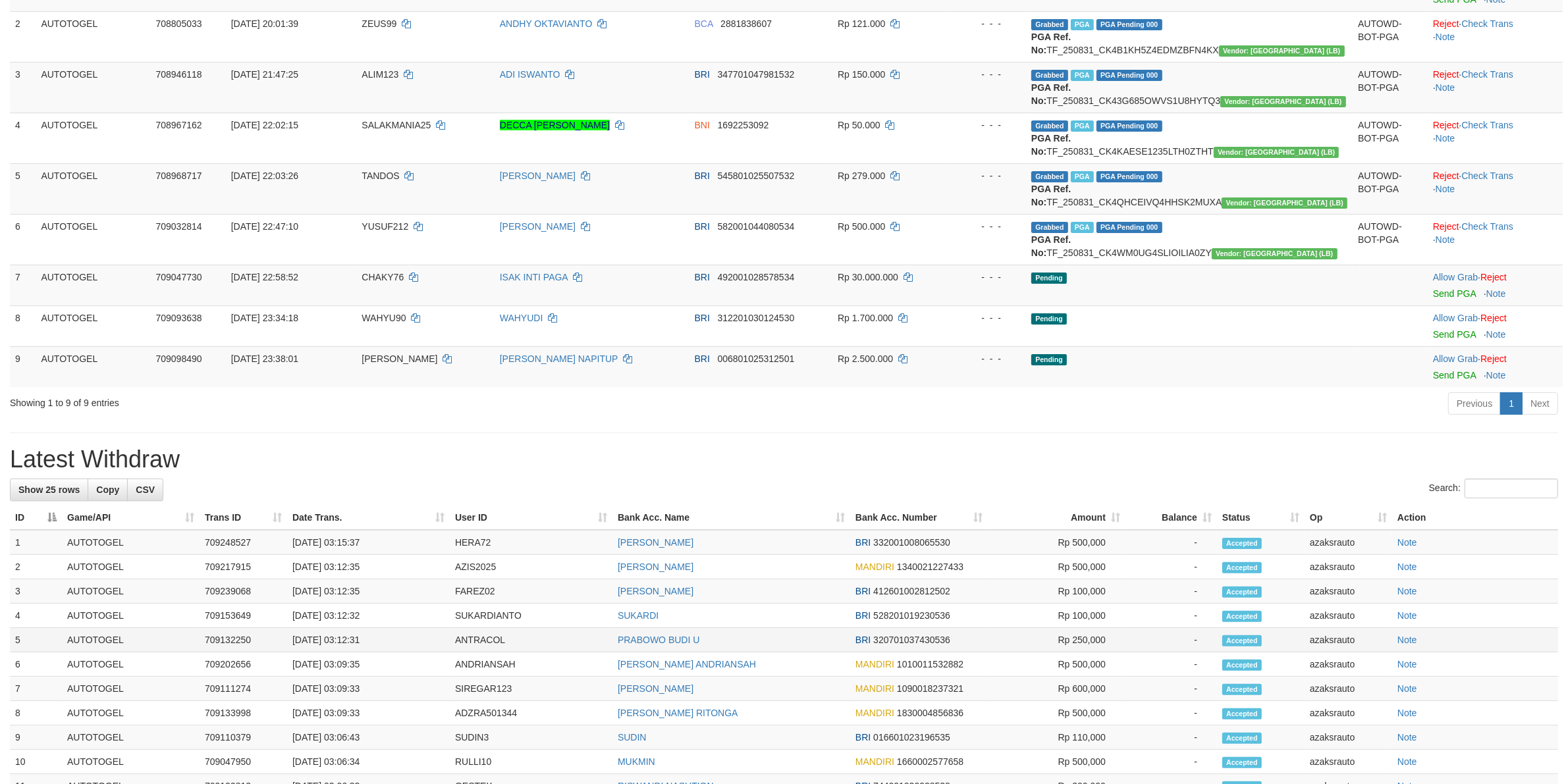
scroll to position [329, 0]
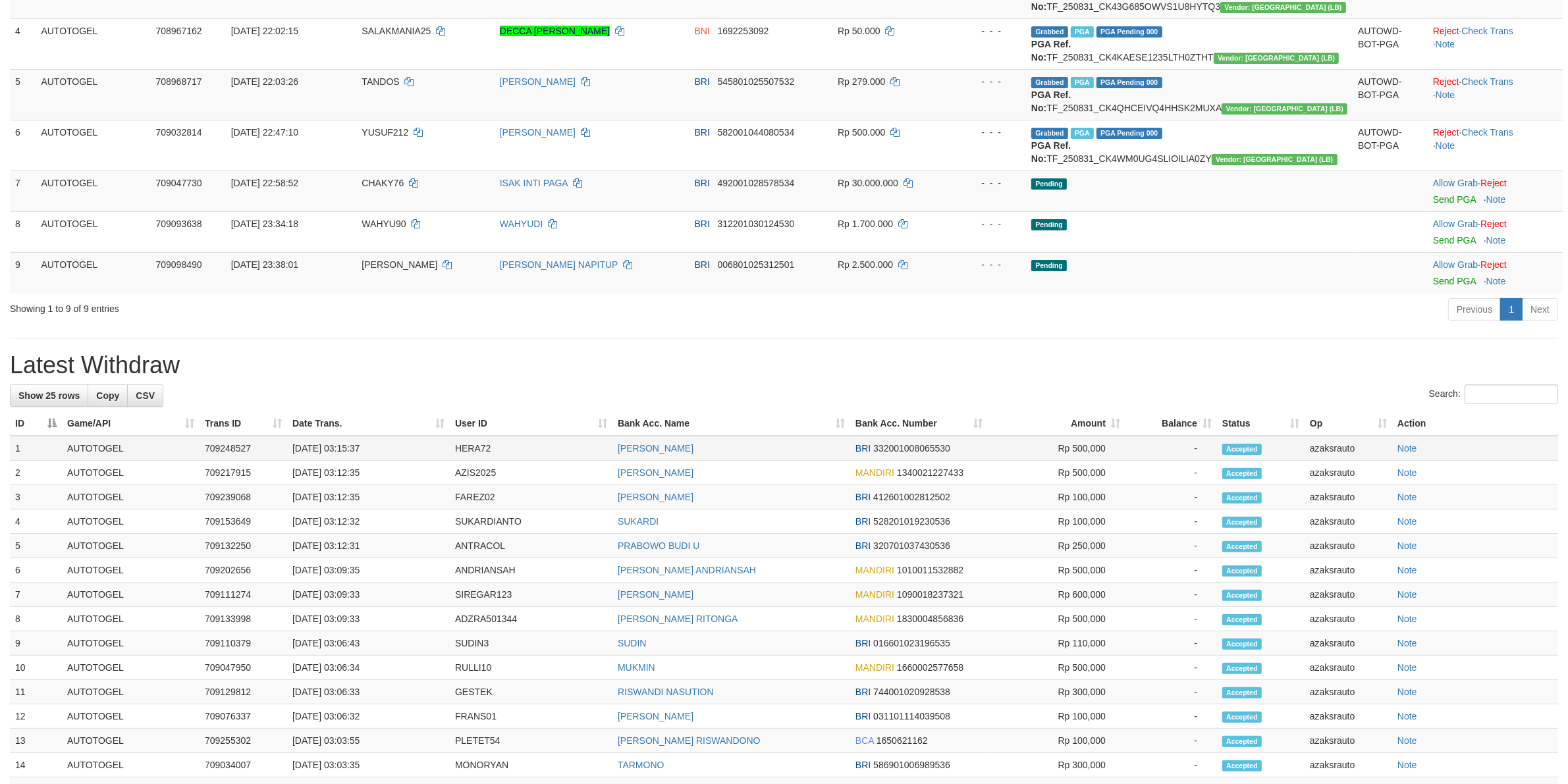
click at [345, 452] on td "[DATE] 03:15:37" at bounding box center [368, 448] width 163 height 25
click at [375, 449] on td "[DATE] 03:15:37" at bounding box center [368, 448] width 163 height 25
copy td "03:15:37"
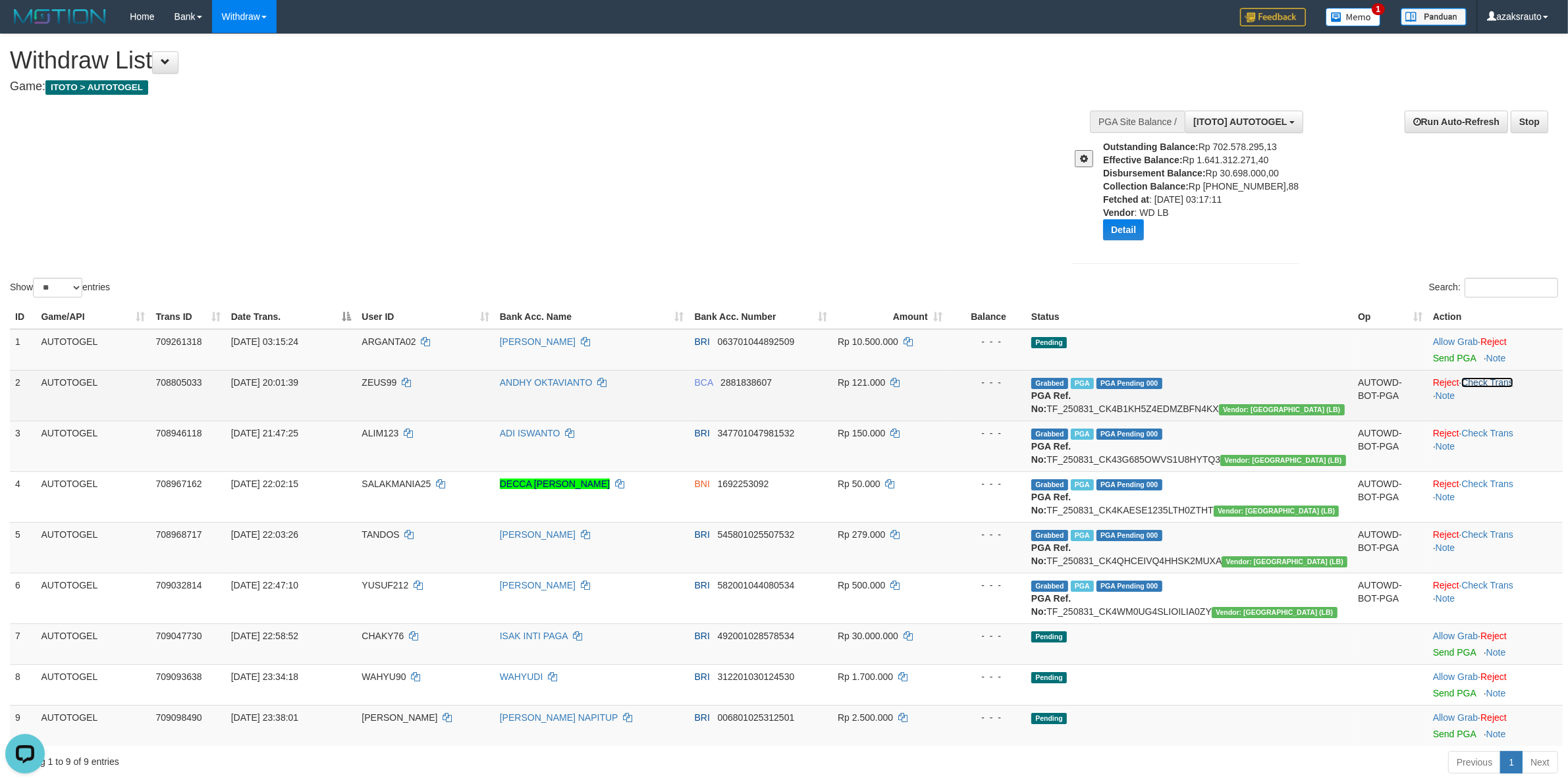
click at [1483, 384] on link "Check Trans" at bounding box center [1487, 382] width 52 height 10
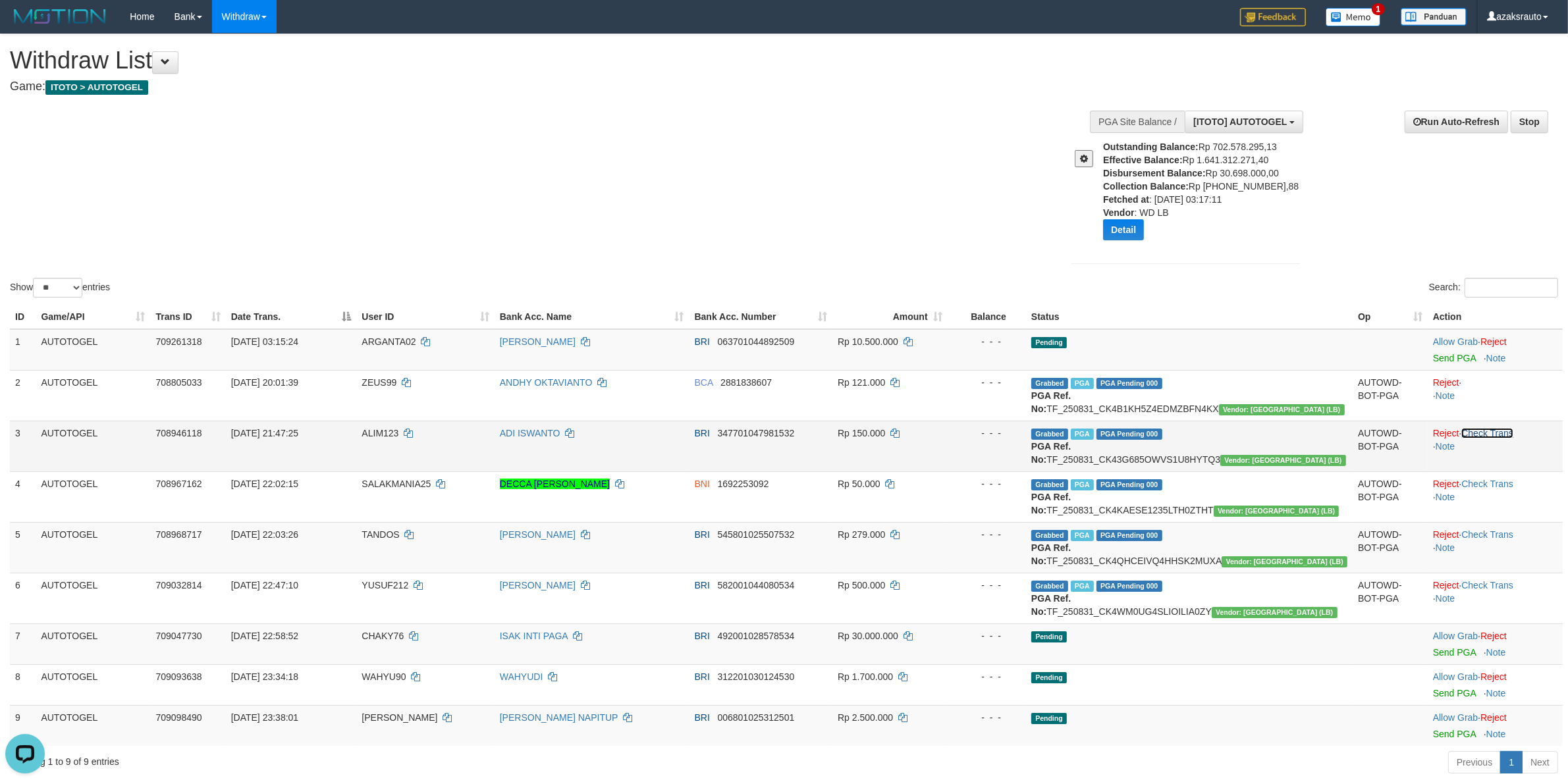
click at [1502, 431] on link "Check Trans" at bounding box center [1487, 433] width 52 height 10
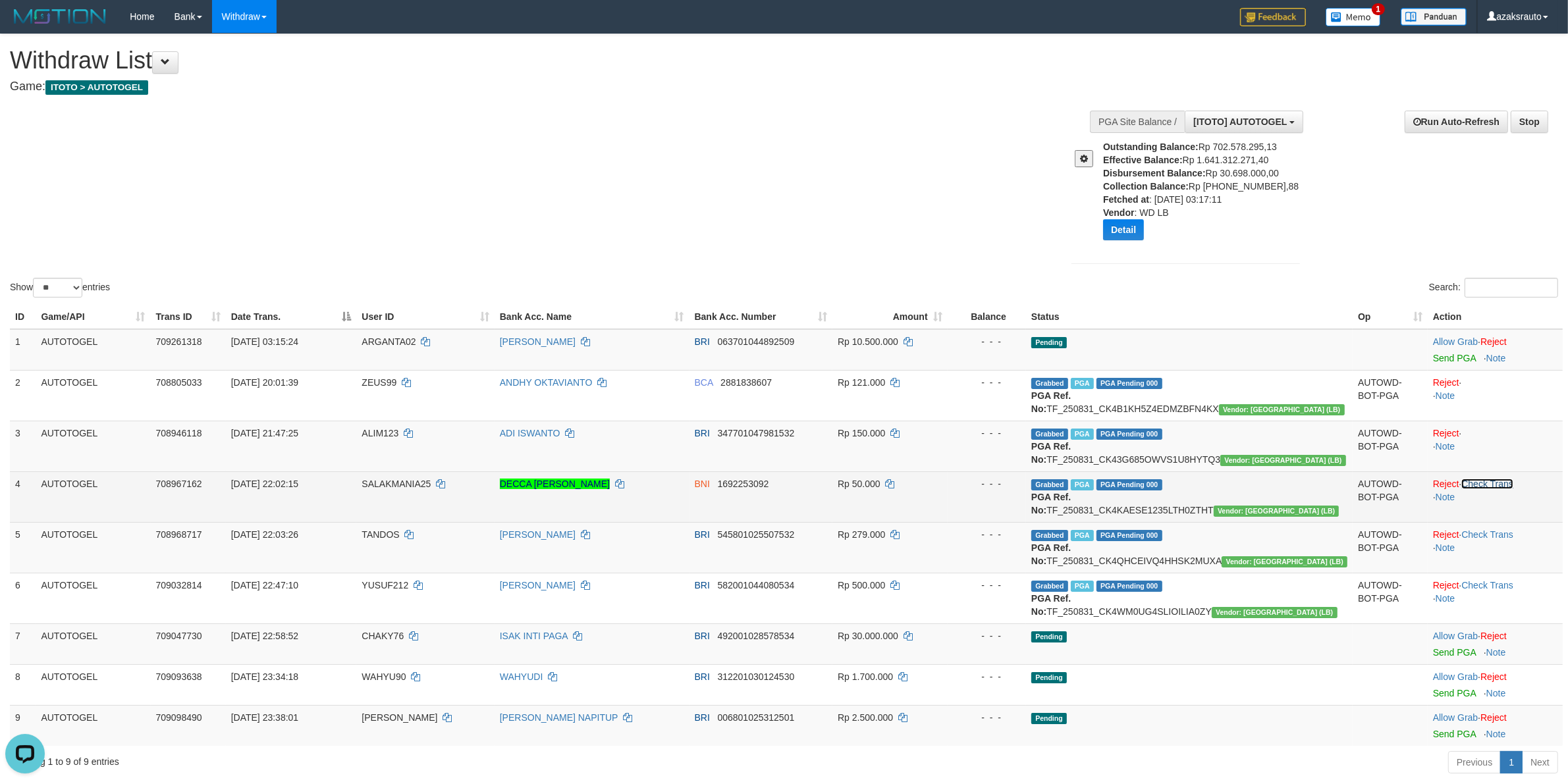
click at [1479, 487] on link "Check Trans" at bounding box center [1487, 484] width 52 height 10
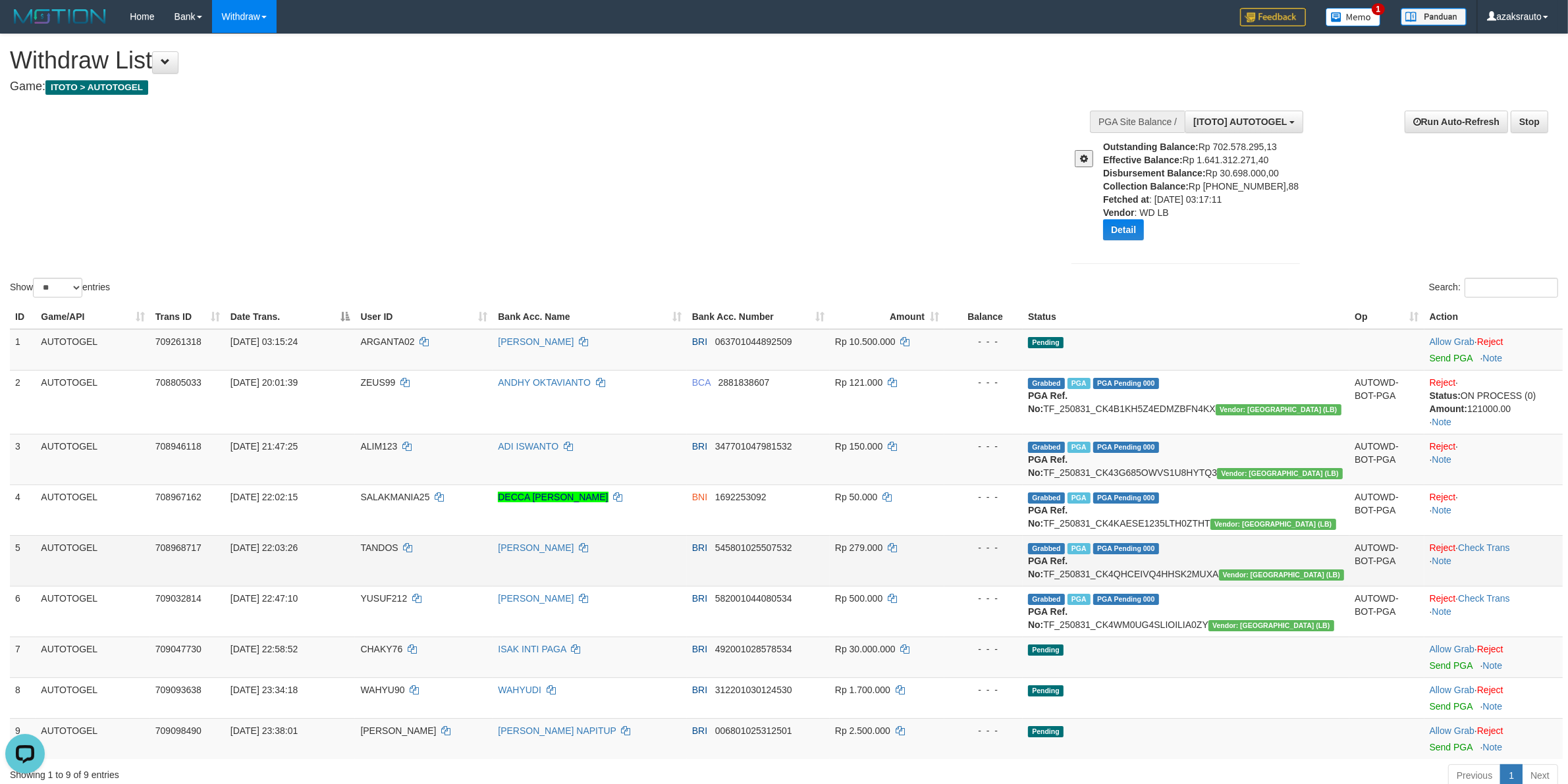
click at [1496, 535] on td "Reject · Check Trans · Note" at bounding box center [1493, 560] width 139 height 51
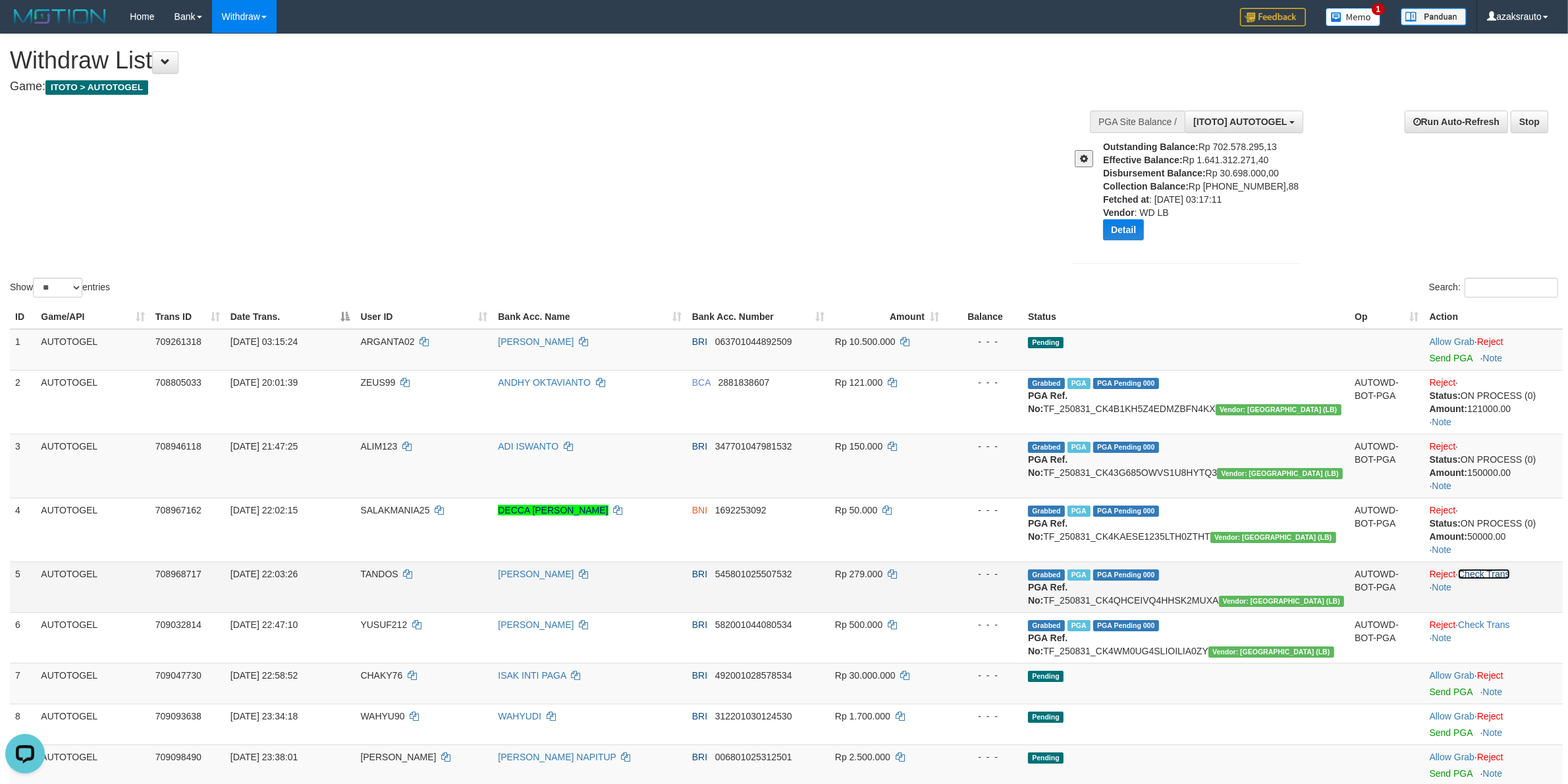
click at [1503, 574] on link "Check Trans" at bounding box center [1484, 574] width 52 height 10
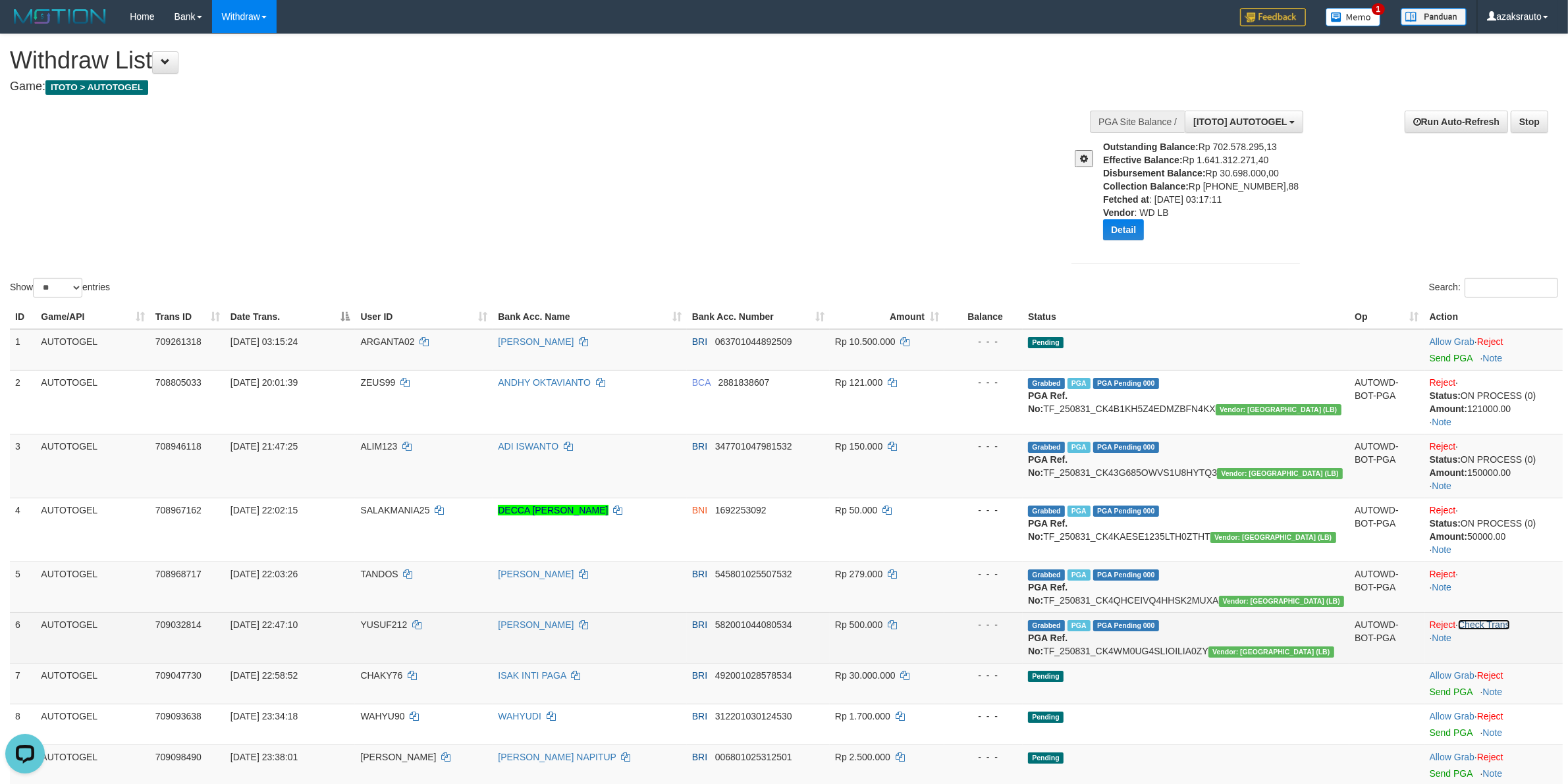
click at [1500, 629] on link "Check Trans" at bounding box center [1484, 625] width 52 height 10
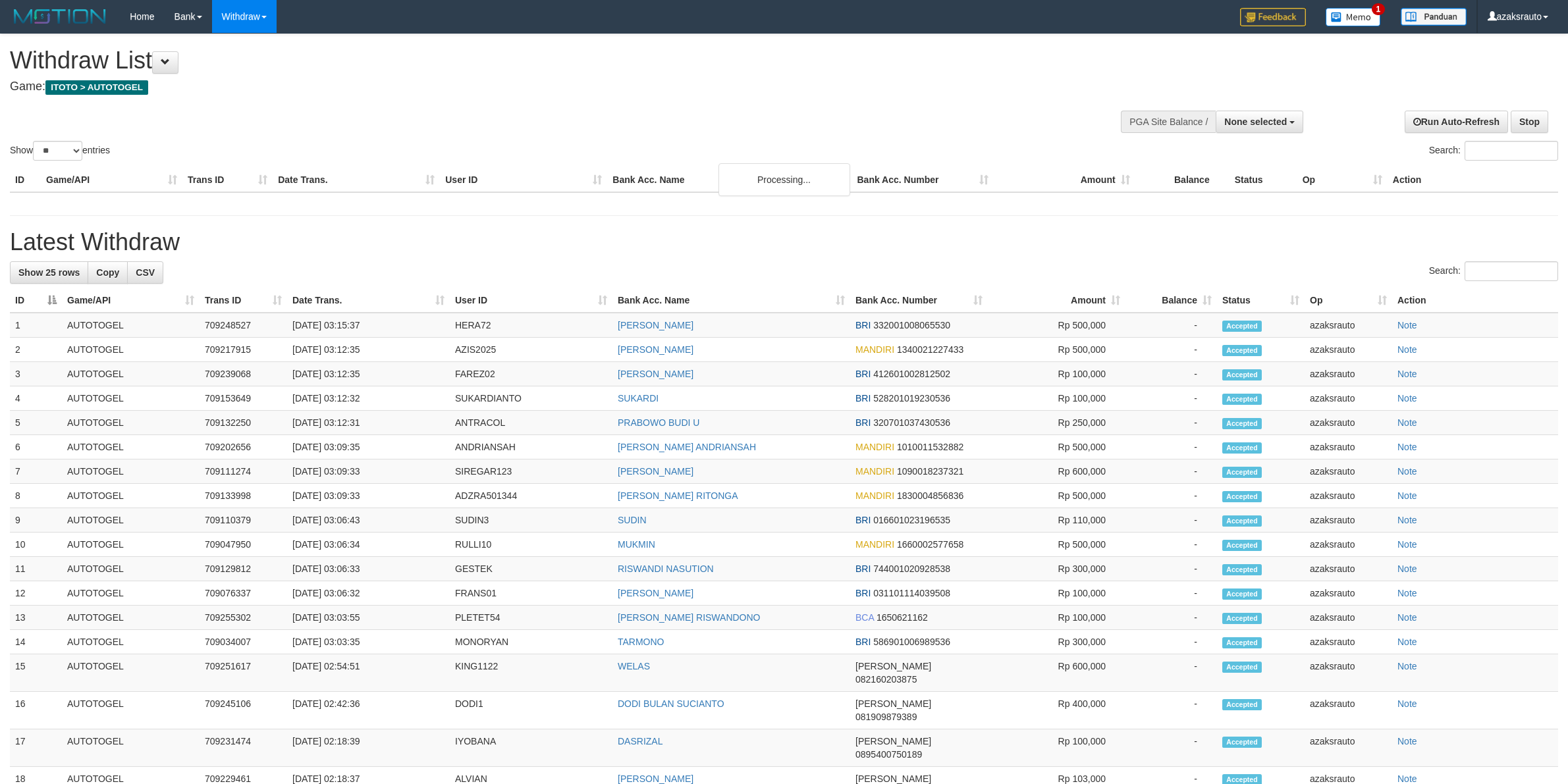
select select
select select "**"
select select
select select "**"
select select
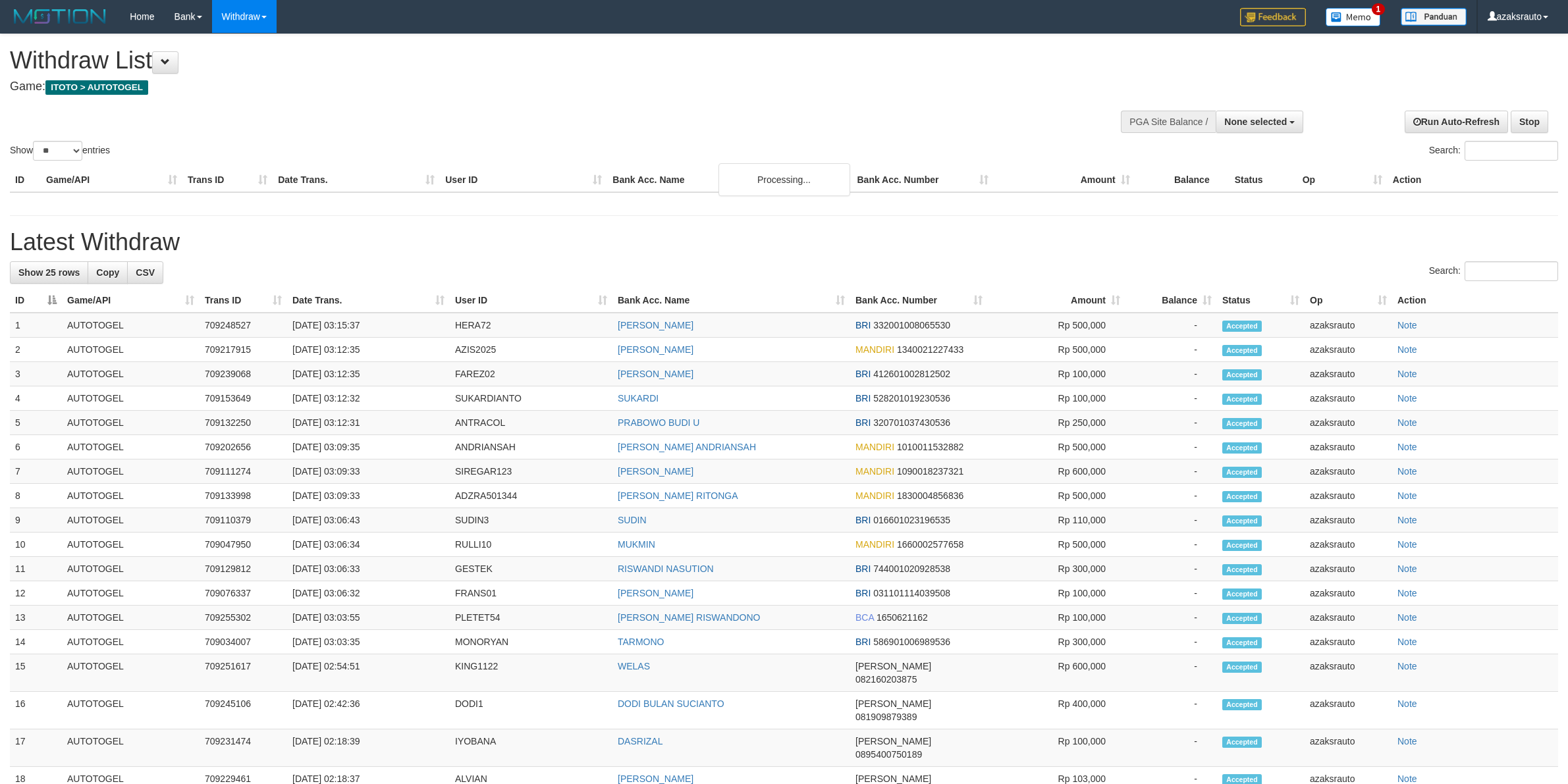
select select "**"
select select
select select "**"
select select
select select "**"
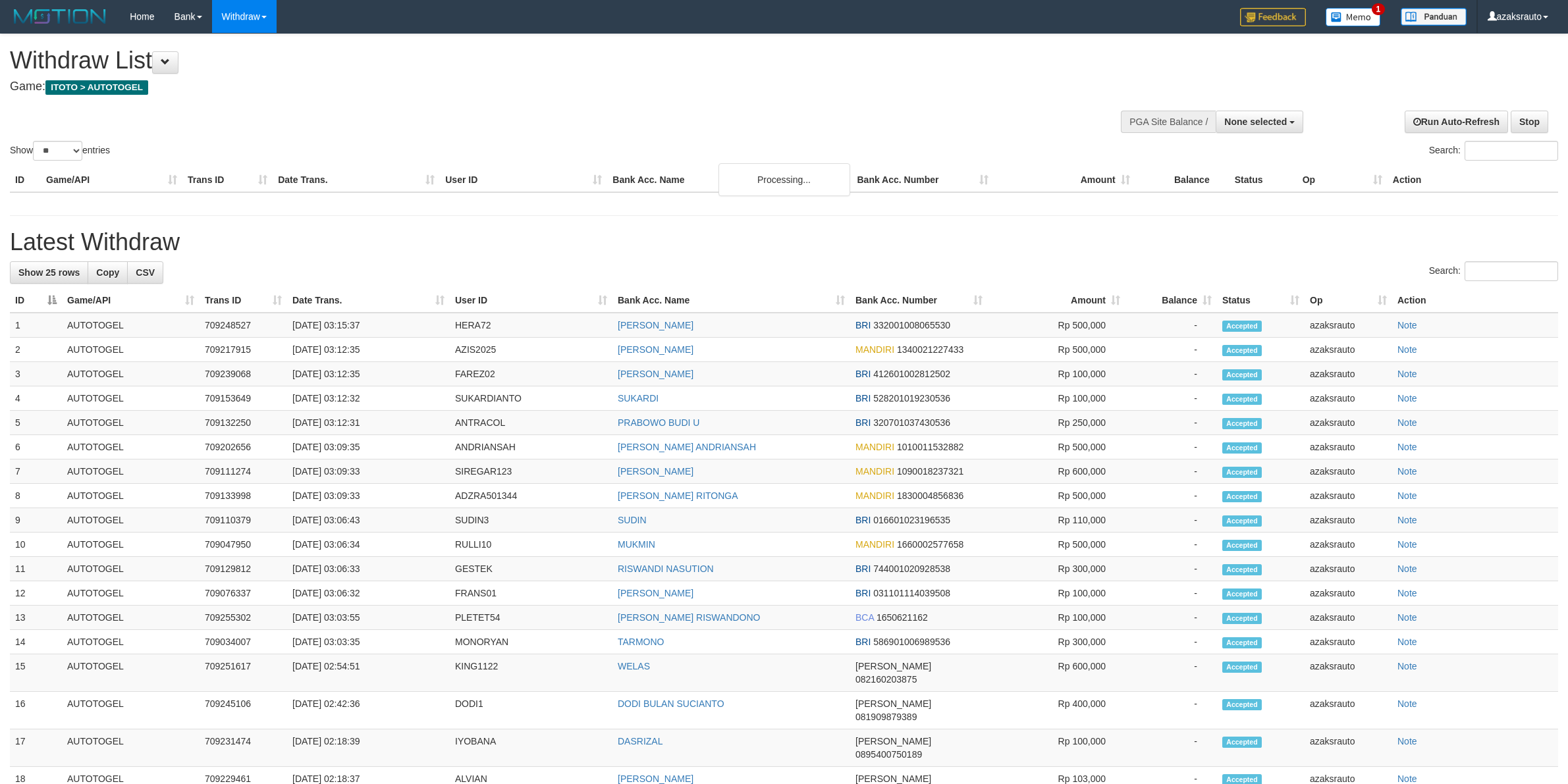
select select
select select "**"
select select
select select "**"
select select
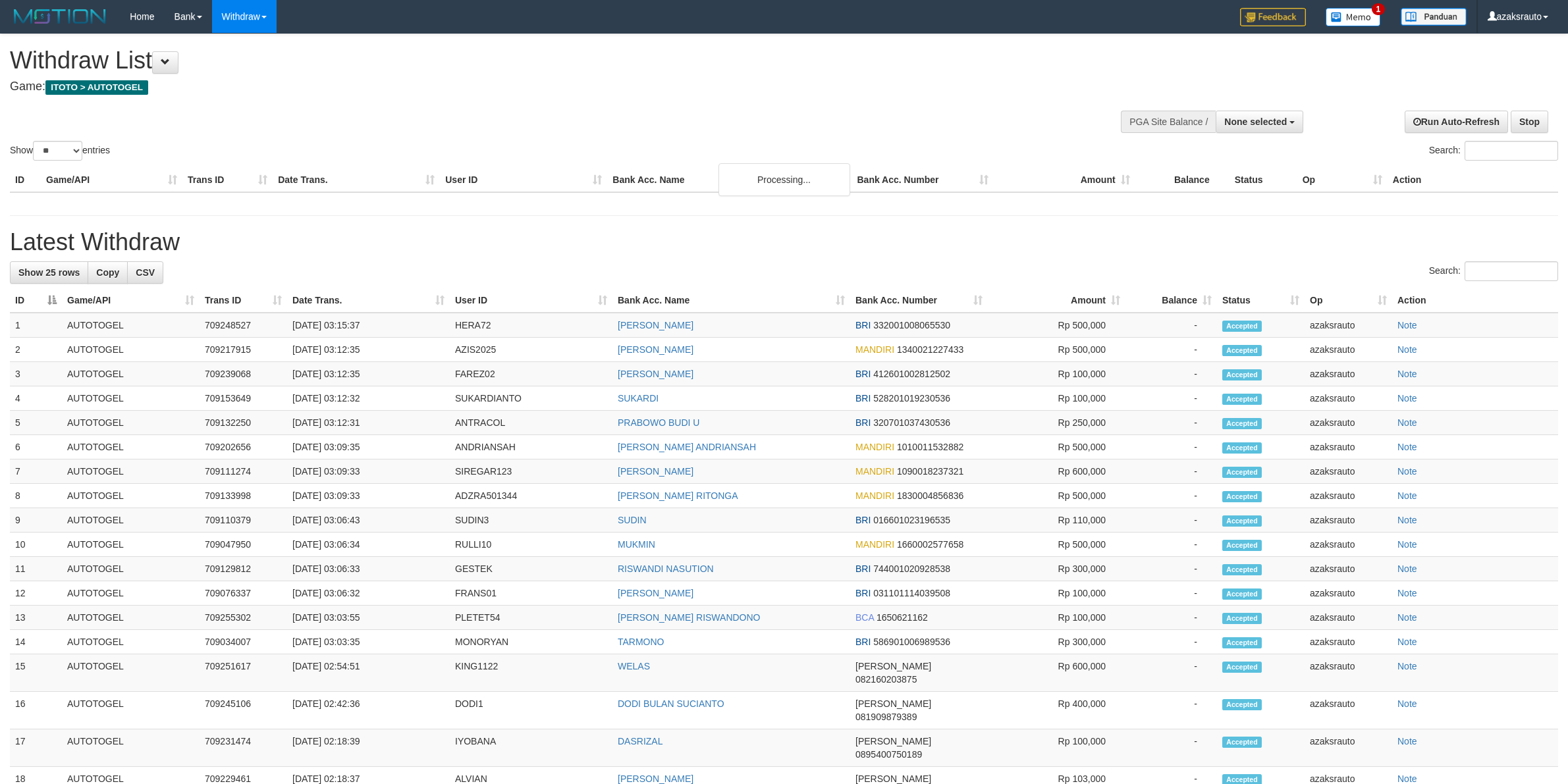
select select "**"
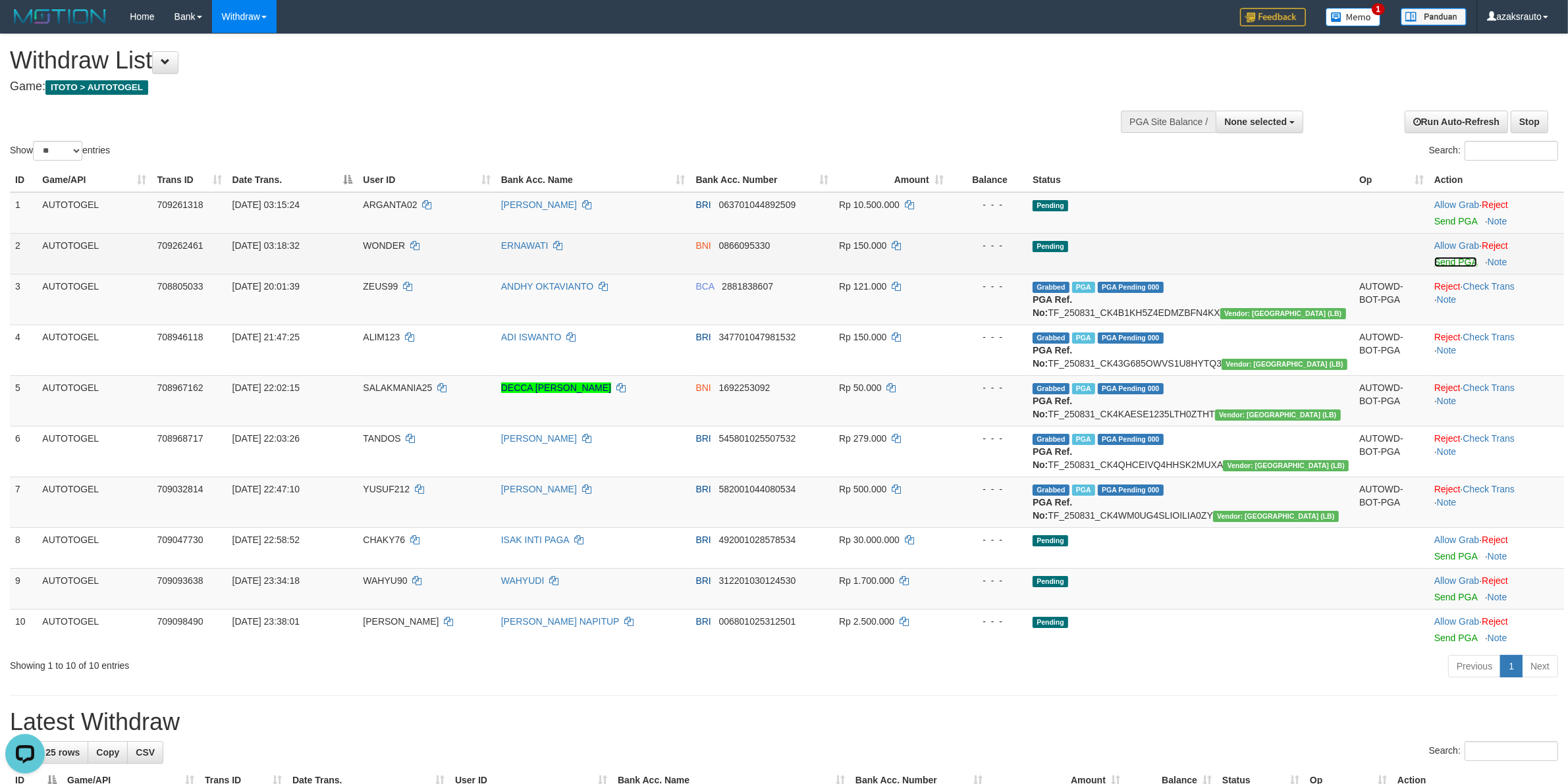
click at [1434, 261] on link "Send PGA" at bounding box center [1455, 262] width 42 height 10
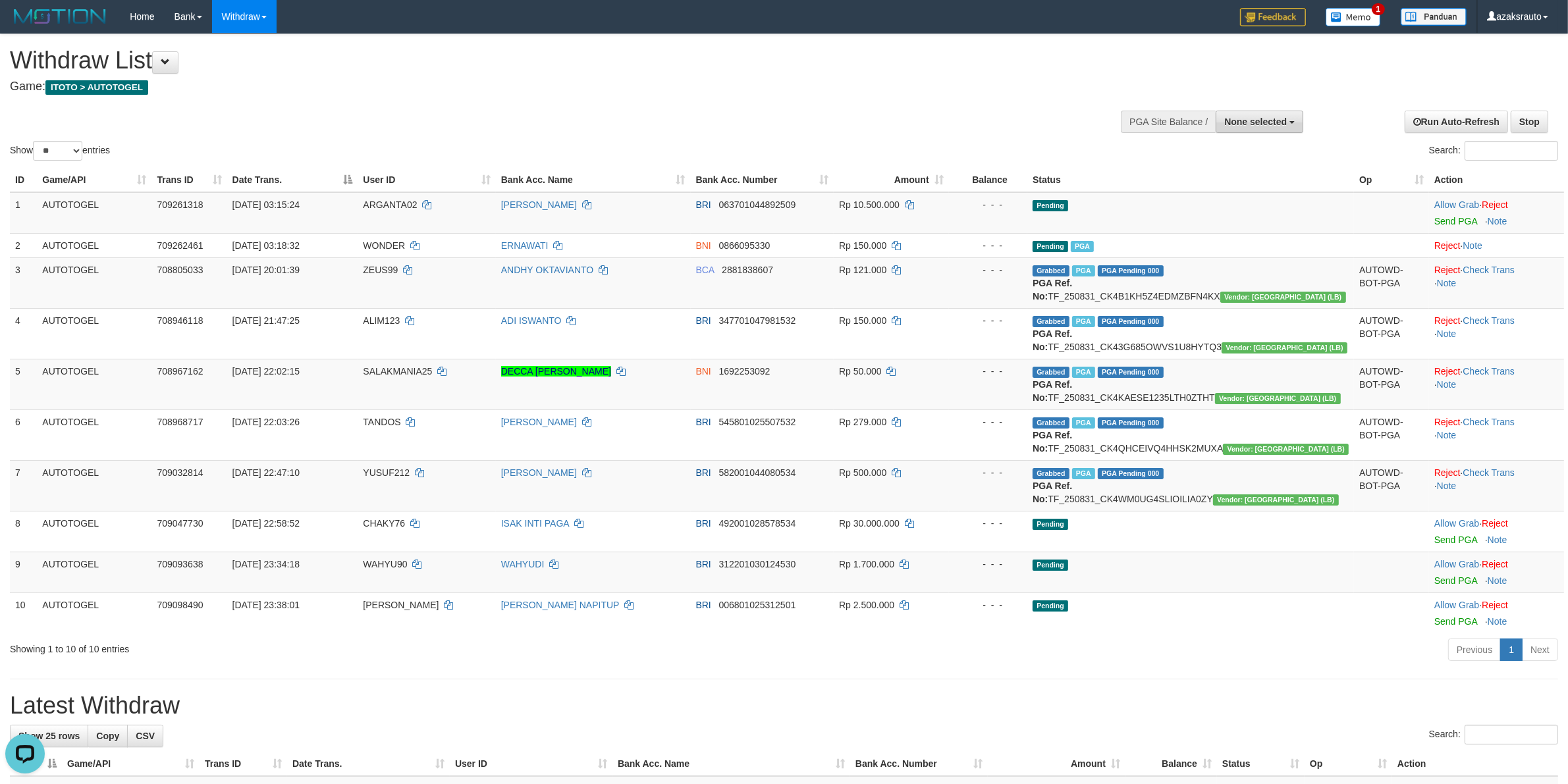
click at [1258, 116] on button "None selected" at bounding box center [1260, 122] width 88 height 22
click at [1208, 189] on label "[ITOTO] AUTOTOGEL" at bounding box center [1237, 188] width 131 height 17
select select "***"
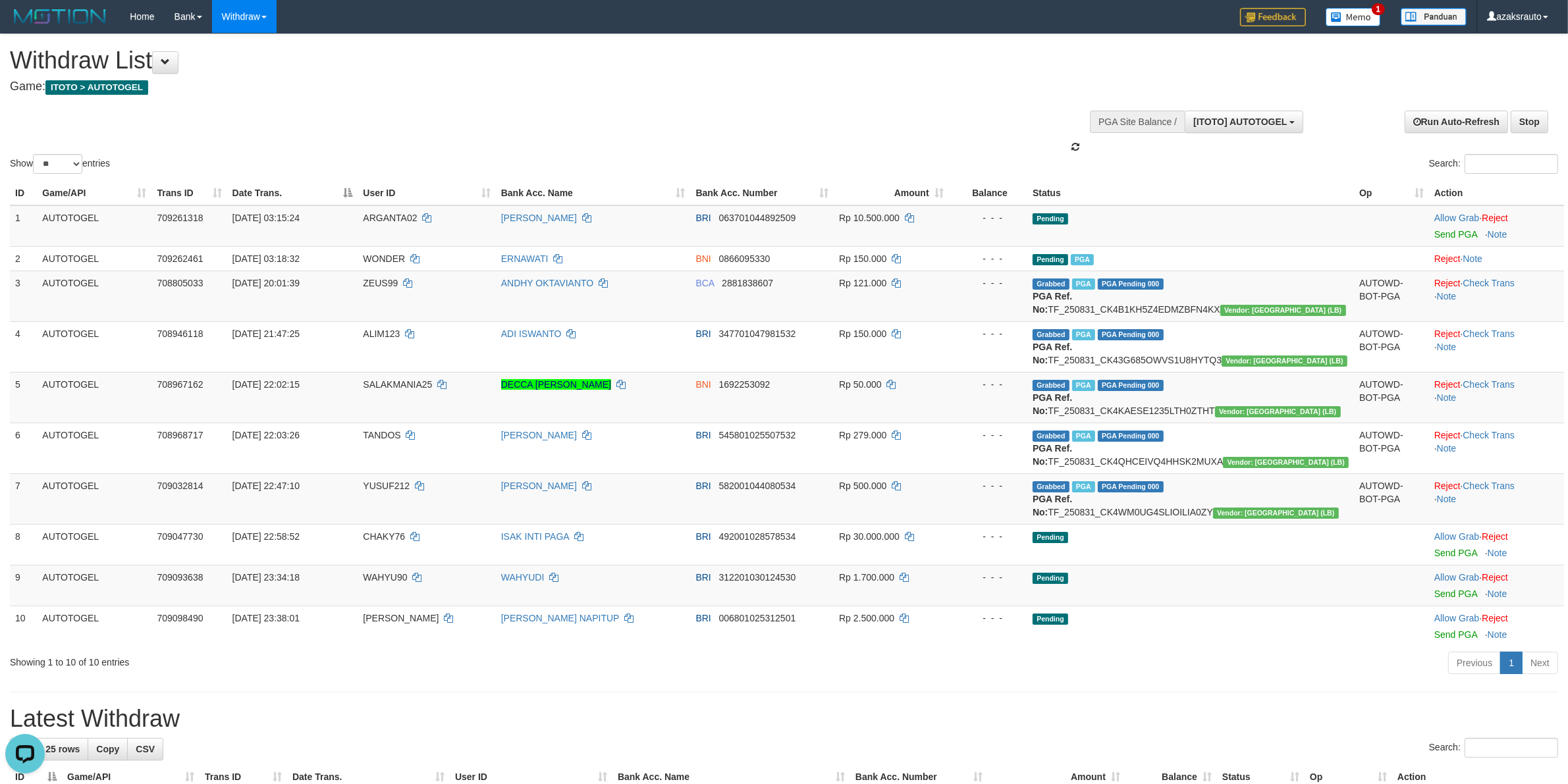
scroll to position [11, 0]
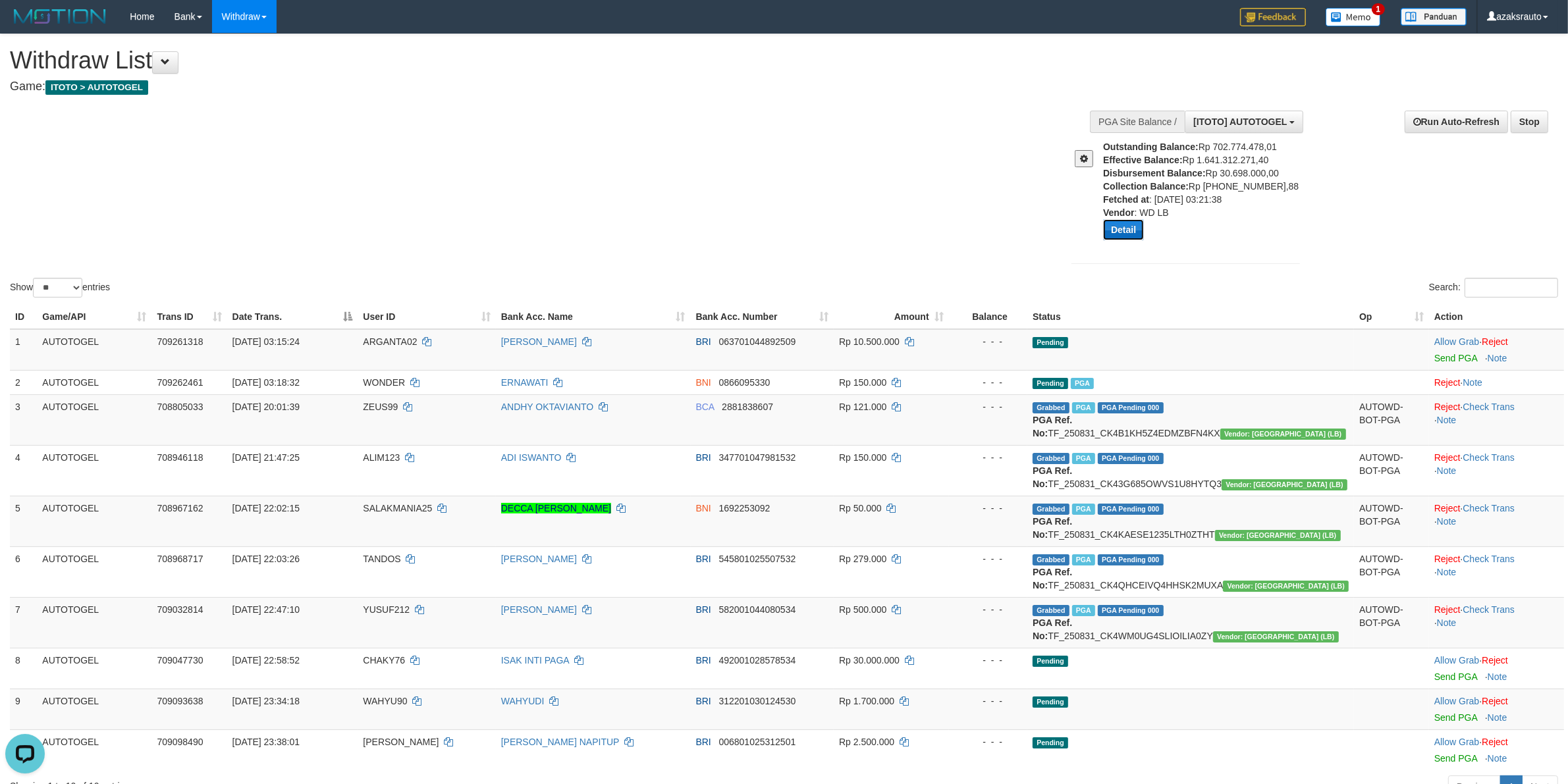
click at [1128, 235] on button "Detail" at bounding box center [1123, 230] width 41 height 21
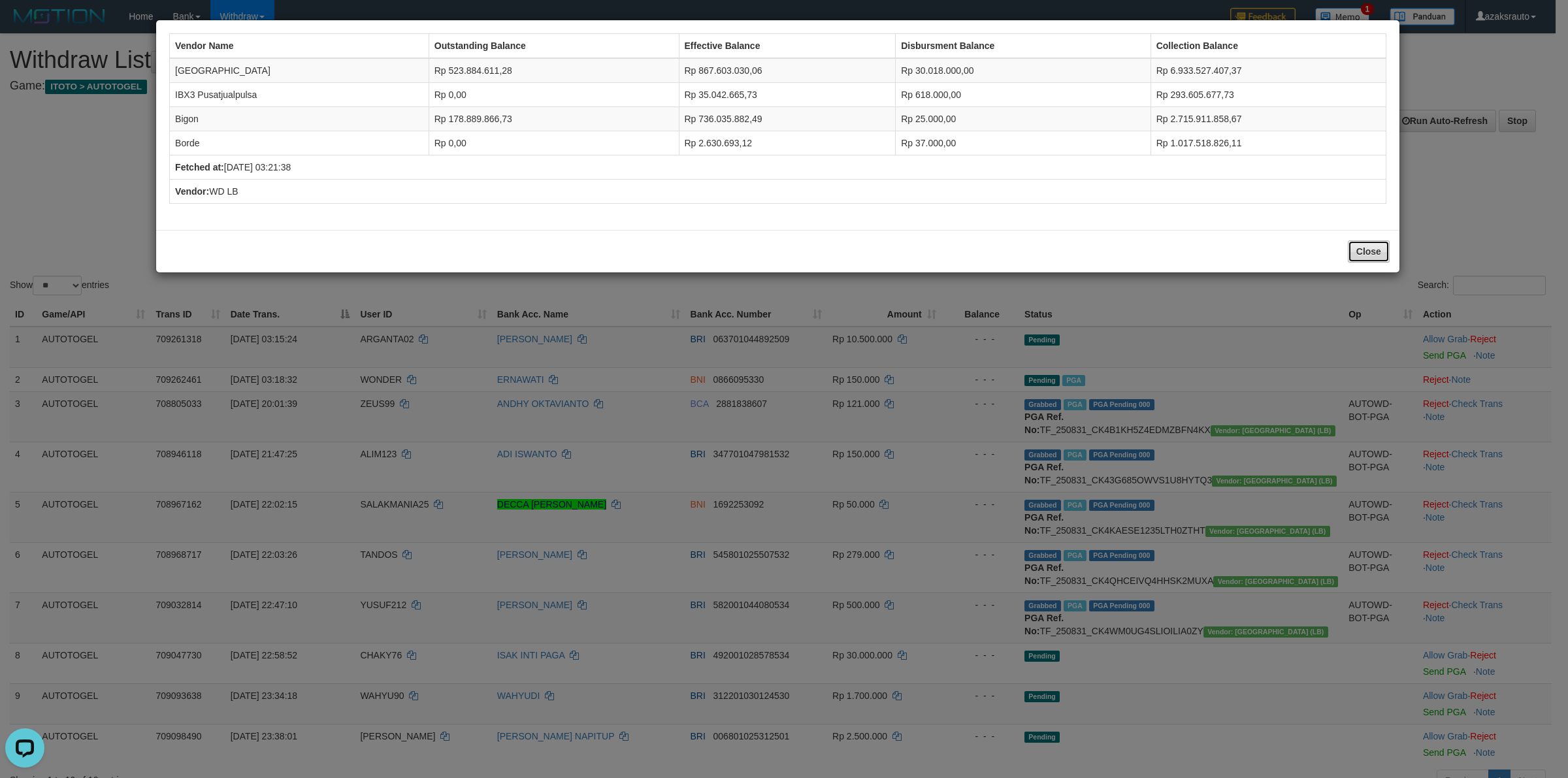
click at [1375, 255] on button "Close" at bounding box center [1368, 252] width 42 height 22
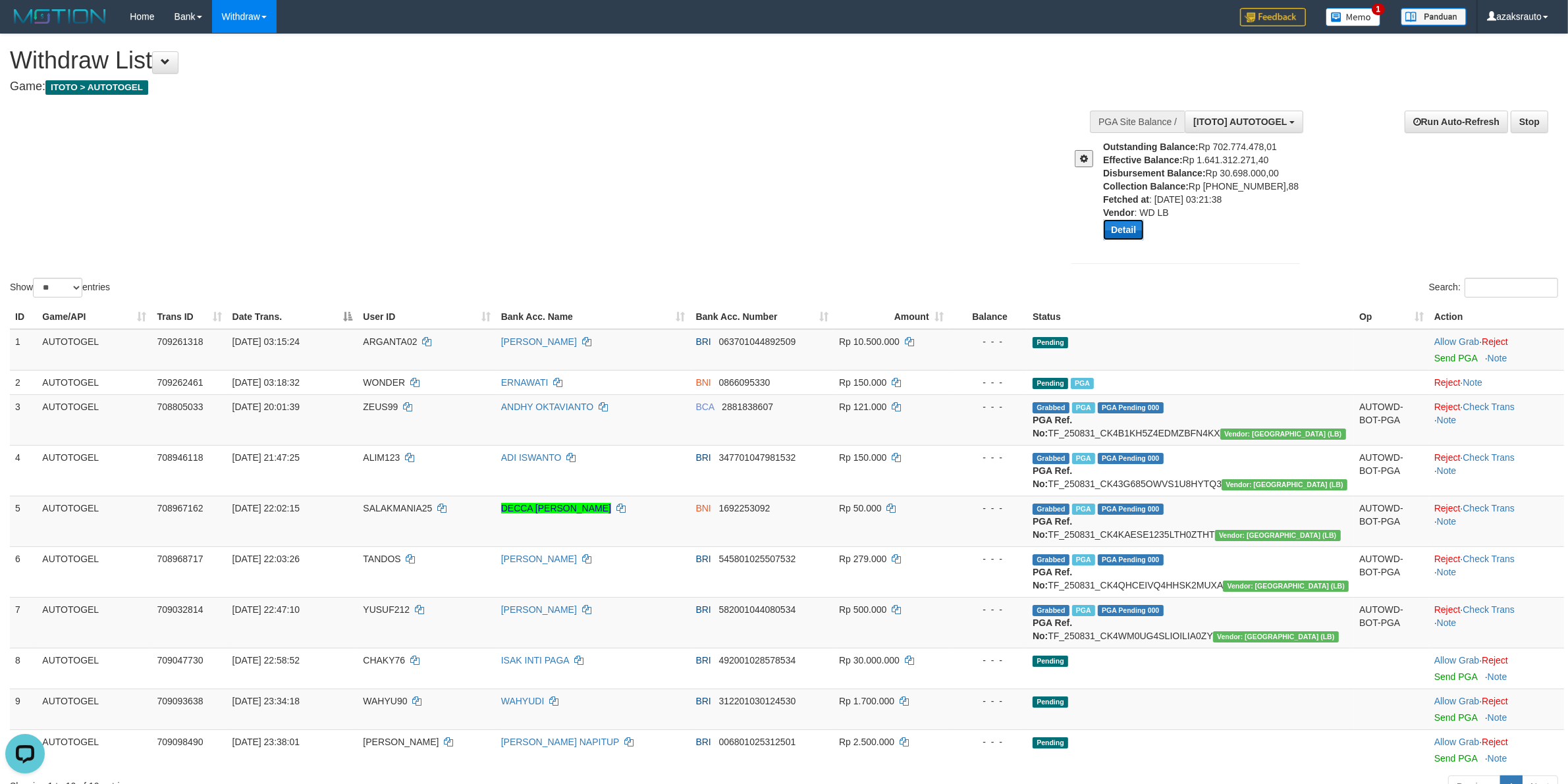
click at [1122, 229] on button "Detail" at bounding box center [1123, 230] width 41 height 21
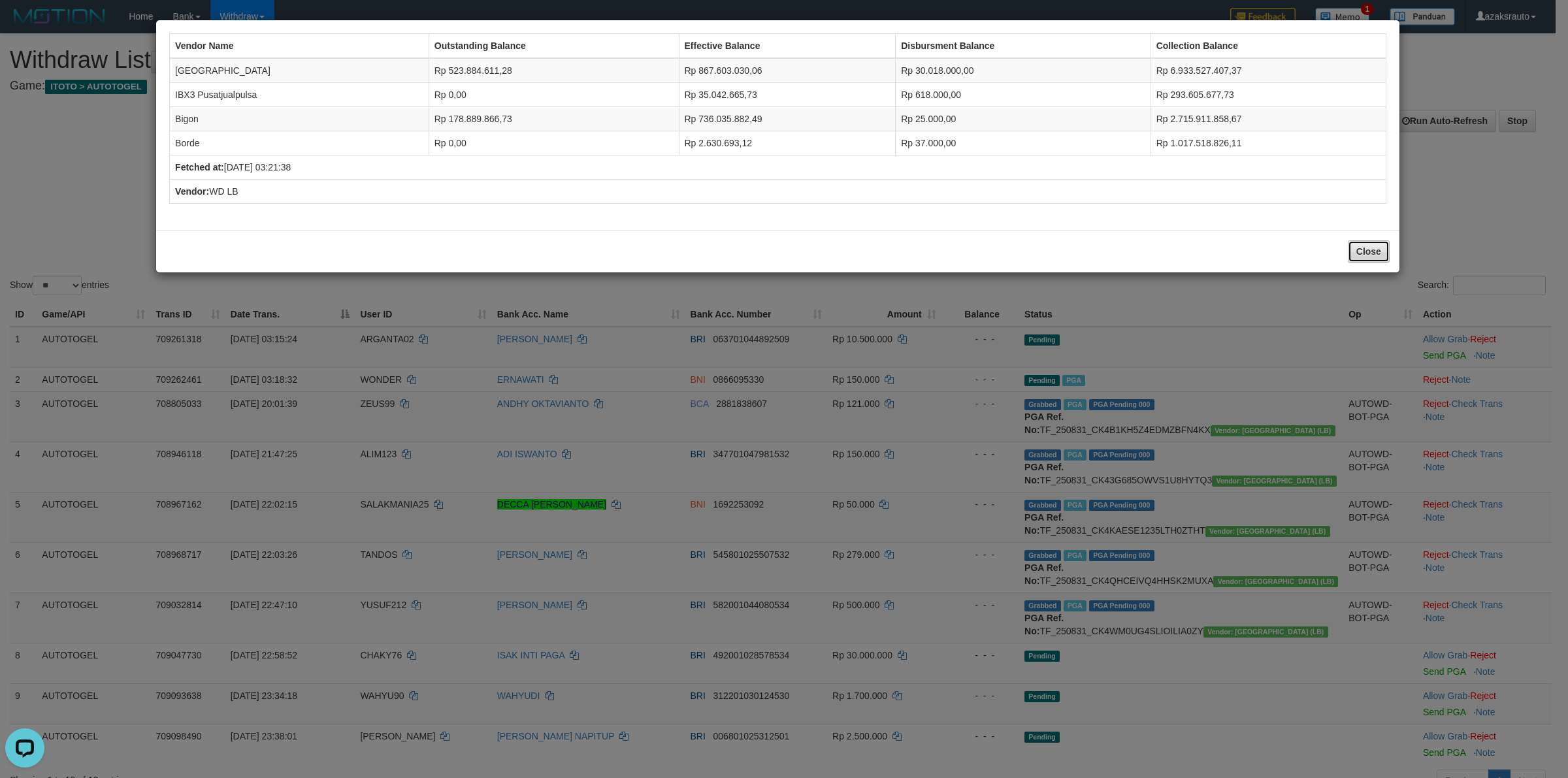
click at [1362, 250] on button "Close" at bounding box center [1368, 252] width 42 height 22
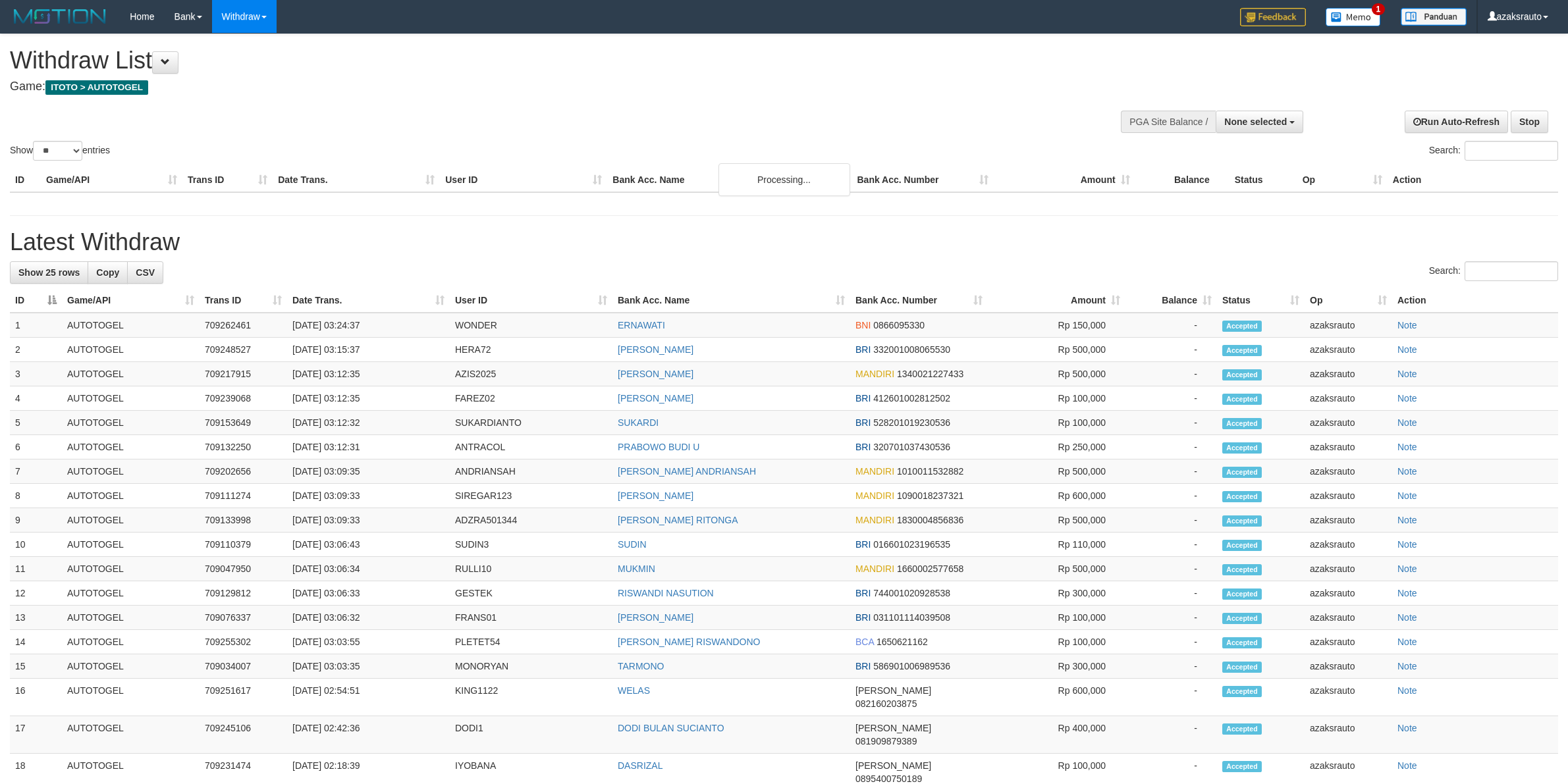
select select
select select "**"
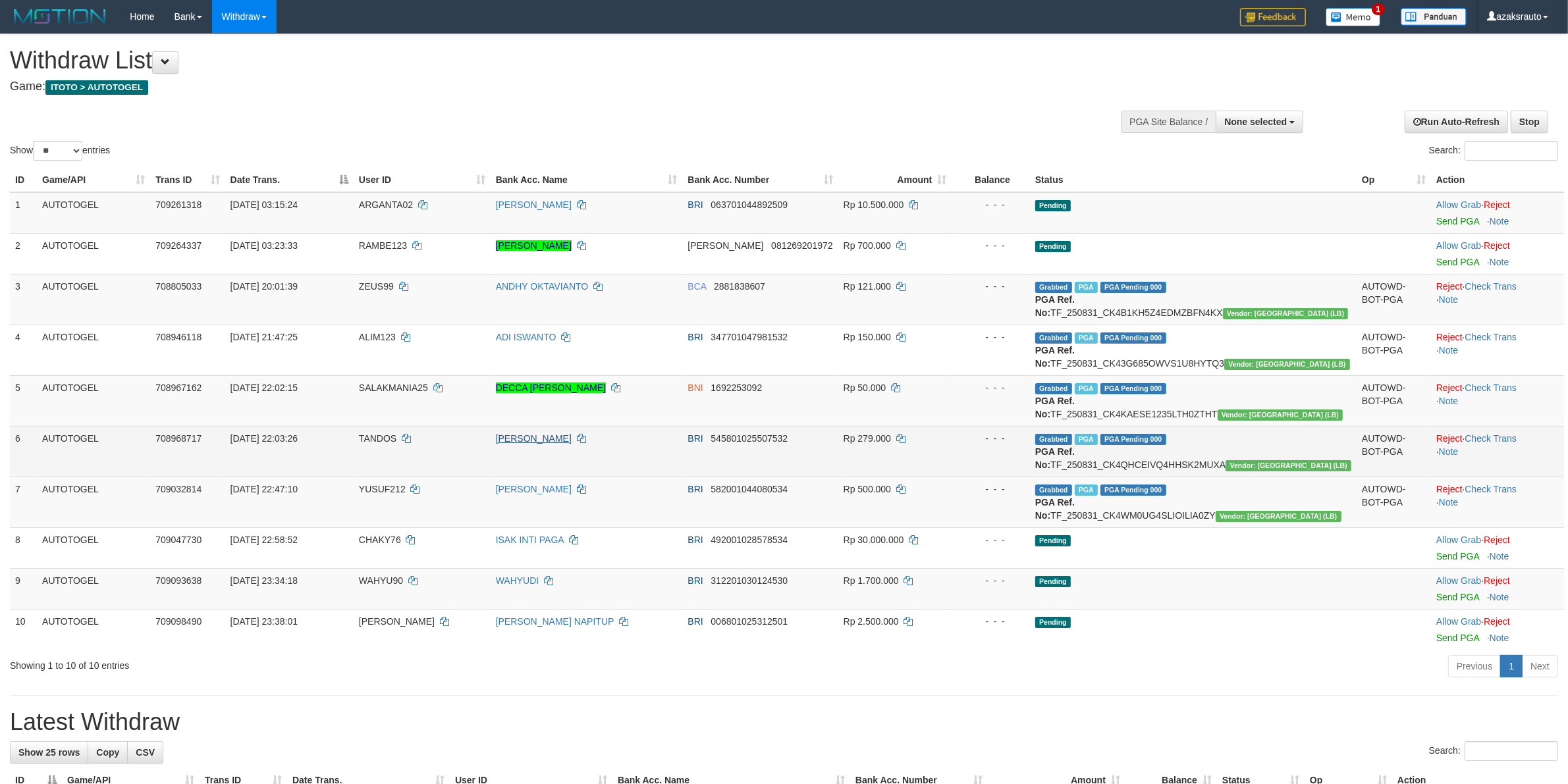
scroll to position [414, 0]
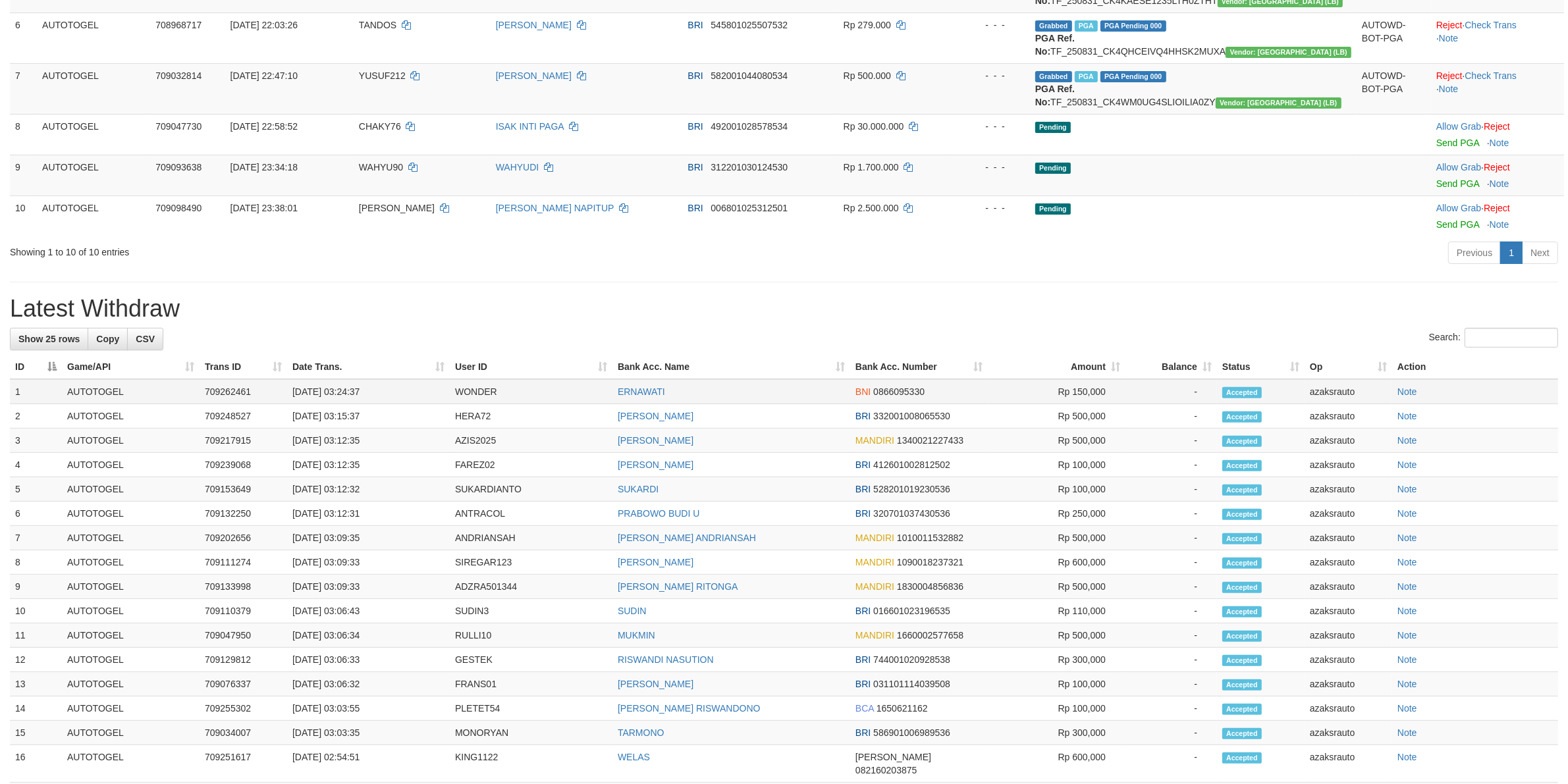
click at [343, 396] on td "[DATE] 03:24:37" at bounding box center [368, 392] width 163 height 25
click at [400, 392] on td "[DATE] 03:24:37" at bounding box center [368, 392] width 163 height 25
copy td "03:24:37"
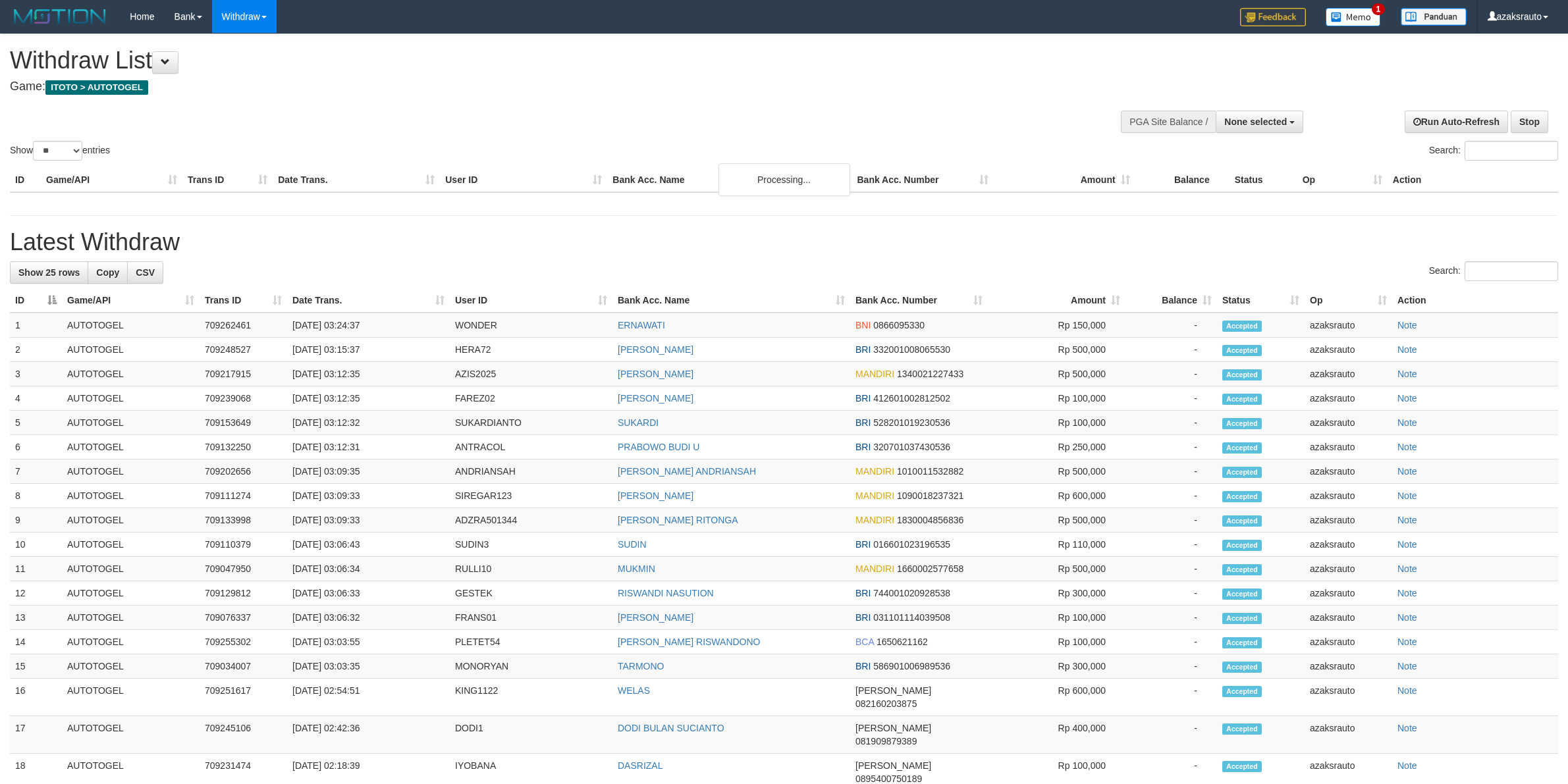
select select
select select "**"
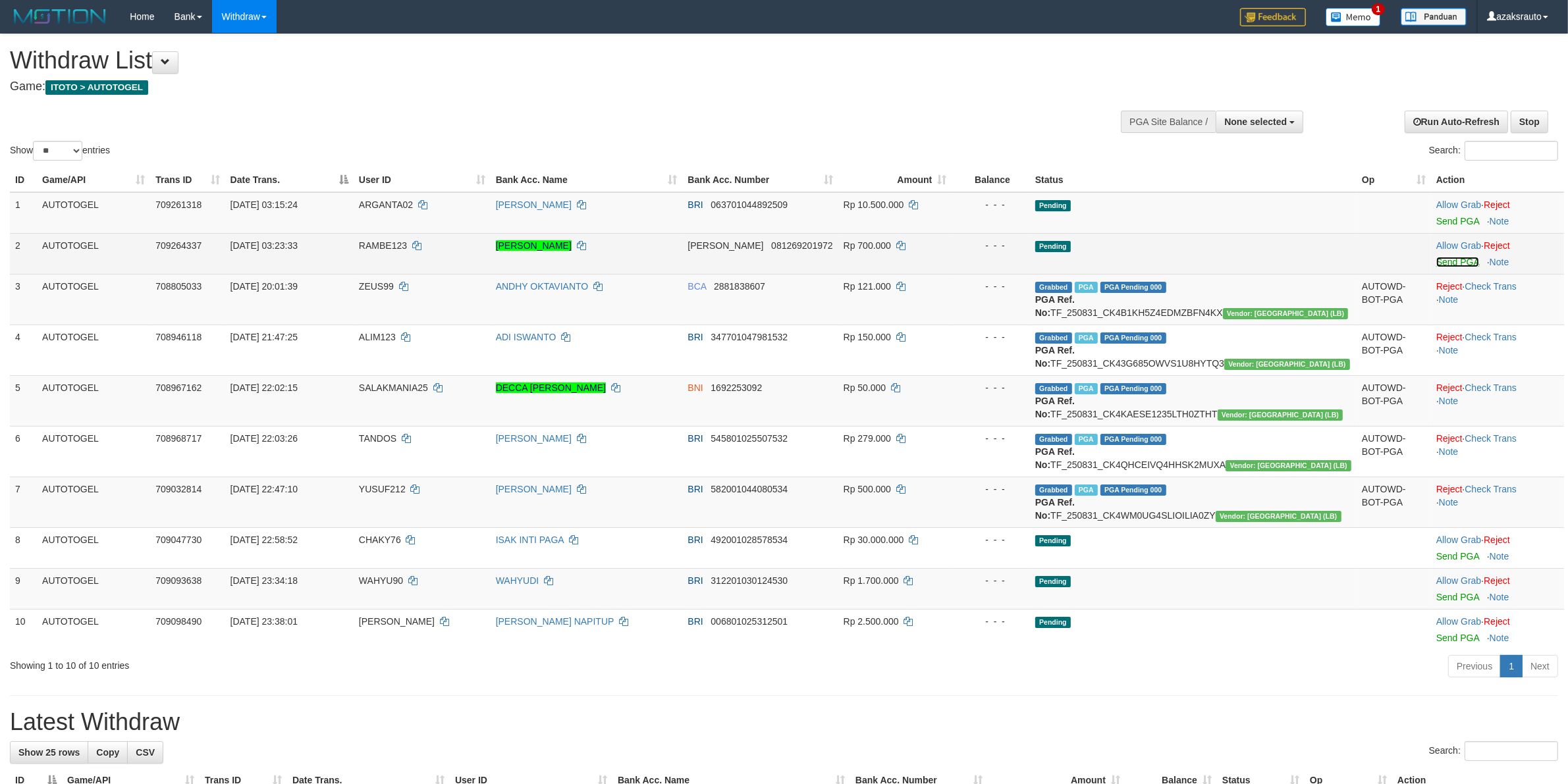
click at [1436, 260] on link "Send PGA" at bounding box center [1457, 262] width 42 height 10
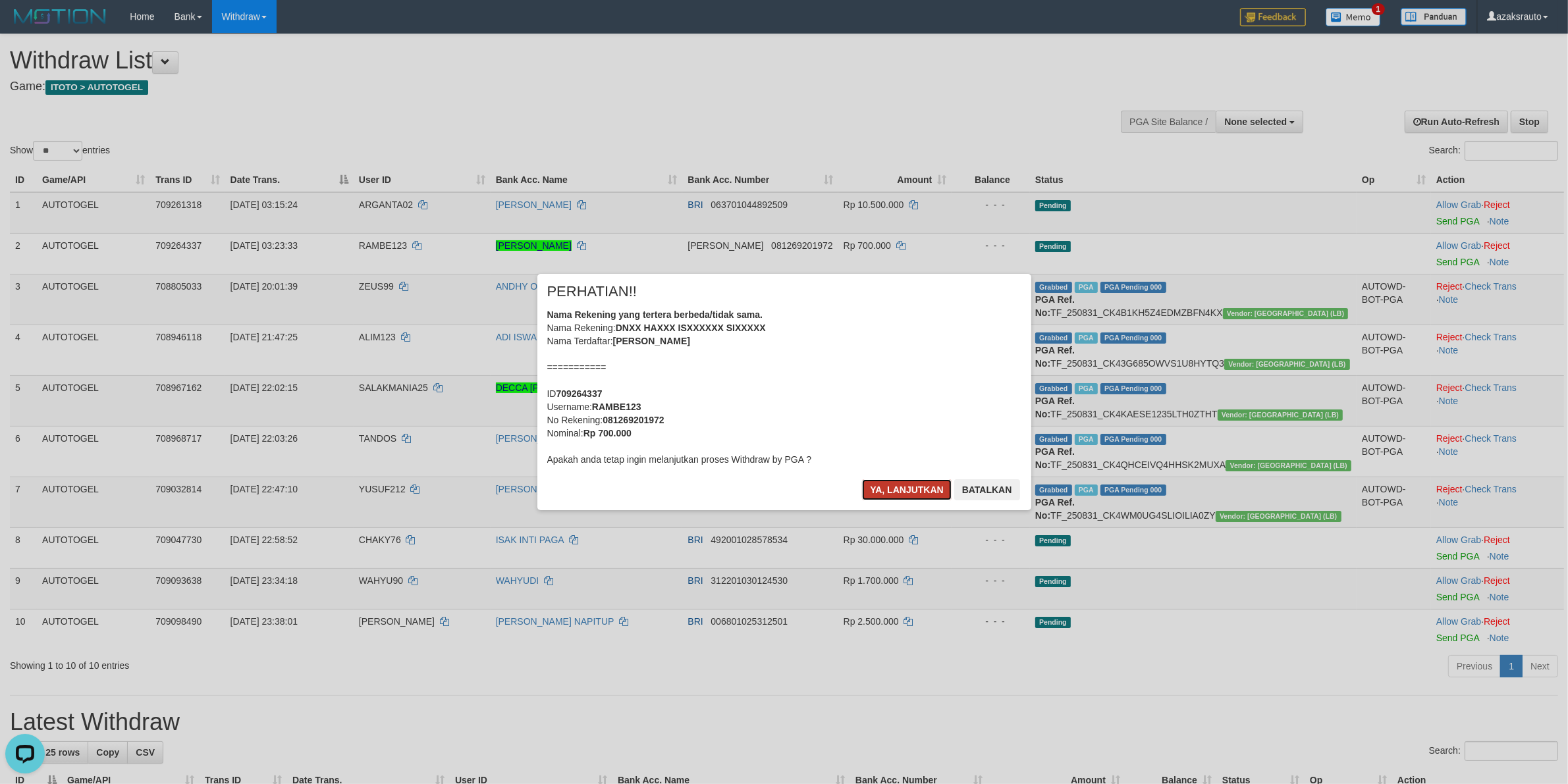
click at [905, 485] on button "Ya, lanjutkan" at bounding box center [907, 490] width 90 height 21
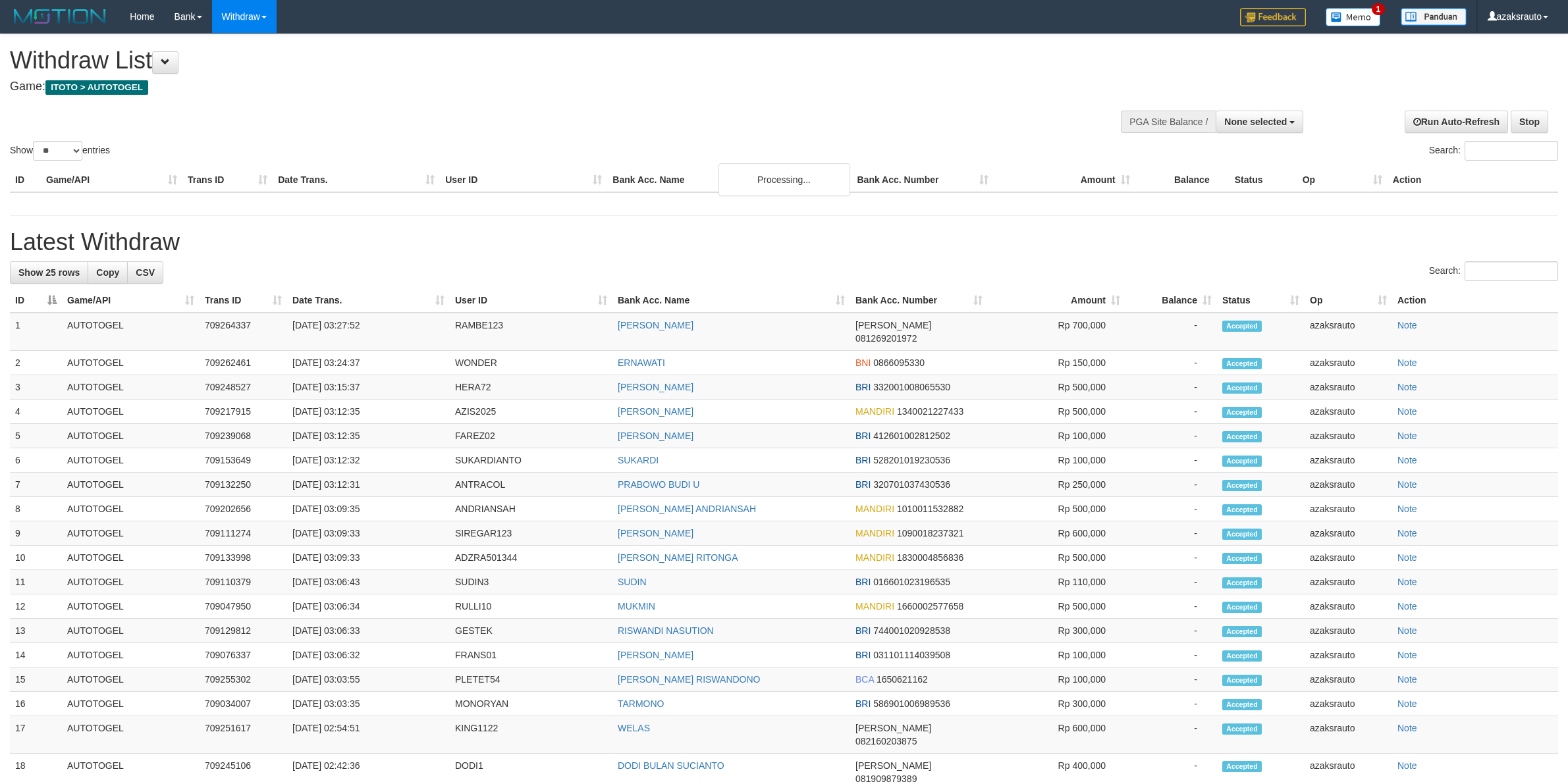
select select
select select "**"
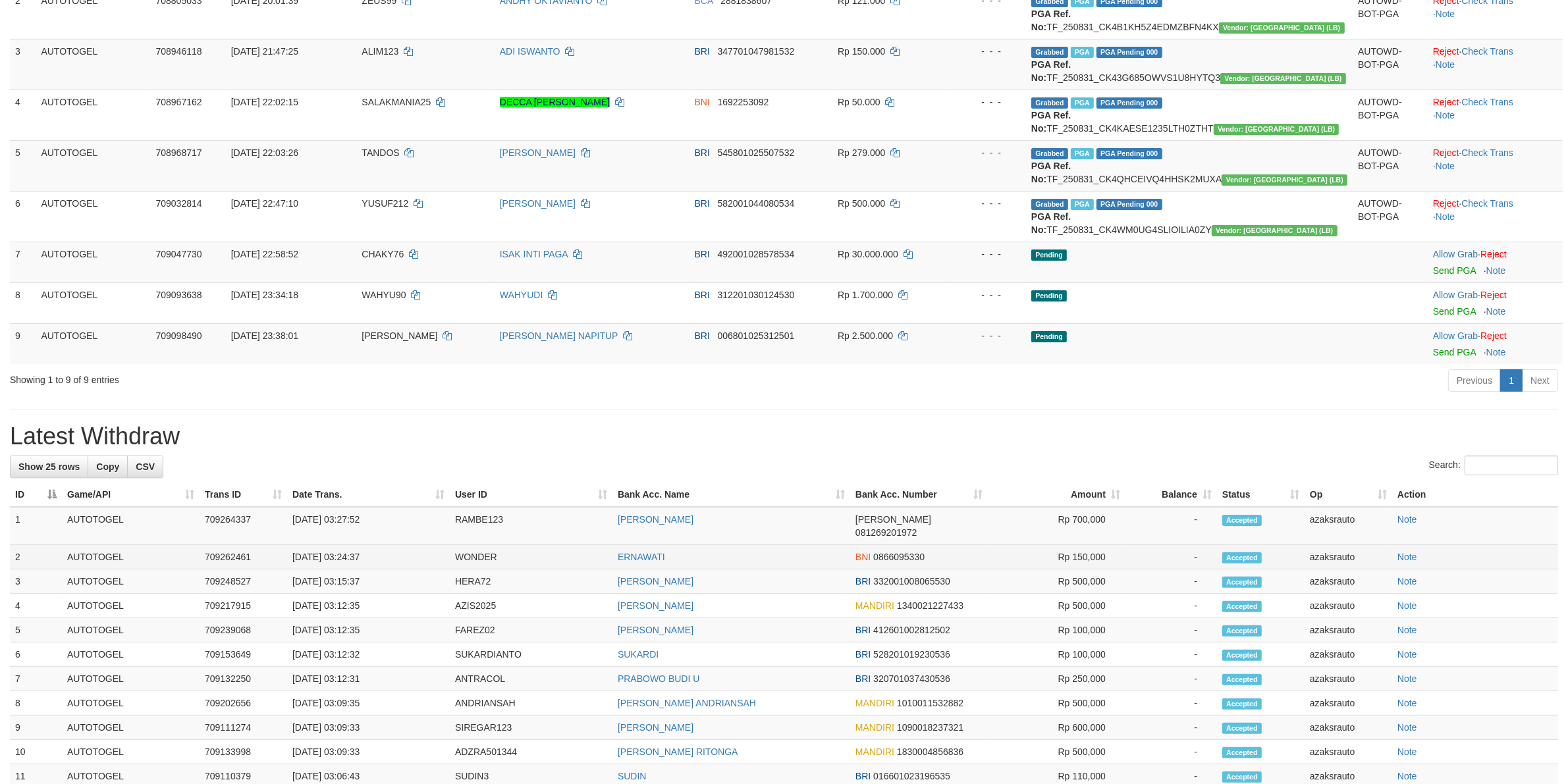
scroll to position [247, 0]
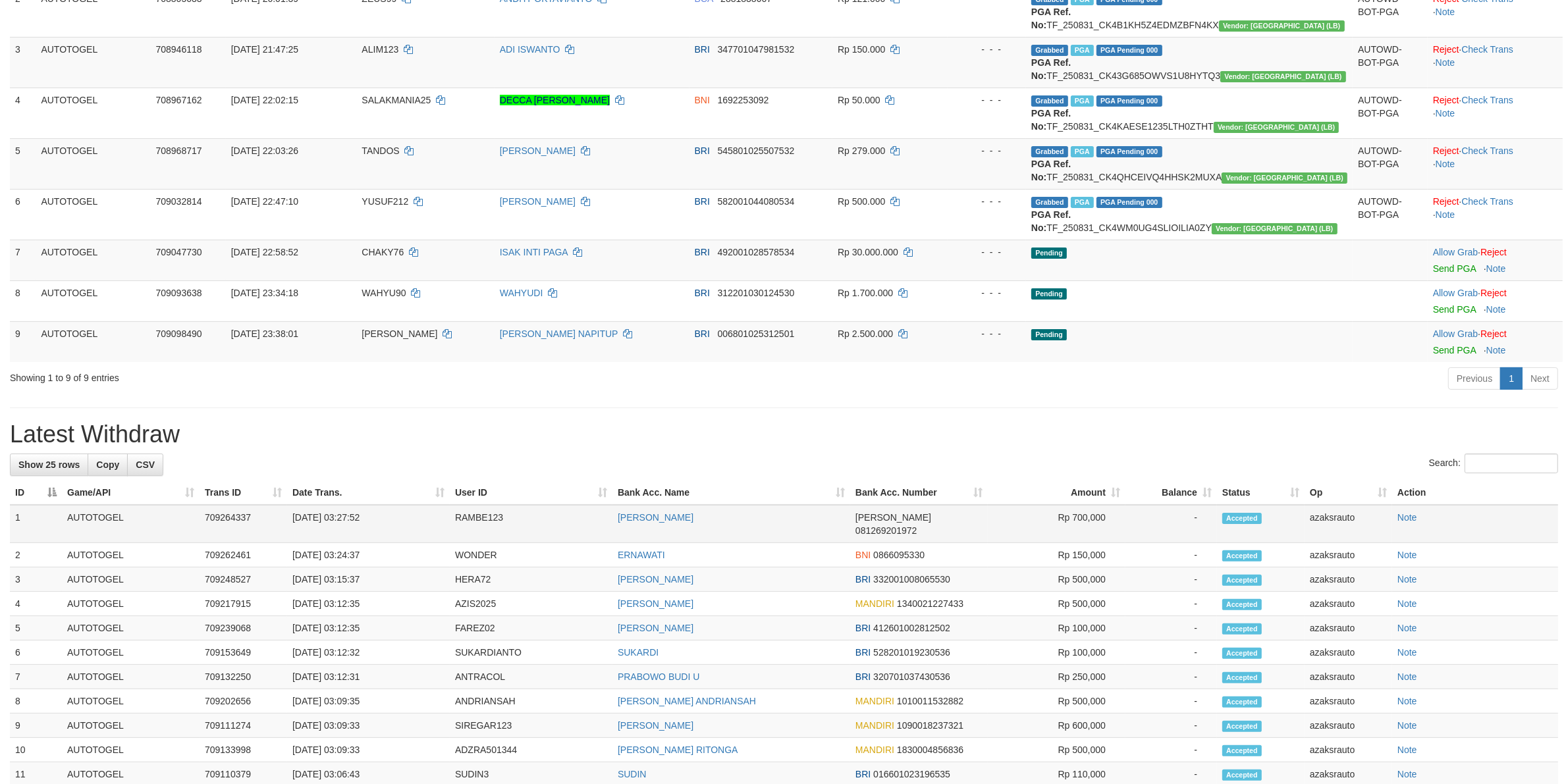
click at [345, 515] on td "[DATE] 03:27:52" at bounding box center [368, 524] width 163 height 38
click at [387, 518] on td "[DATE] 03:27:52" at bounding box center [368, 524] width 163 height 38
copy td "03:27:52"
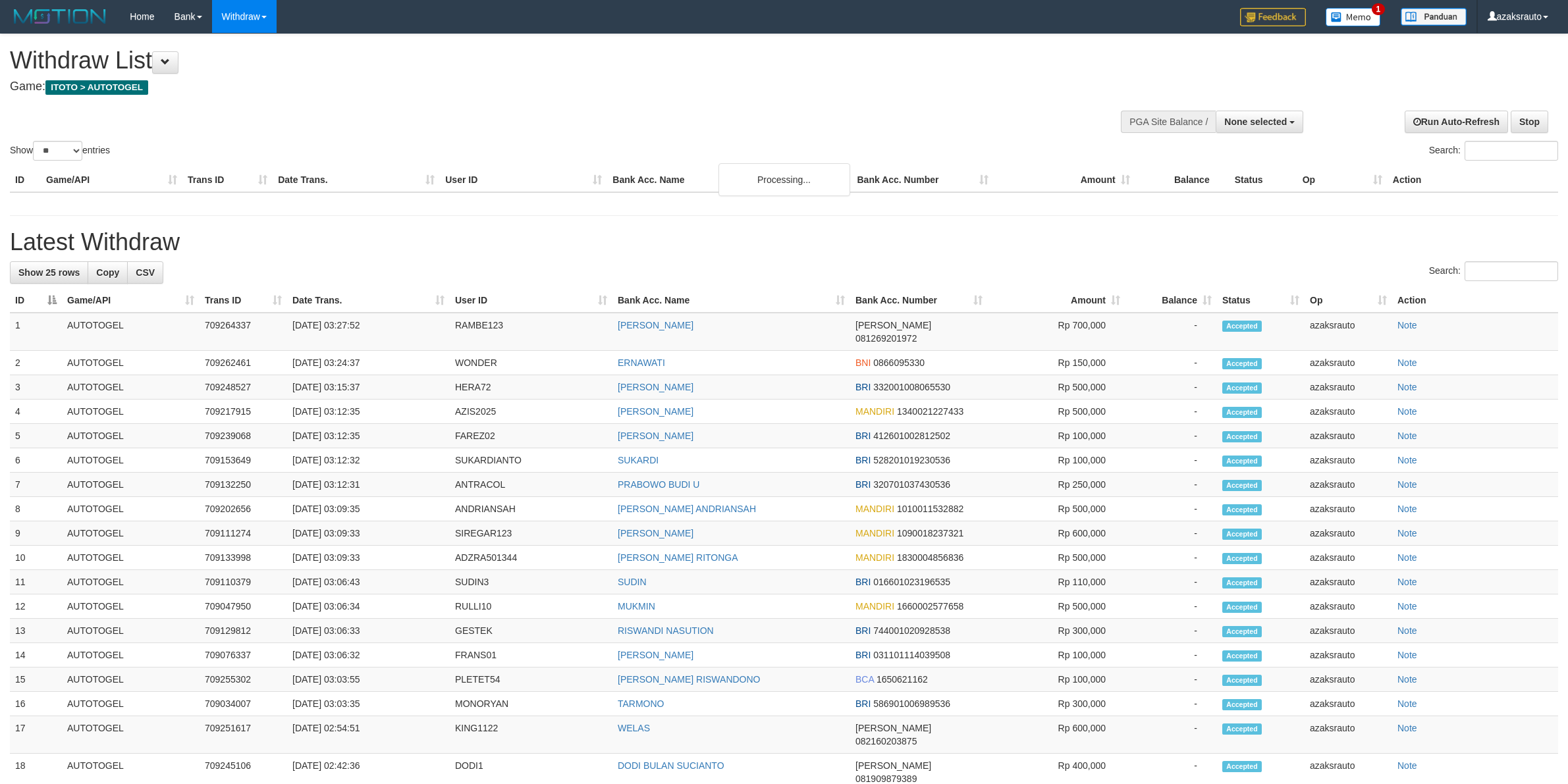
select select
select select "**"
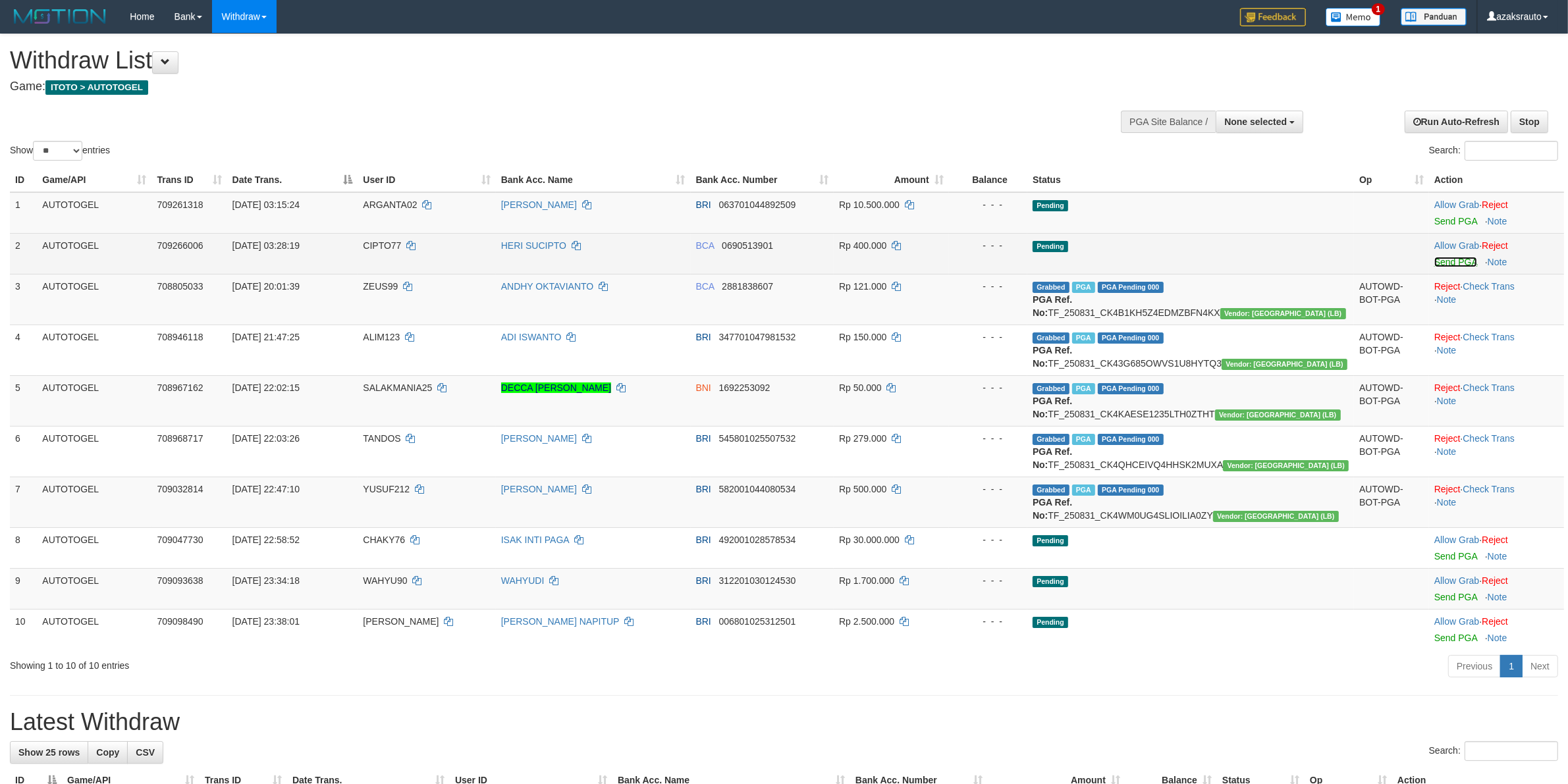
click at [1449, 260] on link "Send PGA" at bounding box center [1455, 262] width 42 height 10
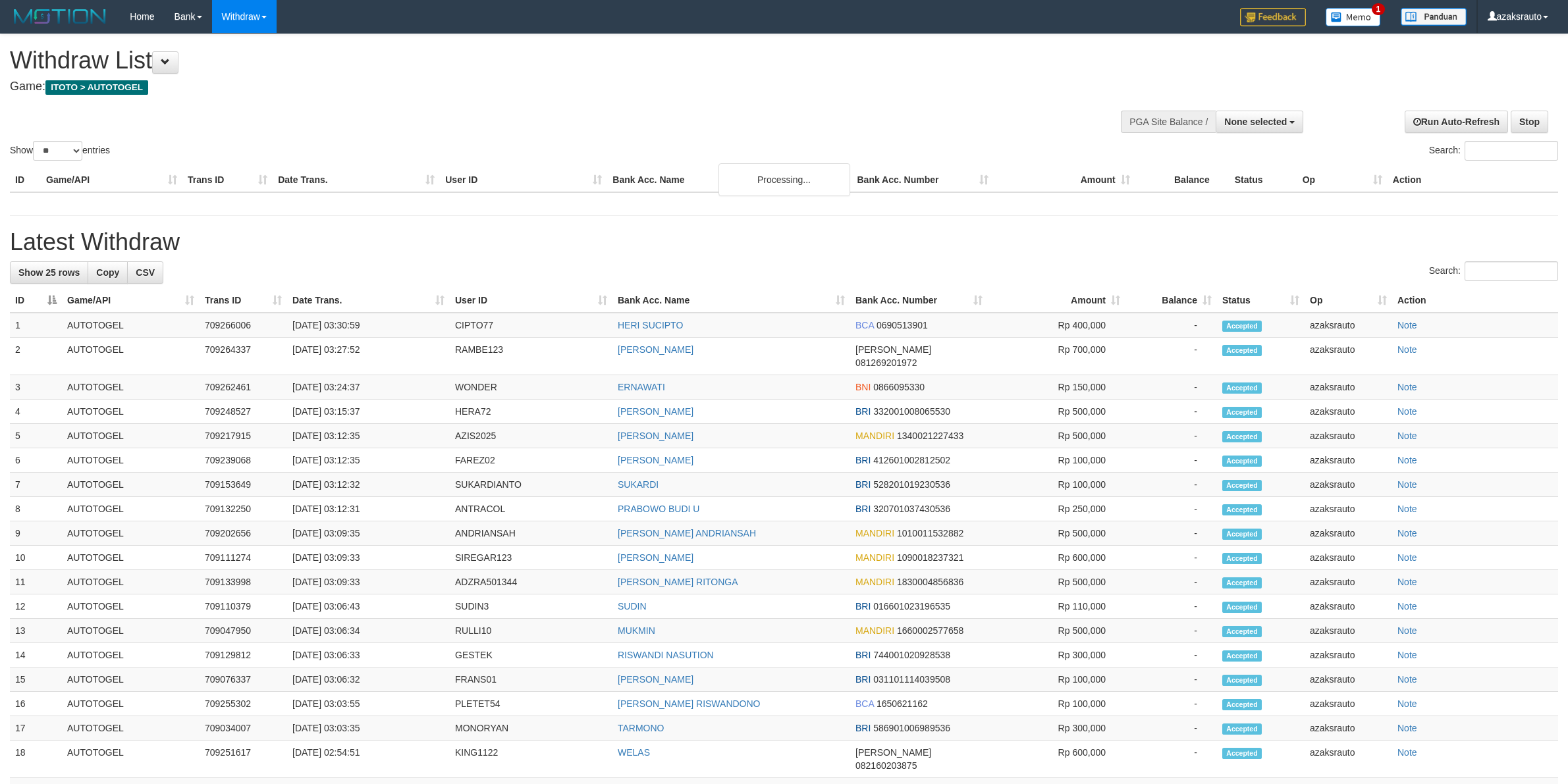
select select
select select "**"
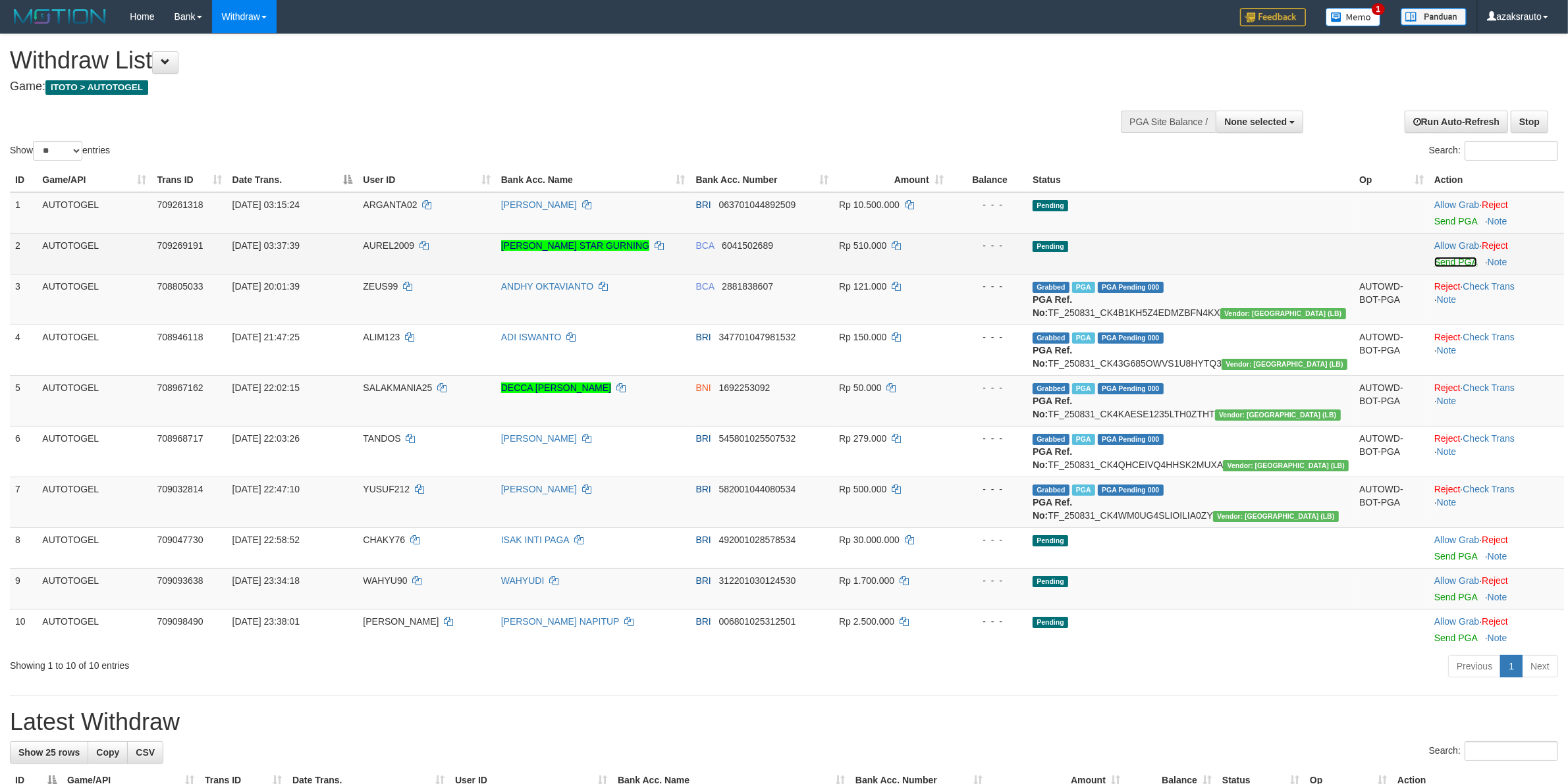
click at [1441, 262] on link "Send PGA" at bounding box center [1455, 262] width 42 height 10
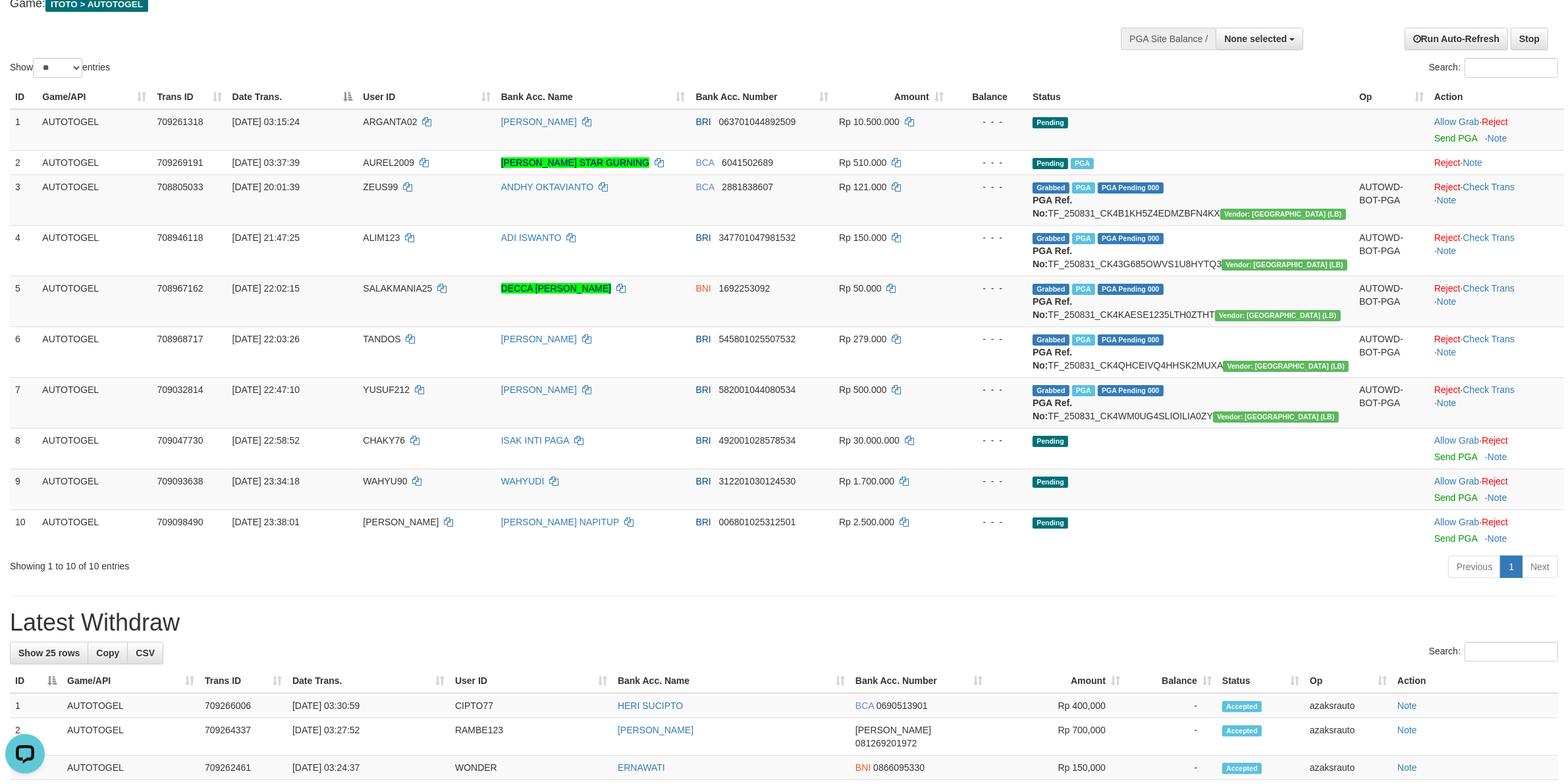
scroll to position [247, 0]
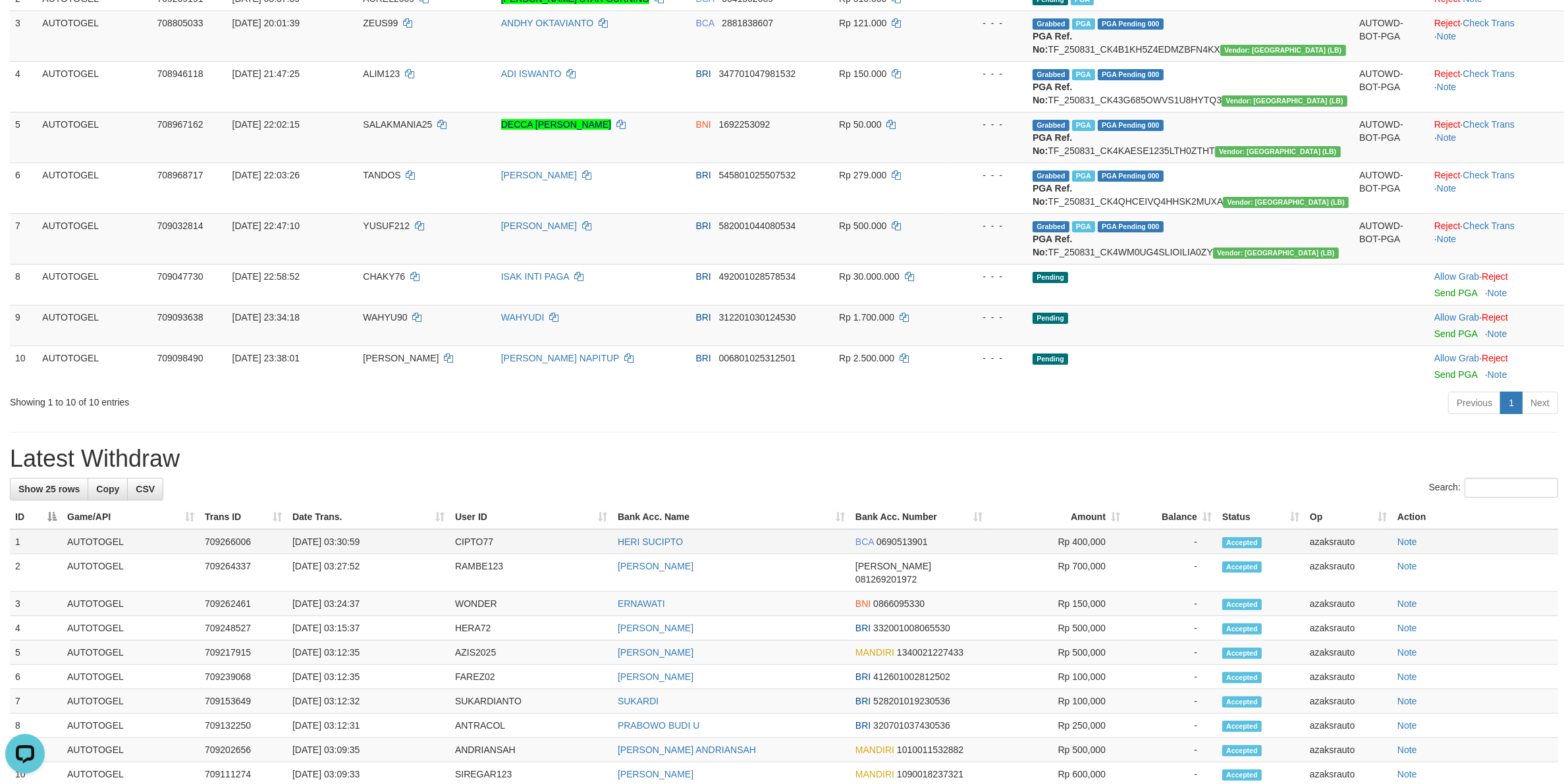
click at [346, 542] on td "[DATE] 03:30:59" at bounding box center [368, 542] width 163 height 25
click at [395, 542] on td "[DATE] 03:30:59" at bounding box center [368, 542] width 163 height 25
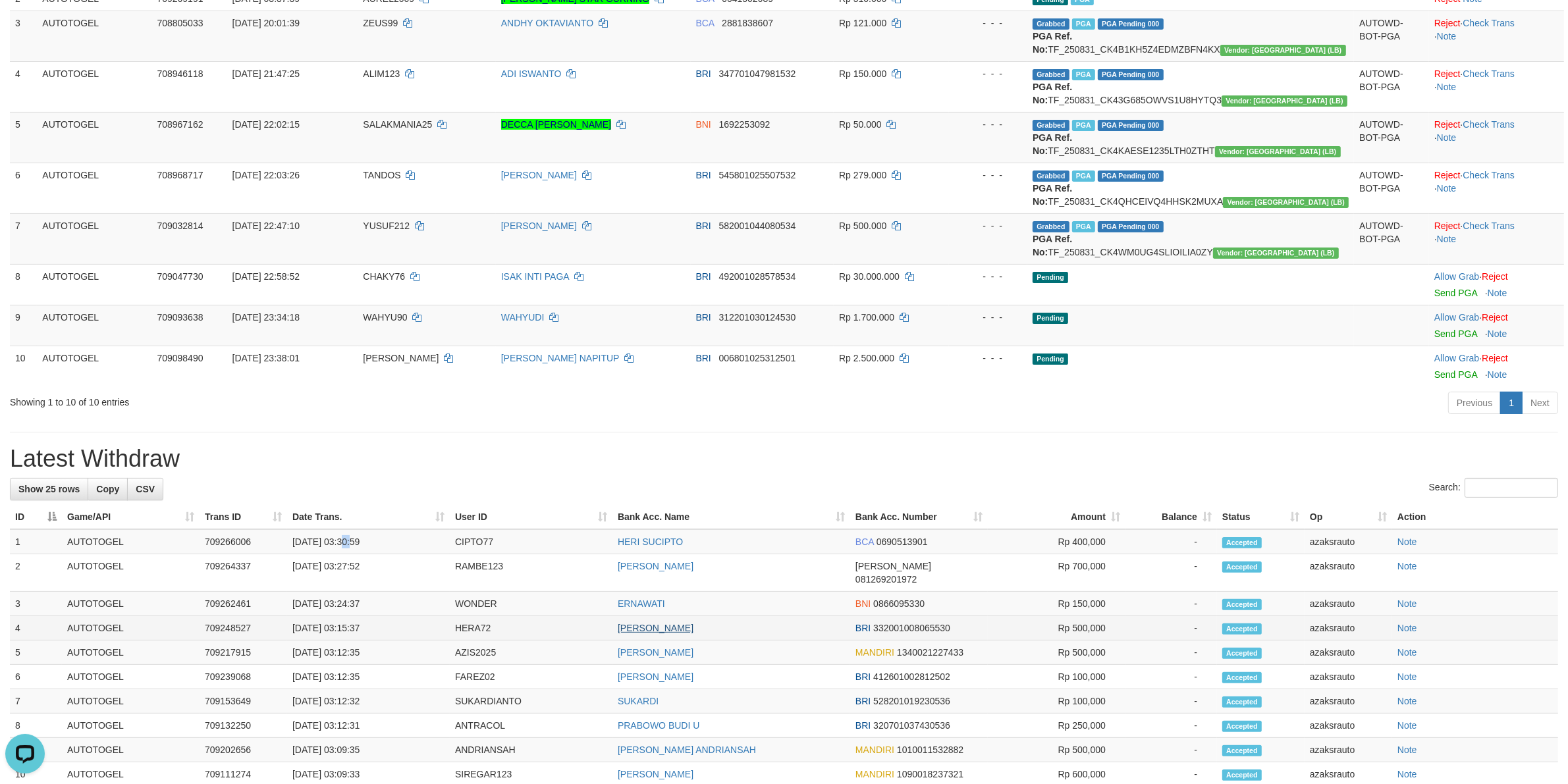
copy td "03:30:59"
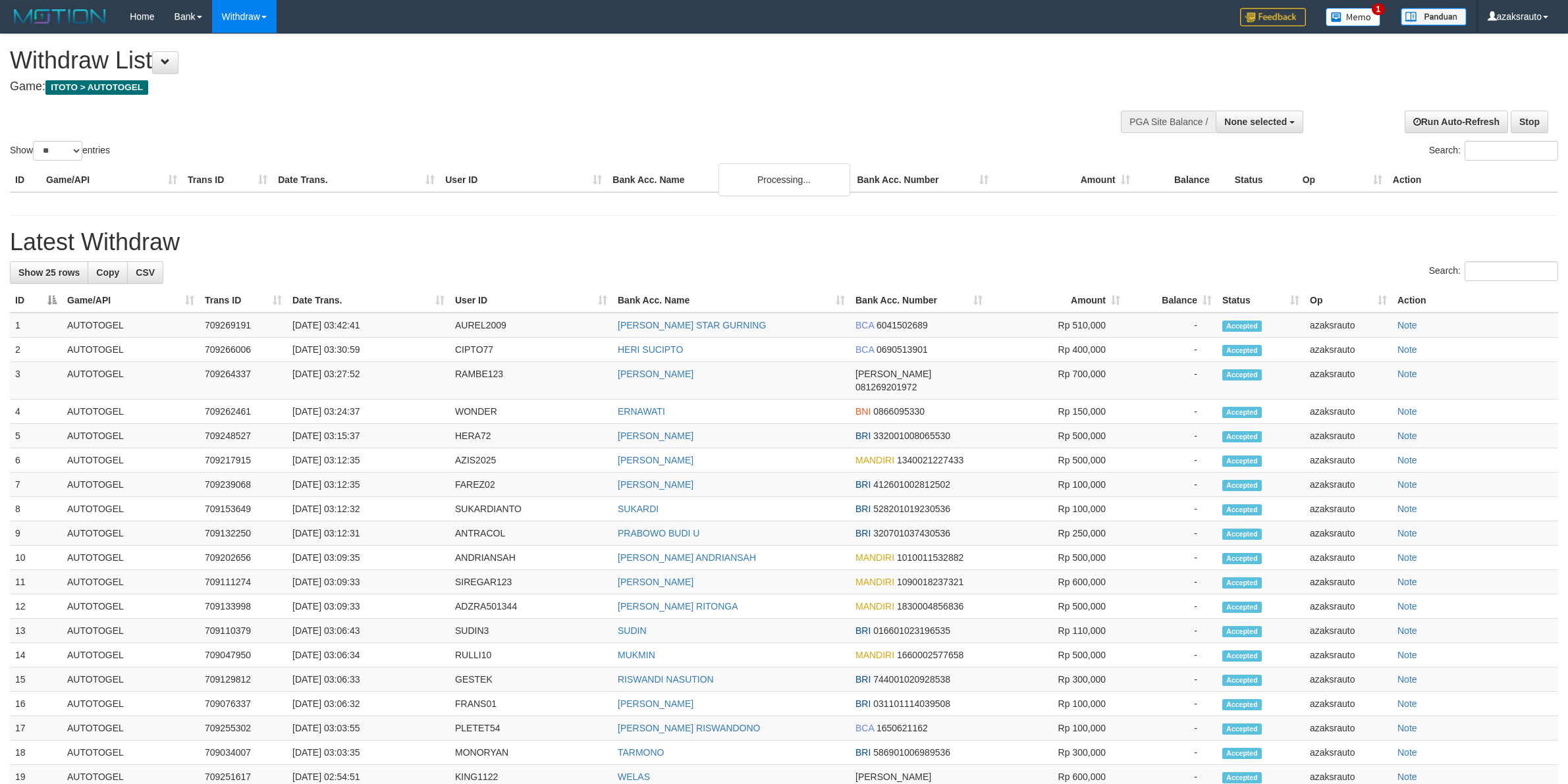
select select
select select "**"
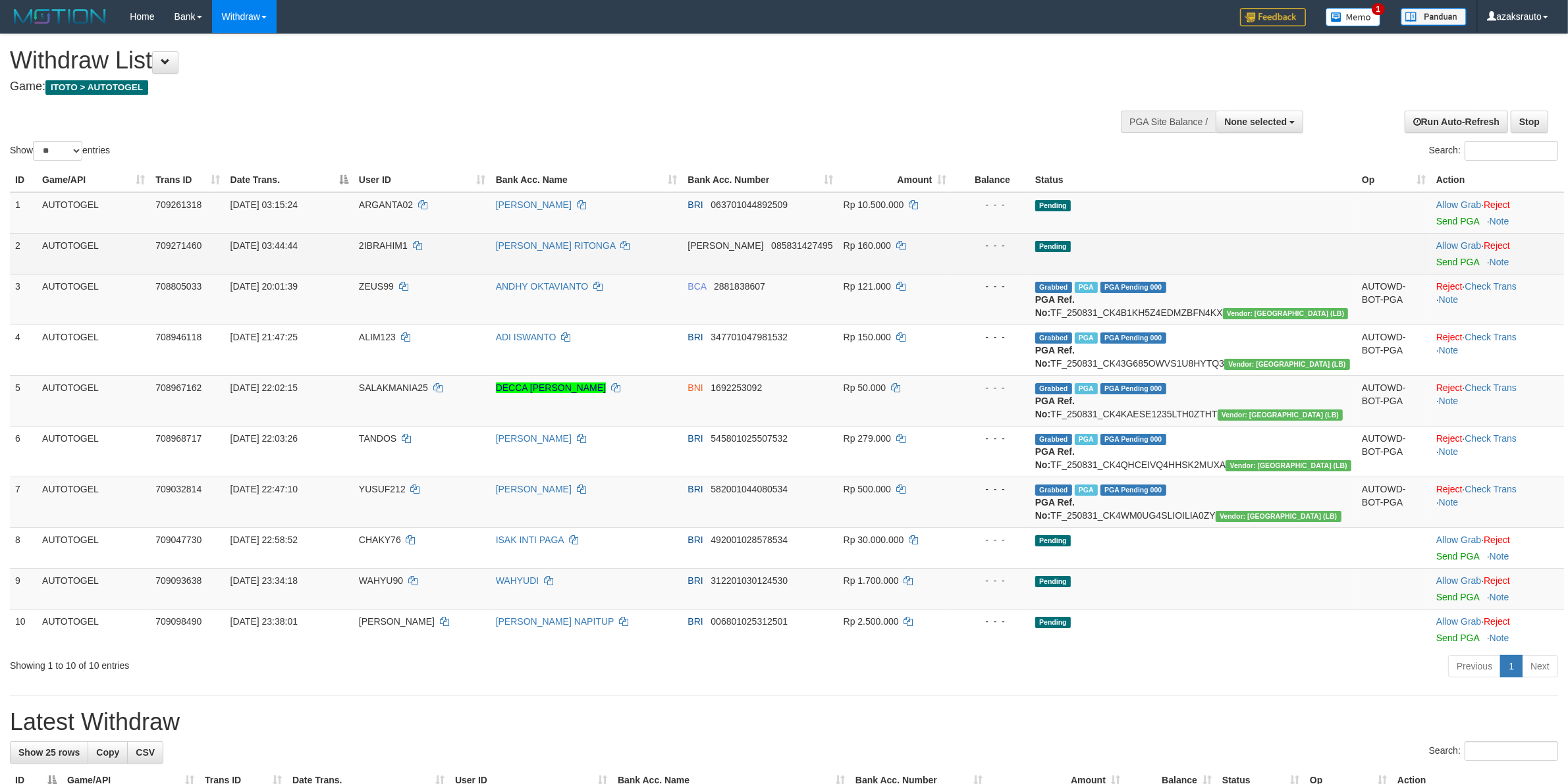
click at [1433, 267] on td "Allow Grab · Reject Send PGA · Note" at bounding box center [1497, 253] width 133 height 41
click at [1436, 261] on link "Send PGA" at bounding box center [1457, 262] width 42 height 10
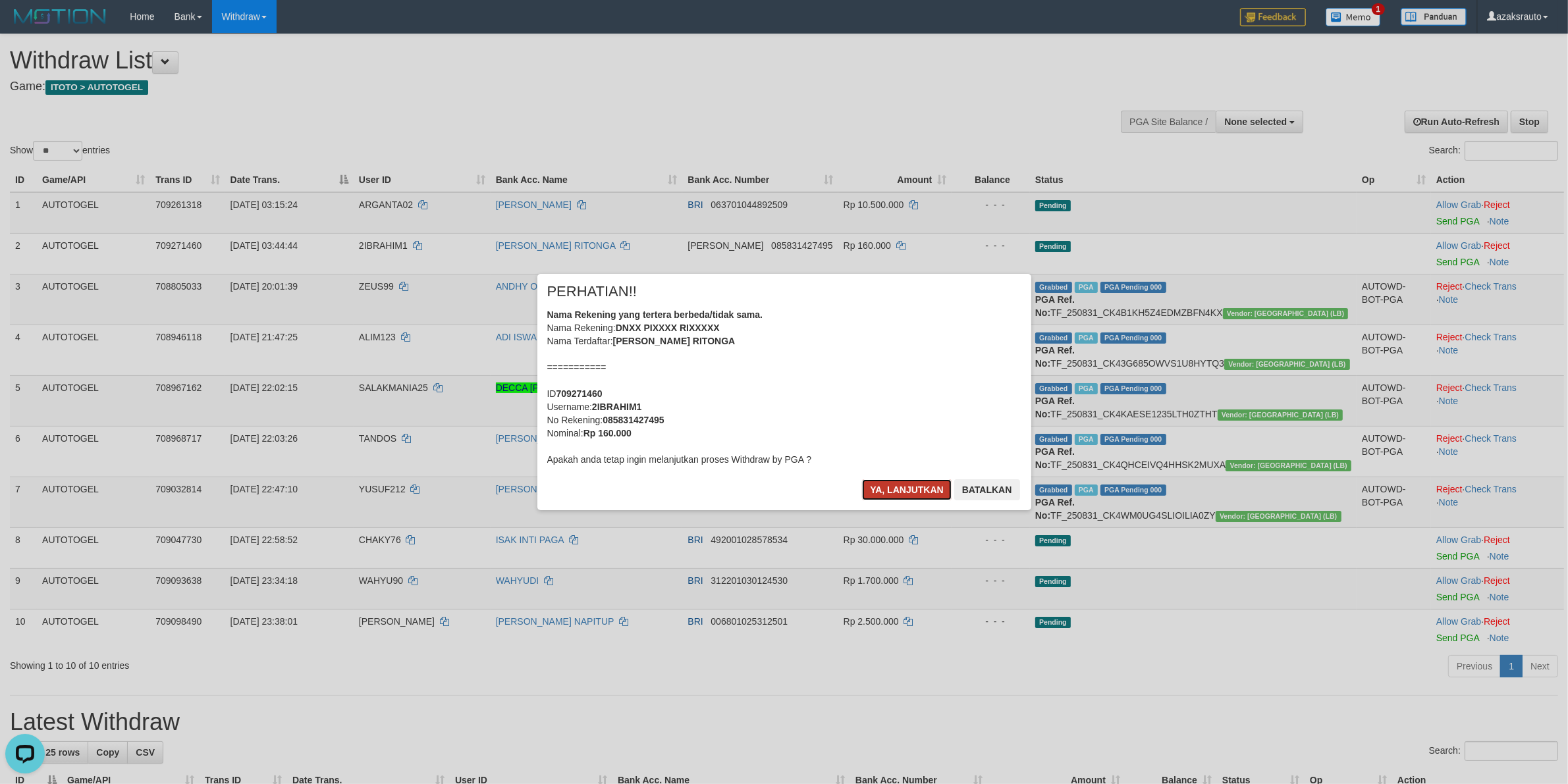
click at [900, 485] on button "Ya, lanjutkan" at bounding box center [907, 490] width 90 height 21
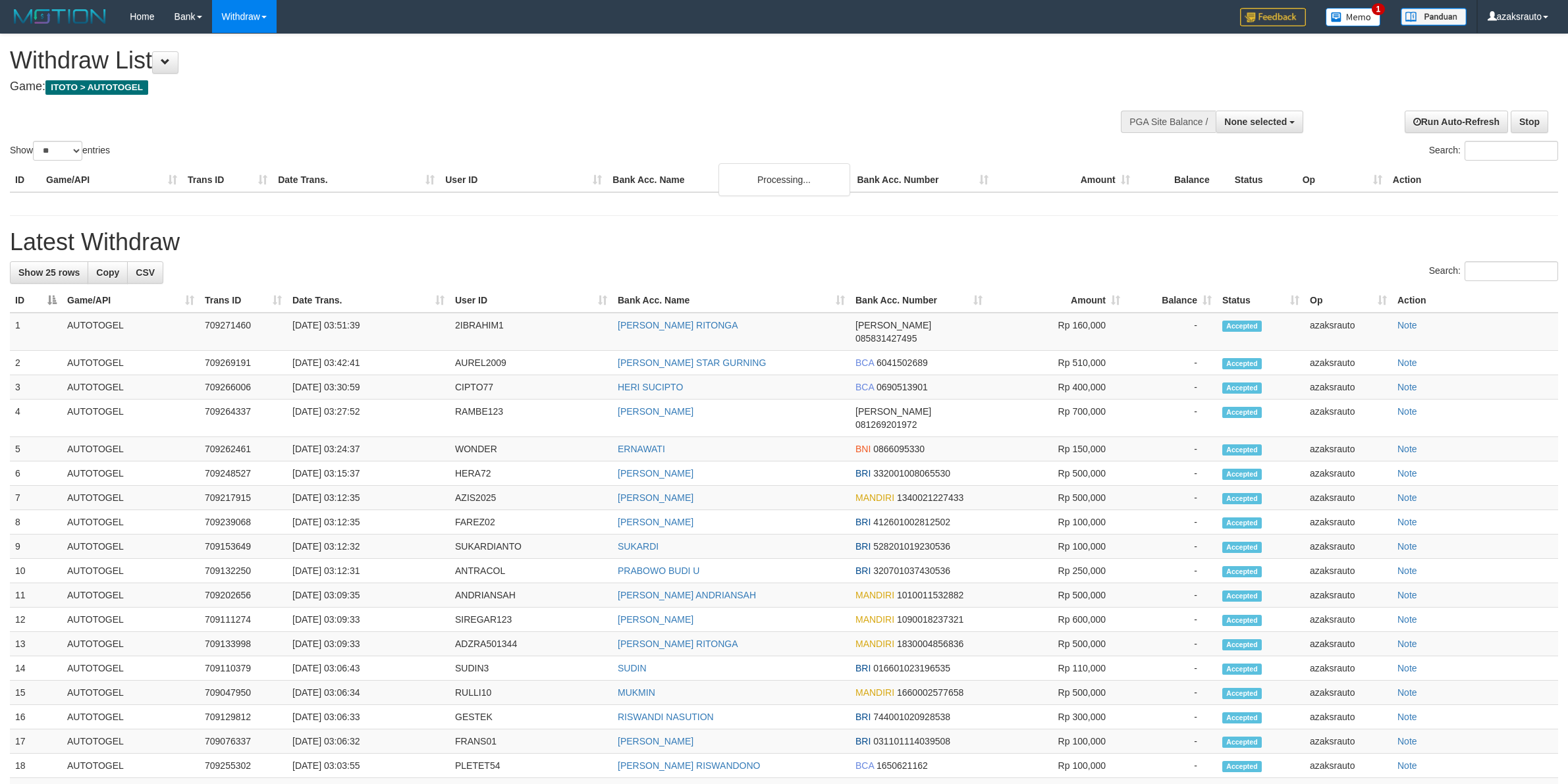
select select
select select "**"
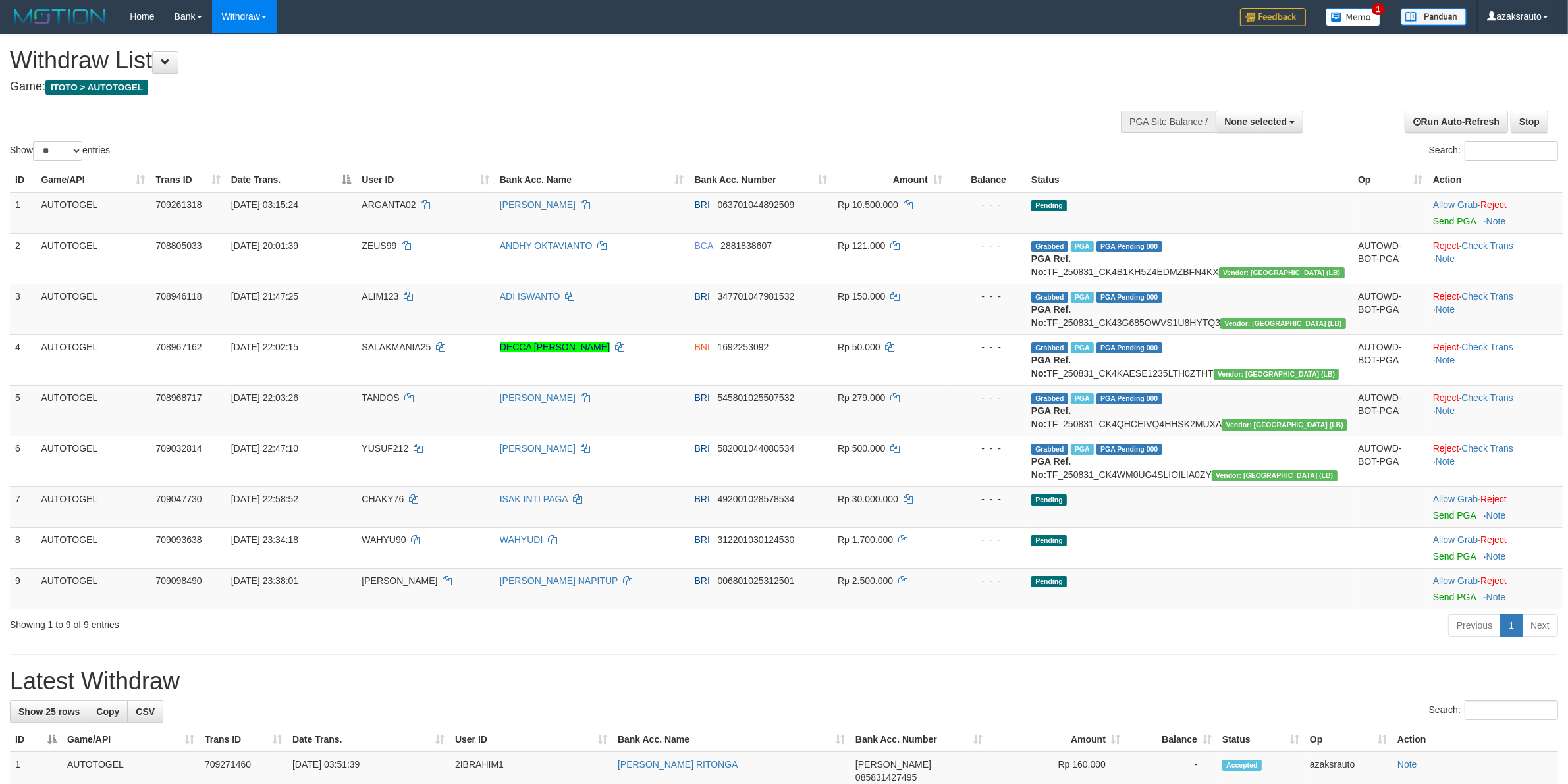
scroll to position [397, 0]
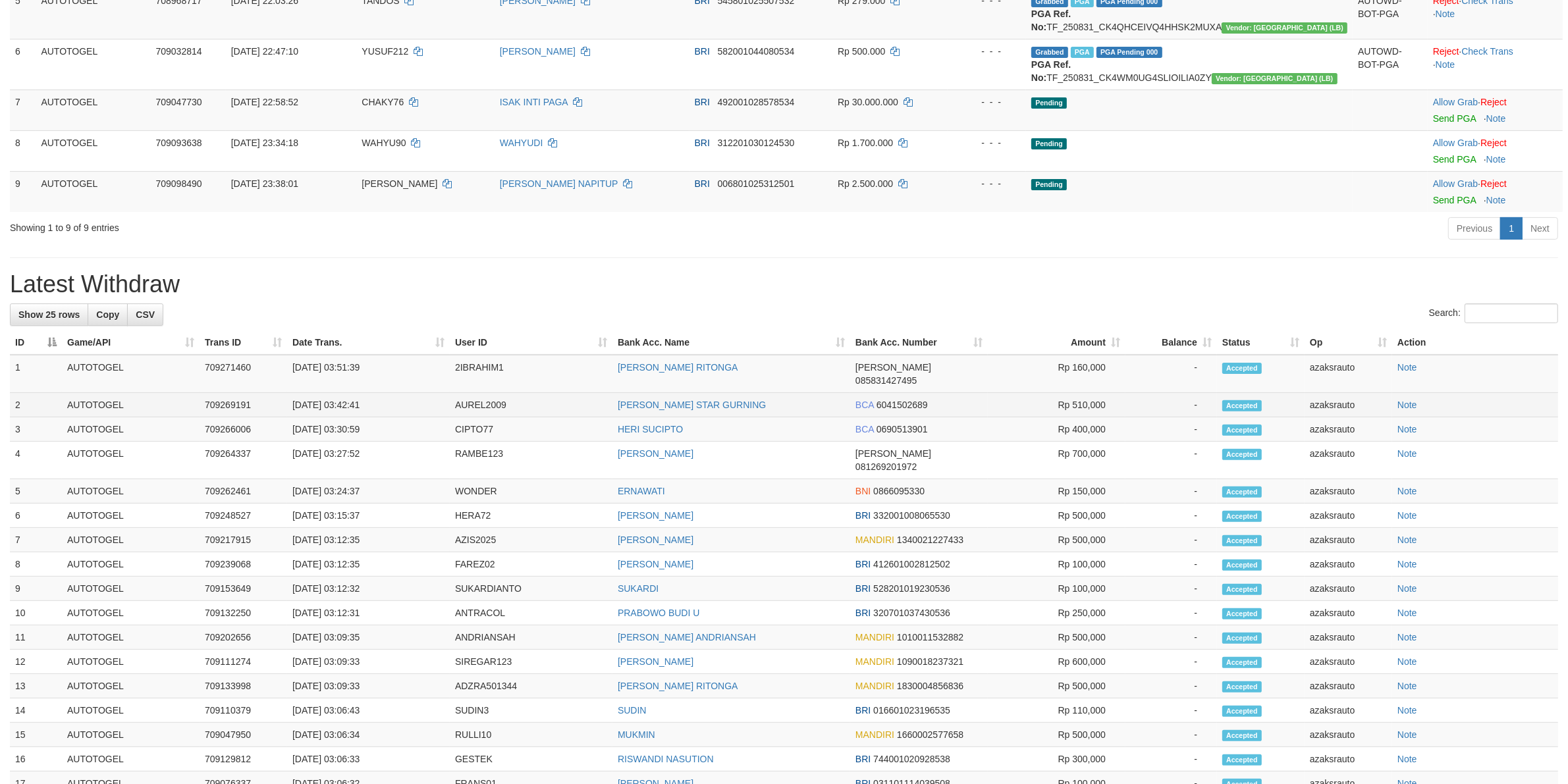
click at [343, 394] on td "[DATE] 03:42:41" at bounding box center [368, 405] width 163 height 24
click at [382, 395] on td "[DATE] 03:42:41" at bounding box center [368, 405] width 163 height 24
click at [346, 395] on td "[DATE] 03:42:41" at bounding box center [368, 405] width 163 height 24
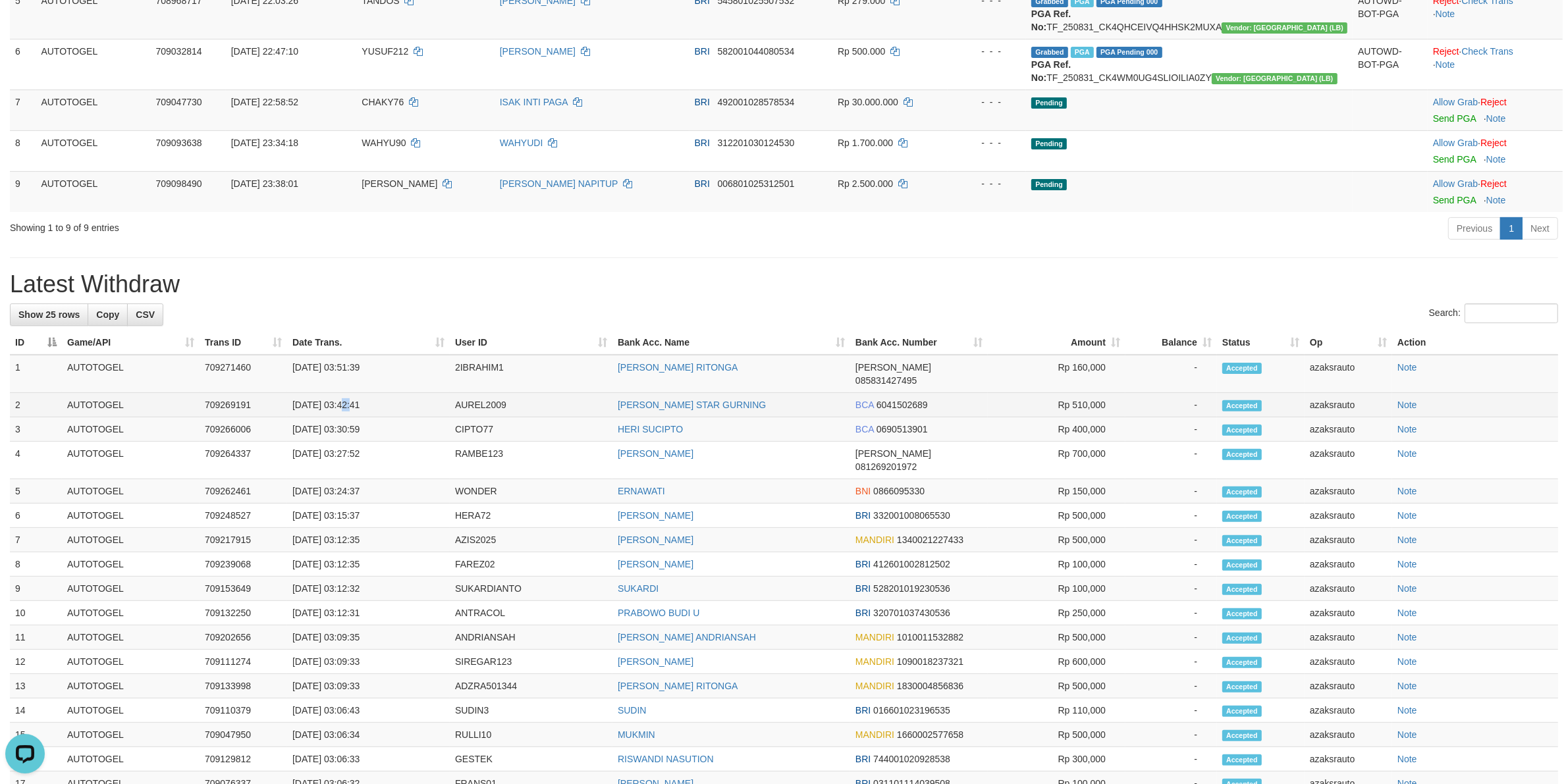
scroll to position [0, 0]
click at [375, 393] on td "[DATE] 03:42:41" at bounding box center [368, 405] width 163 height 24
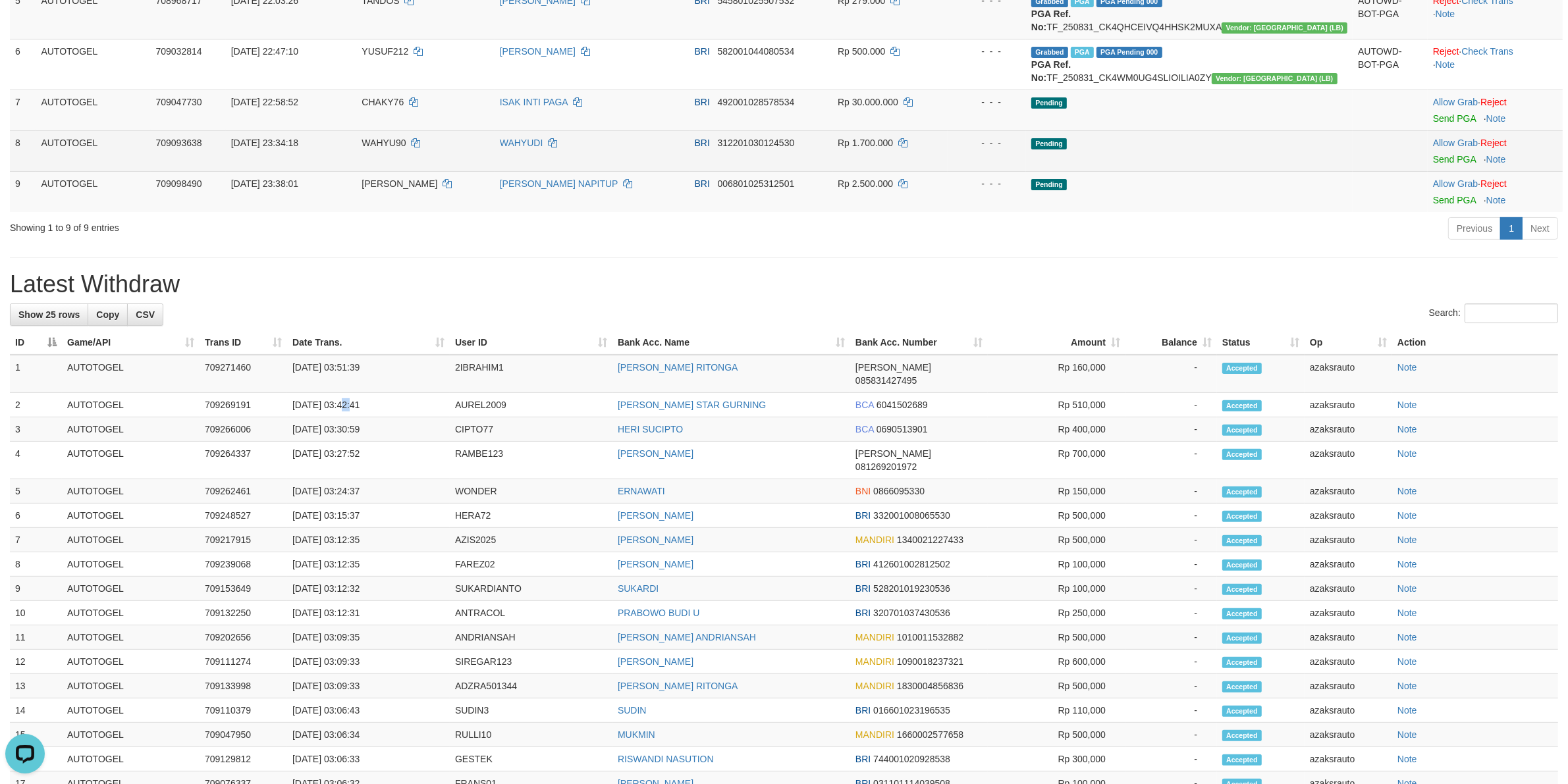
copy td "03:42:41"
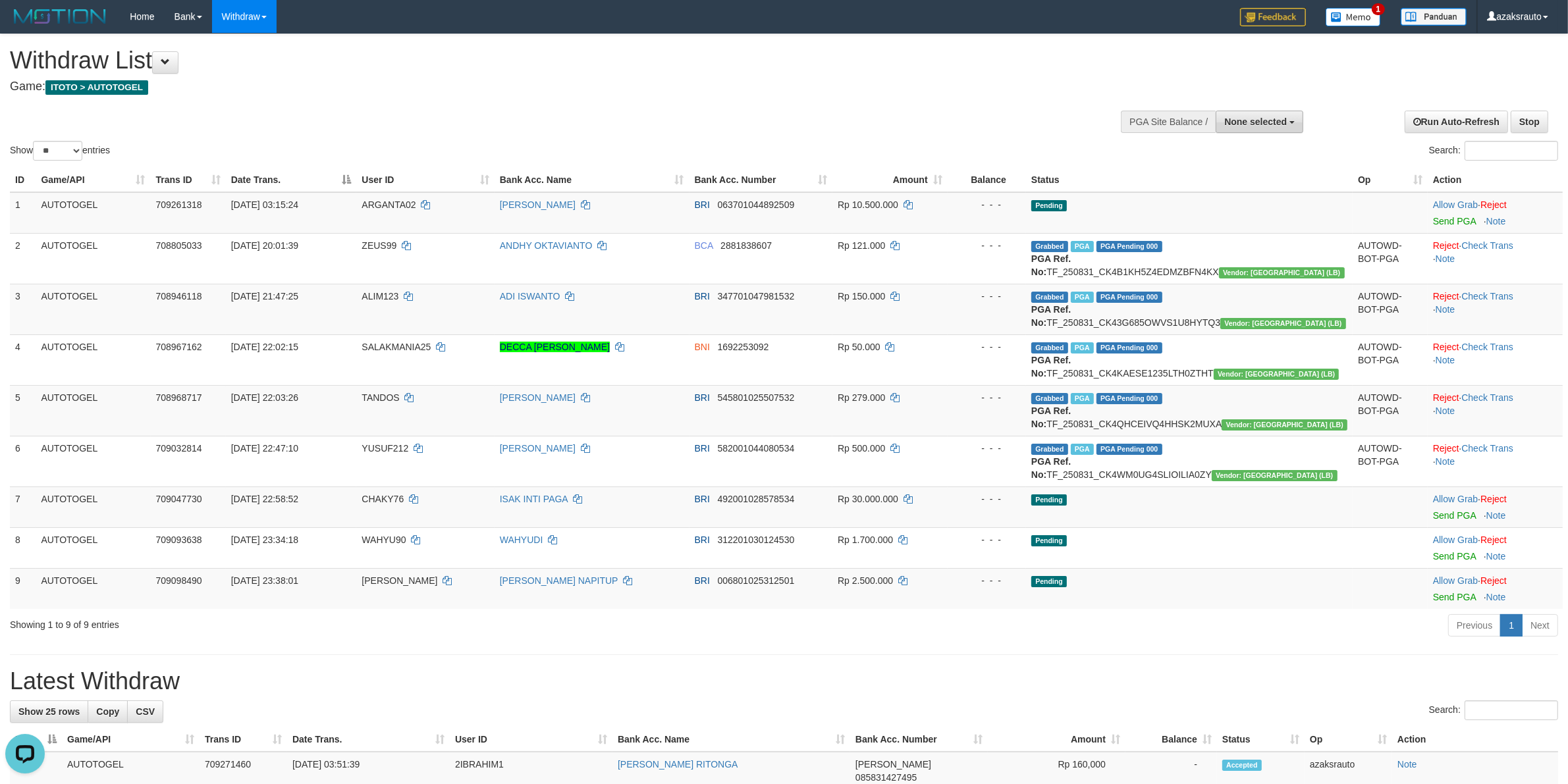
click at [1244, 124] on span "None selected" at bounding box center [1255, 121] width 63 height 10
click at [1186, 191] on label "[ITOTO] AUTOTOGEL" at bounding box center [1237, 188] width 131 height 17
select select "***"
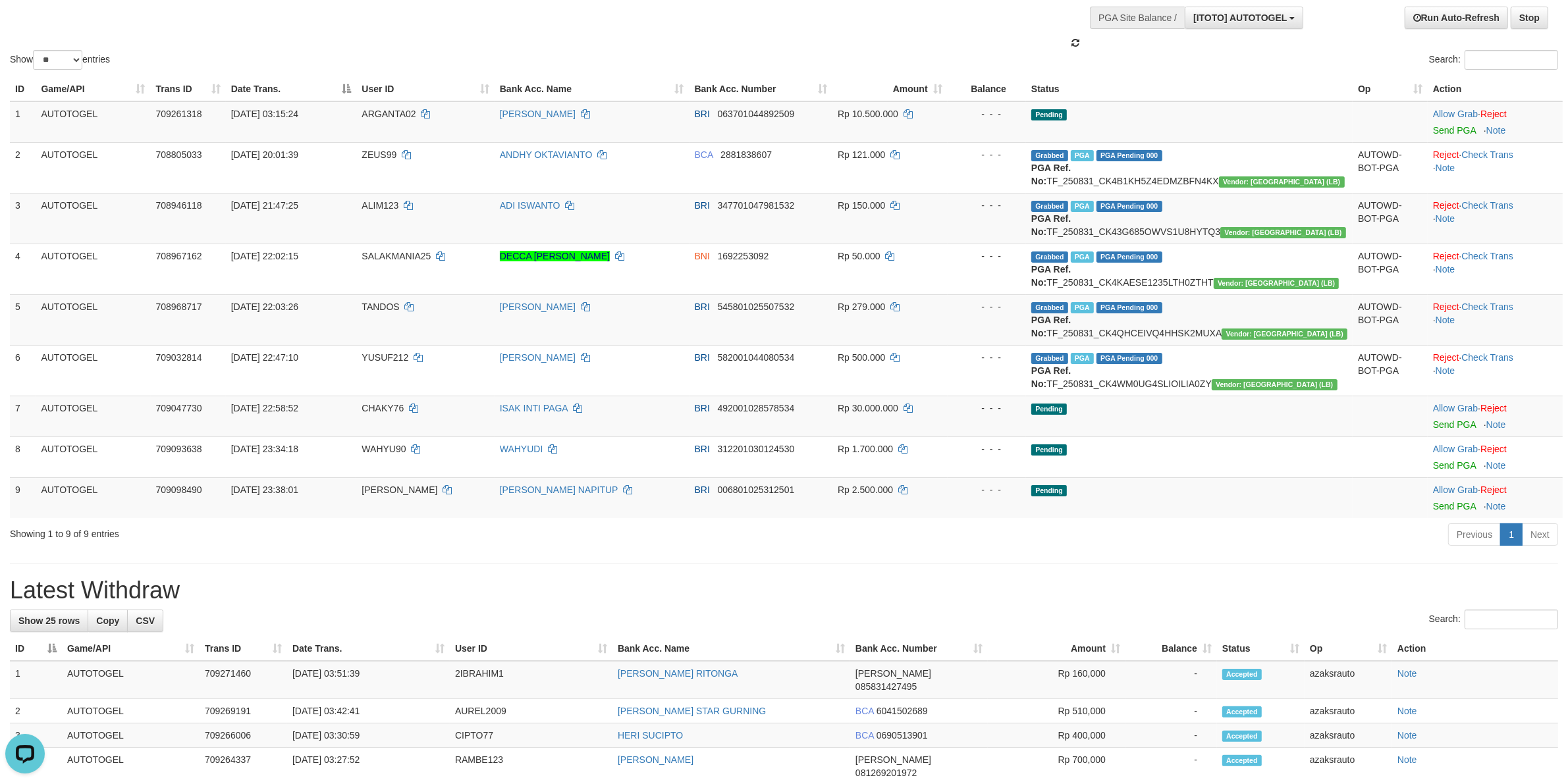
scroll to position [164, 0]
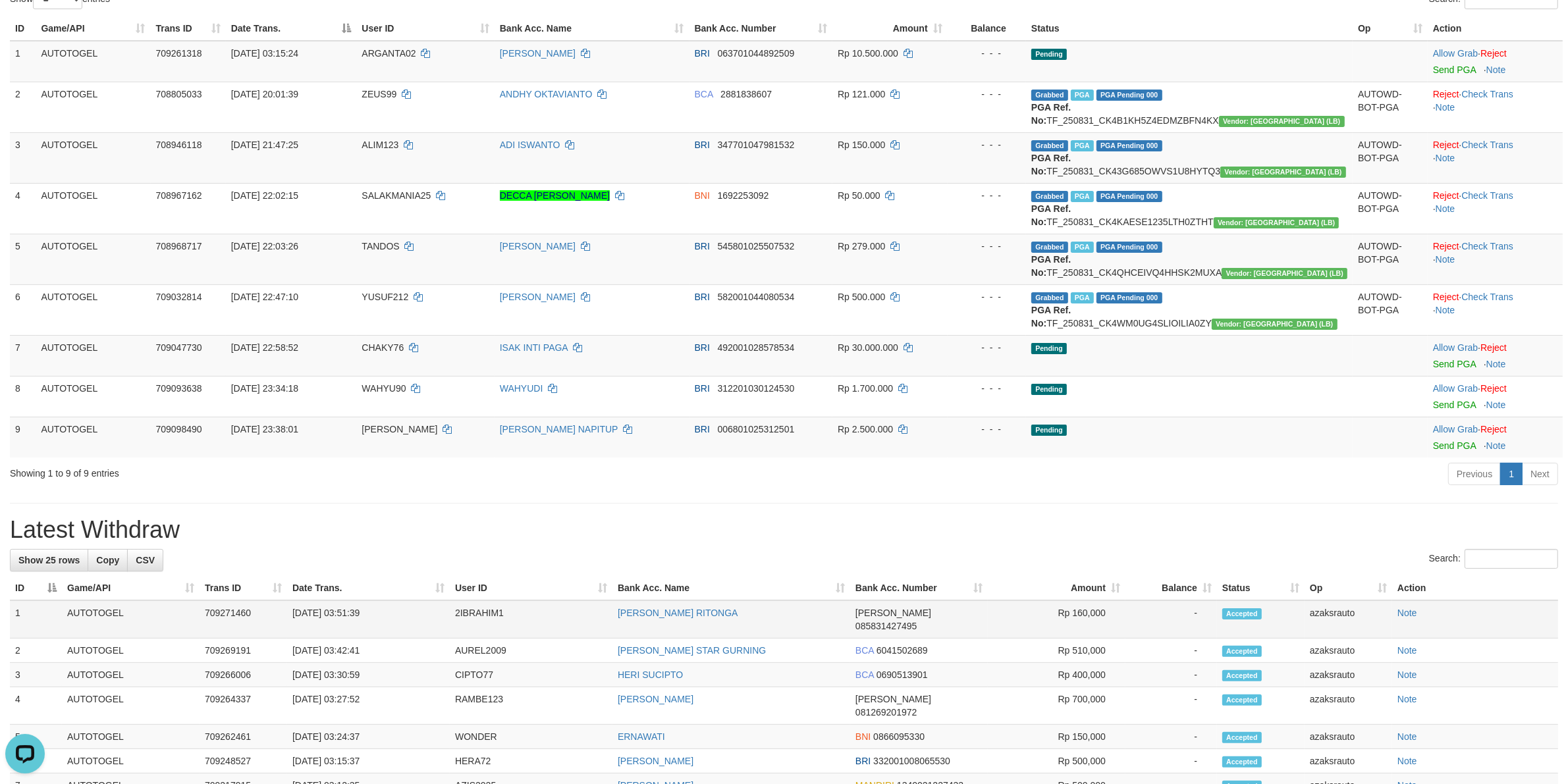
click at [346, 616] on td "[DATE] 03:51:39" at bounding box center [368, 620] width 163 height 38
click at [370, 613] on td "[DATE] 03:51:39" at bounding box center [368, 620] width 163 height 38
copy td "03:51:39"
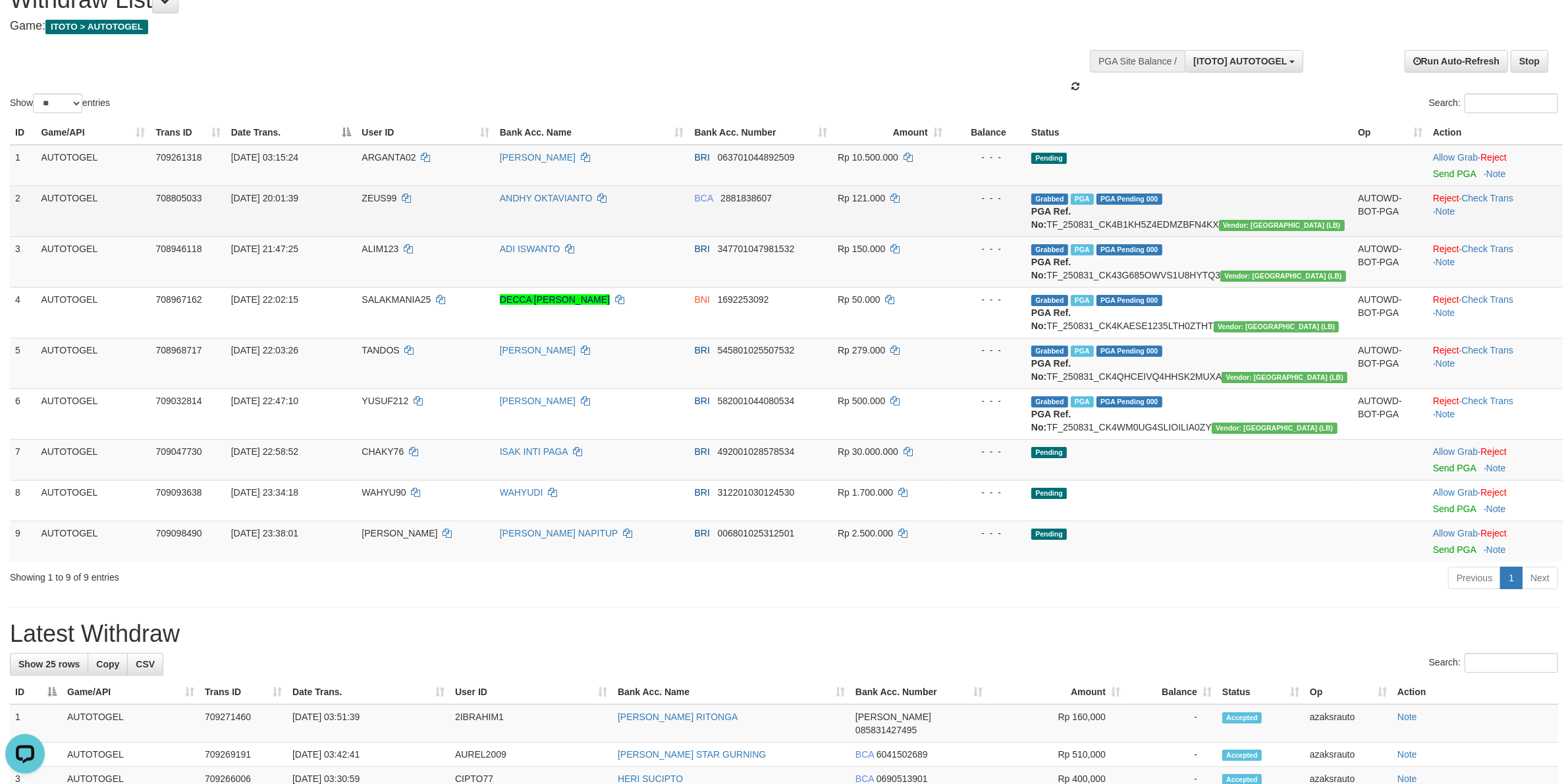
scroll to position [0, 0]
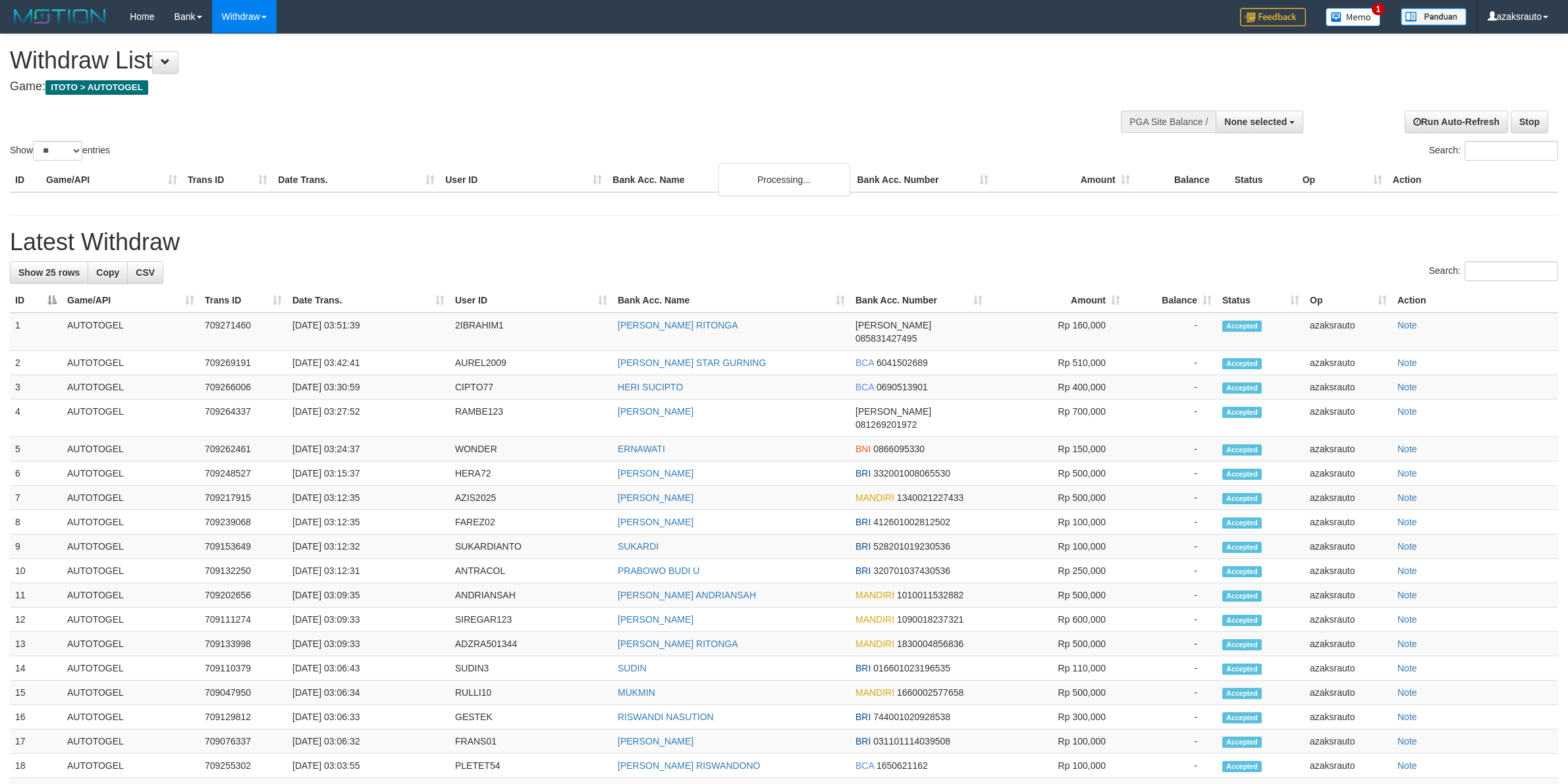
select select
select select "**"
select select
select select "**"
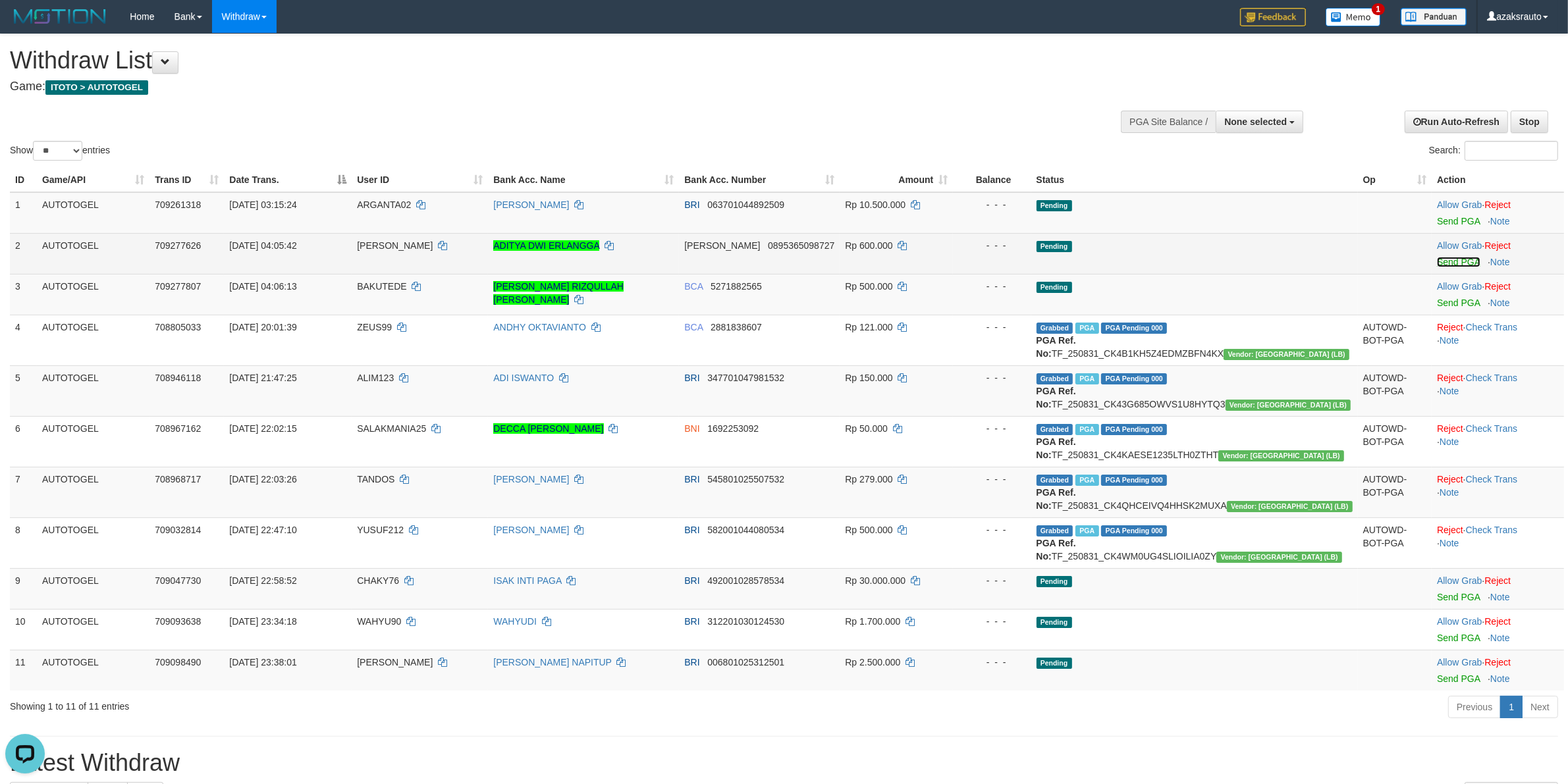
click at [1437, 259] on link "Send PGA" at bounding box center [1458, 262] width 42 height 10
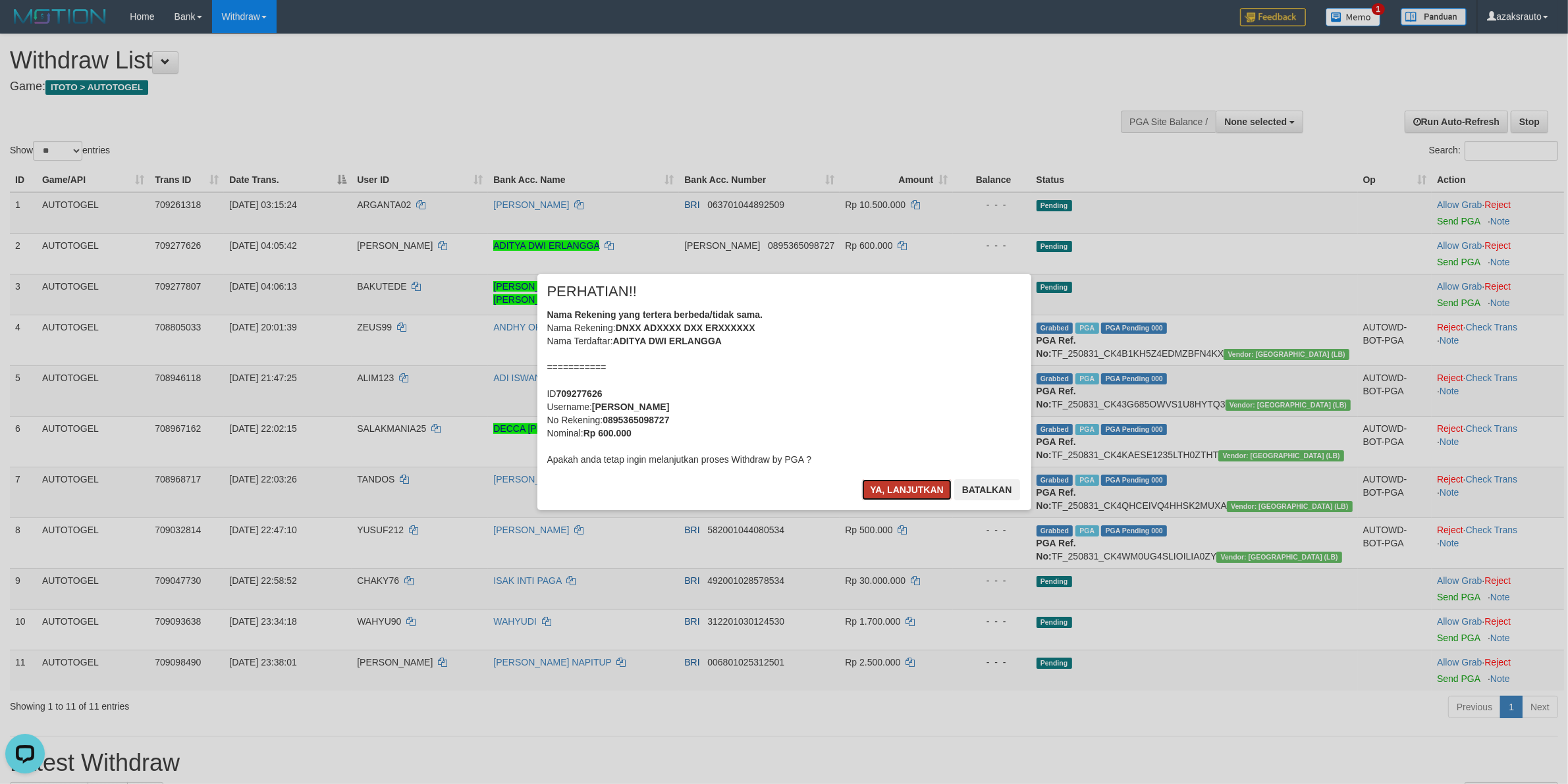
click at [875, 488] on button "Ya, lanjutkan" at bounding box center [907, 490] width 90 height 21
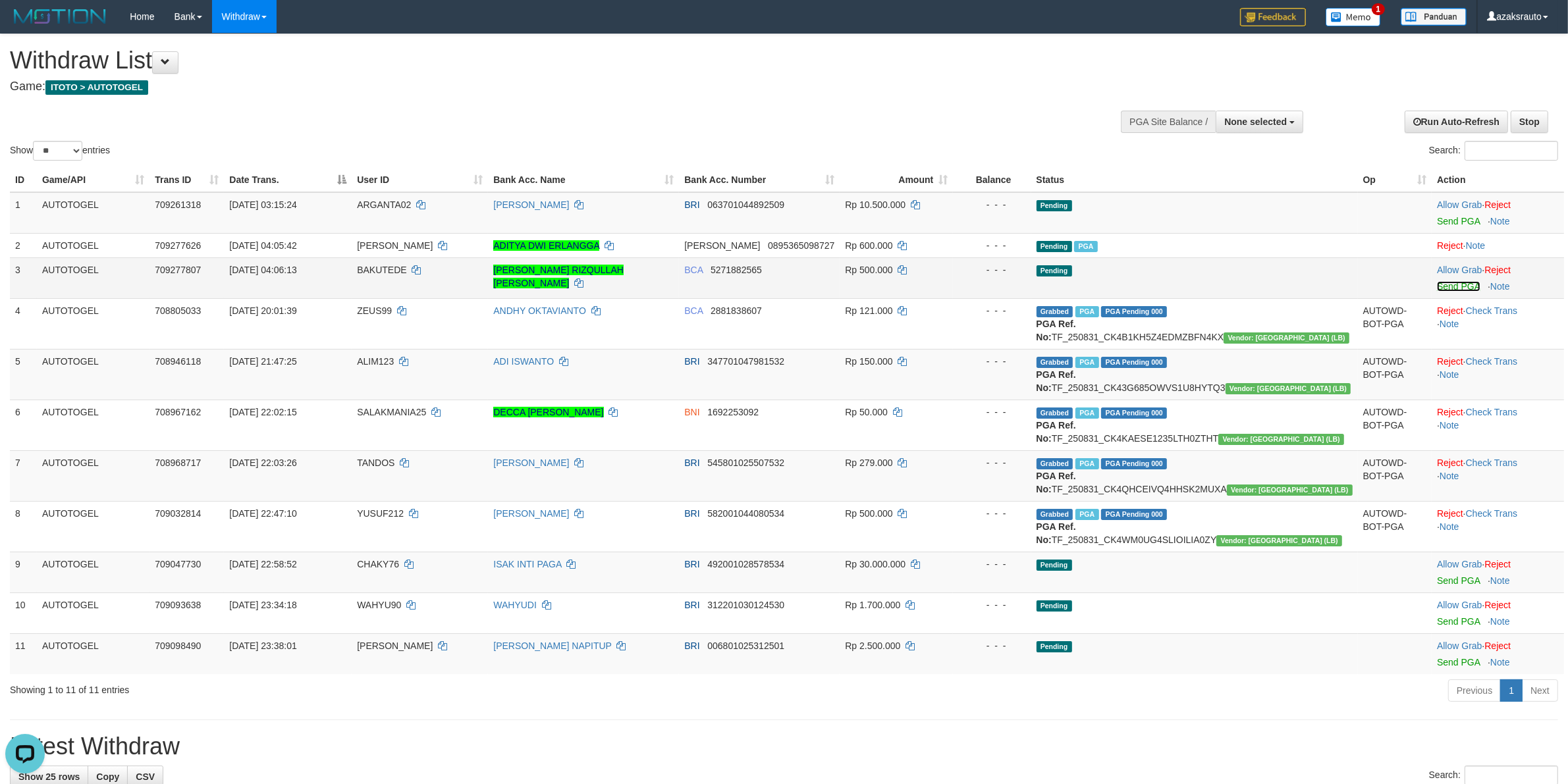
click at [1437, 290] on link "Send PGA" at bounding box center [1458, 286] width 42 height 10
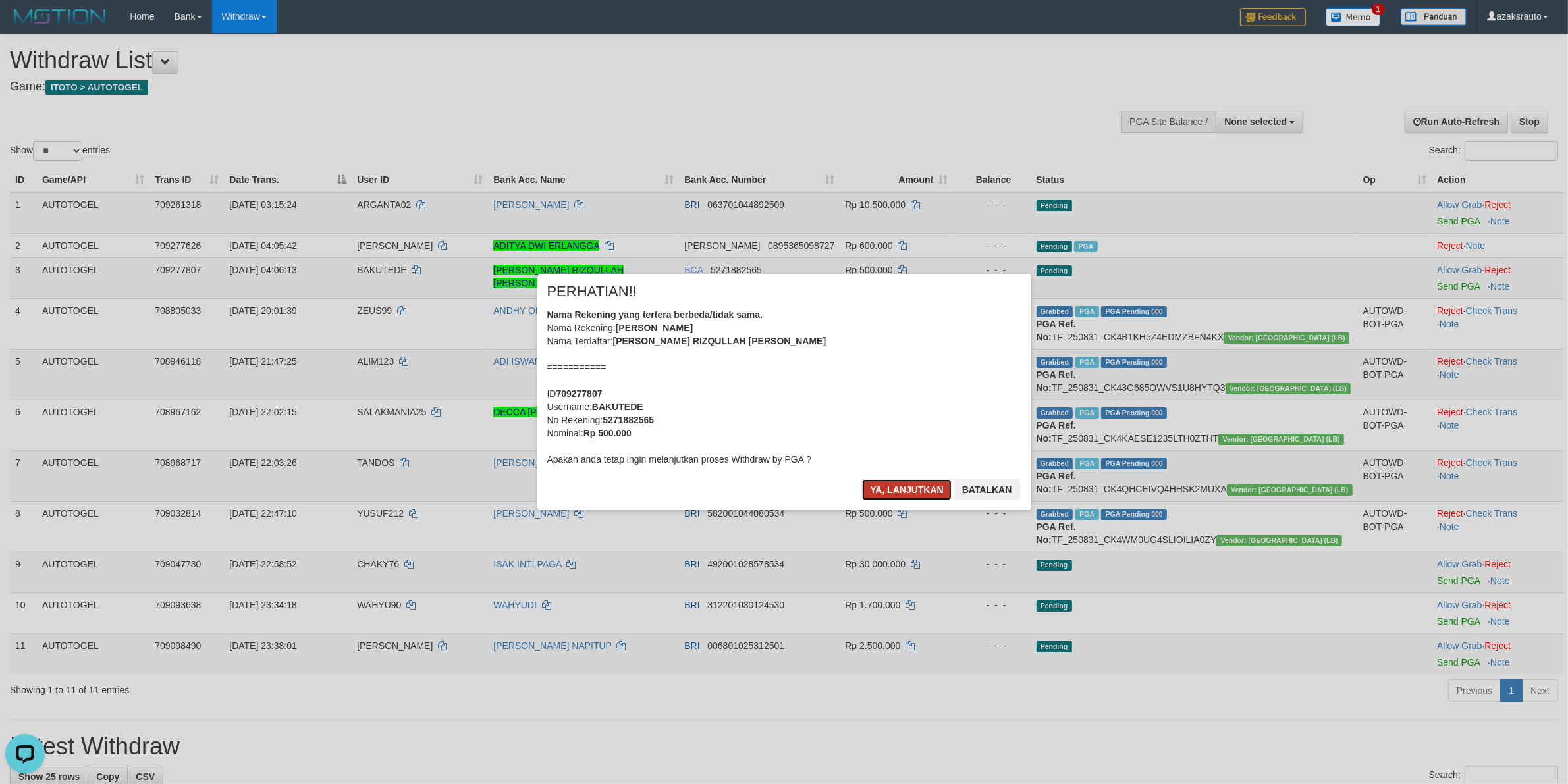
click at [900, 489] on button "Ya, lanjutkan" at bounding box center [907, 490] width 90 height 21
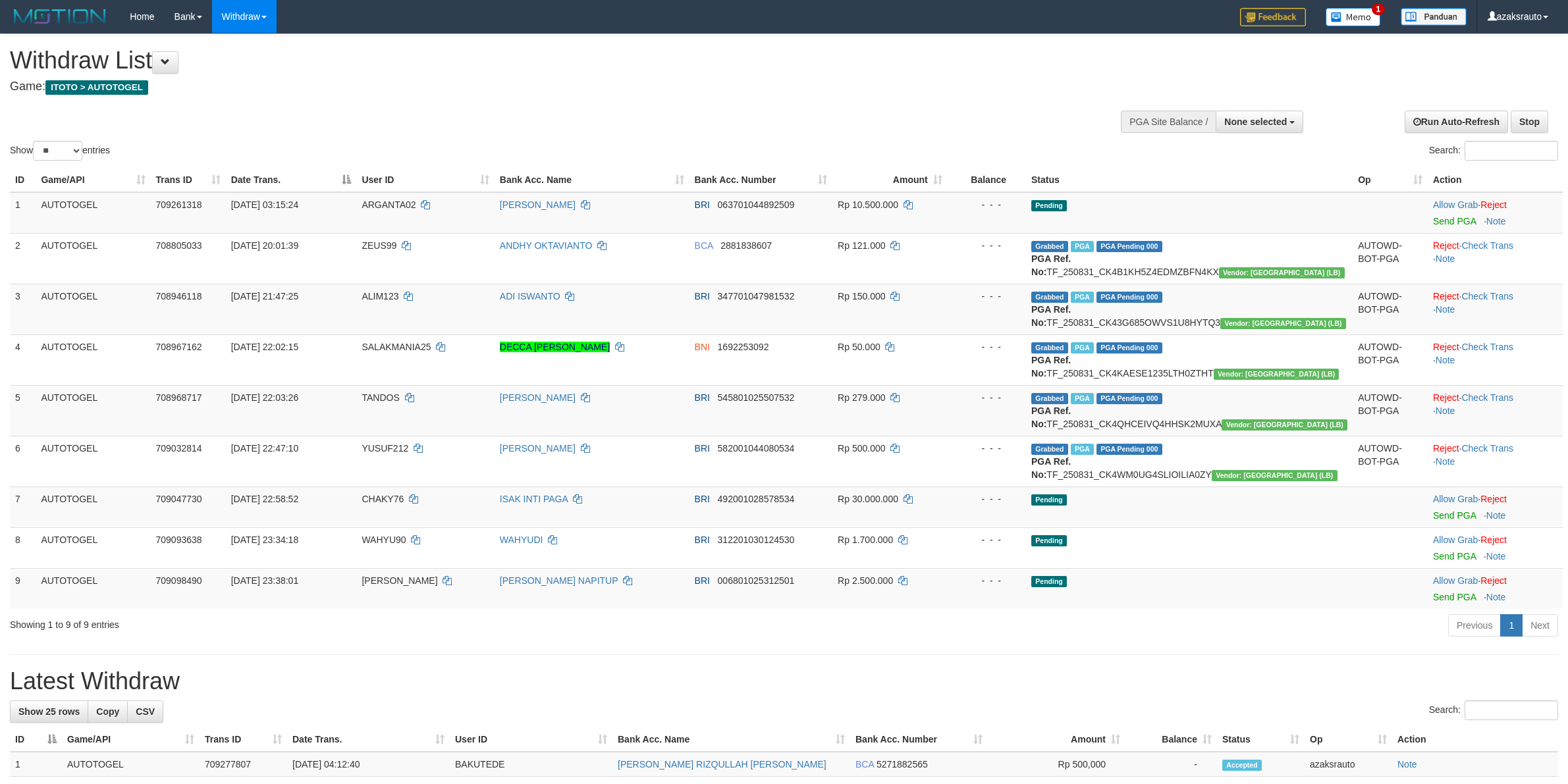
select select
select select "**"
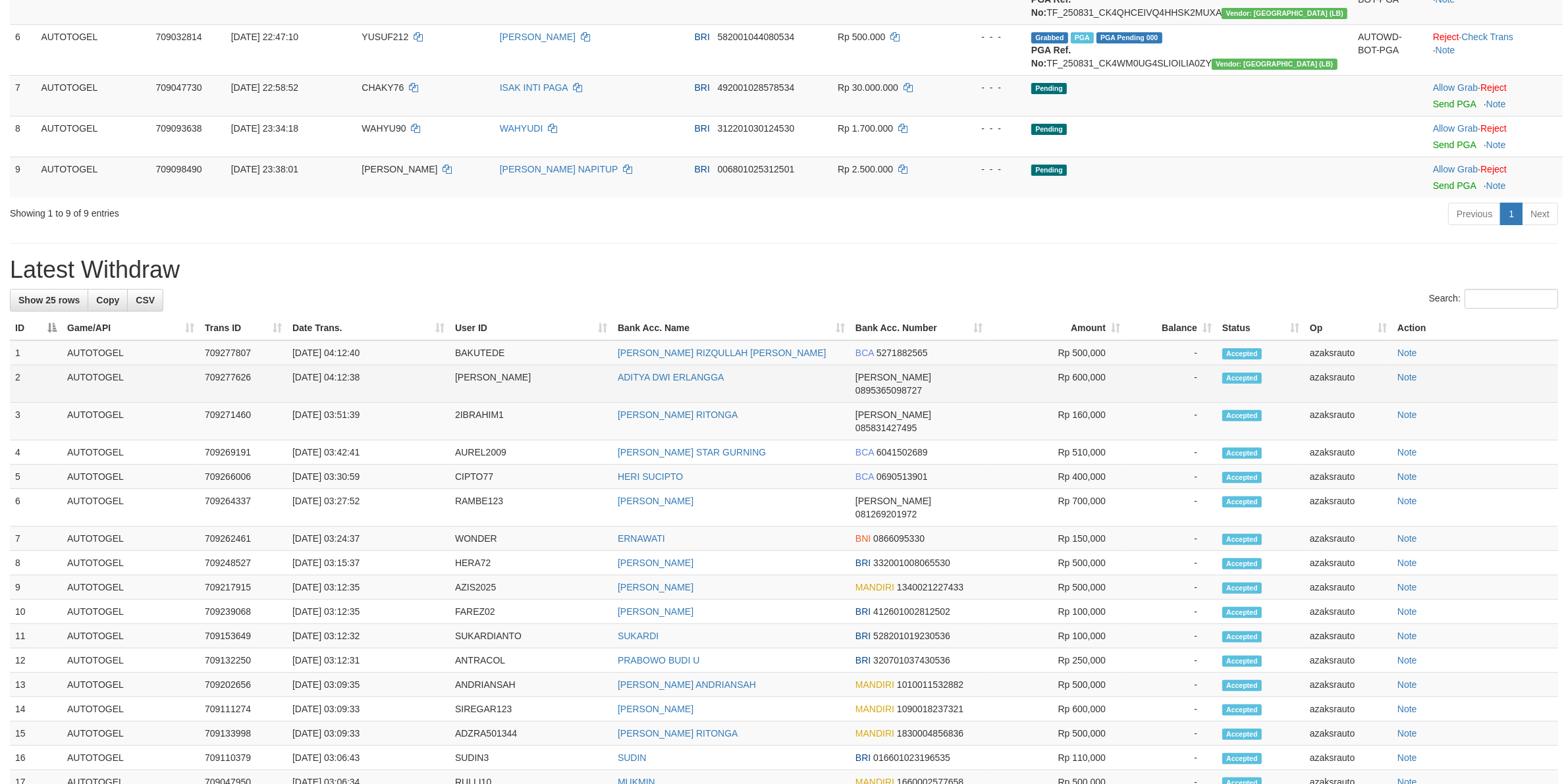
click at [340, 379] on td "[DATE] 04:12:38" at bounding box center [368, 384] width 163 height 38
click at [363, 379] on td "[DATE] 04:12:38" at bounding box center [368, 384] width 163 height 38
click at [387, 382] on td "[DATE] 04:12:38" at bounding box center [368, 384] width 163 height 38
copy td "04:12:38"
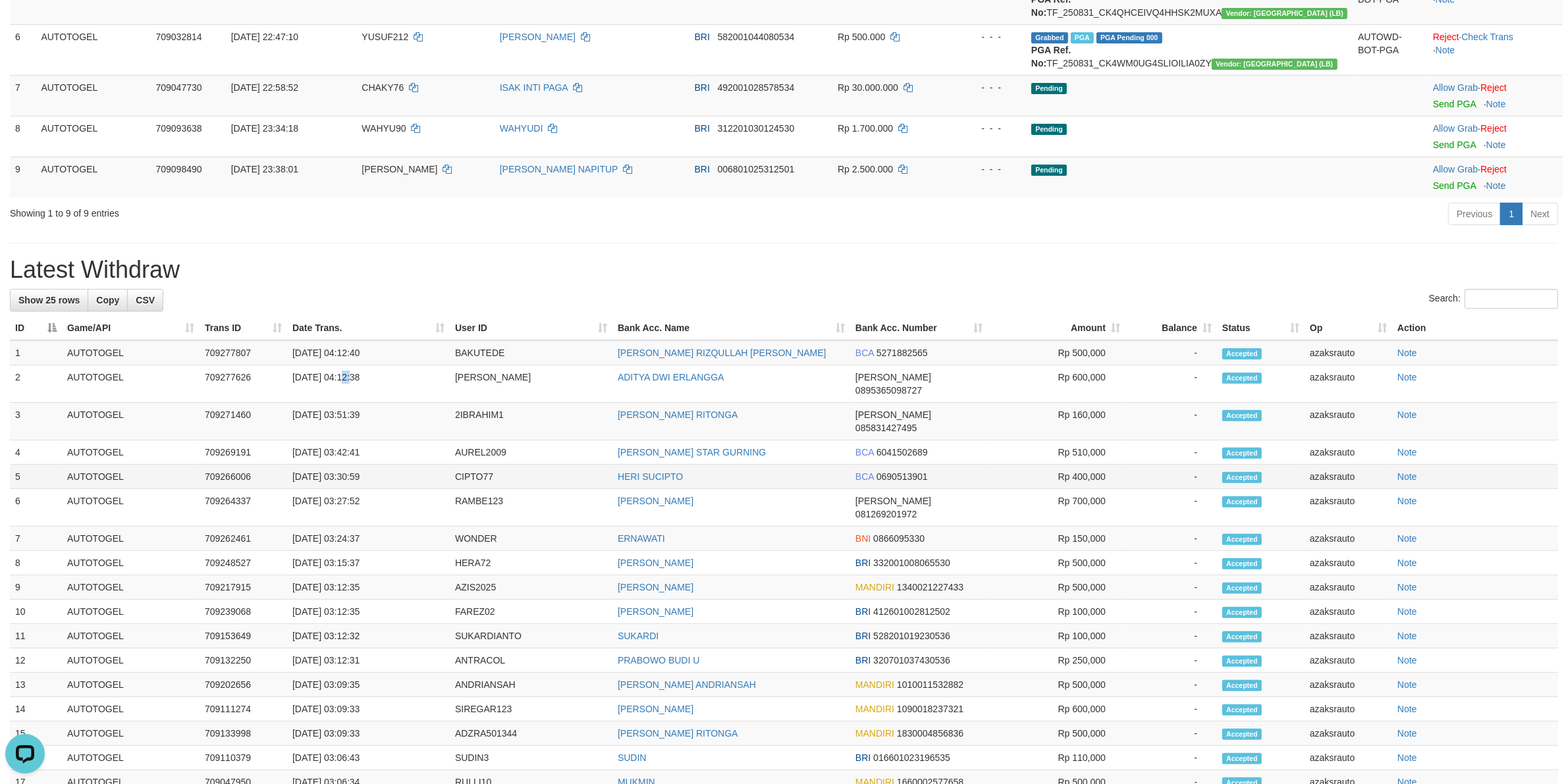
scroll to position [0, 0]
click at [343, 354] on td "[DATE] 04:12:40" at bounding box center [368, 353] width 163 height 25
click at [398, 356] on td "[DATE] 04:12:40" at bounding box center [368, 353] width 163 height 25
copy td "04:12:40"
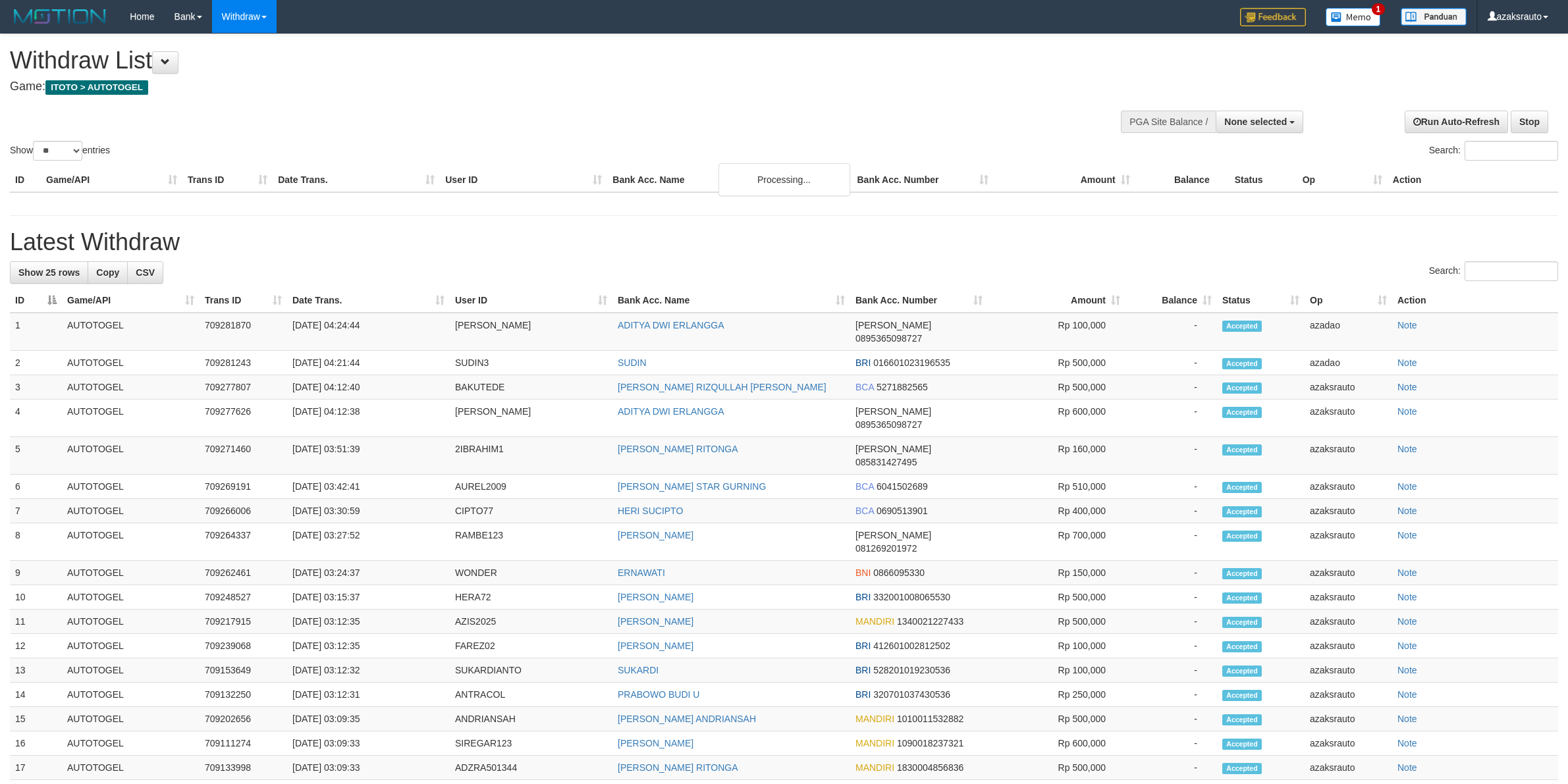
select select
select select "**"
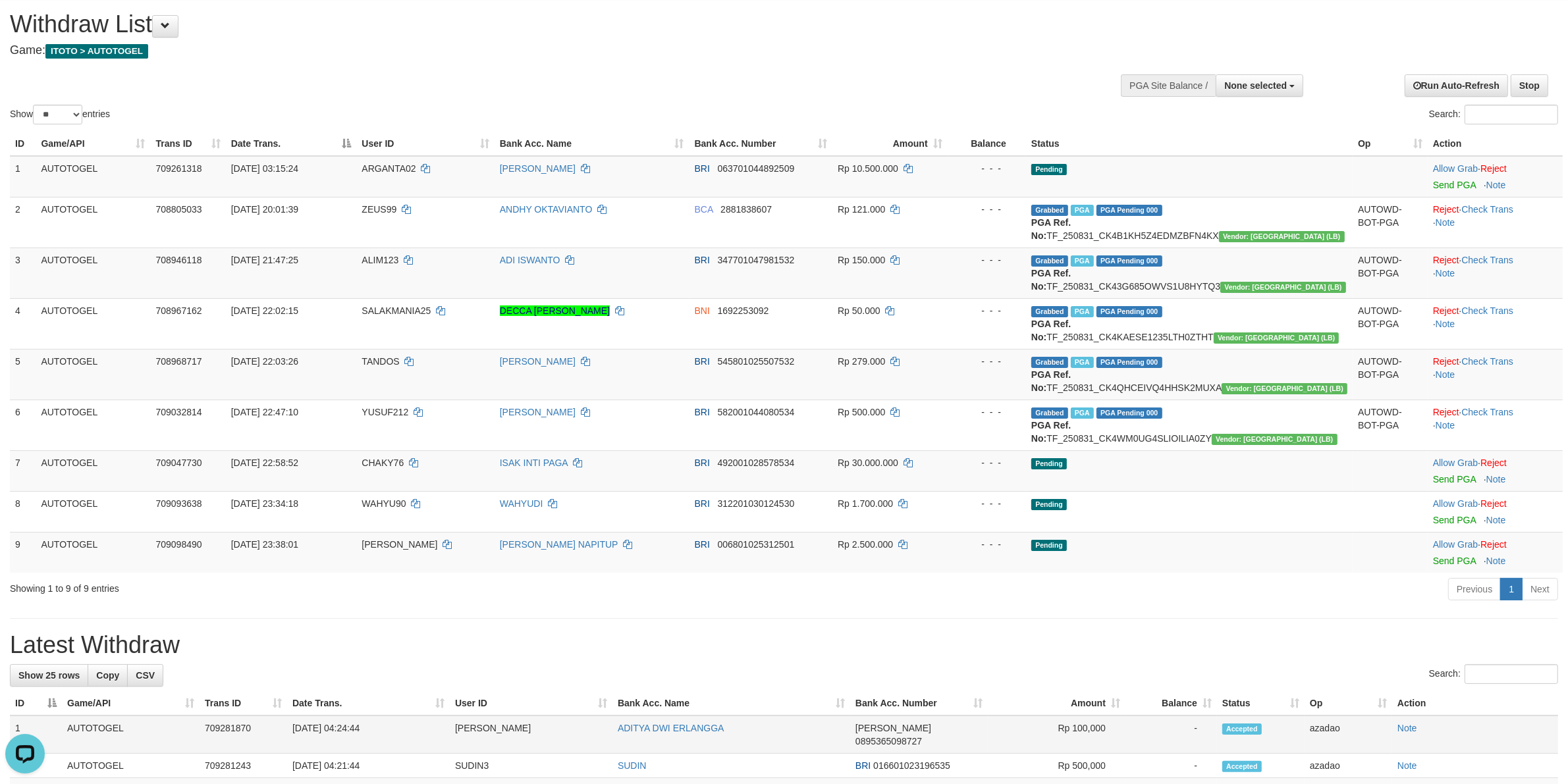
click at [349, 731] on td "[DATE] 04:24:44" at bounding box center [368, 735] width 163 height 38
click at [341, 728] on td "[DATE] 04:24:44" at bounding box center [368, 735] width 163 height 38
click at [343, 731] on td "[DATE] 04:24:44" at bounding box center [368, 735] width 163 height 38
click at [347, 729] on td "[DATE] 04:24:44" at bounding box center [368, 735] width 163 height 38
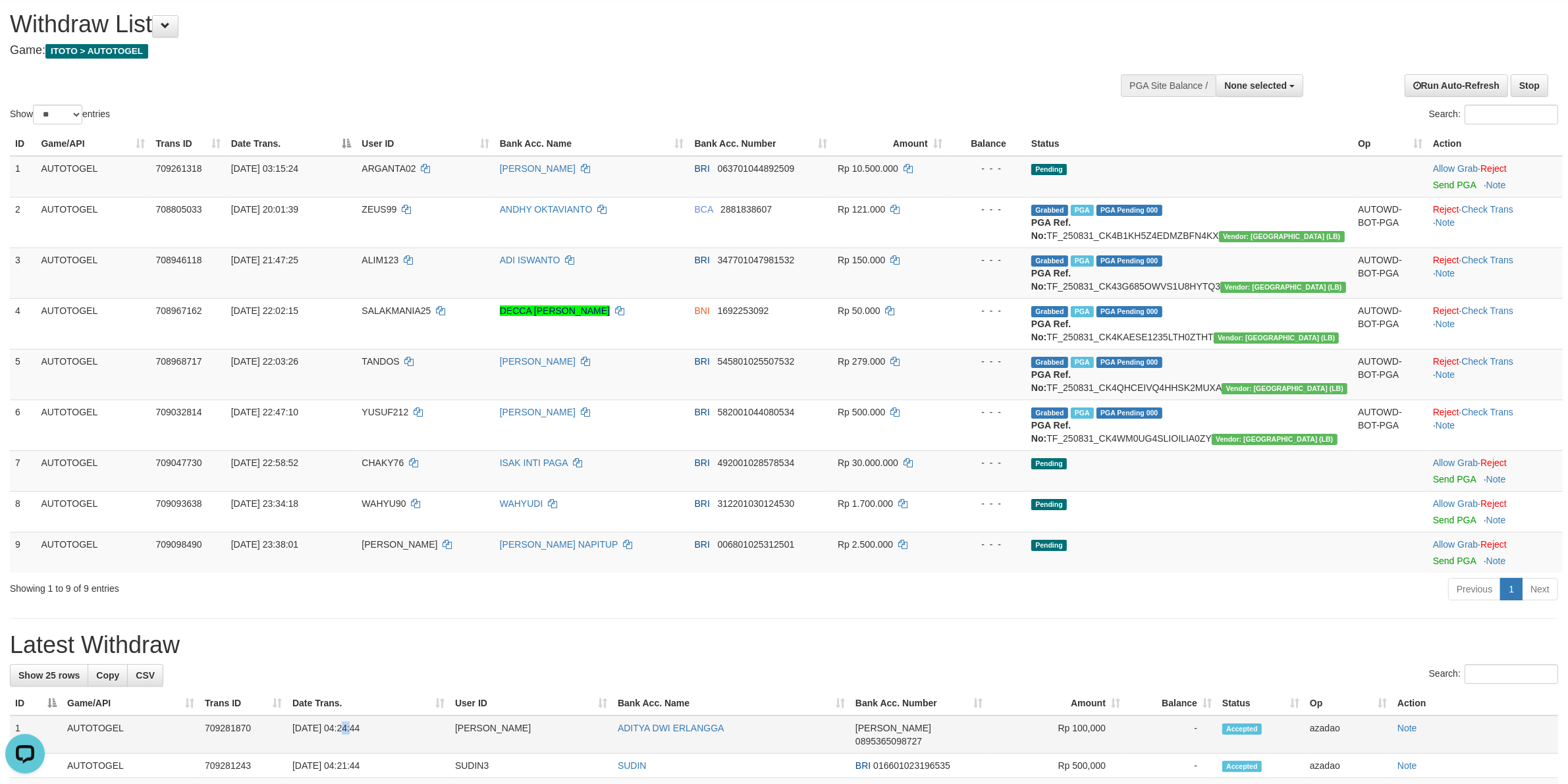
click at [347, 729] on td "[DATE] 04:24:44" at bounding box center [368, 735] width 163 height 38
click at [385, 728] on td "[DATE] 04:24:44" at bounding box center [368, 735] width 163 height 38
copy td "04:24:44"
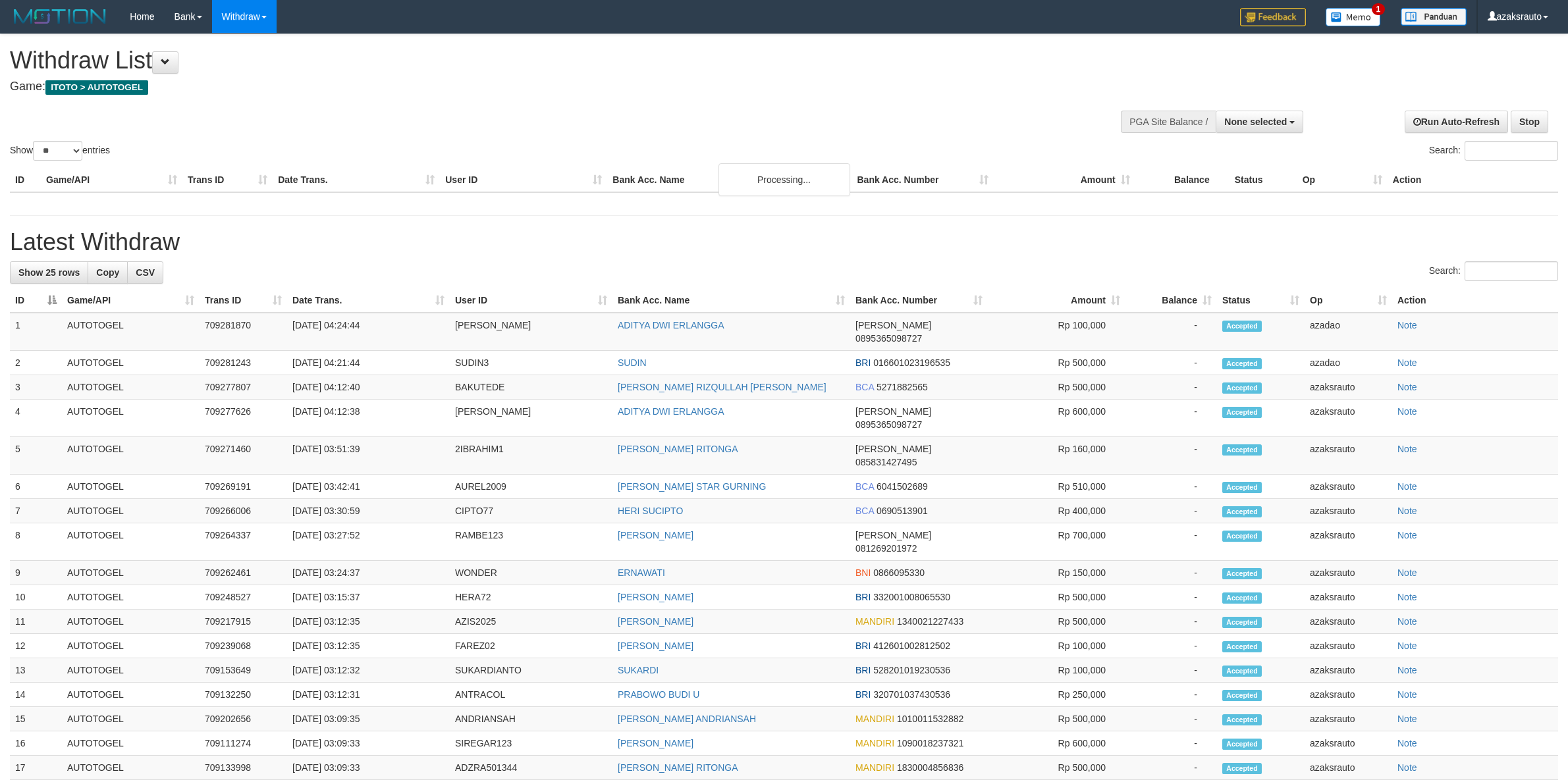
select select
select select "**"
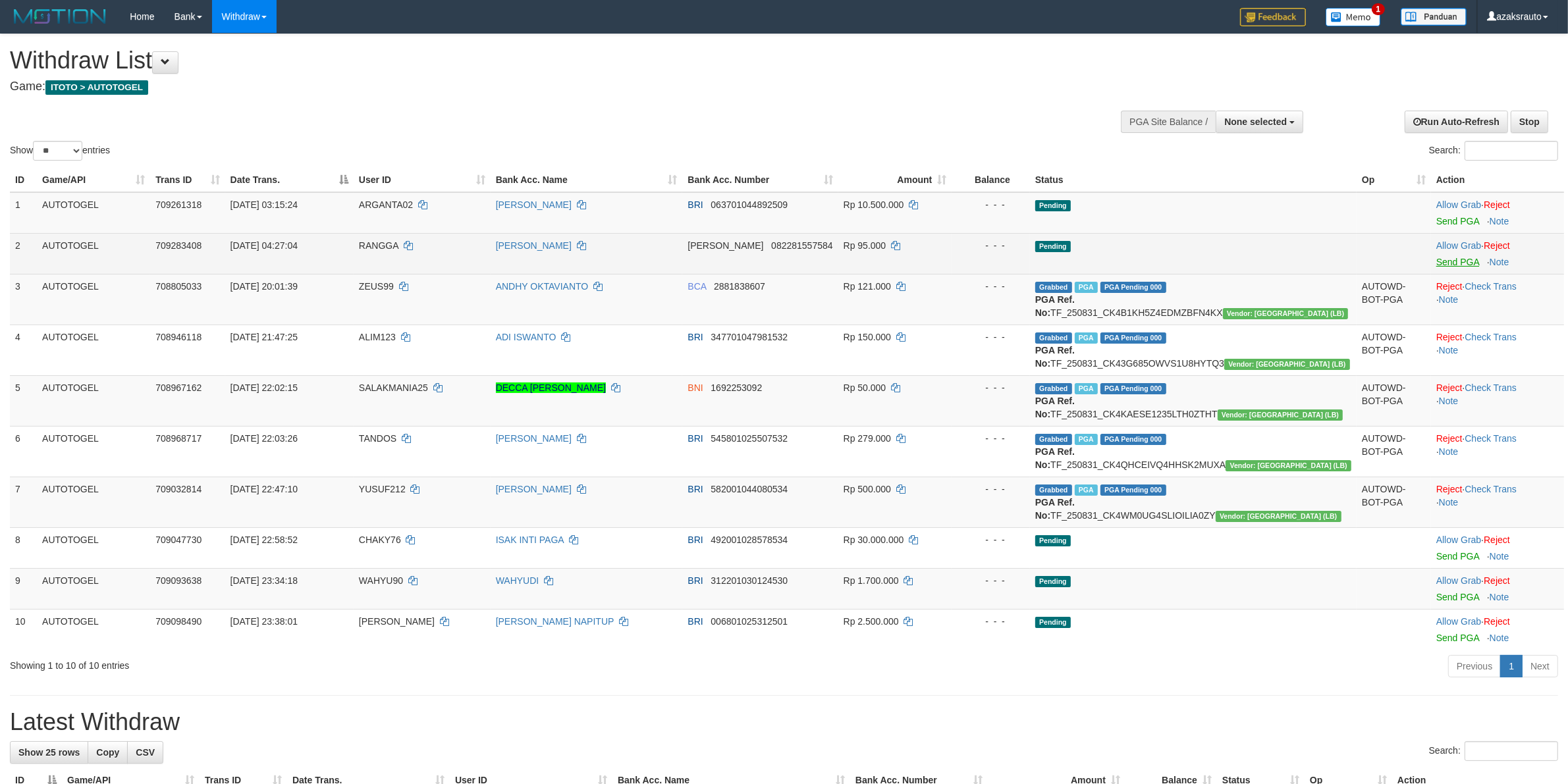
scroll to position [41, 0]
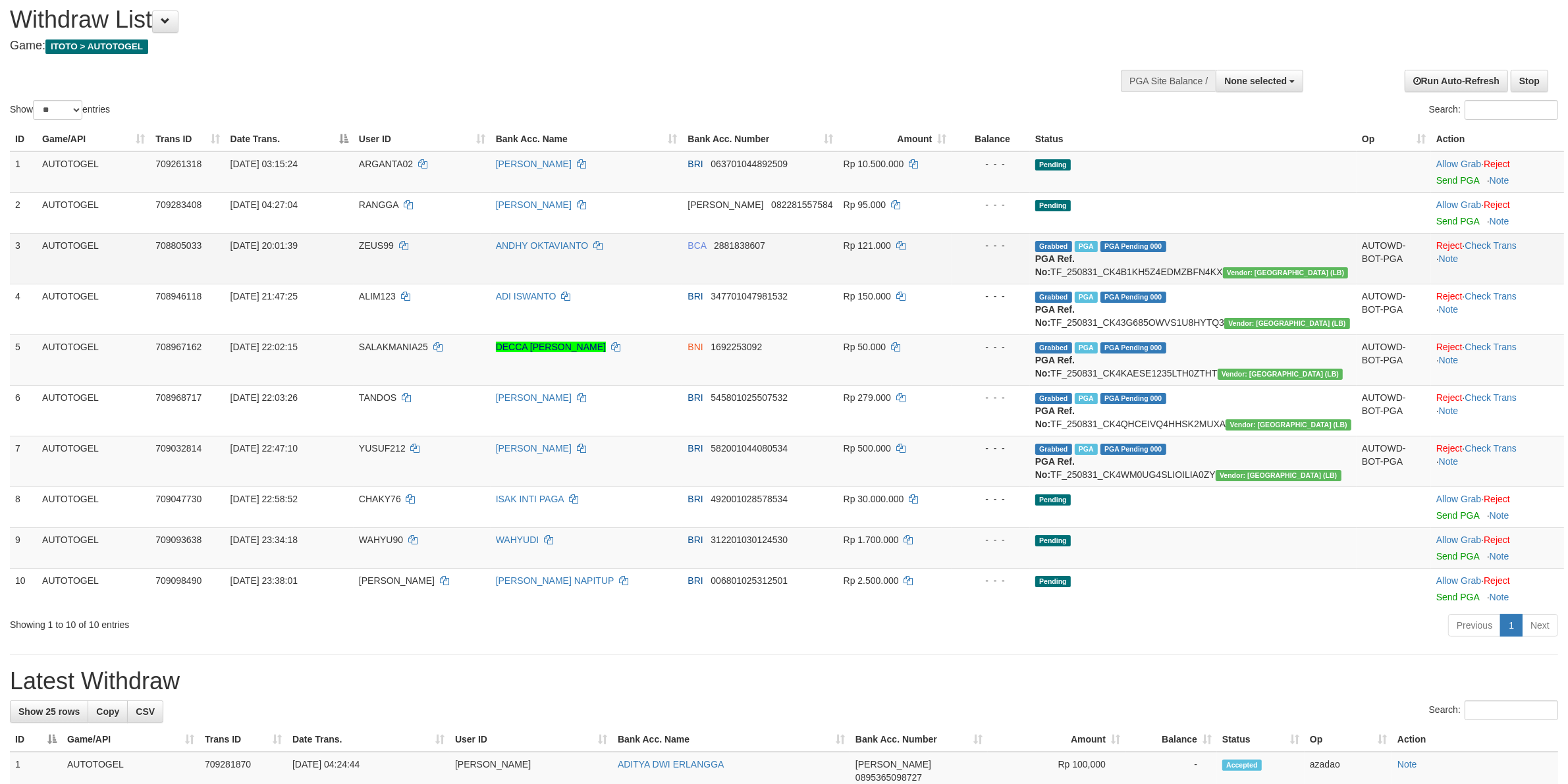
click at [1431, 262] on td "Reject · Check Trans · Note" at bounding box center [1497, 258] width 133 height 51
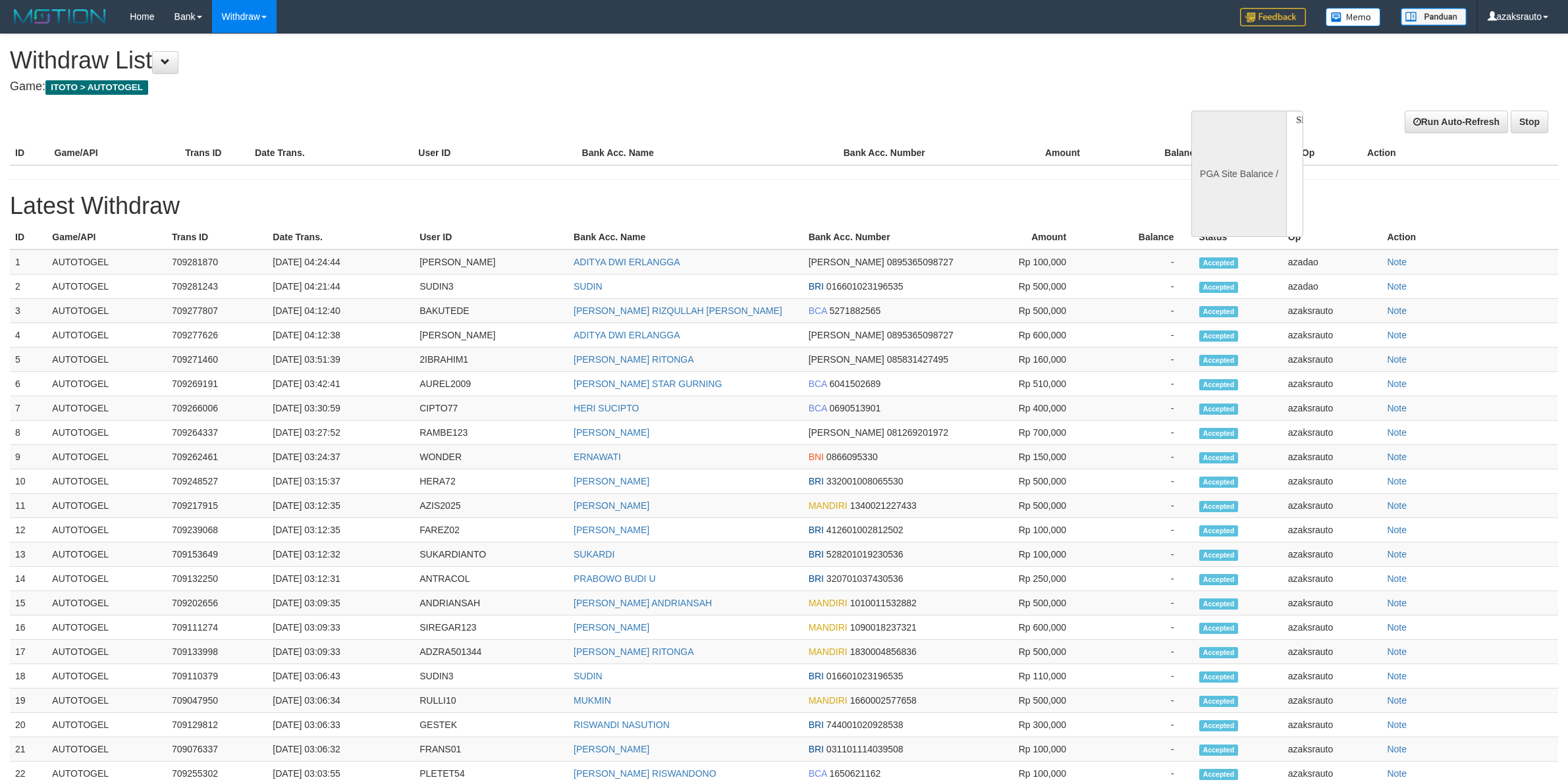
select select
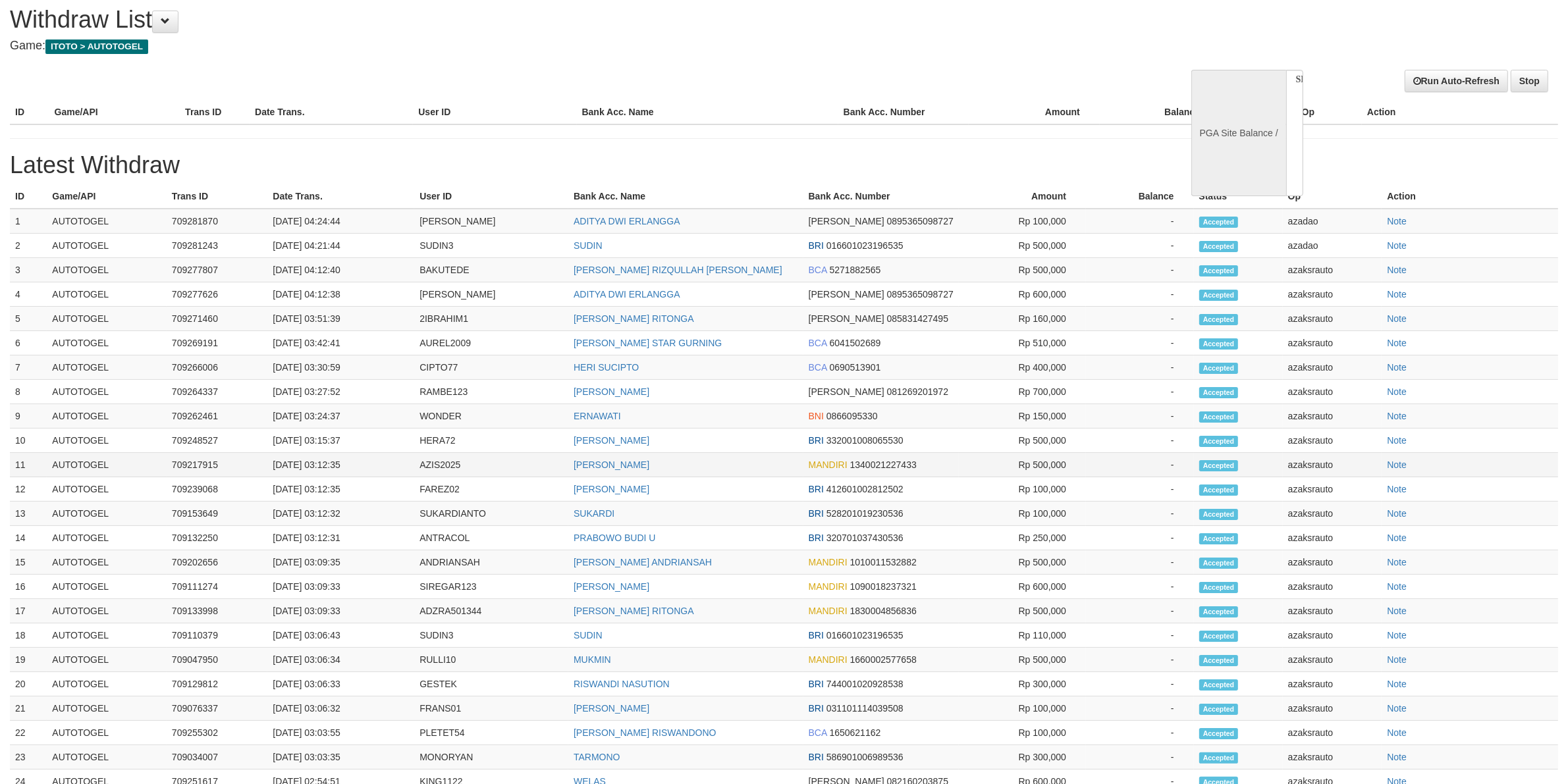
select select "**"
select select
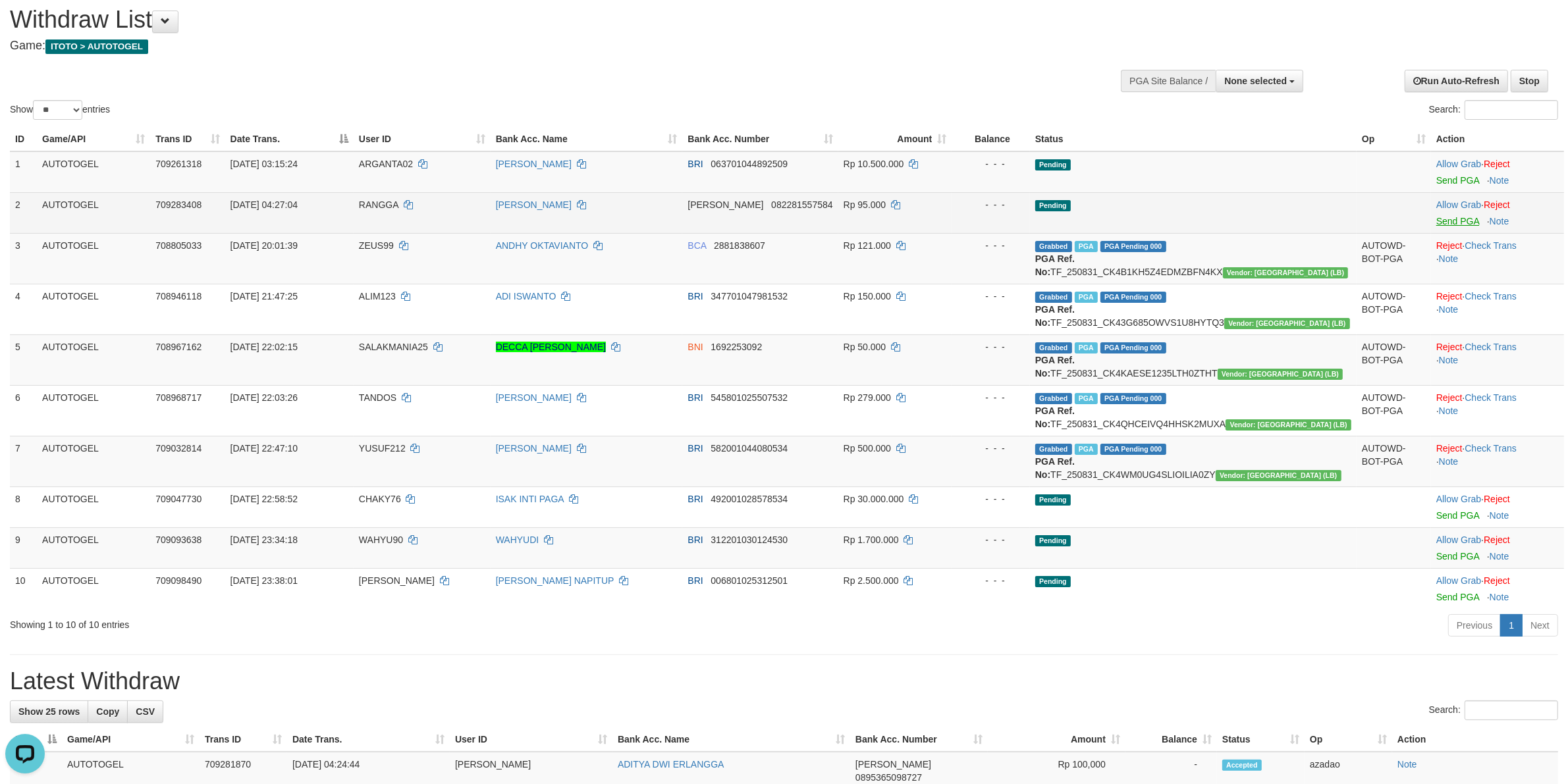
scroll to position [0, 0]
click at [1438, 223] on link "Send PGA" at bounding box center [1457, 221] width 42 height 10
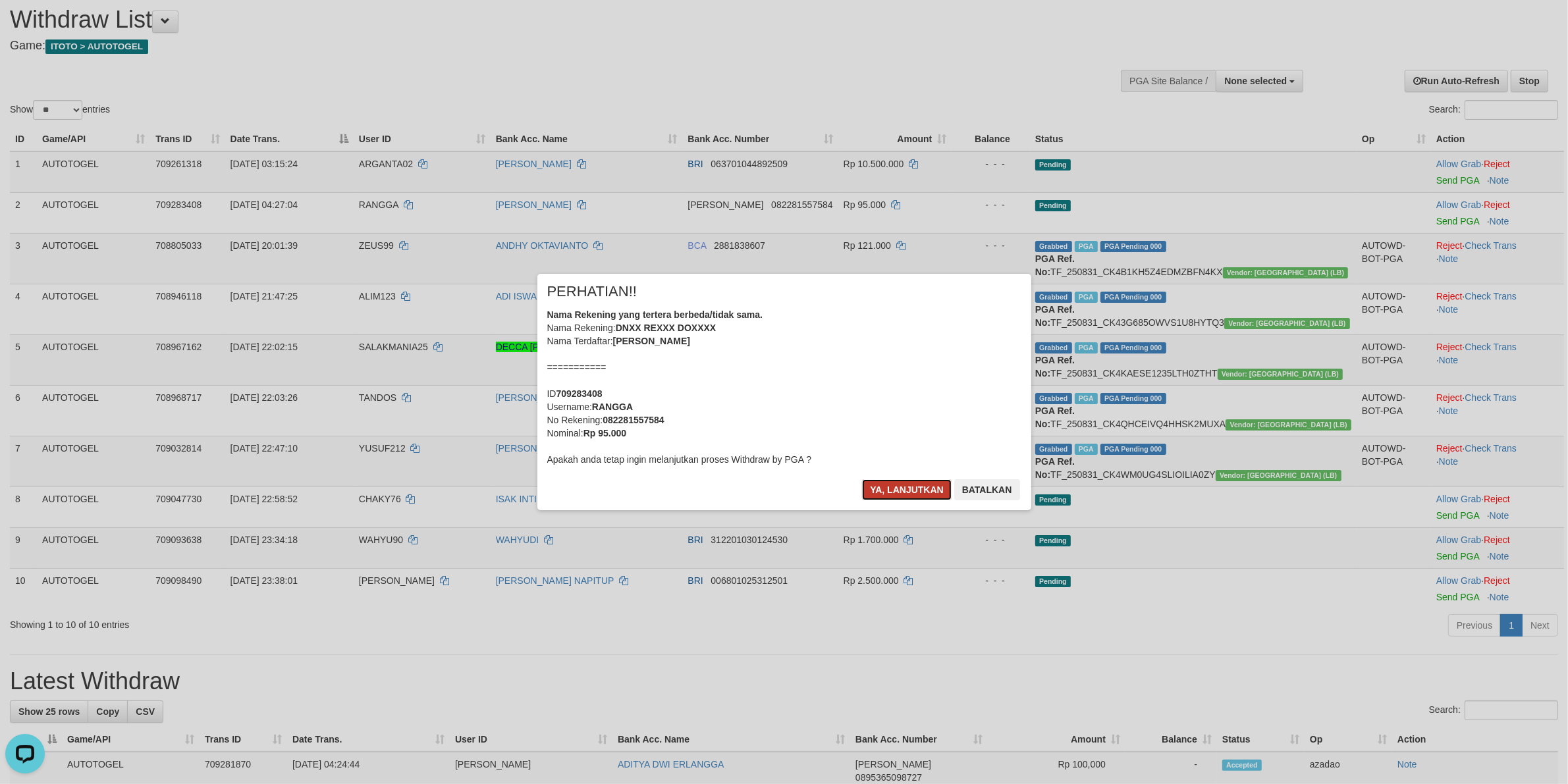
click at [892, 489] on button "Ya, lanjutkan" at bounding box center [907, 490] width 90 height 21
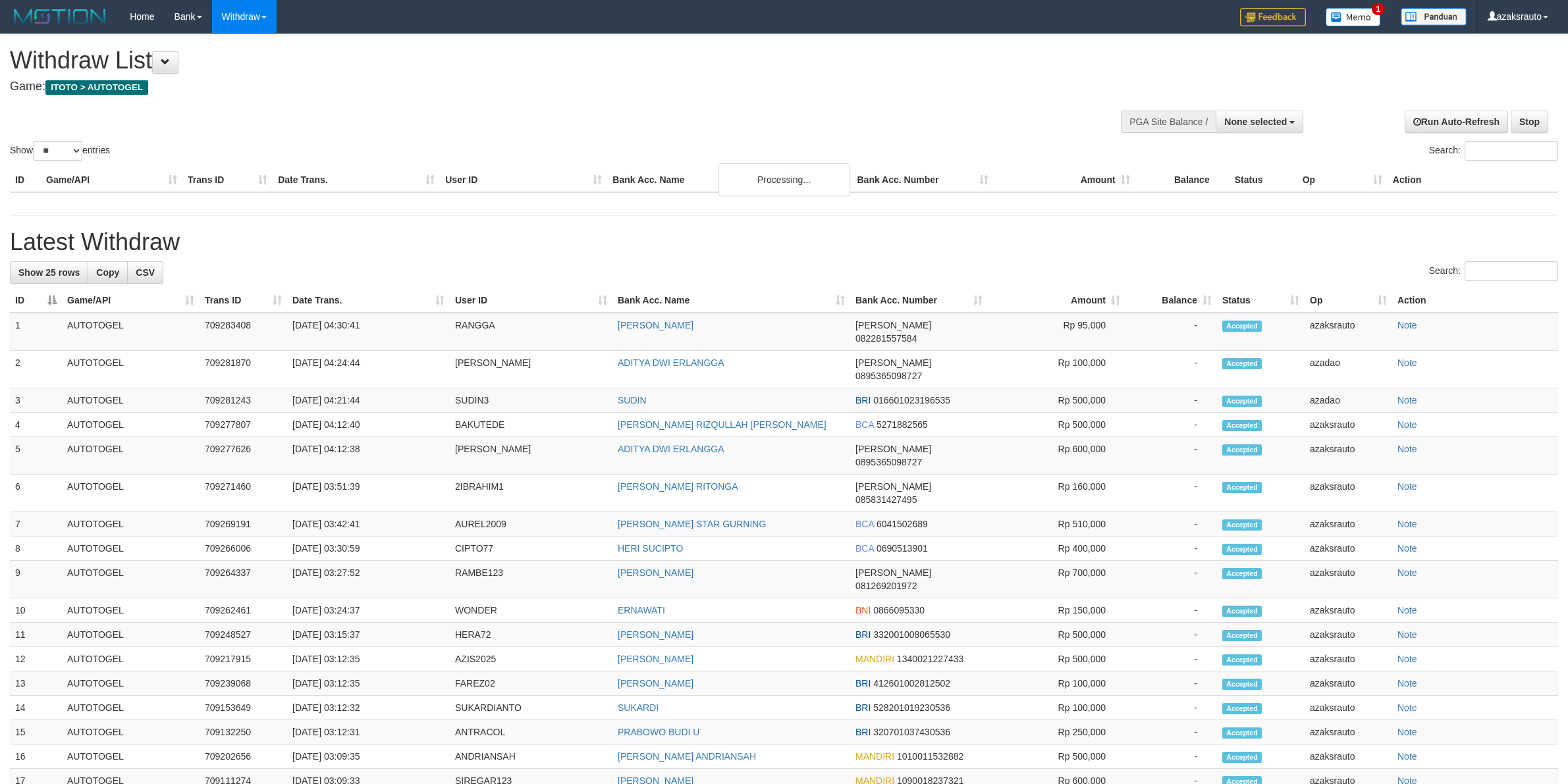
select select
select select "**"
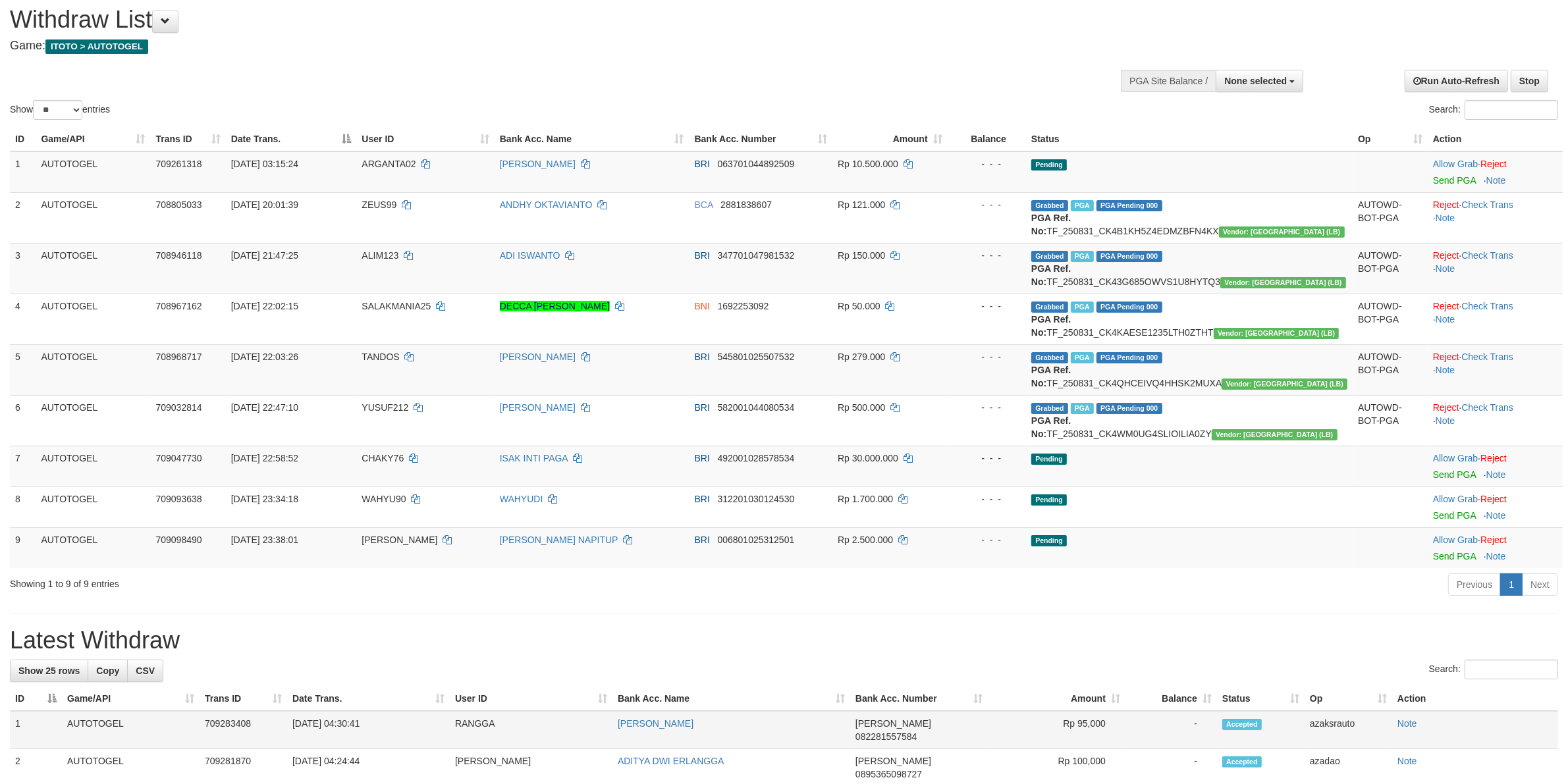
click at [345, 724] on td "[DATE] 04:30:41" at bounding box center [368, 730] width 163 height 38
click at [391, 724] on td "[DATE] 04:30:41" at bounding box center [368, 730] width 163 height 38
copy td "04:30:41"
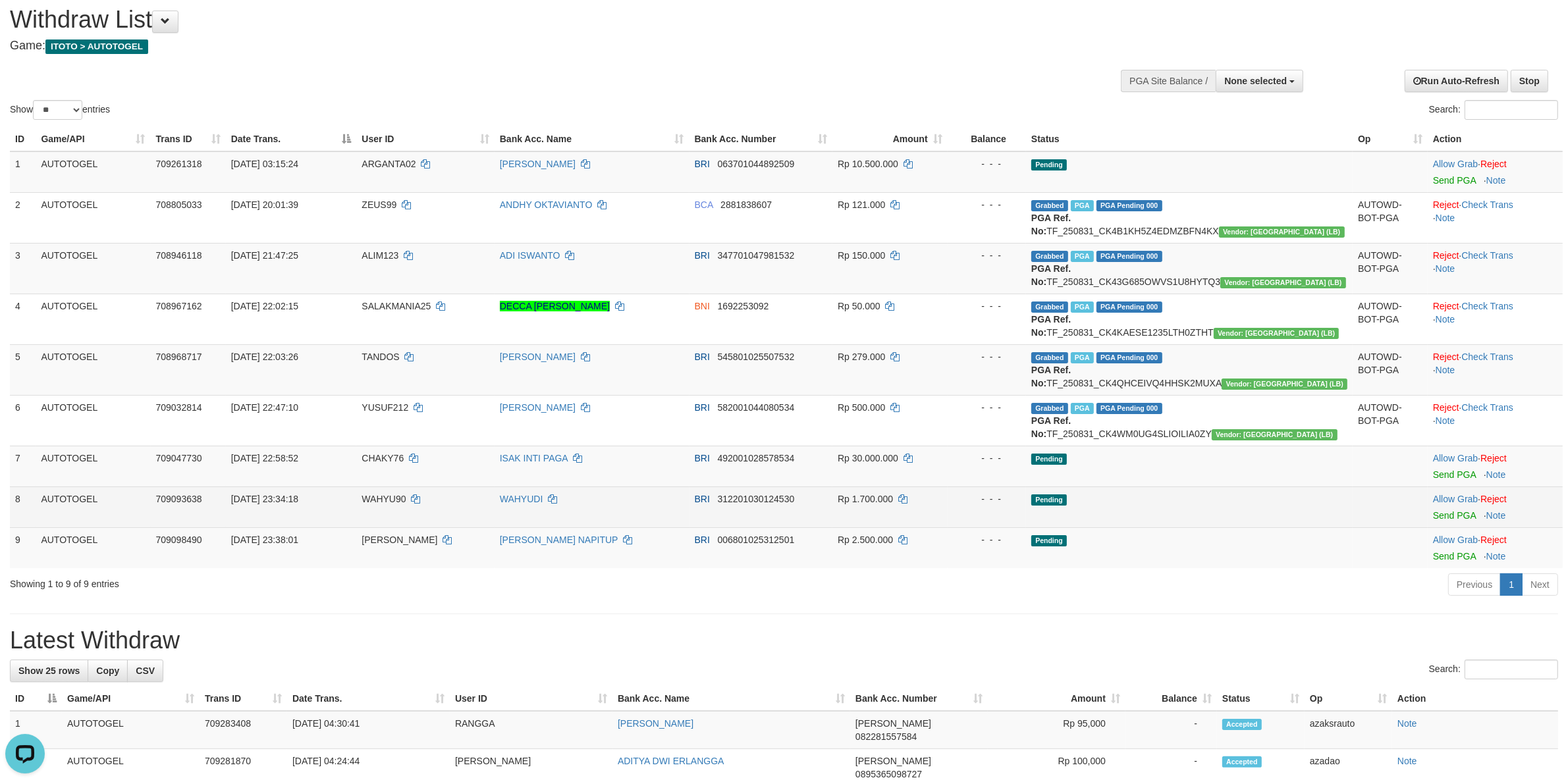
scroll to position [0, 0]
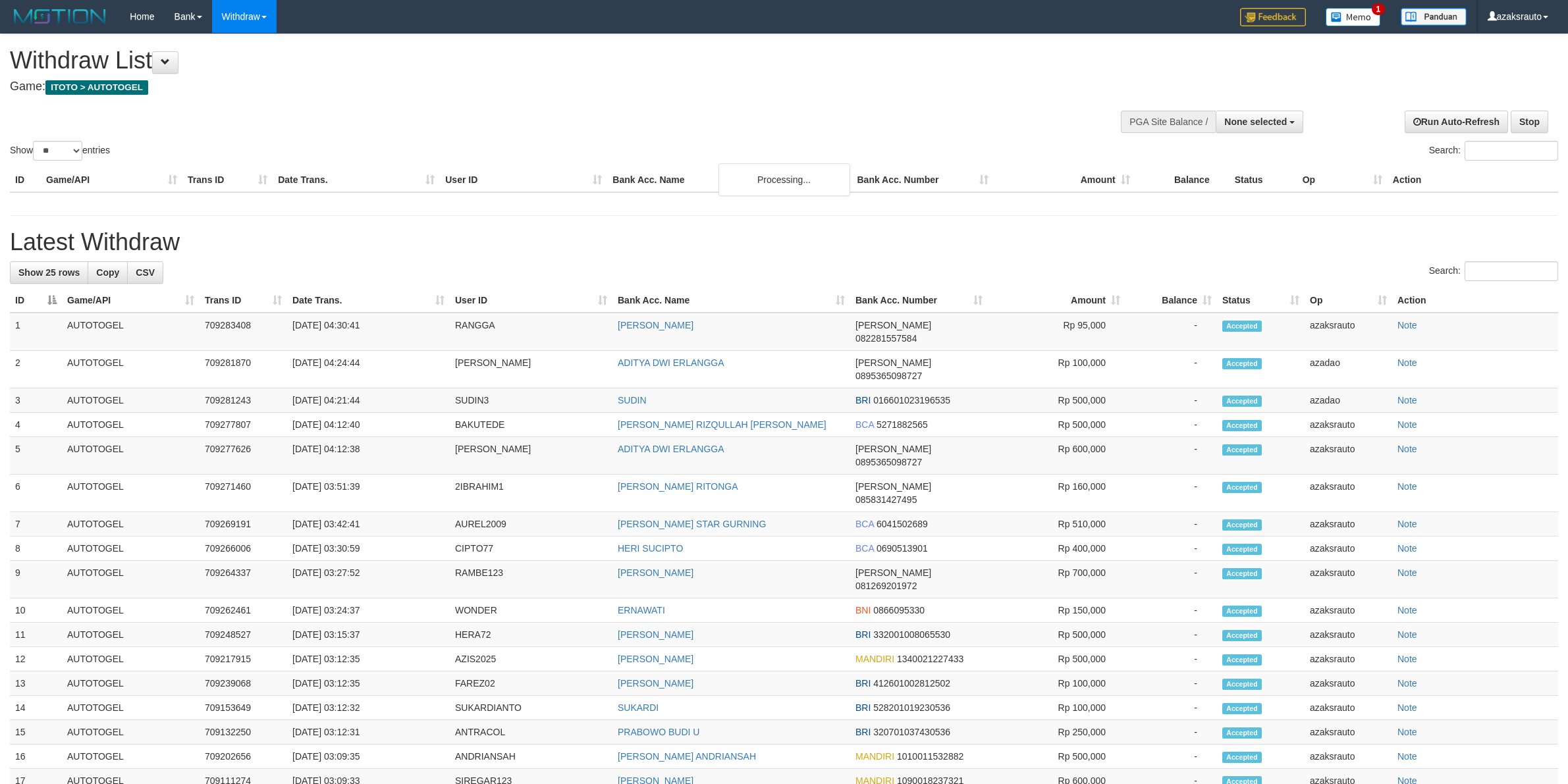
select select
select select "**"
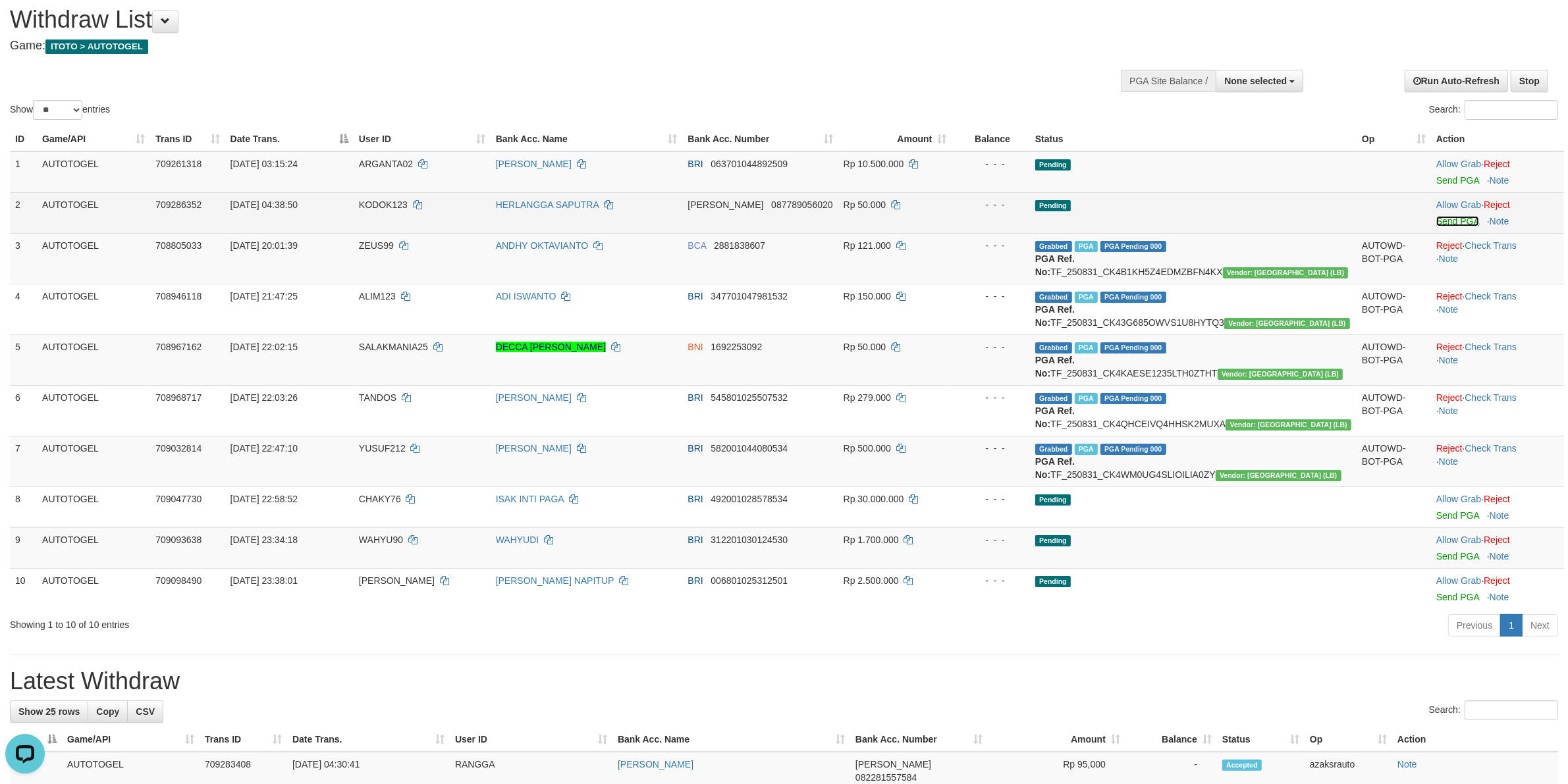
click at [1436, 217] on link "Send PGA" at bounding box center [1457, 221] width 42 height 10
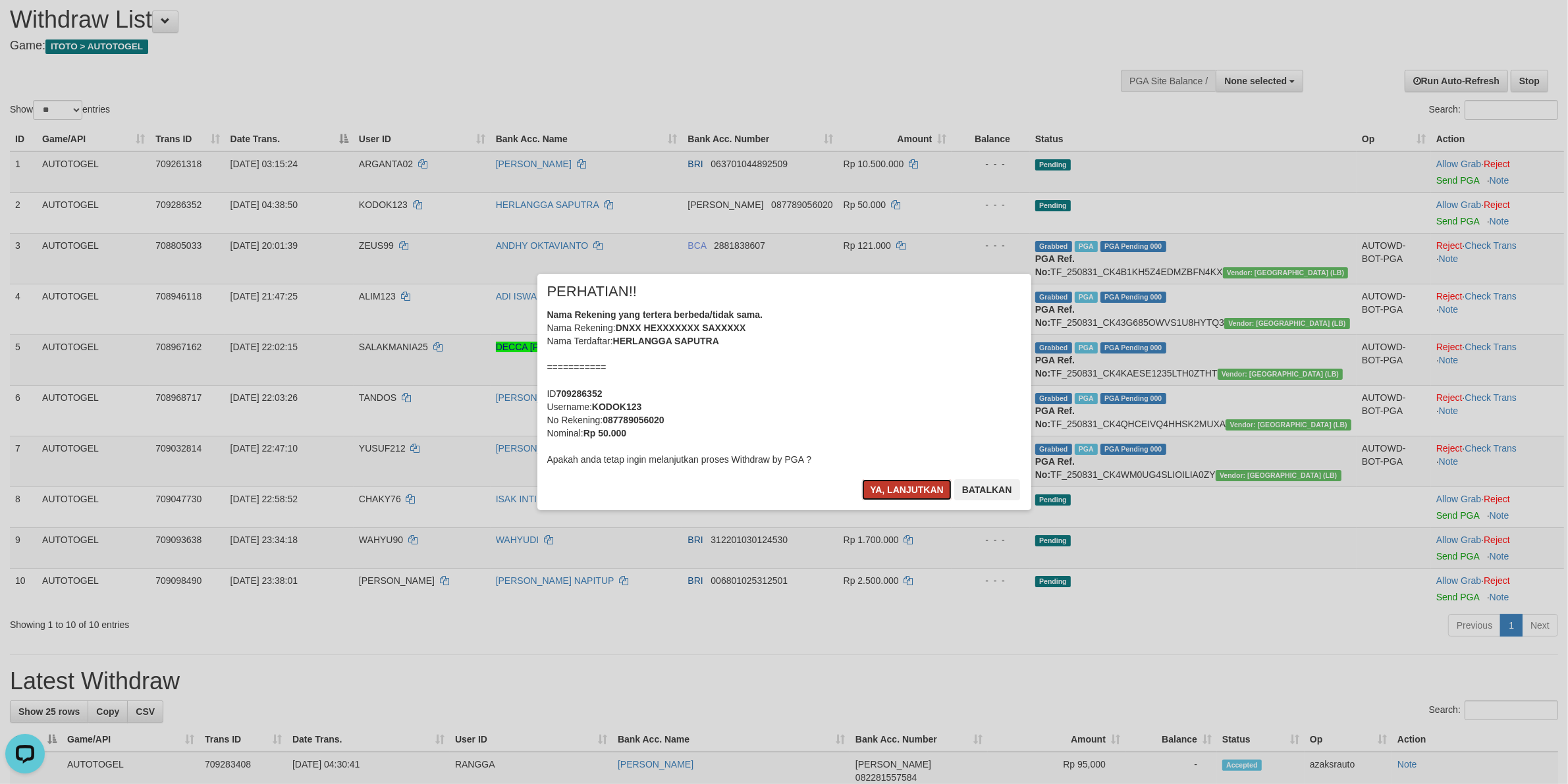
click at [888, 487] on button "Ya, lanjutkan" at bounding box center [907, 490] width 90 height 21
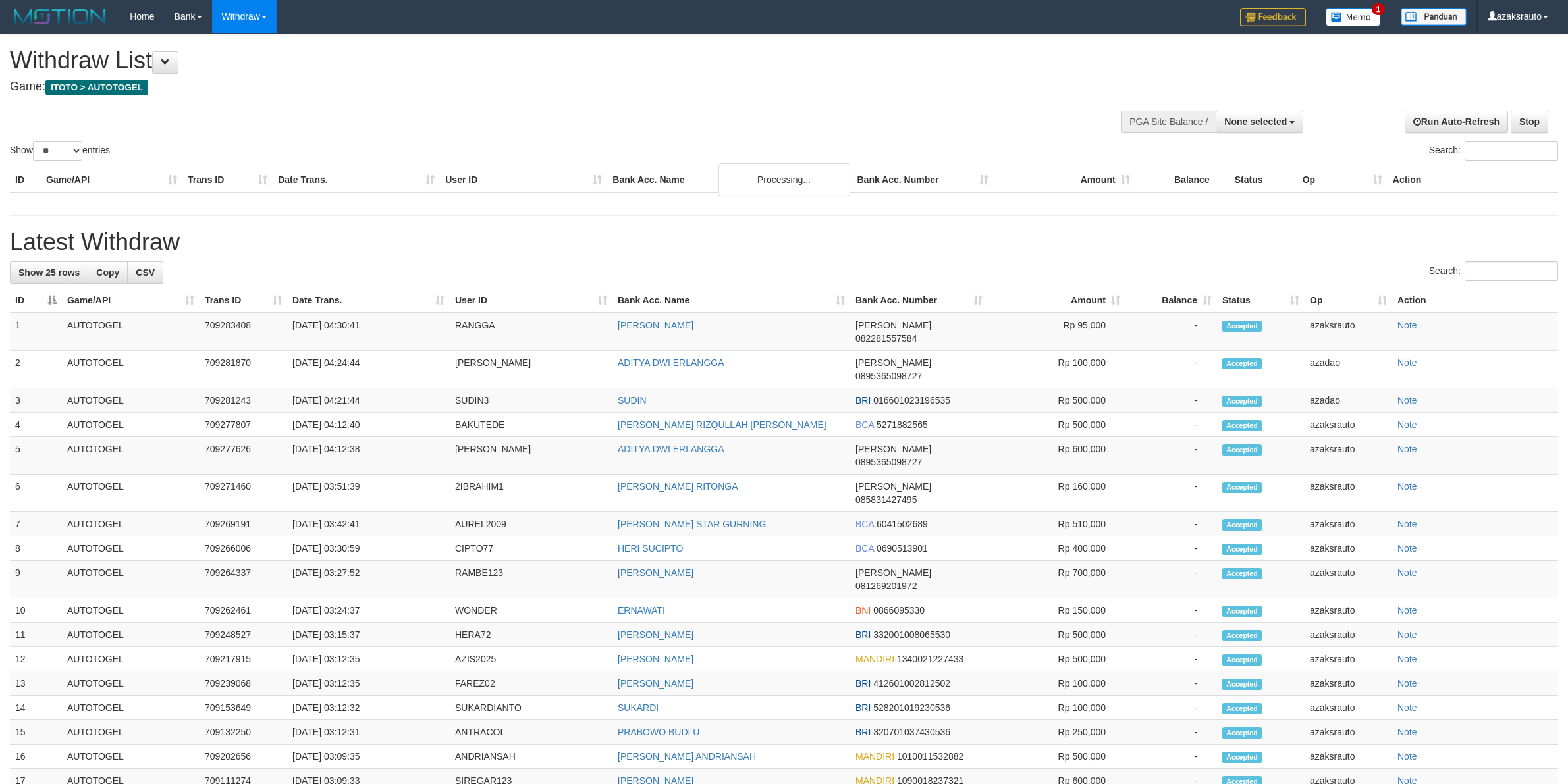
select select
select select "**"
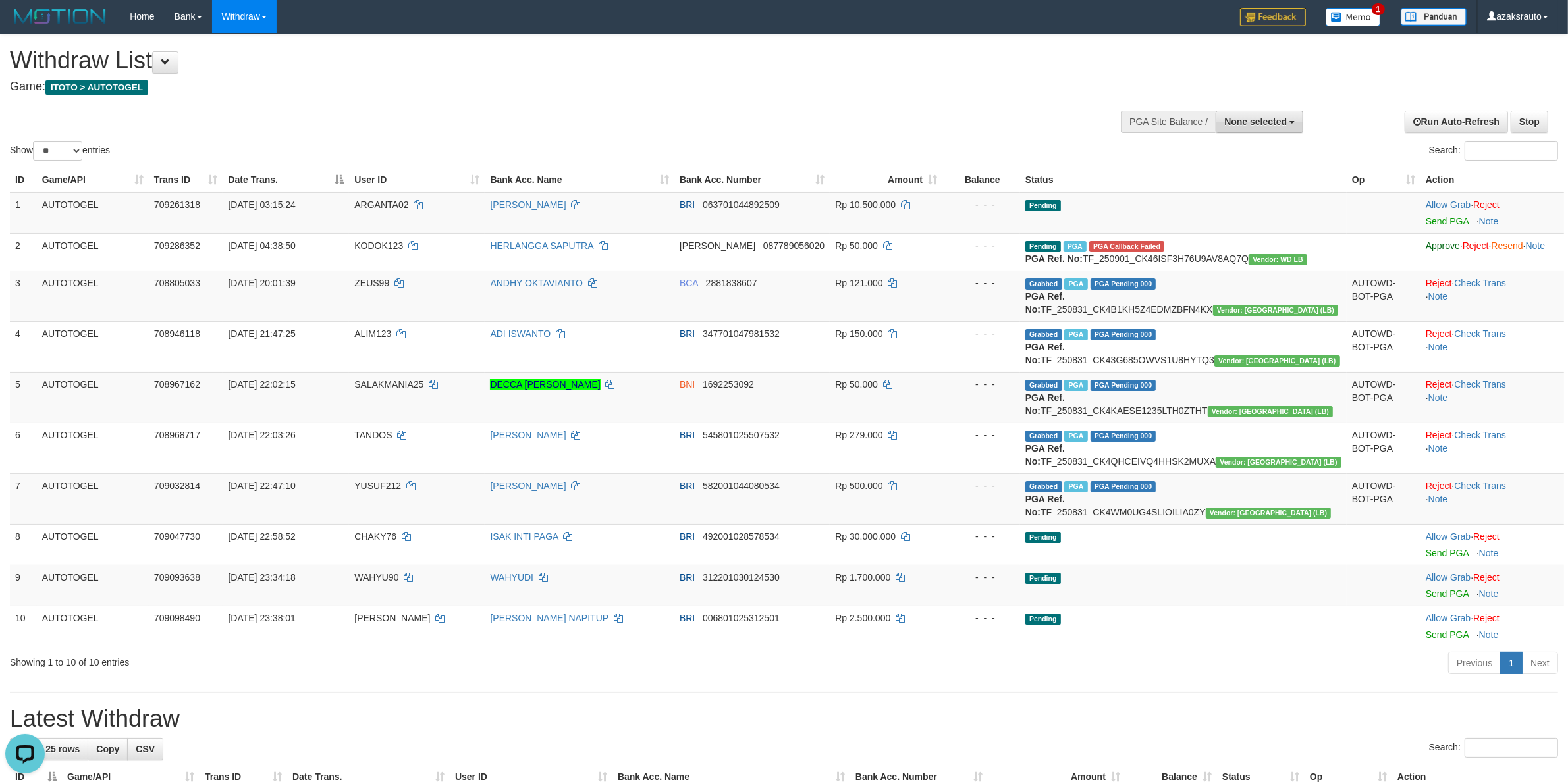
click at [1246, 124] on span "None selected" at bounding box center [1255, 121] width 63 height 10
click at [1310, 86] on div "Show ** ** ** *** entries Search:" at bounding box center [784, 98] width 1568 height 129
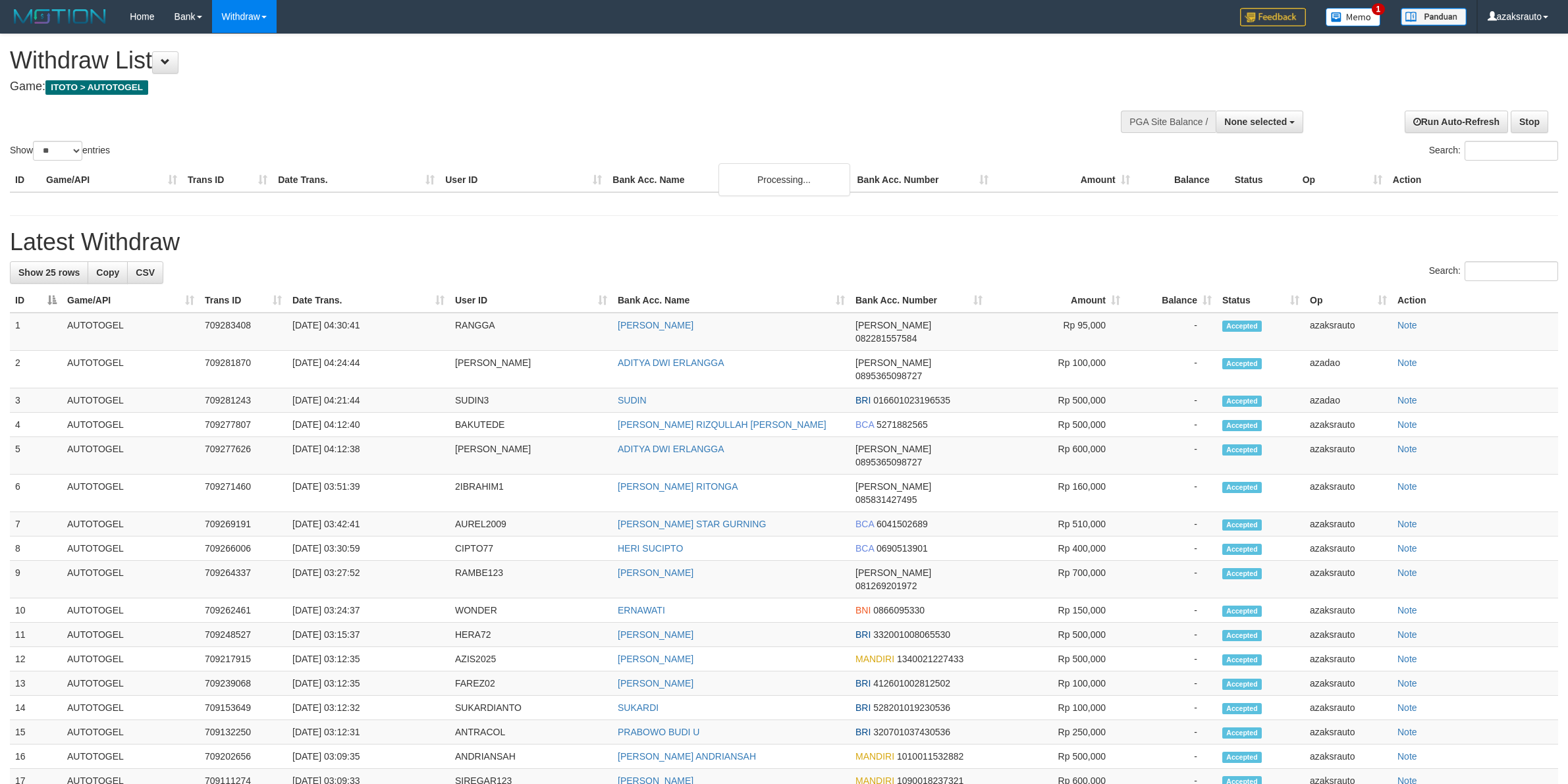
select select
select select "**"
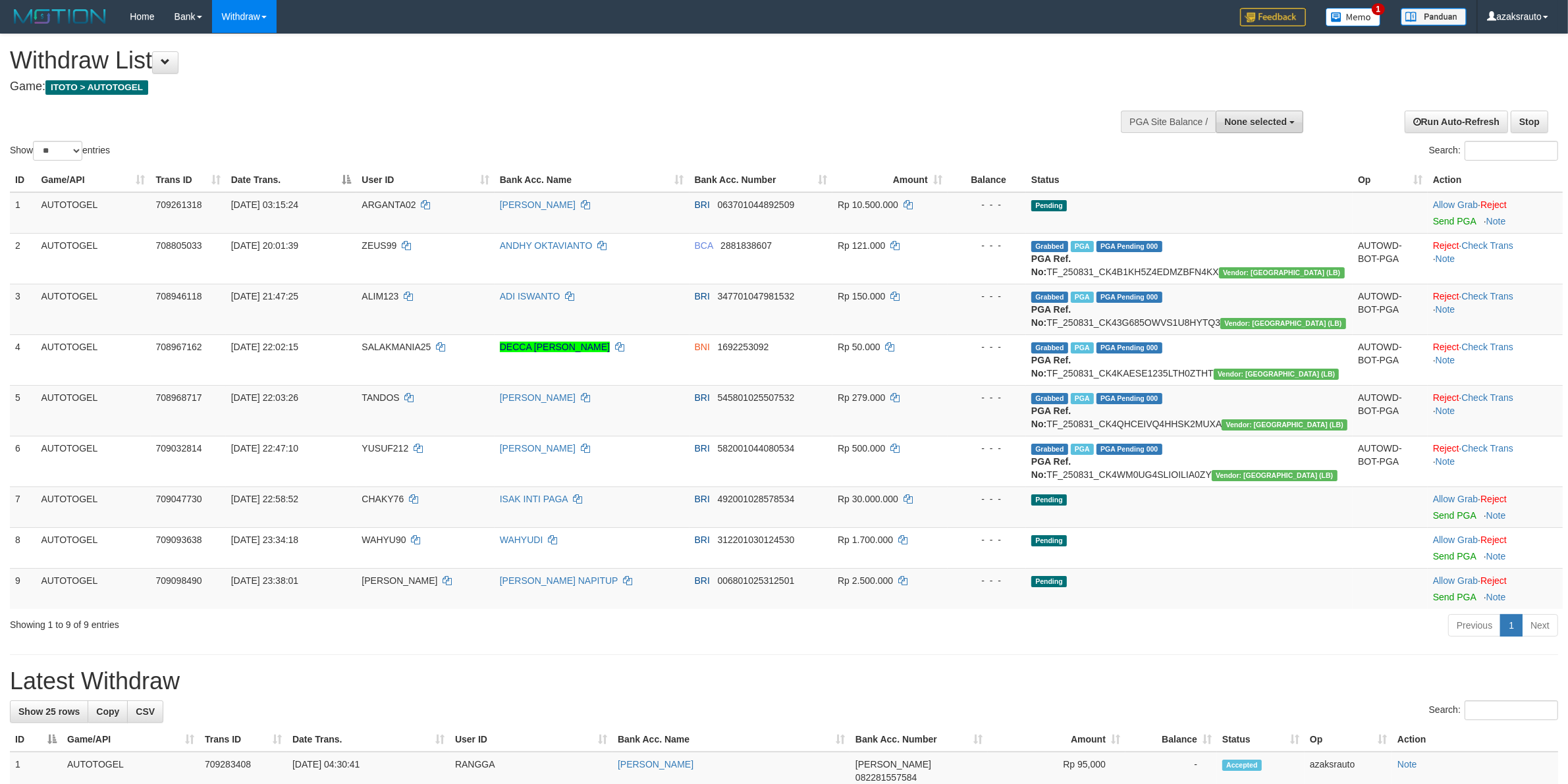
click at [1237, 123] on span "None selected" at bounding box center [1255, 121] width 63 height 10
click at [1208, 187] on label "[ITOTO] AUTOTOGEL" at bounding box center [1237, 188] width 131 height 17
select select "***"
